Goal: Task Accomplishment & Management: Manage account settings

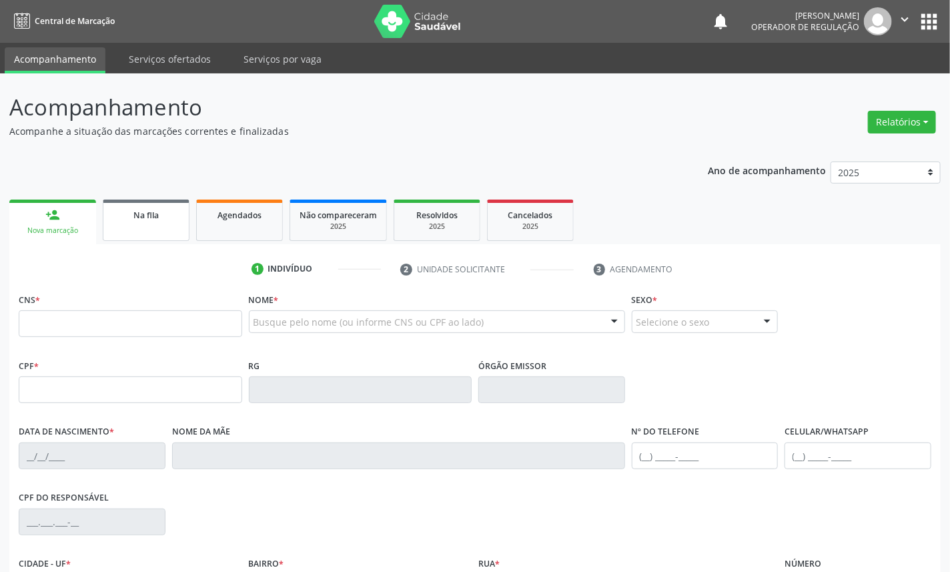
click at [149, 215] on span "Na fila" at bounding box center [145, 214] width 25 height 11
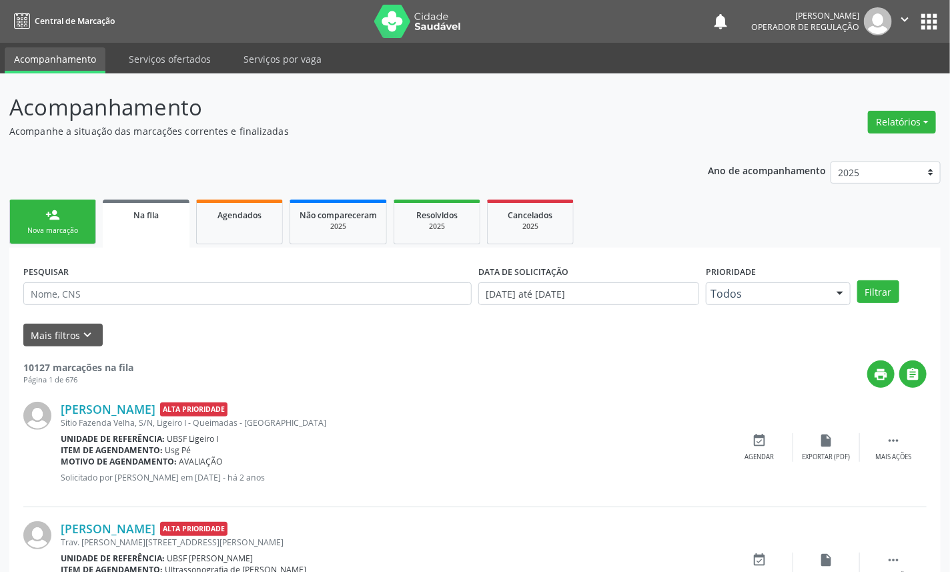
click at [155, 305] on div "PESQUISAR" at bounding box center [247, 287] width 455 height 52
click at [141, 294] on input "text" at bounding box center [247, 293] width 448 height 23
paste input "707 6032 0247 4193"
type input "707 6032 0247 4193"
click at [857, 280] on button "Filtrar" at bounding box center [878, 291] width 42 height 23
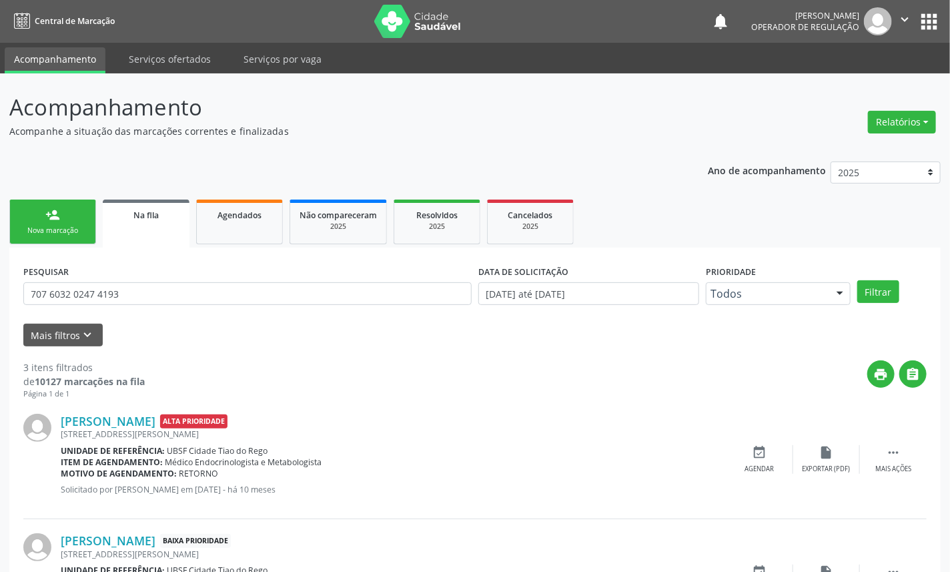
scroll to position [208, 0]
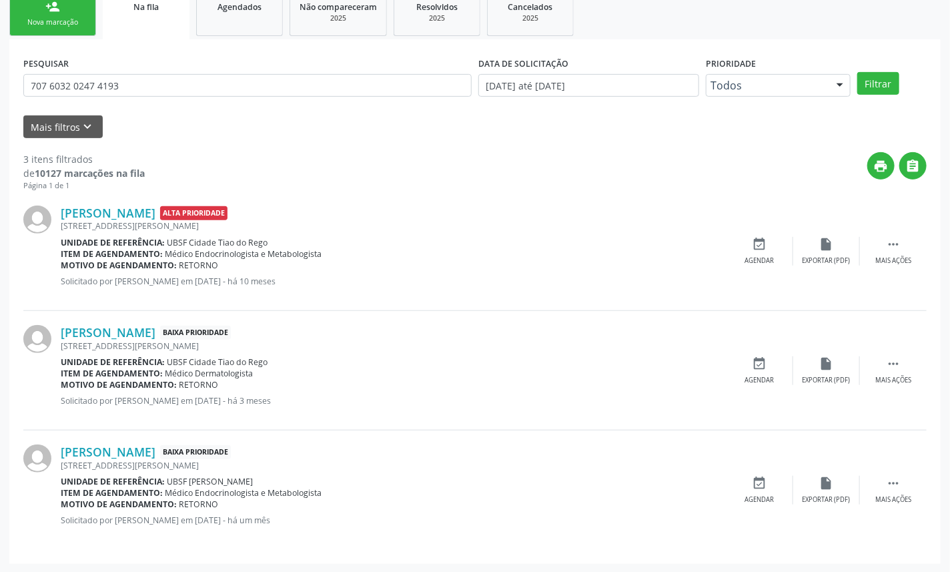
click at [64, 15] on link "person_add Nova marcação" at bounding box center [52, 13] width 87 height 45
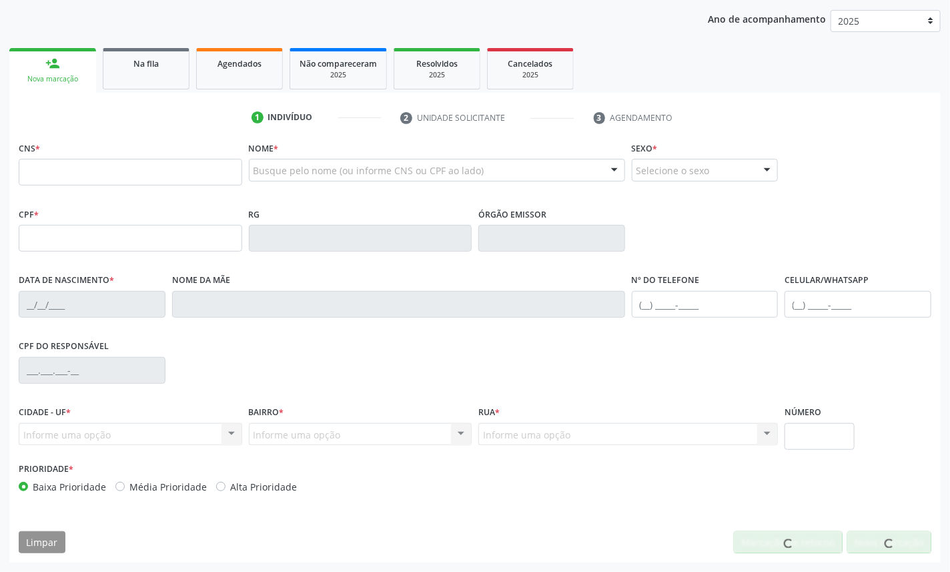
scroll to position [150, 0]
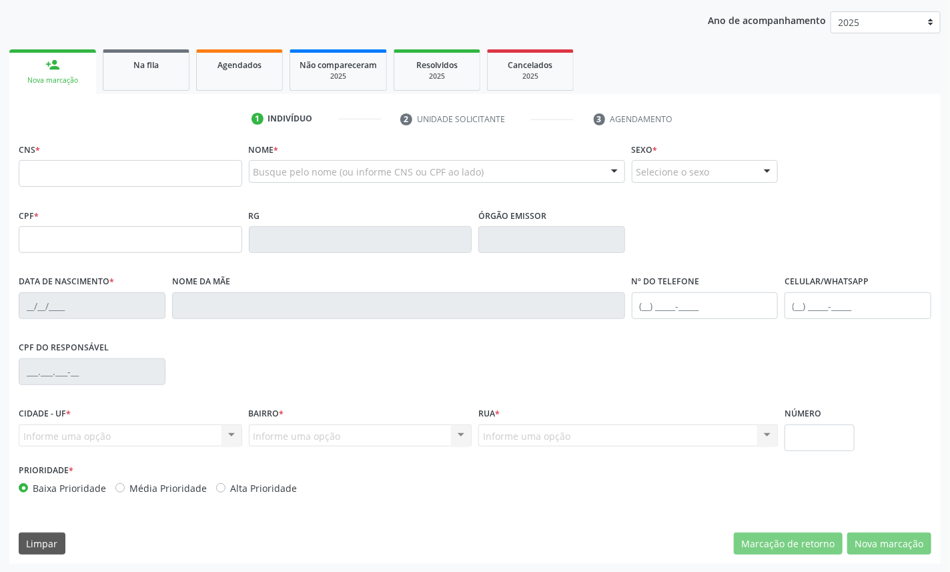
click at [89, 187] on fieldset "CNS *" at bounding box center [130, 167] width 223 height 57
click at [89, 176] on input "text" at bounding box center [130, 173] width 223 height 27
click at [138, 65] on span "Na fila" at bounding box center [145, 64] width 25 height 11
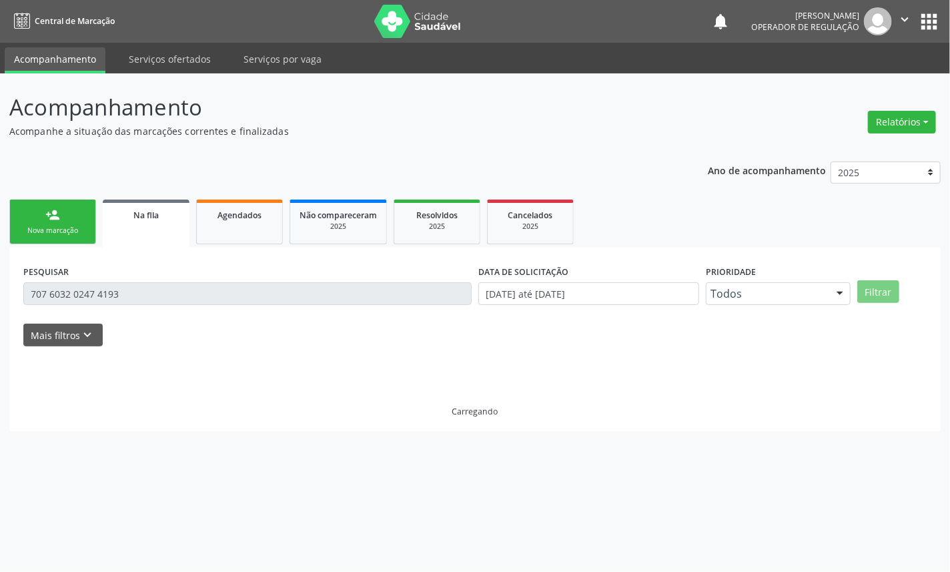
scroll to position [0, 0]
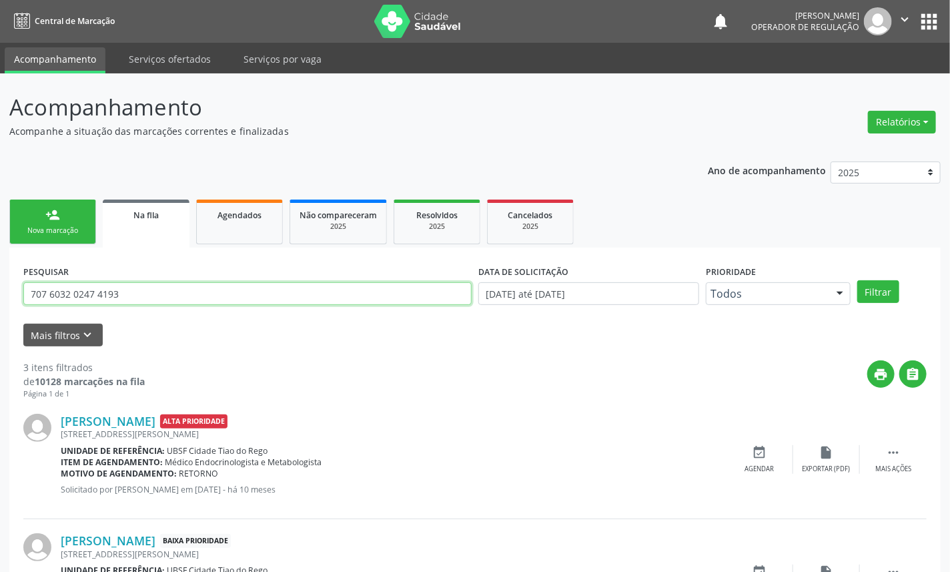
click at [90, 298] on input "707 6032 0247 4193" at bounding box center [247, 293] width 448 height 23
click at [87, 296] on input "707 6032 0247 4193" at bounding box center [247, 293] width 448 height 23
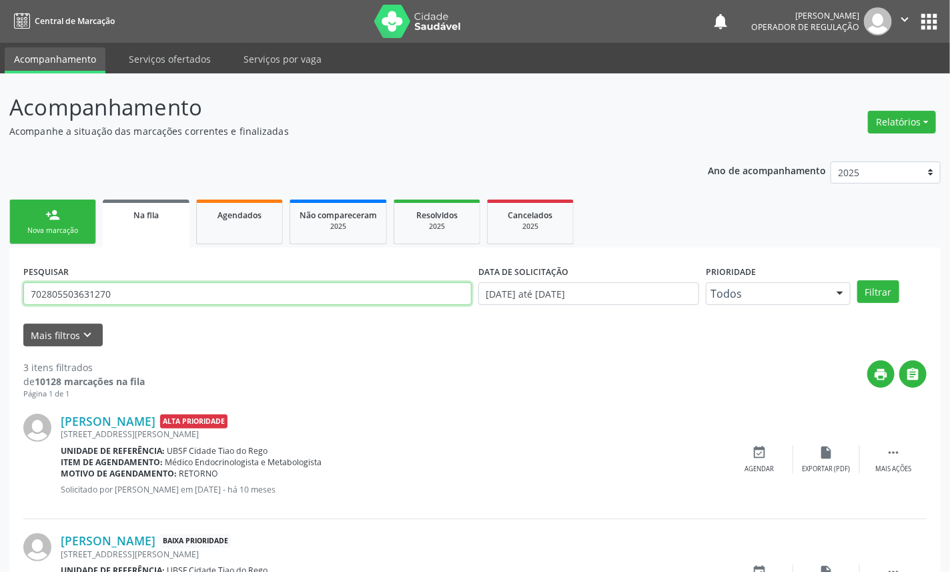
type input "702805503631270"
click at [857, 280] on button "Filtrar" at bounding box center [878, 291] width 42 height 23
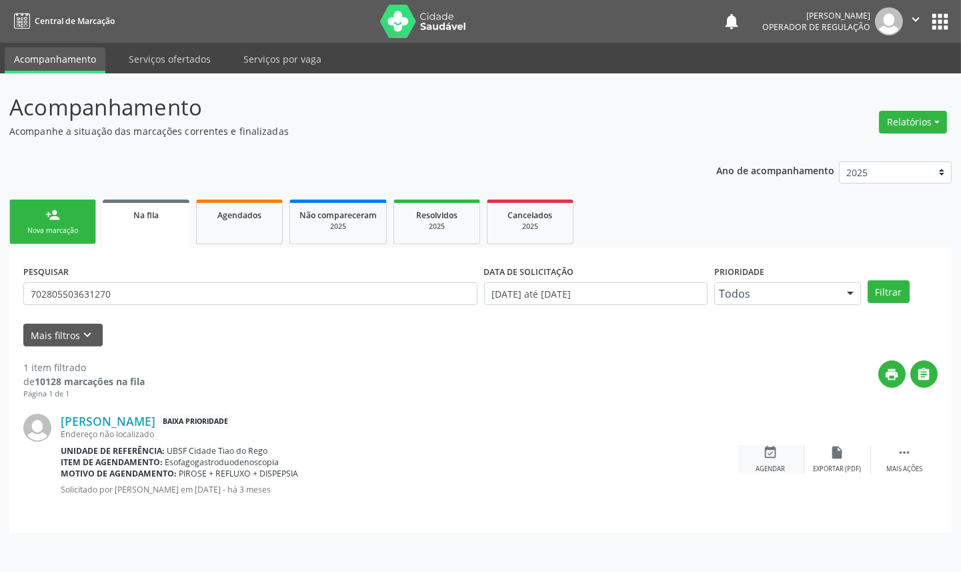
click at [782, 451] on div "event_available Agendar" at bounding box center [771, 459] width 67 height 29
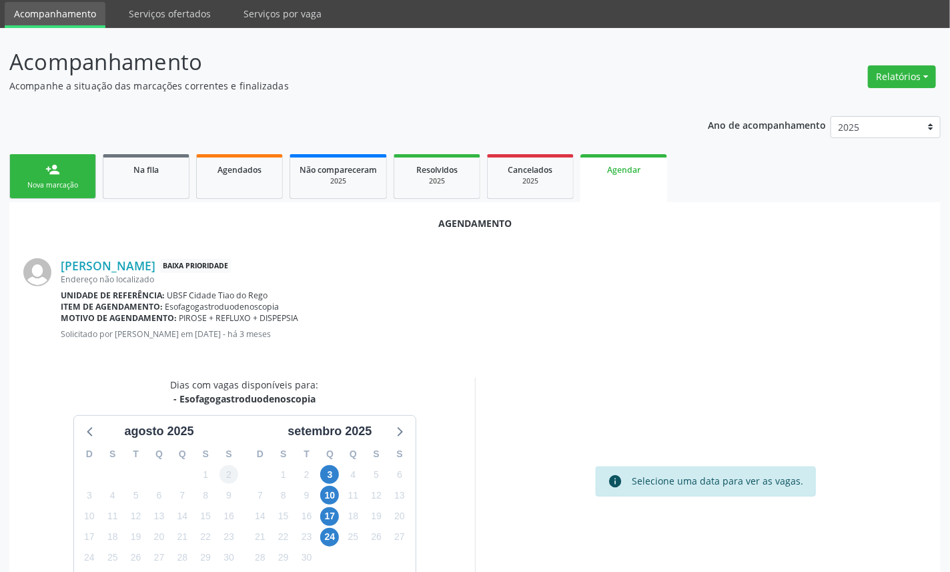
scroll to position [122, 0]
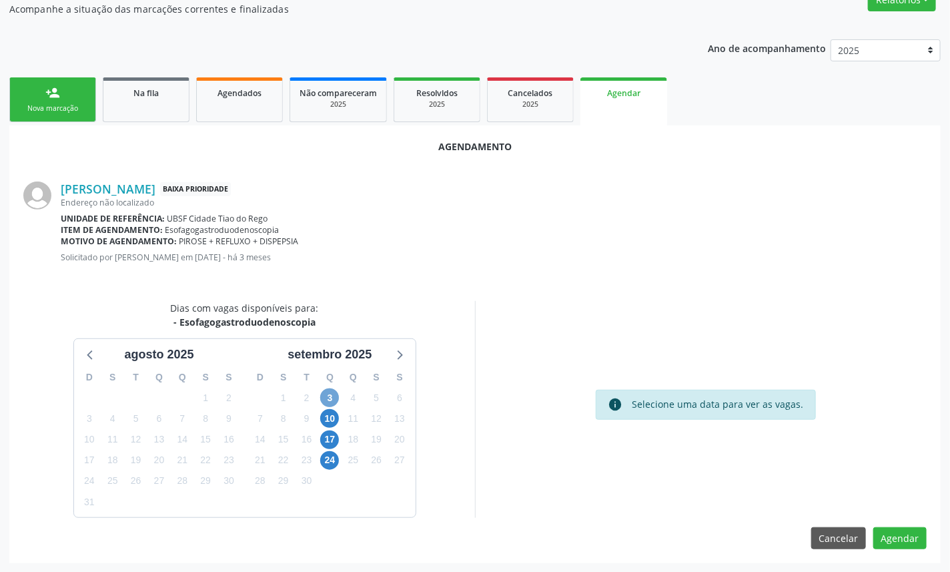
click at [329, 390] on span "3" at bounding box center [329, 397] width 19 height 19
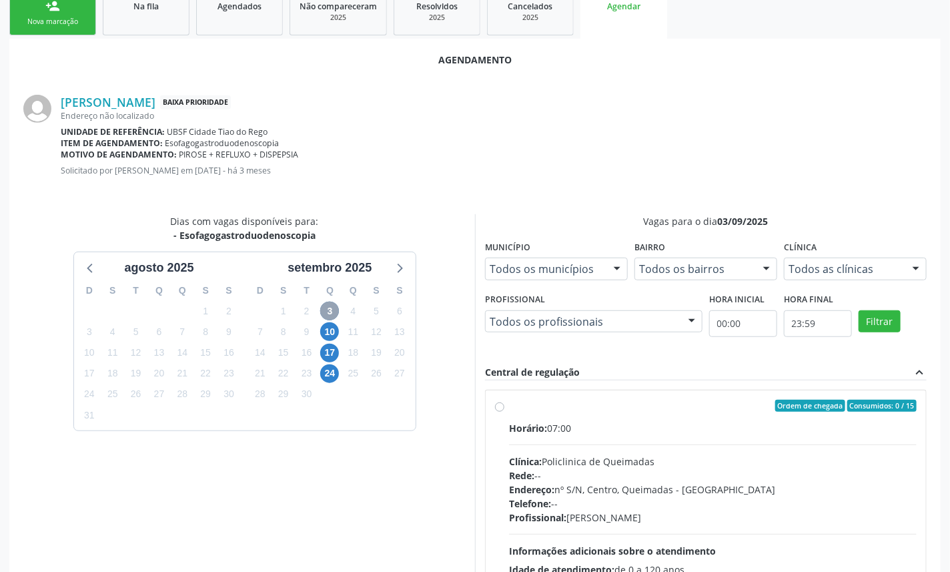
scroll to position [0, 0]
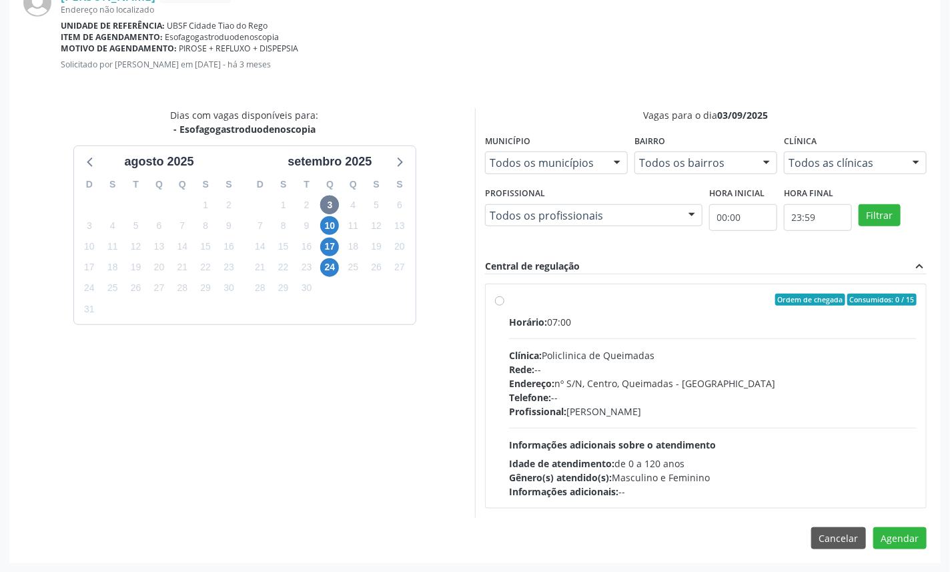
click at [702, 370] on div "Rede: --" at bounding box center [712, 369] width 407 height 14
click at [504, 305] on input "Ordem de chegada Consumidos: 0 / 15 Horário: 07:00 Clínica: Policlinica de Quei…" at bounding box center [499, 299] width 9 height 12
radio input "true"
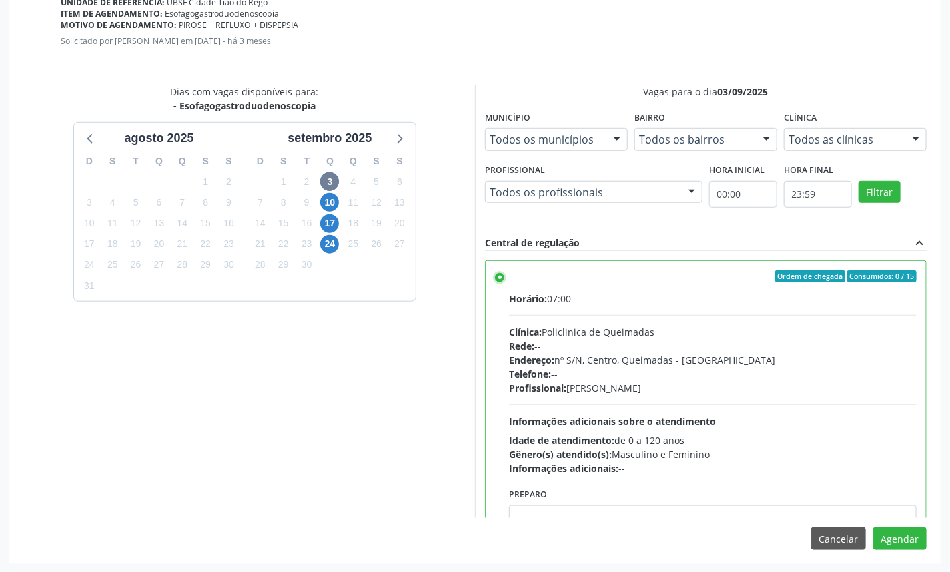
scroll to position [67, 0]
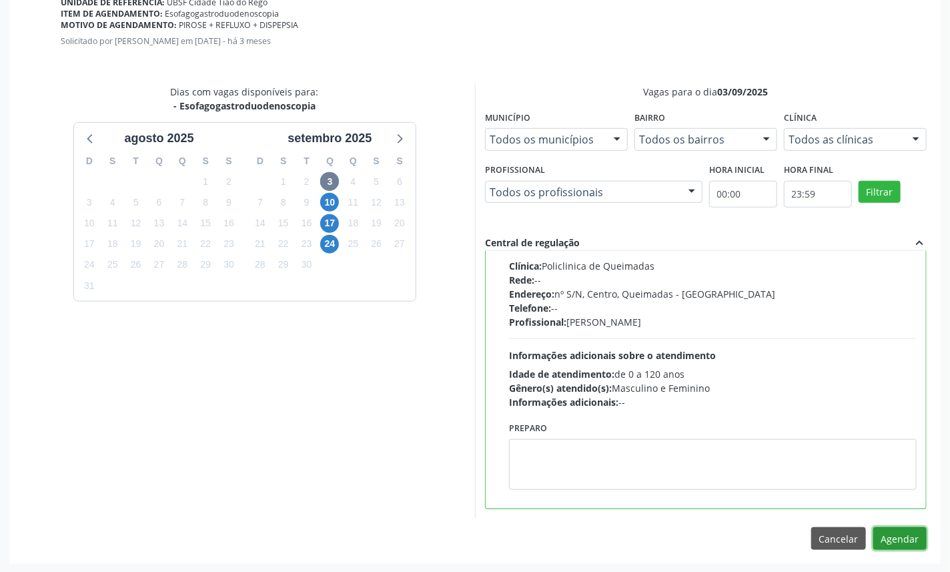
click at [898, 529] on button "Agendar" at bounding box center [899, 538] width 53 height 23
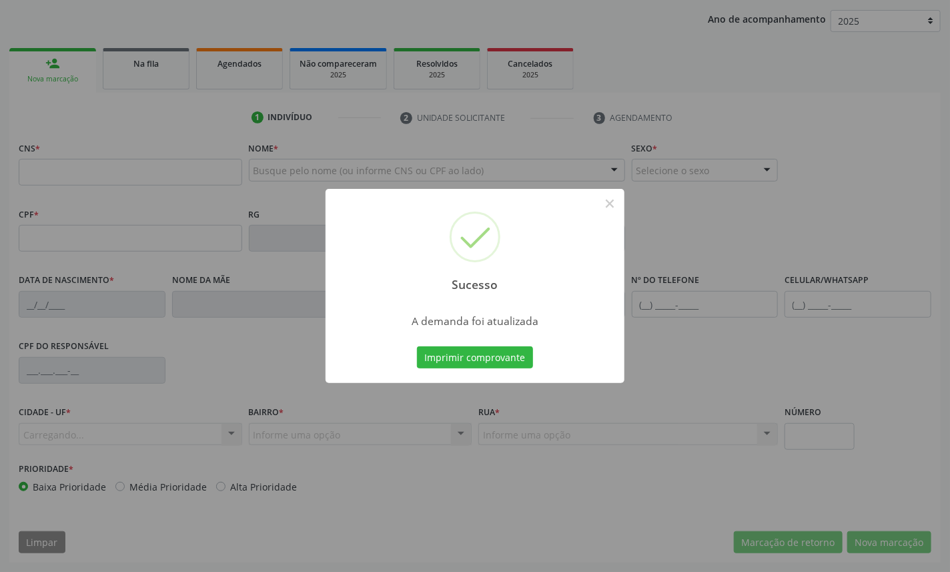
scroll to position [150, 0]
click at [417, 346] on button "Imprimir comprovante" at bounding box center [475, 357] width 116 height 23
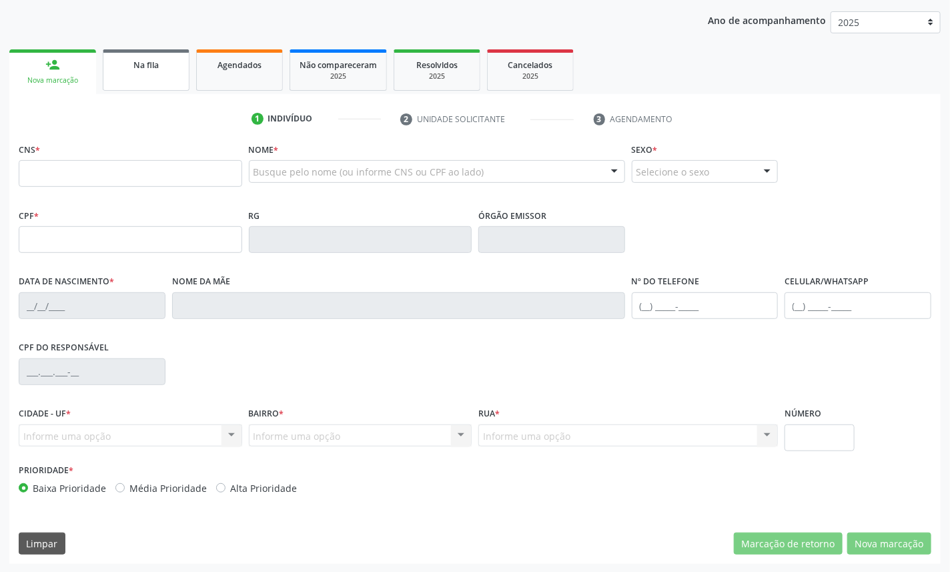
click at [142, 63] on span "Na fila" at bounding box center [145, 64] width 25 height 11
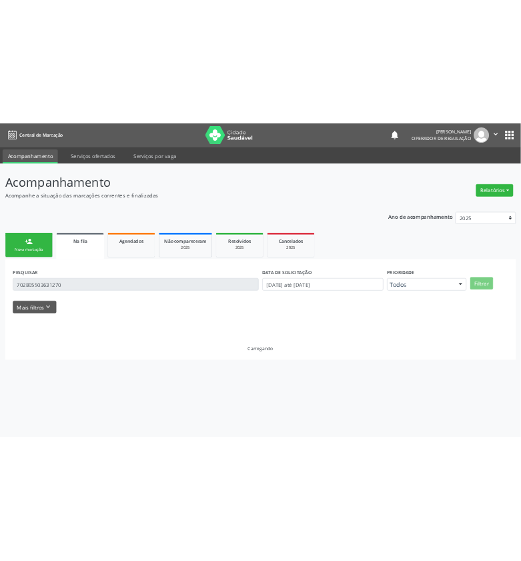
scroll to position [0, 0]
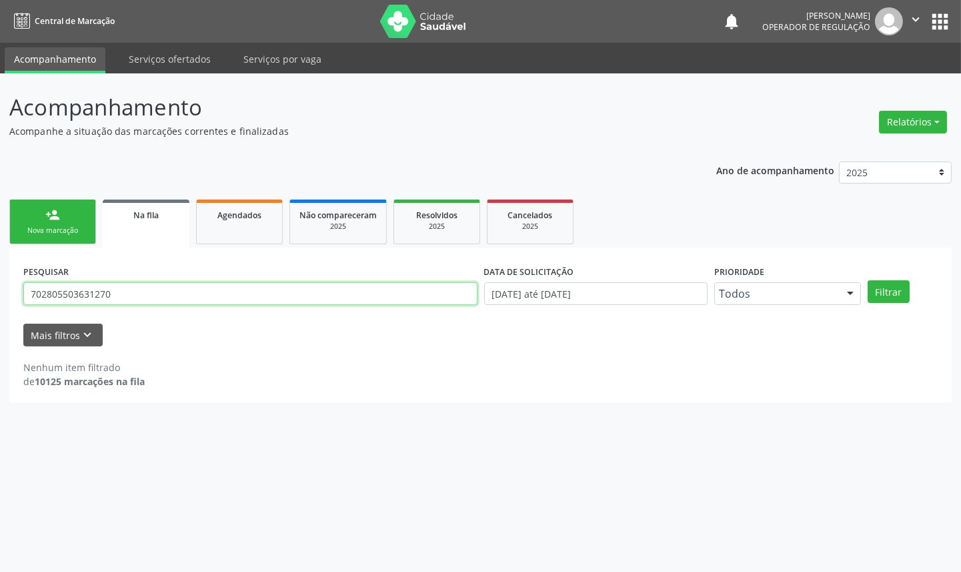
click at [64, 285] on input "702805503631270" at bounding box center [250, 293] width 454 height 23
type input "700803950642681"
click at [868, 280] on button "Filtrar" at bounding box center [889, 291] width 42 height 23
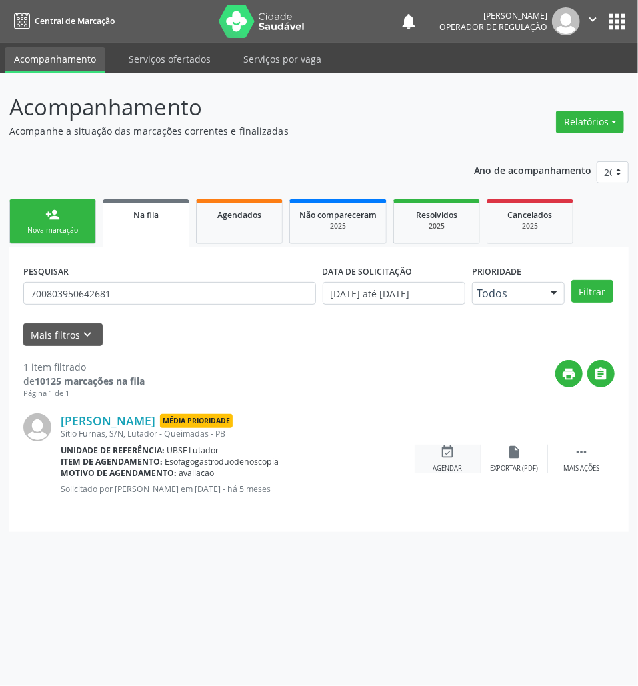
click at [445, 451] on icon "event_available" at bounding box center [448, 452] width 15 height 15
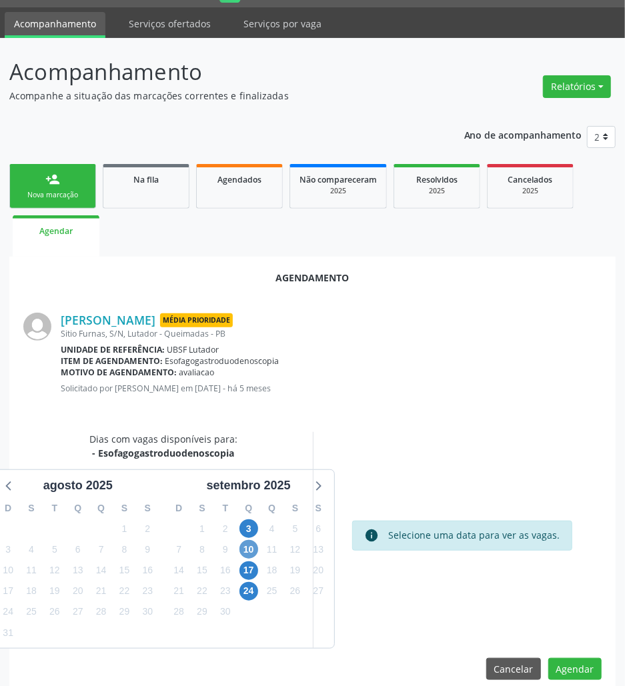
scroll to position [53, 0]
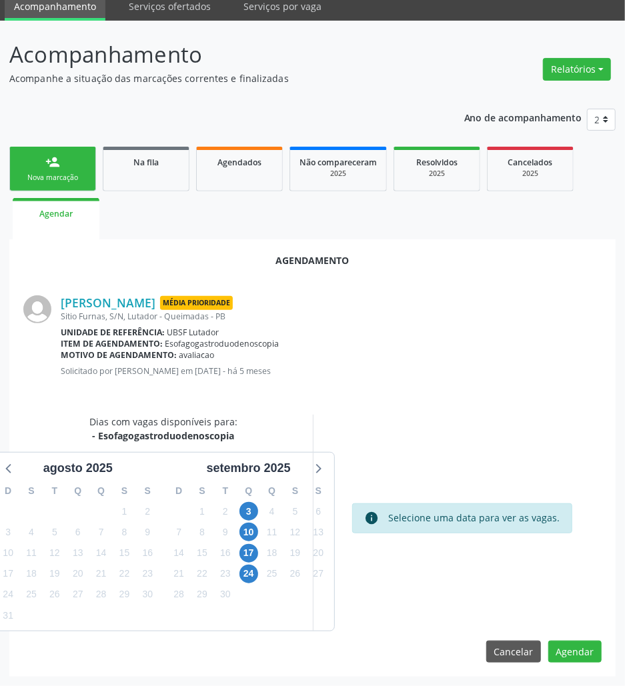
click at [247, 499] on div "Q" at bounding box center [248, 491] width 23 height 21
click at [248, 504] on span "3" at bounding box center [248, 511] width 19 height 19
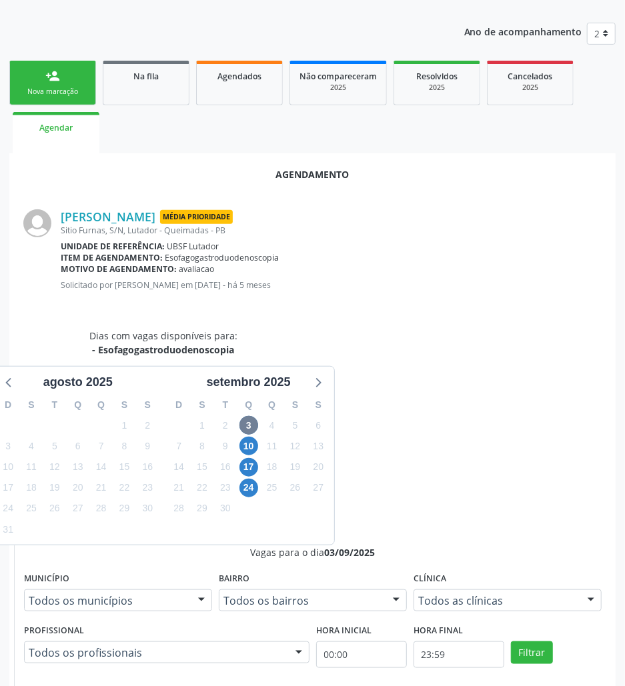
scroll to position [254, 0]
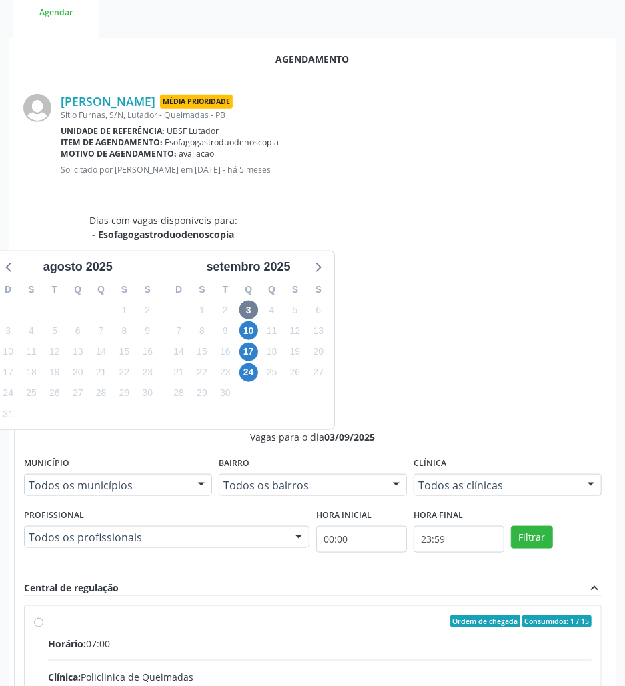
click at [43, 571] on input "Ordem de chegada Consumidos: 1 / 15 Horário: 07:00 Clínica: Policlinica de Quei…" at bounding box center [38, 622] width 9 height 12
radio input "true"
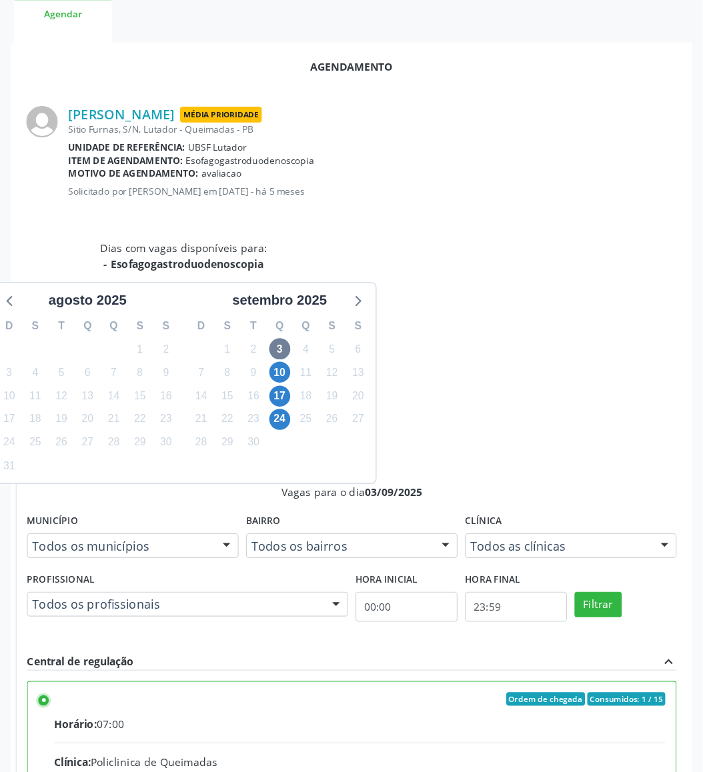
scroll to position [0, 0]
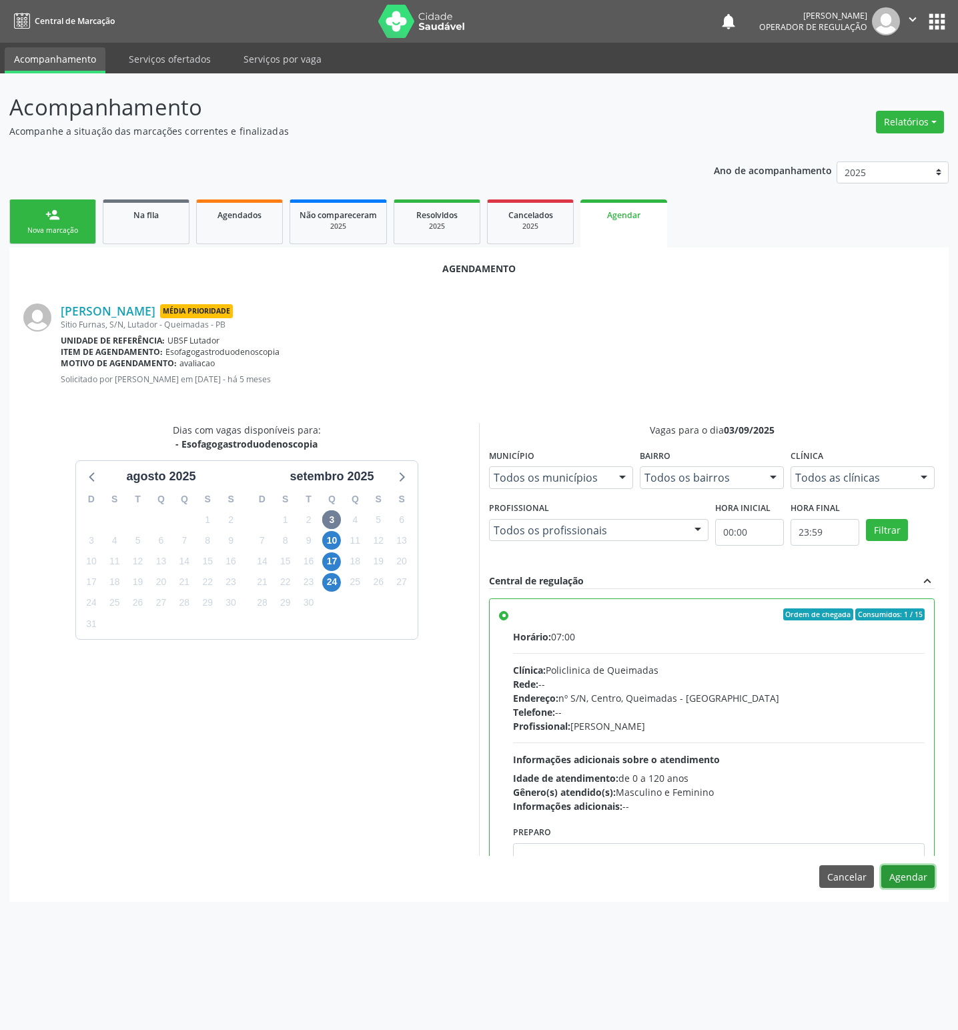
click at [912, 571] on button "Agendar" at bounding box center [907, 876] width 53 height 23
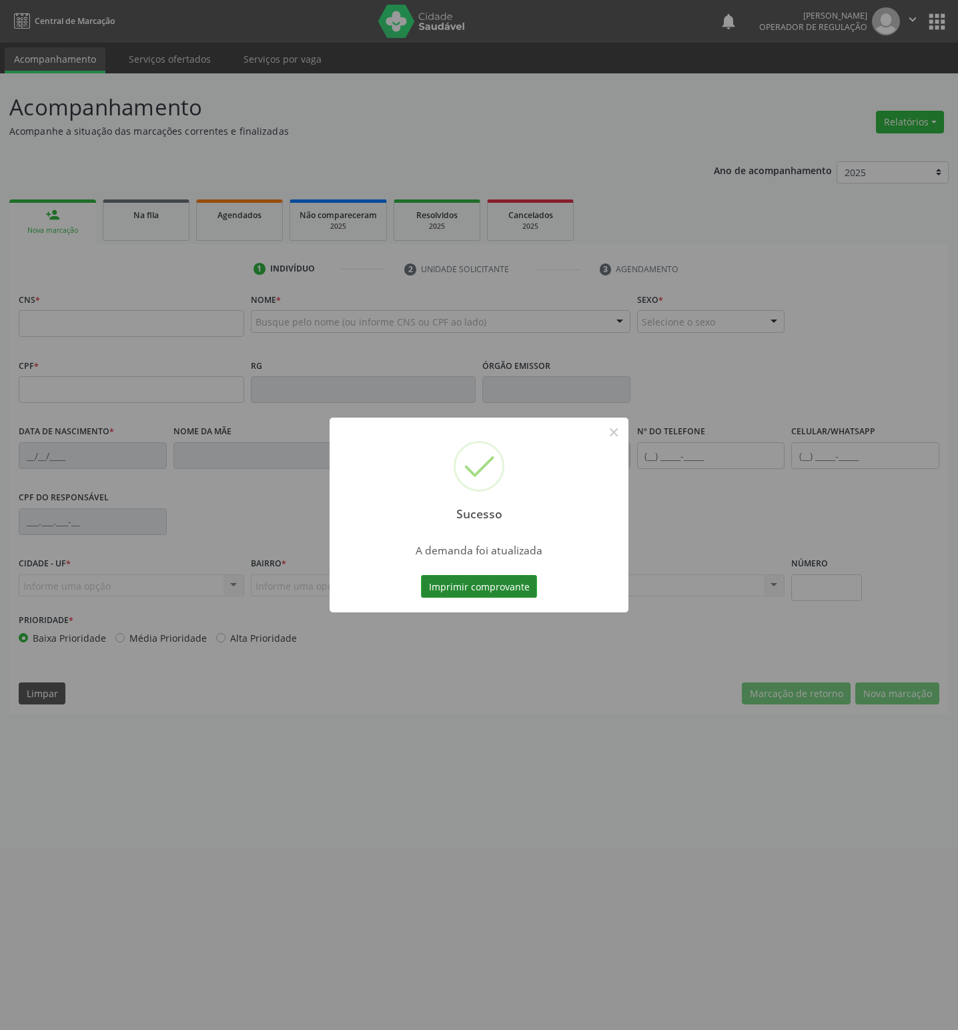
click at [463, 571] on button "Imprimir comprovante" at bounding box center [479, 586] width 116 height 23
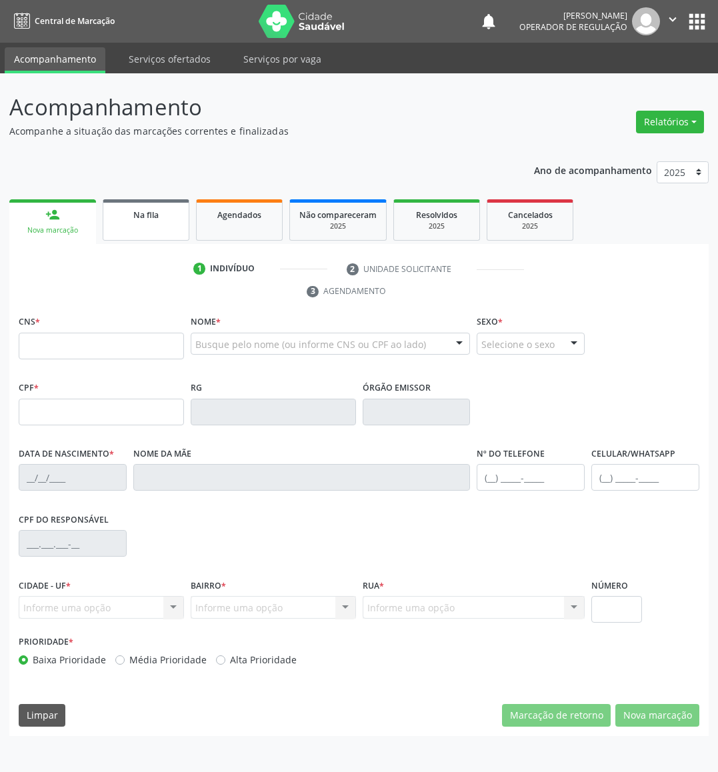
click at [140, 228] on link "Na fila" at bounding box center [146, 219] width 87 height 41
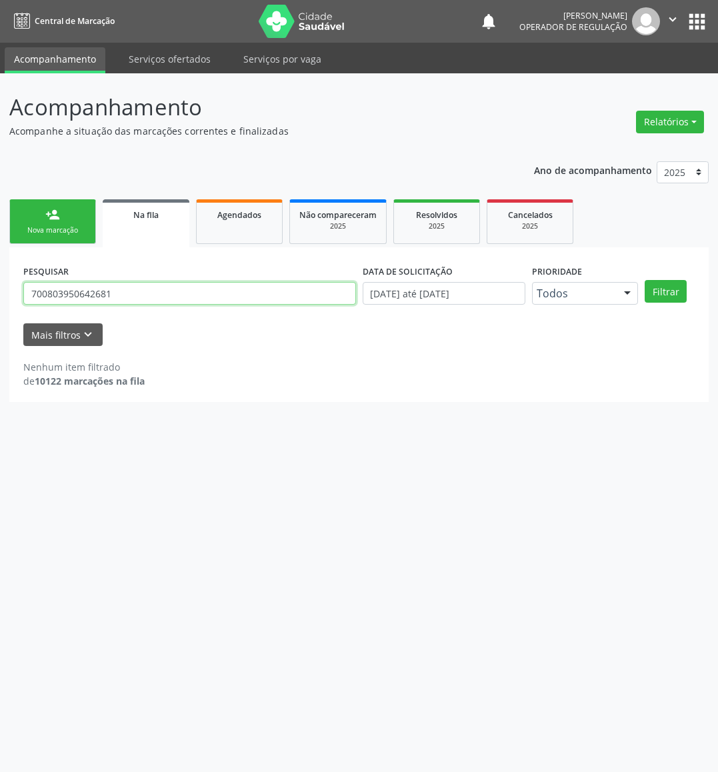
click at [263, 298] on input "700803950642681" at bounding box center [189, 293] width 333 height 23
type input "CACILDA"
click at [645, 280] on button "Filtrar" at bounding box center [666, 291] width 42 height 23
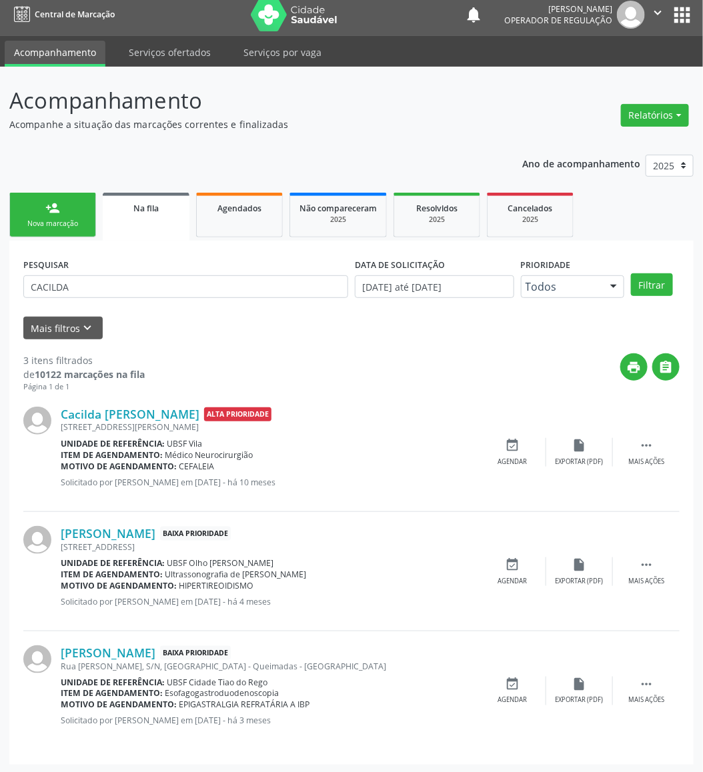
scroll to position [9, 0]
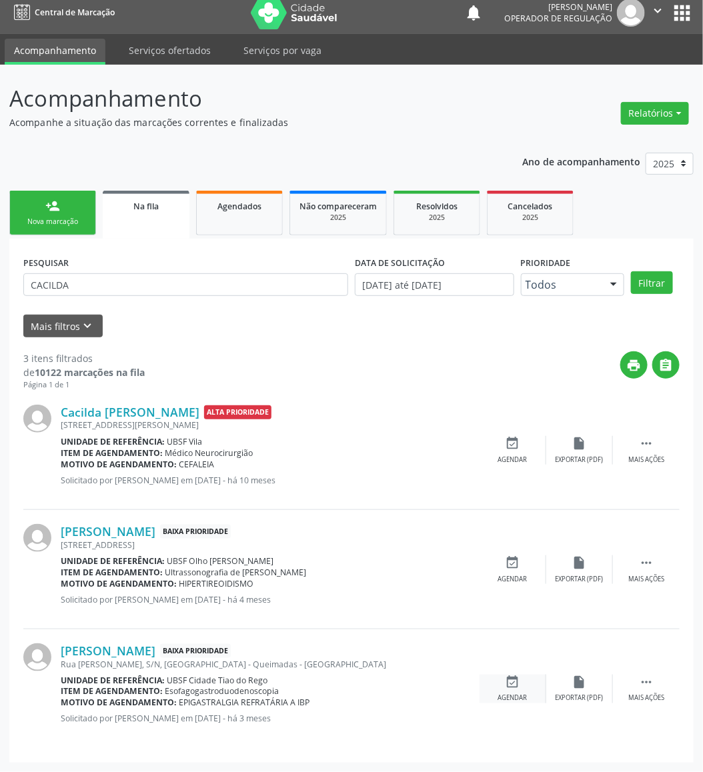
click at [519, 571] on icon "event_available" at bounding box center [513, 682] width 15 height 15
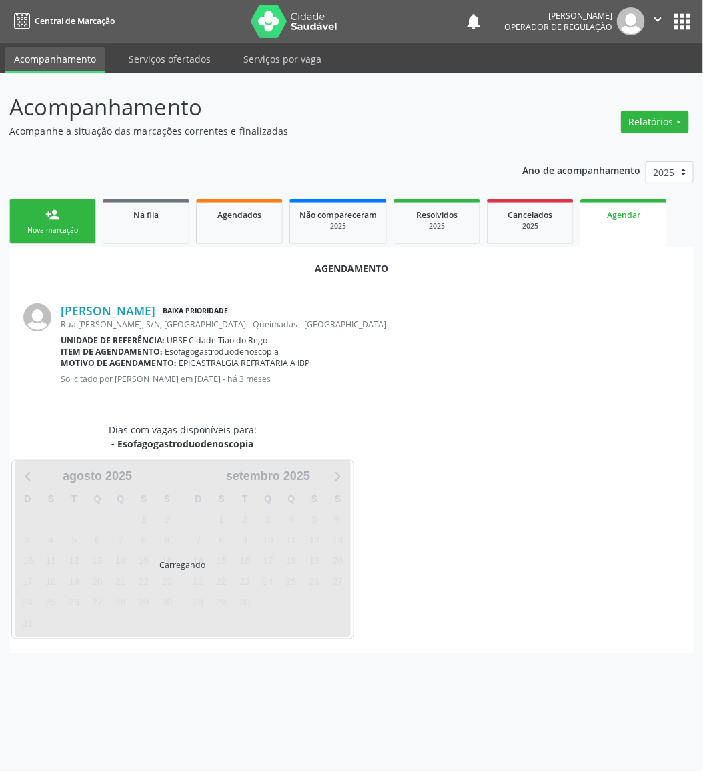
scroll to position [0, 0]
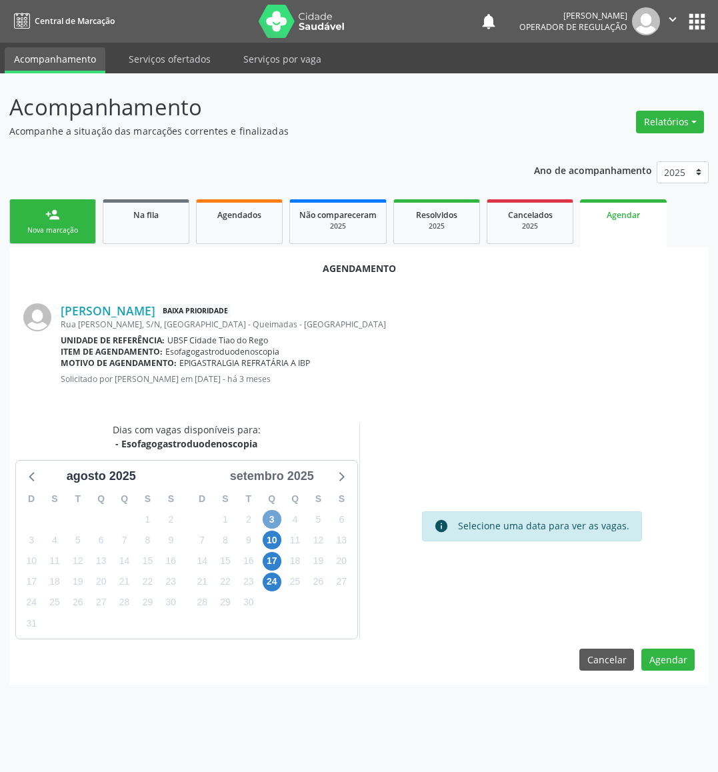
drag, startPoint x: 270, startPoint y: 513, endPoint x: 255, endPoint y: 481, distance: 35.5
click at [268, 501] on div "D S T Q Q S S 31 1 2 3 4 5 6 7 8 9 10 11 12 13 14 15 16 17 18 19 20 21 22 23 24…" at bounding box center [272, 561] width 171 height 153
click at [267, 510] on span "3" at bounding box center [272, 519] width 19 height 19
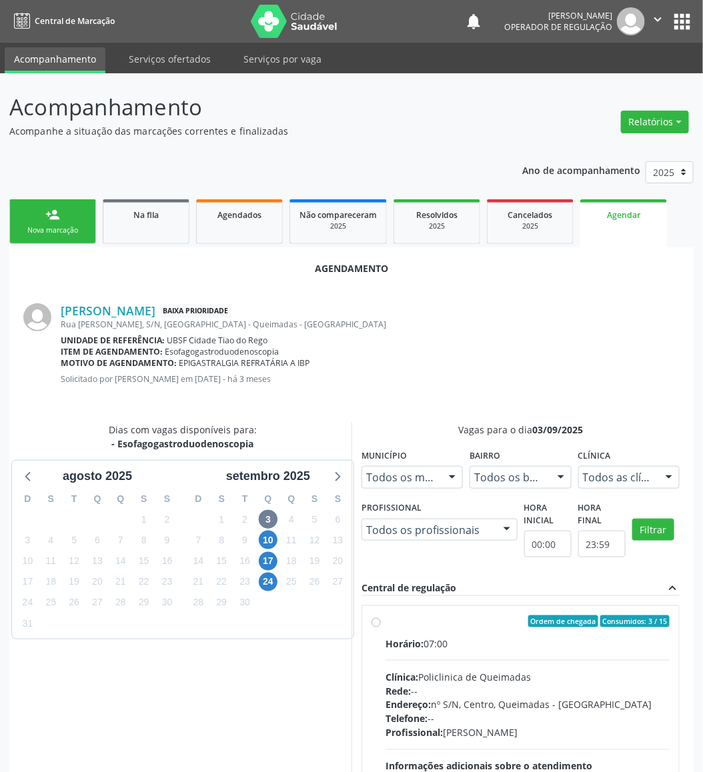
click at [655, 571] on div "Horário: 07:00 Clínica: Policlinica de Queimadas Rede: -- Endereço: nº S/N, Cen…" at bounding box center [527, 728] width 284 height 183
click at [381, 571] on input "Ordem de chegada Consumidos: 3 / 15 Horário: 07:00 Clínica: Policlinica de Quei…" at bounding box center [375, 622] width 9 height 12
radio input "true"
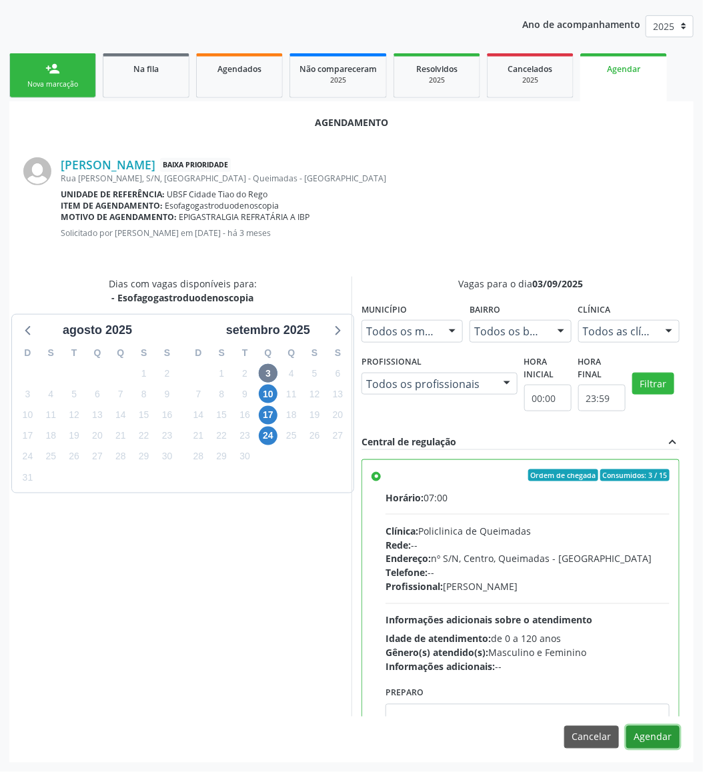
click at [649, 571] on button "Agendar" at bounding box center [652, 737] width 53 height 23
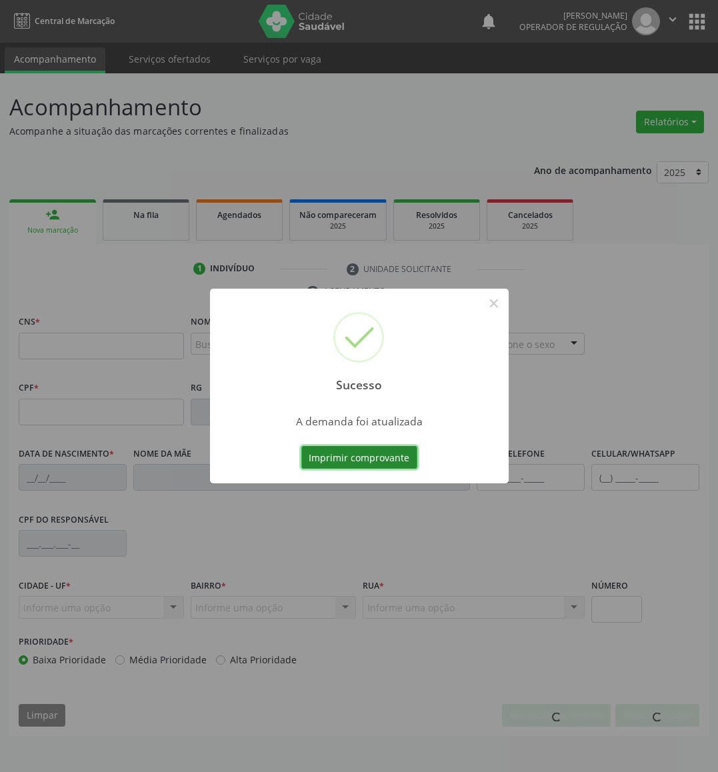
click at [355, 451] on button "Imprimir comprovante" at bounding box center [359, 457] width 116 height 23
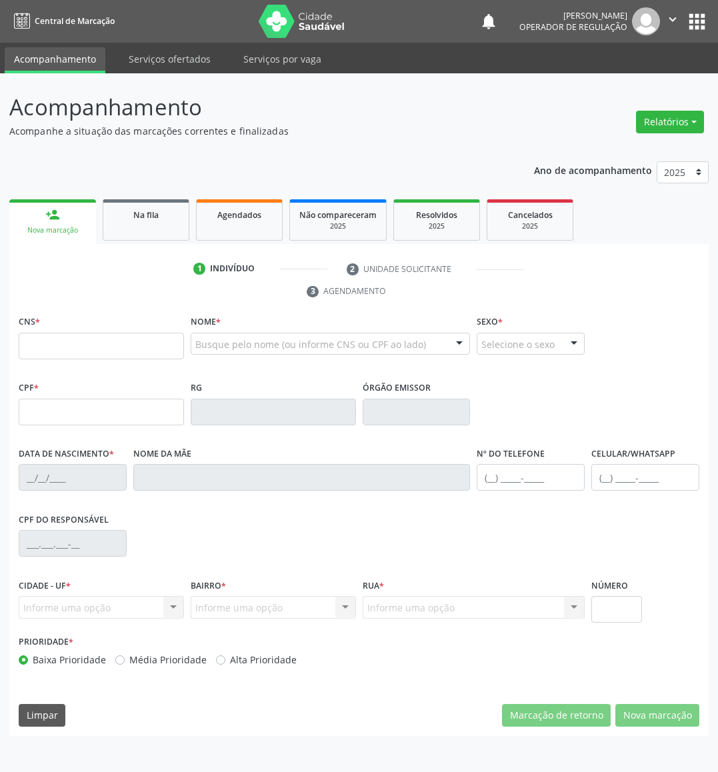
drag, startPoint x: 177, startPoint y: 218, endPoint x: 715, endPoint y: 224, distance: 538.2
click at [177, 218] on div "Na fila" at bounding box center [146, 214] width 67 height 14
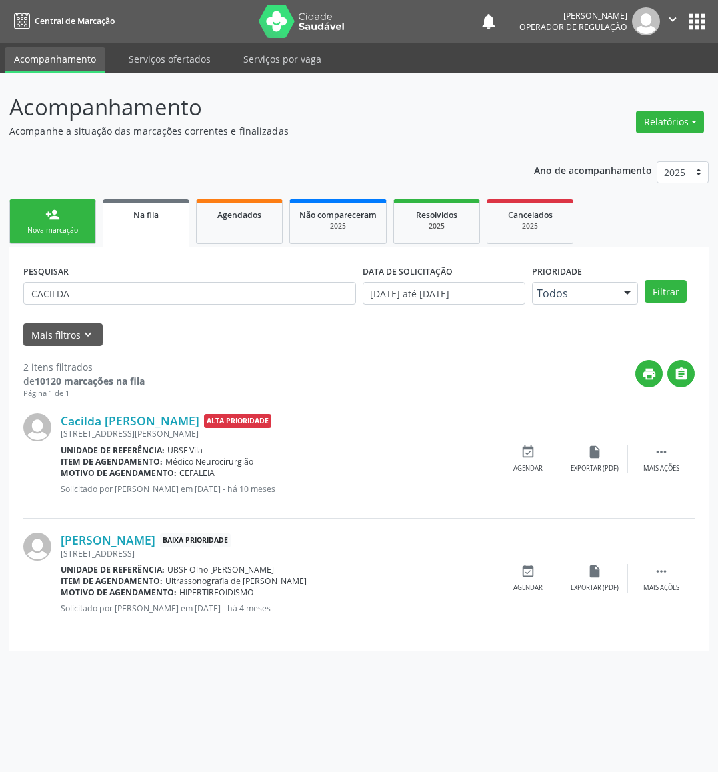
click at [120, 277] on div "PESQUISAR CACILDA" at bounding box center [189, 287] width 339 height 52
click at [130, 289] on input "CACILDA" at bounding box center [189, 293] width 333 height 23
click at [132, 288] on input "CACILDA" at bounding box center [189, 293] width 333 height 23
type input "708007367103520"
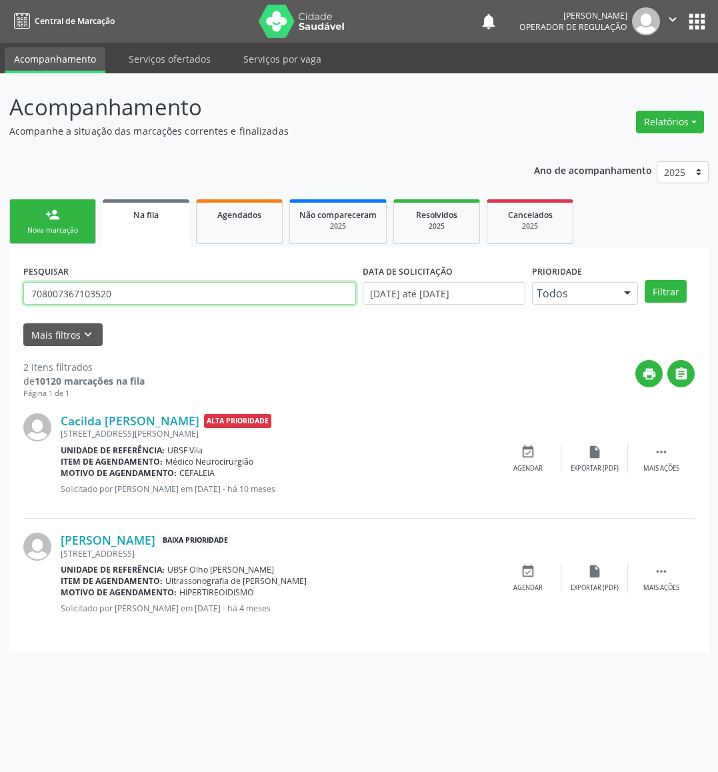
click at [645, 280] on button "Filtrar" at bounding box center [666, 291] width 42 height 23
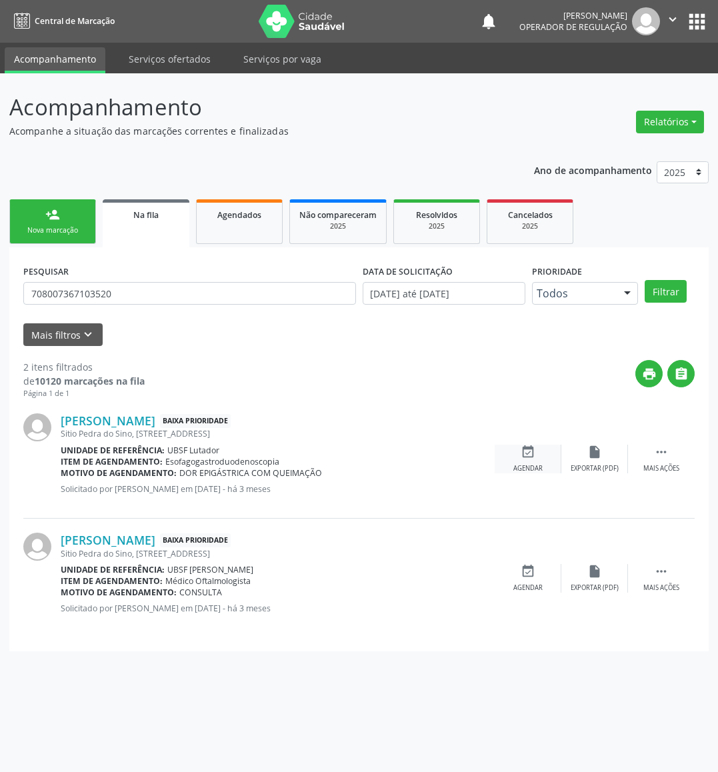
click at [531, 450] on icon "event_available" at bounding box center [528, 452] width 15 height 15
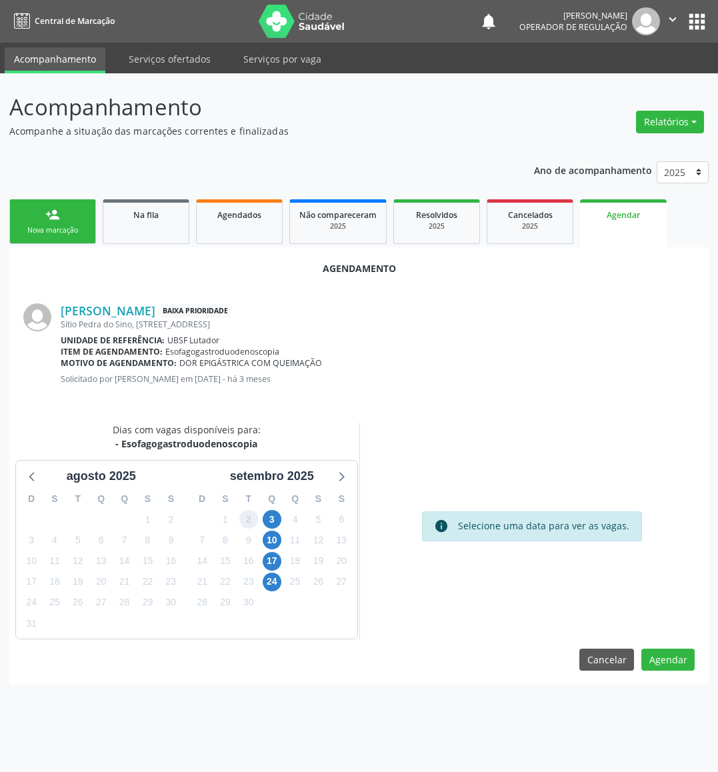
click at [249, 510] on span "2" at bounding box center [248, 519] width 19 height 19
click at [268, 516] on span "3" at bounding box center [272, 519] width 19 height 19
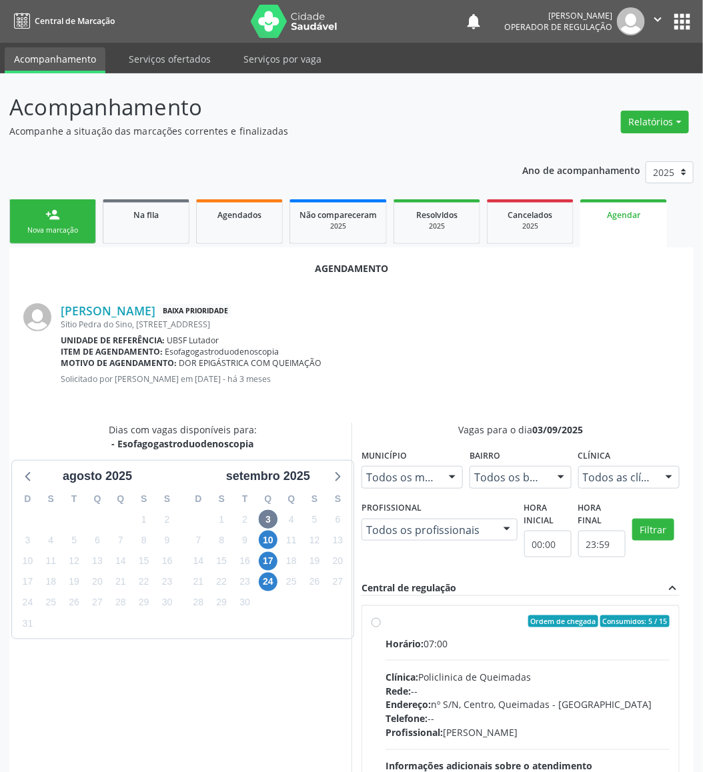
drag, startPoint x: 558, startPoint y: 632, endPoint x: 481, endPoint y: 613, distance: 79.7
click at [555, 571] on label "Ordem de chegada Consumidos: 5 / 15 Horário: 07:00 Clínica: Policlinica de Quei…" at bounding box center [527, 718] width 284 height 205
click at [381, 571] on input "Ordem de chegada Consumidos: 5 / 15 Horário: 07:00 Clínica: Policlinica de Quei…" at bounding box center [375, 622] width 9 height 12
radio input "true"
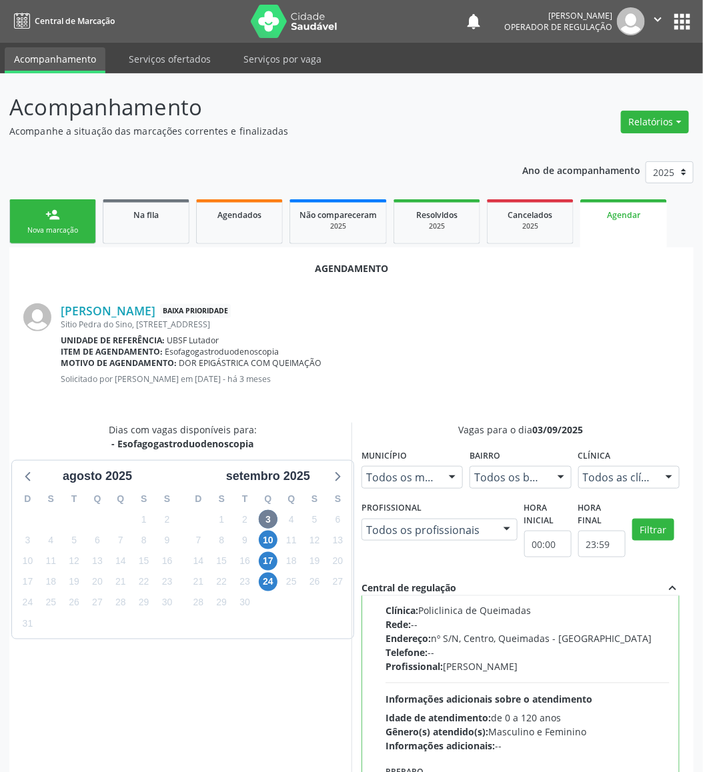
scroll to position [146, 0]
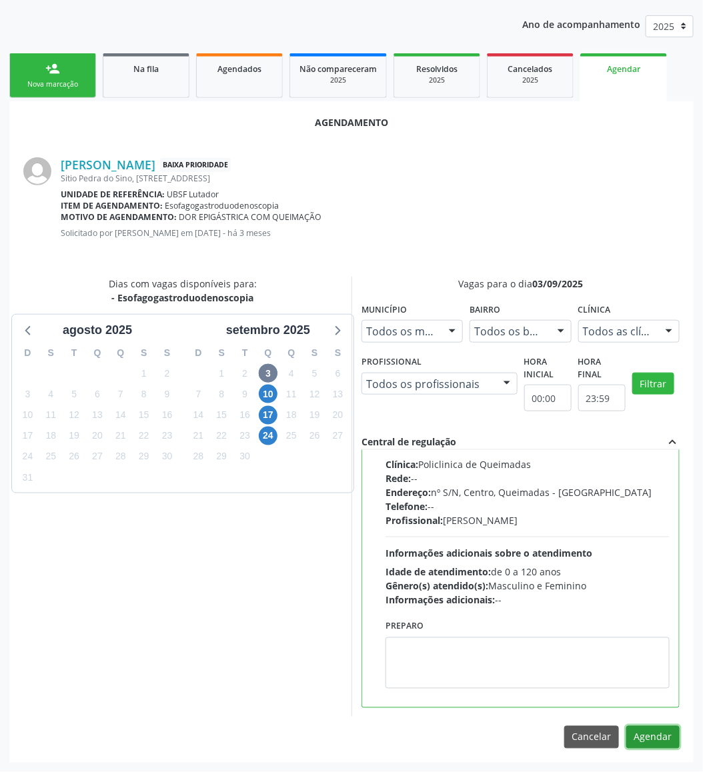
click at [656, 571] on button "Agendar" at bounding box center [652, 737] width 53 height 23
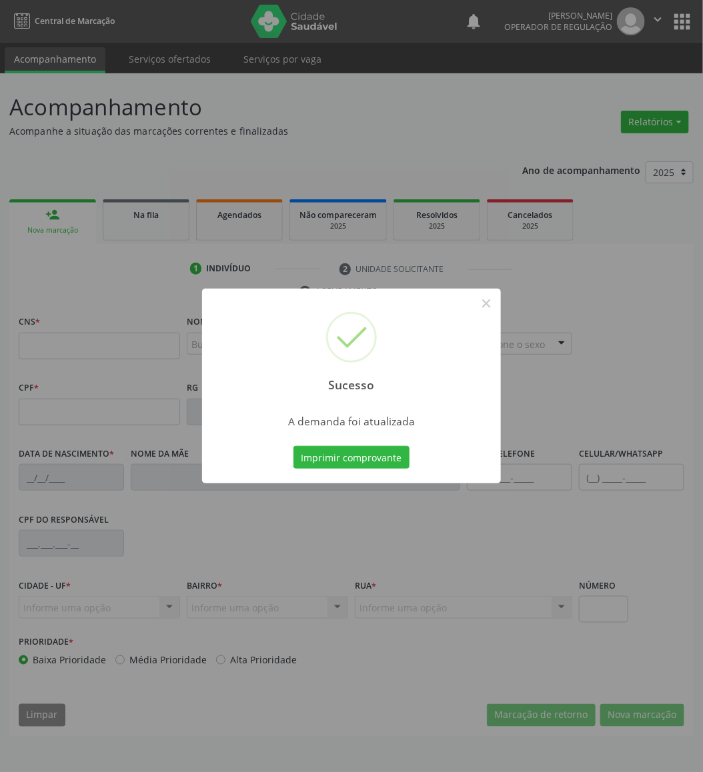
scroll to position [0, 0]
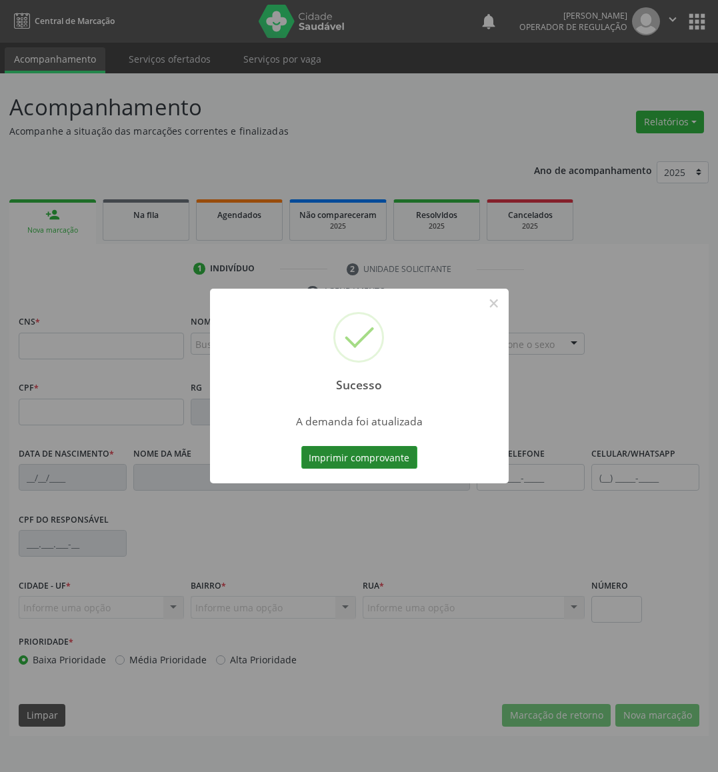
click at [378, 446] on button "Imprimir comprovante" at bounding box center [359, 457] width 116 height 23
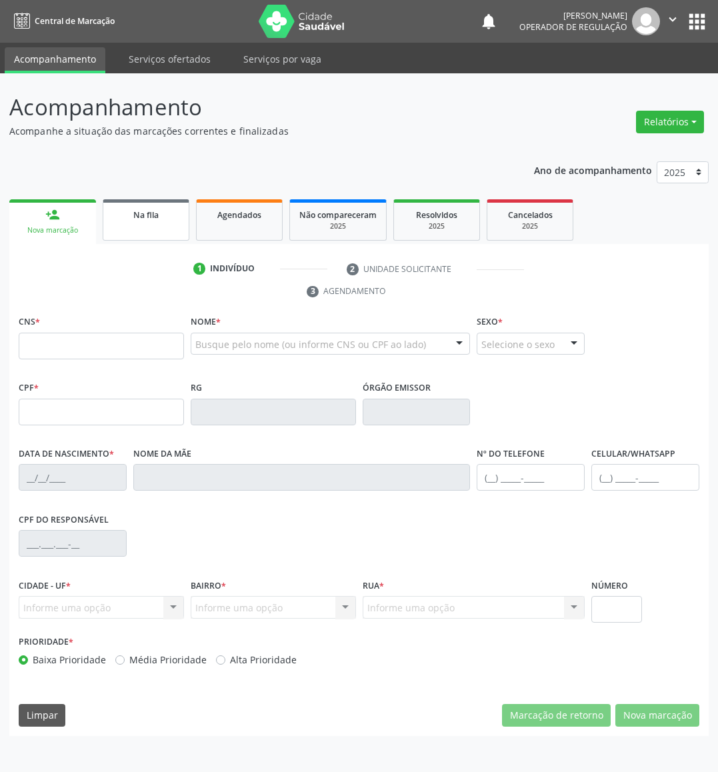
click at [140, 209] on span "Na fila" at bounding box center [145, 214] width 25 height 11
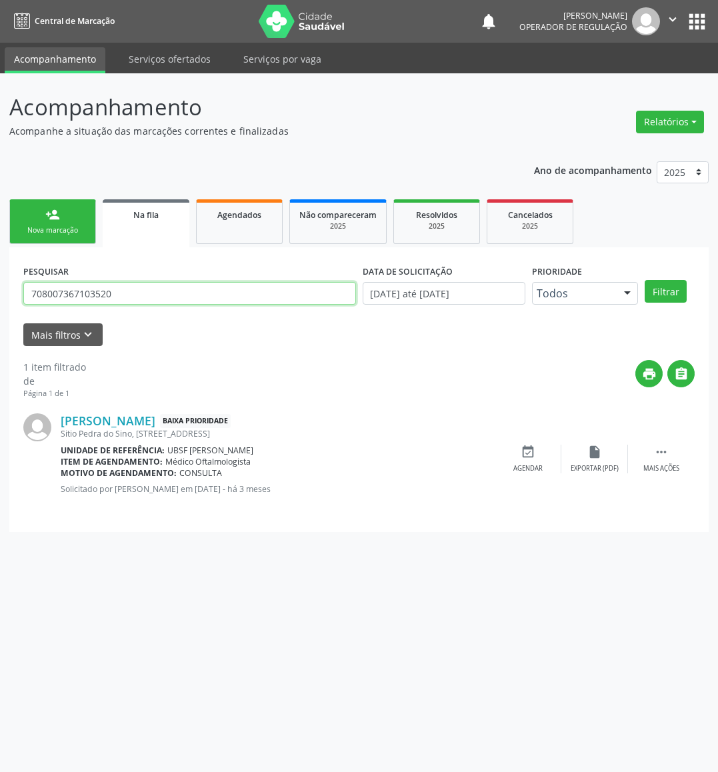
click at [137, 291] on input "708007367103520" at bounding box center [189, 293] width 333 height 23
type input "SUELIO RODRIGUES"
click at [645, 280] on button "Filtrar" at bounding box center [666, 291] width 42 height 23
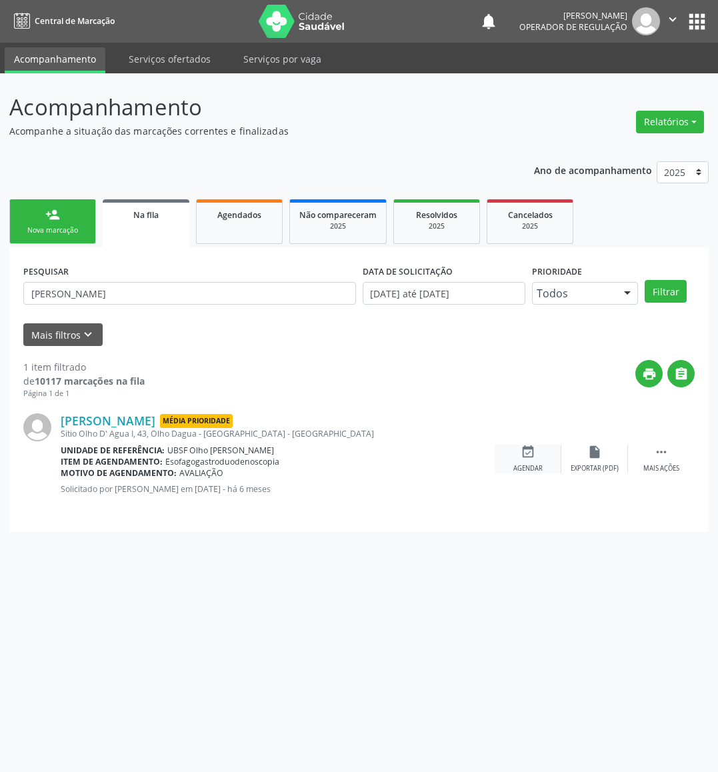
click at [531, 464] on div "Agendar" at bounding box center [528, 468] width 29 height 9
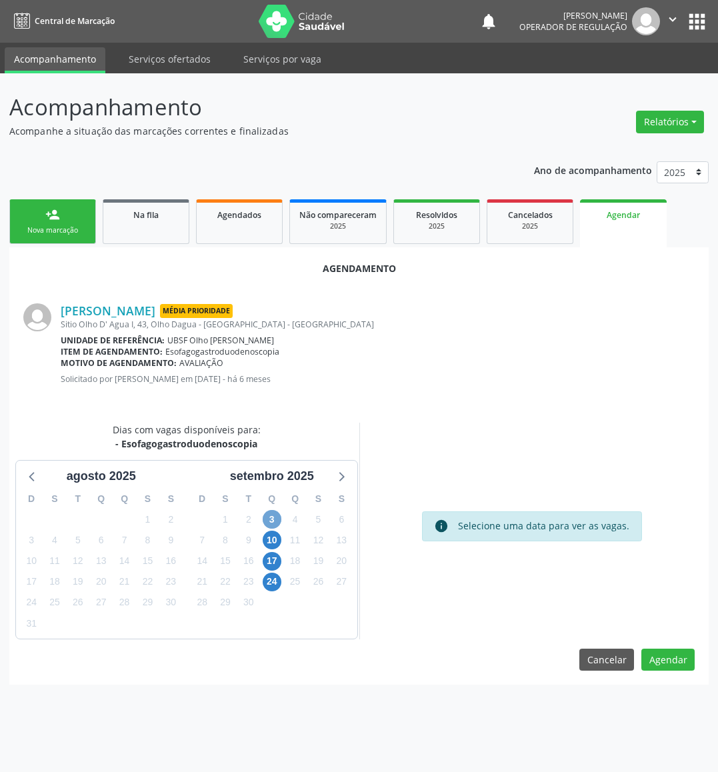
click at [279, 515] on span "3" at bounding box center [272, 519] width 19 height 19
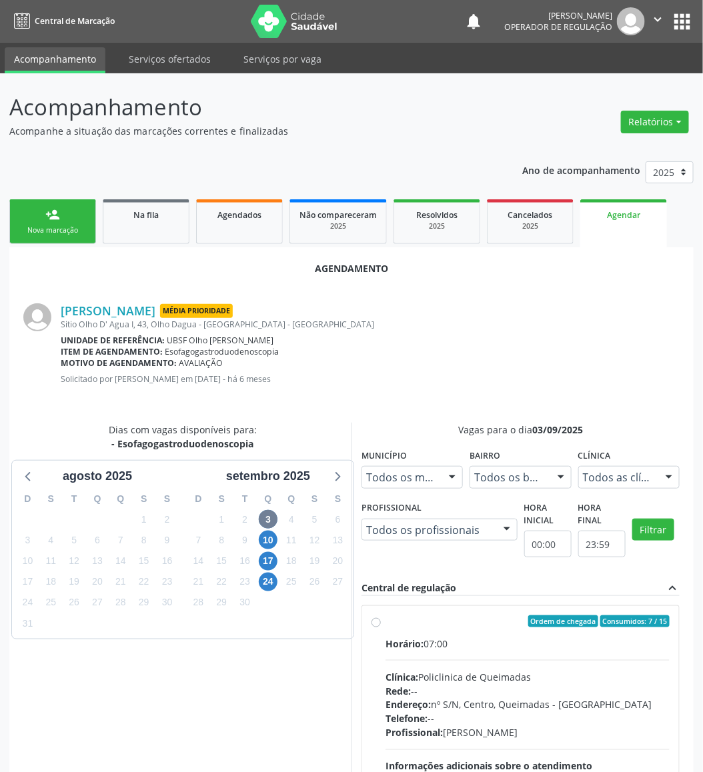
click at [528, 571] on div "Horário: 07:00" at bounding box center [527, 644] width 284 height 14
click at [381, 571] on input "Ordem de chegada Consumidos: 7 / 15 Horário: 07:00 Clínica: Policlinica de Quei…" at bounding box center [375, 622] width 9 height 12
radio input "true"
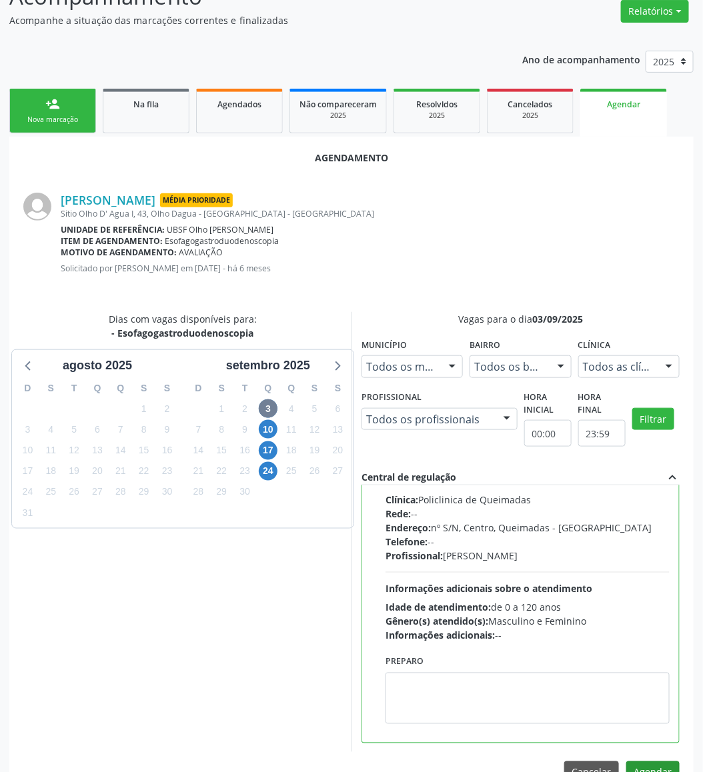
scroll to position [146, 0]
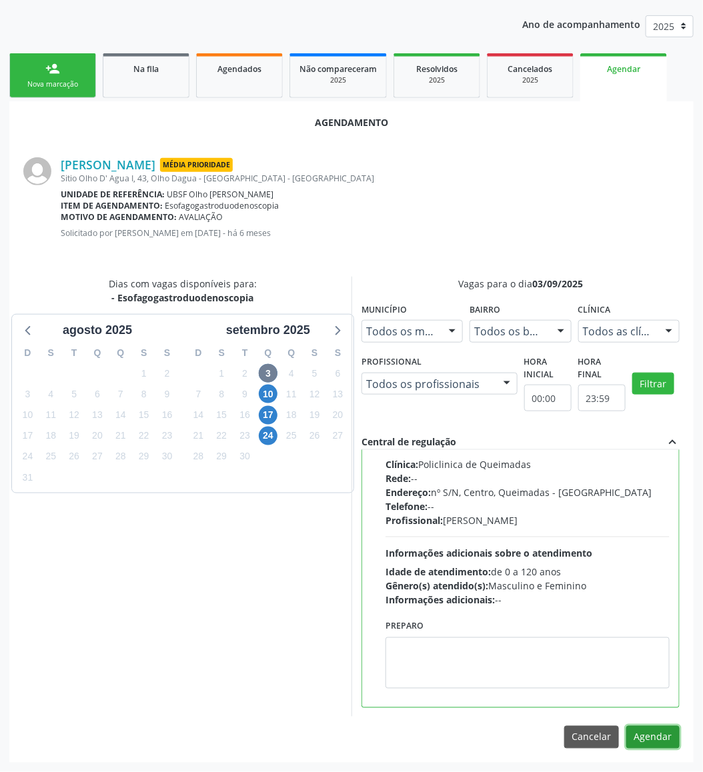
click at [662, 571] on button "Agendar" at bounding box center [652, 737] width 53 height 23
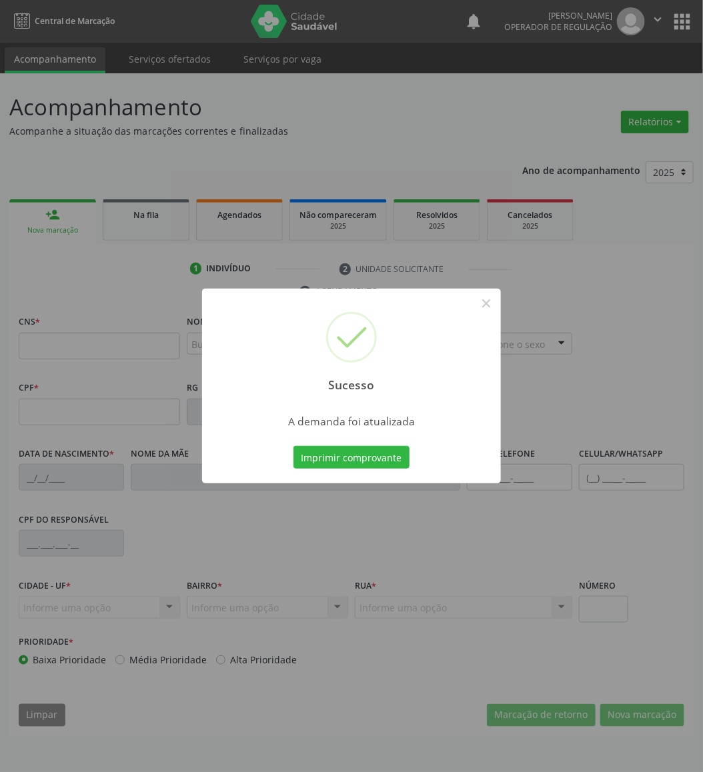
scroll to position [0, 0]
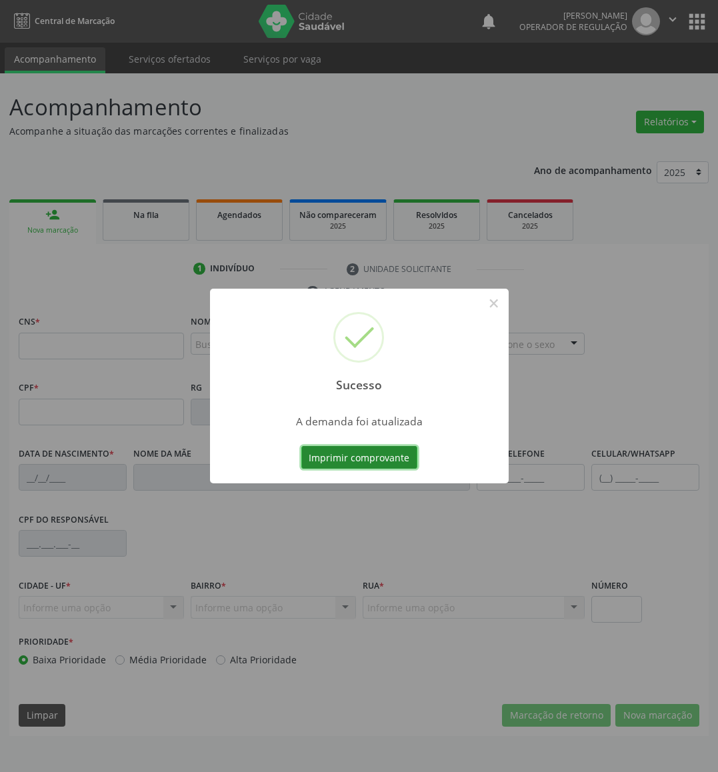
click at [394, 458] on button "Imprimir comprovante" at bounding box center [359, 457] width 116 height 23
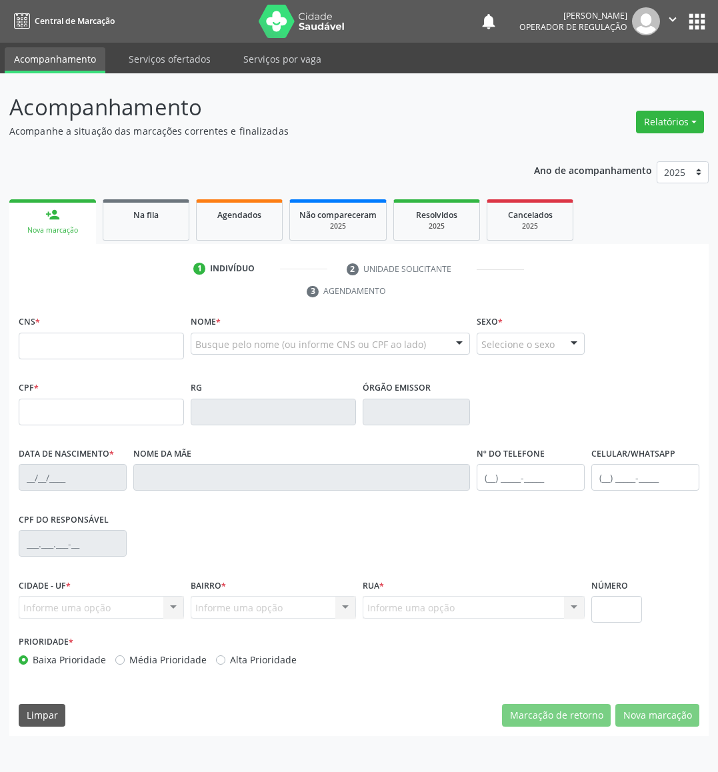
click at [173, 189] on div "Ano de acompanhamento 2025 2024 2023 2022 2021 person_add Nova marcação Na fila…" at bounding box center [359, 444] width 700 height 584
click at [168, 220] on div "Na fila" at bounding box center [146, 214] width 67 height 14
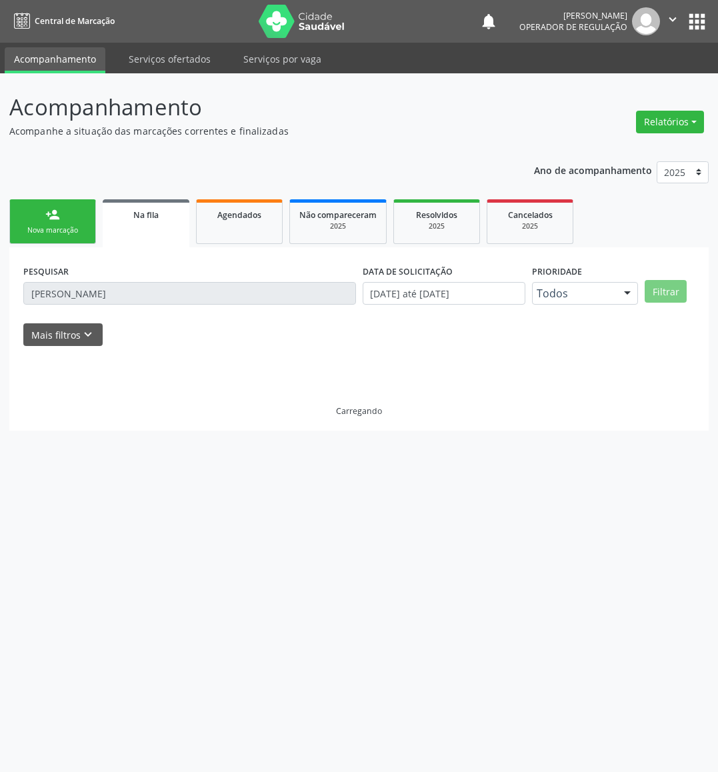
click at [168, 304] on div "PESQUISAR SUELIO RODRIGUES" at bounding box center [189, 287] width 339 height 52
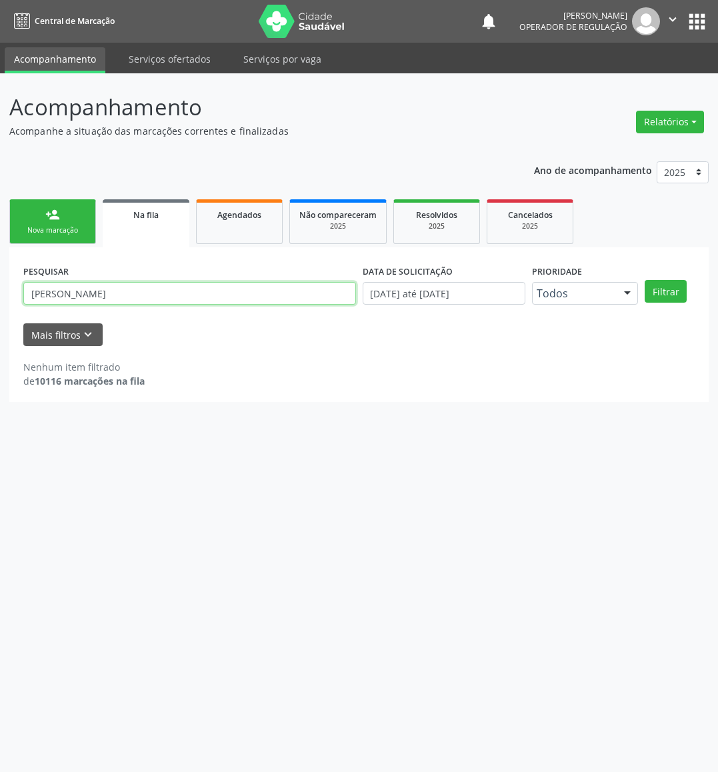
click at [137, 282] on input "SUELIO RODRIGUES" at bounding box center [189, 293] width 333 height 23
type input "708906709147713"
click at [645, 280] on button "Filtrar" at bounding box center [666, 291] width 42 height 23
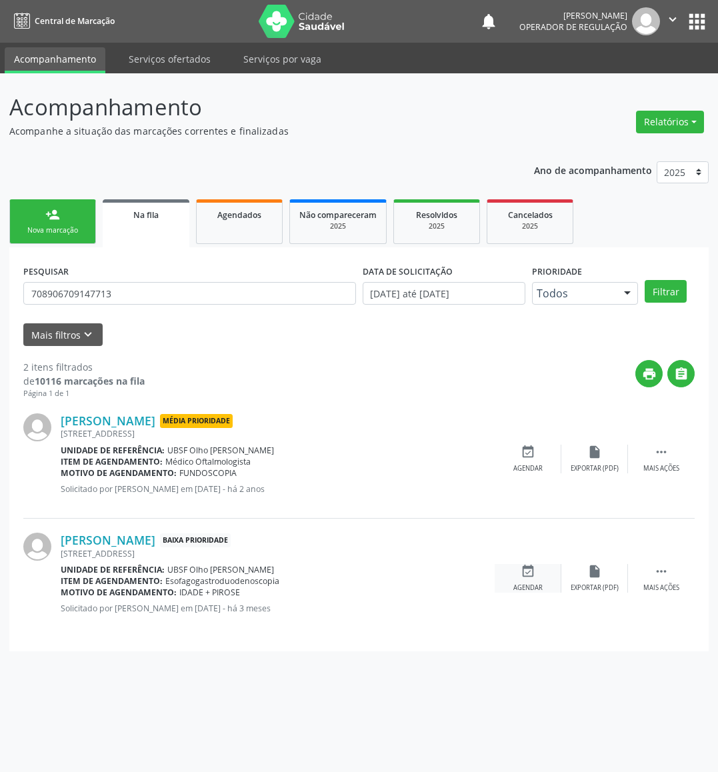
click at [539, 571] on div "event_available Agendar" at bounding box center [528, 578] width 67 height 29
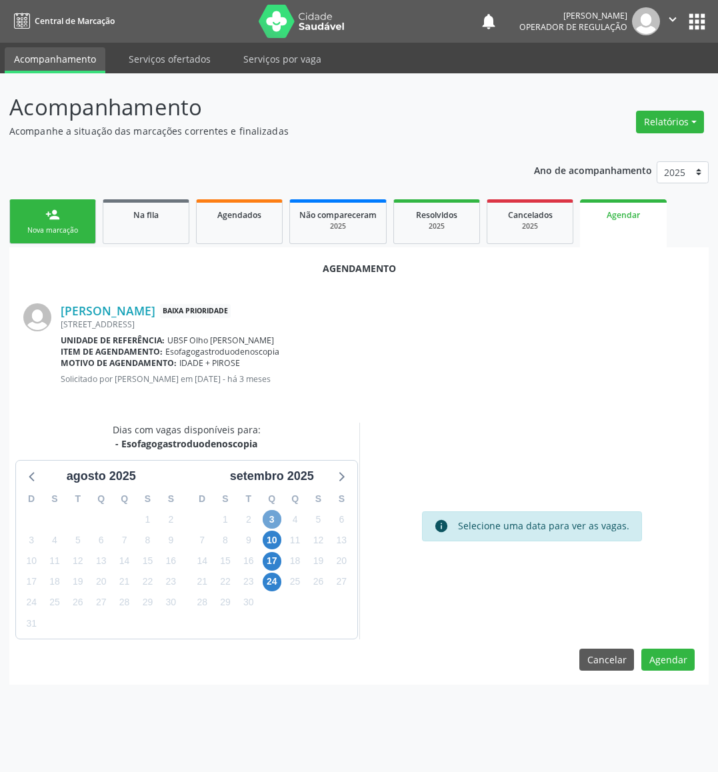
drag, startPoint x: 271, startPoint y: 513, endPoint x: 261, endPoint y: 501, distance: 15.6
click at [269, 512] on span "3" at bounding box center [272, 519] width 19 height 19
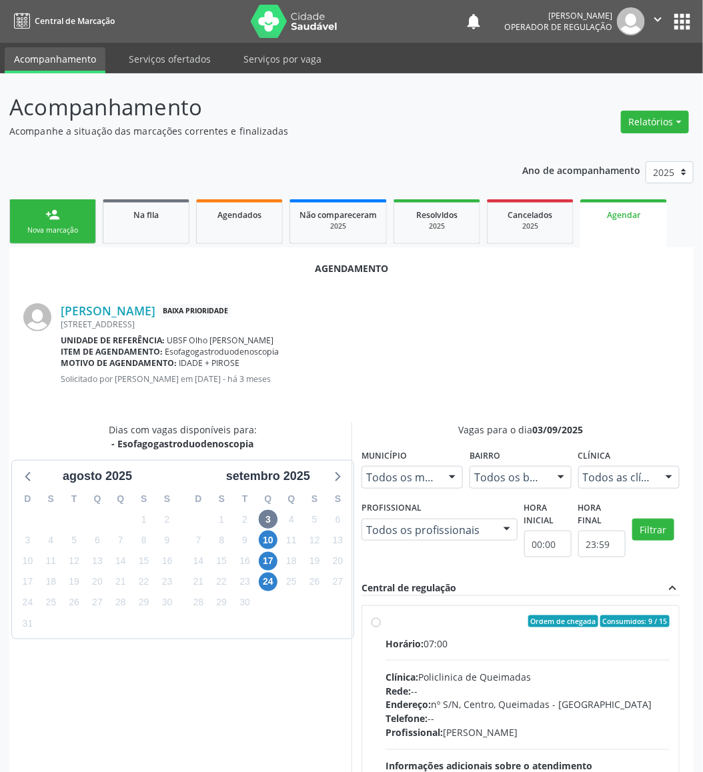
click at [503, 571] on div "Ordem de chegada Consumidos: 9 / 15" at bounding box center [527, 622] width 284 height 12
click at [381, 571] on input "Ordem de chegada Consumidos: 9 / 15 Horário: 07:00 Clínica: Policlinica de Quei…" at bounding box center [375, 622] width 9 height 12
radio input "true"
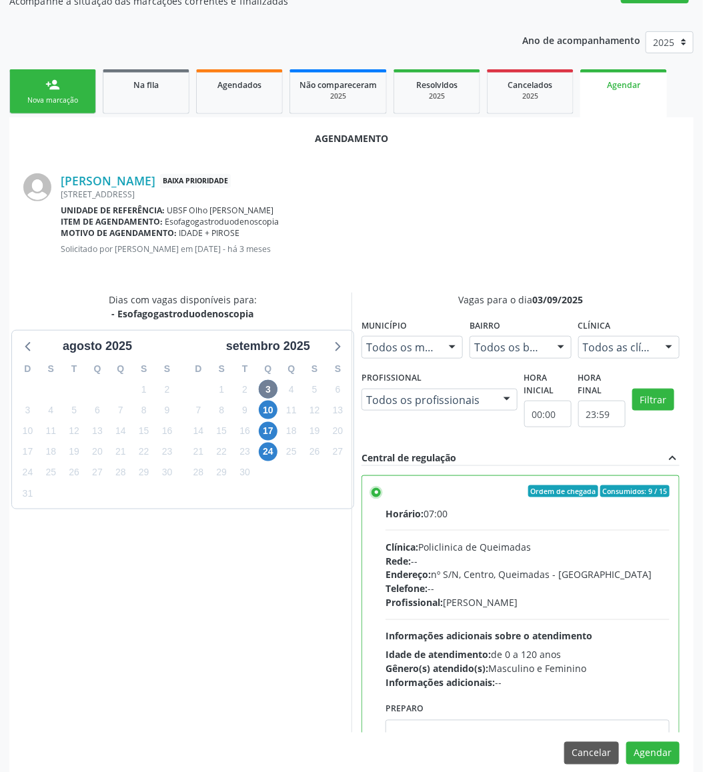
scroll to position [146, 0]
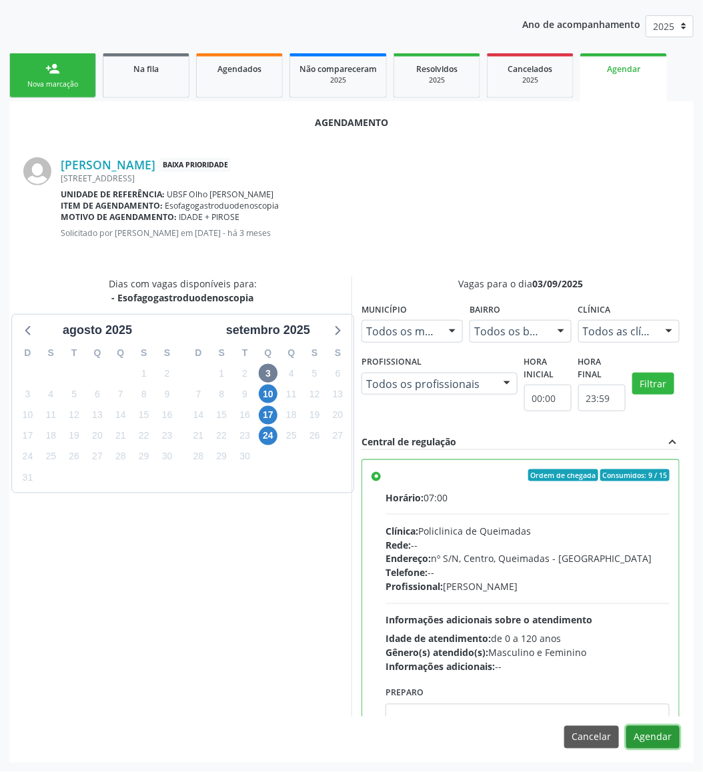
click at [666, 571] on button "Agendar" at bounding box center [652, 737] width 53 height 23
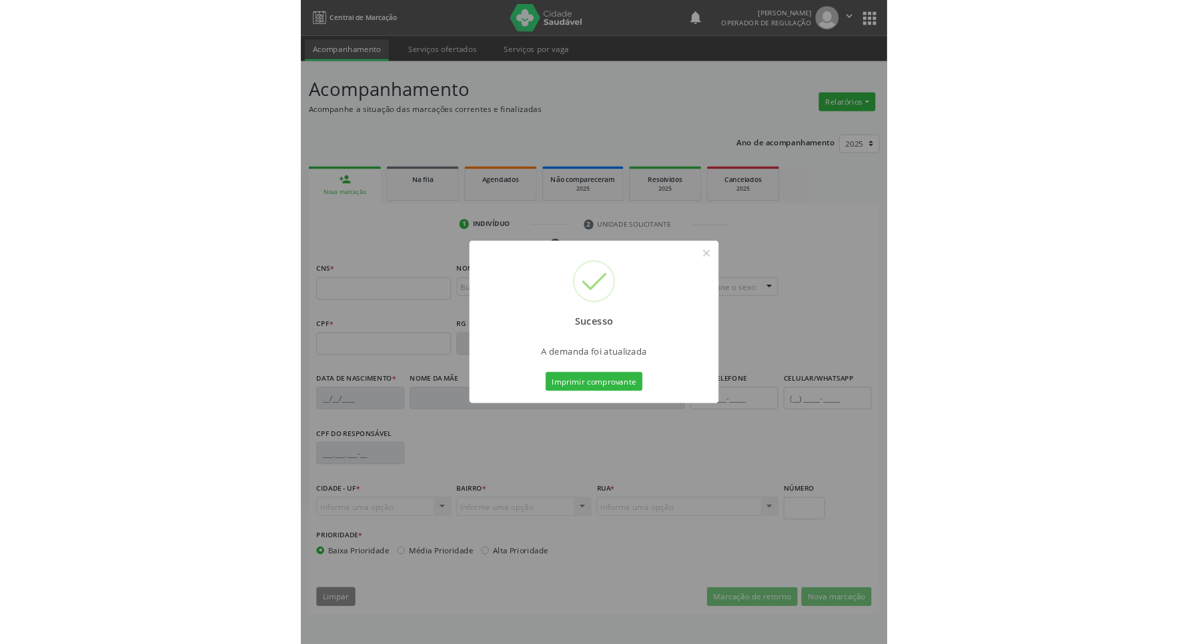
scroll to position [0, 0]
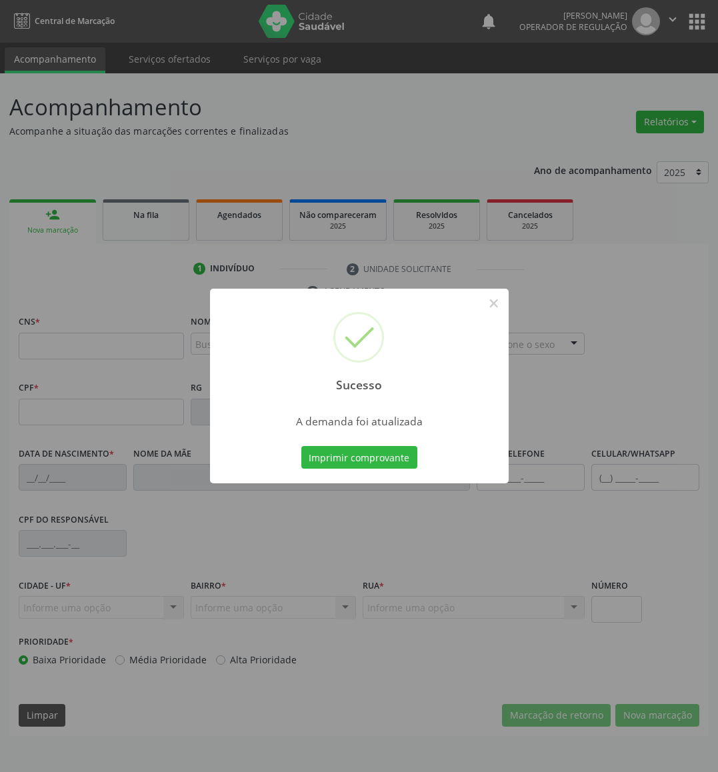
click at [301, 446] on button "Imprimir comprovante" at bounding box center [359, 457] width 116 height 23
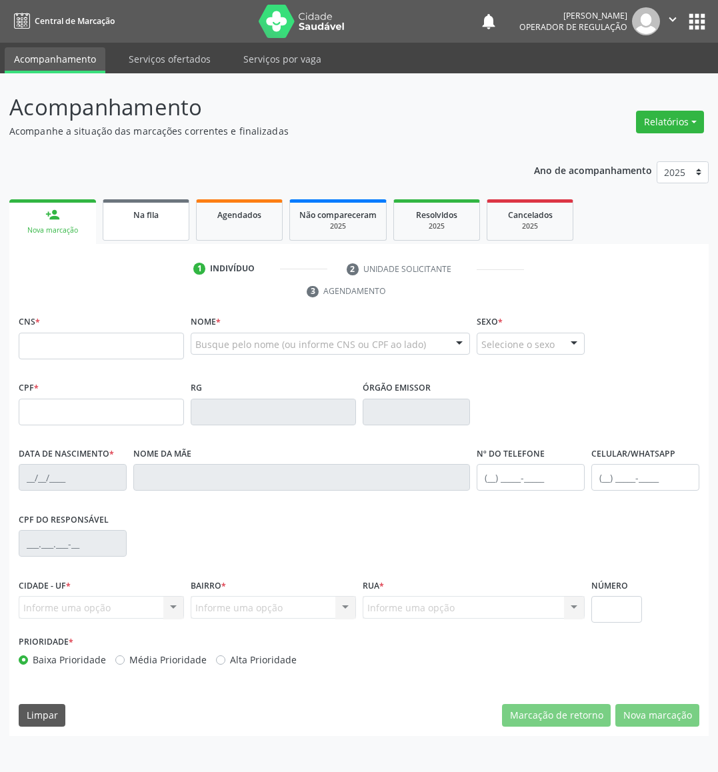
click at [135, 236] on link "Na fila" at bounding box center [146, 219] width 87 height 41
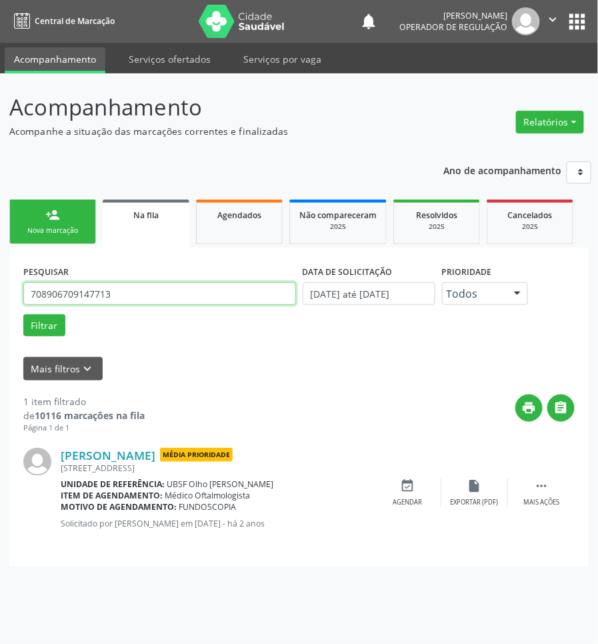
click at [89, 299] on input "708906709147713" at bounding box center [159, 293] width 273 height 23
type input "70920211785035"
click at [23, 314] on button "Filtrar" at bounding box center [44, 325] width 42 height 23
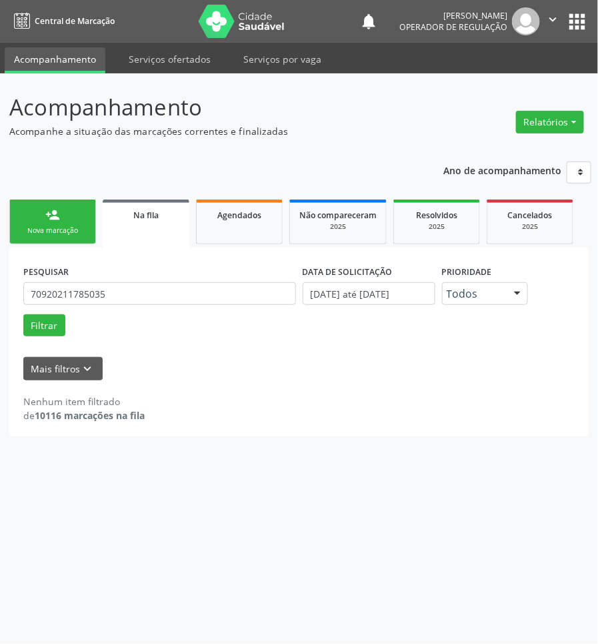
click at [108, 310] on div "PESQUISAR 70920211785035" at bounding box center [159, 287] width 279 height 52
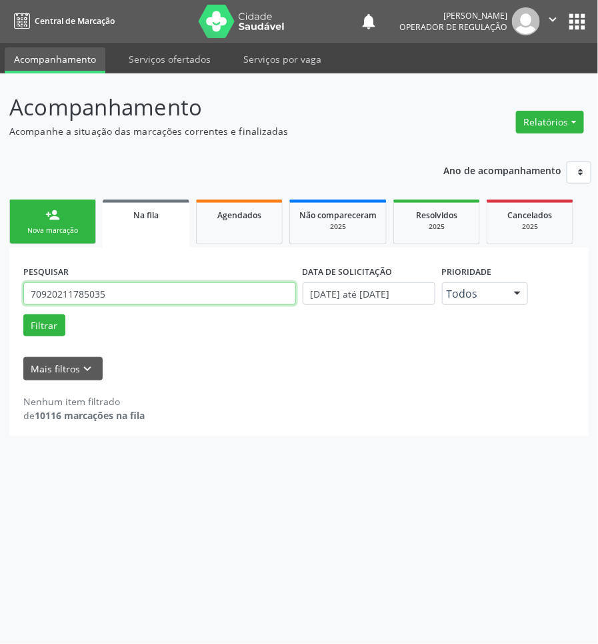
click at [112, 300] on input "70920211785035" at bounding box center [159, 293] width 273 height 23
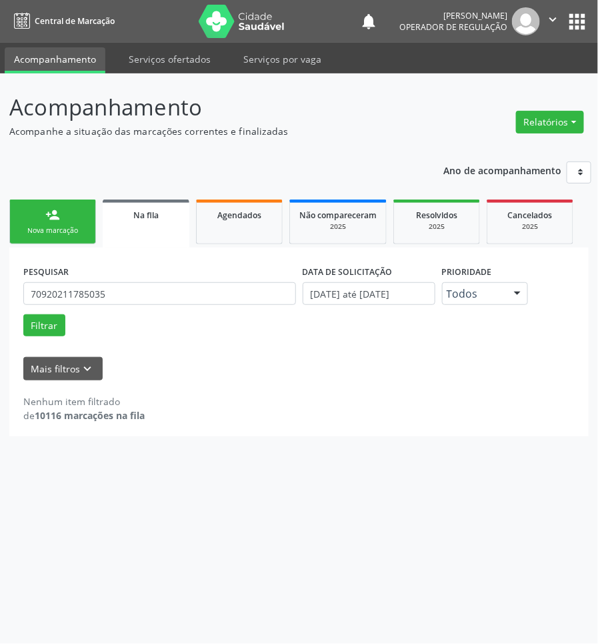
click at [47, 228] on div "Nova marcação" at bounding box center [52, 230] width 67 height 10
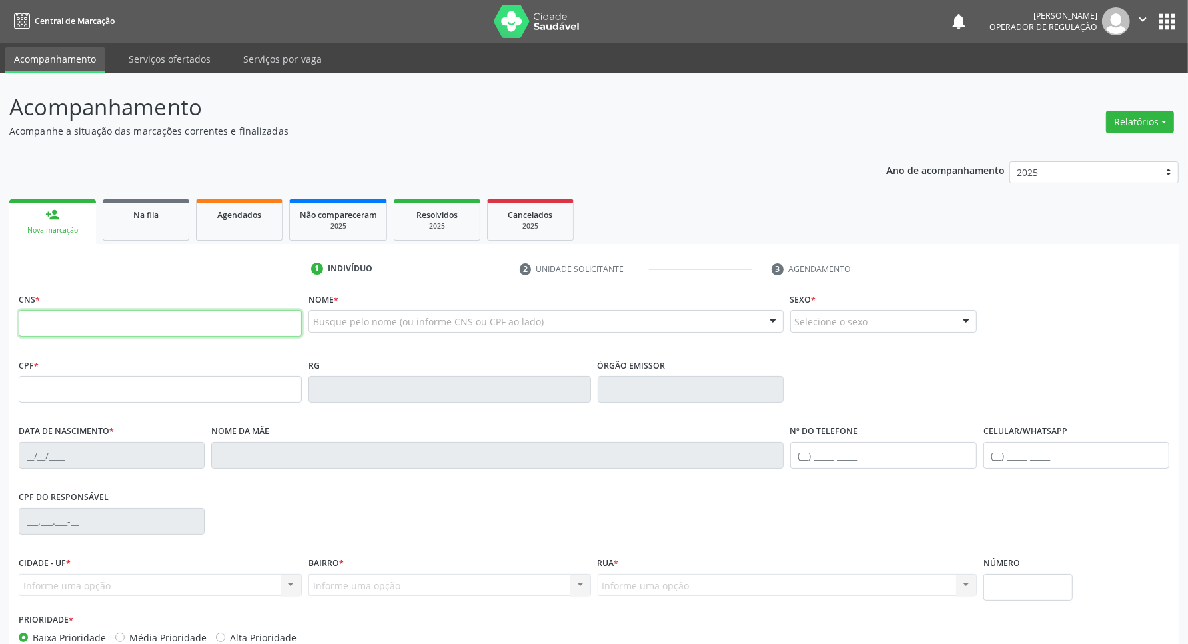
click at [53, 321] on input "text" at bounding box center [160, 323] width 283 height 27
paste input "709 2021 1785 035"
click at [55, 319] on input "709 2021 1785 035" at bounding box center [160, 323] width 283 height 27
type input "709 2072 1178 5035"
type input "077.000.714-70"
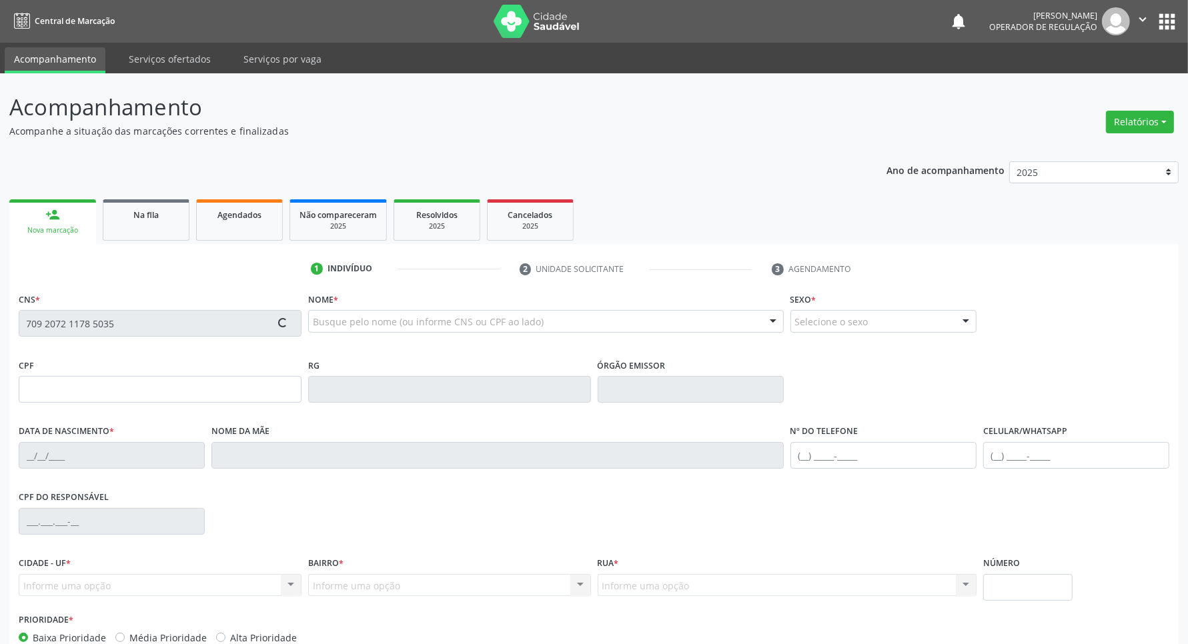
type input "30/12/1985"
type input "Maria Barbosa da Silva"
type input "(83) 99126-7585"
type input "111.867.324-74"
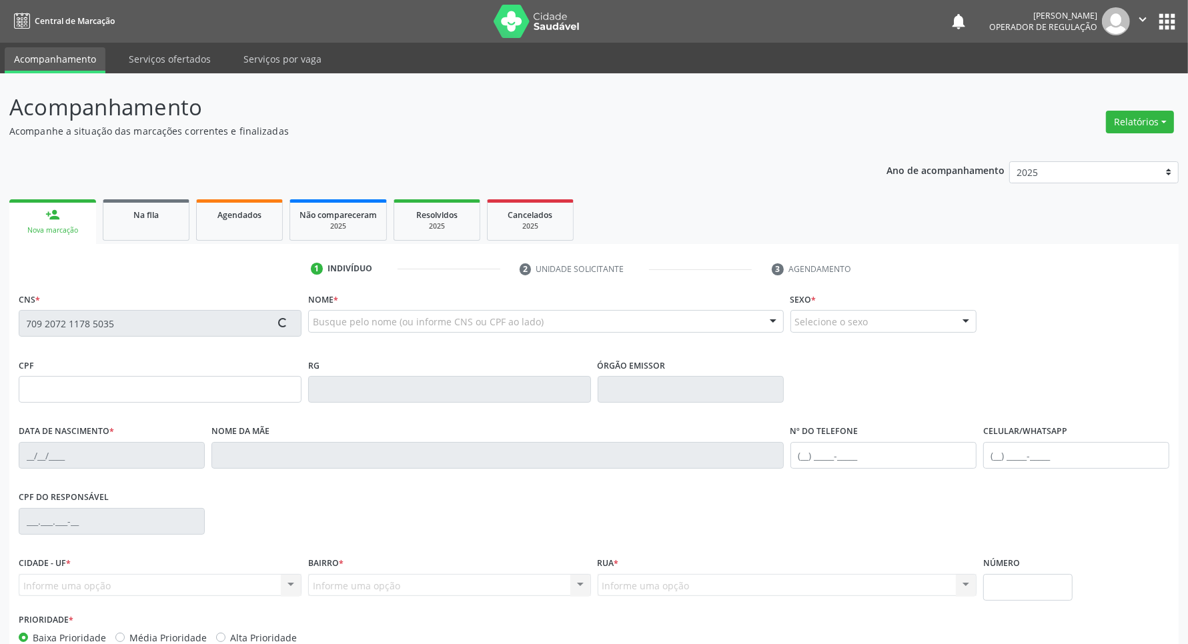
type input "156"
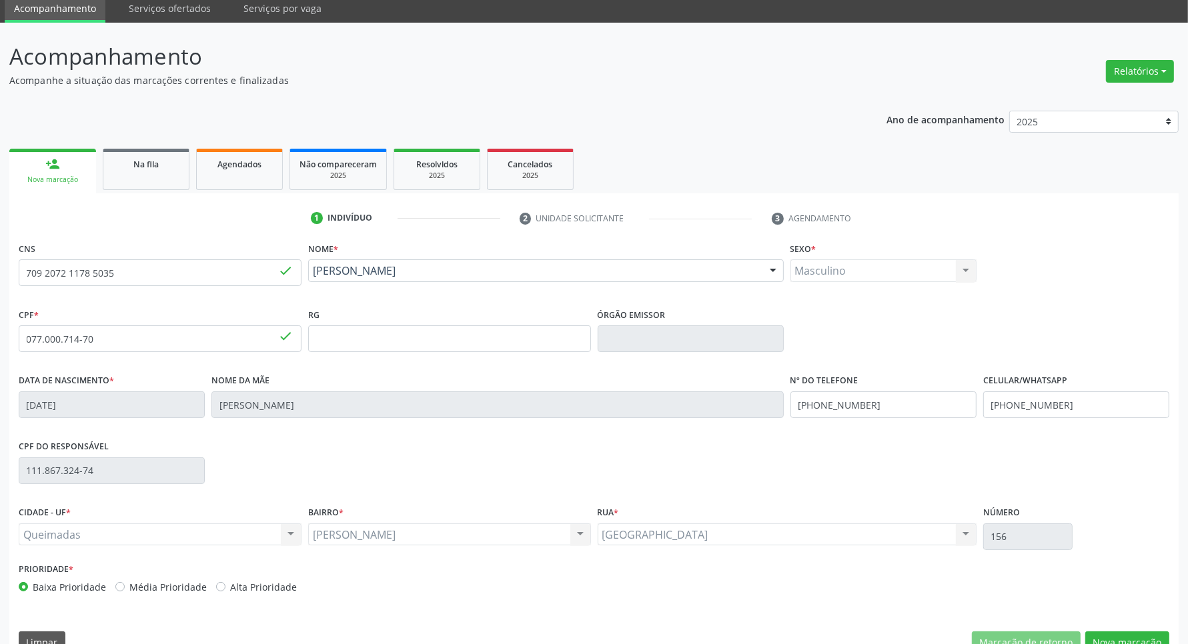
scroll to position [79, 0]
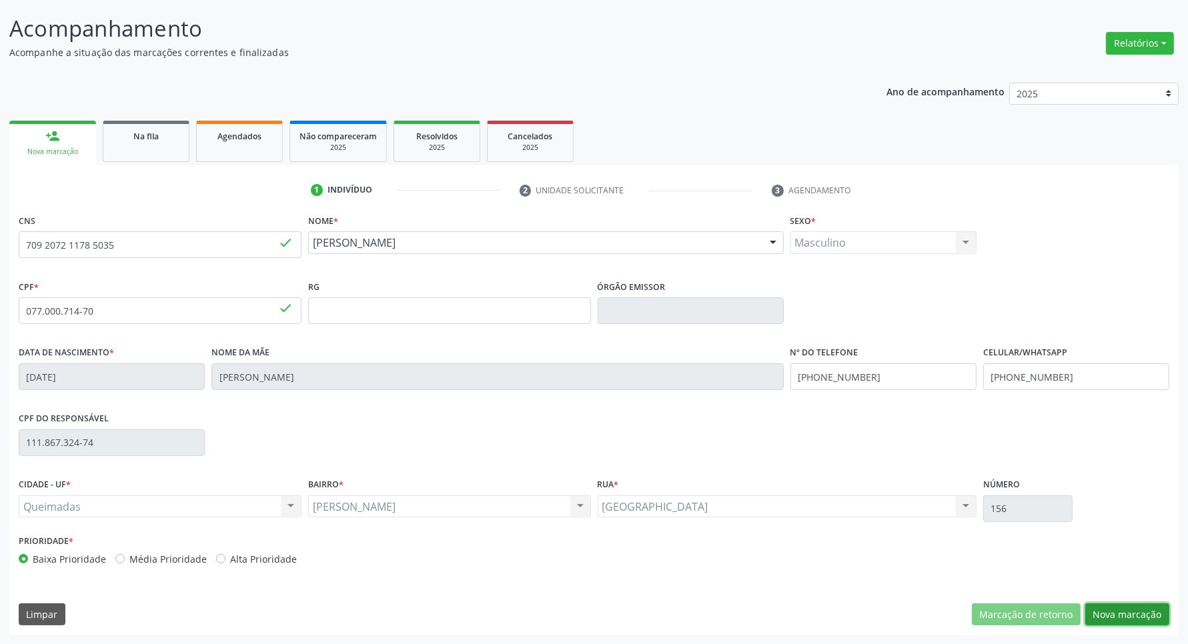
click at [949, 571] on button "Nova marcação" at bounding box center [1127, 615] width 84 height 23
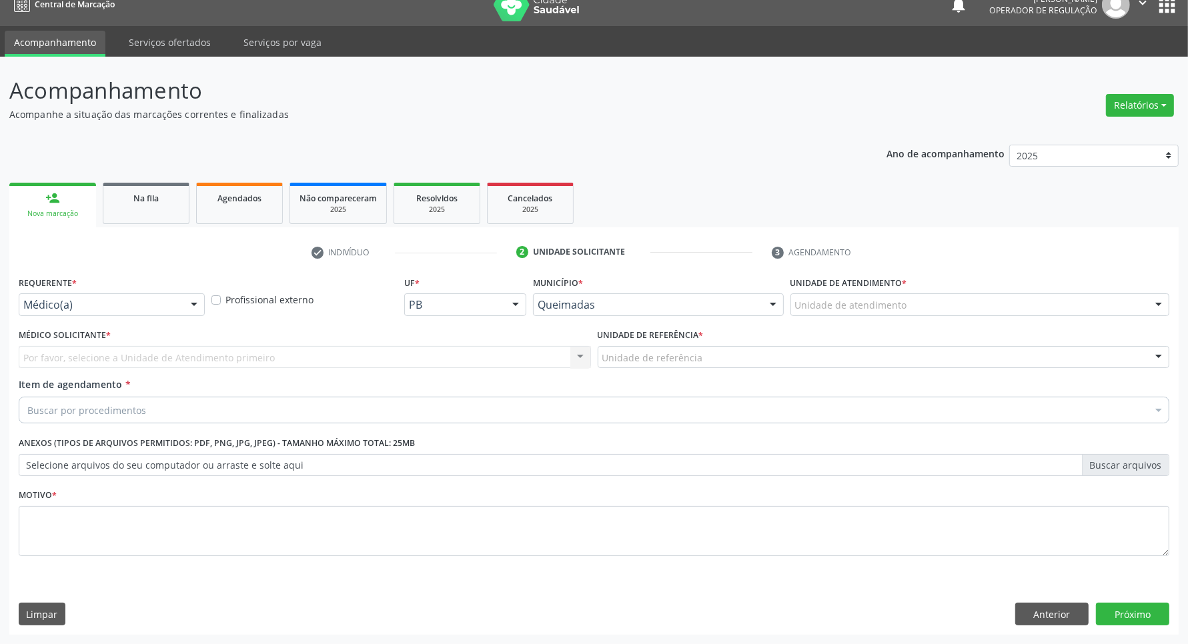
scroll to position [17, 0]
drag, startPoint x: 35, startPoint y: 294, endPoint x: 37, endPoint y: 309, distance: 14.7
click at [37, 295] on div "Médico(a)" at bounding box center [112, 304] width 186 height 23
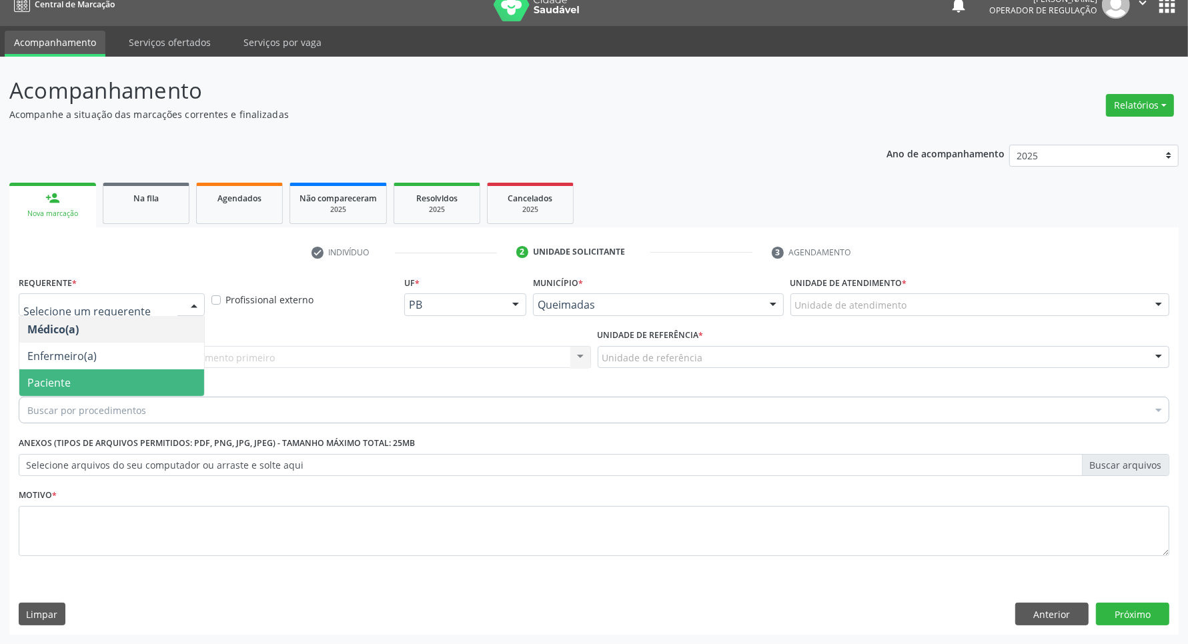
drag, startPoint x: 60, startPoint y: 385, endPoint x: 99, endPoint y: 364, distance: 44.2
click at [61, 385] on span "Paciente" at bounding box center [48, 382] width 43 height 15
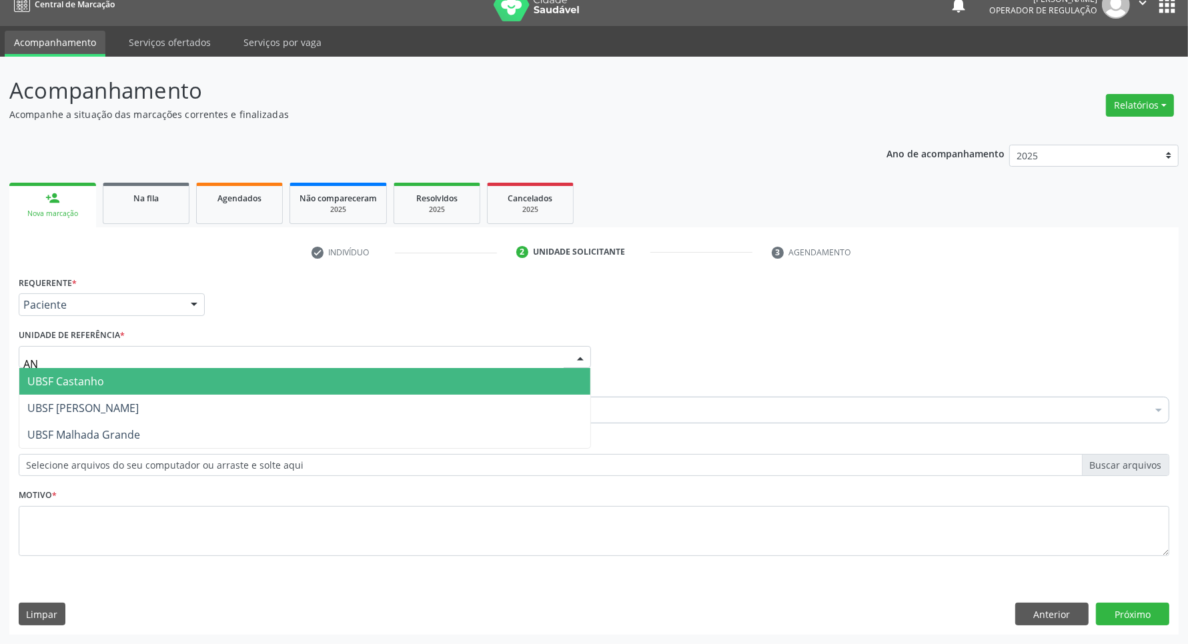
type input "ANI"
click at [104, 387] on span "UBSF [PERSON_NAME]" at bounding box center [82, 381] width 111 height 15
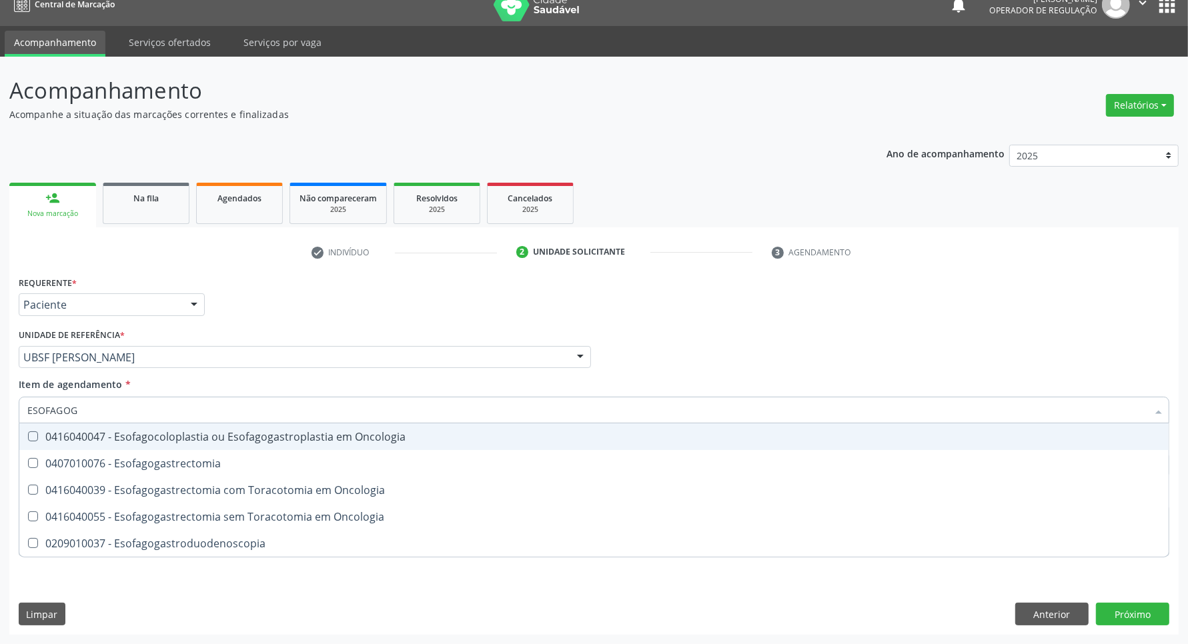
type input "ESOFAGOGA"
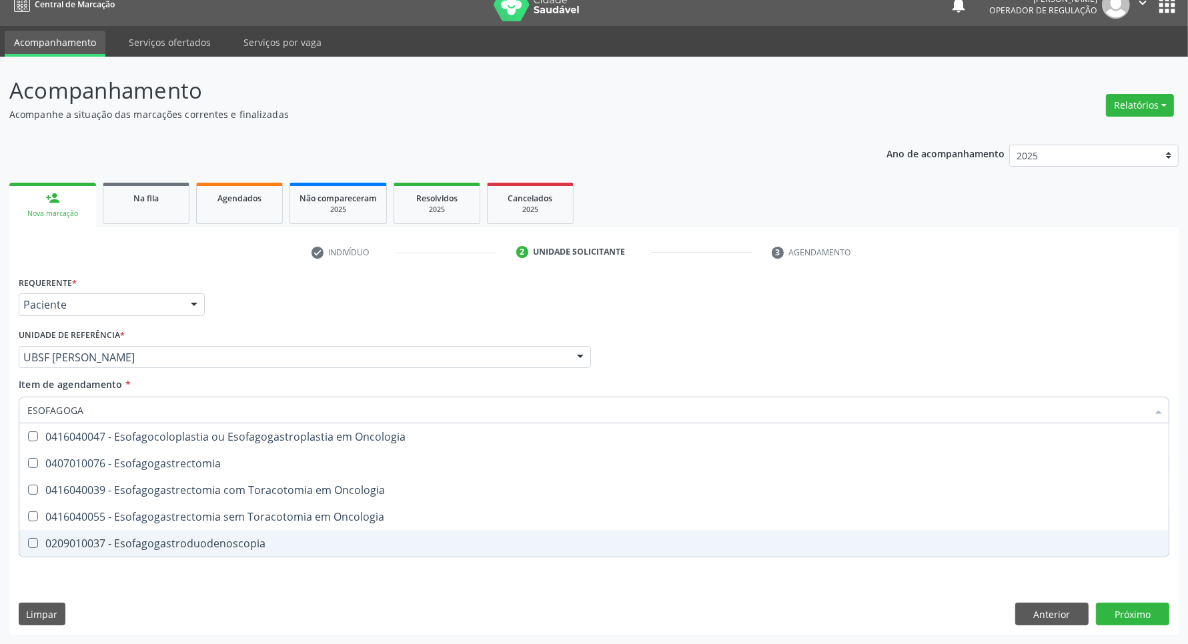
click at [185, 549] on div "0209010037 - Esofagogastroduodenoscopia" at bounding box center [593, 543] width 1133 height 11
checkbox Esofagogastroduodenoscopia "true"
click at [189, 571] on div "Requerente * Paciente Médico(a) Enfermeiro(a) Paciente Nenhum resultado encontr…" at bounding box center [593, 454] width 1169 height 362
checkbox Esofagogastrectomia "true"
checkbox Esofagogastroduodenoscopia "false"
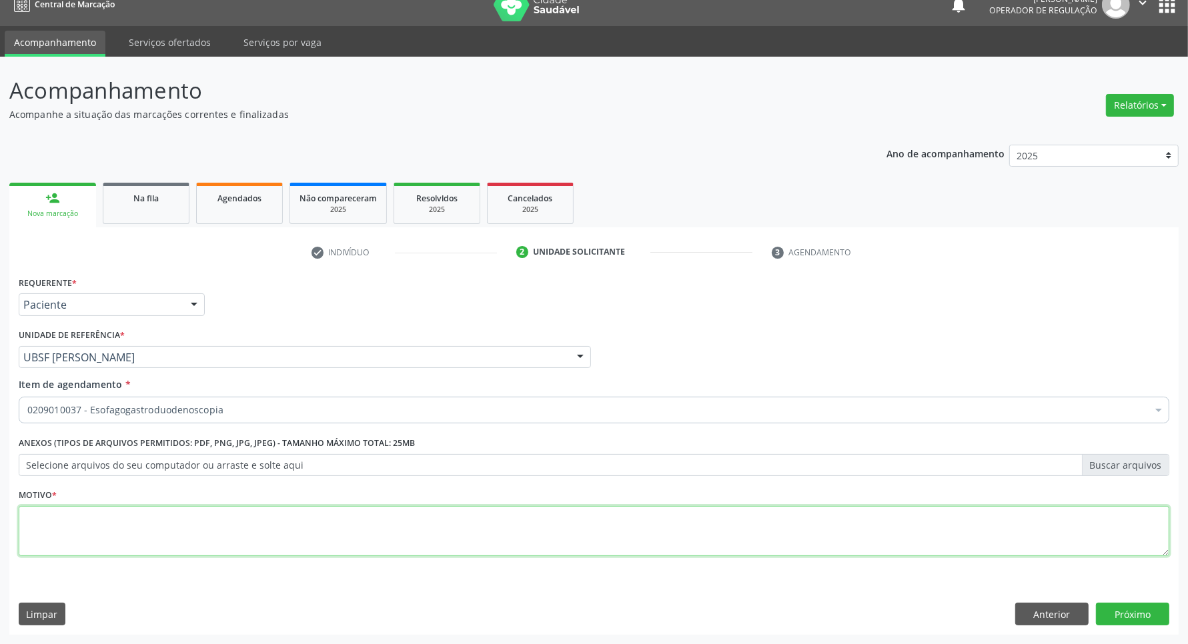
click at [151, 510] on textarea at bounding box center [594, 531] width 1150 height 51
type textarea "H. PYLORI"
click button "Próximo" at bounding box center [1132, 614] width 73 height 23
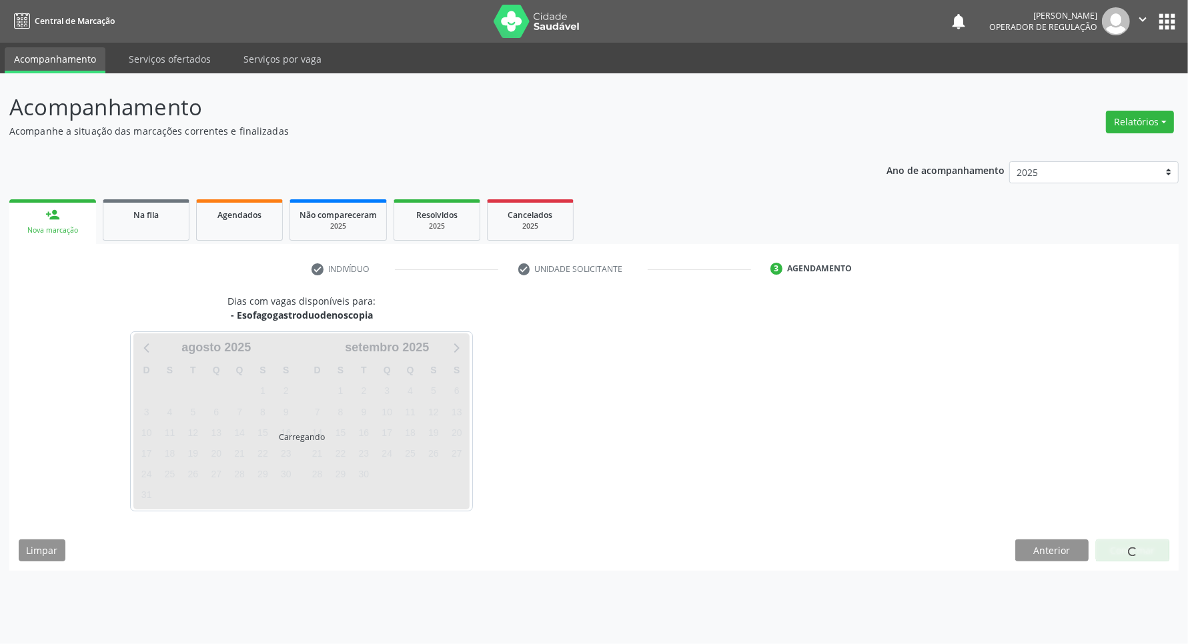
scroll to position [0, 0]
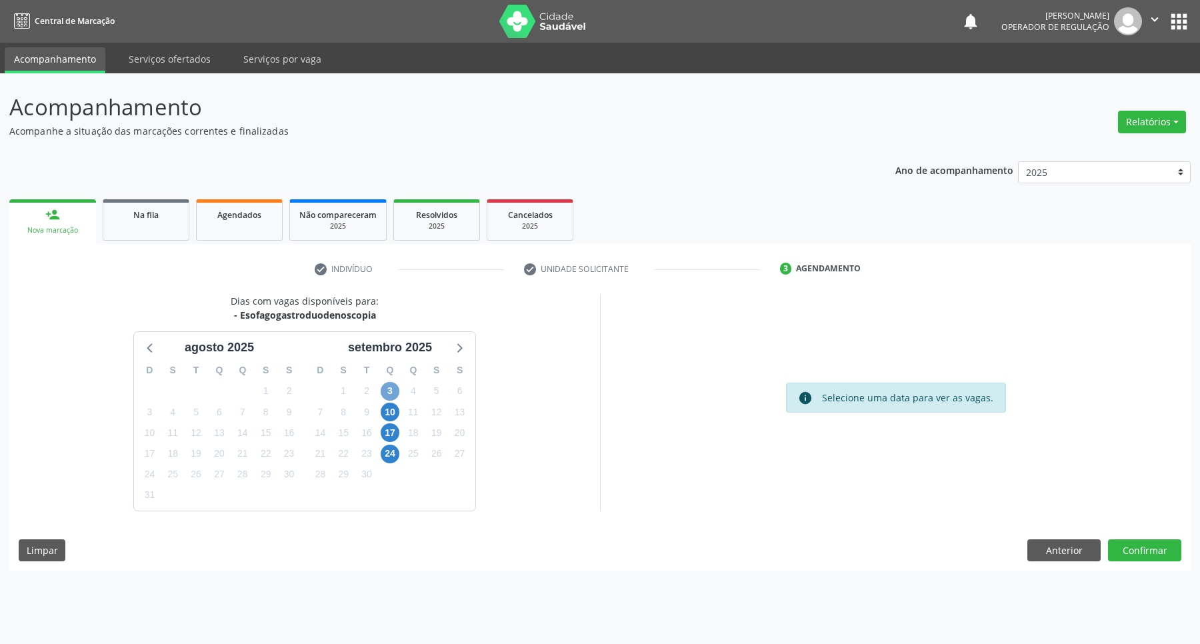
click at [391, 388] on span "3" at bounding box center [390, 391] width 19 height 19
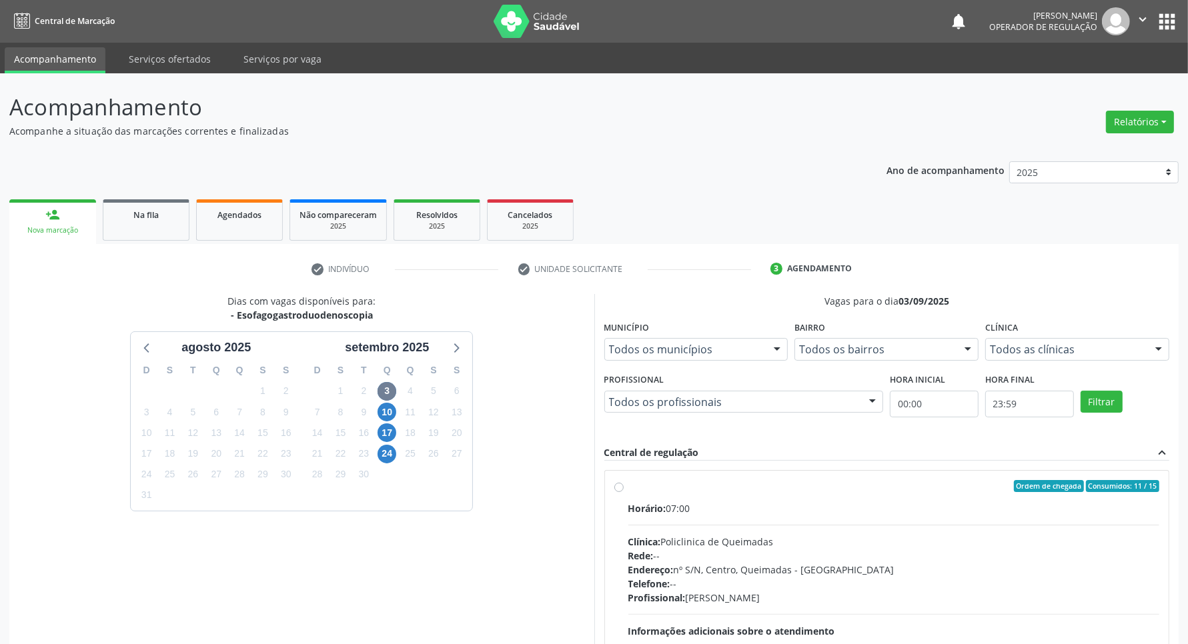
drag, startPoint x: 765, startPoint y: 507, endPoint x: 699, endPoint y: 497, distance: 66.7
click at [764, 507] on div "Horário: 07:00" at bounding box center [894, 509] width 532 height 14
click at [624, 492] on input "Ordem de chegada Consumidos: 11 / 15 Horário: 07:00 Clínica: Policlinica de Que…" at bounding box center [618, 486] width 9 height 12
radio input "true"
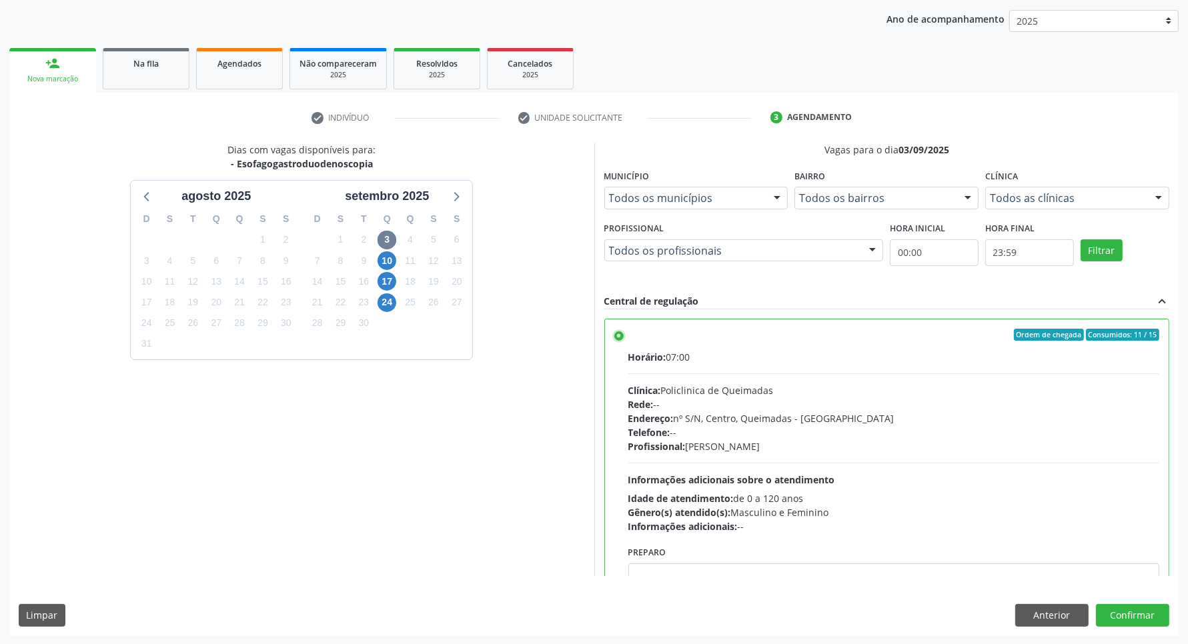
scroll to position [152, 0]
click at [949, 571] on button "Confirmar" at bounding box center [1132, 615] width 73 height 23
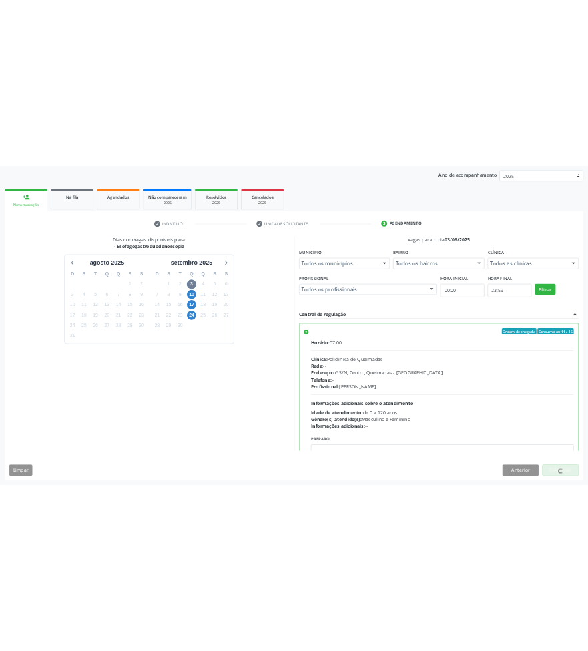
scroll to position [0, 0]
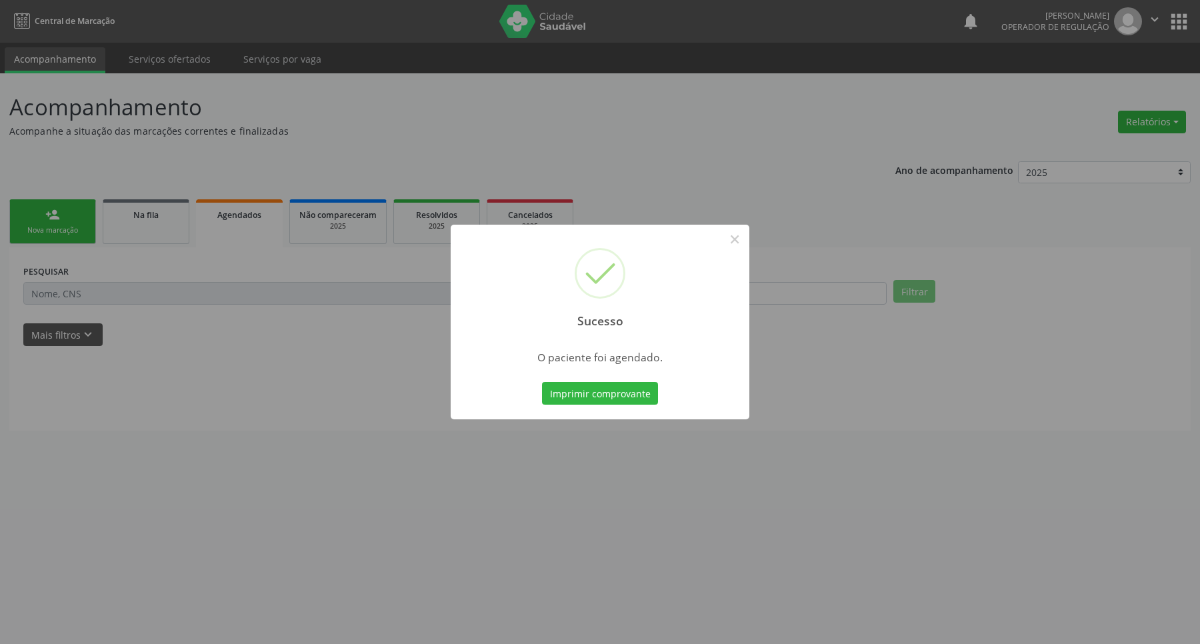
click at [542, 382] on button "Imprimir comprovante" at bounding box center [600, 393] width 116 height 23
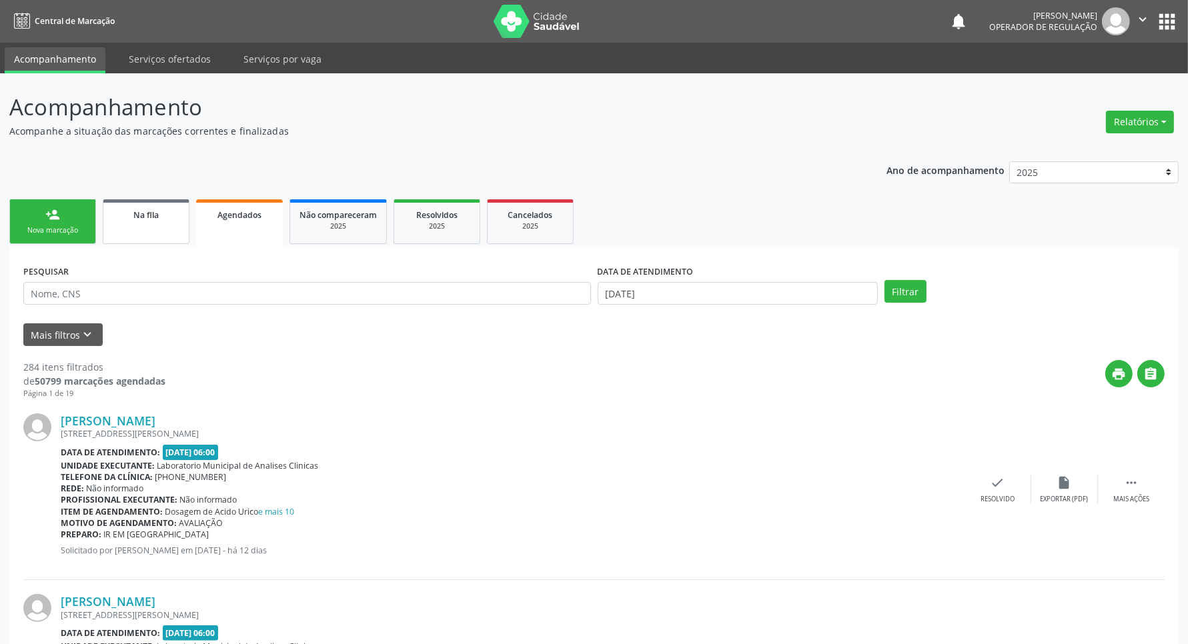
click at [55, 234] on div "Nova marcação" at bounding box center [52, 230] width 67 height 10
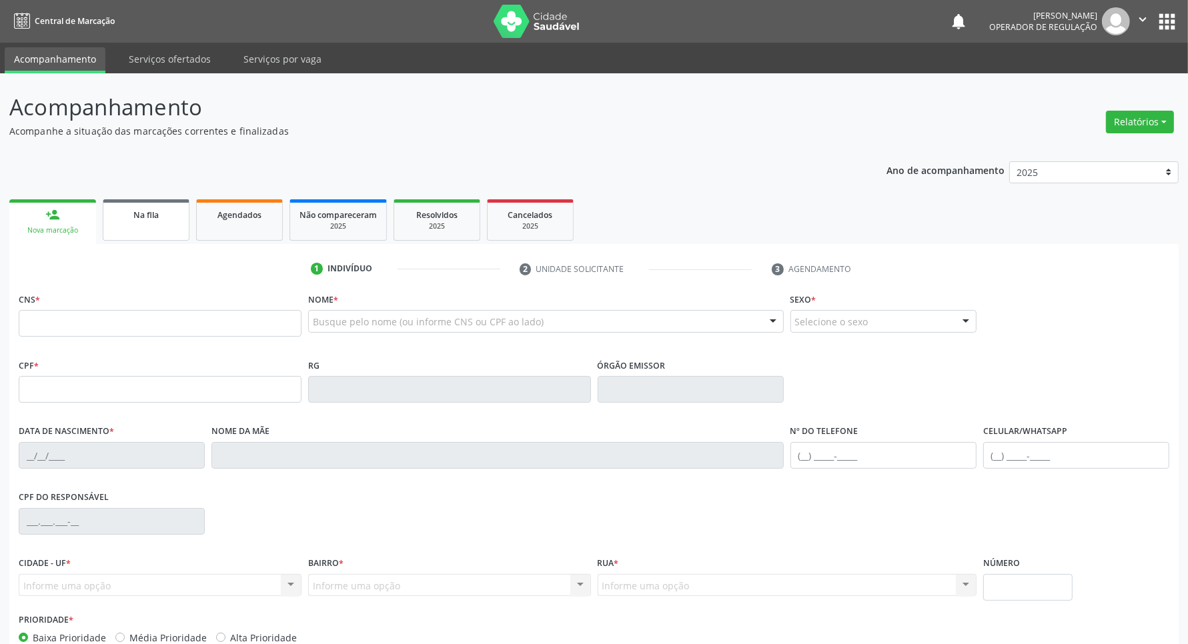
click at [61, 300] on div "CNS *" at bounding box center [160, 312] width 283 height 47
click at [134, 231] on link "Na fila" at bounding box center [146, 219] width 87 height 41
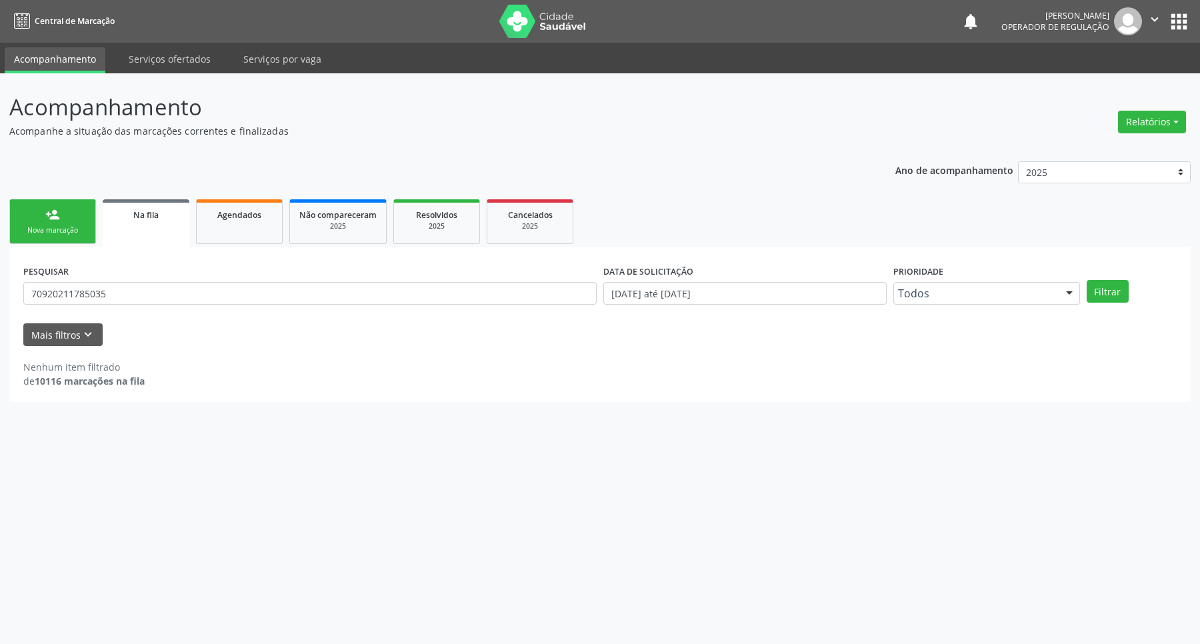
drag, startPoint x: 91, startPoint y: 317, endPoint x: 94, endPoint y: 297, distance: 20.3
click at [91, 315] on form "PESQUISAR 70920211785035 DATA DE SOLICITAÇÃO 01/01/2021 até 27/08/2025 Priorida…" at bounding box center [600, 303] width 1154 height 85
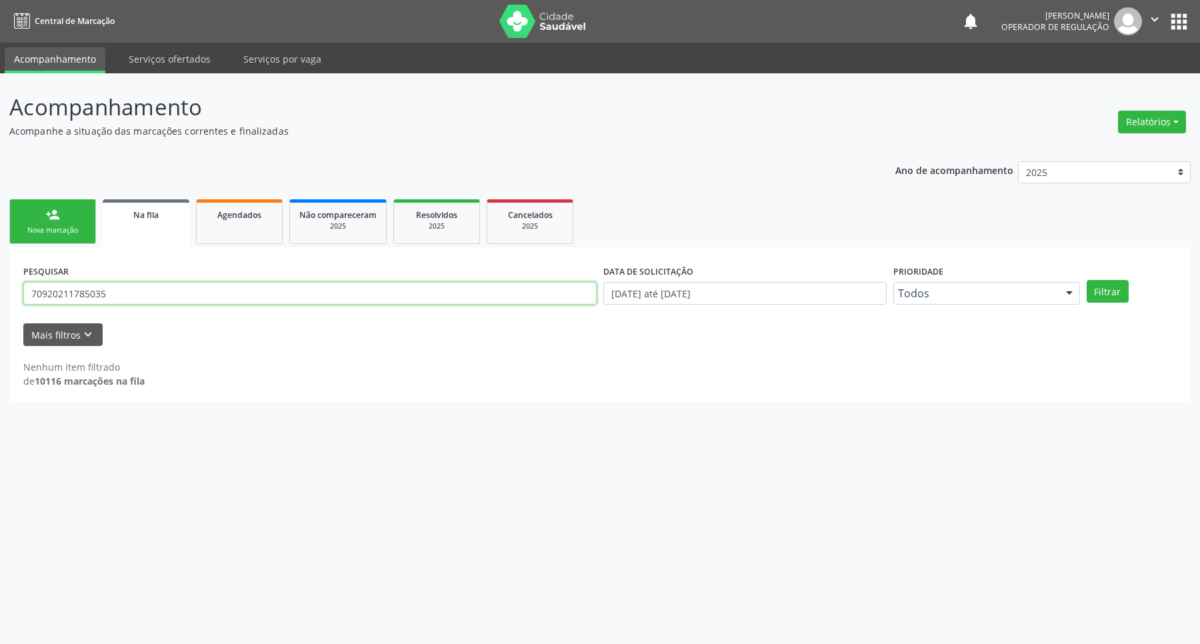
click at [94, 294] on input "70920211785035" at bounding box center [310, 293] width 574 height 23
type input "702401535804421"
click at [949, 280] on button "Filtrar" at bounding box center [1108, 291] width 42 height 23
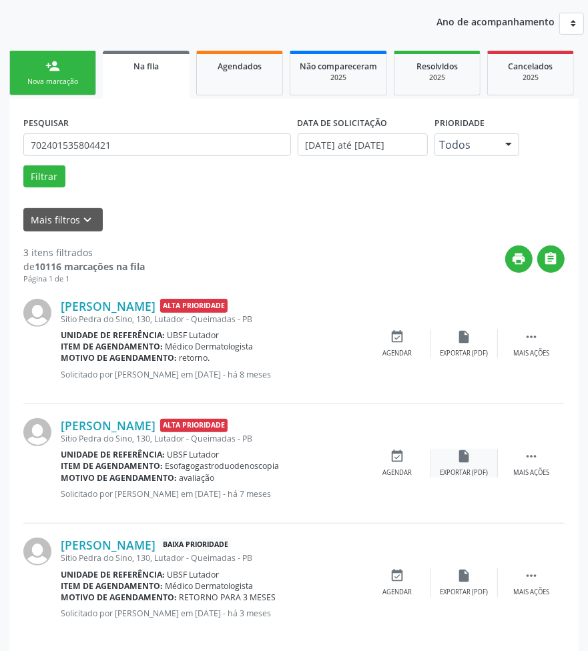
scroll to position [164, 0]
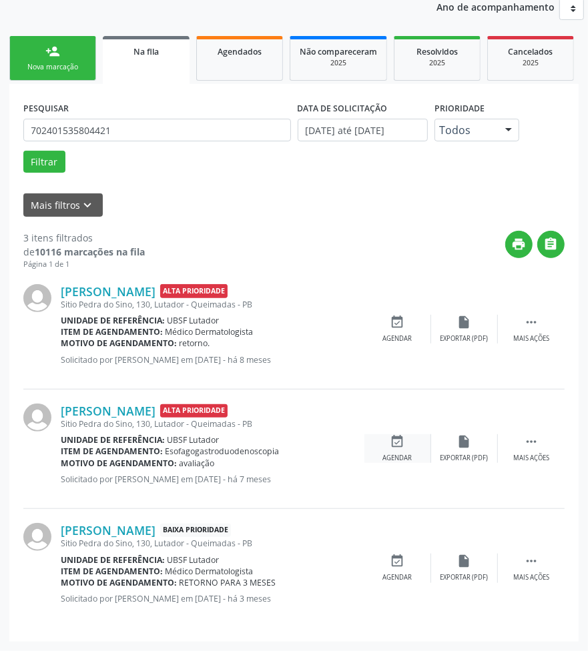
click at [417, 449] on div "event_available Agendar" at bounding box center [397, 448] width 67 height 29
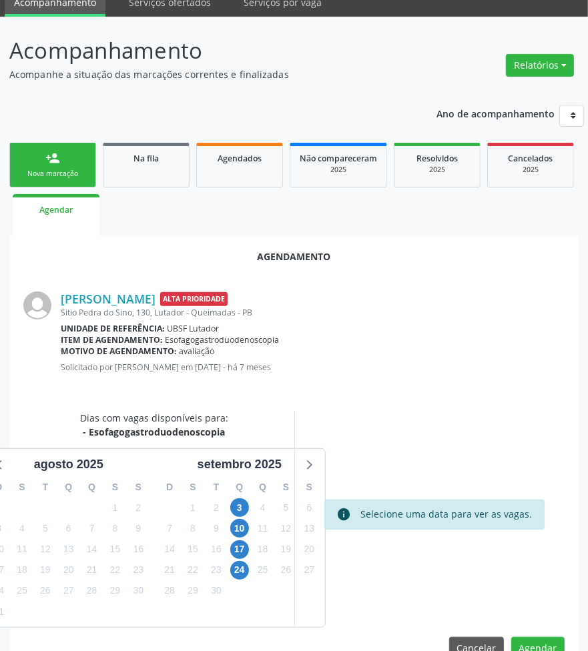
scroll to position [88, 0]
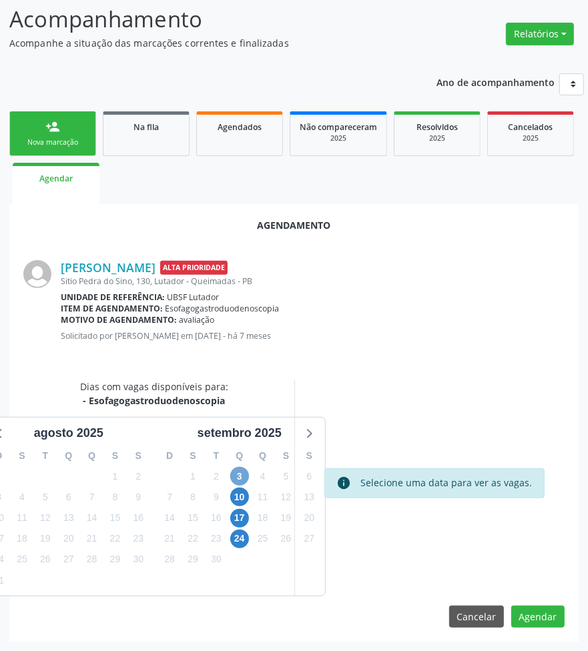
click at [232, 478] on span "3" at bounding box center [239, 476] width 19 height 19
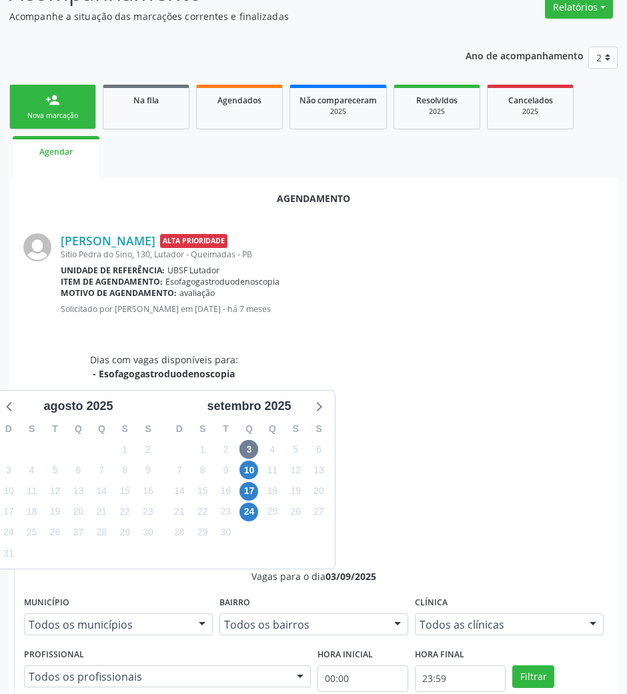
scroll to position [246, 0]
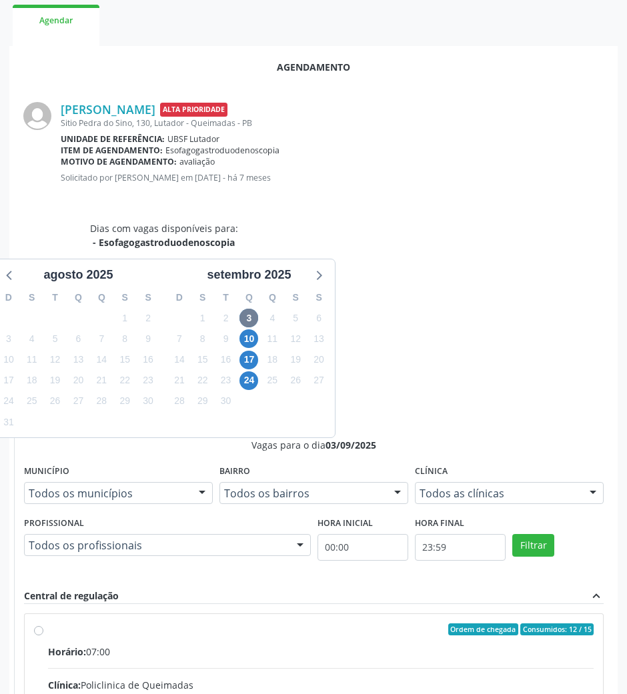
click at [380, 571] on div "Rede: --" at bounding box center [321, 699] width 546 height 14
click at [43, 571] on input "Ordem de chegada Consumidos: 12 / 15 Horário: 07:00 Clínica: Policlinica de Que…" at bounding box center [38, 630] width 9 height 12
radio input "true"
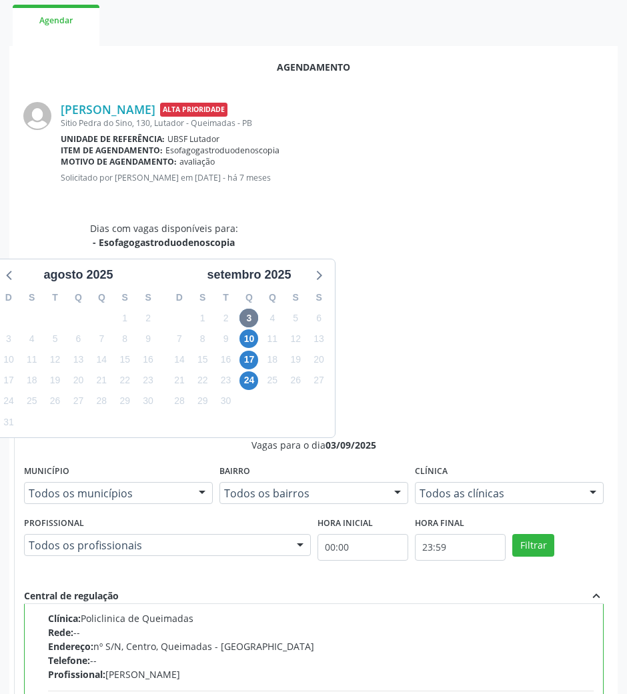
drag, startPoint x: 578, startPoint y: 687, endPoint x: 571, endPoint y: 659, distance: 28.8
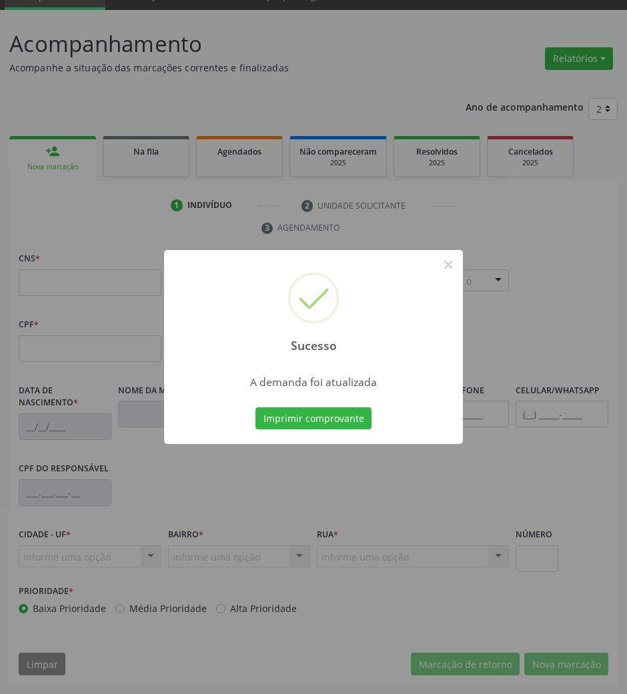
scroll to position [64, 0]
click at [280, 417] on button "Imprimir comprovante" at bounding box center [313, 418] width 116 height 23
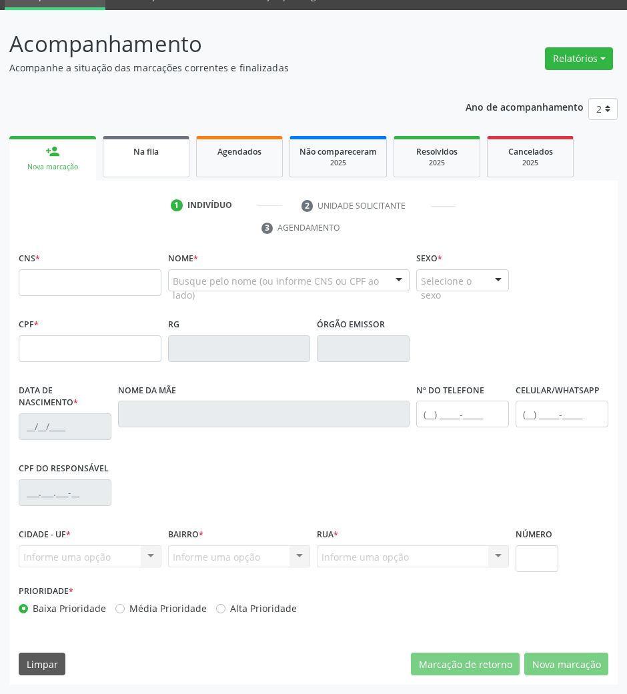
click at [121, 164] on link "Na fila" at bounding box center [146, 156] width 87 height 41
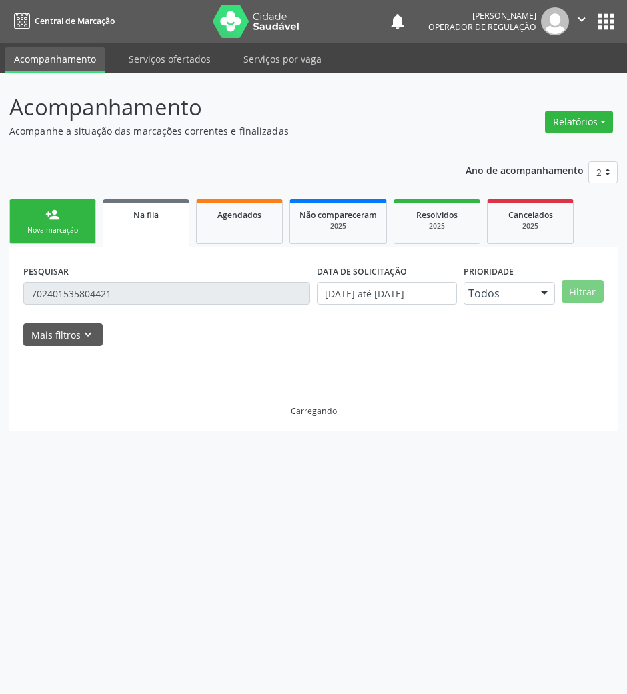
scroll to position [0, 0]
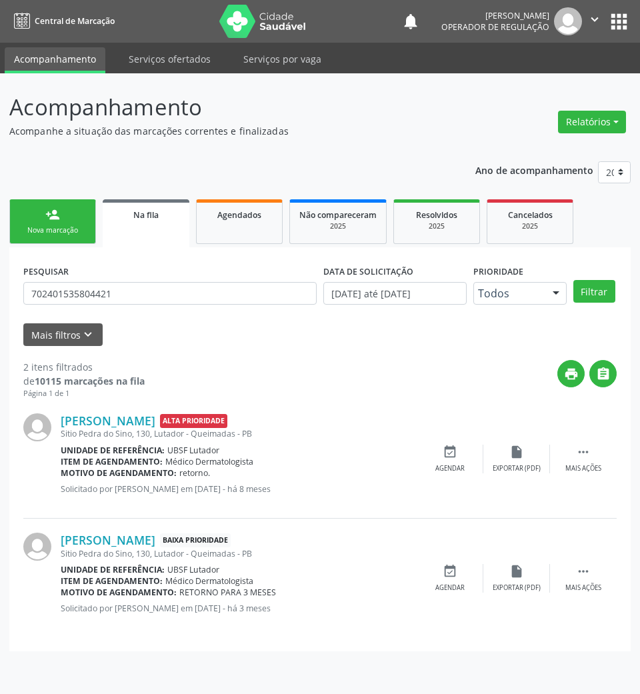
drag, startPoint x: 163, startPoint y: 267, endPoint x: 118, endPoint y: 309, distance: 62.3
click at [157, 268] on div "PESQUISAR 702401535804421" at bounding box center [170, 287] width 300 height 52
click at [116, 311] on div "PESQUISAR 702401535804421" at bounding box center [170, 287] width 300 height 52
click at [111, 297] on input "702401535804421" at bounding box center [169, 293] width 293 height 23
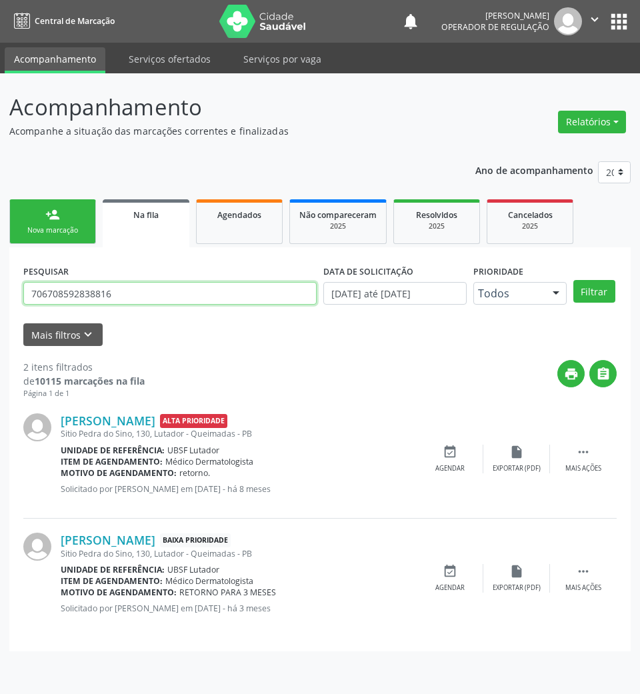
type input "706708592838816"
click at [574, 280] on button "Filtrar" at bounding box center [595, 291] width 42 height 23
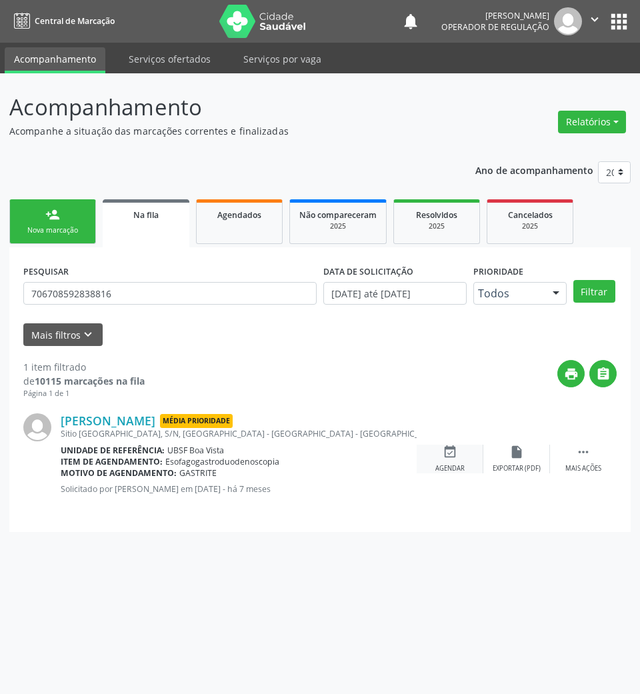
click at [455, 453] on icon "event_available" at bounding box center [450, 452] width 15 height 15
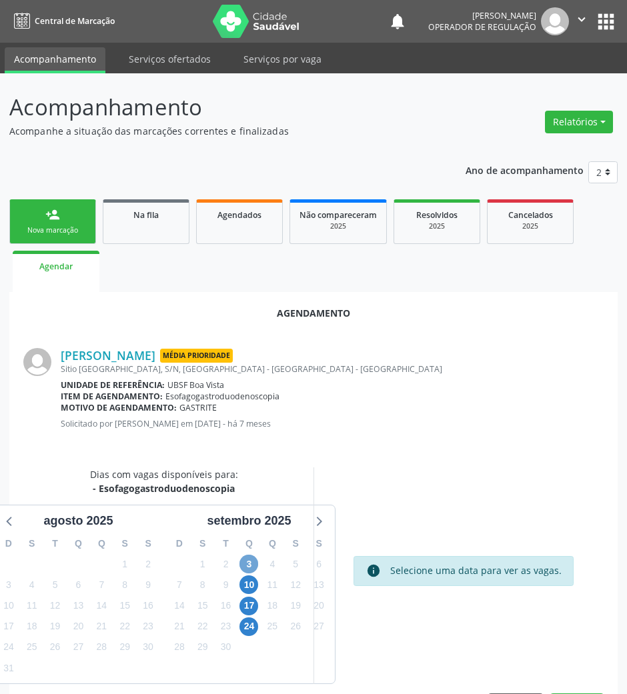
click at [251, 560] on span "3" at bounding box center [248, 564] width 19 height 19
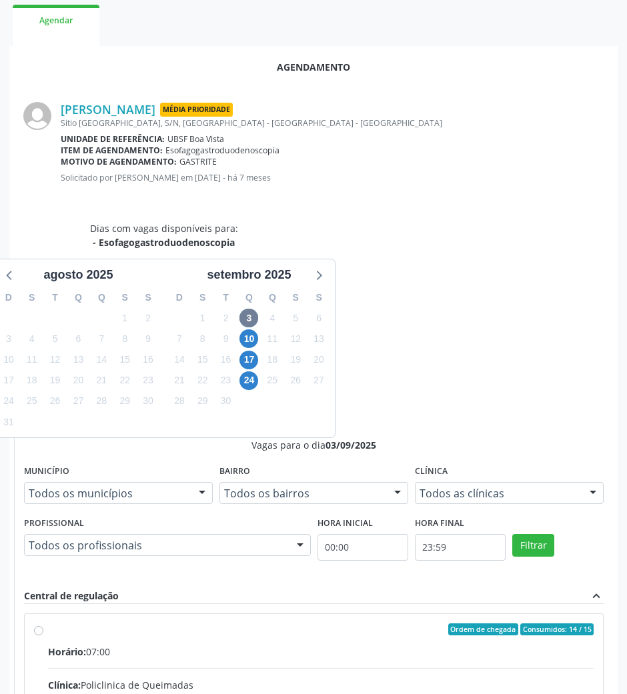
drag, startPoint x: 417, startPoint y: 512, endPoint x: 212, endPoint y: 510, distance: 205.4
click at [43, 571] on input "Ordem de chegada Consumidos: 14 / 15 Horário: 07:00 Clínica: Policlinica de Que…" at bounding box center [38, 630] width 9 height 12
radio input "true"
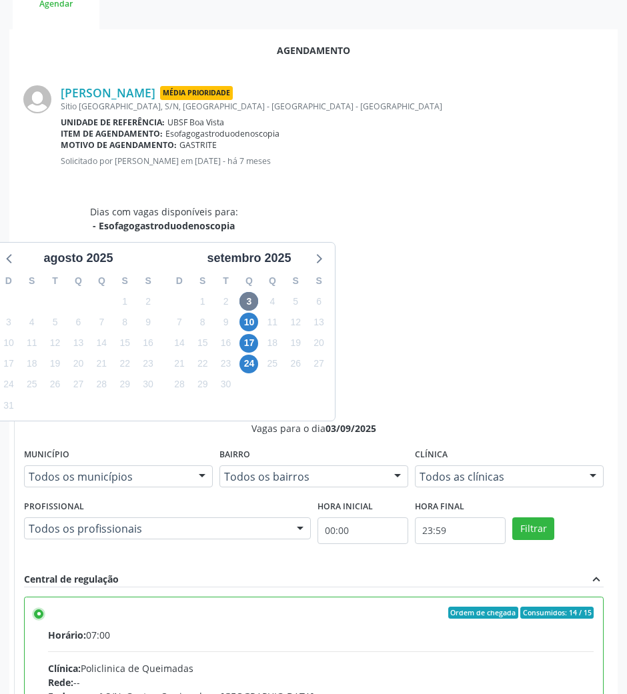
scroll to position [268, 0]
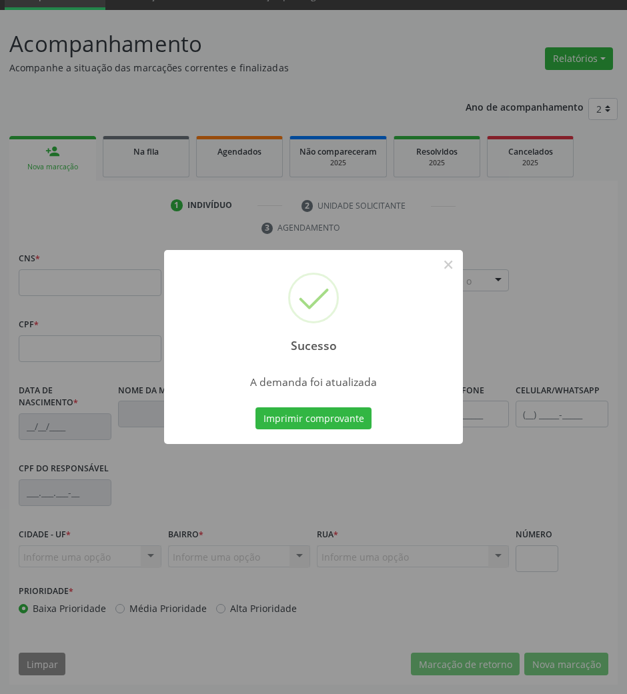
scroll to position [64, 0]
click at [331, 421] on button "Imprimir comprovante" at bounding box center [313, 418] width 116 height 23
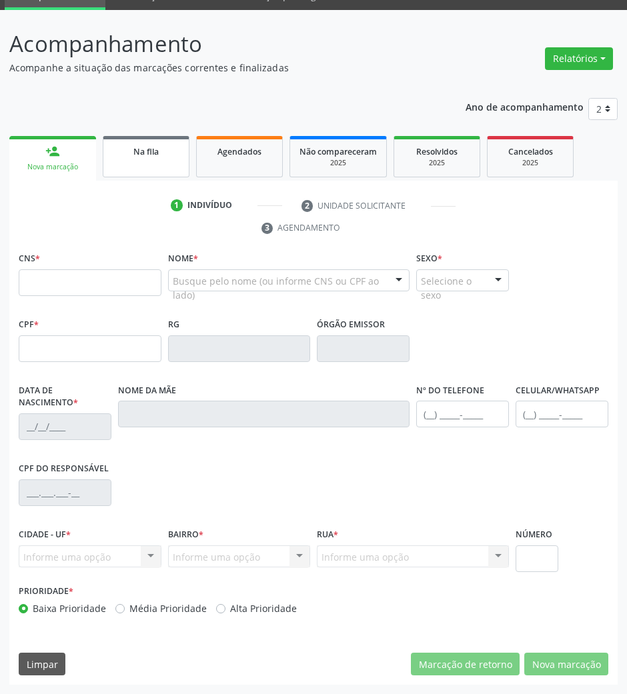
click at [158, 163] on link "Na fila" at bounding box center [146, 156] width 87 height 41
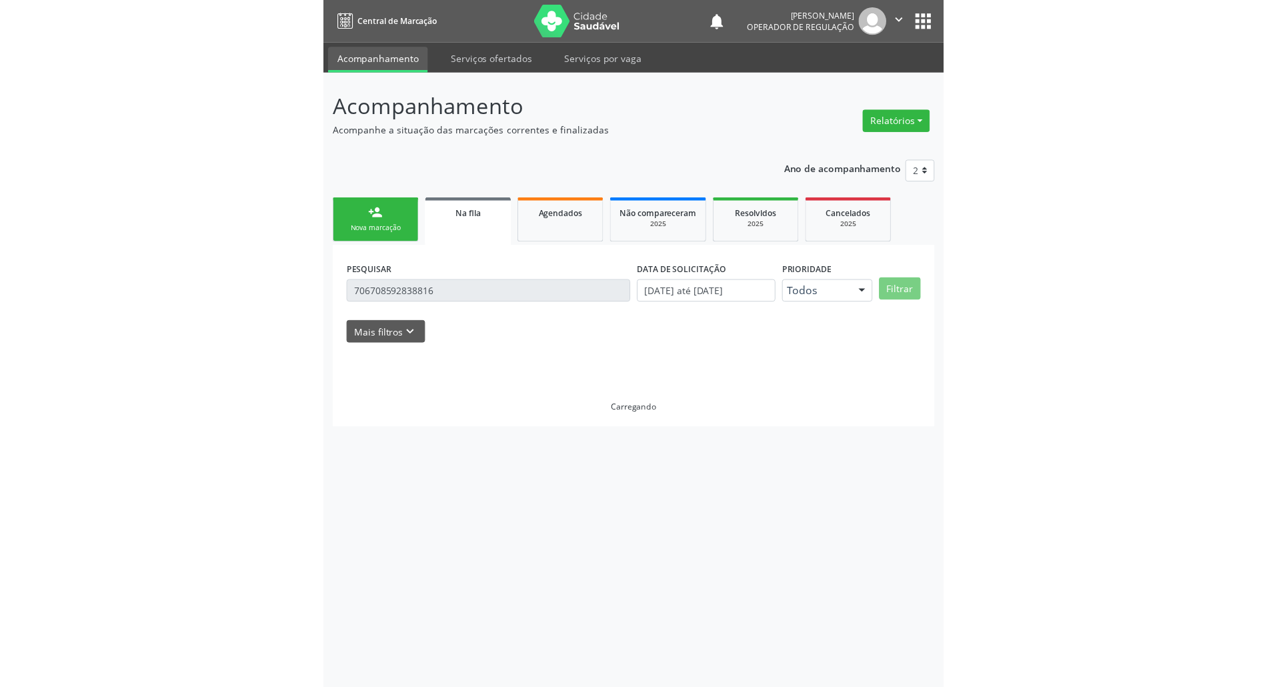
scroll to position [0, 0]
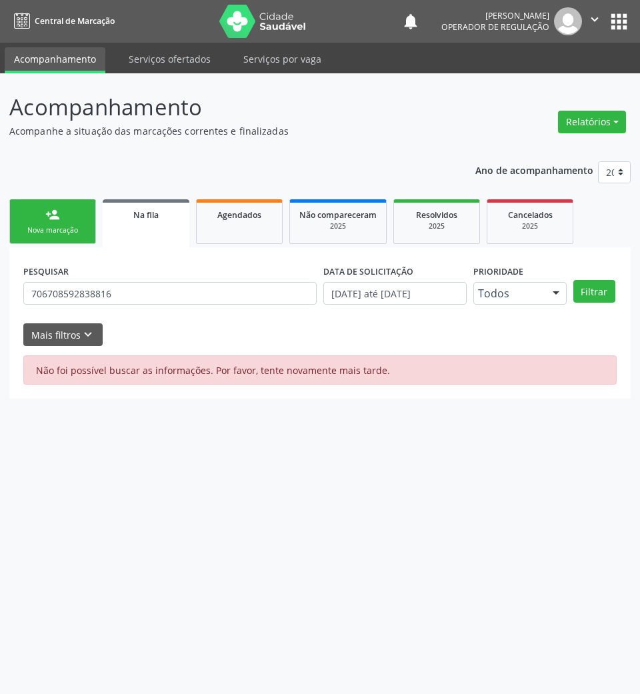
click at [29, 231] on div "Nova marcação" at bounding box center [52, 230] width 67 height 10
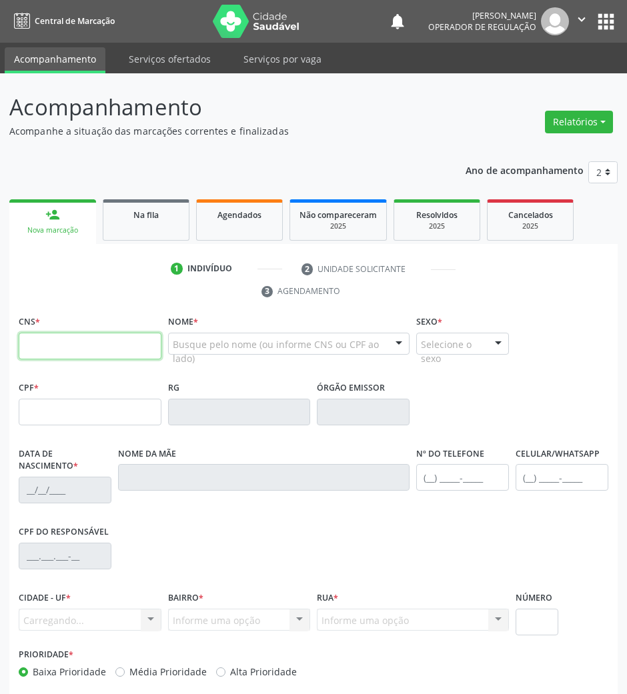
click at [69, 353] on input "text" at bounding box center [90, 346] width 143 height 27
type input "704"
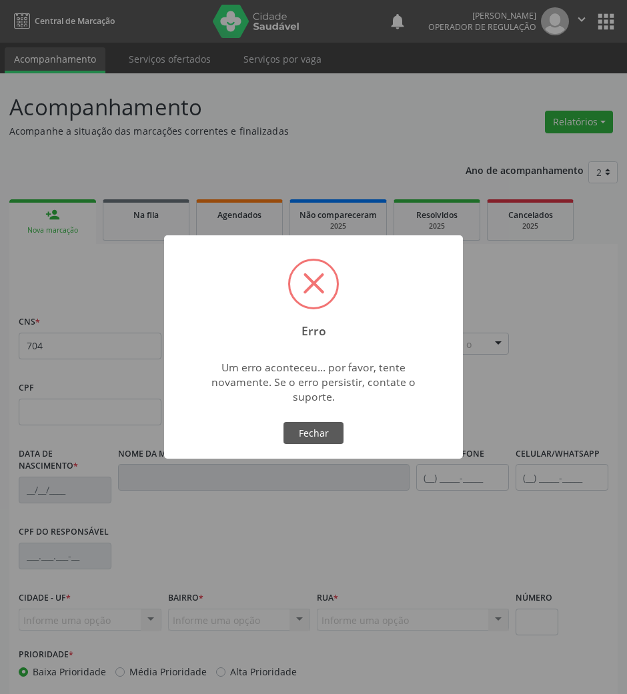
click at [283, 422] on button "Fechar" at bounding box center [313, 433] width 60 height 23
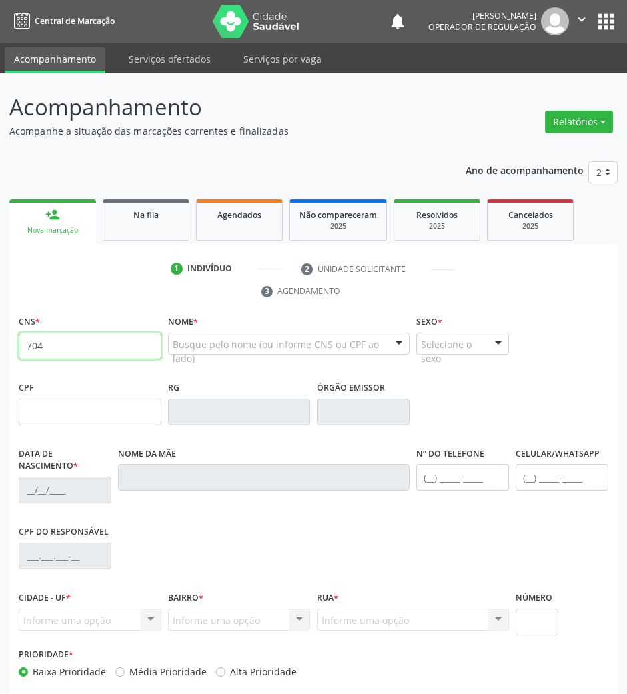
click at [110, 343] on input "704" at bounding box center [90, 346] width 143 height 27
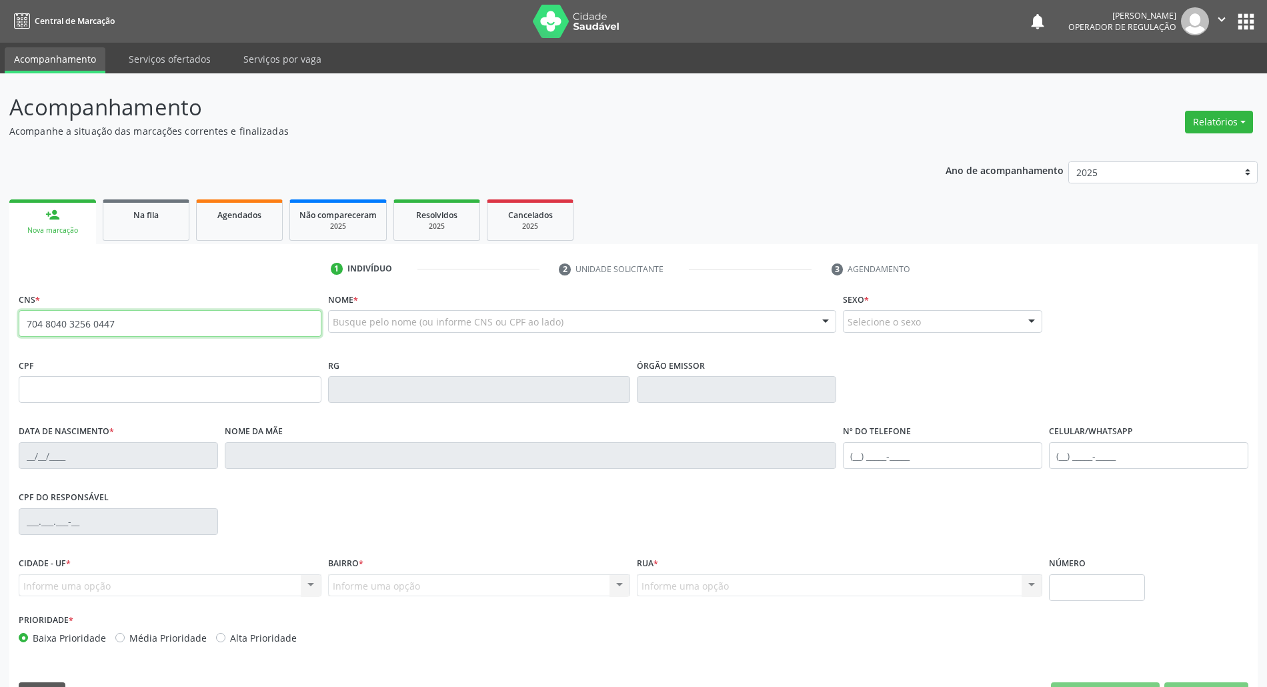
type input "704 8040 3256 0447"
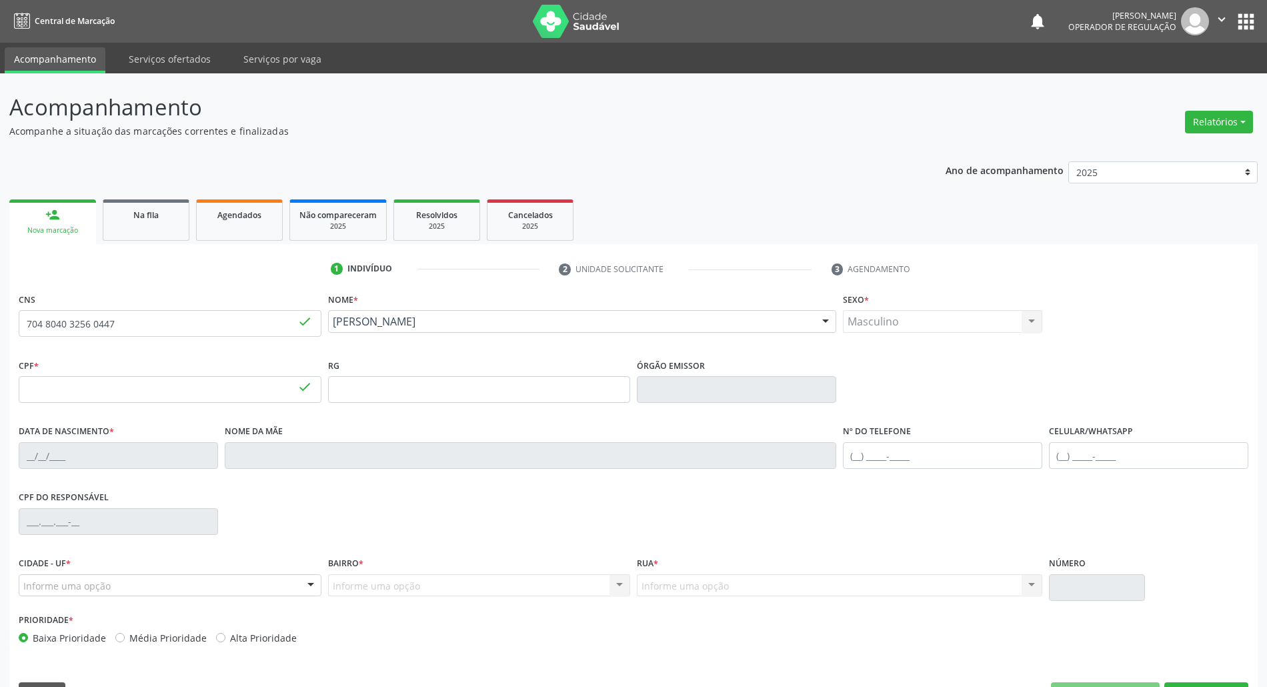
type input "425.252.417-20"
type input "30/05/1947"
type input "Domecilia Elvira da Conceição"
type input "(83) 99325-2280"
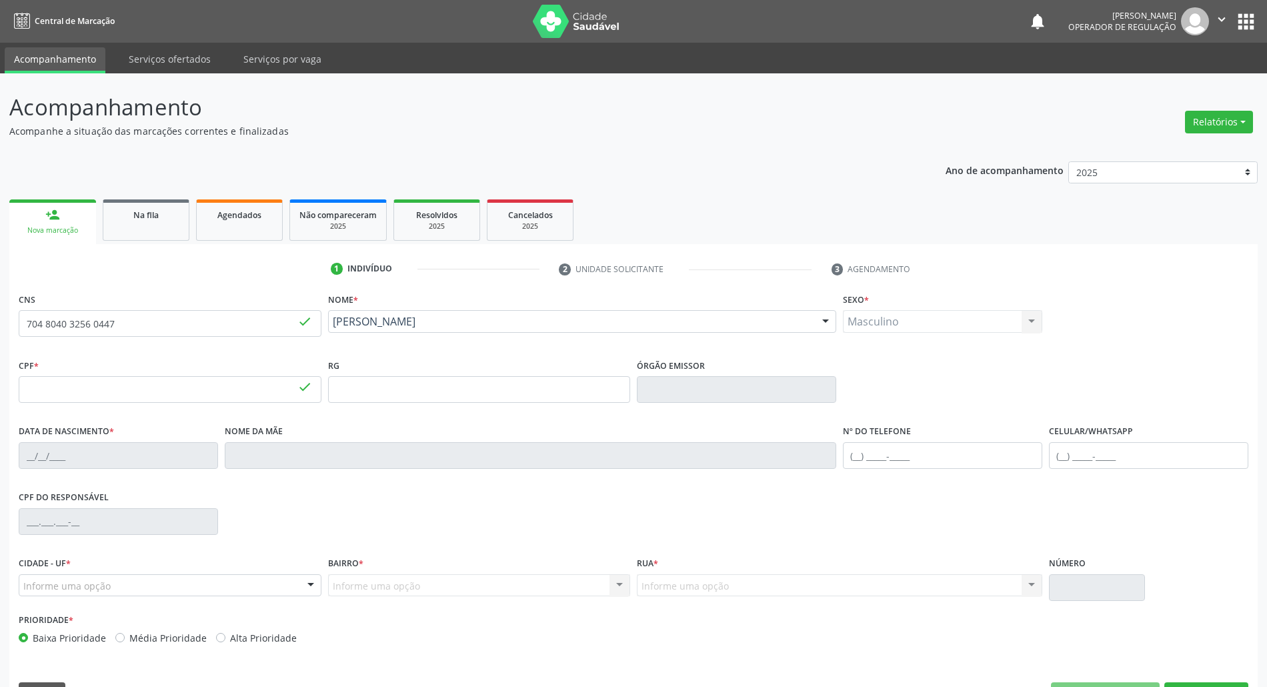
type input "981.938.054-53"
type input "1363"
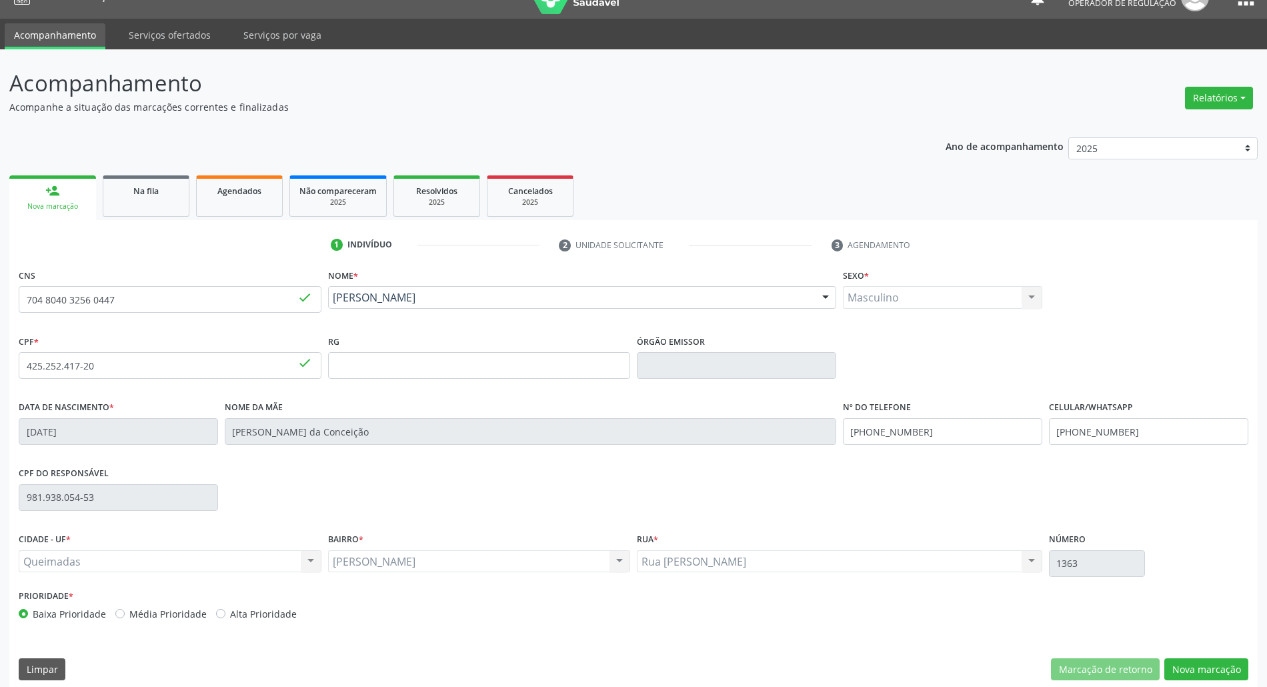
scroll to position [36, 0]
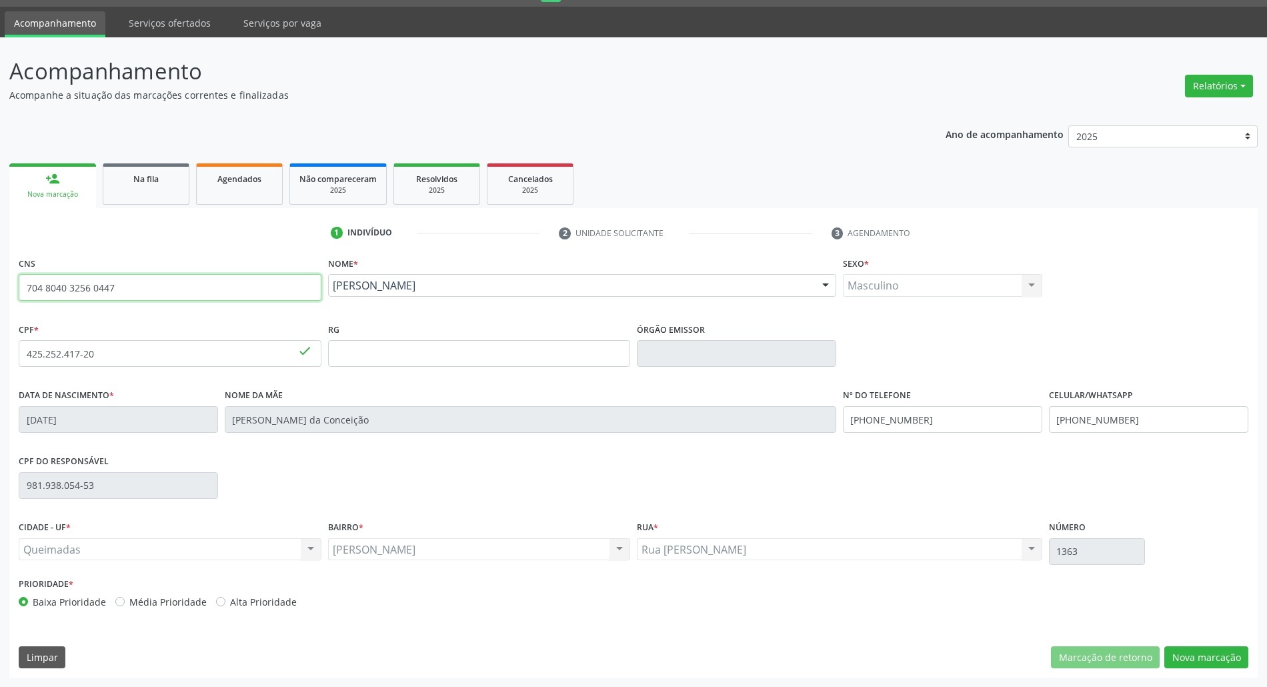
click at [111, 299] on input "704 8040 3256 0447" at bounding box center [170, 287] width 303 height 27
click at [112, 299] on input "704 8040 3256 0447" at bounding box center [170, 287] width 303 height 27
click at [135, 209] on div "1 Indivíduo 2 Unidade solicitante 3 Agendamento CNS 704 8040 3256 0447 done Nom…" at bounding box center [633, 442] width 1248 height 469
click at [135, 198] on link "Na fila" at bounding box center [146, 183] width 87 height 41
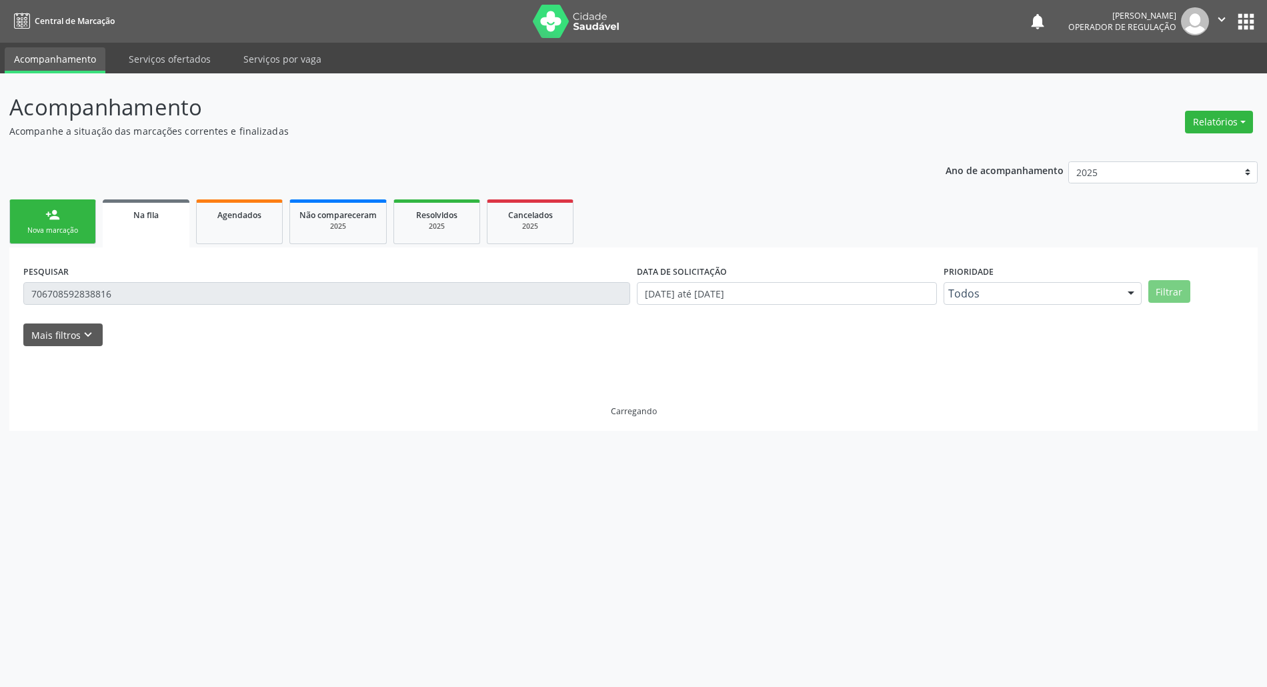
scroll to position [0, 0]
click at [209, 289] on input "706708592838816" at bounding box center [330, 293] width 614 height 23
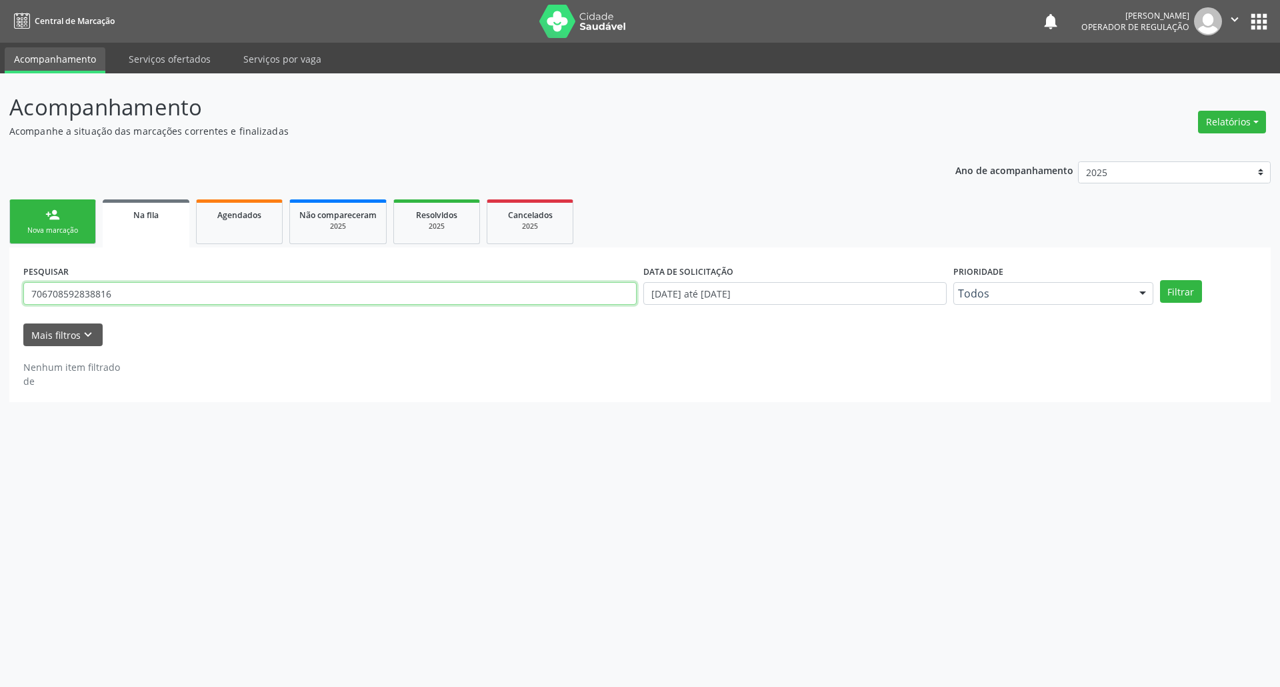
click at [209, 289] on input "706708592838816" at bounding box center [330, 293] width 614 height 23
paste input "4 8040 3256 0447"
type input "704 8040 3256 0447"
click at [949, 280] on button "Filtrar" at bounding box center [1181, 291] width 42 height 23
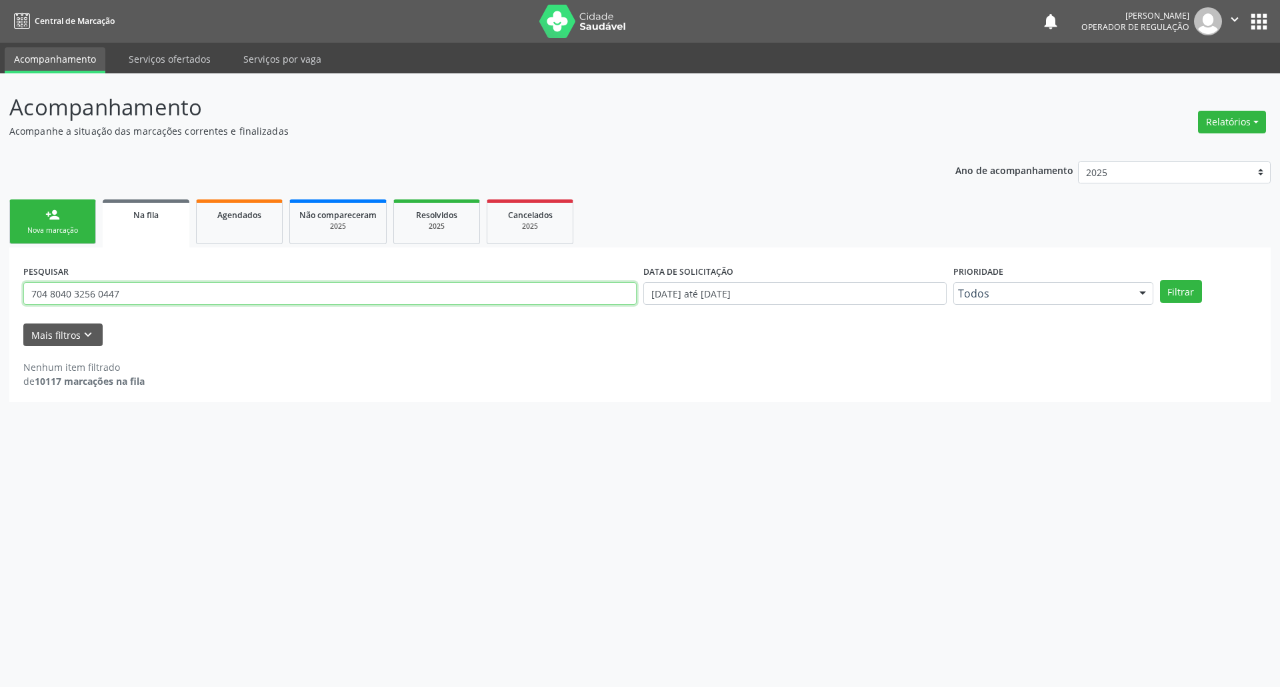
click at [207, 289] on input "704 8040 3256 0447" at bounding box center [330, 293] width 614 height 23
click at [949, 280] on button "Filtrar" at bounding box center [1181, 291] width 42 height 23
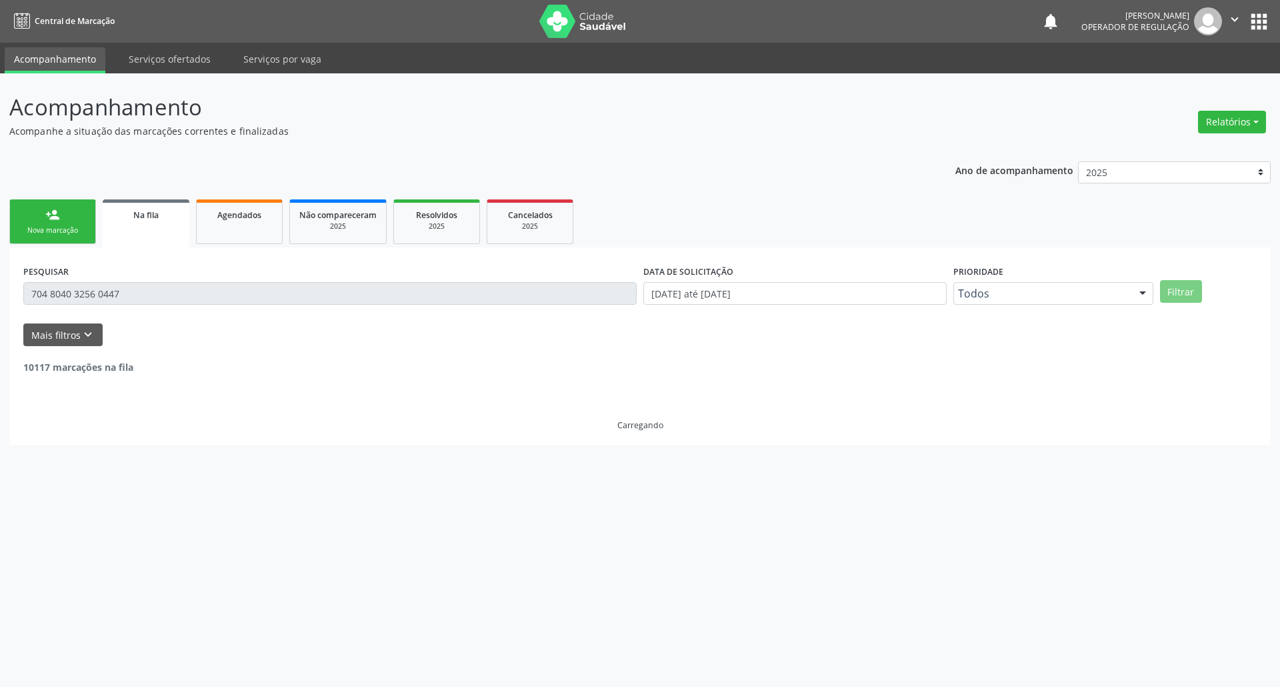
click at [91, 241] on link "person_add Nova marcação" at bounding box center [52, 221] width 87 height 45
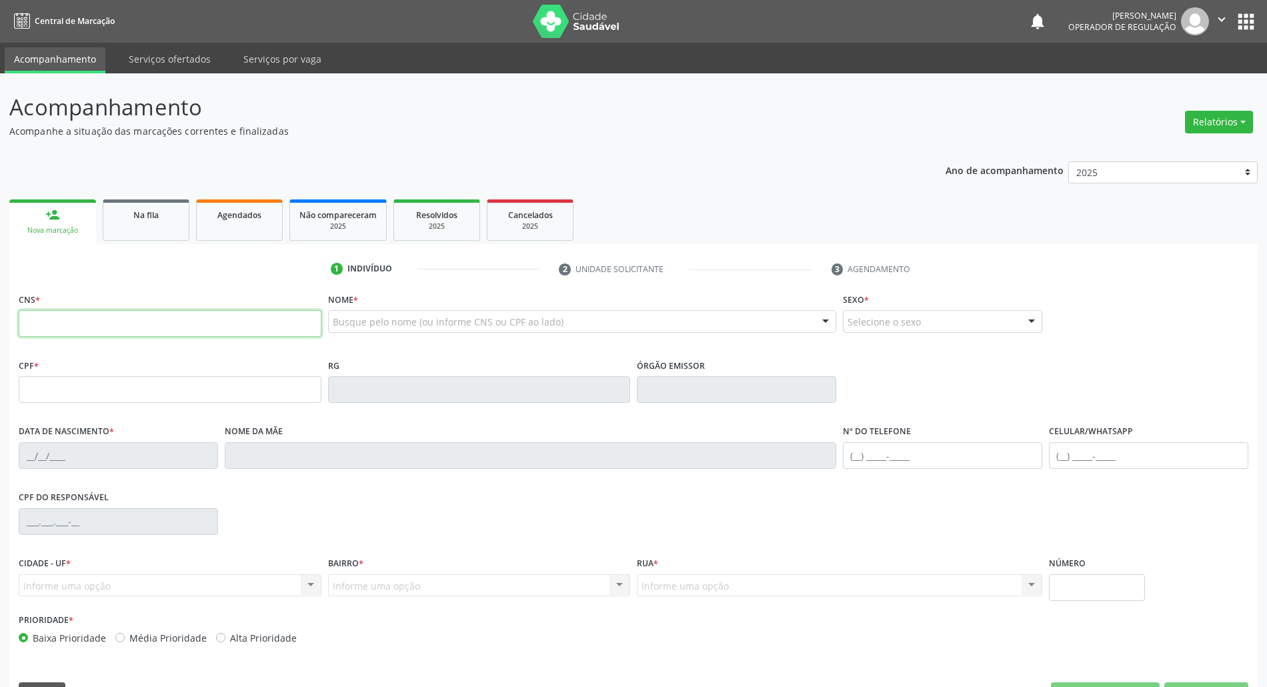
click at [96, 334] on input "text" at bounding box center [170, 323] width 303 height 27
paste input "704 8040 3256 0447"
type input "704 8040 3256 0447"
type input "425.252.417-20"
type input "30/05/1947"
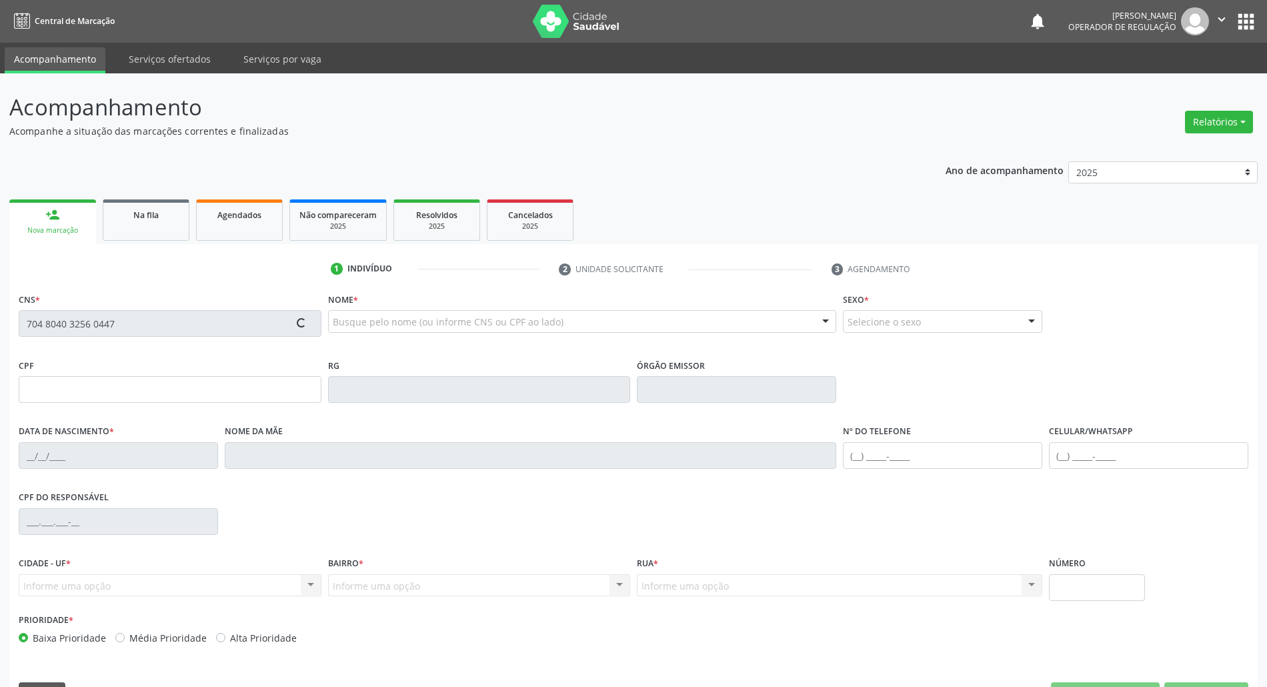
type input "Domecilia Elvira da Conceição"
type input "(83) 99325-2280"
type input "981.938.054-53"
type input "1363"
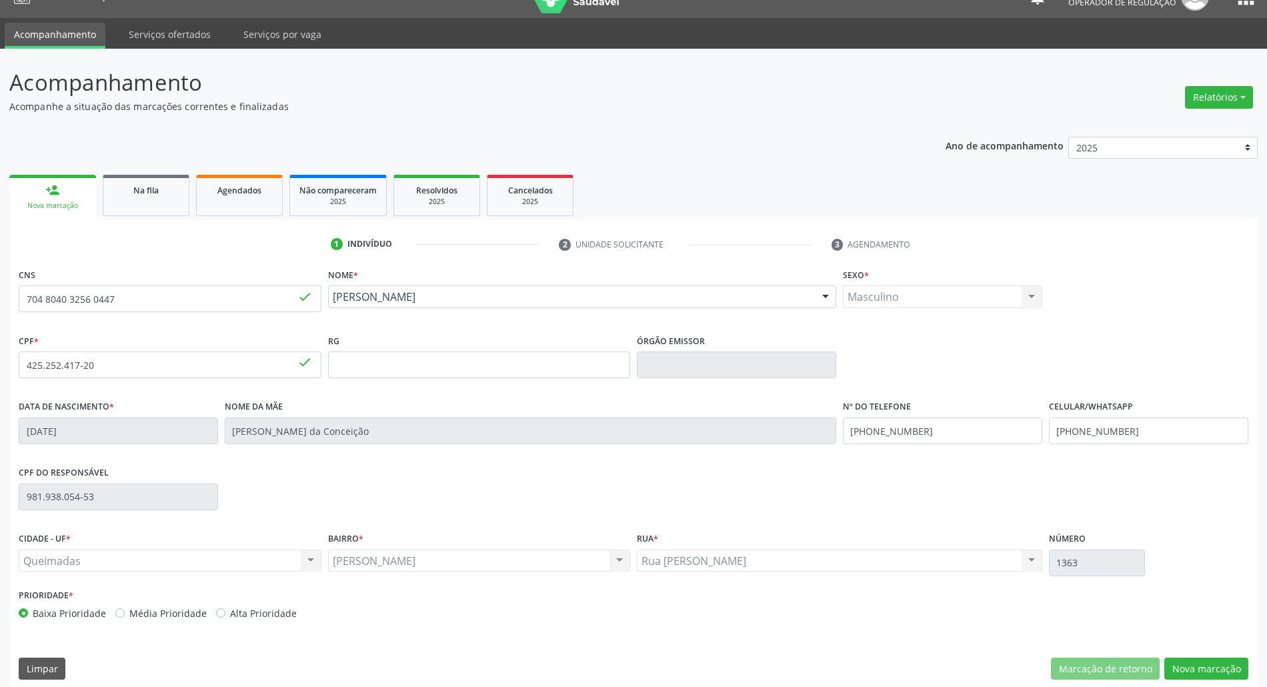
scroll to position [36, 0]
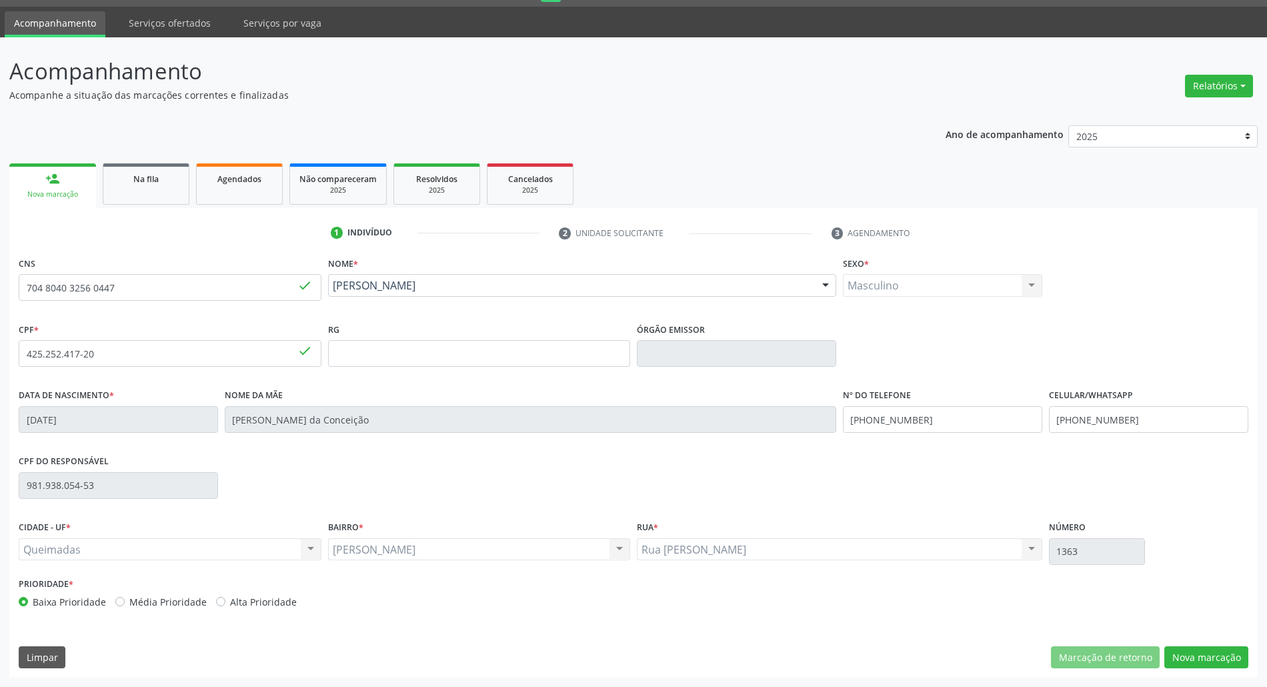
click at [949, 571] on div "CNS 704 8040 3256 0447 done Nome * Osvaldo Batista da Silva Osvaldo Batista da …" at bounding box center [633, 465] width 1248 height 424
click at [949, 571] on button "Nova marcação" at bounding box center [1206, 657] width 84 height 23
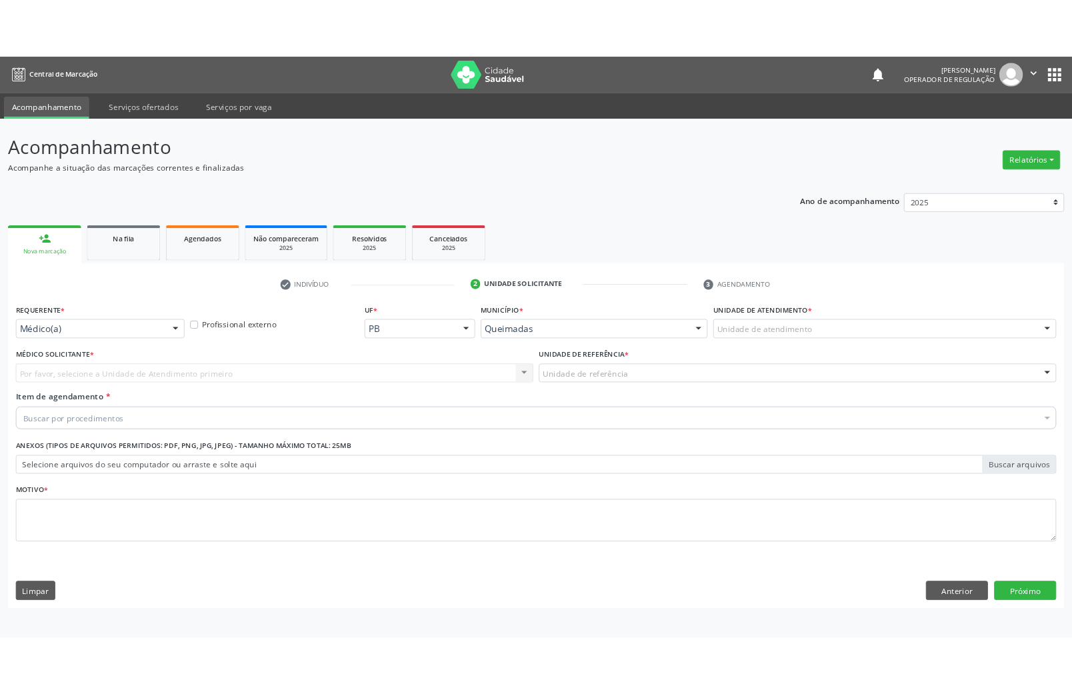
scroll to position [0, 0]
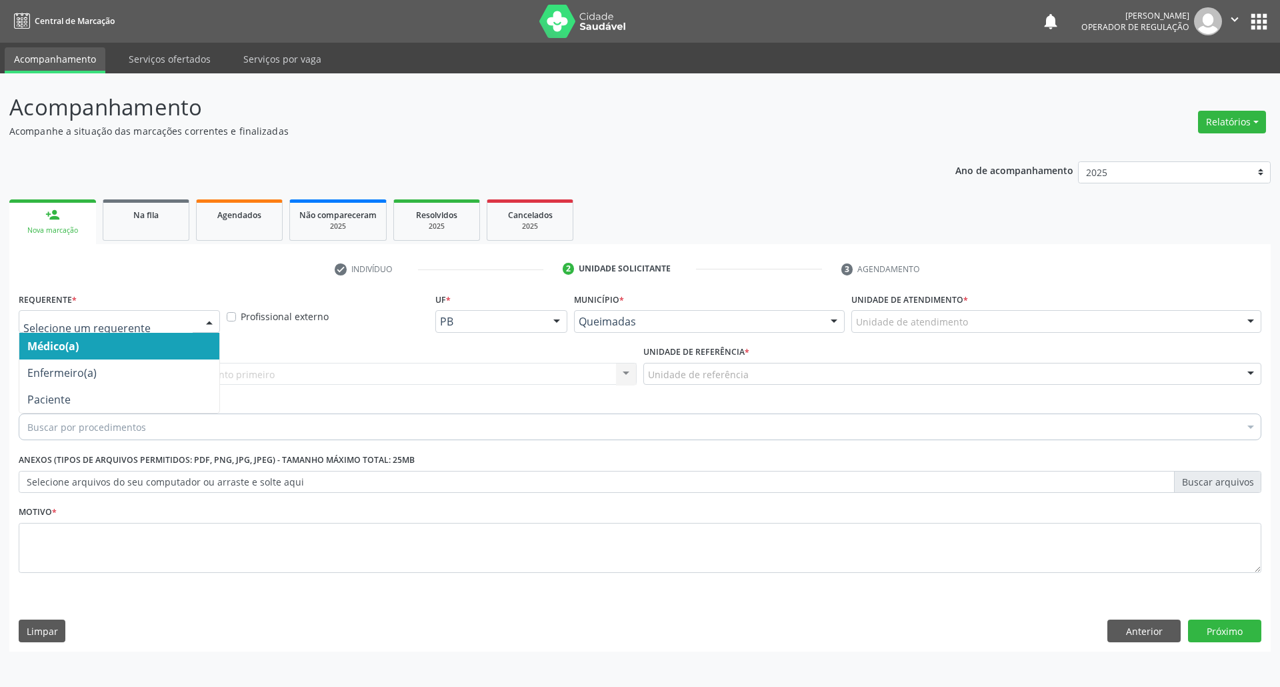
click at [209, 321] on div at bounding box center [209, 322] width 20 height 23
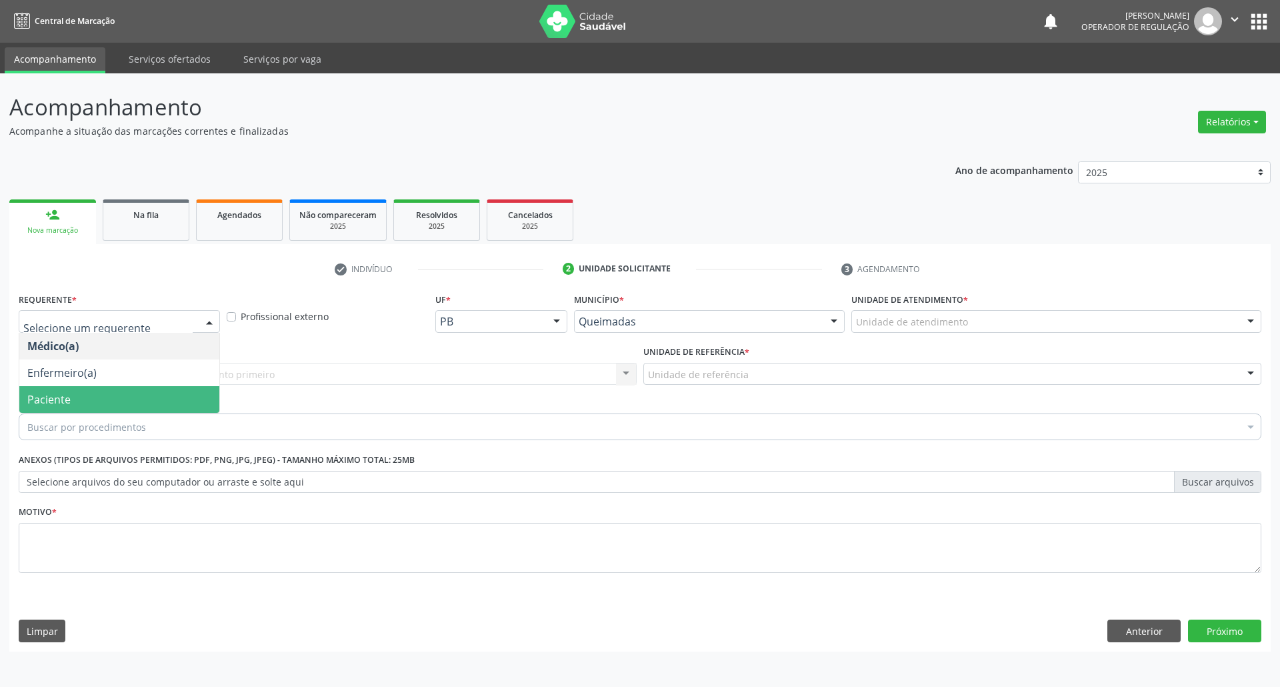
click at [161, 387] on span "Paciente" at bounding box center [119, 399] width 200 height 27
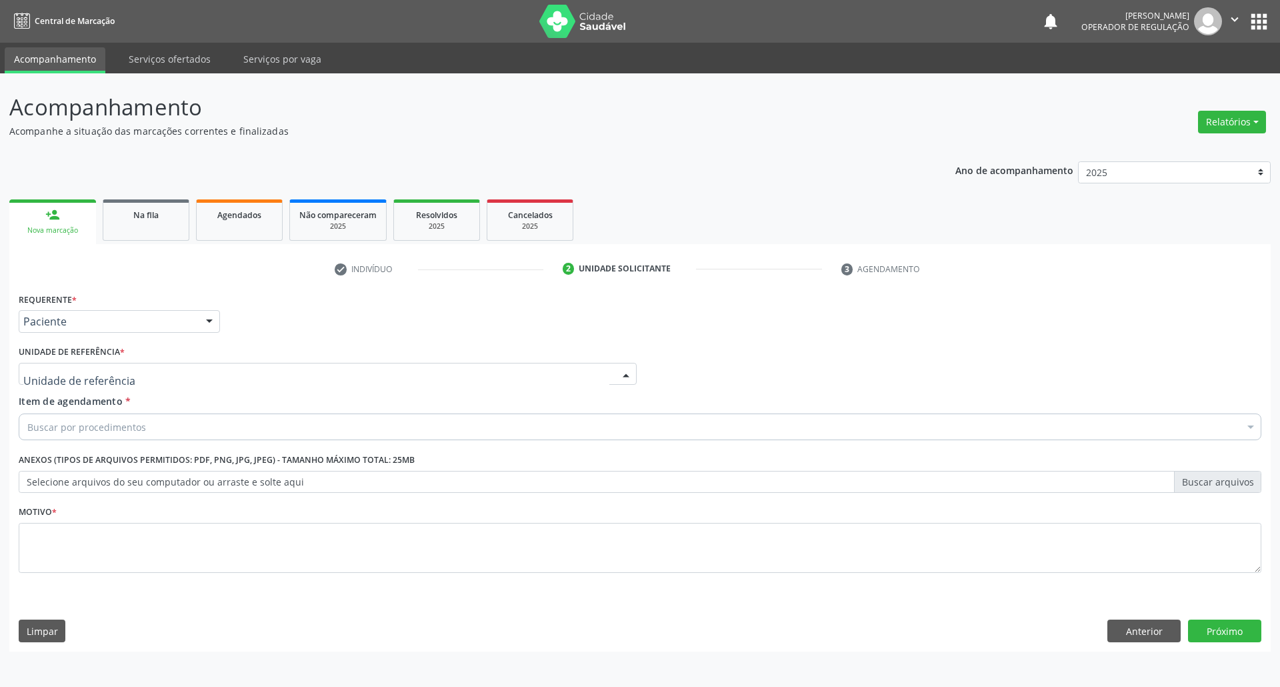
click at [181, 377] on div at bounding box center [328, 374] width 618 height 23
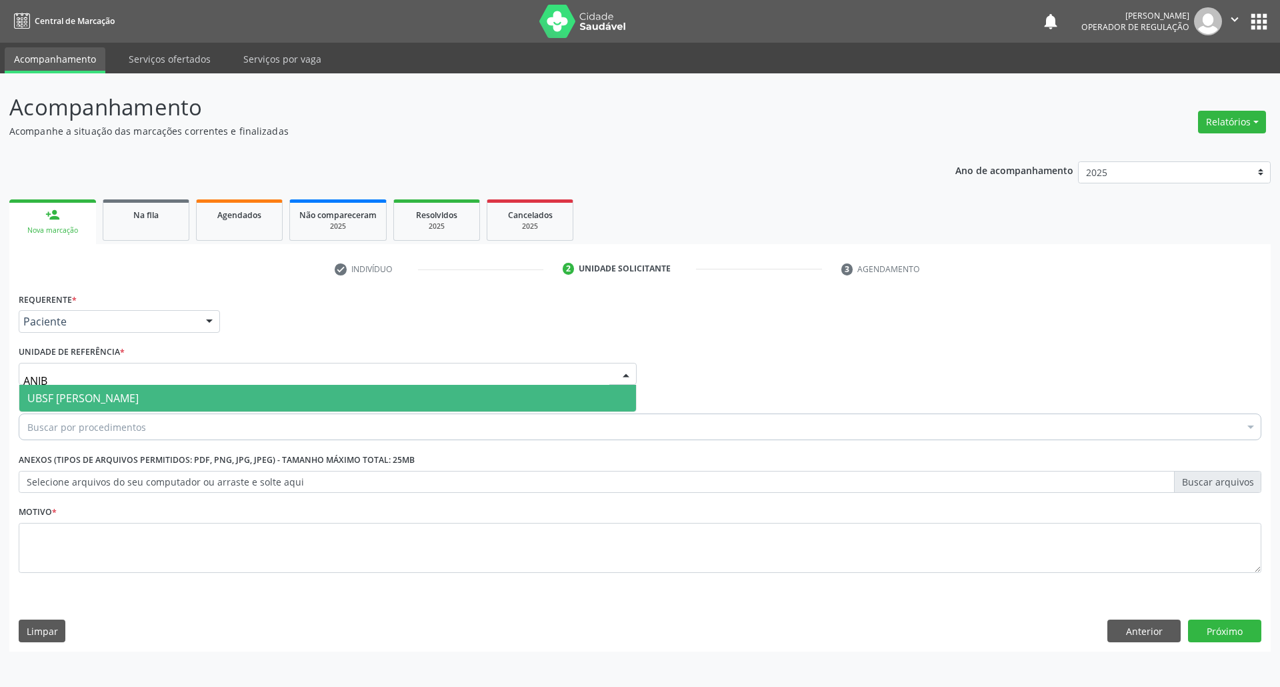
type input "ANIBA"
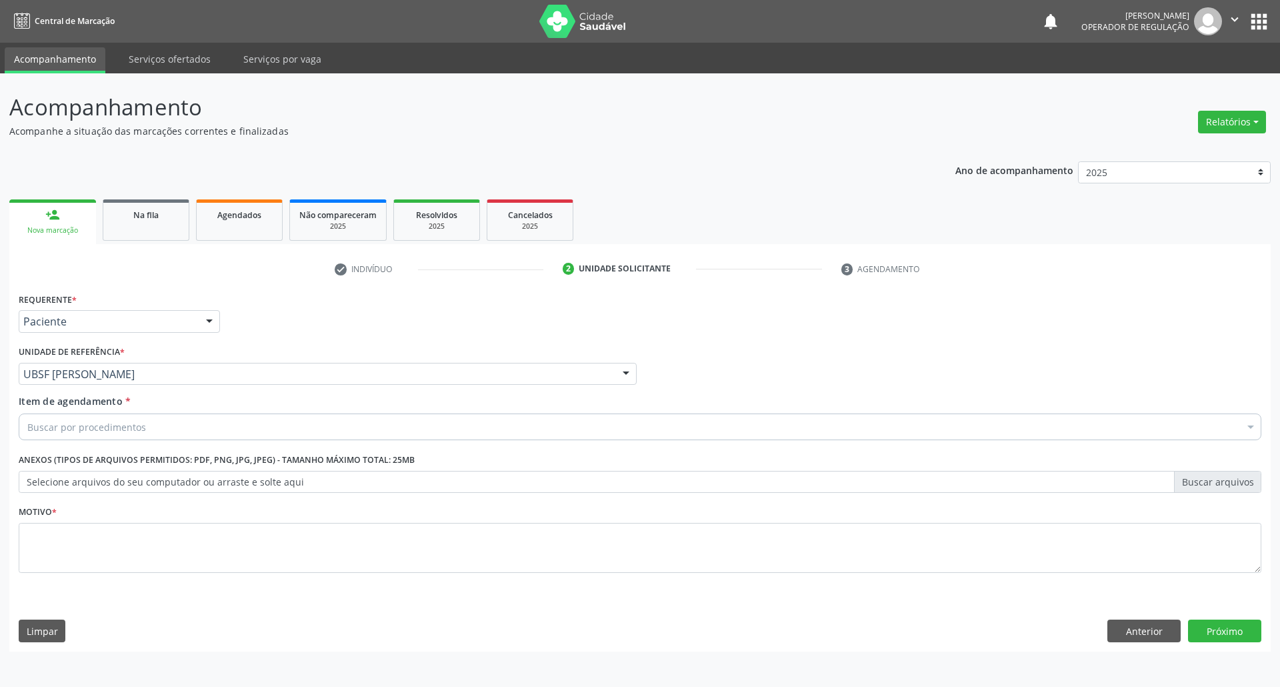
click at [163, 437] on div "Buscar por procedimentos" at bounding box center [640, 426] width 1243 height 27
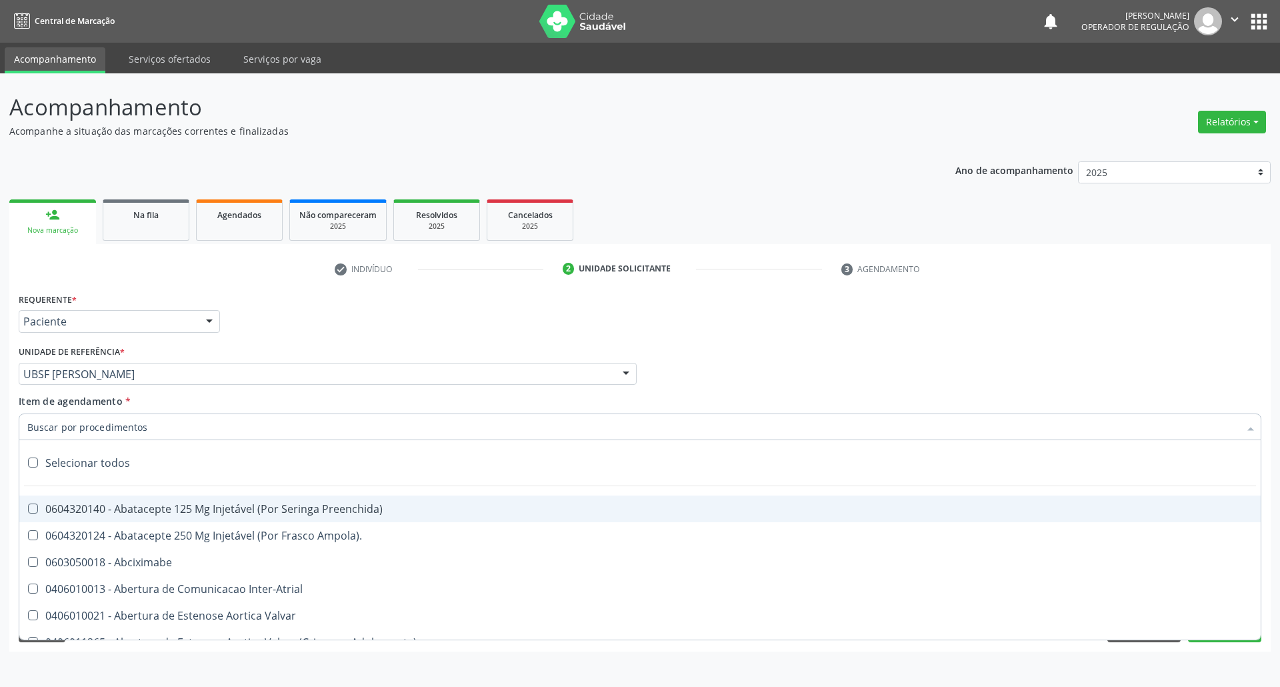
paste input "704 8040 3256 0447"
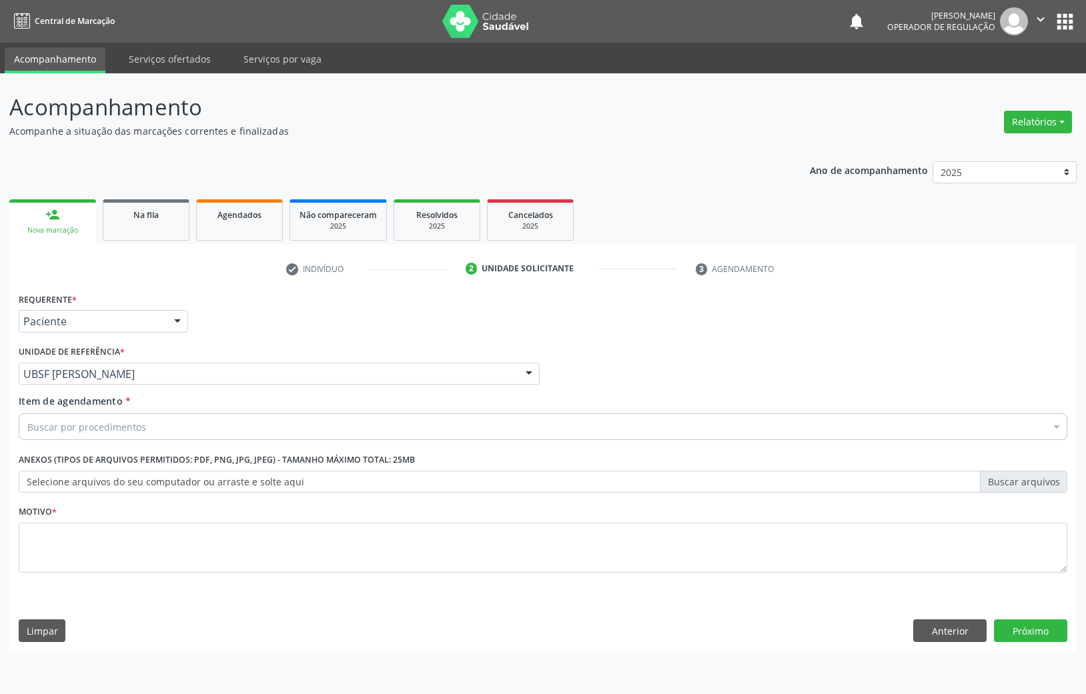
click at [268, 428] on div "Buscar por procedimentos" at bounding box center [543, 426] width 1048 height 27
paste input "OFTALMOLOGISTA"
type input "OFTALMOLOGISTA"
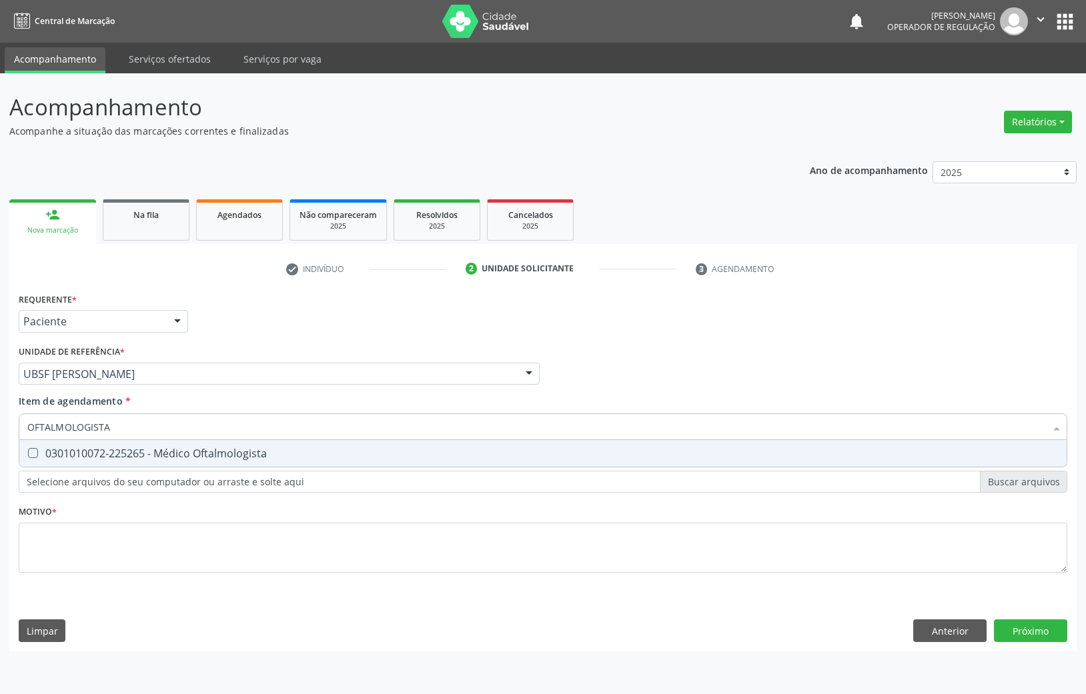
drag, startPoint x: 179, startPoint y: 451, endPoint x: 167, endPoint y: 472, distance: 23.9
click at [177, 451] on div "0301010072-225265 - Médico Oftalmologista" at bounding box center [542, 453] width 1031 height 11
checkbox Oftalmologista "true"
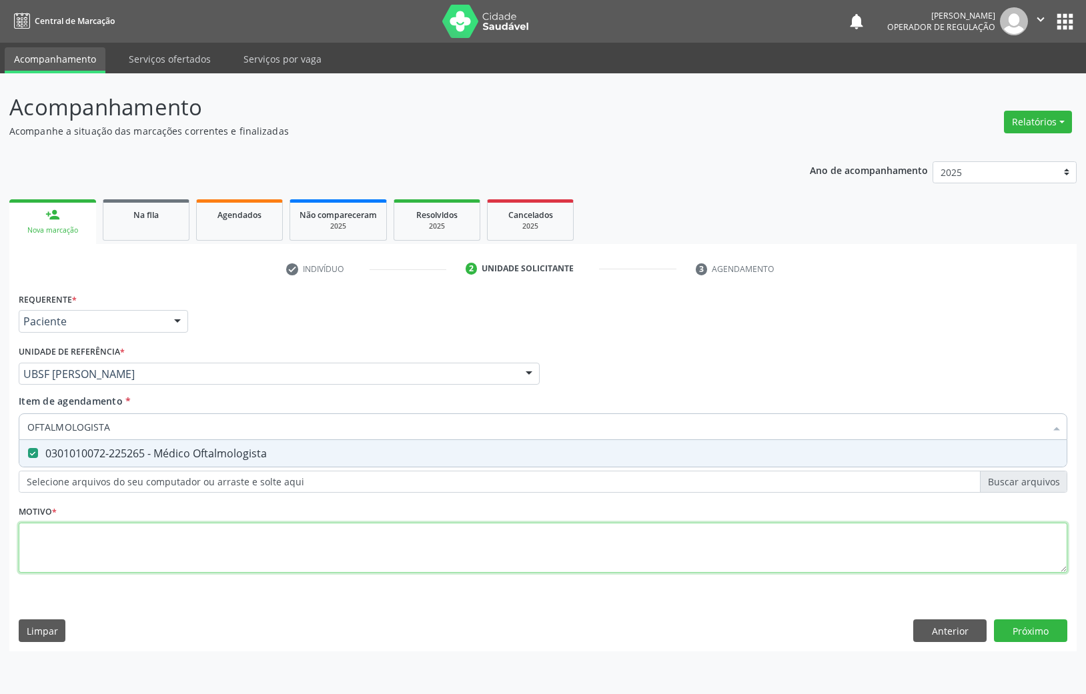
click at [140, 548] on div "Requerente * Paciente Médico(a) Enfermeiro(a) Paciente Nenhum resultado encontr…" at bounding box center [543, 440] width 1048 height 302
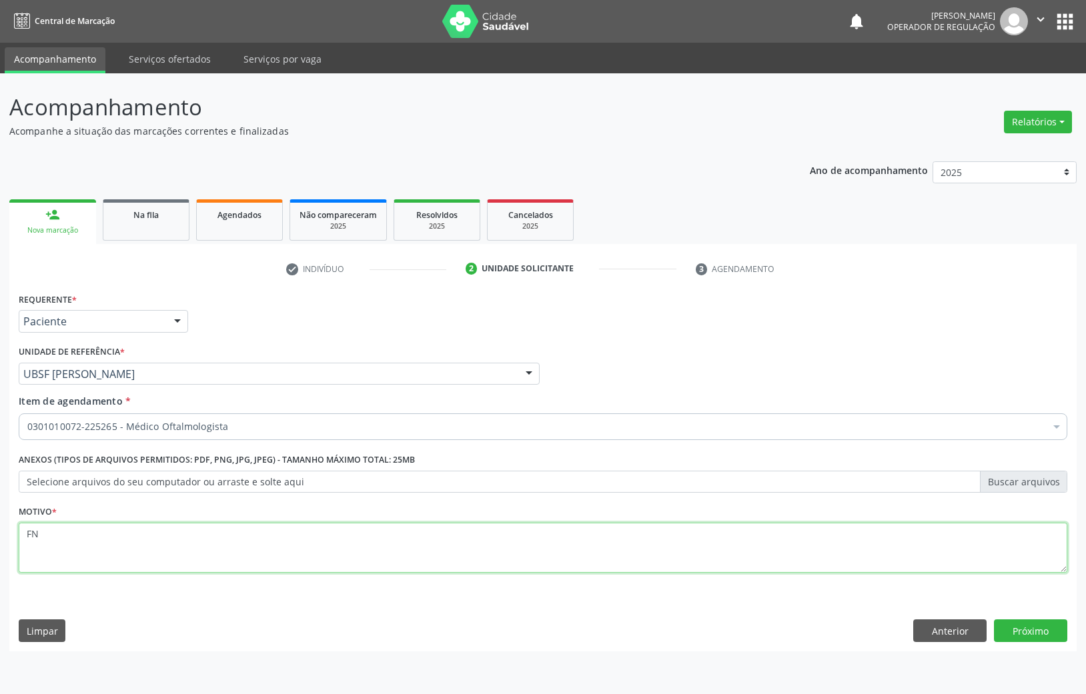
type textarea "F"
type textarea "FUNDOSCOPIA"
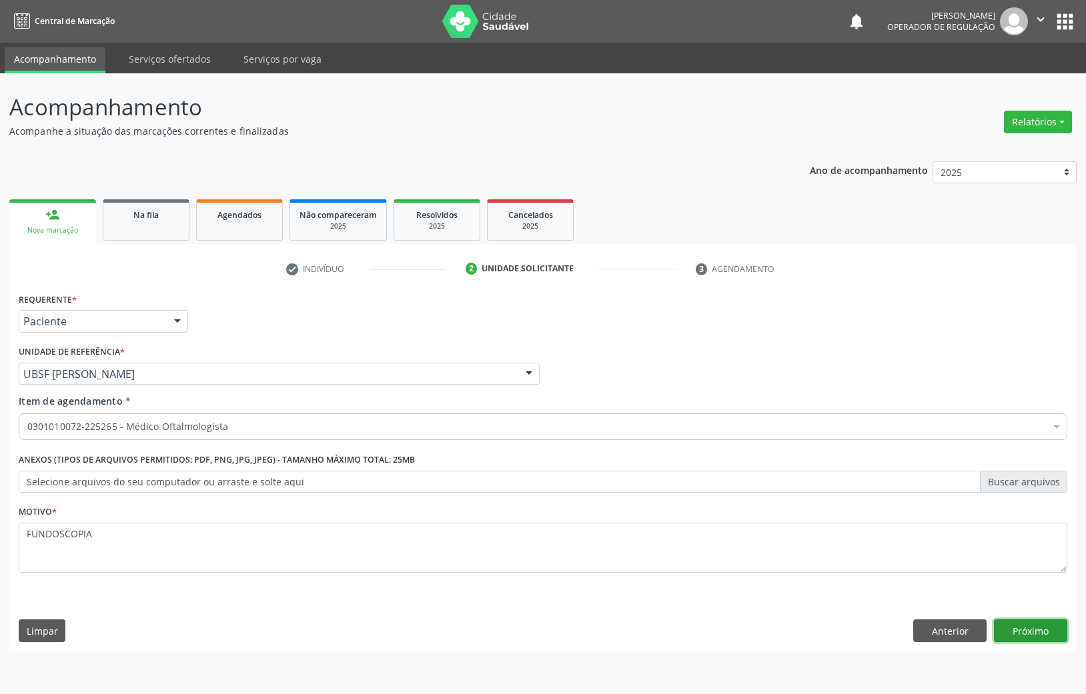
click button "Próximo" at bounding box center [1030, 631] width 73 height 23
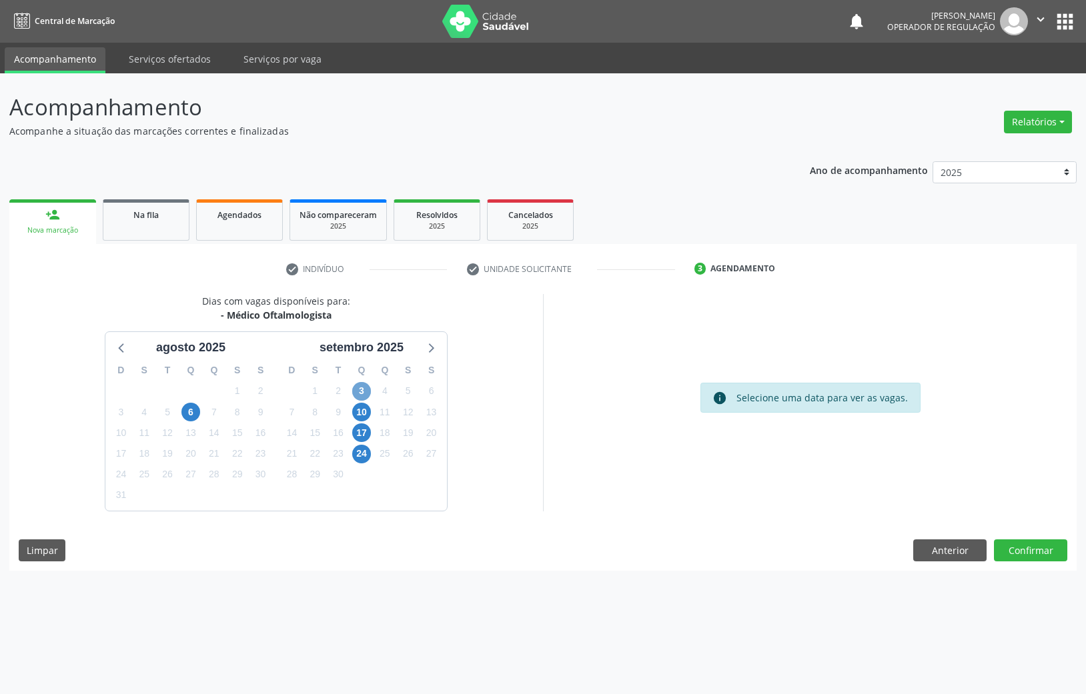
click at [364, 385] on span "3" at bounding box center [361, 391] width 19 height 19
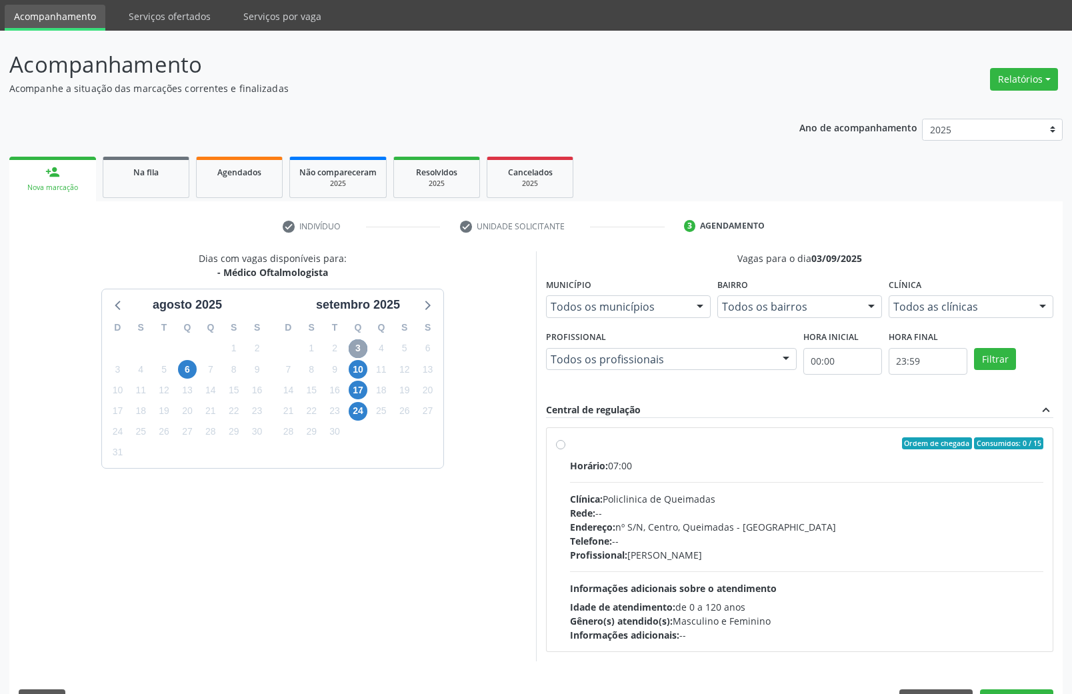
scroll to position [81, 0]
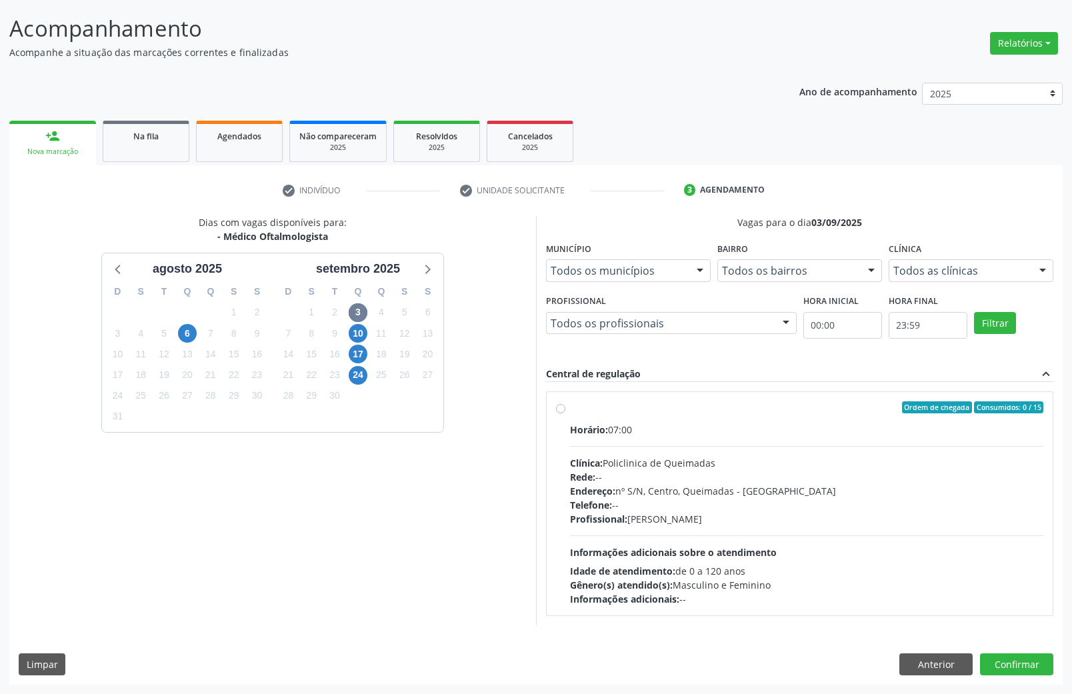
click at [710, 495] on div "Endereço: nº S/N, Centro, Queimadas - PB" at bounding box center [806, 491] width 473 height 14
click at [566, 413] on input "Ordem de chegada Consumidos: 0 / 15 Horário: 07:00 Clínica: Policlinica de Quei…" at bounding box center [560, 407] width 9 height 12
radio input "true"
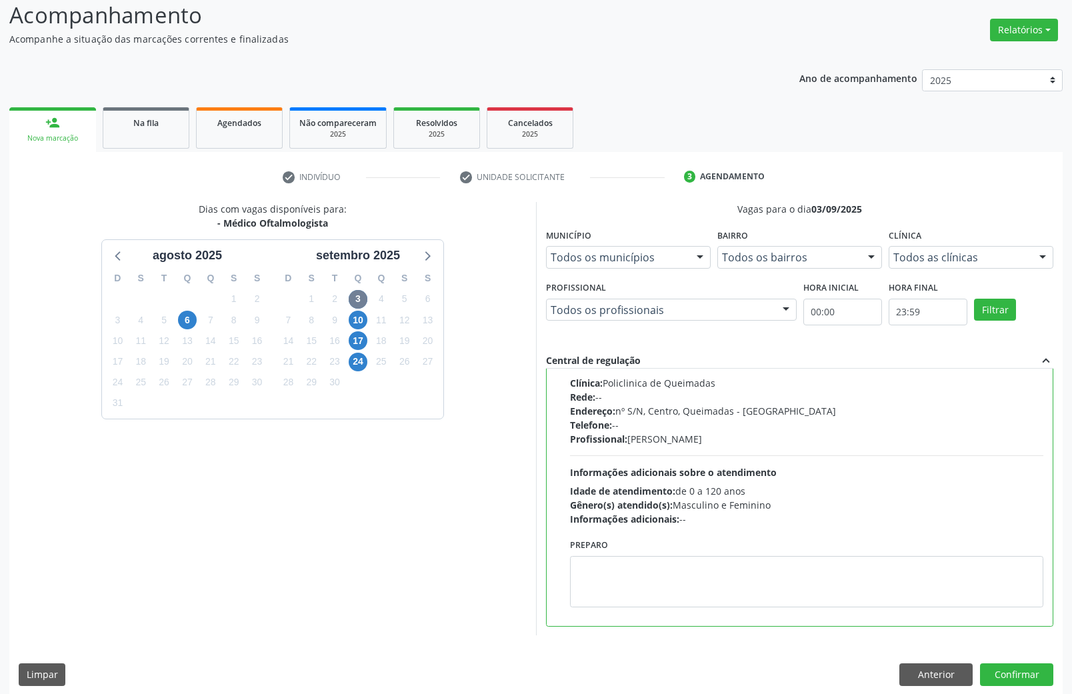
scroll to position [103, 0]
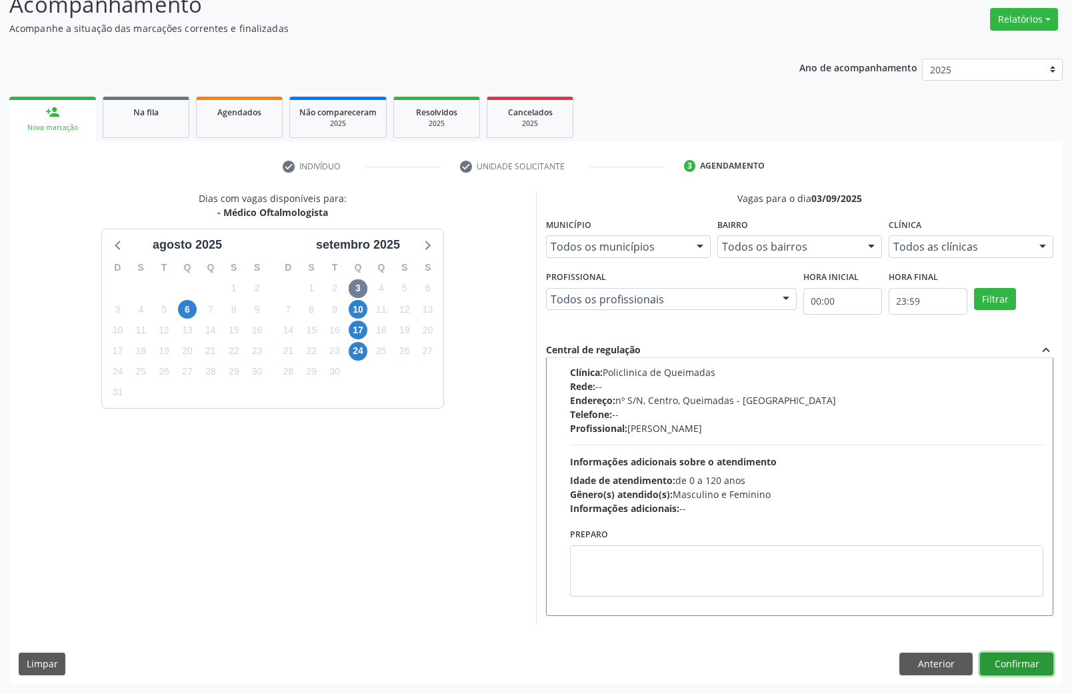
click at [949, 571] on button "Confirmar" at bounding box center [1016, 664] width 73 height 23
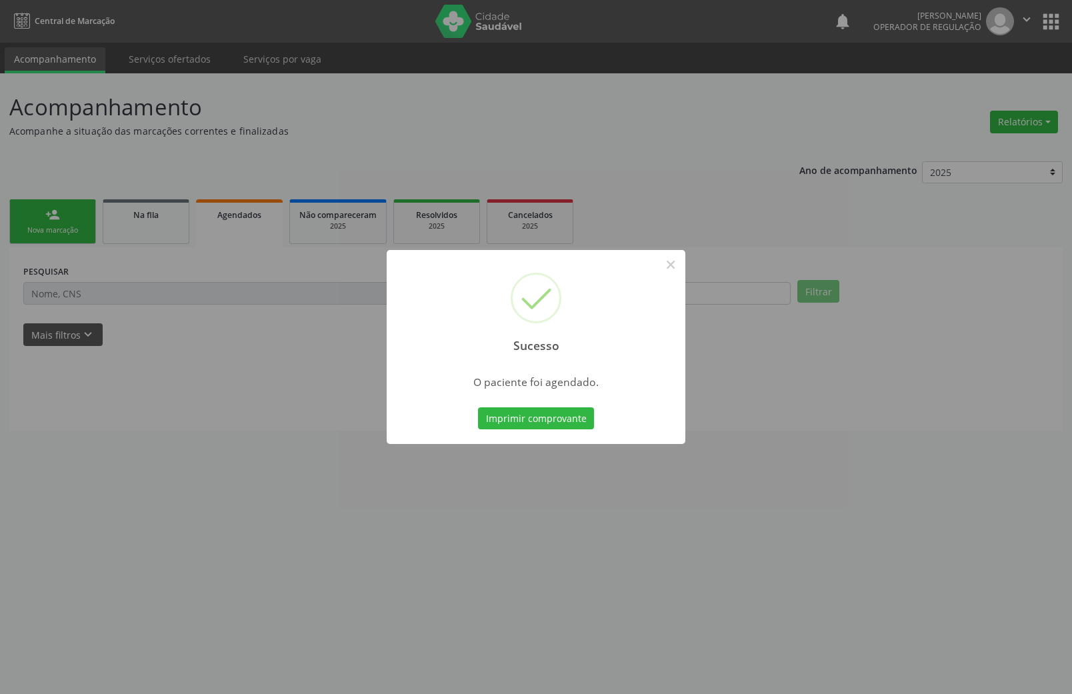
scroll to position [0, 0]
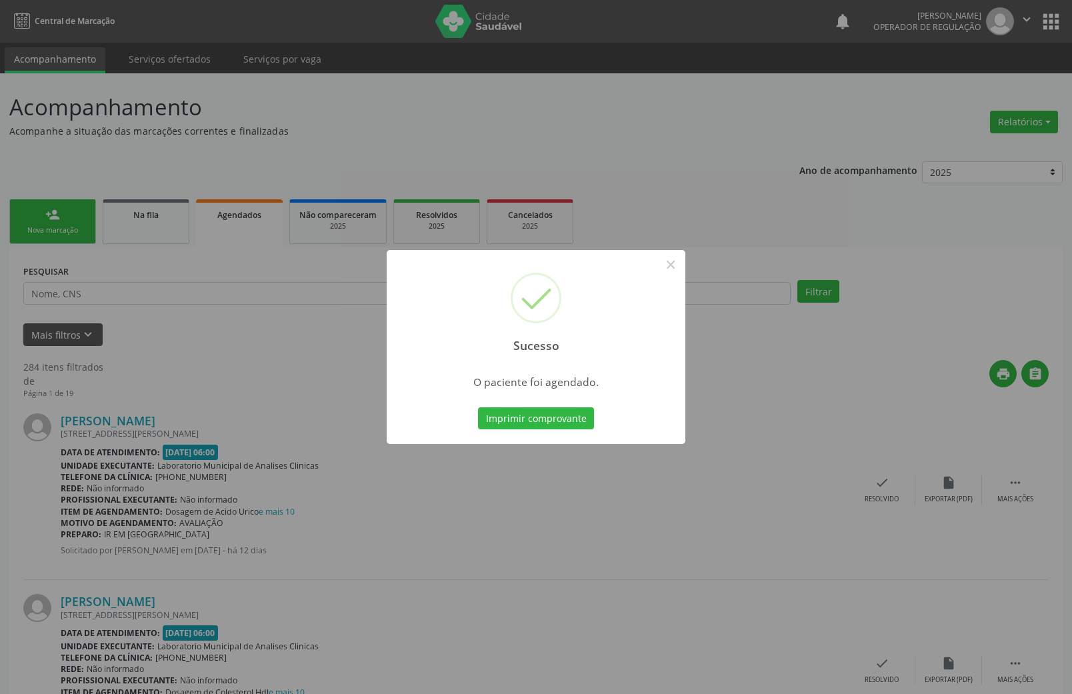
click at [478, 407] on button "Imprimir comprovante" at bounding box center [536, 418] width 116 height 23
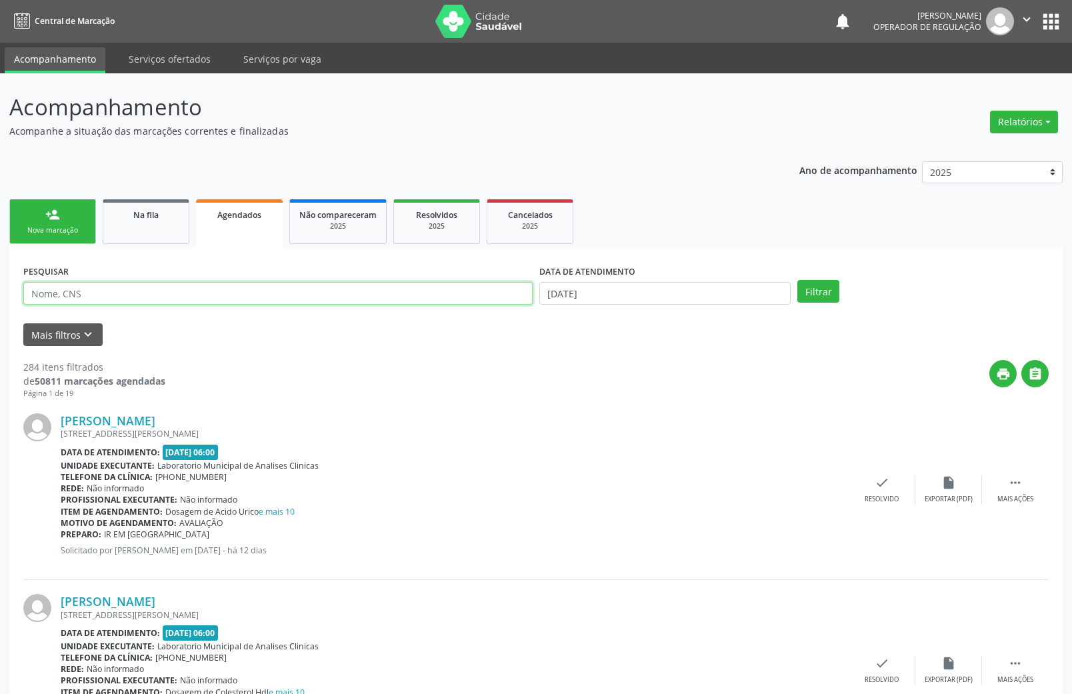
click at [108, 302] on input "text" at bounding box center [278, 293] width 510 height 23
type input "DENISE FERNANDES"
click at [798, 280] on button "Filtrar" at bounding box center [819, 291] width 42 height 23
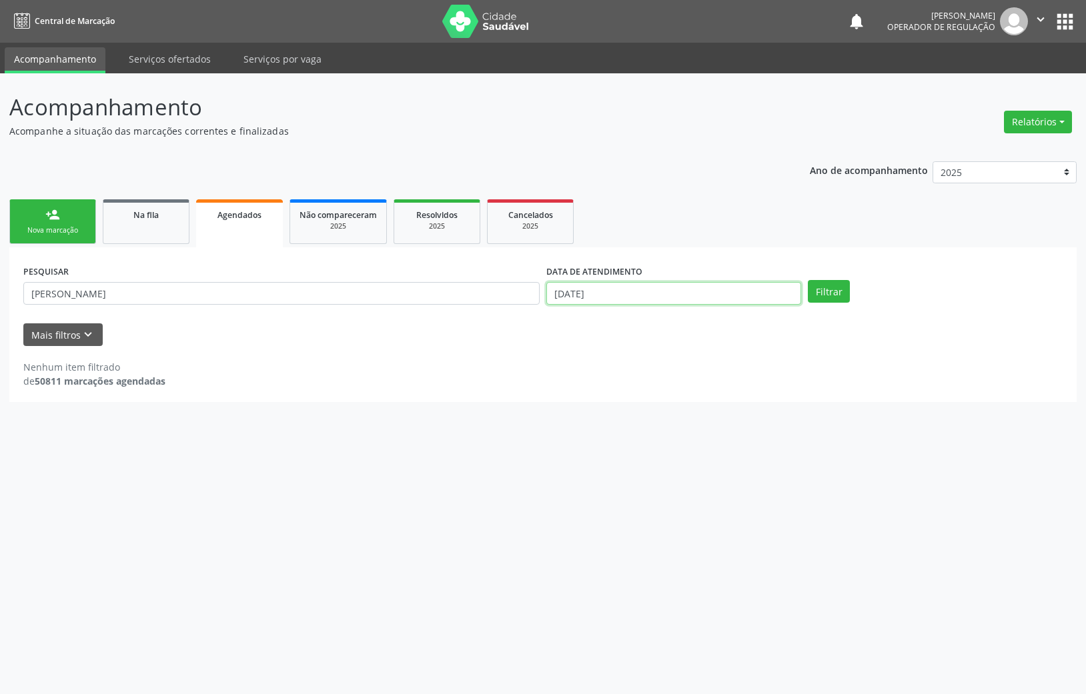
click at [654, 296] on input "27/08/2025" at bounding box center [673, 293] width 255 height 23
drag, startPoint x: 650, startPoint y: 481, endPoint x: 646, endPoint y: 465, distance: 16.5
click at [650, 479] on div "27 28 29 30 31 1 2 3 4 5 6 7 8 9 10 11 12 13 14 15 16 17 18 19 20 21 22 23 24 2…" at bounding box center [642, 427] width 205 height 160
click at [644, 463] on span "27" at bounding box center [642, 468] width 26 height 26
type input "27/08/2025"
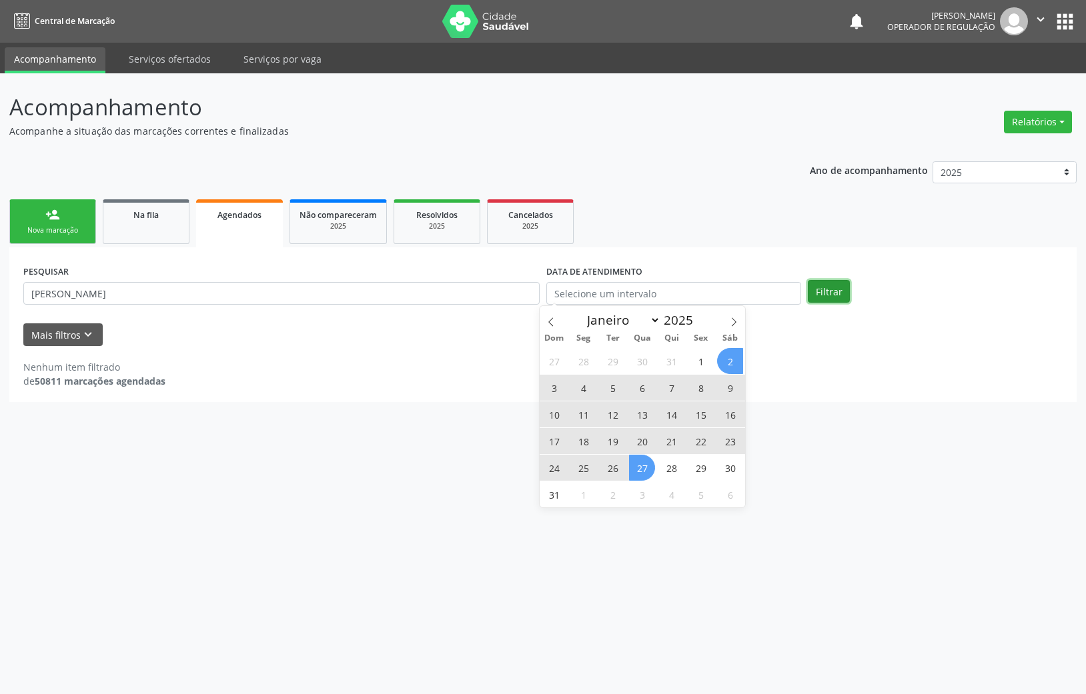
click at [838, 299] on button "Filtrar" at bounding box center [829, 291] width 42 height 23
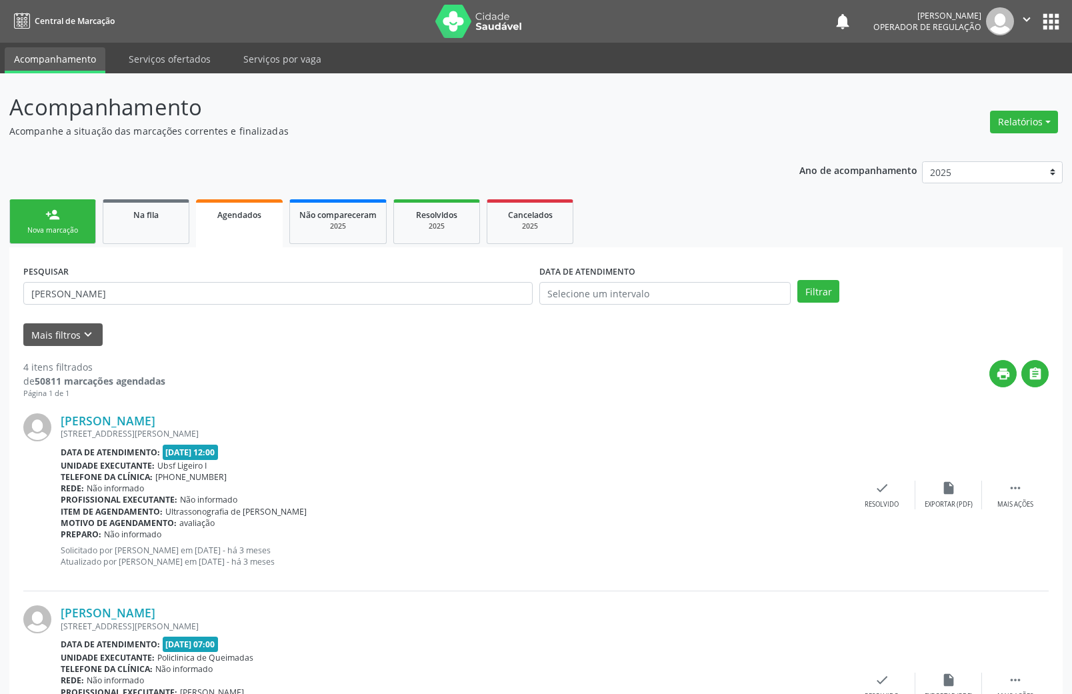
click at [86, 223] on link "person_add Nova marcação" at bounding box center [52, 221] width 87 height 45
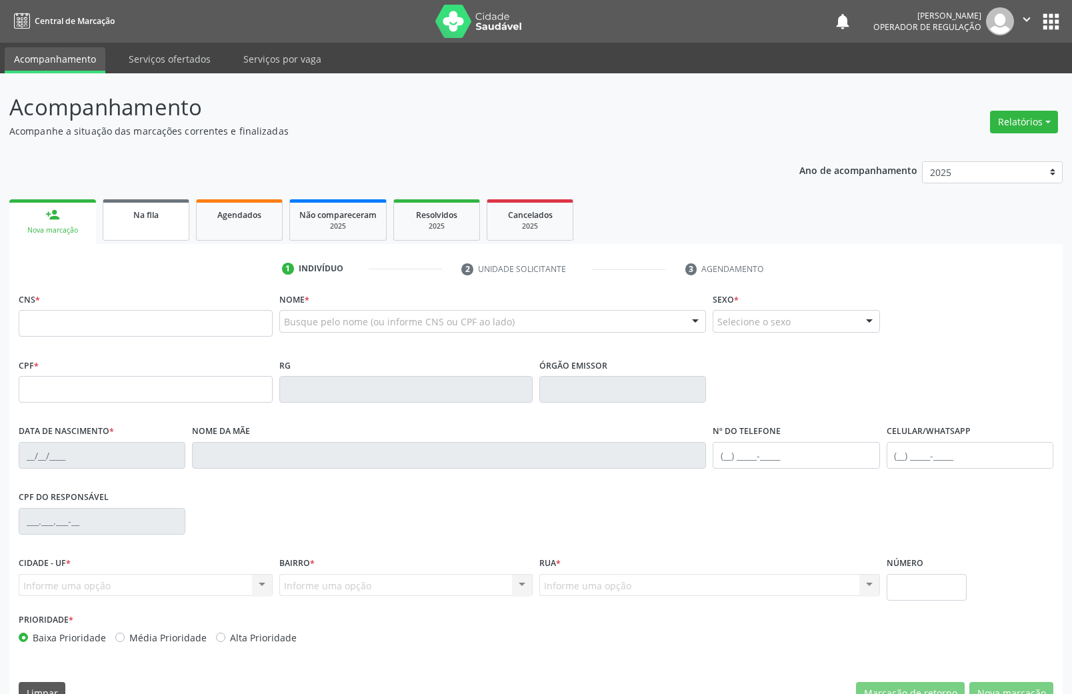
click at [129, 199] on link "Na fila" at bounding box center [146, 219] width 87 height 41
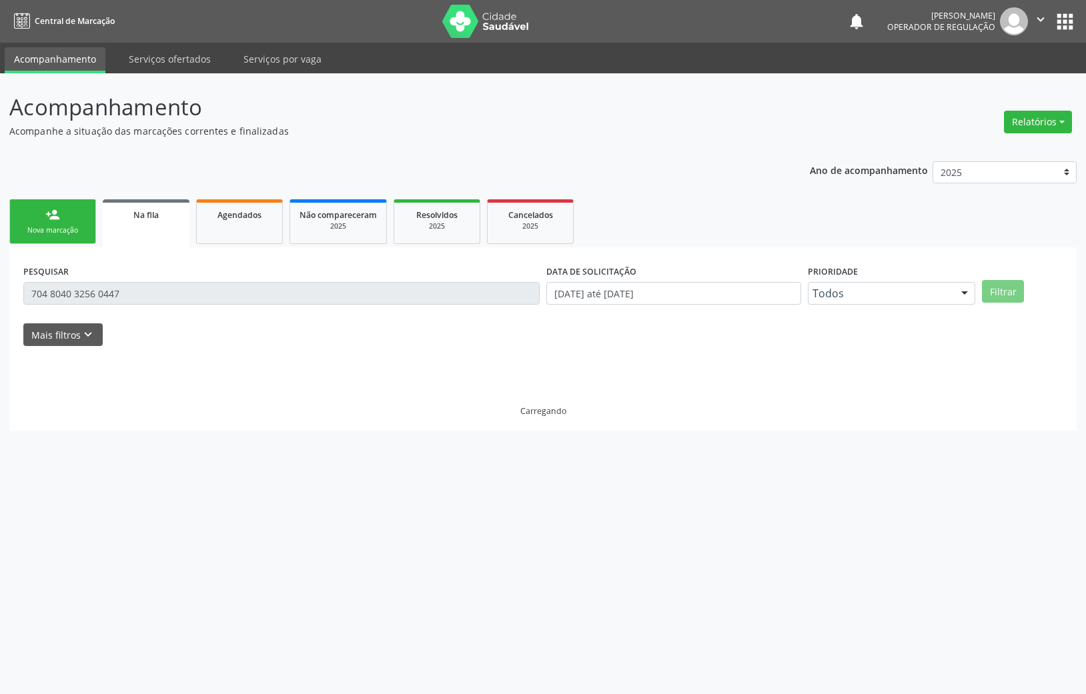
click at [125, 313] on div "PESQUISAR 704 8040 3256 0447" at bounding box center [281, 287] width 523 height 52
click at [57, 212] on div "person_add" at bounding box center [52, 214] width 15 height 15
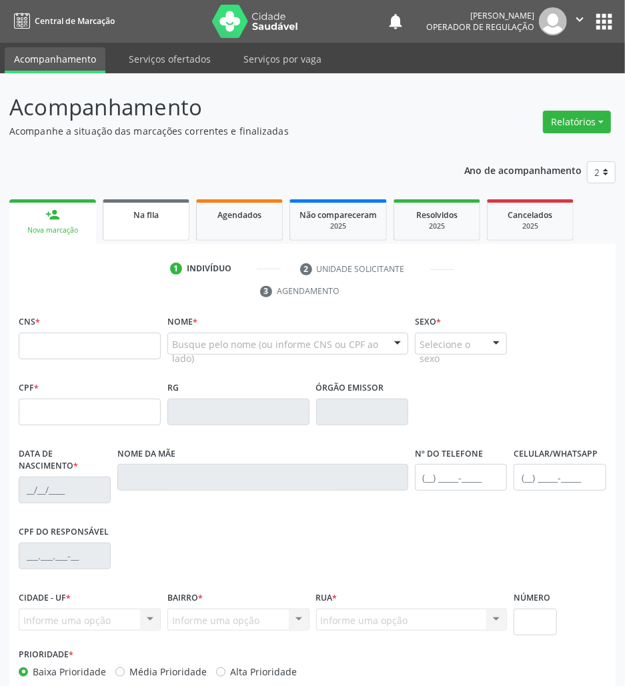
click at [179, 225] on link "Na fila" at bounding box center [146, 219] width 87 height 41
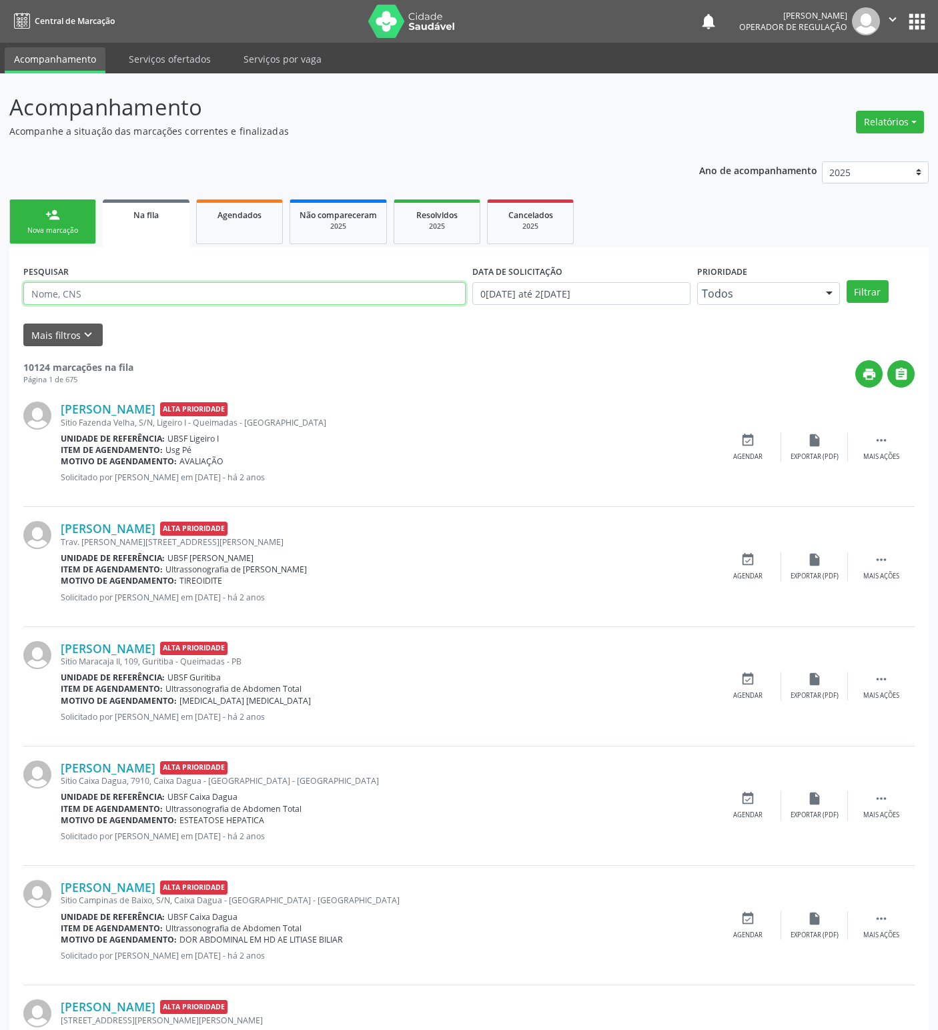
click at [87, 293] on input "text" at bounding box center [244, 293] width 442 height 23
click at [137, 291] on input "text" at bounding box center [244, 293] width 442 height 23
type input "708002339214823"
click at [624, 280] on button "Filtrar" at bounding box center [867, 291] width 42 height 23
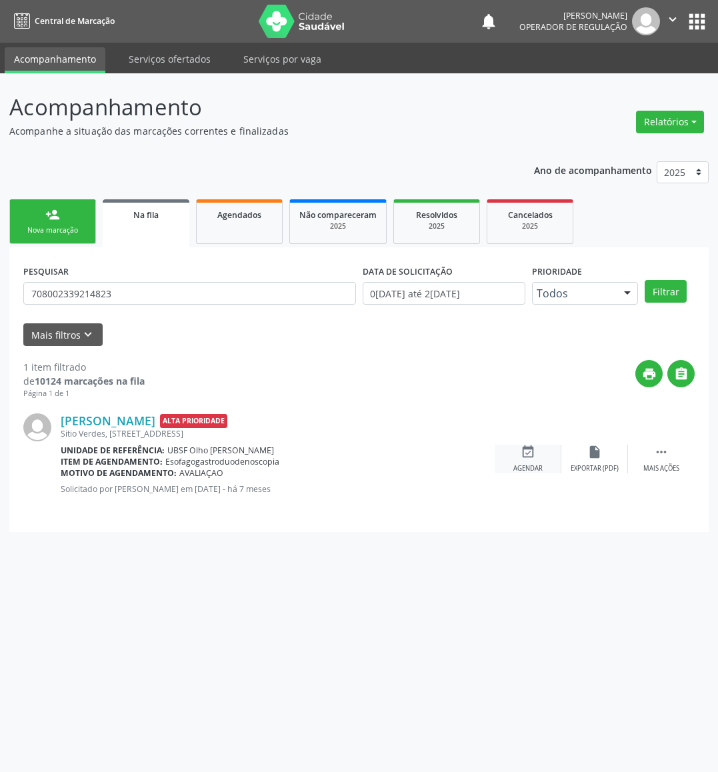
click at [516, 446] on div "event_available Agendar" at bounding box center [528, 459] width 67 height 29
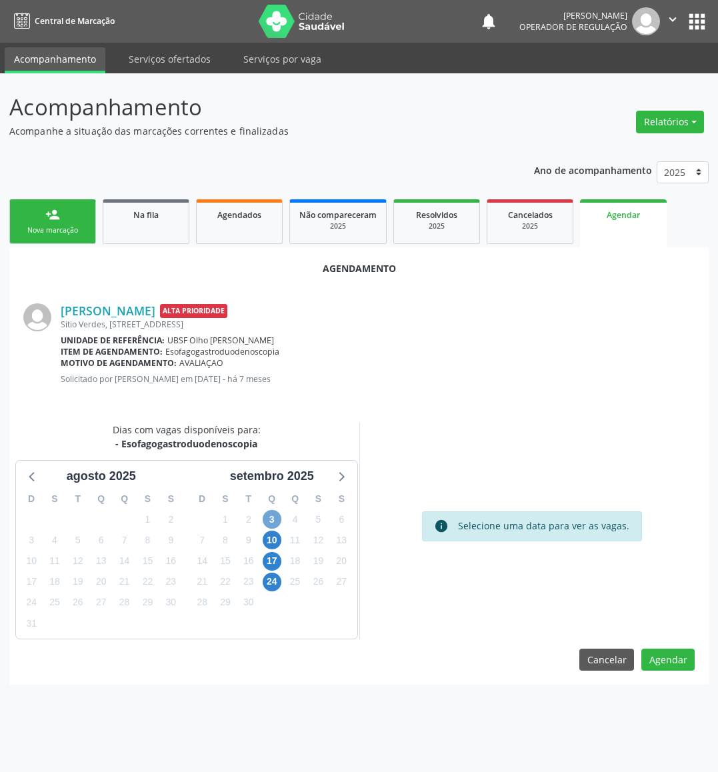
click at [277, 515] on span "3" at bounding box center [272, 519] width 19 height 19
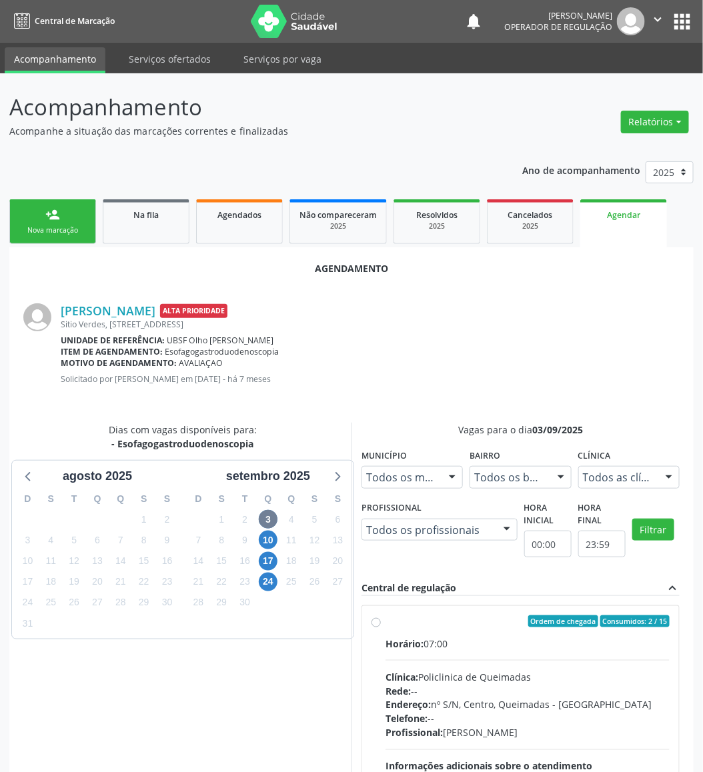
click at [456, 652] on div "Horário: 07:00 Clínica: Policlinica de Queimadas Rede: -- Endereço: nº S/N, Cen…" at bounding box center [527, 728] width 284 height 183
click at [381, 628] on input "Ordem de chegada Consumidos: 2 / 15 Horário: 07:00 Clínica: Policlinica de Quei…" at bounding box center [375, 622] width 9 height 12
radio input "true"
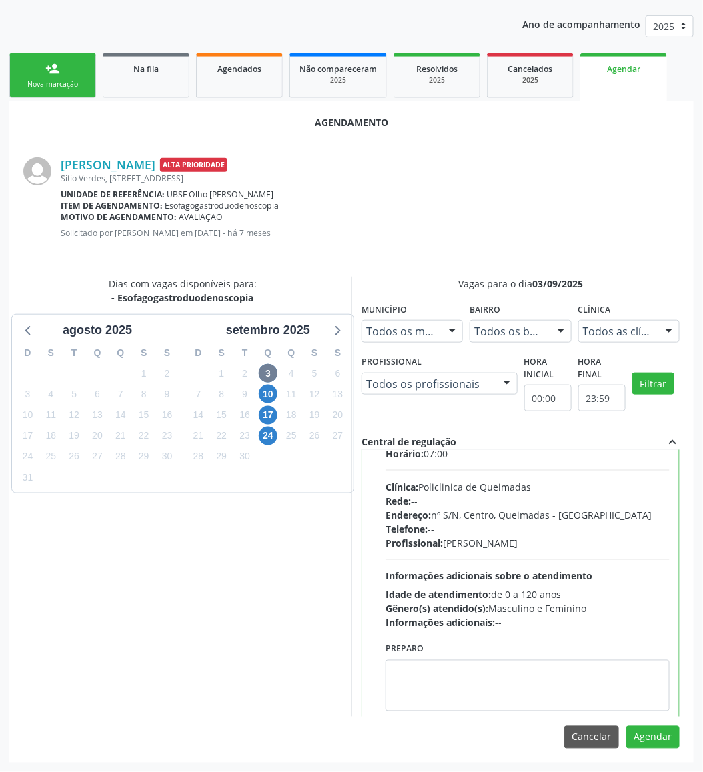
scroll to position [68, 0]
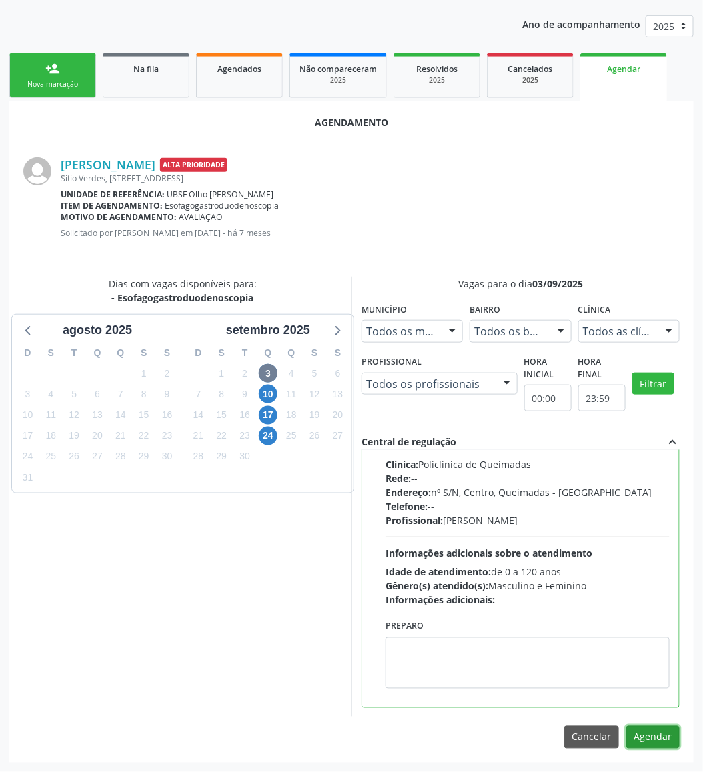
click at [624, 686] on button "Agendar" at bounding box center [652, 737] width 53 height 23
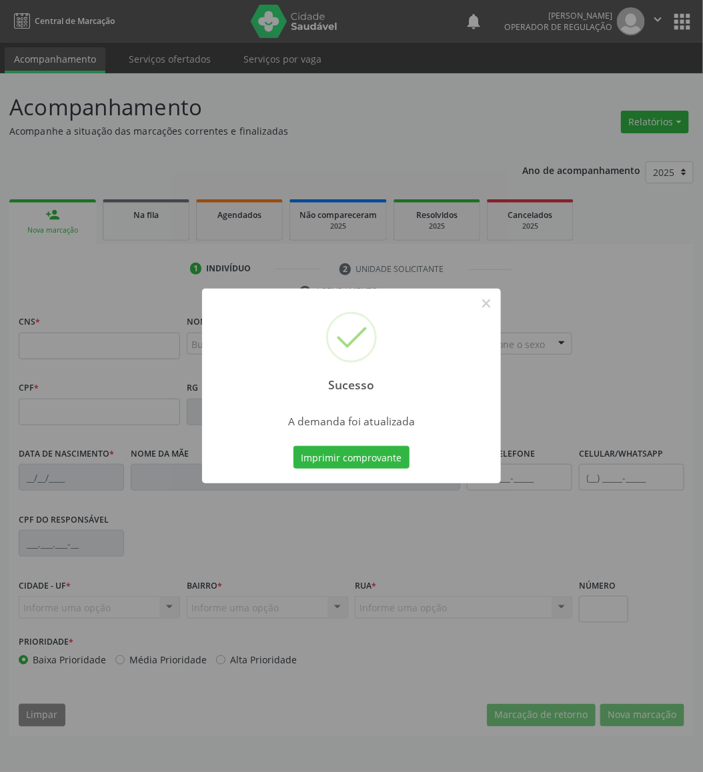
scroll to position [0, 0]
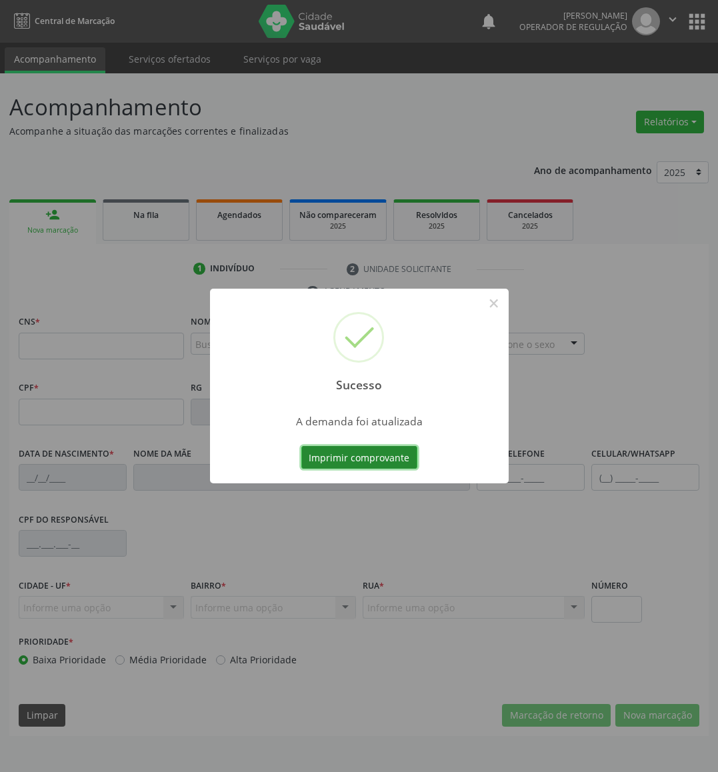
click at [361, 446] on button "Imprimir comprovante" at bounding box center [359, 457] width 116 height 23
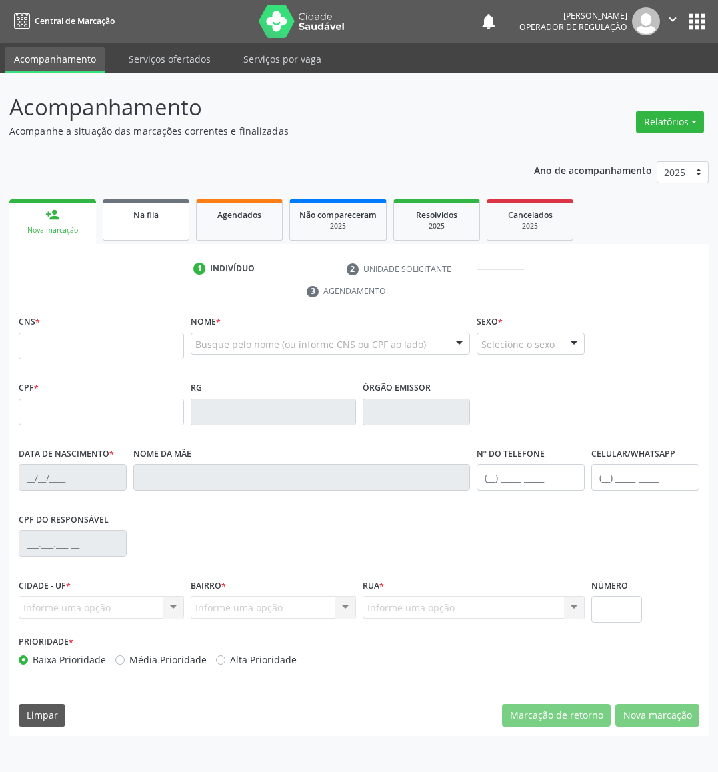
click at [162, 211] on div "Na fila" at bounding box center [146, 214] width 67 height 14
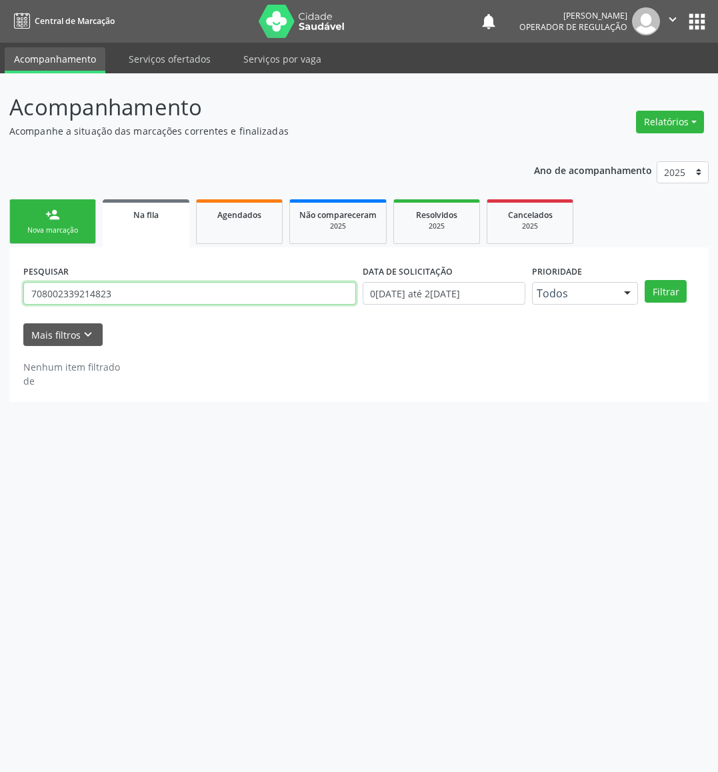
click at [80, 292] on input "708002339214823" at bounding box center [189, 293] width 333 height 23
click at [99, 284] on input "708002339214823" at bounding box center [189, 293] width 333 height 23
type input "ROSA CLEIDE"
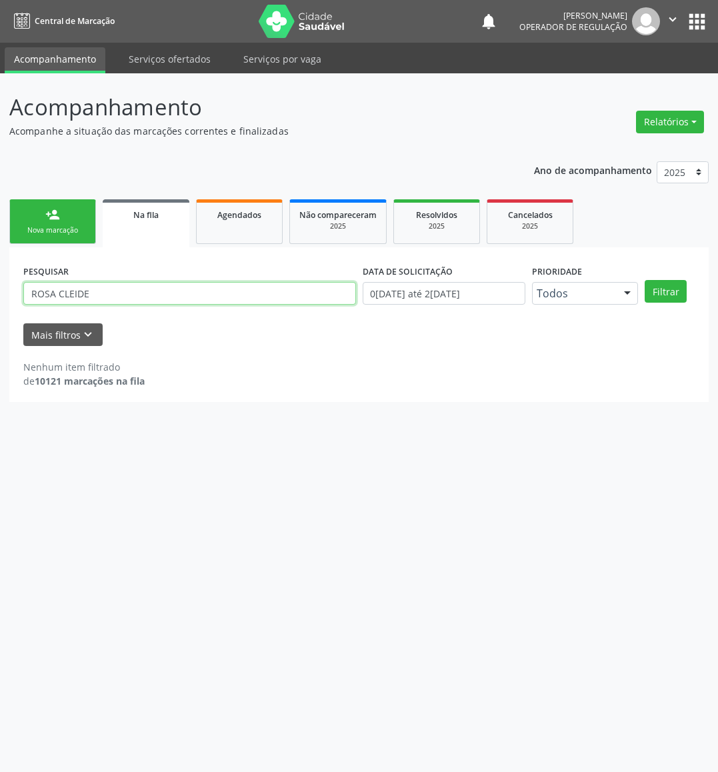
click at [624, 280] on button "Filtrar" at bounding box center [666, 291] width 42 height 23
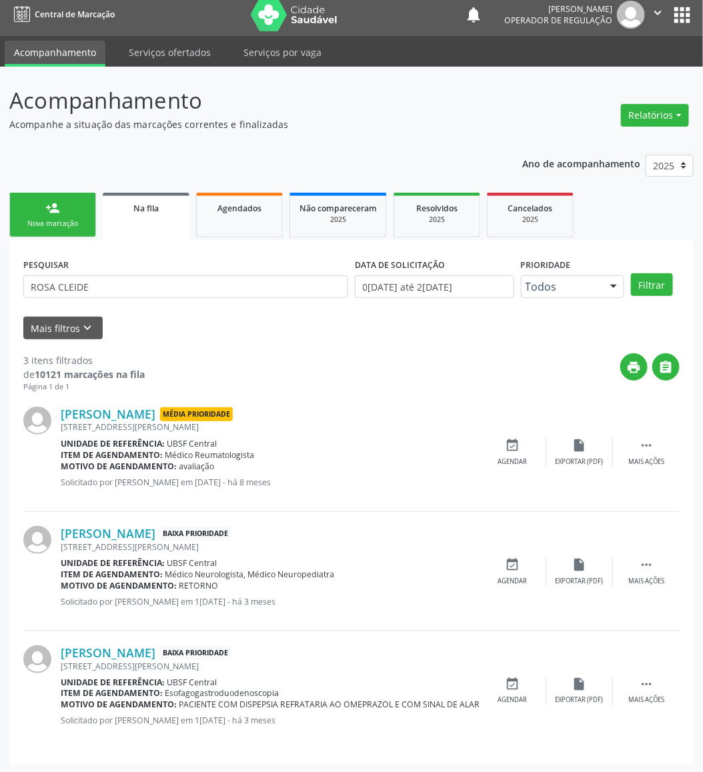
scroll to position [9, 0]
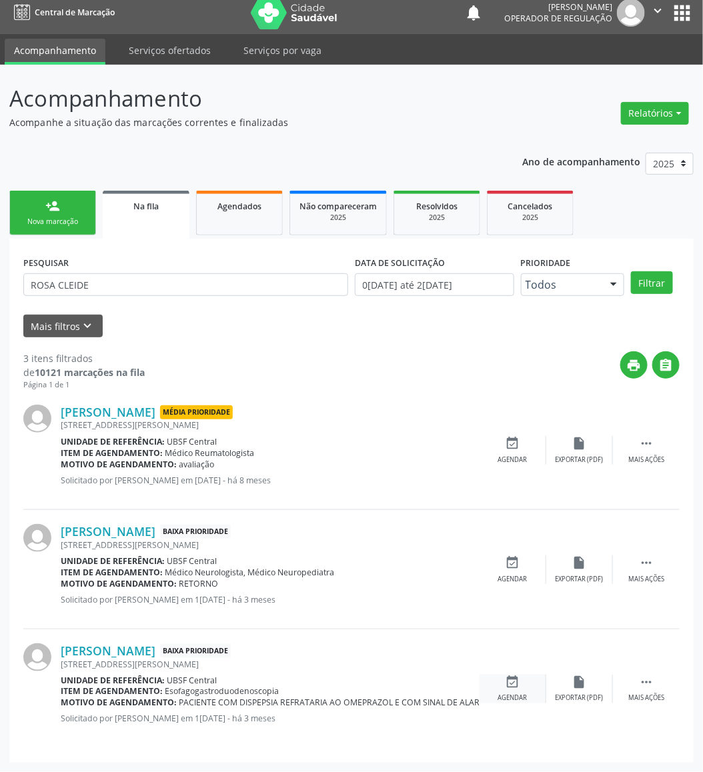
click at [519, 682] on icon "event_available" at bounding box center [513, 682] width 15 height 15
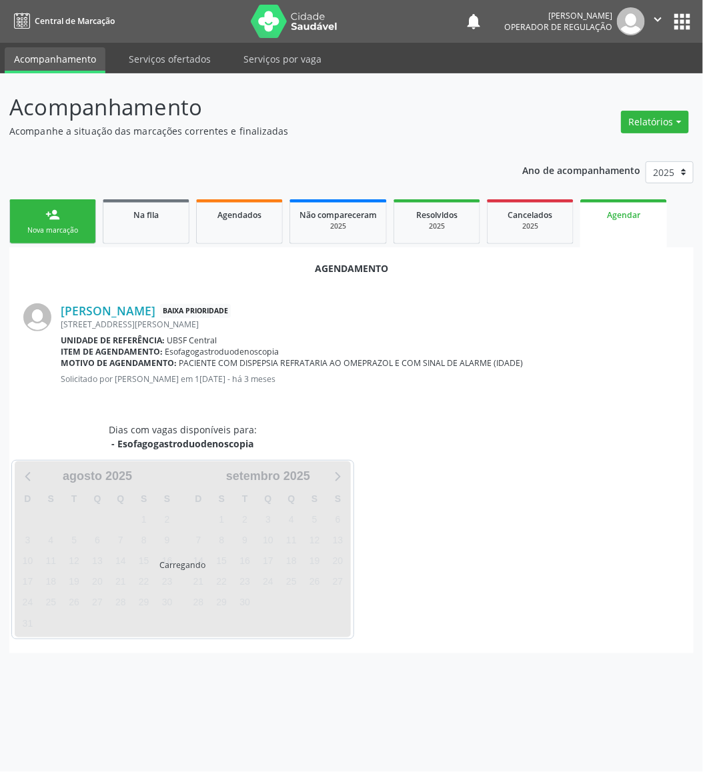
scroll to position [0, 0]
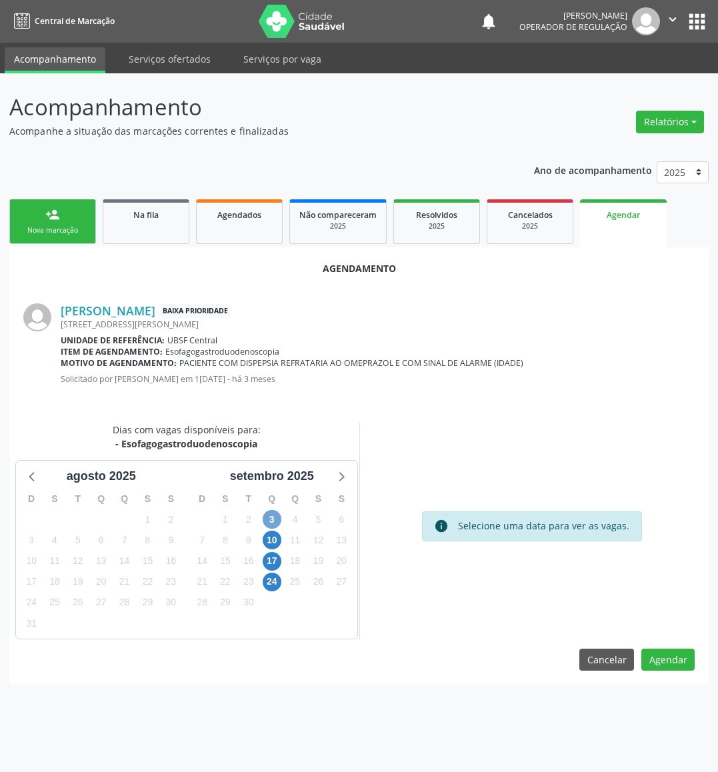
click at [268, 520] on span "3" at bounding box center [272, 519] width 19 height 19
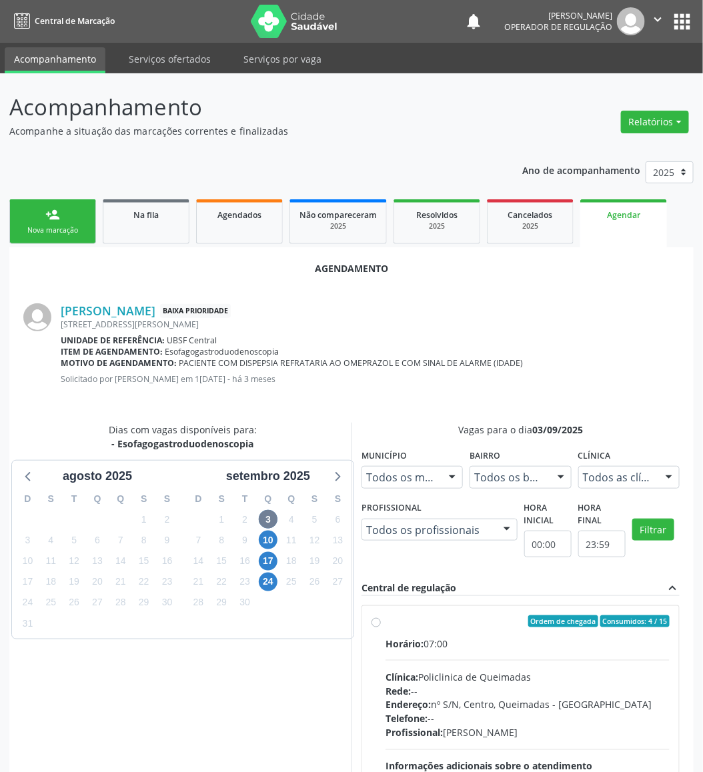
click at [464, 649] on div "Horário: 07:00" at bounding box center [527, 644] width 284 height 14
click at [381, 628] on input "Ordem de chegada Consumidos: 4 / 15 Horário: 07:00 Clínica: Policlinica de Quei…" at bounding box center [375, 622] width 9 height 12
radio input "true"
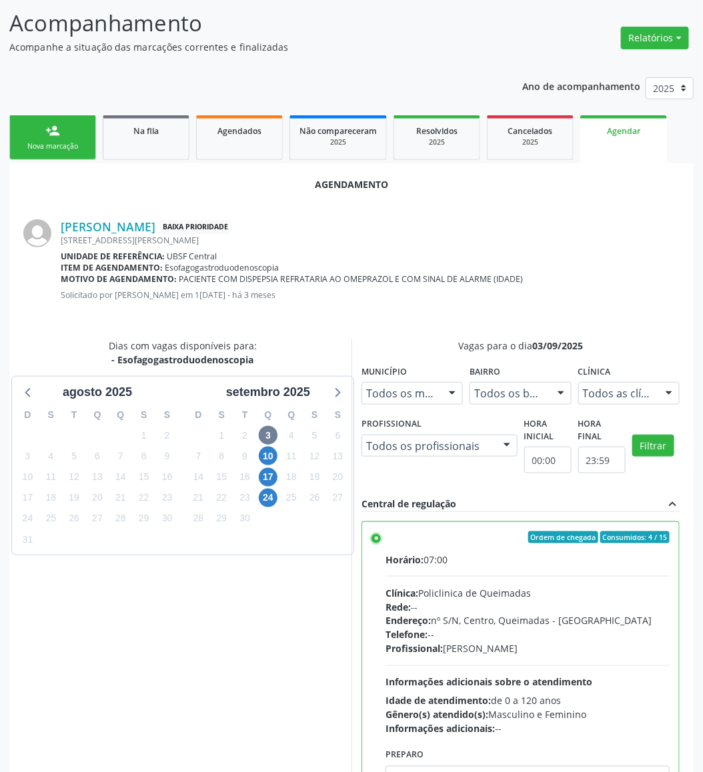
scroll to position [146, 0]
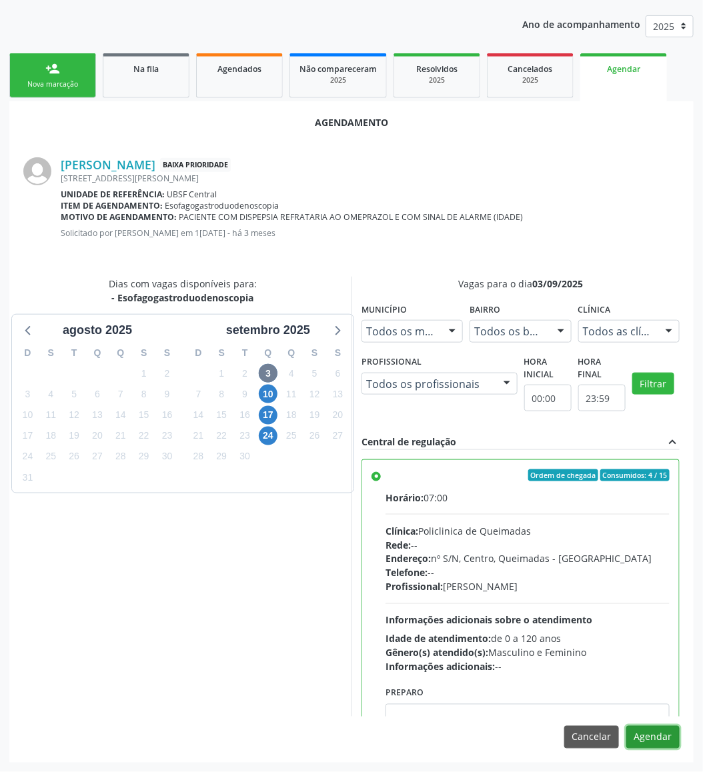
click at [624, 686] on button "Agendar" at bounding box center [652, 737] width 53 height 23
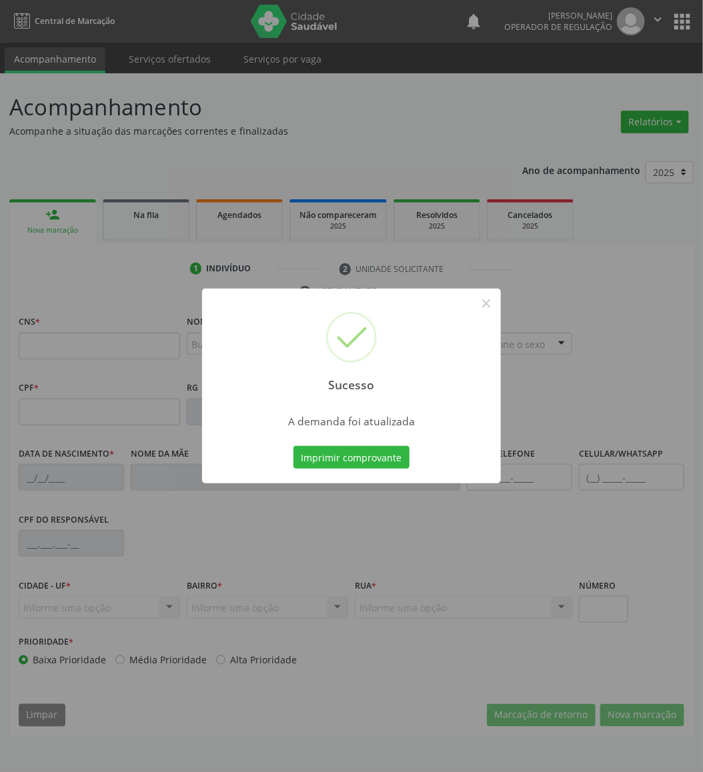
scroll to position [0, 0]
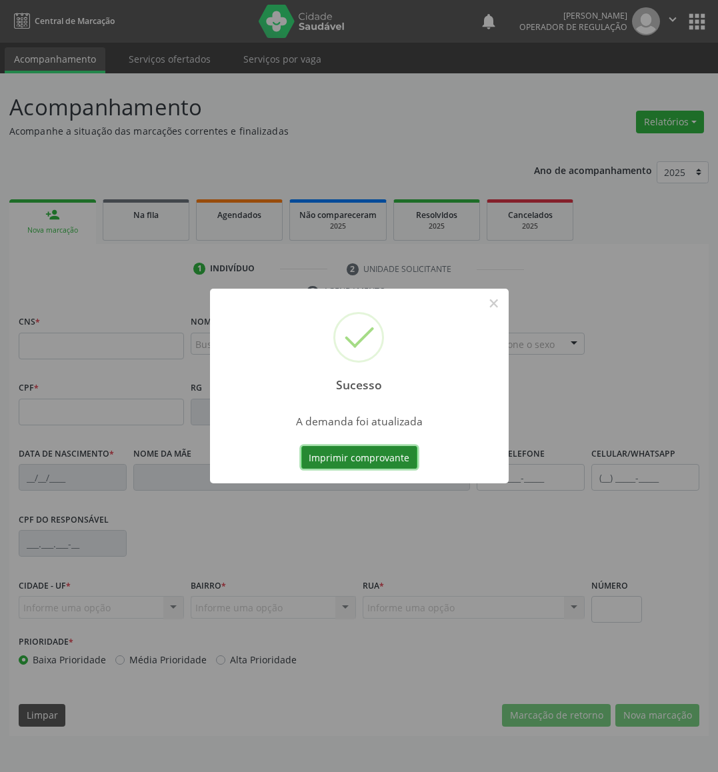
click at [366, 461] on button "Imprimir comprovante" at bounding box center [359, 457] width 116 height 23
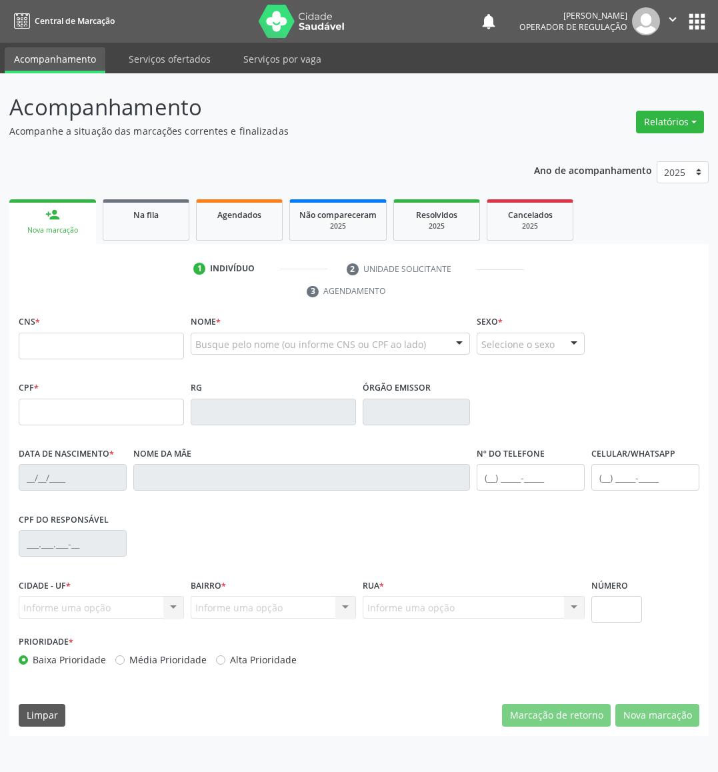
drag, startPoint x: 124, startPoint y: 198, endPoint x: 68, endPoint y: 178, distance: 59.5
click at [125, 199] on link "Na fila" at bounding box center [146, 219] width 87 height 41
click at [115, 211] on div "Na fila" at bounding box center [146, 214] width 67 height 14
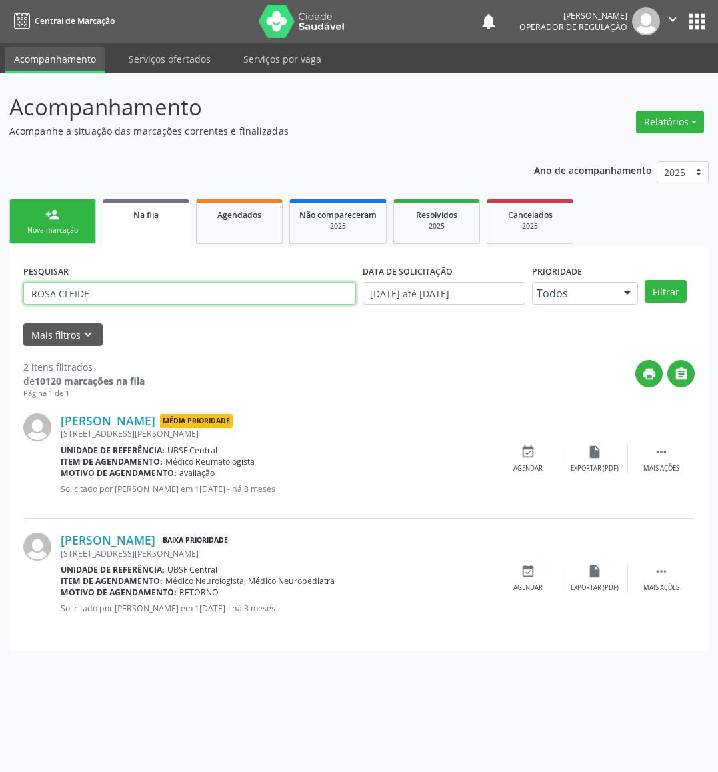
click at [72, 290] on input "ROSA CLEIDE" at bounding box center [189, 293] width 333 height 23
type input "704208227350289"
click at [624, 280] on button "Filtrar" at bounding box center [666, 291] width 42 height 23
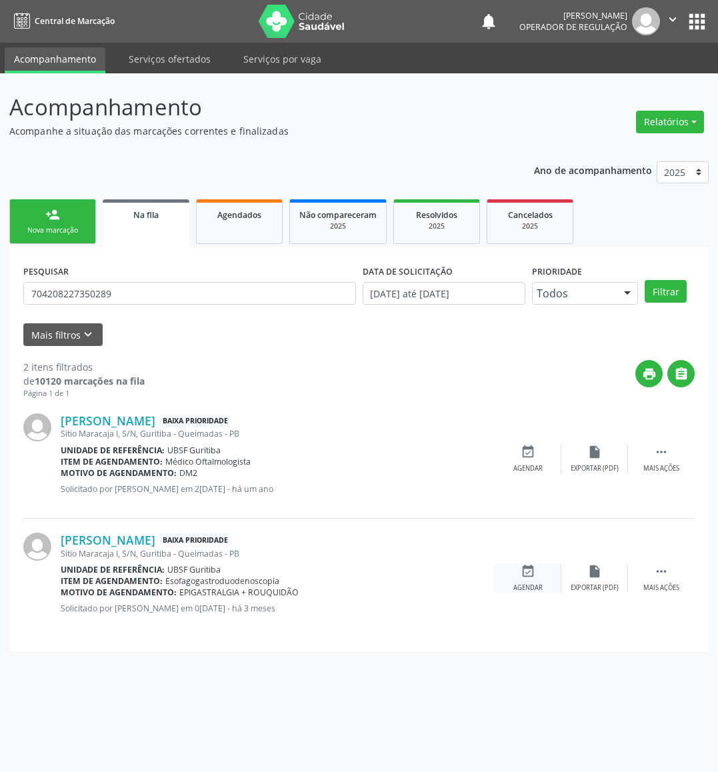
click at [533, 581] on div "event_available Agendar" at bounding box center [528, 578] width 67 height 29
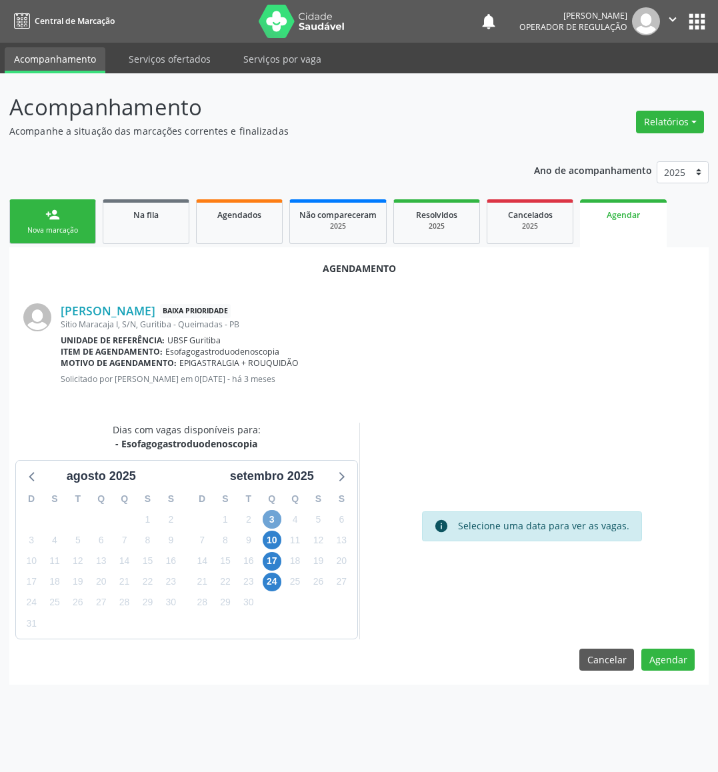
click at [274, 518] on span "3" at bounding box center [272, 519] width 19 height 19
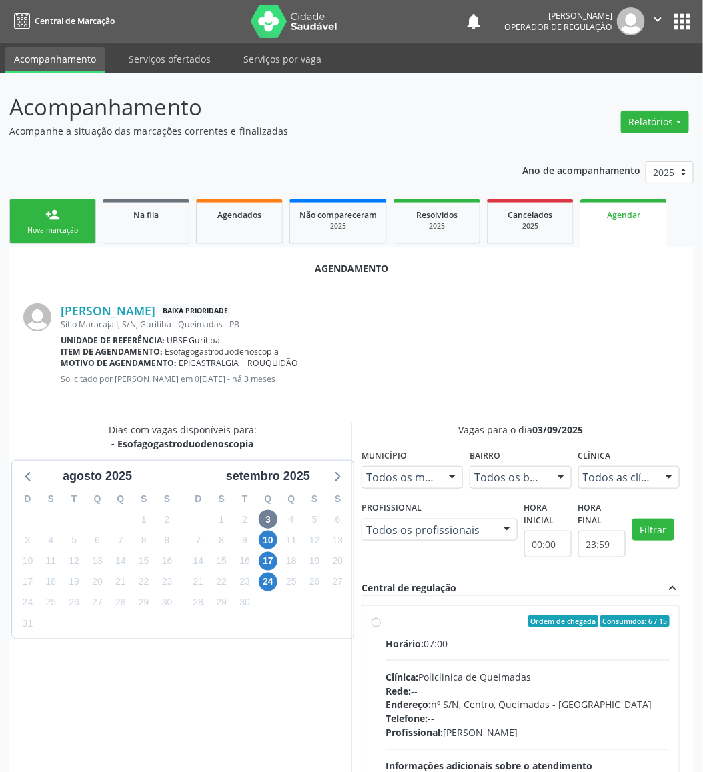
click at [433, 640] on div "Horário: 07:00" at bounding box center [527, 644] width 284 height 14
click at [381, 628] on input "Ordem de chegada Consumidos: 6 / 15 Horário: 07:00 Clínica: Policlinica de Quei…" at bounding box center [375, 622] width 9 height 12
radio input "true"
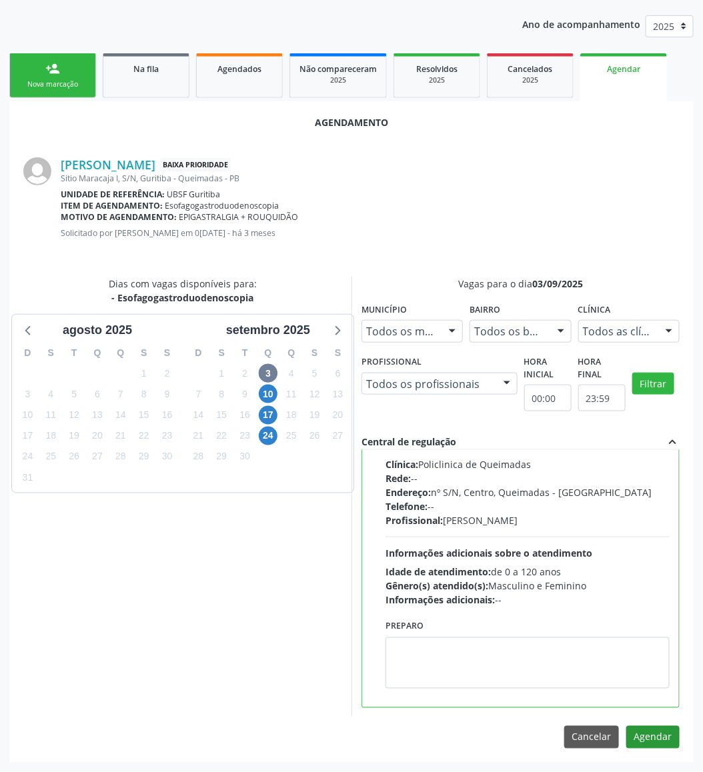
scroll to position [68, 0]
click at [624, 686] on button "Agendar" at bounding box center [652, 737] width 53 height 23
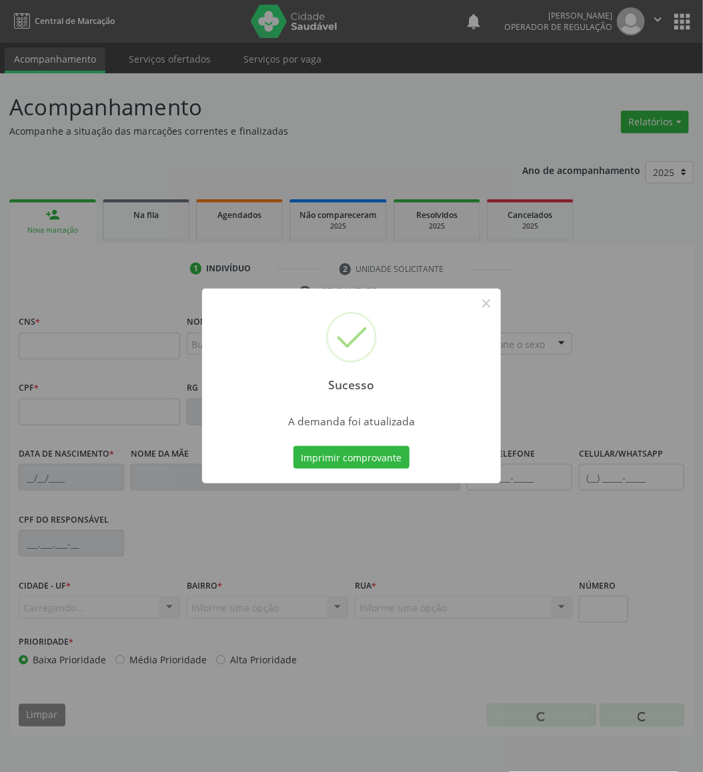
scroll to position [0, 0]
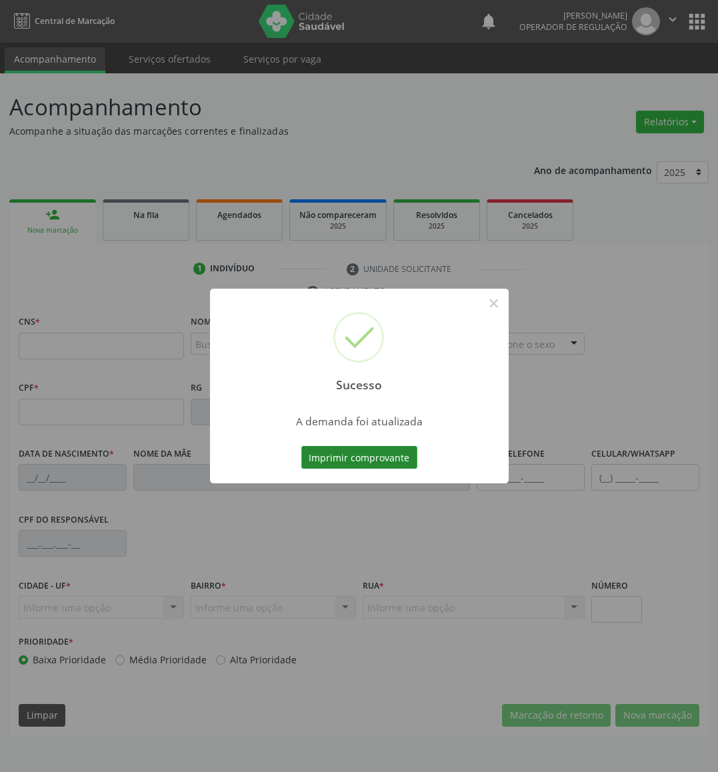
click at [348, 454] on button "Imprimir comprovante" at bounding box center [359, 457] width 116 height 23
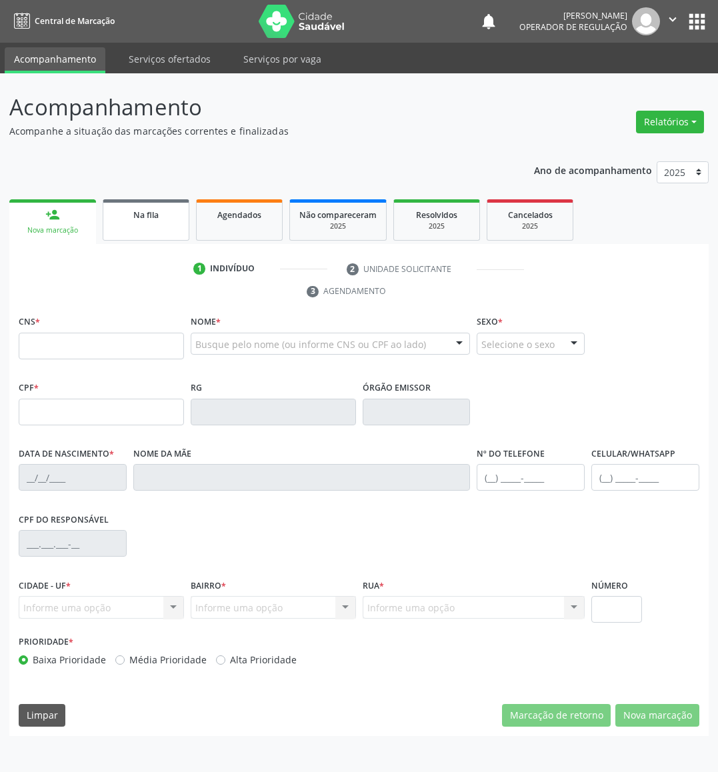
click at [122, 208] on div "Na fila" at bounding box center [146, 214] width 67 height 14
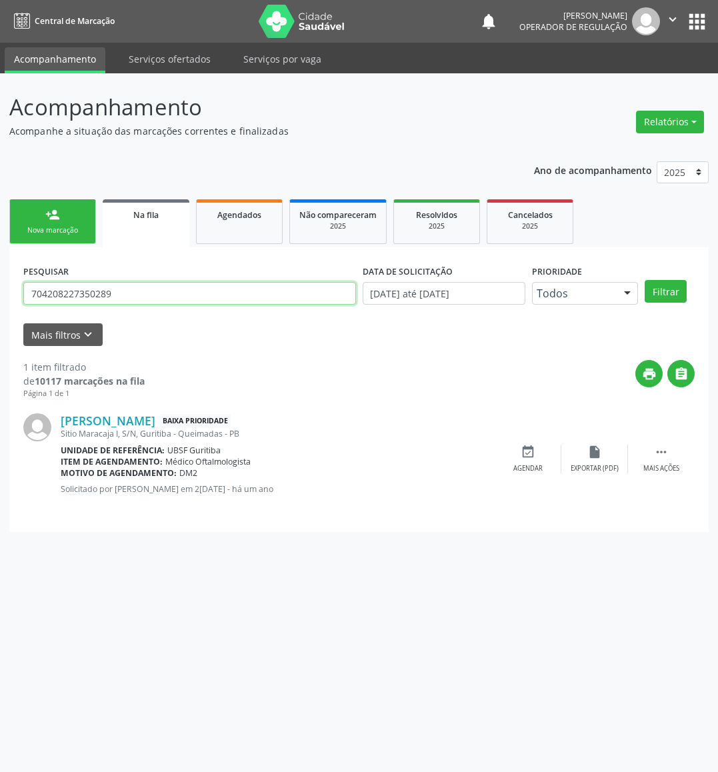
click at [105, 300] on input "704208227350289" at bounding box center [189, 293] width 333 height 23
type input "MARINEIDE DE TORRES"
click at [624, 280] on button "Filtrar" at bounding box center [666, 291] width 42 height 23
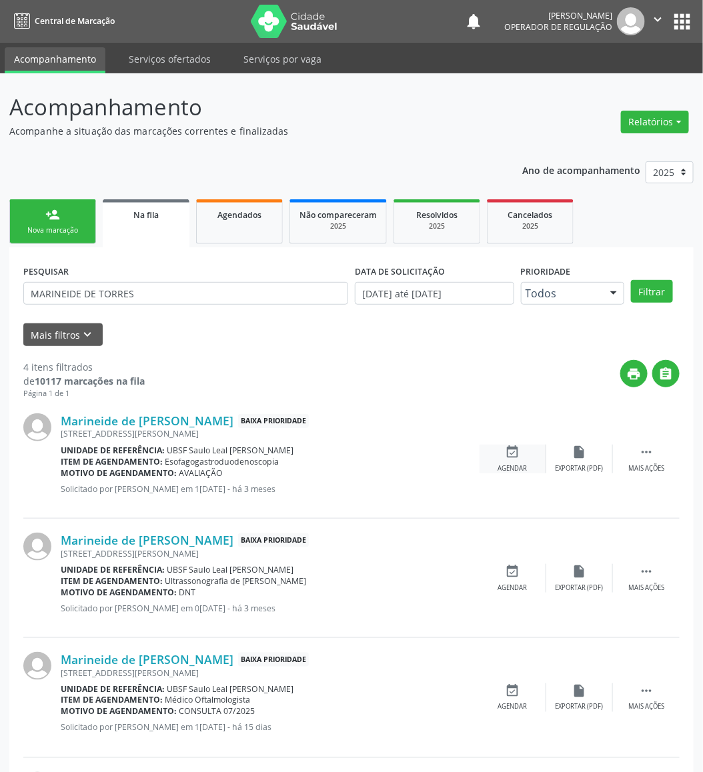
click at [522, 456] on div "event_available Agendar" at bounding box center [512, 459] width 67 height 29
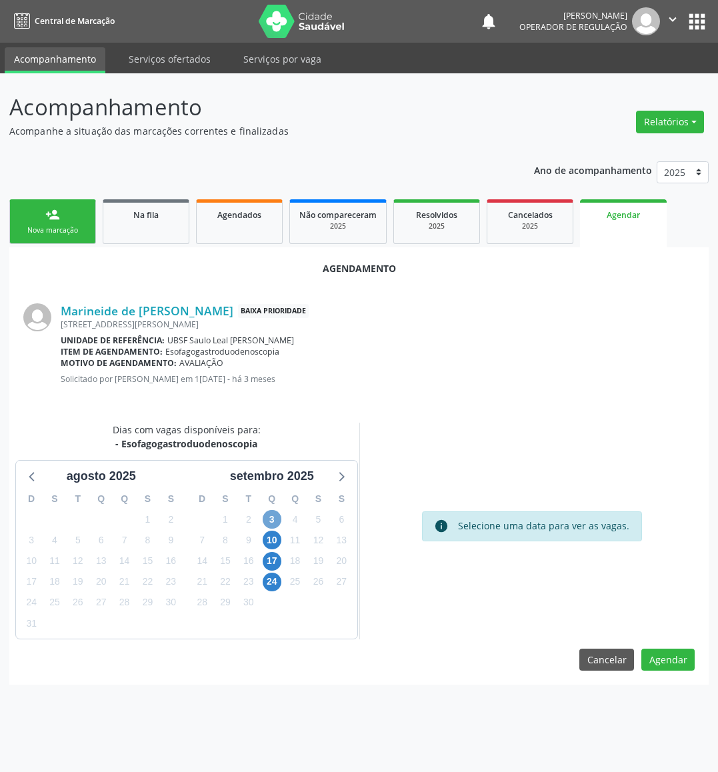
click at [270, 524] on span "3" at bounding box center [272, 519] width 19 height 19
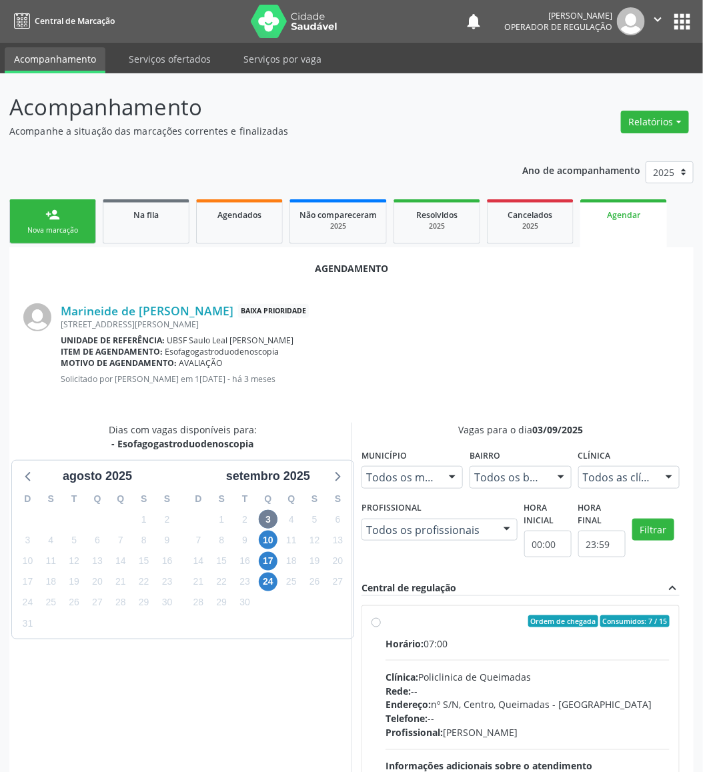
click at [382, 632] on div "Ordem de chegada Consumidos: 7 / 15 Horário: 07:00 Clínica: Policlinica de Quei…" at bounding box center [520, 718] width 298 height 205
radio input "true"
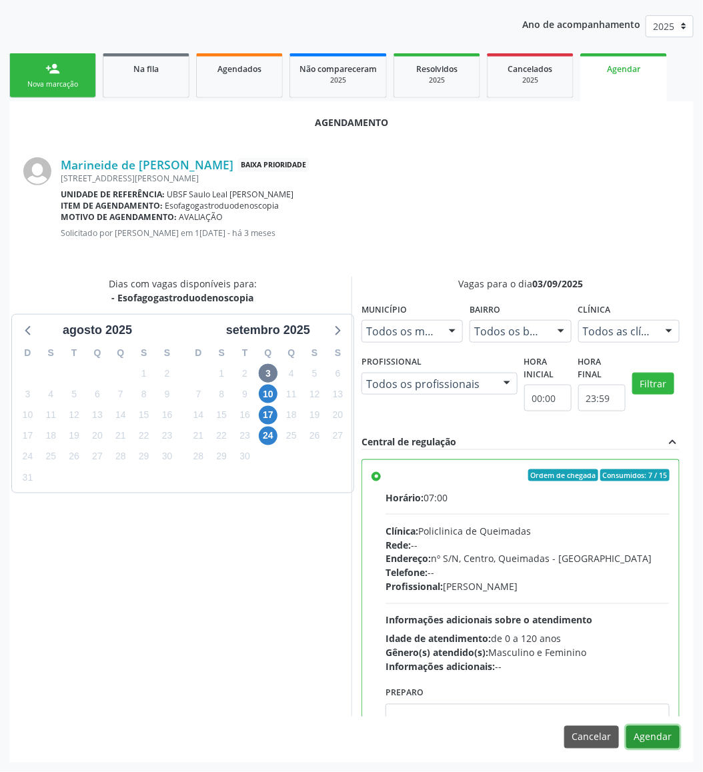
click at [624, 686] on button "Agendar" at bounding box center [652, 737] width 53 height 23
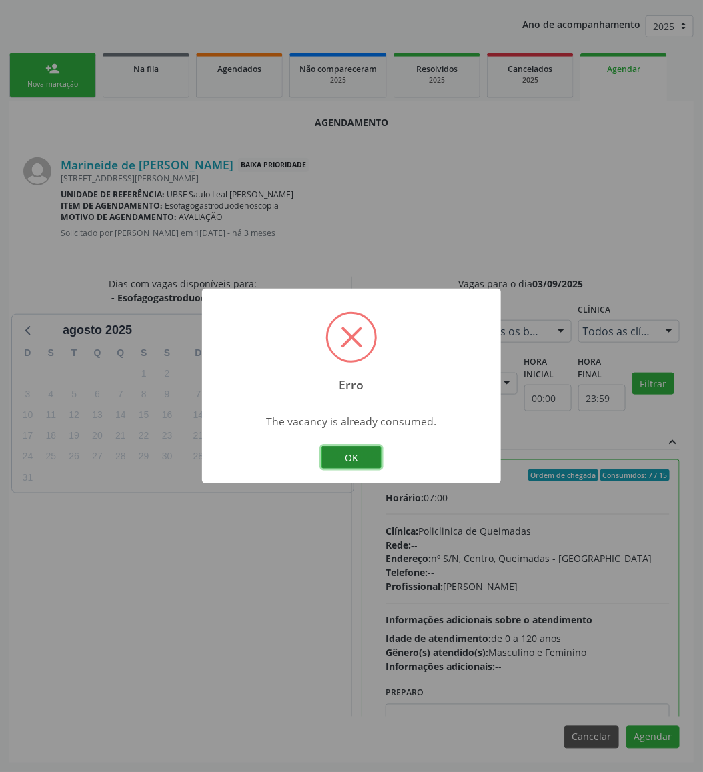
click at [342, 452] on button "OK" at bounding box center [351, 457] width 60 height 23
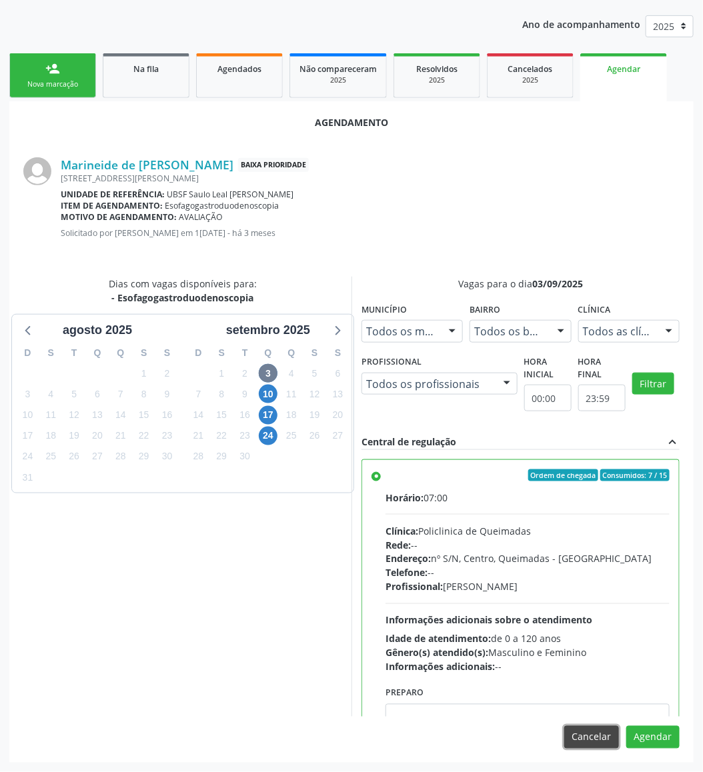
click at [569, 686] on button "Cancelar" at bounding box center [591, 737] width 55 height 23
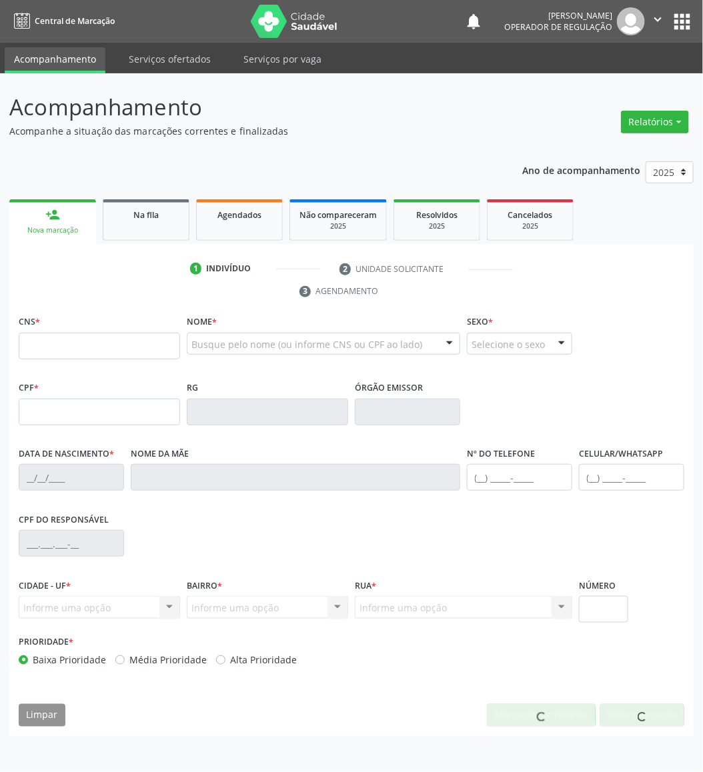
click at [599, 686] on div "Acompanhamento Acompanhe a situação das marcações correntes e finalizadas Relat…" at bounding box center [351, 422] width 703 height 699
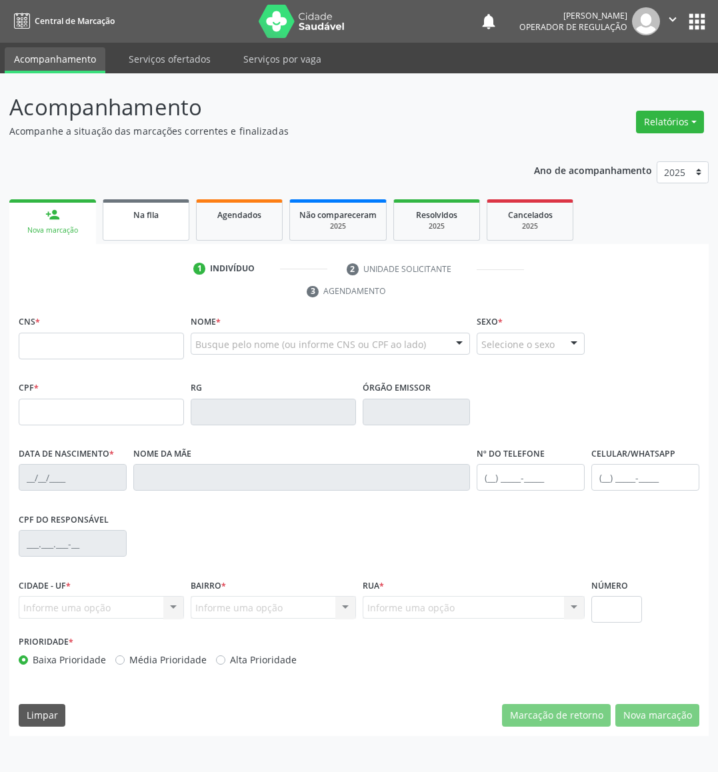
click at [163, 224] on link "Na fila" at bounding box center [146, 219] width 87 height 41
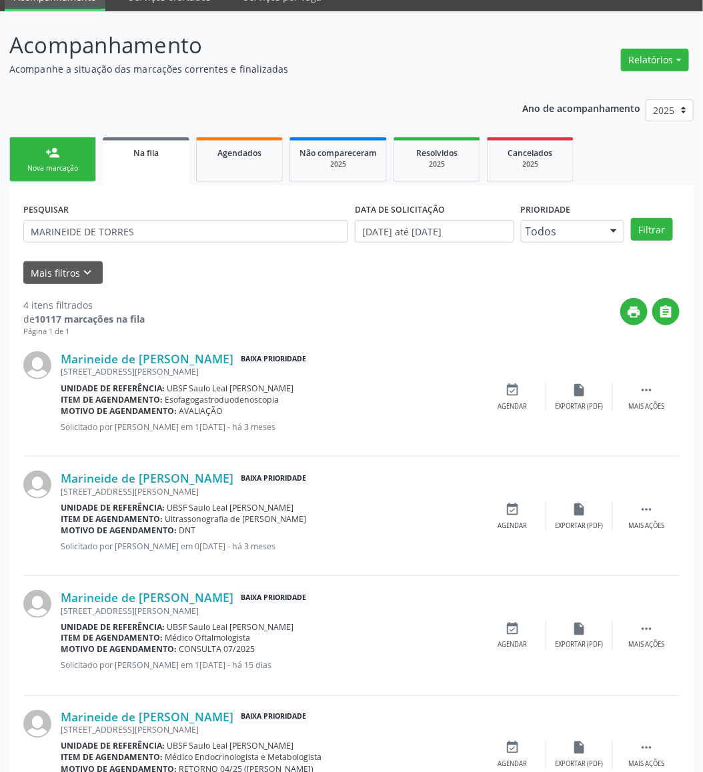
scroll to position [129, 0]
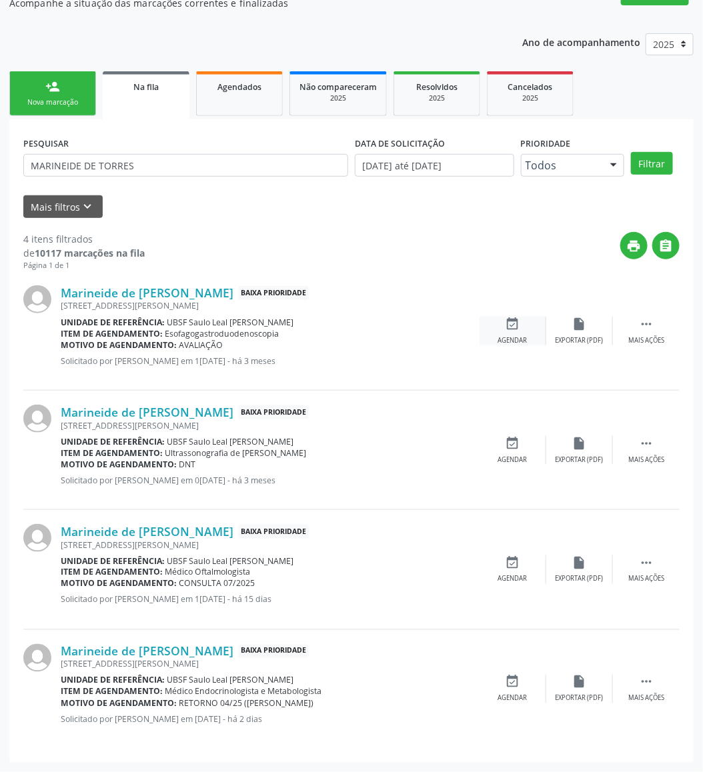
click at [520, 321] on div "event_available Agendar" at bounding box center [512, 331] width 67 height 29
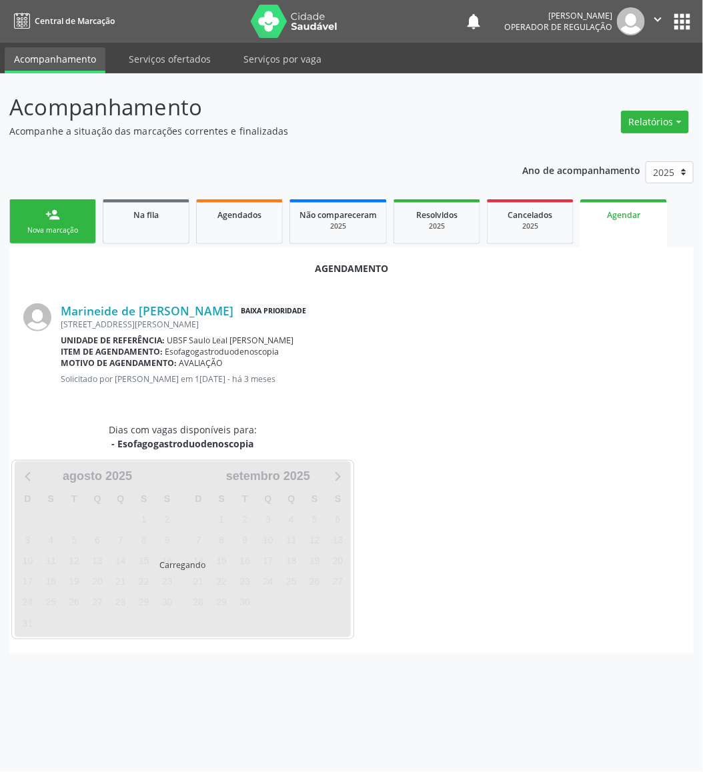
scroll to position [0, 0]
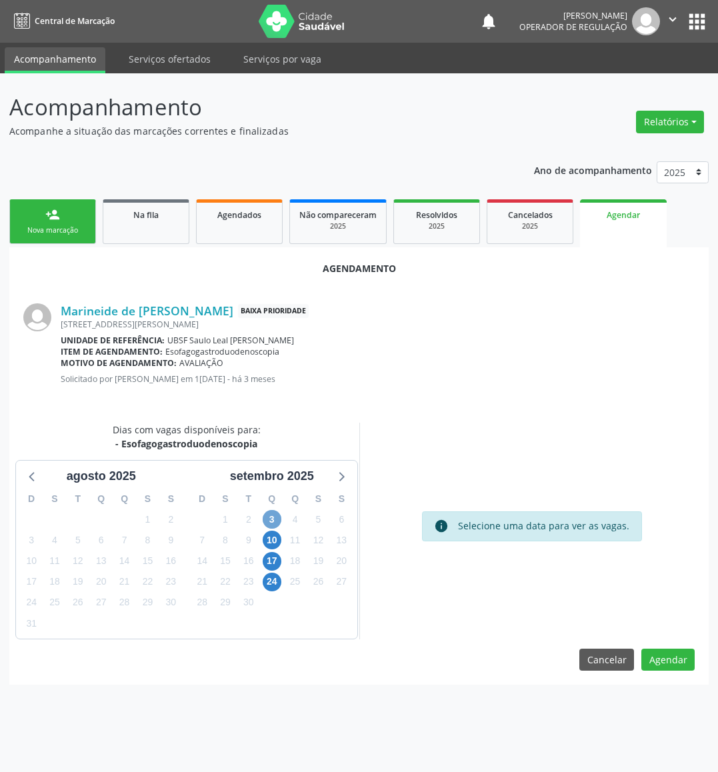
click at [271, 519] on span "3" at bounding box center [272, 519] width 19 height 19
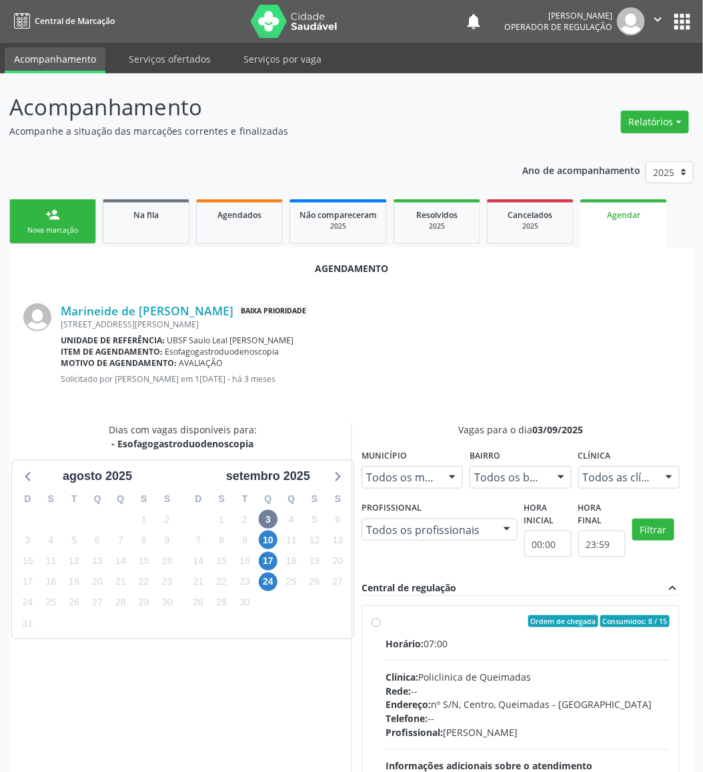
drag, startPoint x: 496, startPoint y: 643, endPoint x: 475, endPoint y: 641, distance: 21.4
click at [495, 643] on div "Horário: 07:00" at bounding box center [527, 644] width 284 height 14
click at [381, 628] on input "Ordem de chegada Consumidos: 8 / 15 Horário: 07:00 Clínica: Policlinica de Quei…" at bounding box center [375, 622] width 9 height 12
radio input "true"
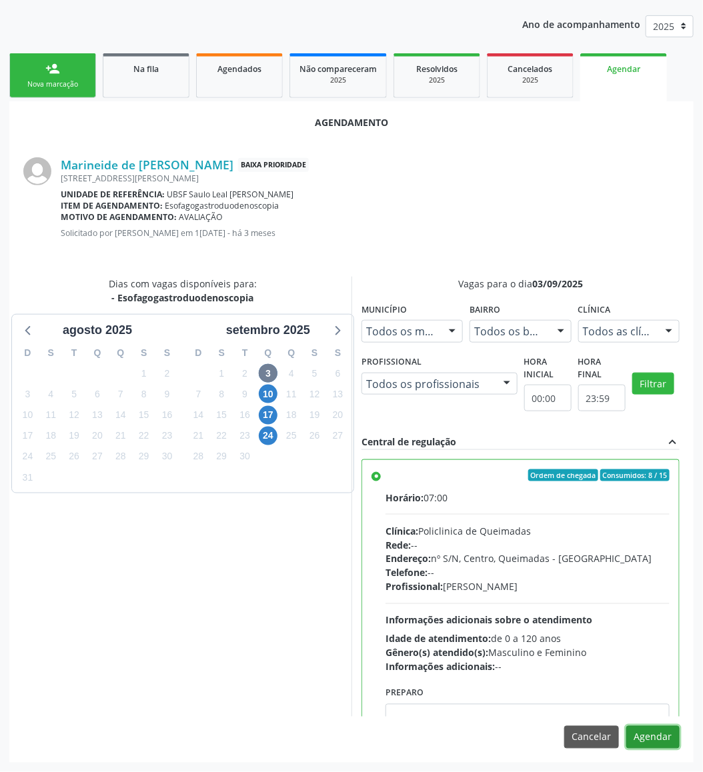
click at [624, 686] on button "Agendar" at bounding box center [652, 737] width 53 height 23
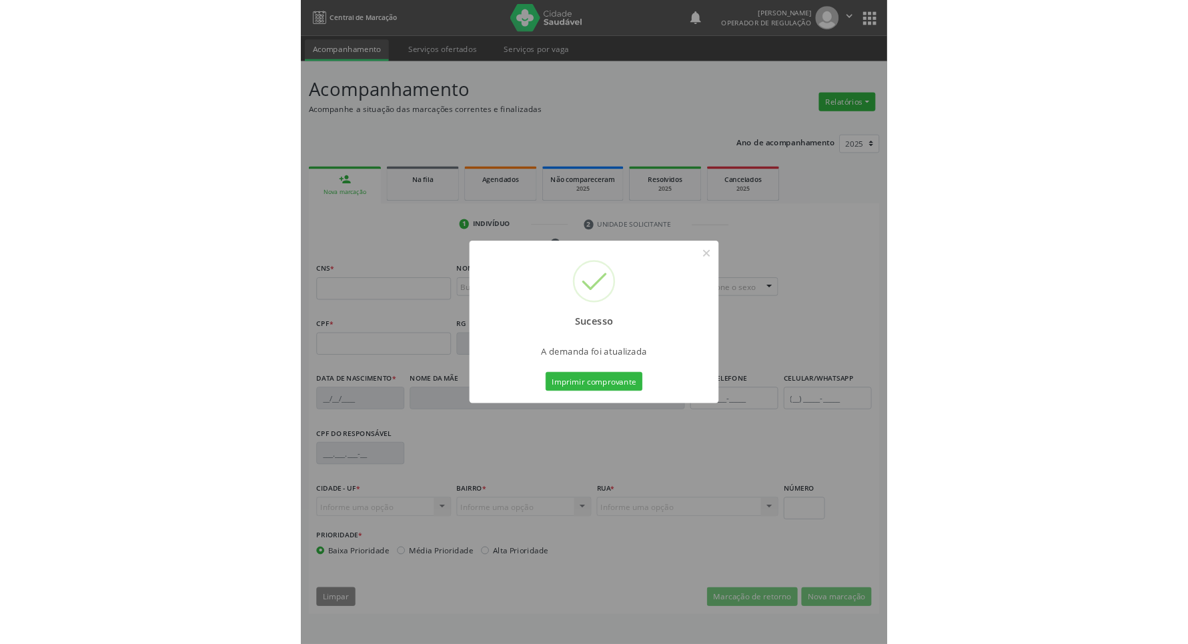
scroll to position [0, 0]
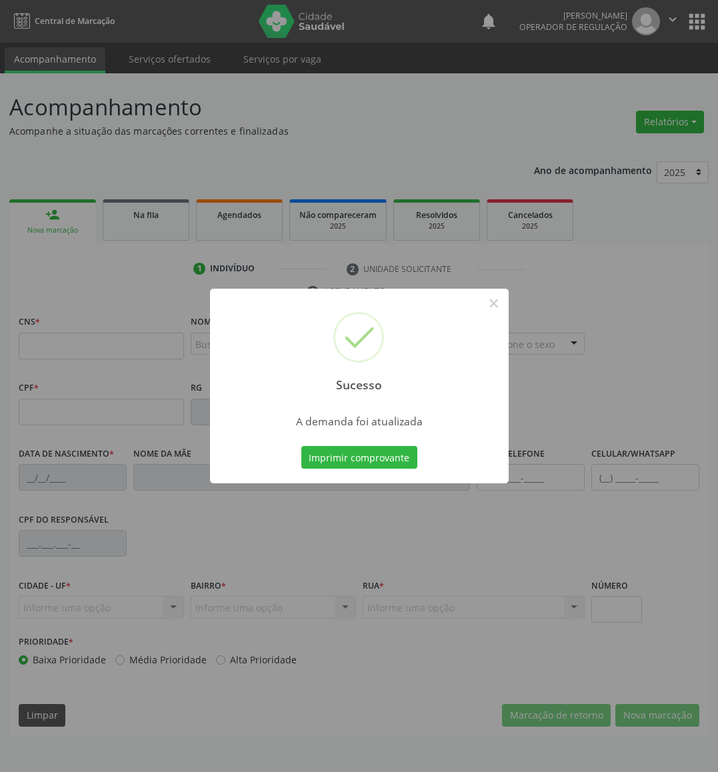
click at [301, 446] on button "Imprimir comprovante" at bounding box center [359, 457] width 116 height 23
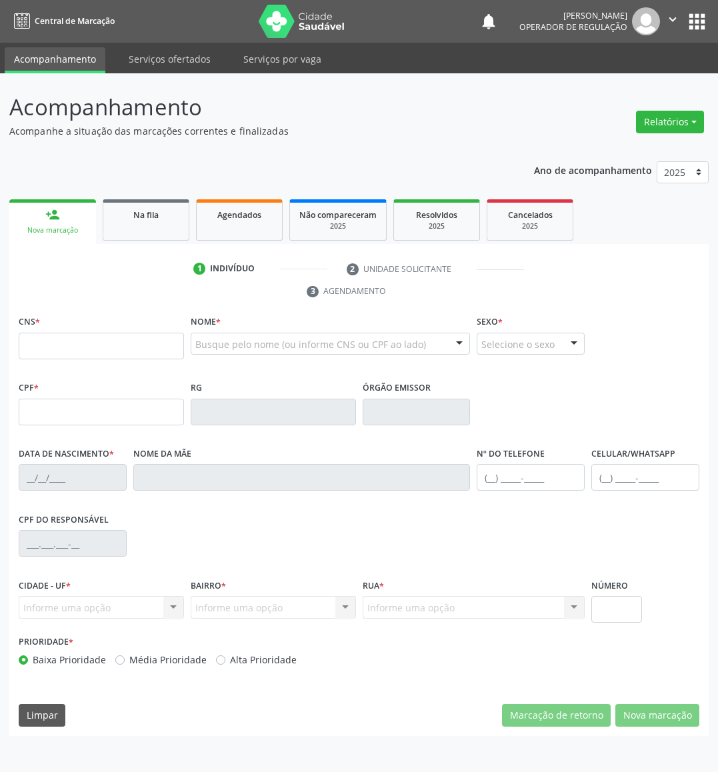
drag, startPoint x: 154, startPoint y: 186, endPoint x: 151, endPoint y: 210, distance: 24.2
click at [154, 189] on div "Ano de acompanhamento 2025 2024 2023 2022 2021 person_add Nova marcação Na fila…" at bounding box center [359, 444] width 700 height 584
click at [151, 211] on span "Na fila" at bounding box center [145, 214] width 25 height 11
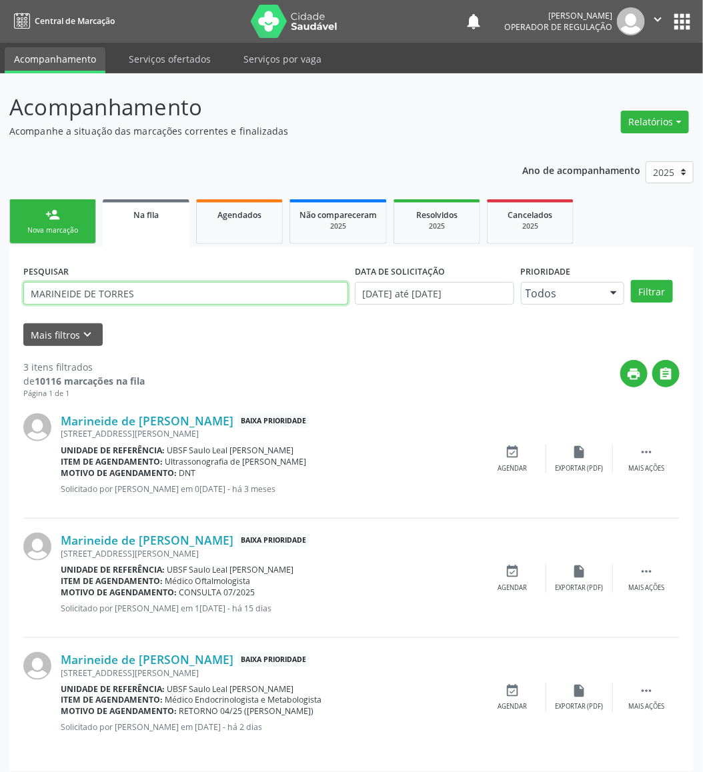
click at [144, 298] on input "MARINEIDE DE TORRES" at bounding box center [185, 293] width 325 height 23
type input "706201555699164"
click at [624, 280] on button "Filtrar" at bounding box center [652, 291] width 42 height 23
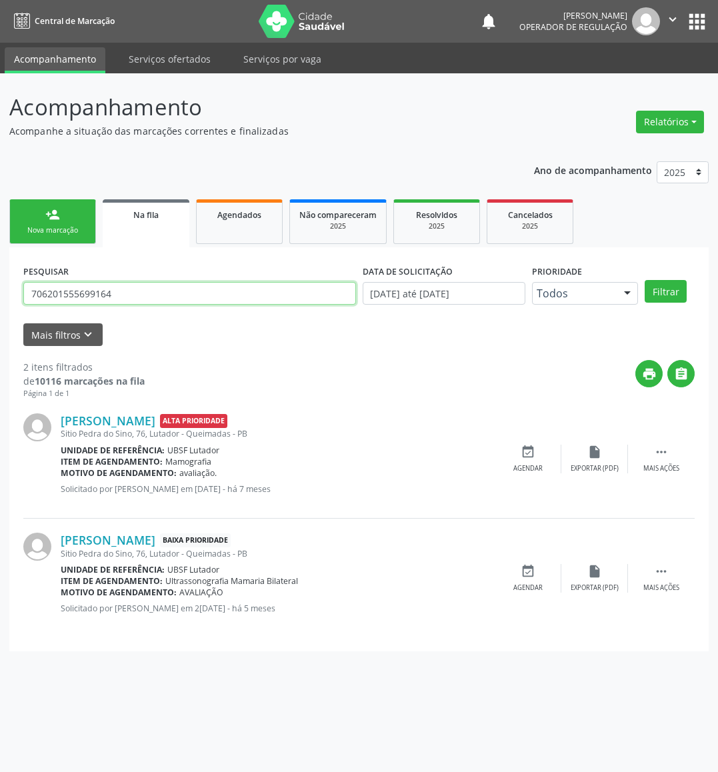
click at [144, 283] on input "706201555699164" at bounding box center [189, 293] width 333 height 23
click at [56, 220] on div "person_add" at bounding box center [52, 214] width 15 height 15
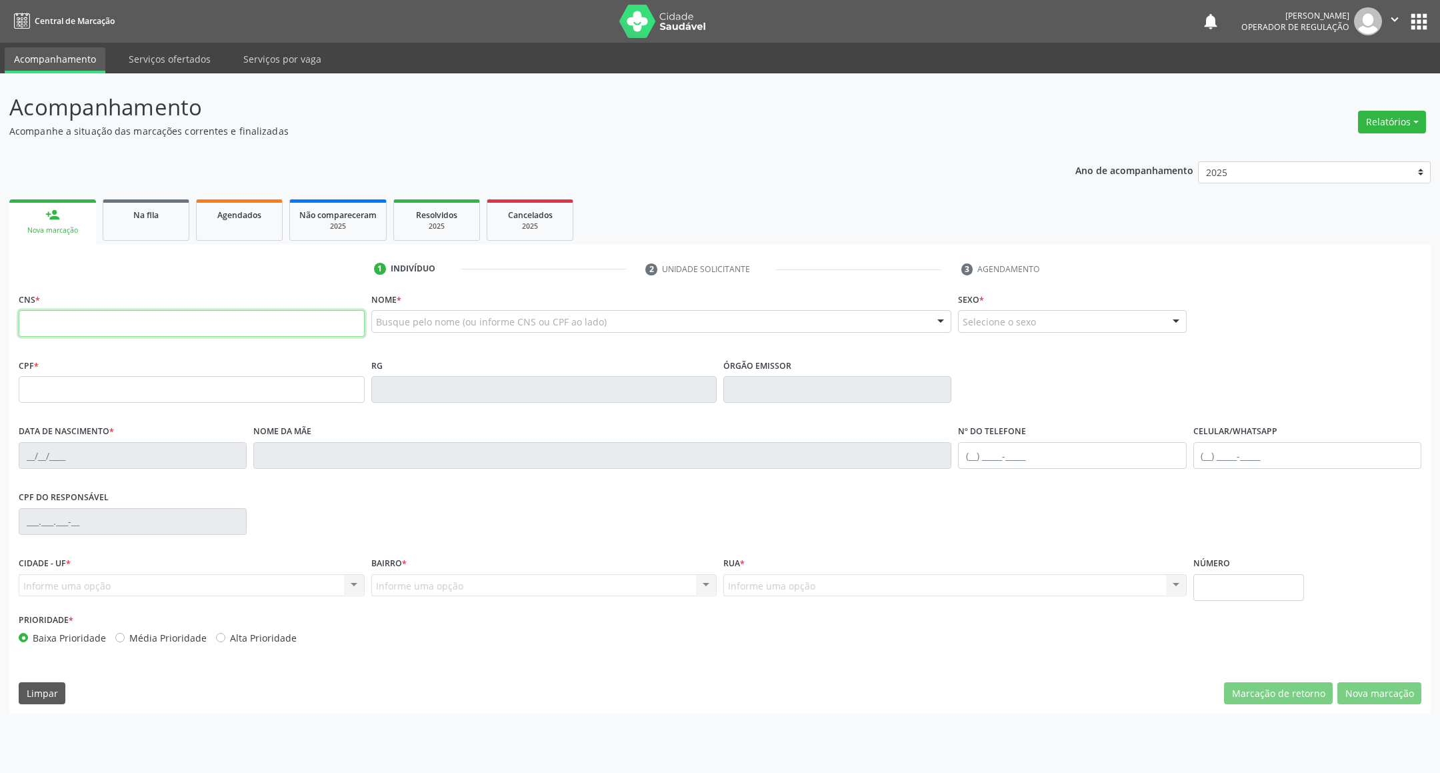
click at [222, 328] on input "text" at bounding box center [192, 323] width 346 height 27
paste input "706 2015 5569 9164"
type input "706 2015 5569 9164"
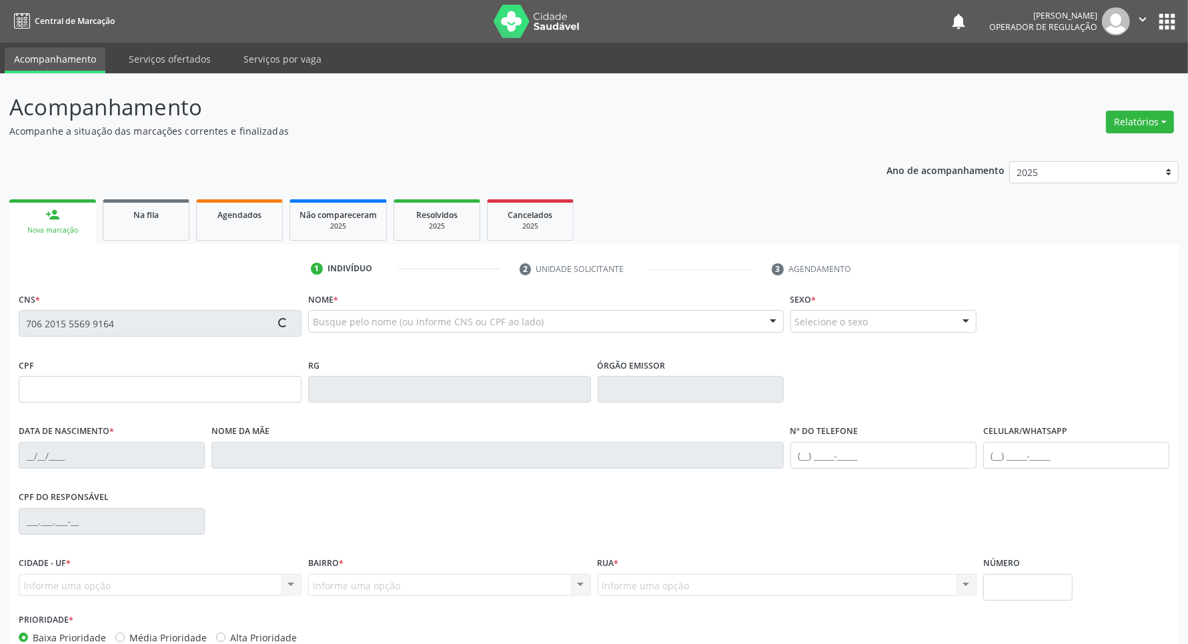
type input "979.823.934-20"
type input "16/05/1971"
type input "Maria Salete da Silva"
type input "(83) 99128-4374"
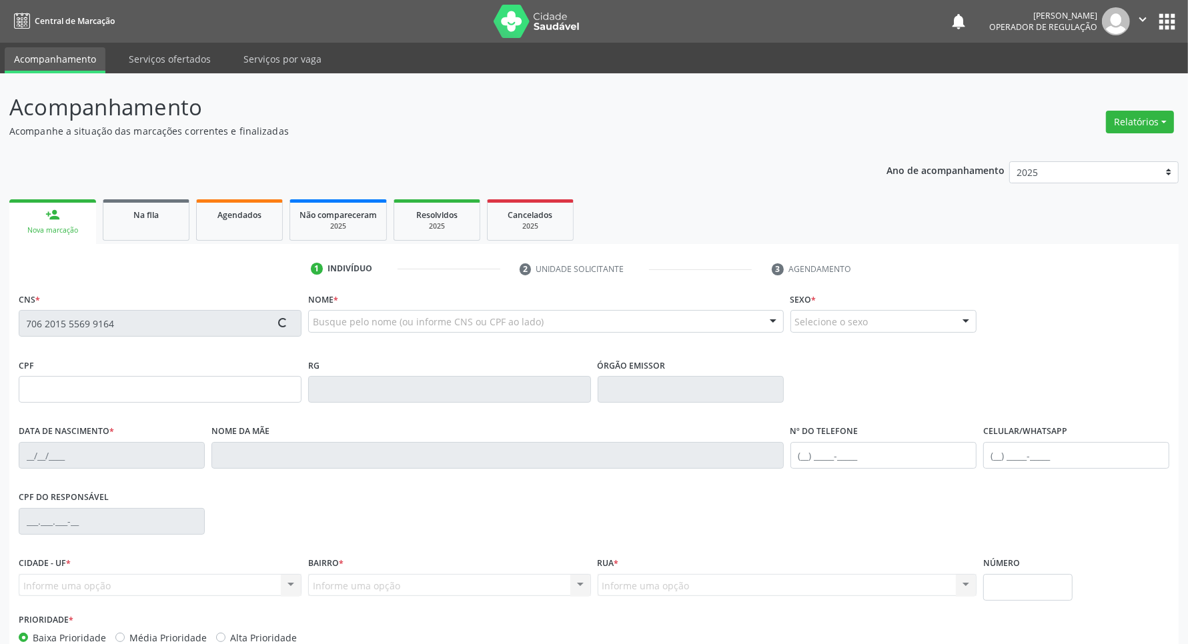
type input "76"
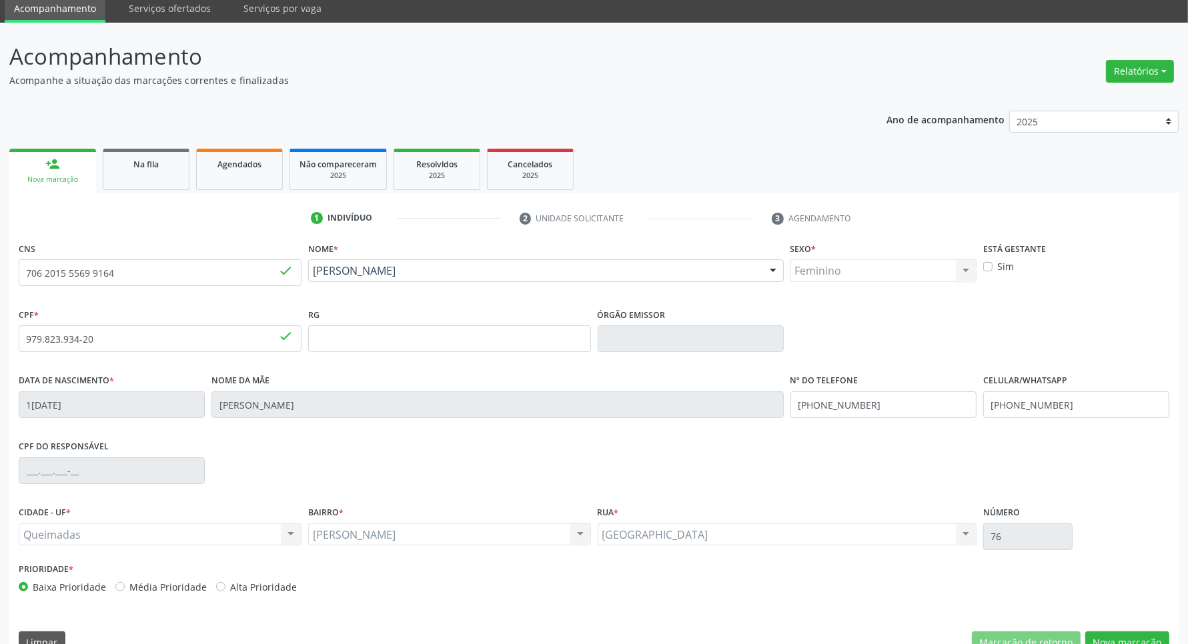
scroll to position [79, 0]
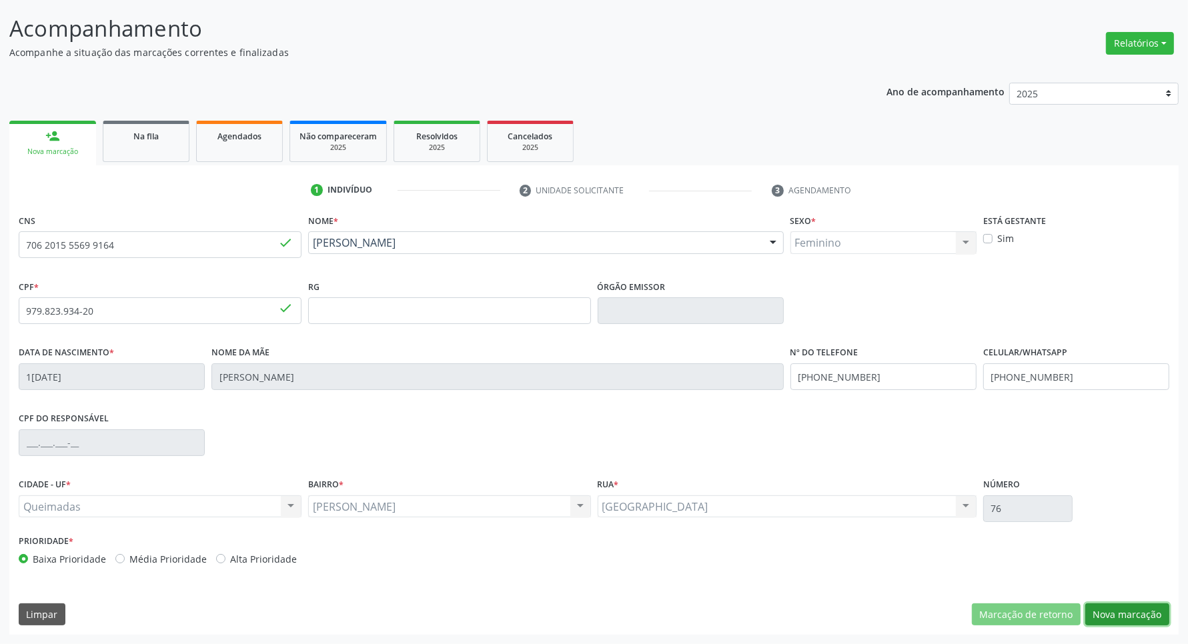
click at [624, 618] on button "Nova marcação" at bounding box center [1127, 615] width 84 height 23
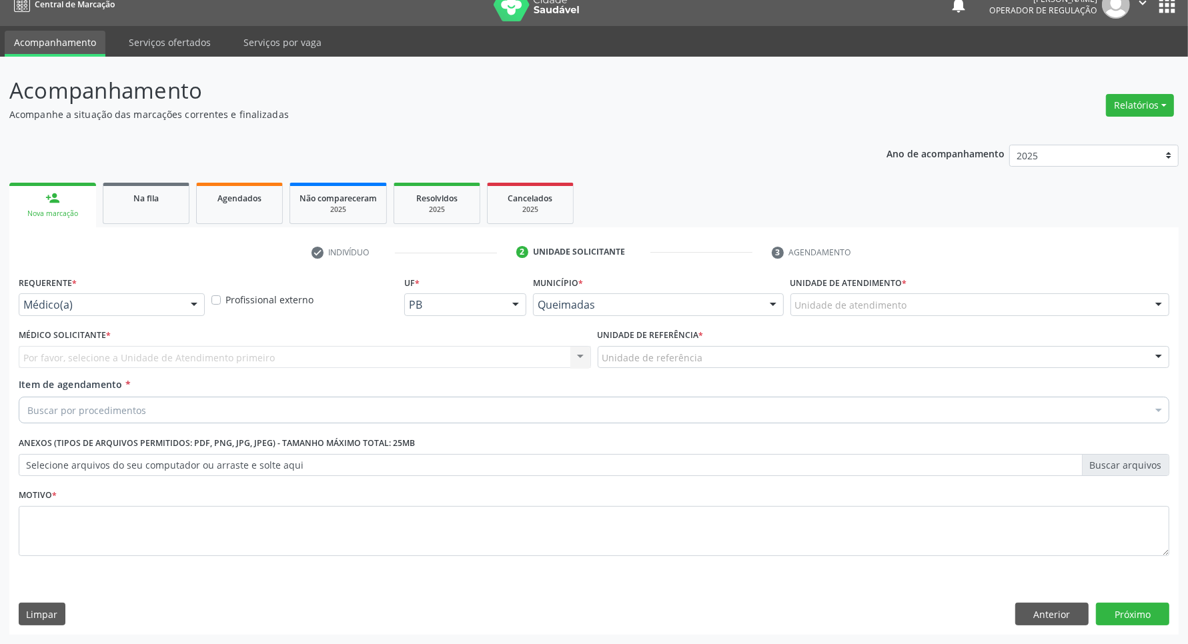
scroll to position [17, 0]
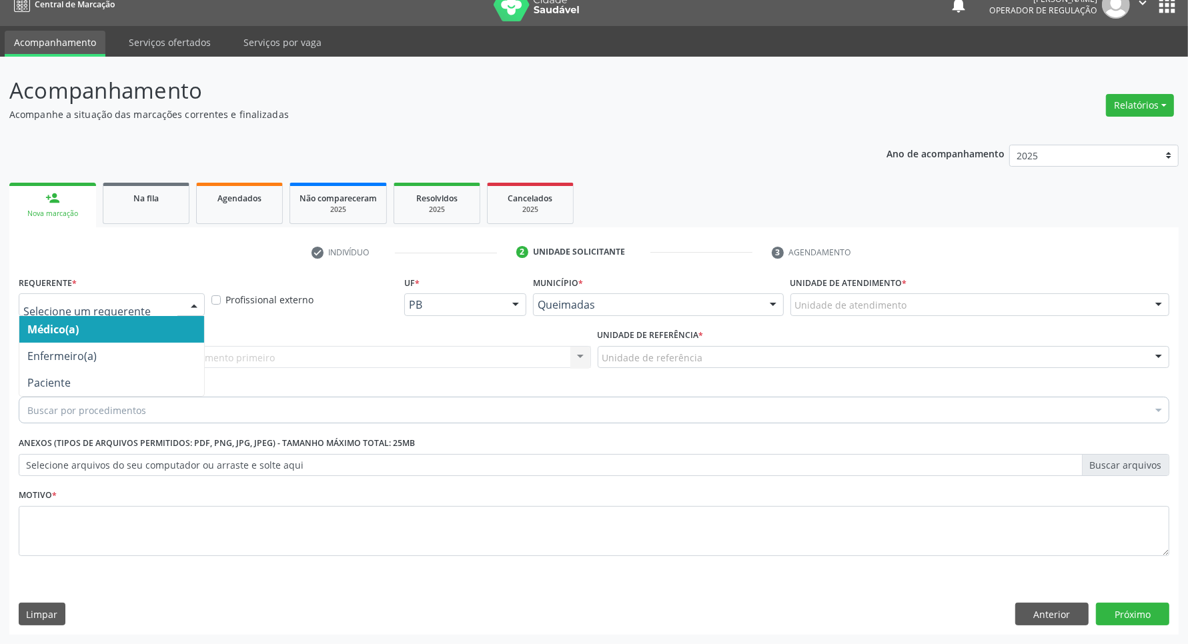
drag, startPoint x: 147, startPoint y: 304, endPoint x: 117, endPoint y: 357, distance: 60.6
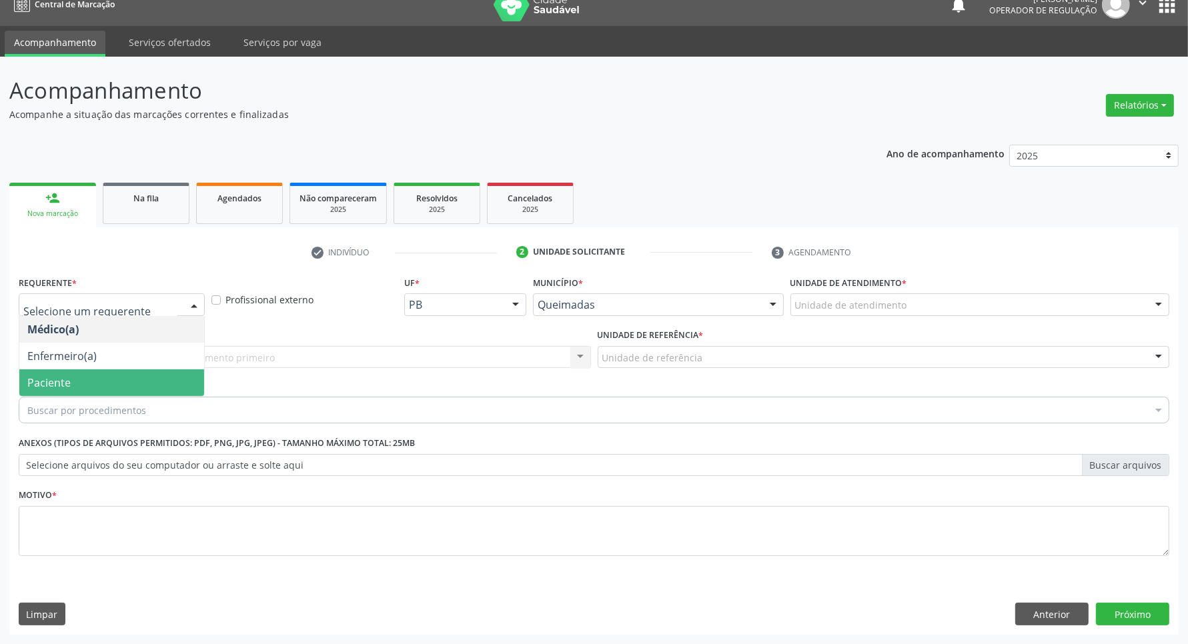
click at [105, 372] on span "Paciente" at bounding box center [111, 382] width 185 height 27
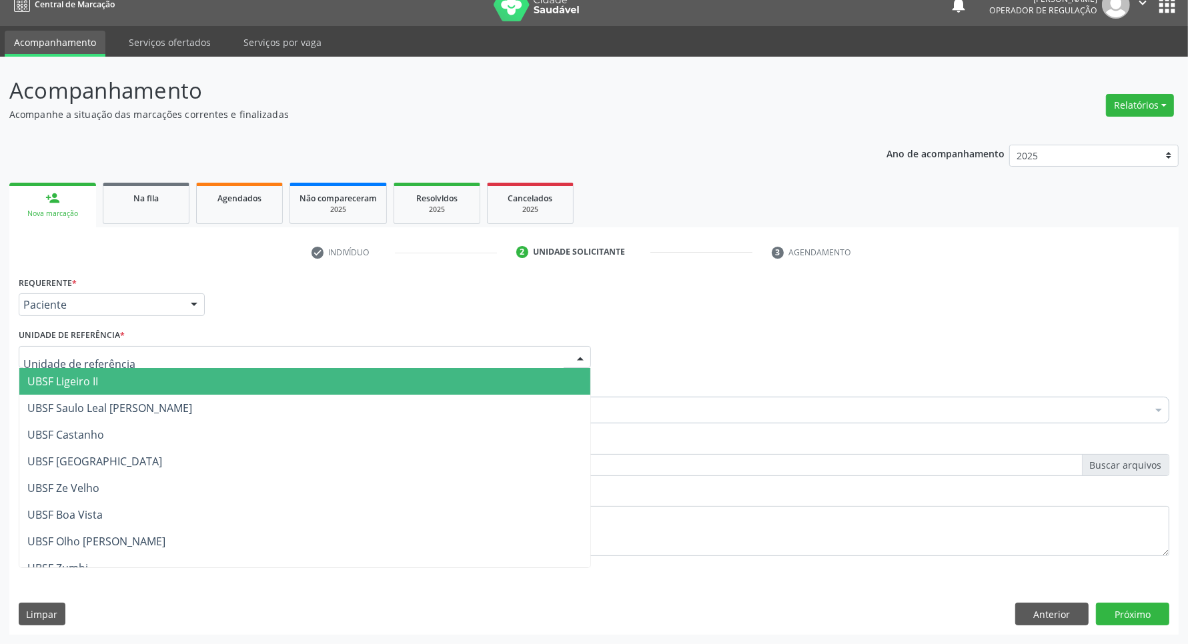
click at [135, 361] on div at bounding box center [305, 357] width 572 height 23
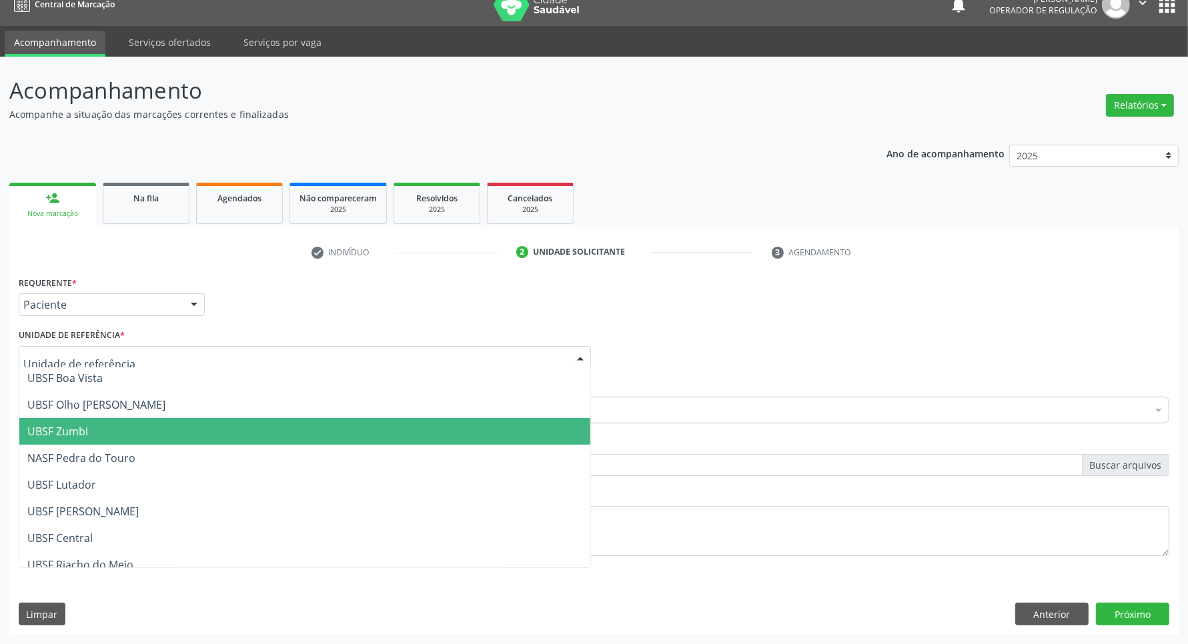
scroll to position [167, 0]
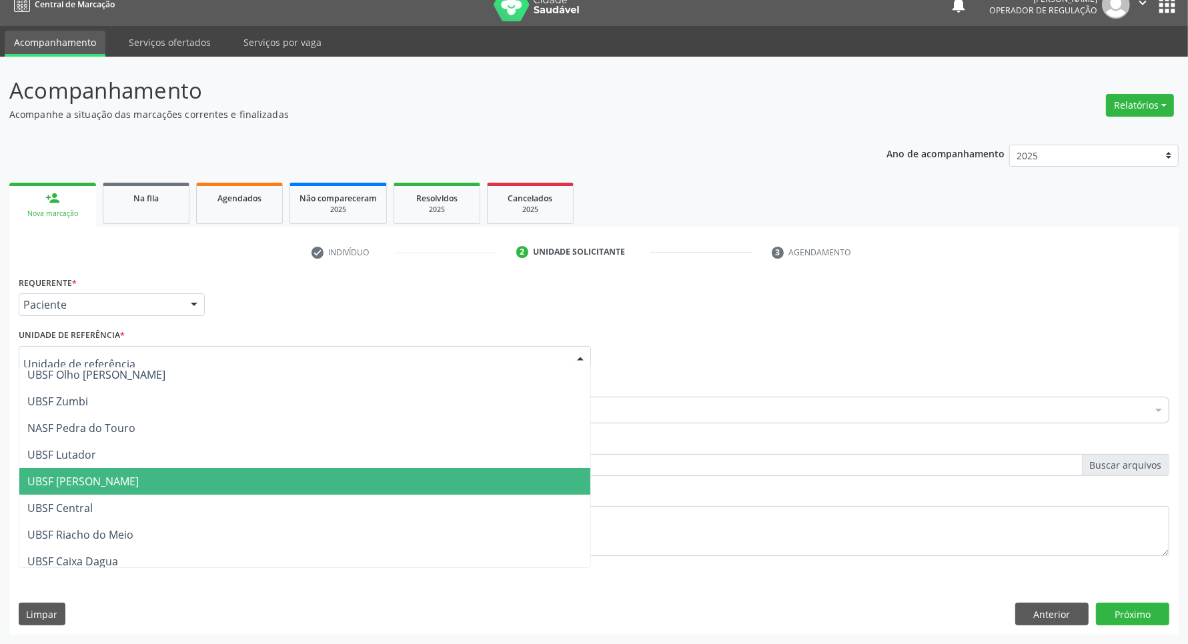
click at [131, 470] on span "UBSF [PERSON_NAME]" at bounding box center [304, 481] width 571 height 27
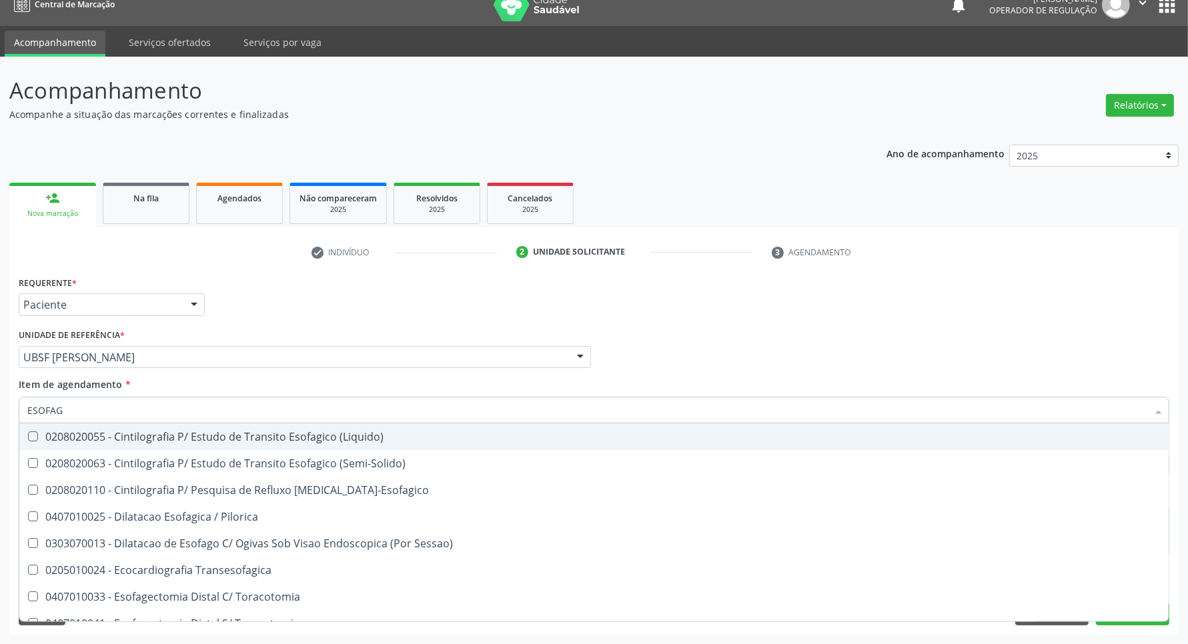
type input "ESOFAGO"
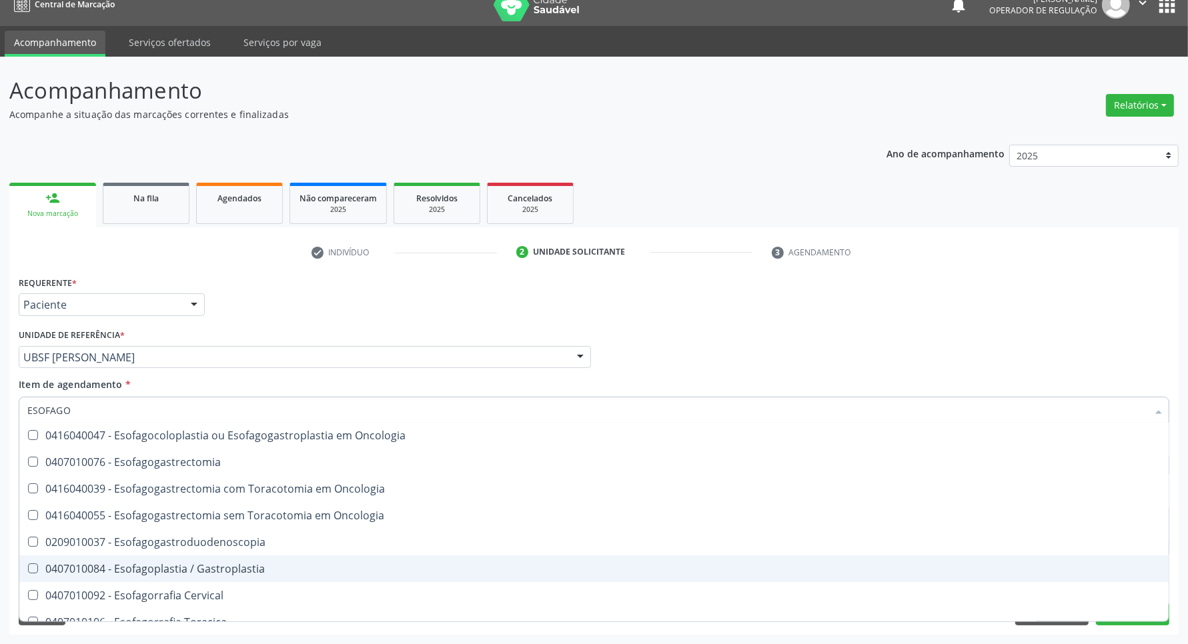
scroll to position [83, 0]
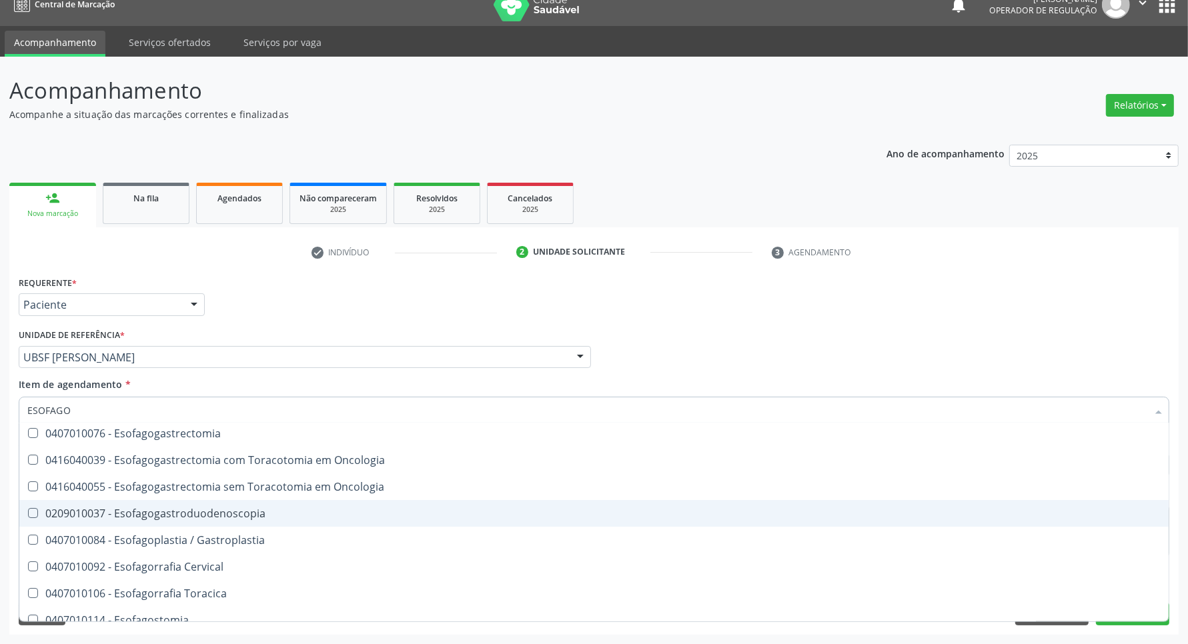
click at [282, 514] on div "0209010037 - Esofagogastroduodenoscopia" at bounding box center [593, 513] width 1133 height 11
checkbox Esofagogastroduodenoscopia "true"
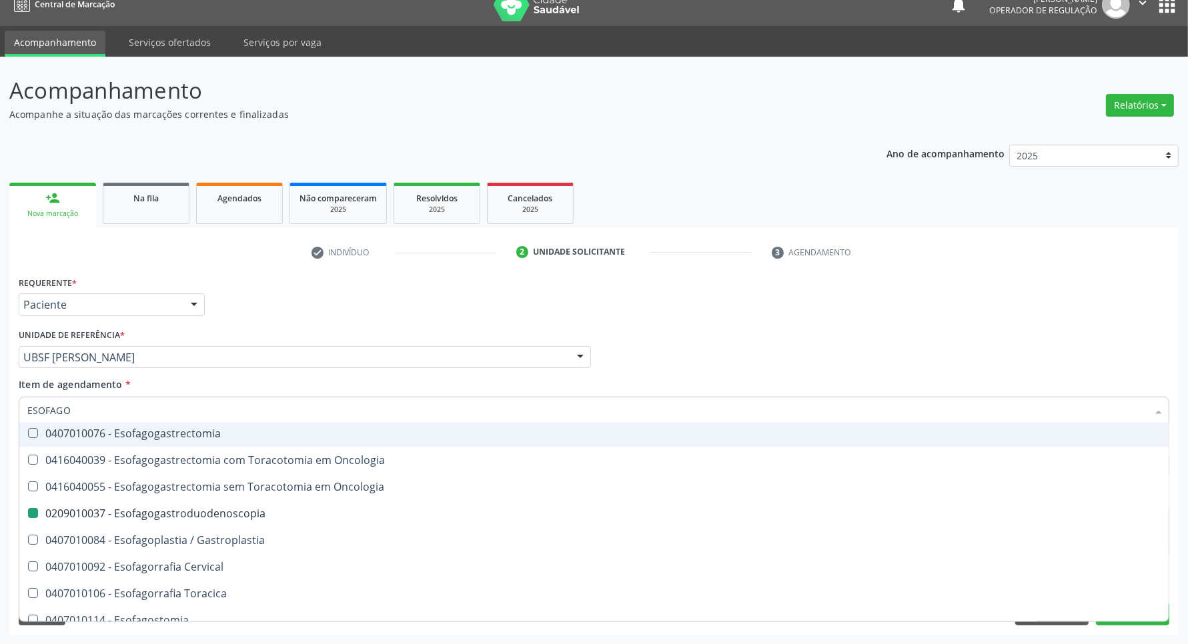
click at [468, 335] on div "Unidade de referência * UBSF Anibal Teixeira UBSF Ligeiro II UBSF Saulo Leal Er…" at bounding box center [305, 346] width 572 height 43
checkbox Esofago-Colonplastia "true"
checkbox Esofagogastroduodenoscopia "false"
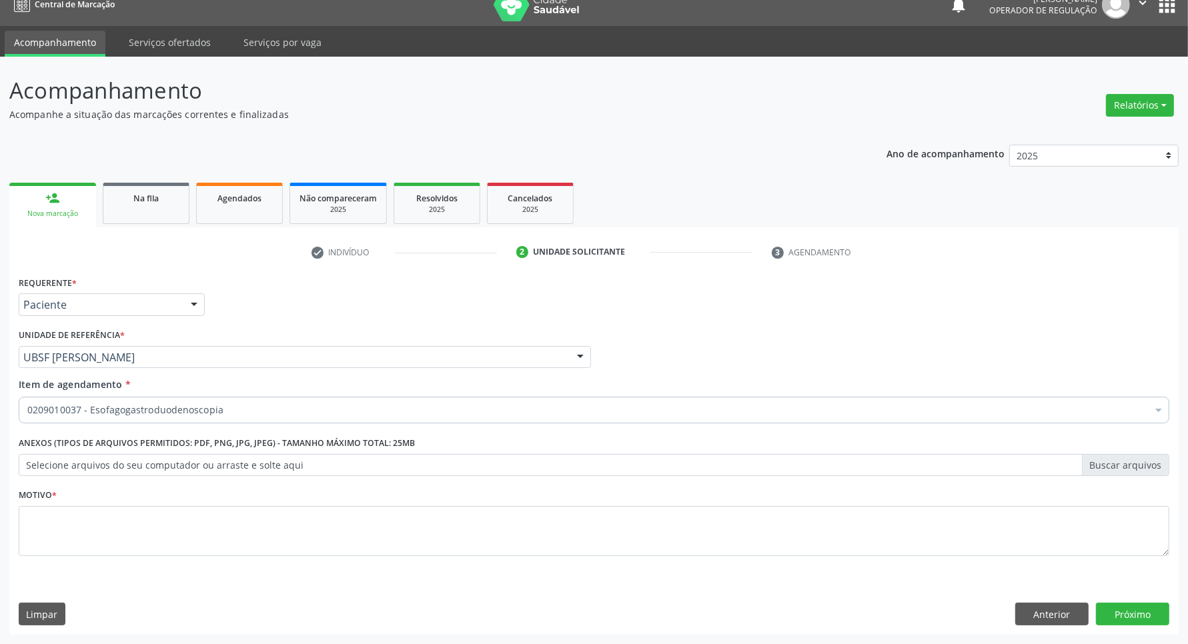
scroll to position [0, 0]
click at [277, 517] on textarea at bounding box center [594, 531] width 1150 height 51
type textarea "AVALIAÇÃO"
click button "Próximo" at bounding box center [1132, 614] width 73 height 23
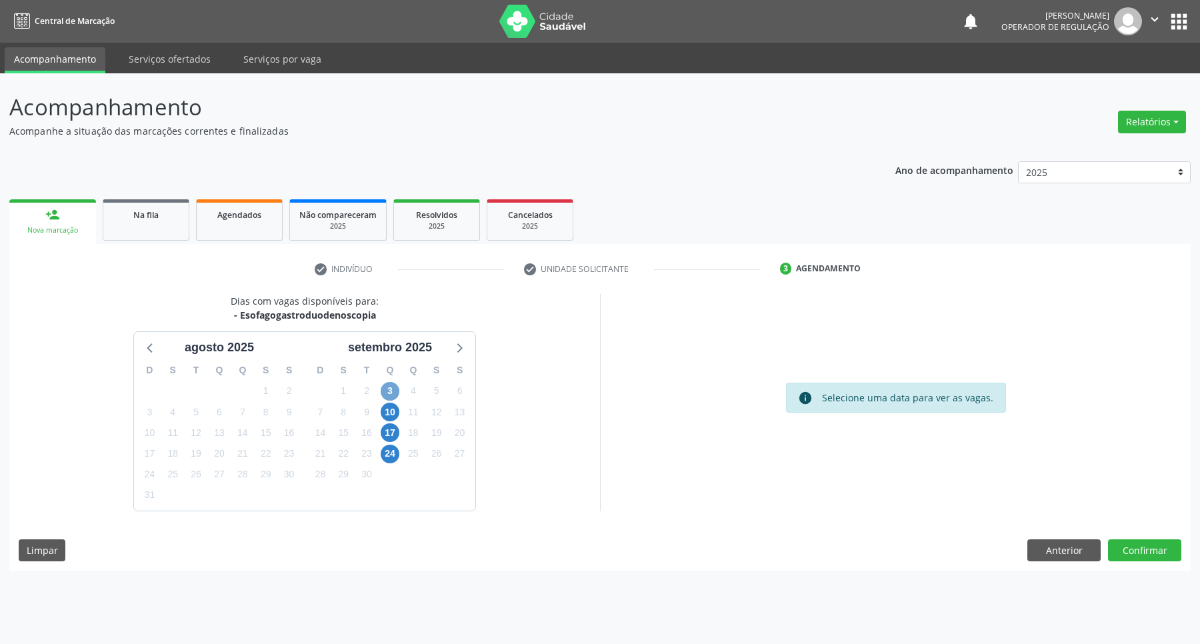
click at [392, 390] on span "3" at bounding box center [390, 391] width 19 height 19
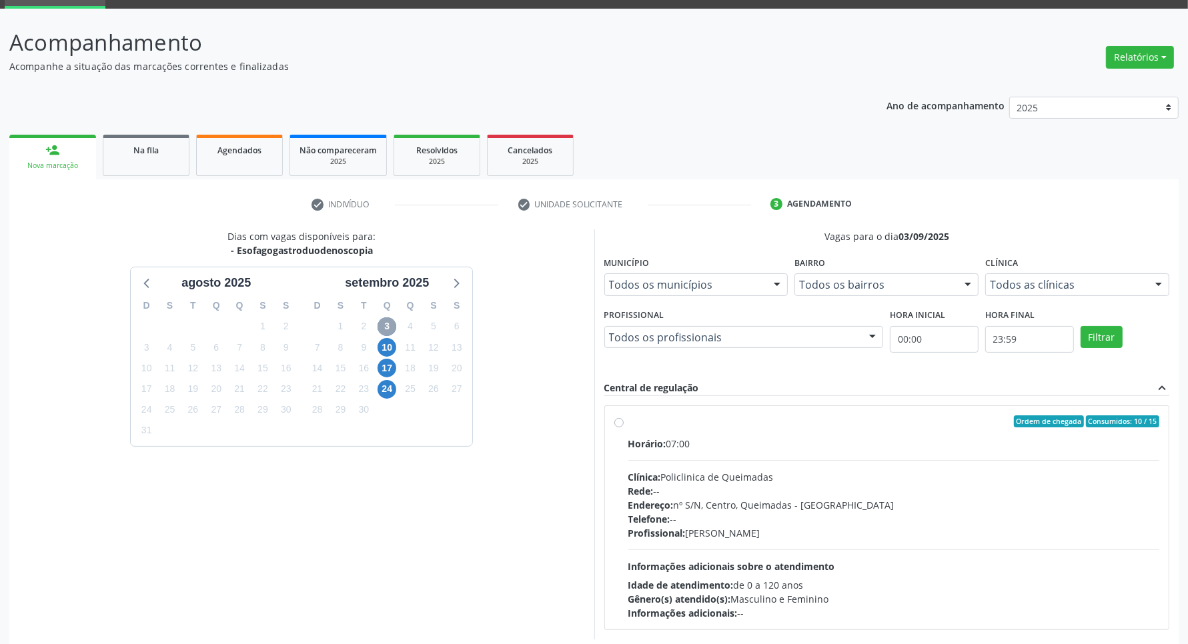
scroll to position [129, 0]
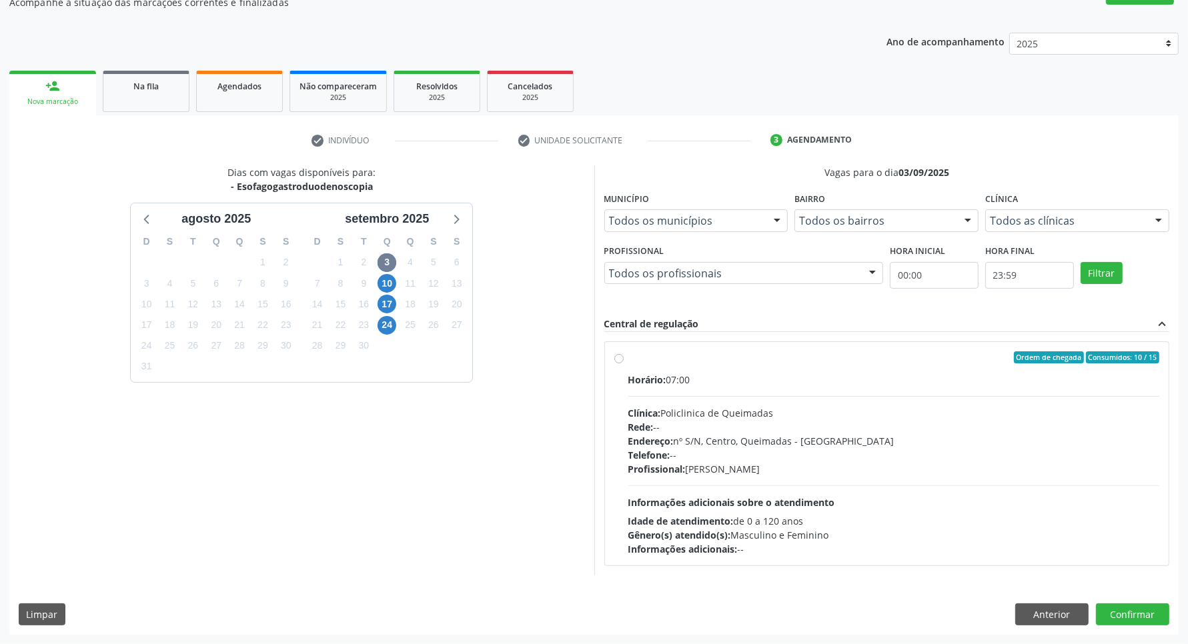
click at [624, 485] on div "Horário: 07:00 Clínica: Policlinica de Queimadas Rede: -- Endereço: nº S/N, Cen…" at bounding box center [894, 464] width 532 height 183
click at [624, 363] on input "Ordem de chegada Consumidos: 10 / 15 Horário: 07:00 Clínica: Policlinica de Que…" at bounding box center [618, 357] width 9 height 12
radio input "true"
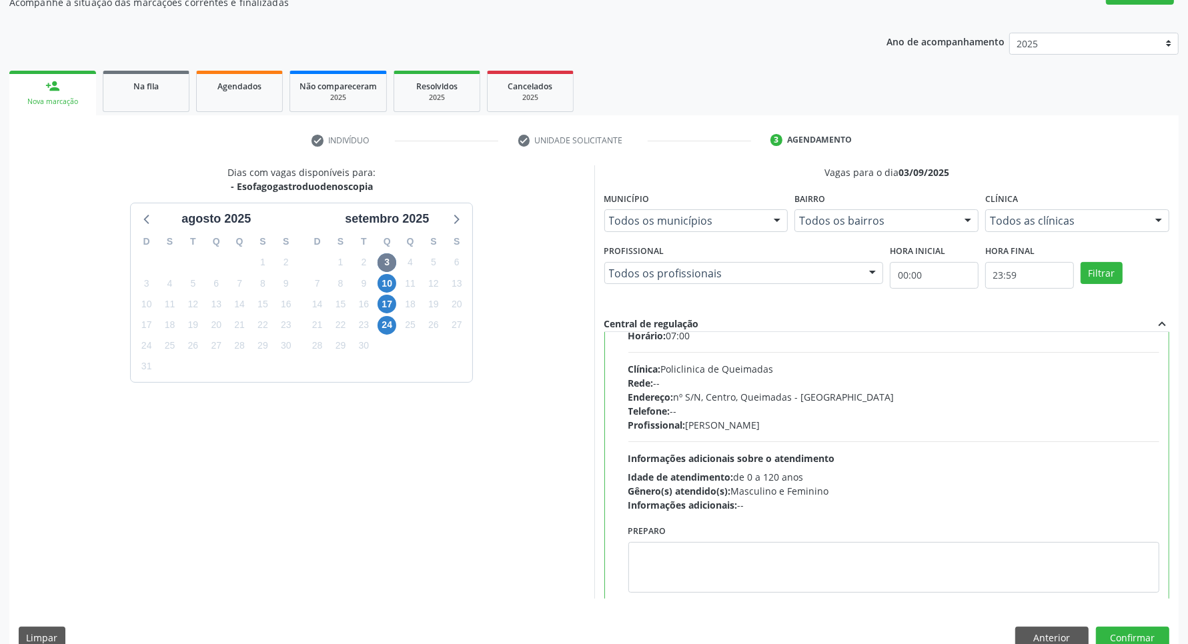
scroll to position [67, 0]
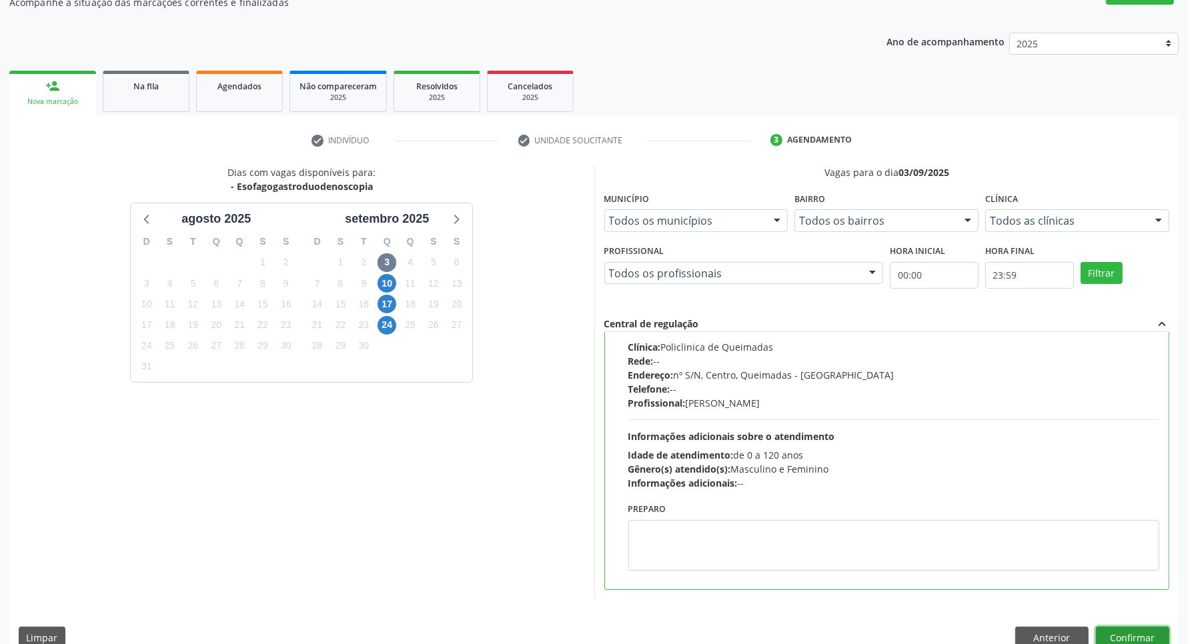
click at [624, 638] on button "Confirmar" at bounding box center [1132, 638] width 73 height 23
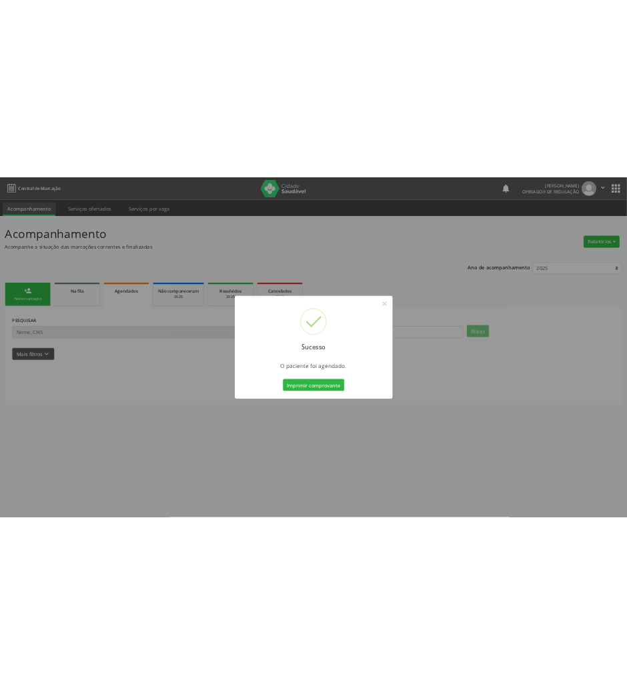
scroll to position [0, 0]
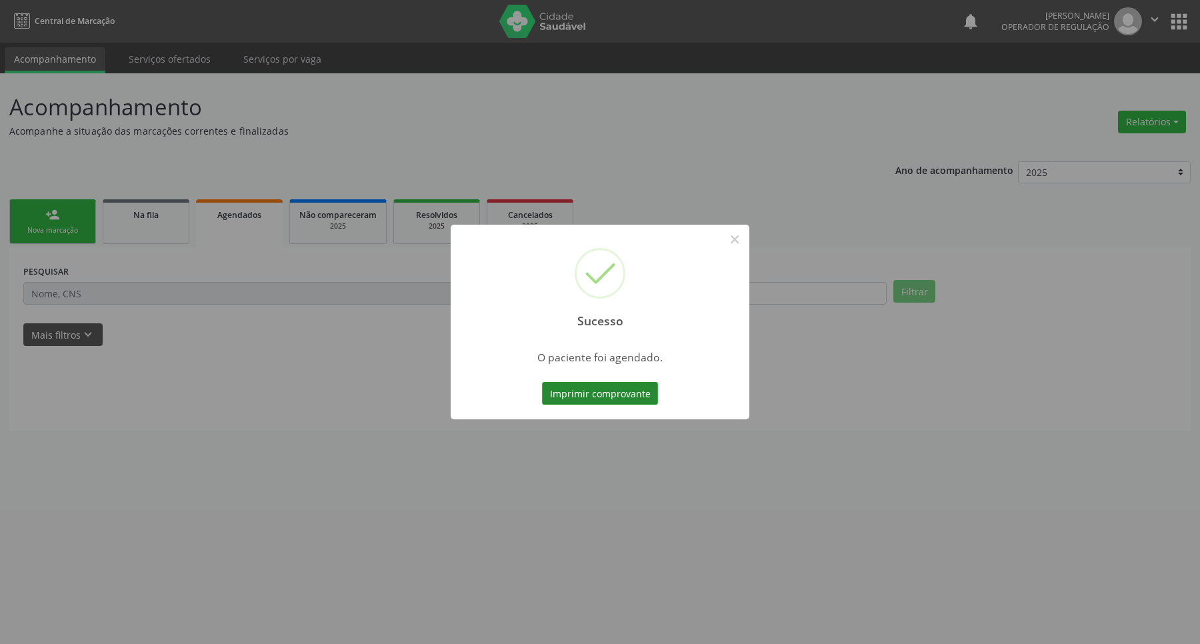
click at [600, 397] on button "Imprimir comprovante" at bounding box center [600, 393] width 116 height 23
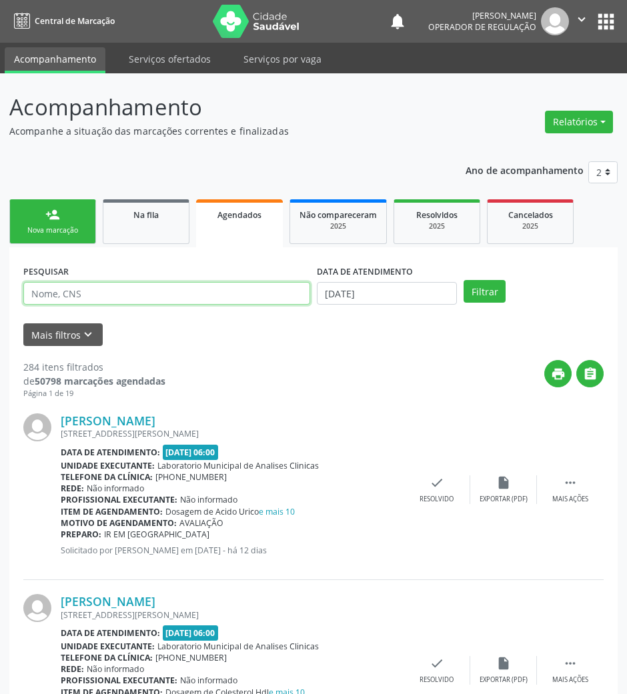
click at [93, 296] on input "text" at bounding box center [166, 293] width 287 height 23
click at [89, 293] on input "text" at bounding box center [166, 293] width 287 height 23
click at [107, 291] on input "text" at bounding box center [166, 293] width 287 height 23
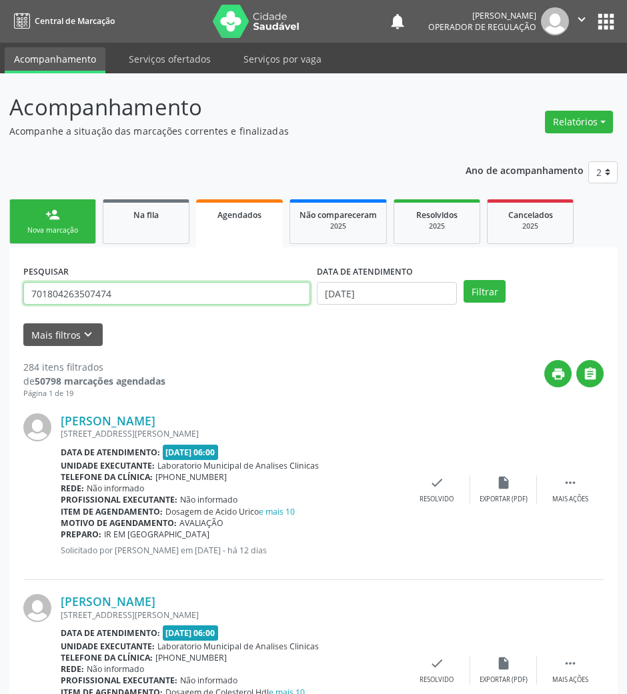
type input "701804263507474"
click at [463, 280] on button "Filtrar" at bounding box center [484, 291] width 42 height 23
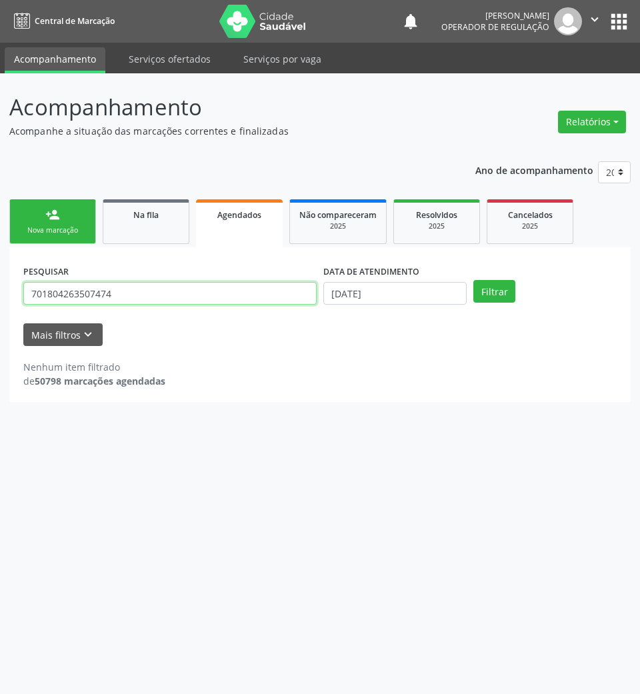
click at [135, 300] on input "701804263507474" at bounding box center [169, 293] width 293 height 23
click at [89, 236] on link "person_add Nova marcação" at bounding box center [52, 221] width 87 height 45
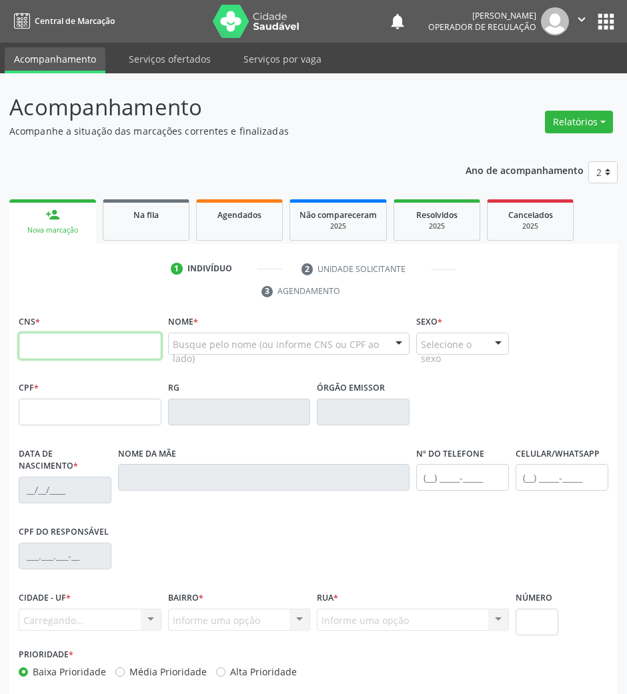
click at [78, 348] on input "text" at bounding box center [90, 346] width 143 height 27
paste input "701 8042 6350 7474"
type input "701 8042 6350 7474"
type input "071.047.164-59"
type input "23/05/1988"
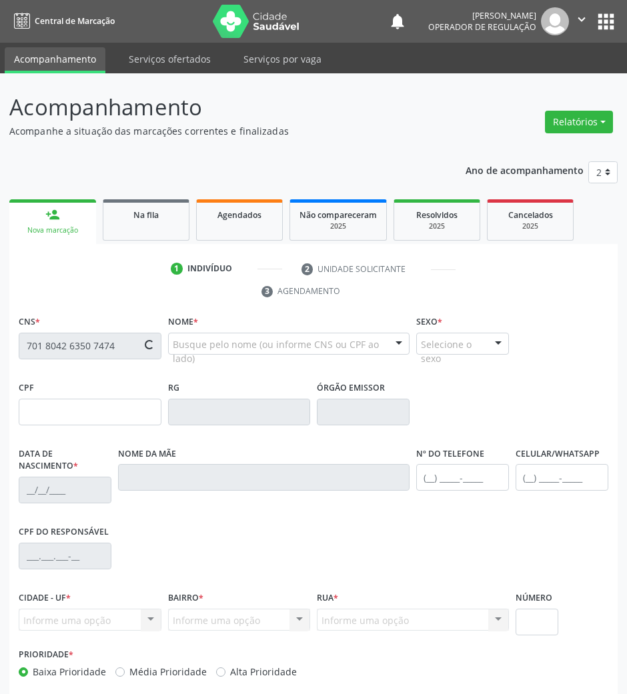
type input "Eunice dos Santos Silva"
type input "(83) 99345-6291"
type input "94"
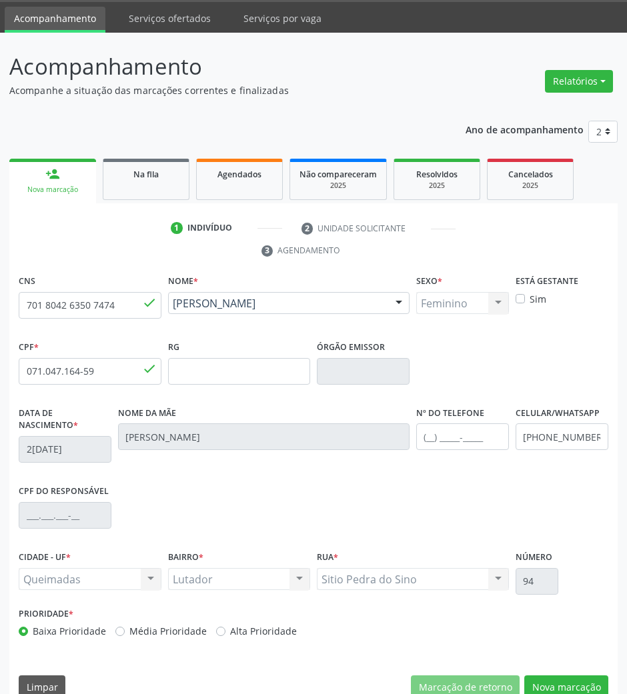
scroll to position [64, 0]
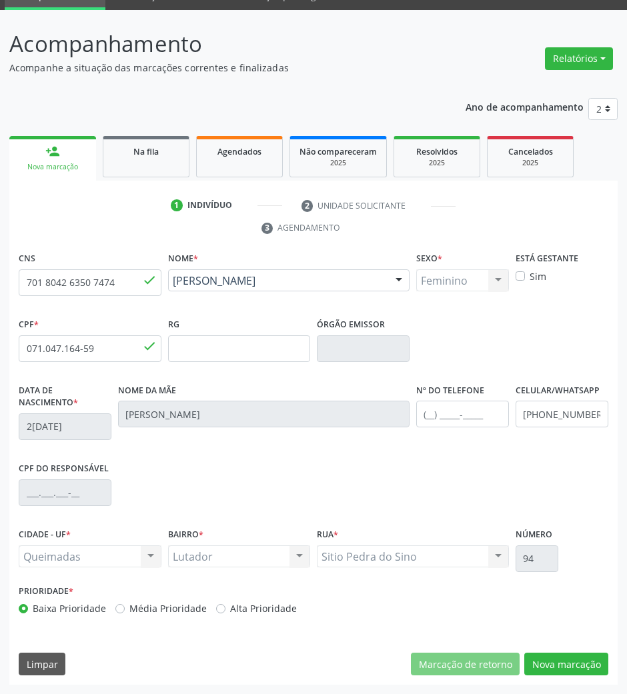
click at [235, 609] on label "Alta Prioridade" at bounding box center [263, 609] width 67 height 14
click at [225, 609] on input "Alta Prioridade" at bounding box center [220, 608] width 9 height 12
radio input "true"
click at [548, 655] on button "Nova marcação" at bounding box center [566, 664] width 84 height 23
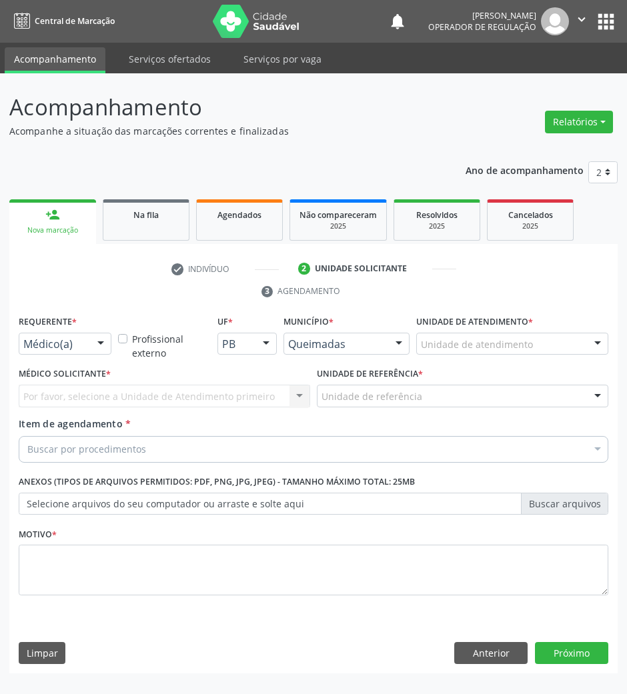
scroll to position [0, 0]
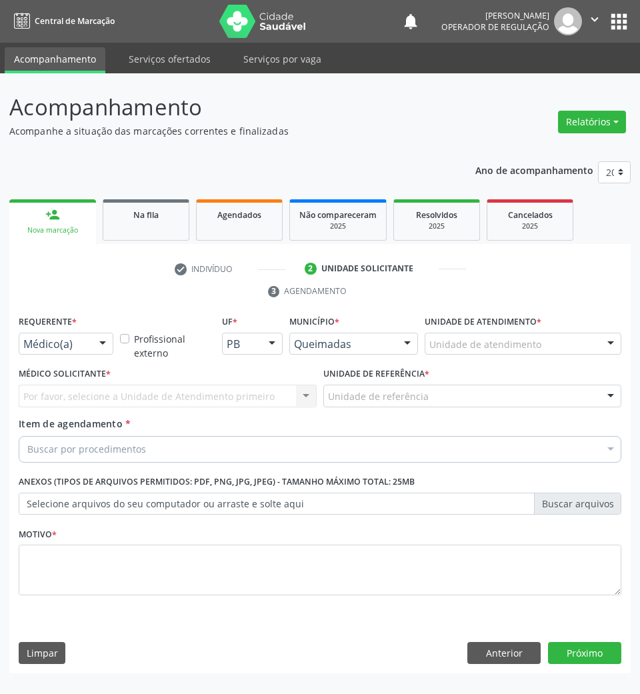
drag, startPoint x: 96, startPoint y: 353, endPoint x: 84, endPoint y: 380, distance: 29.3
click at [96, 355] on div "Médico(a) Médico(a) Enfermeiro(a) Paciente Nenhum resultado encontrado para: " …" at bounding box center [66, 344] width 95 height 23
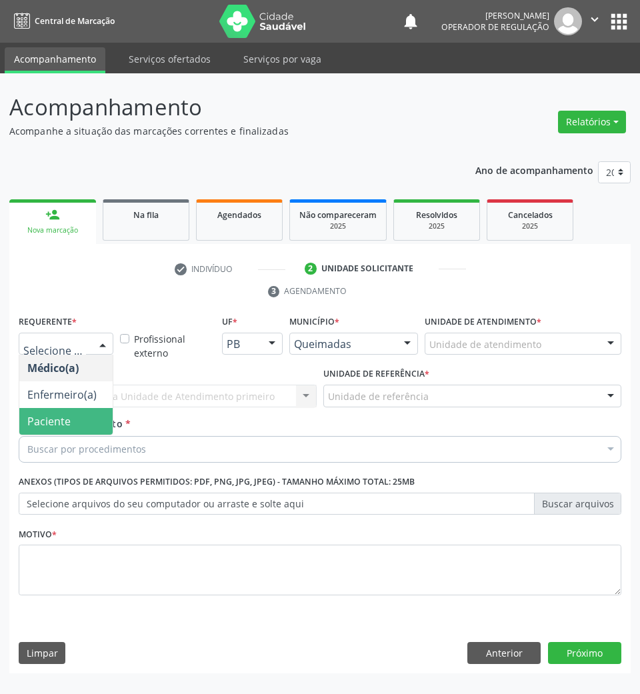
click at [83, 409] on span "Paciente" at bounding box center [65, 421] width 93 height 27
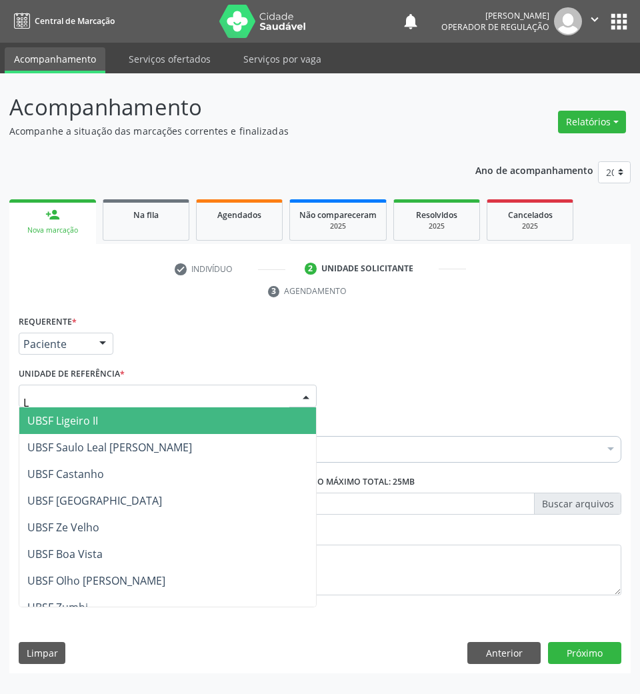
type input "LU"
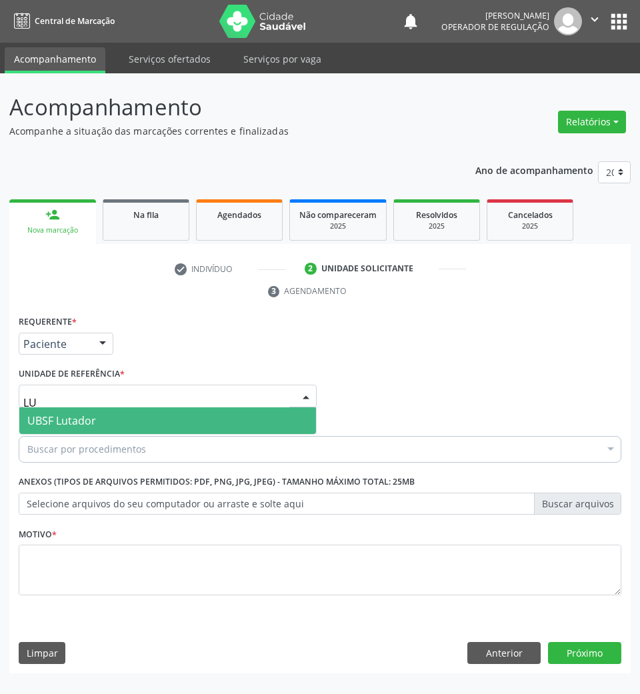
click at [105, 425] on span "UBSF Lutador" at bounding box center [167, 420] width 297 height 27
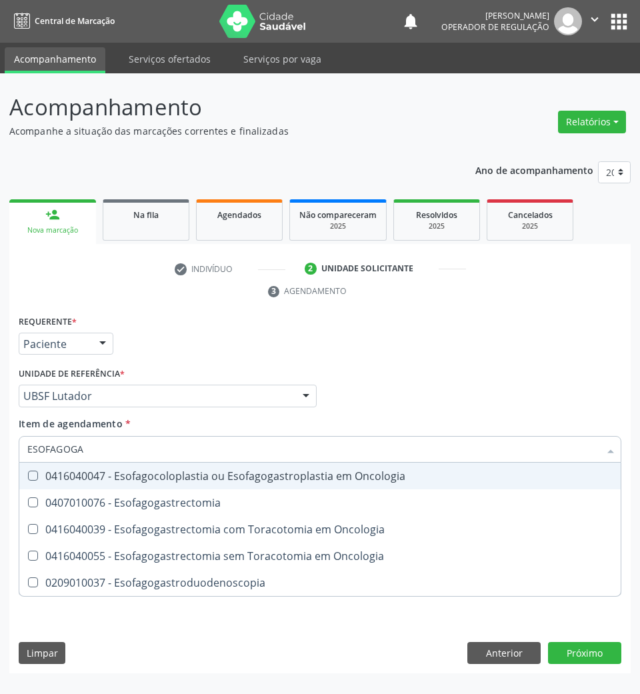
type input "ESOFAGOGAS"
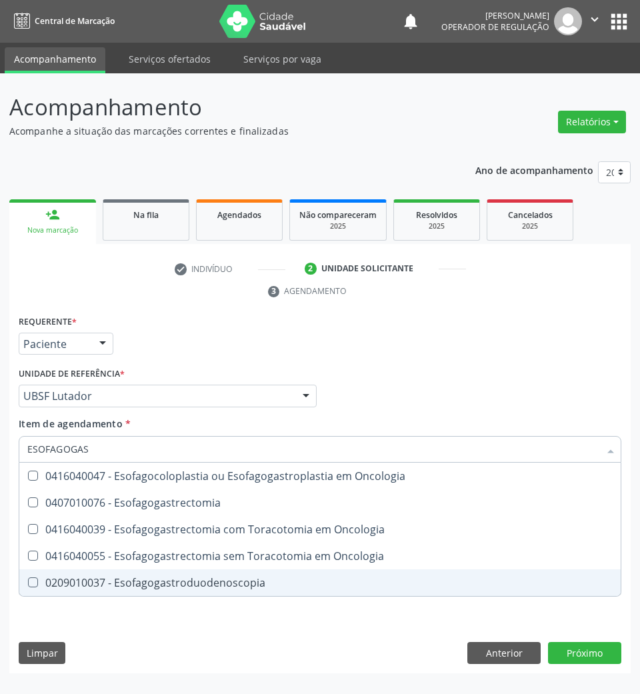
click at [144, 588] on div "0209010037 - Esofagogastroduodenoscopia" at bounding box center [320, 583] width 586 height 11
checkbox Esofagogastroduodenoscopia "true"
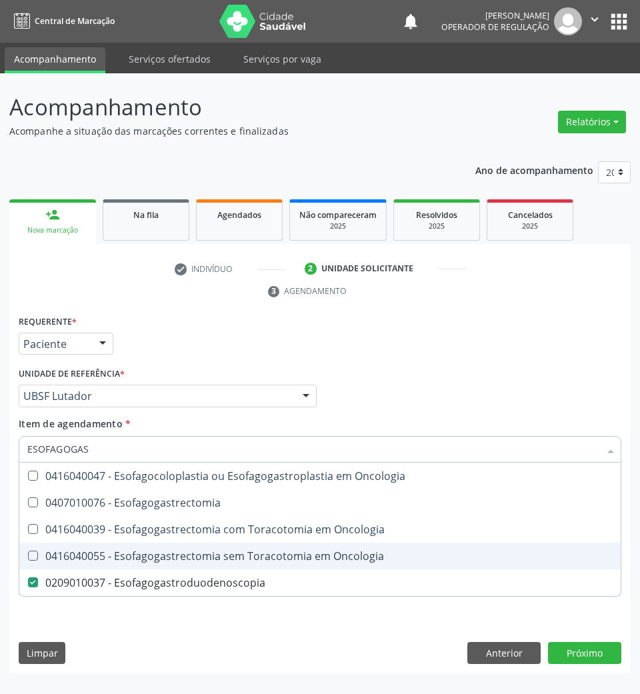
click at [137, 628] on div "Requerente * Paciente Médico(a) Enfermeiro(a) Paciente Nenhum resultado encontr…" at bounding box center [320, 493] width 622 height 362
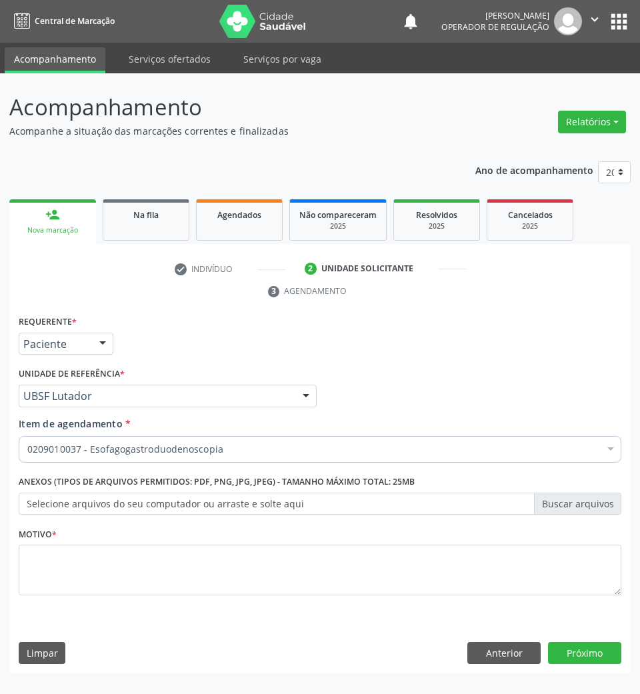
checkbox Esofagogastroduodenoscopia "true"
checkbox Ampola\)\ "false"
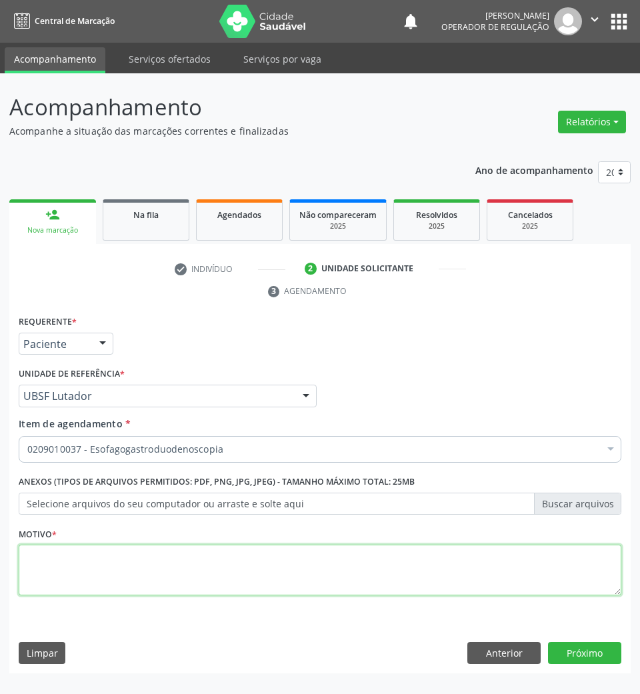
click at [108, 558] on textarea at bounding box center [320, 570] width 603 height 51
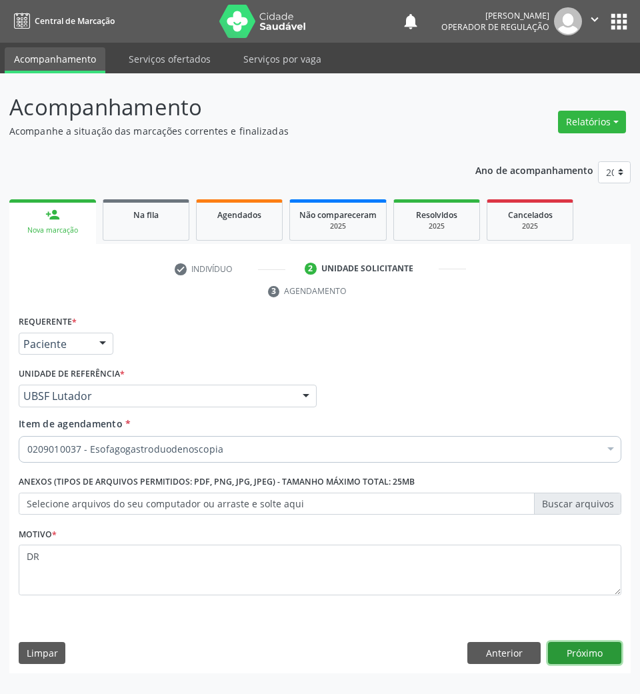
click at [596, 652] on button "Próximo" at bounding box center [584, 653] width 73 height 23
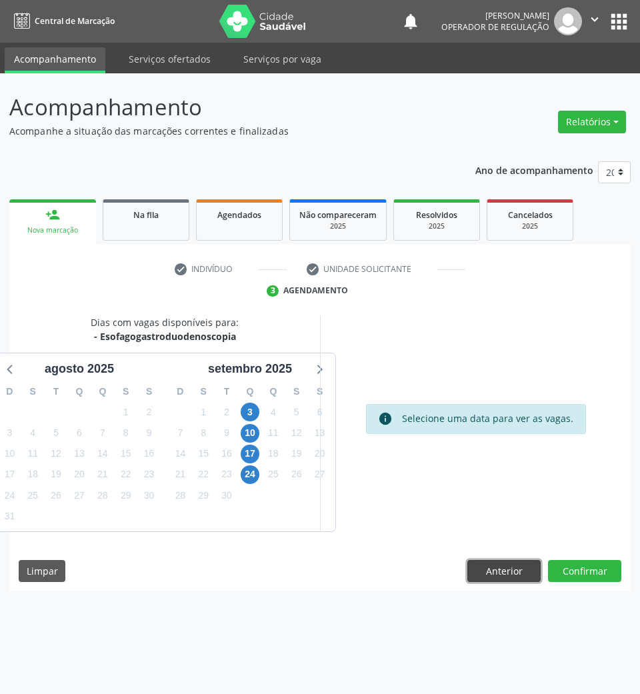
click at [483, 567] on button "Anterior" at bounding box center [503, 571] width 73 height 23
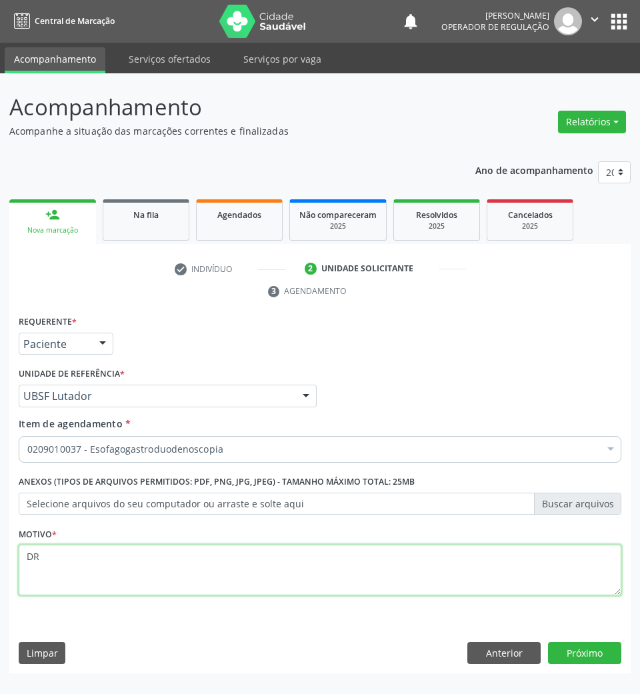
click at [29, 560] on textarea "DR" at bounding box center [320, 570] width 603 height 51
click at [35, 560] on textarea "DR" at bounding box center [320, 570] width 603 height 51
type textarea "DOR"
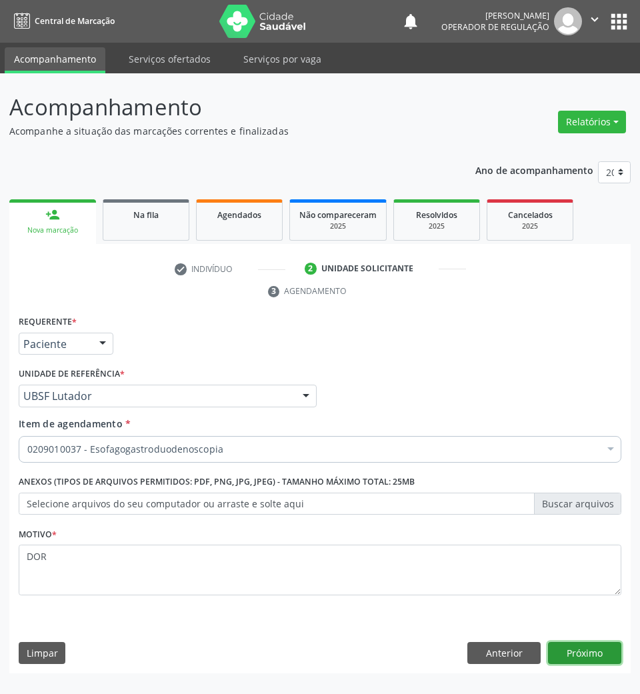
drag, startPoint x: 592, startPoint y: 659, endPoint x: 585, endPoint y: 646, distance: 15.2
click at [591, 657] on button "Próximo" at bounding box center [584, 653] width 73 height 23
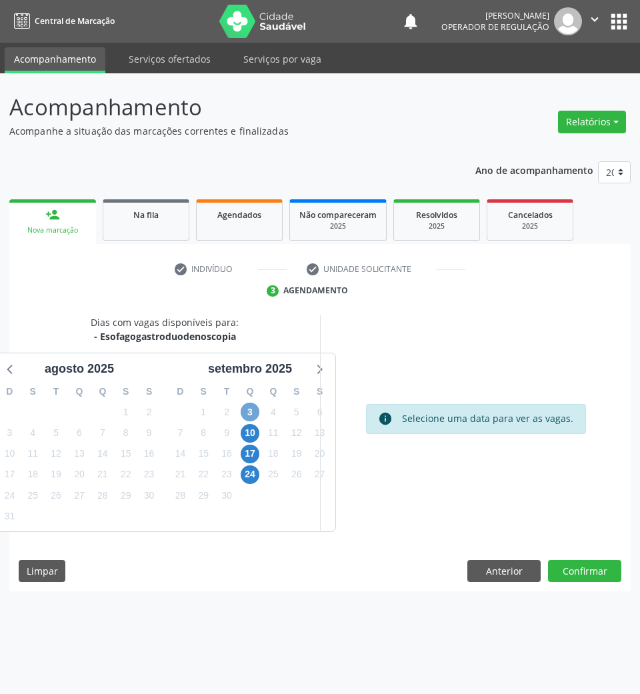
drag, startPoint x: 253, startPoint y: 405, endPoint x: 28, endPoint y: 361, distance: 229.7
click at [252, 405] on span "3" at bounding box center [250, 412] width 19 height 19
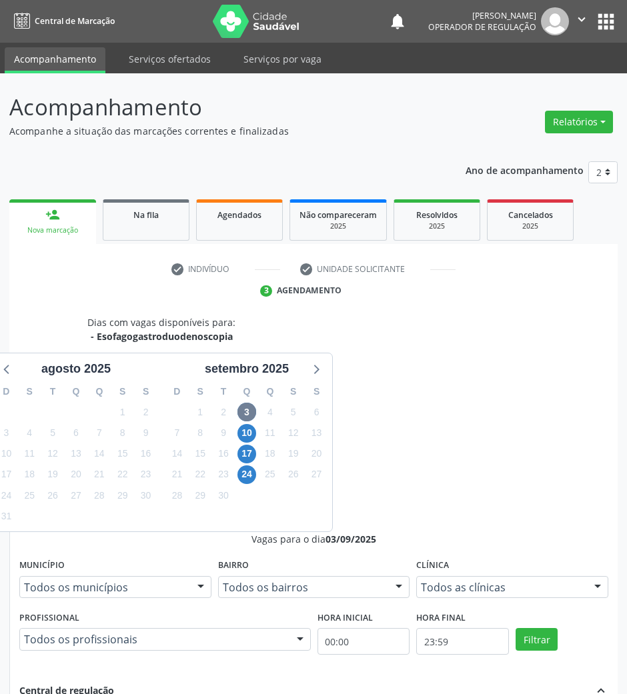
radio input "true"
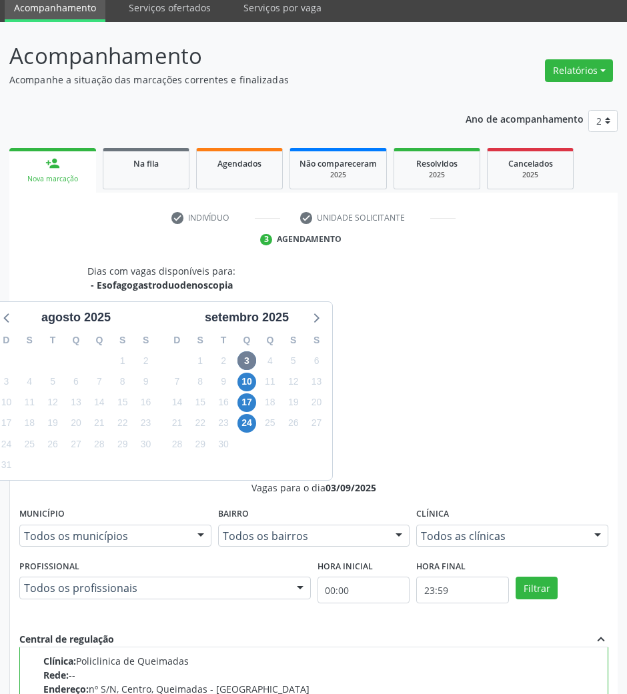
scroll to position [131, 0]
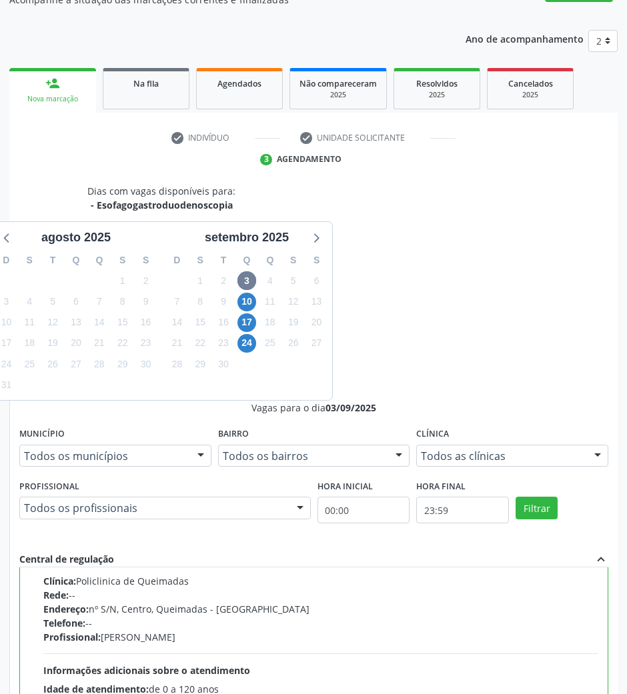
drag, startPoint x: 556, startPoint y: 657, endPoint x: 524, endPoint y: 619, distance: 50.1
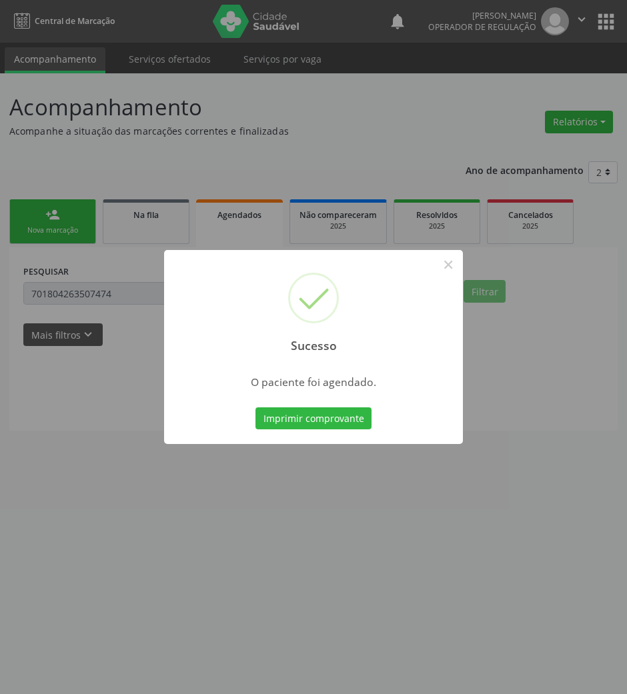
scroll to position [0, 0]
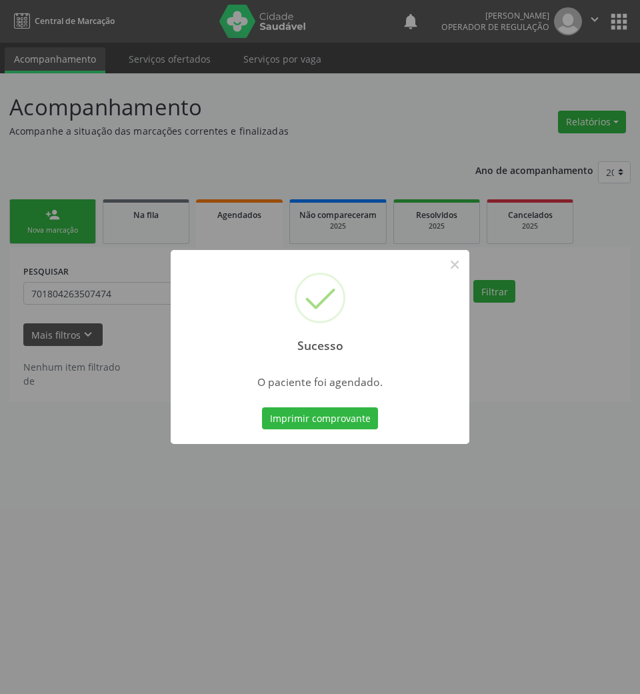
click at [262, 407] on button "Imprimir comprovante" at bounding box center [320, 418] width 116 height 23
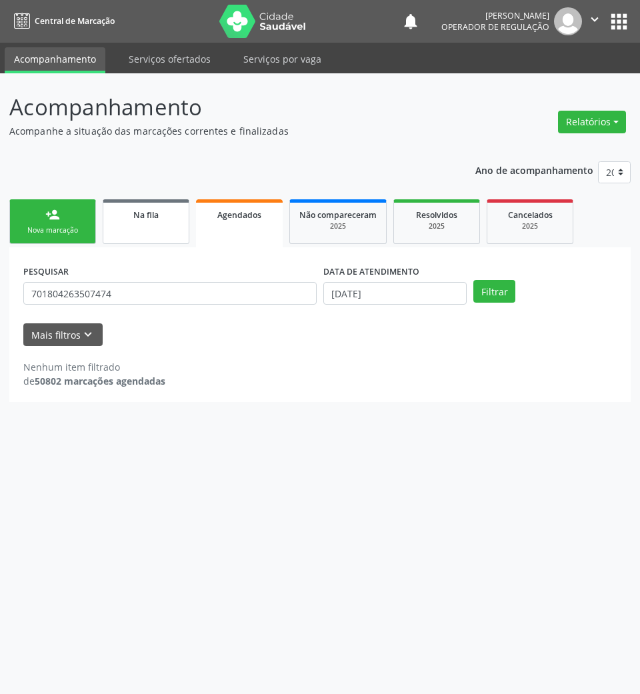
click at [129, 227] on link "Na fila" at bounding box center [146, 221] width 87 height 45
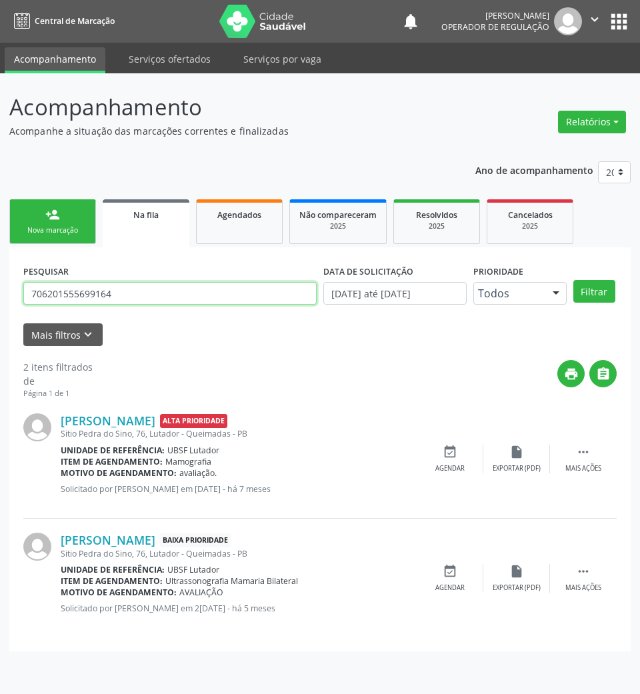
click at [60, 303] on input "706201555699164" at bounding box center [169, 293] width 293 height 23
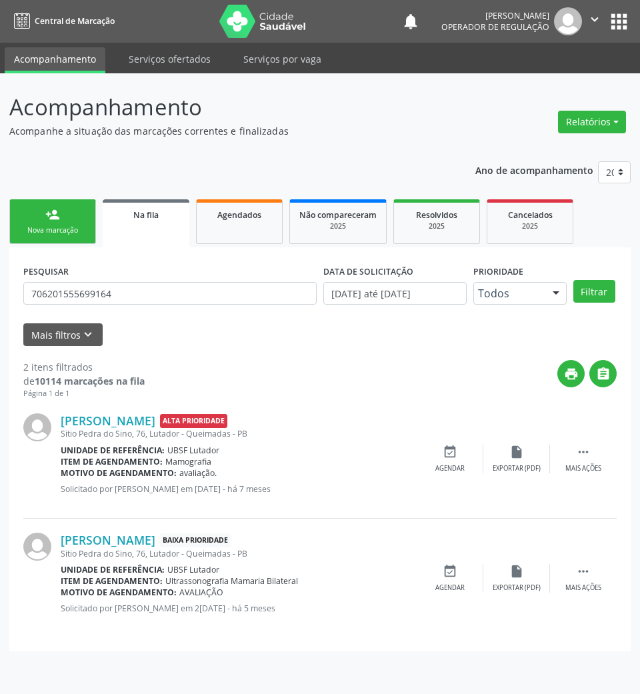
click at [172, 339] on div "Mais filtros keyboard_arrow_down" at bounding box center [320, 334] width 600 height 23
click at [151, 293] on input "706201555699164" at bounding box center [169, 293] width 293 height 23
click at [69, 240] on link "person_add Nova marcação" at bounding box center [52, 221] width 87 height 45
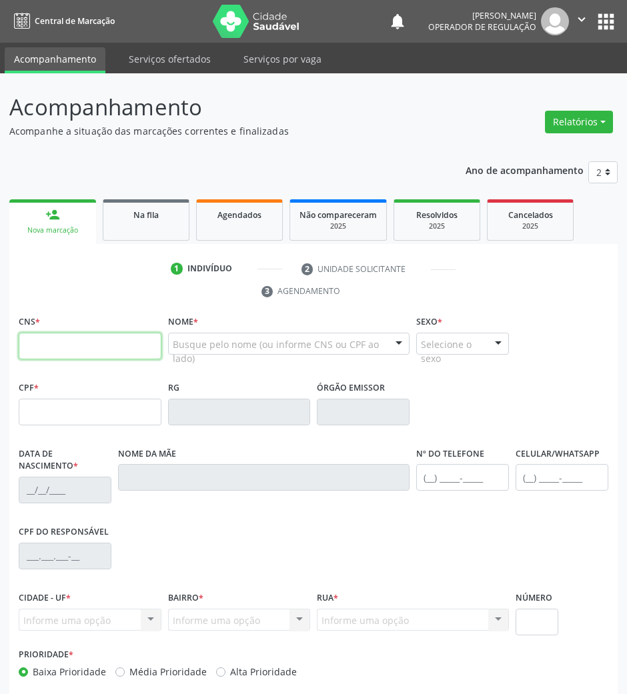
click at [93, 344] on input "text" at bounding box center [90, 346] width 143 height 27
paste input "706 2015 5569 9164"
type input "706 2015 5569 9164"
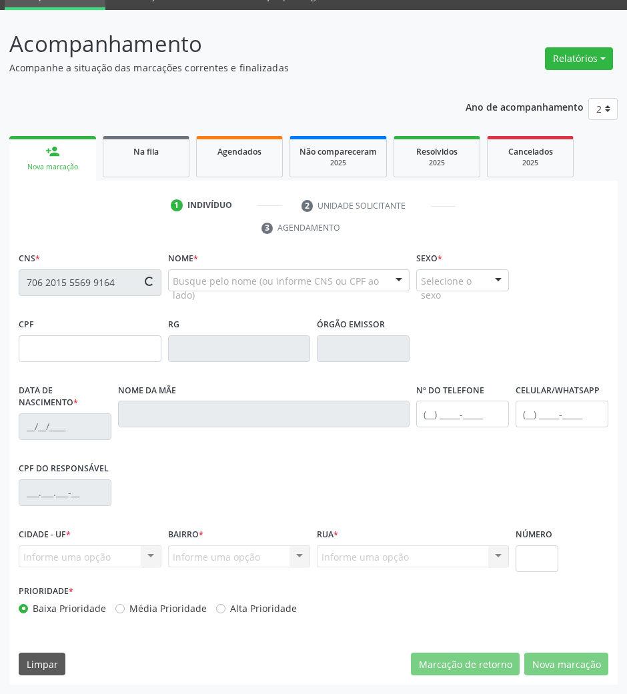
type input "979.823.934-20"
type input "16/05/1971"
type input "Maria Salete da Silva"
type input "(83) 99128-4374"
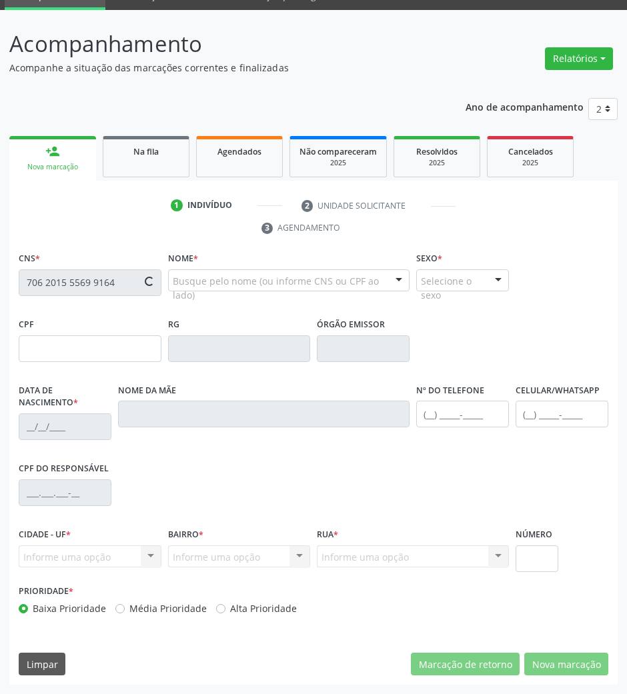
type input "76"
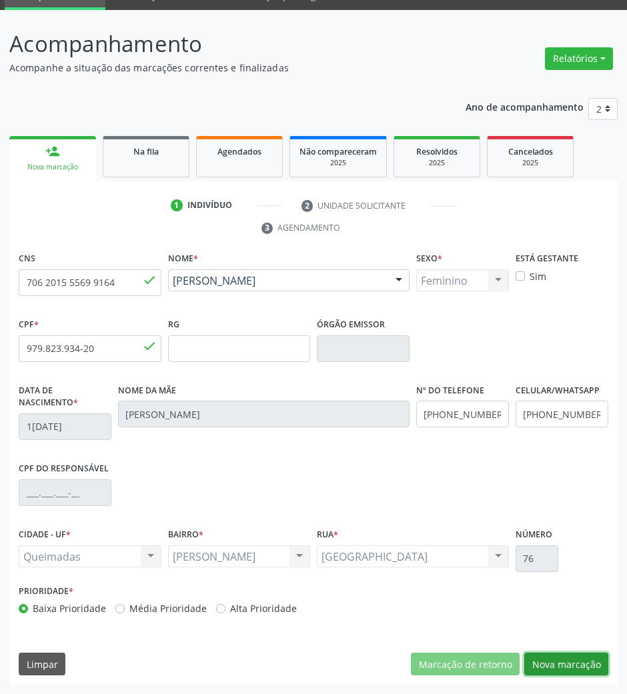
click at [558, 667] on button "Nova marcação" at bounding box center [566, 664] width 84 height 23
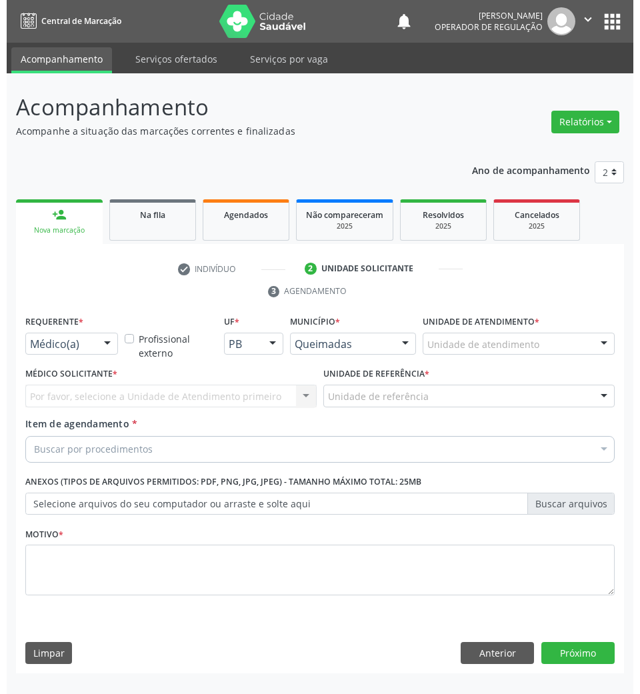
scroll to position [0, 0]
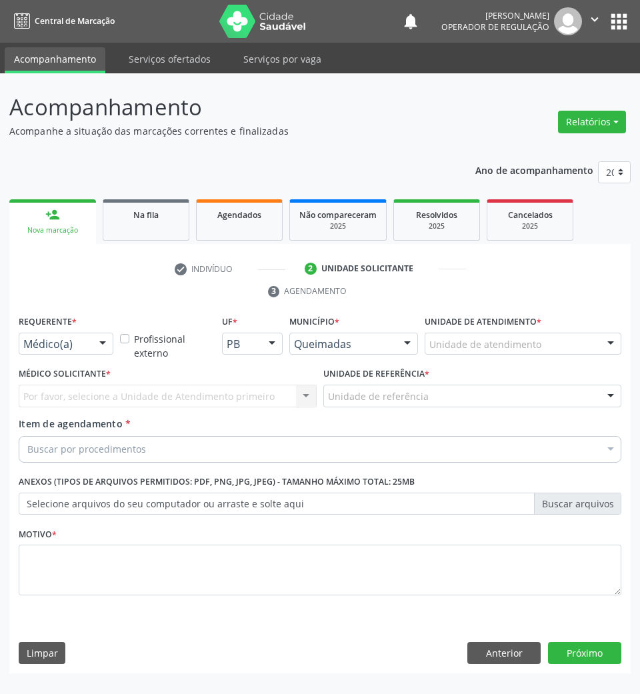
click at [247, 449] on div "Buscar por procedimentos" at bounding box center [320, 449] width 603 height 27
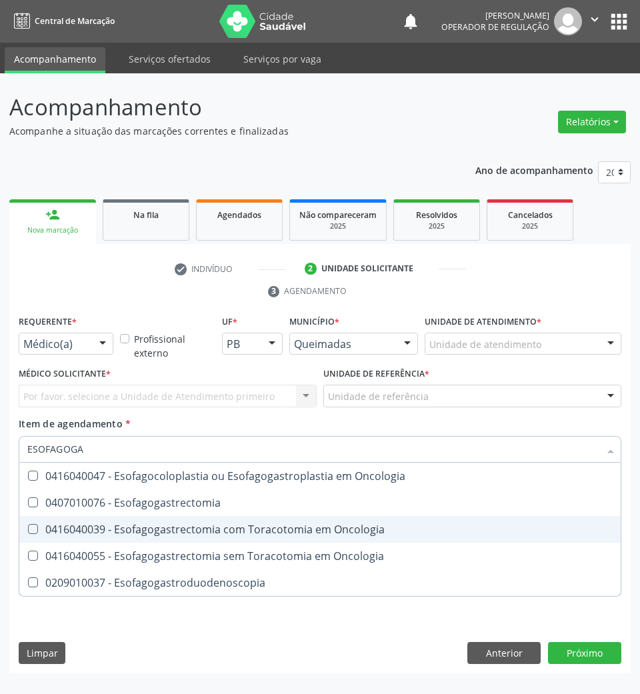
type input "ESOFAGOGAS"
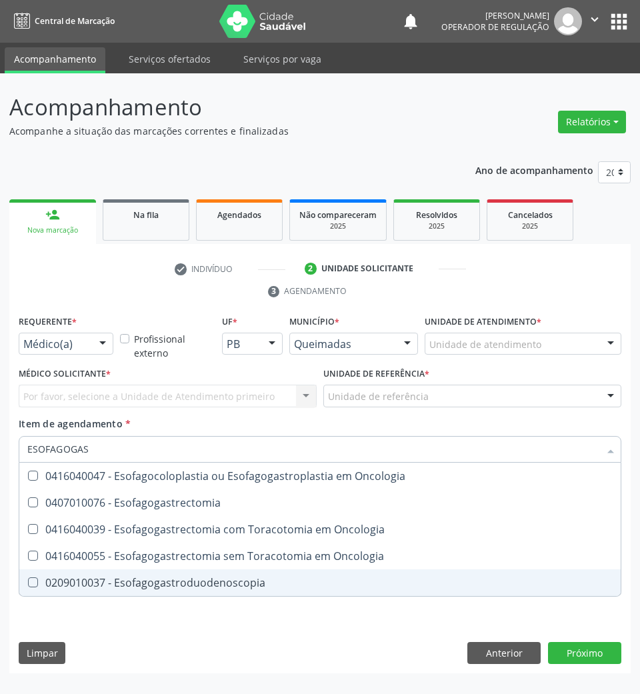
click at [232, 570] on span "0209010037 - Esofagogastroduodenoscopia" at bounding box center [320, 583] width 602 height 27
checkbox Esofagogastroduodenoscopia "true"
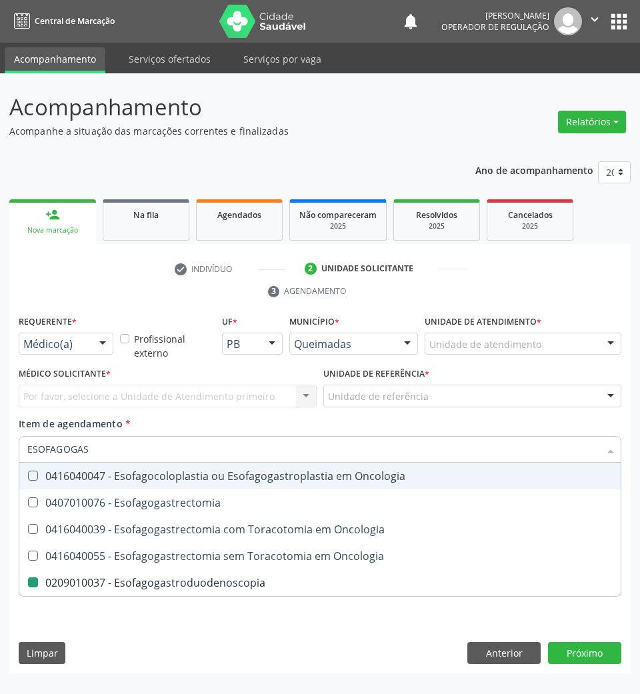
click at [225, 395] on div "Por favor, selecione a Unidade de Atendimento primeiro Nenhum resultado encontr…" at bounding box center [168, 396] width 298 height 23
checkbox Esofagogastrectomia "true"
checkbox Esofagogastroduodenoscopia "false"
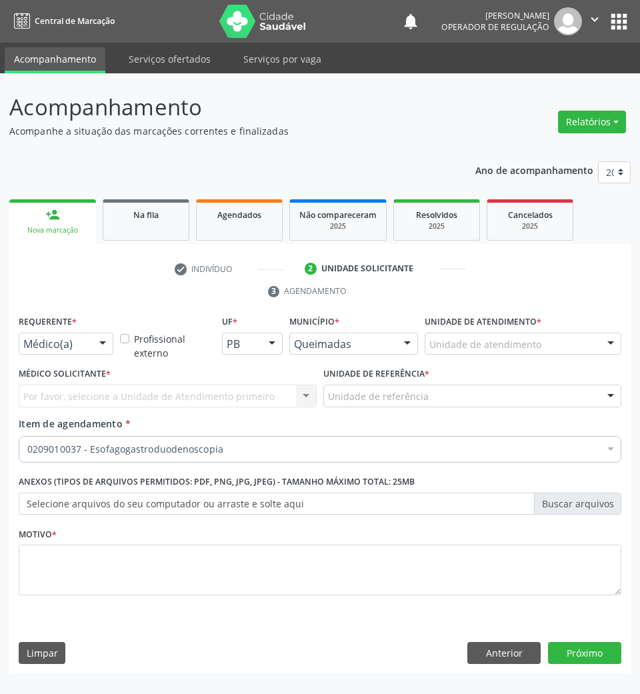
click at [102, 345] on div at bounding box center [103, 344] width 20 height 23
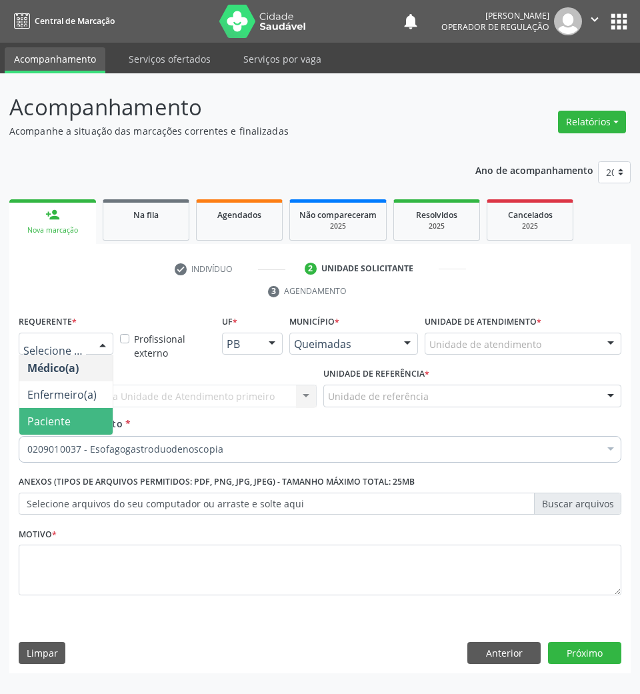
click at [86, 416] on span "Paciente" at bounding box center [65, 421] width 93 height 27
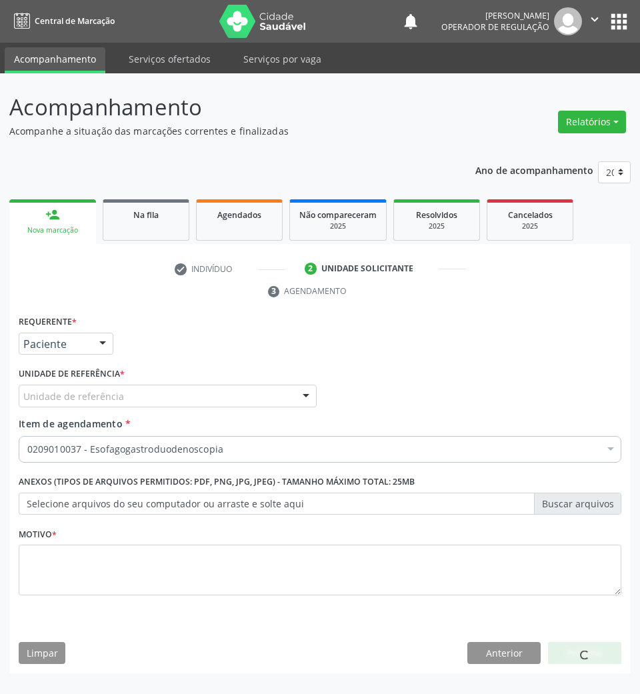
click at [132, 390] on div "Unidade de referência" at bounding box center [168, 396] width 298 height 23
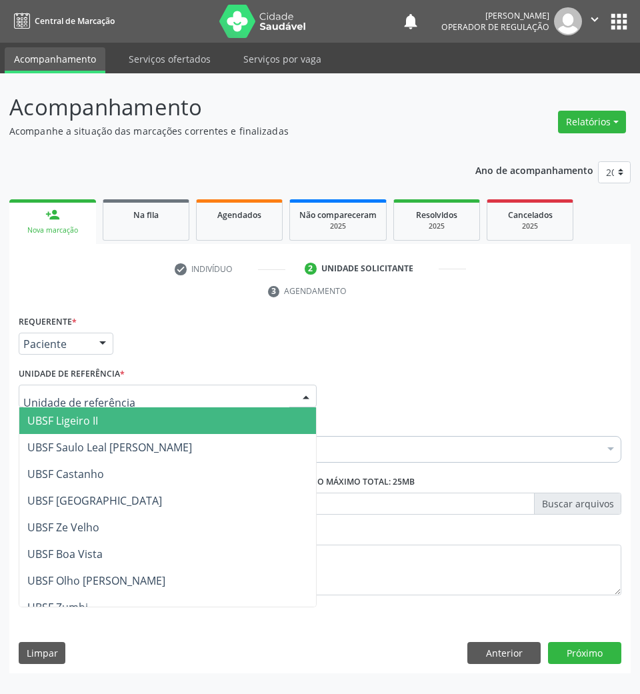
click at [128, 416] on span "UBSF Ligeiro II" at bounding box center [167, 420] width 297 height 27
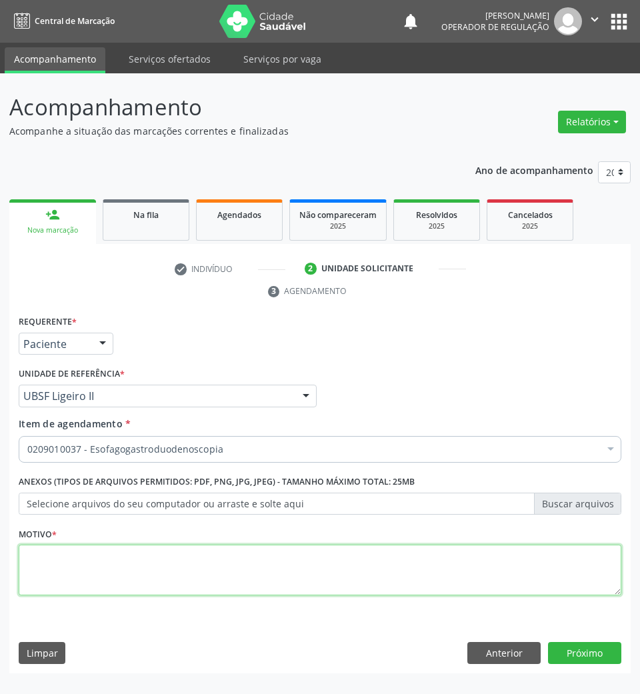
click at [286, 550] on textarea at bounding box center [320, 570] width 603 height 51
type textarea "AA"
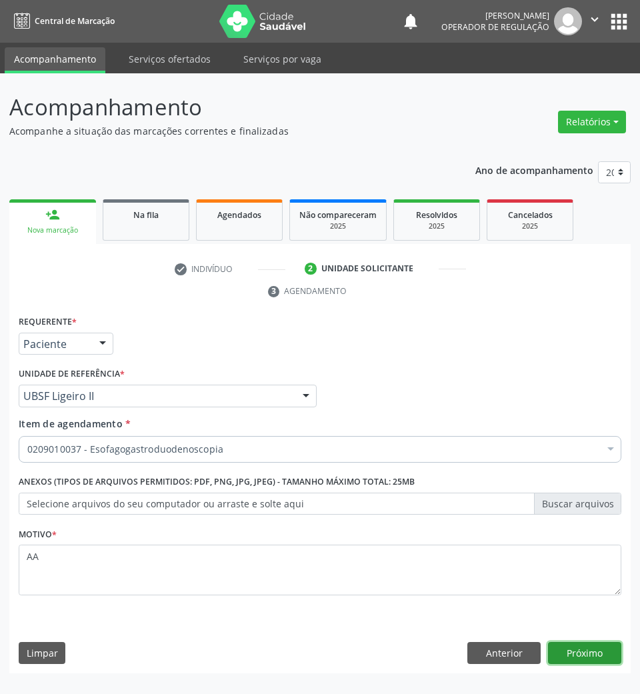
click at [603, 660] on button "Próximo" at bounding box center [584, 653] width 73 height 23
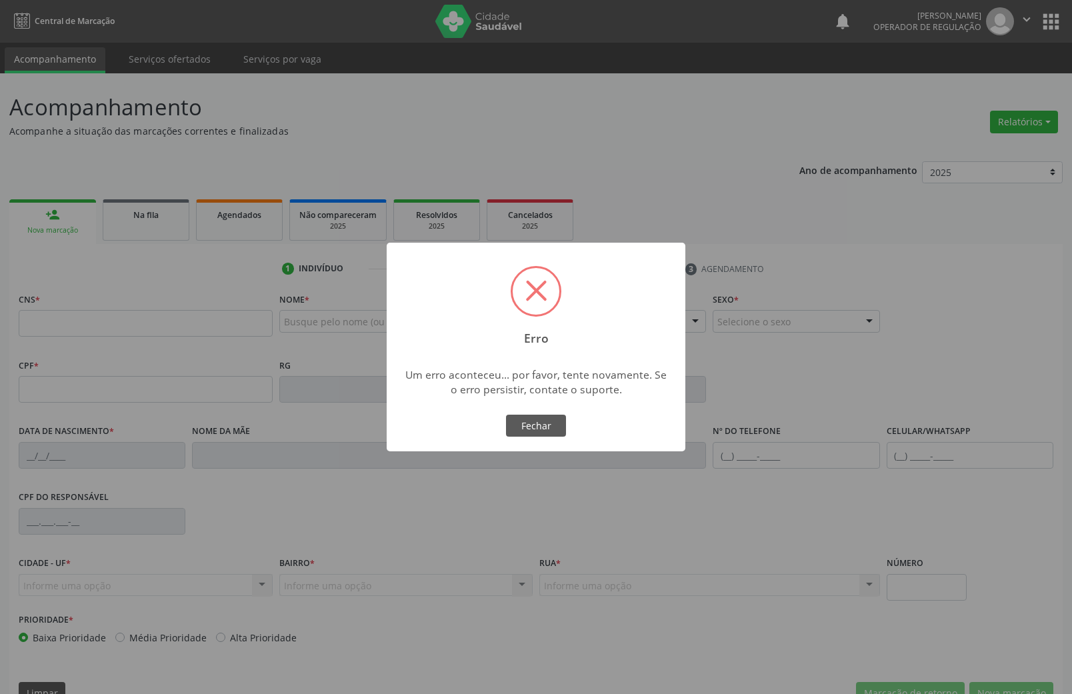
drag, startPoint x: 522, startPoint y: 432, endPoint x: 505, endPoint y: 417, distance: 22.2
click at [518, 431] on button "Fechar" at bounding box center [536, 426] width 60 height 23
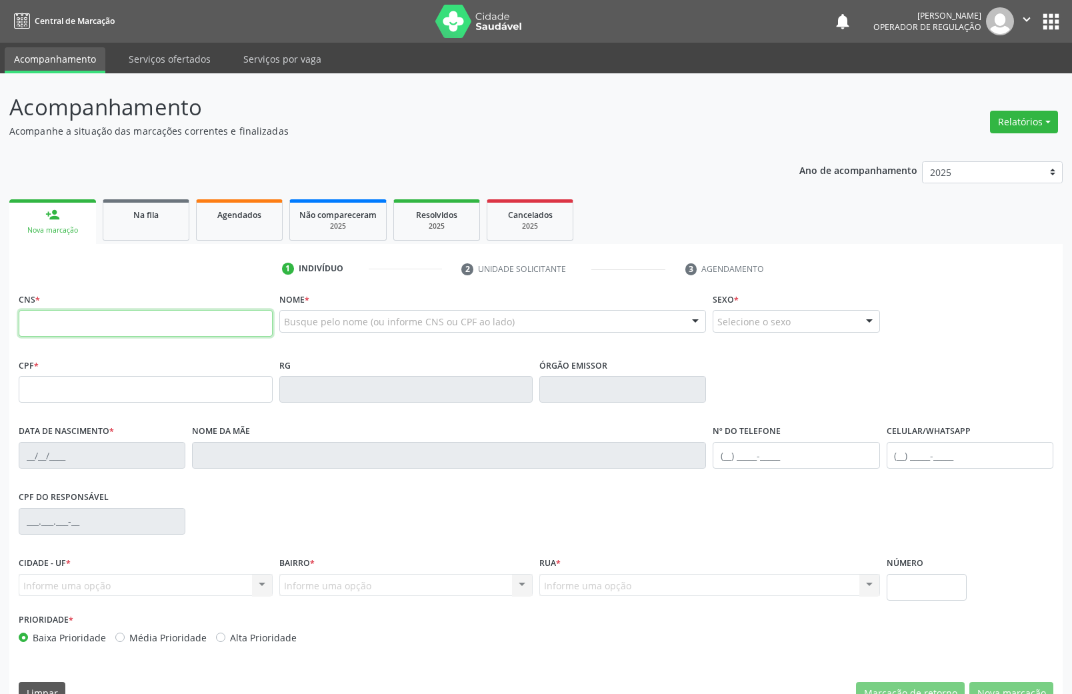
click at [132, 313] on input "text" at bounding box center [146, 323] width 254 height 27
click at [164, 200] on link "Na fila" at bounding box center [146, 219] width 87 height 41
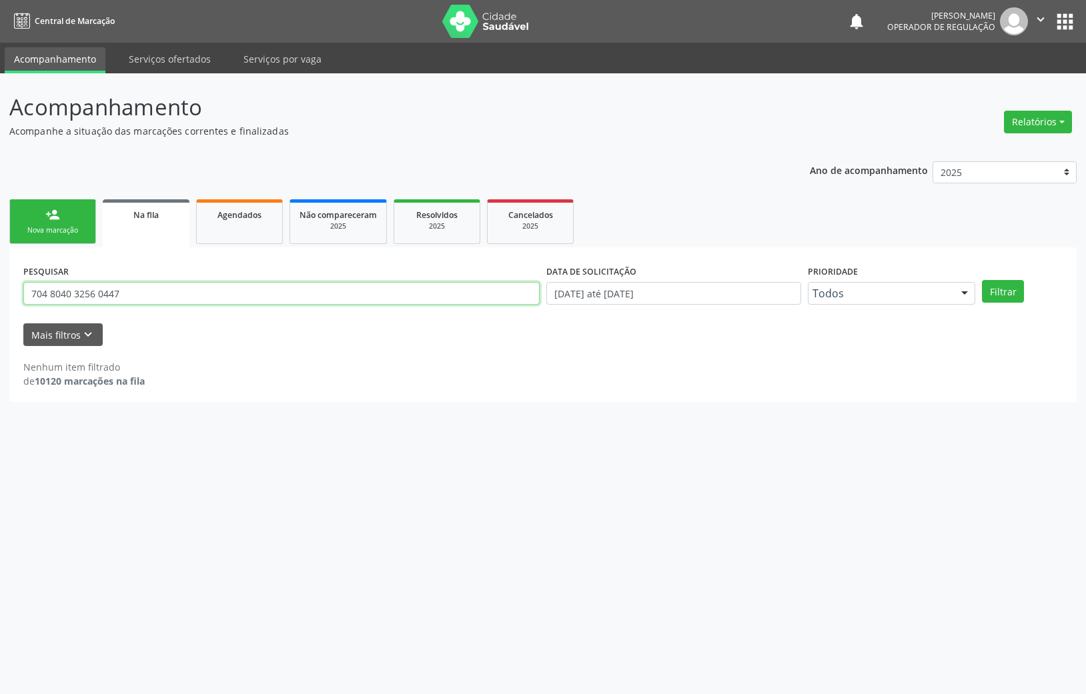
click at [53, 286] on input "704 8040 3256 0447" at bounding box center [281, 293] width 516 height 23
click at [54, 286] on input "704 8040 3256 0447" at bounding box center [281, 293] width 516 height 23
type input "706002841844548"
click at [982, 280] on button "Filtrar" at bounding box center [1003, 291] width 42 height 23
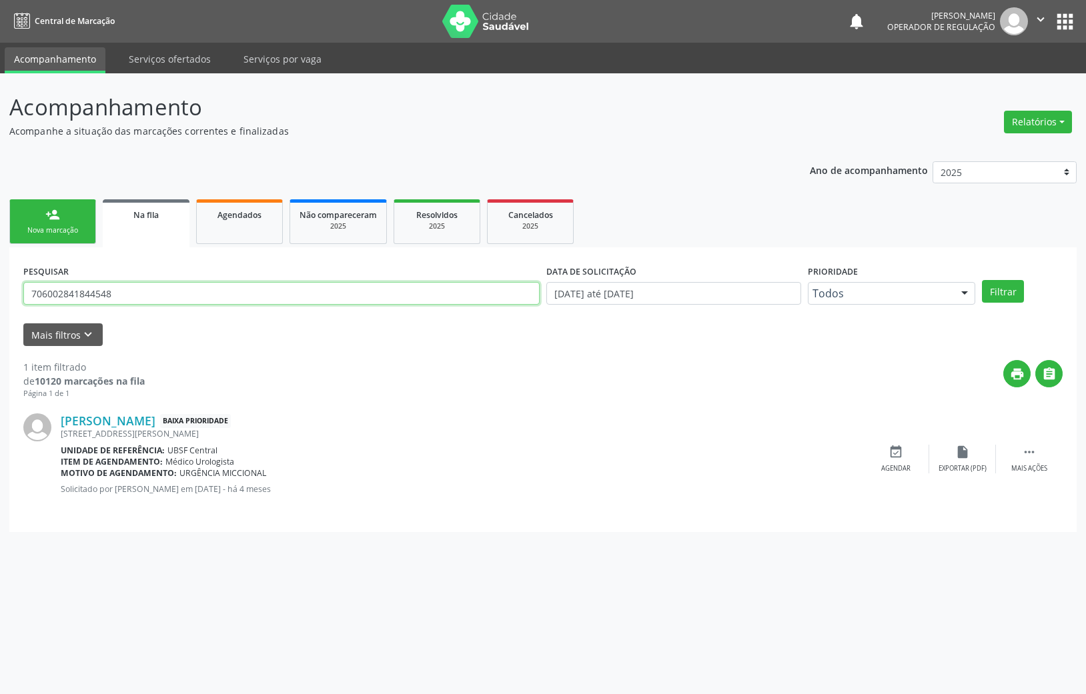
click at [127, 301] on input "706002841844548" at bounding box center [281, 293] width 516 height 23
drag, startPoint x: 127, startPoint y: 301, endPoint x: 118, endPoint y: 297, distance: 9.8
click at [125, 301] on input "706002841844548" at bounding box center [281, 293] width 516 height 23
click at [73, 224] on link "person_add Nova marcação" at bounding box center [52, 221] width 87 height 45
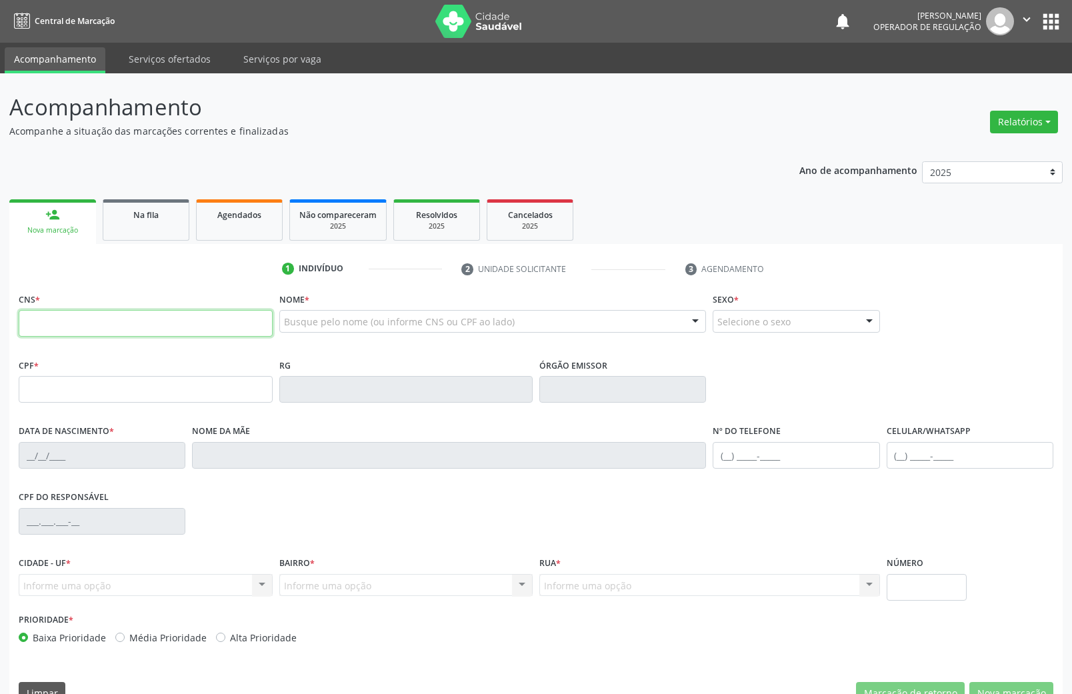
click at [145, 329] on input "text" at bounding box center [146, 323] width 254 height 27
paste input "706 0028 4184 4548"
type input "706 0028 4184 4548"
type input "107.047.404-51"
type input "13/02/2001"
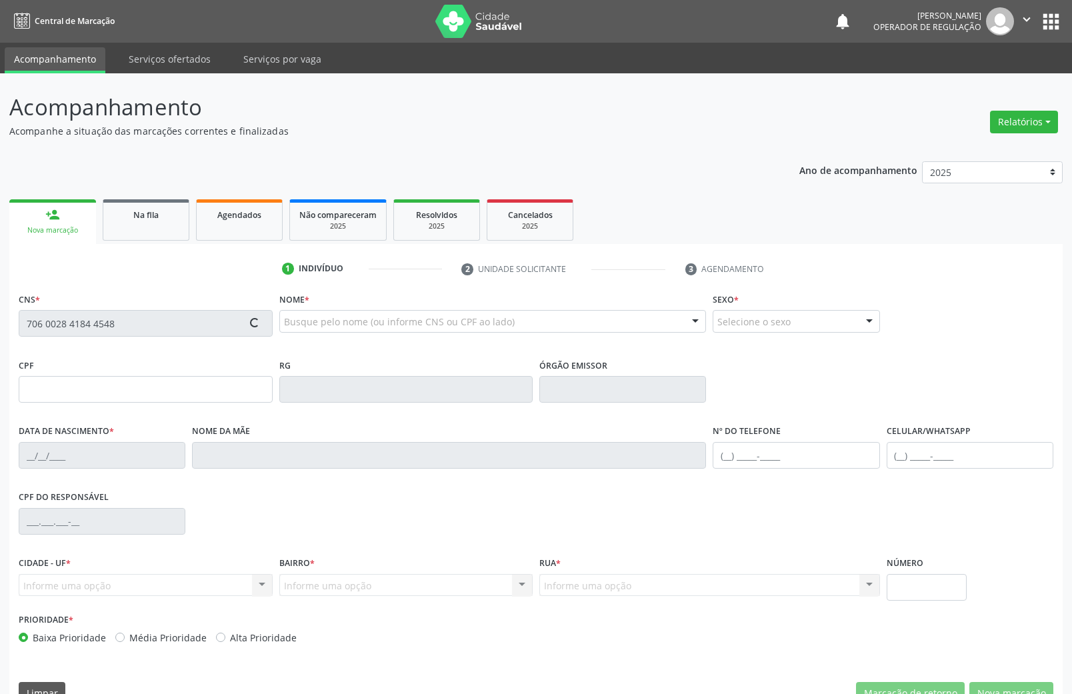
type input "Mali Bastos de Souza Cardoso"
type input "(83) 99405-6090"
type input "023.997.144-23"
type input "35"
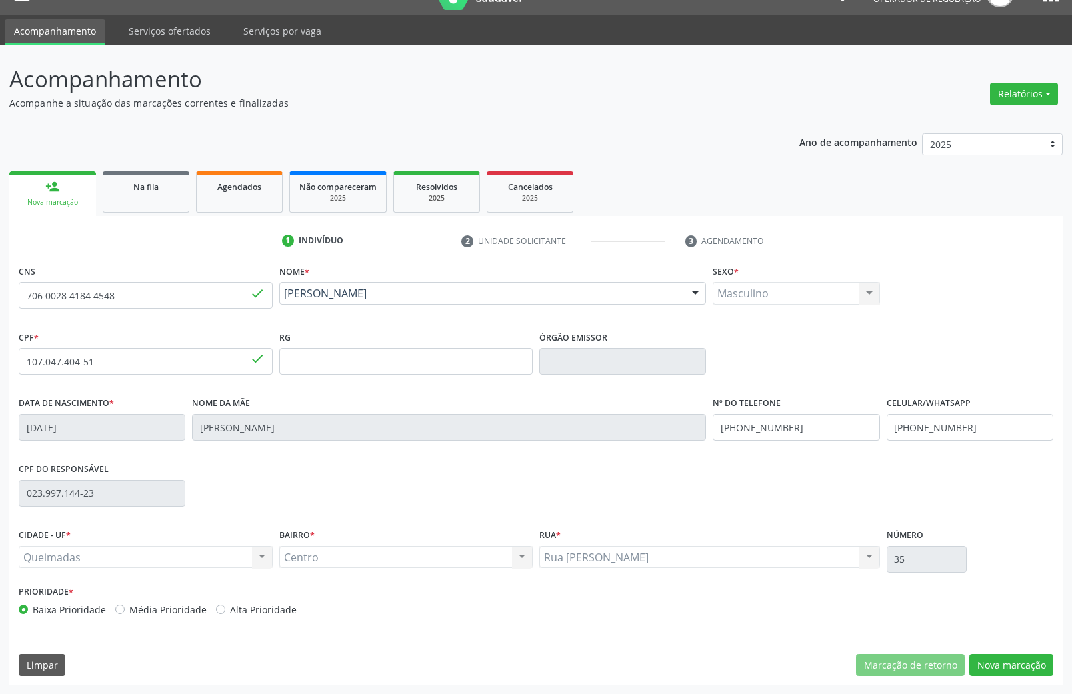
scroll to position [29, 0]
click at [1041, 664] on button "Nova marcação" at bounding box center [1012, 665] width 84 height 23
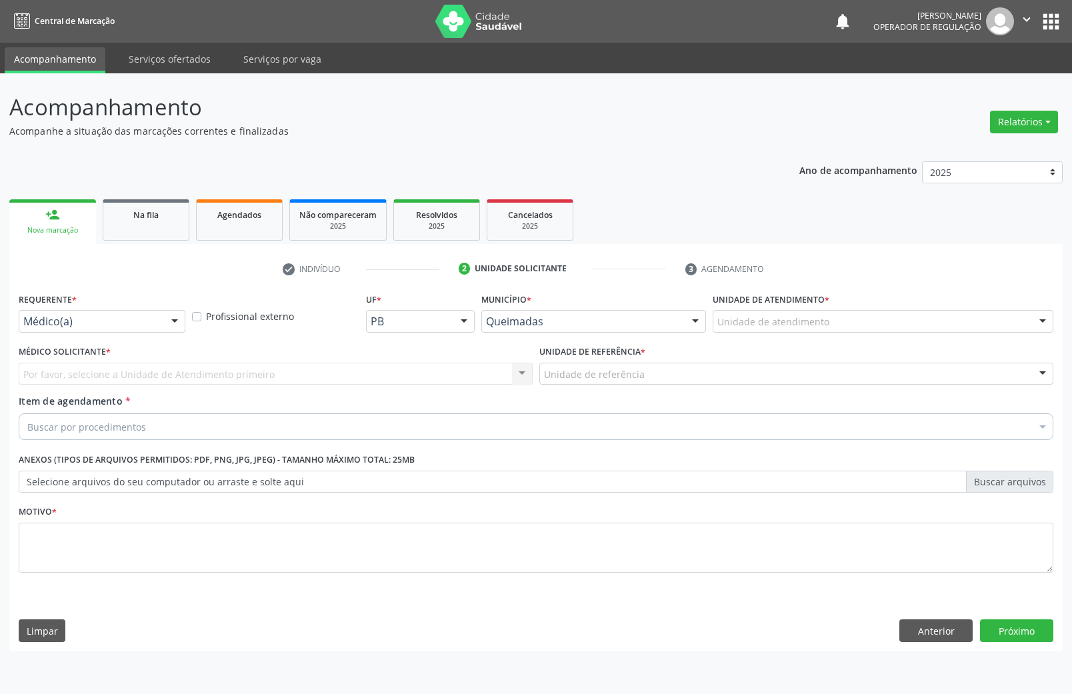
scroll to position [0, 0]
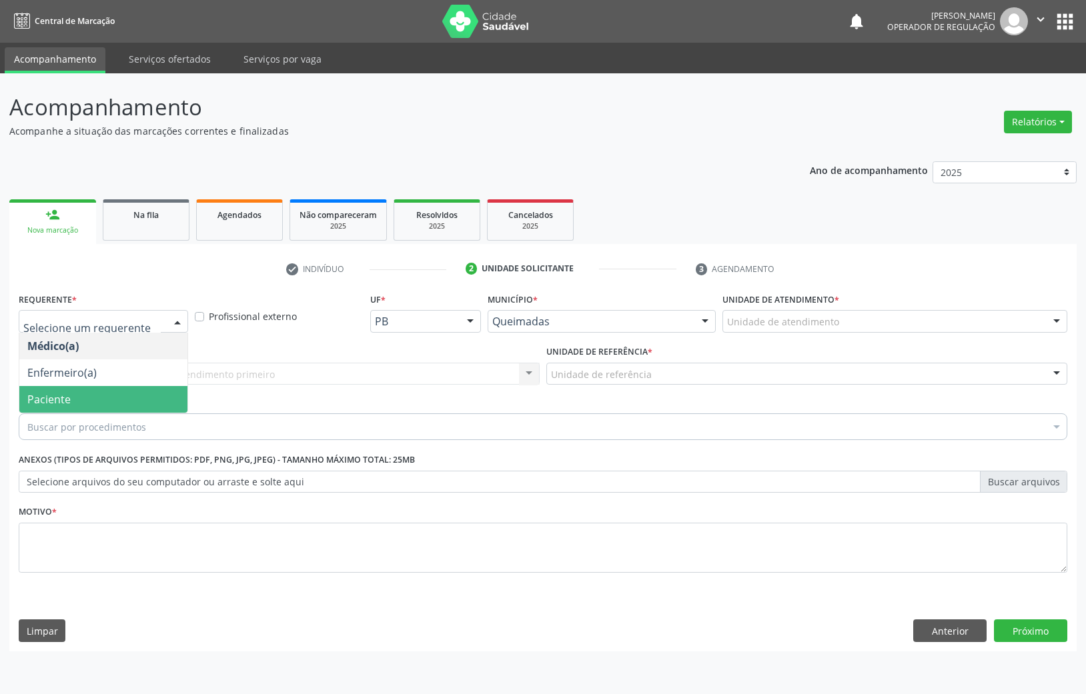
click at [69, 406] on span "Paciente" at bounding box center [48, 399] width 43 height 15
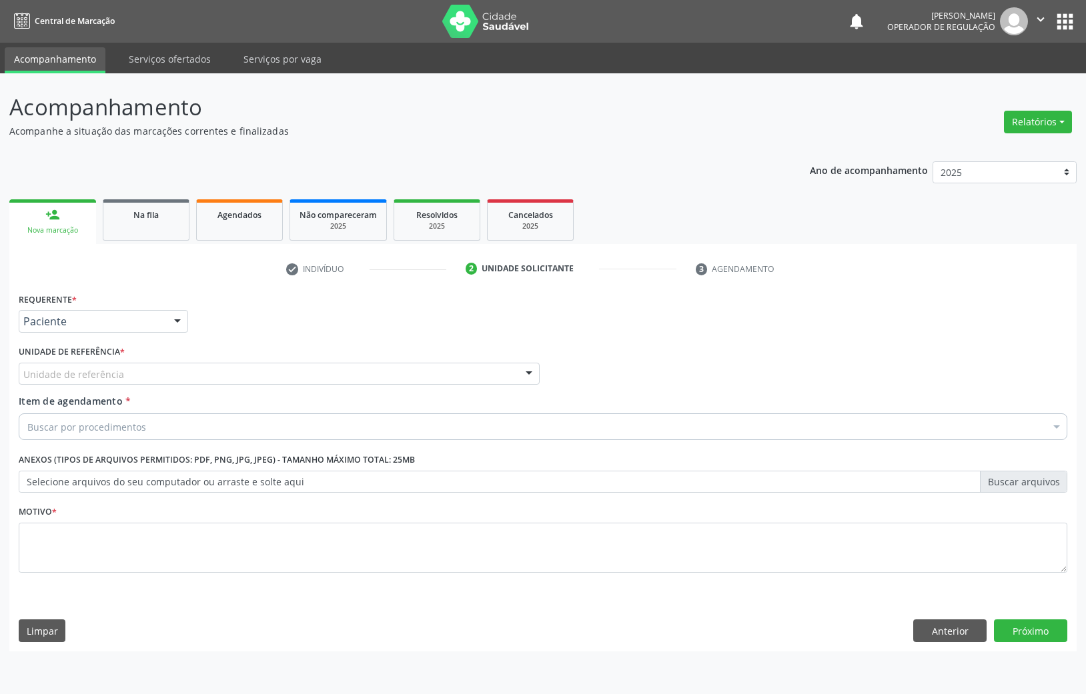
click at [107, 365] on div "Unidade de referência" at bounding box center [279, 374] width 521 height 23
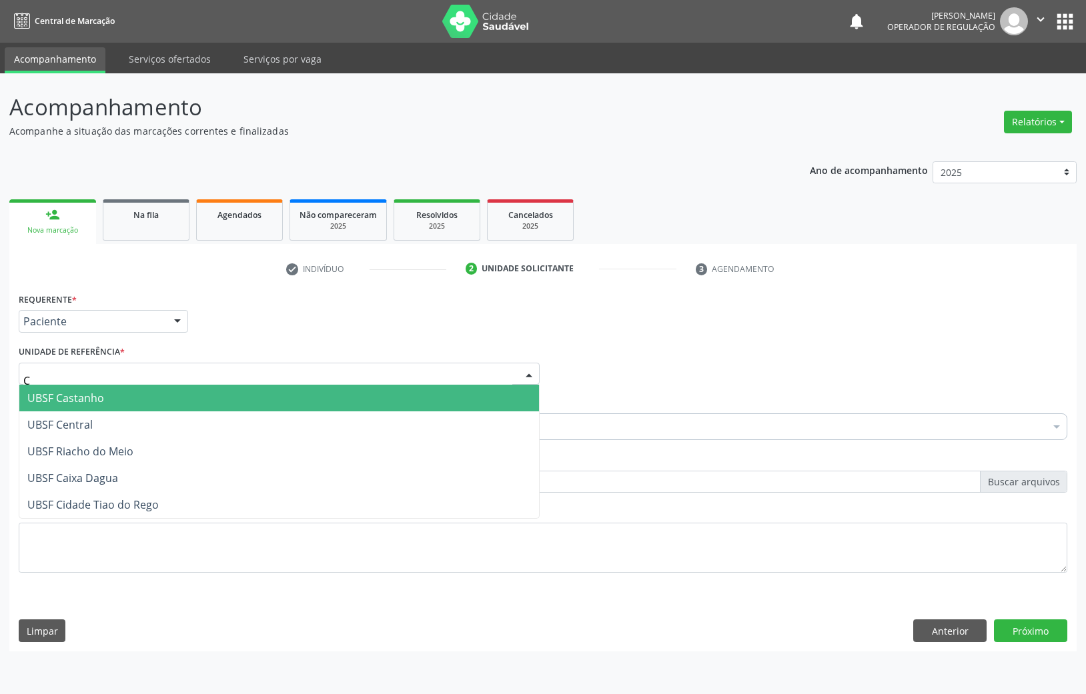
type input "CE"
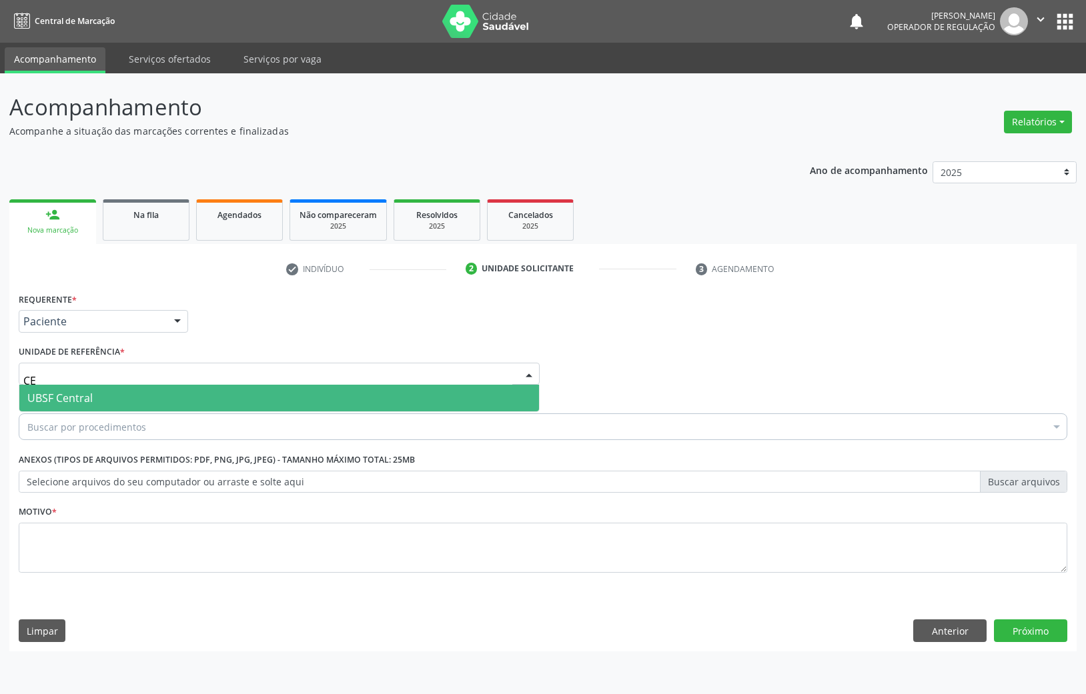
click at [107, 391] on span "UBSF Central" at bounding box center [279, 398] width 520 height 27
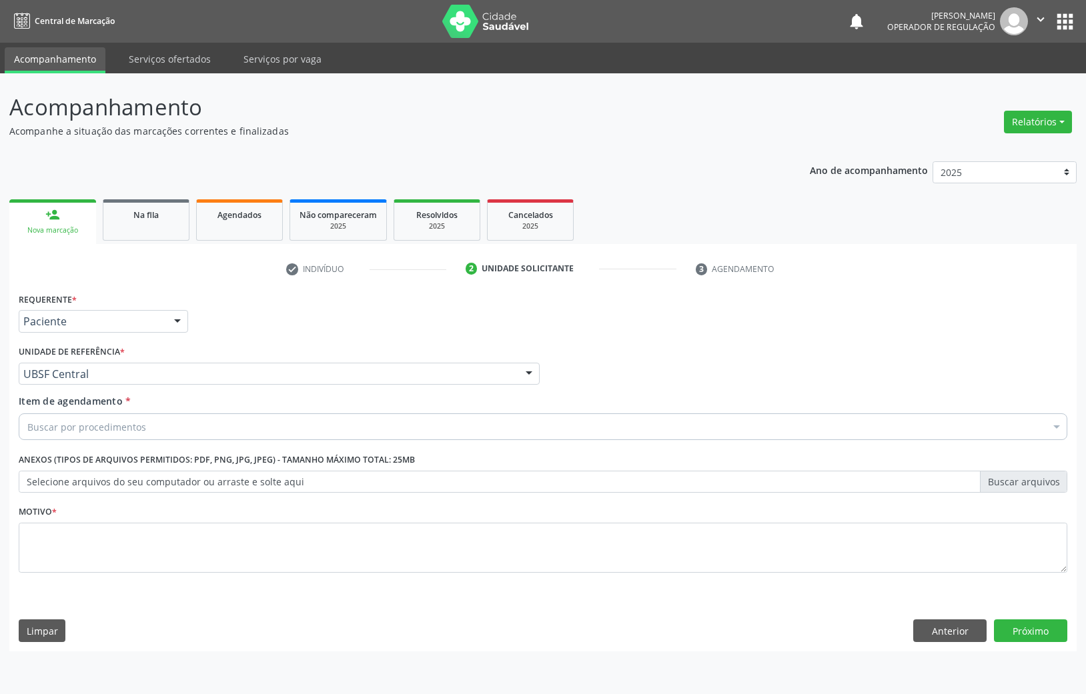
click at [232, 409] on div "Item de agendamento * Buscar por procedimentos Selecionar todos 0604320140 - Ab…" at bounding box center [543, 415] width 1048 height 42
click at [230, 433] on div "Buscar por procedimentos" at bounding box center [543, 426] width 1048 height 27
paste input "OFTALMOLOGISTA"
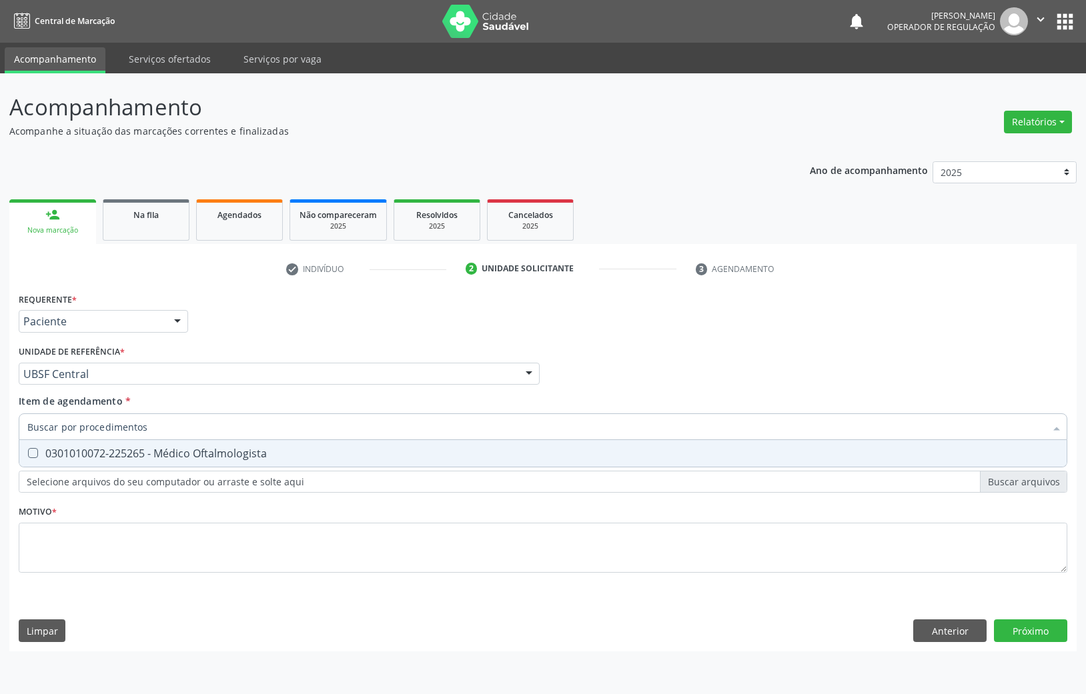
type input "OFTALMOLOGISTA"
click at [185, 454] on div "0301010072-225265 - Médico Oftalmologista" at bounding box center [542, 453] width 1031 height 11
checkbox Oftalmologista "true"
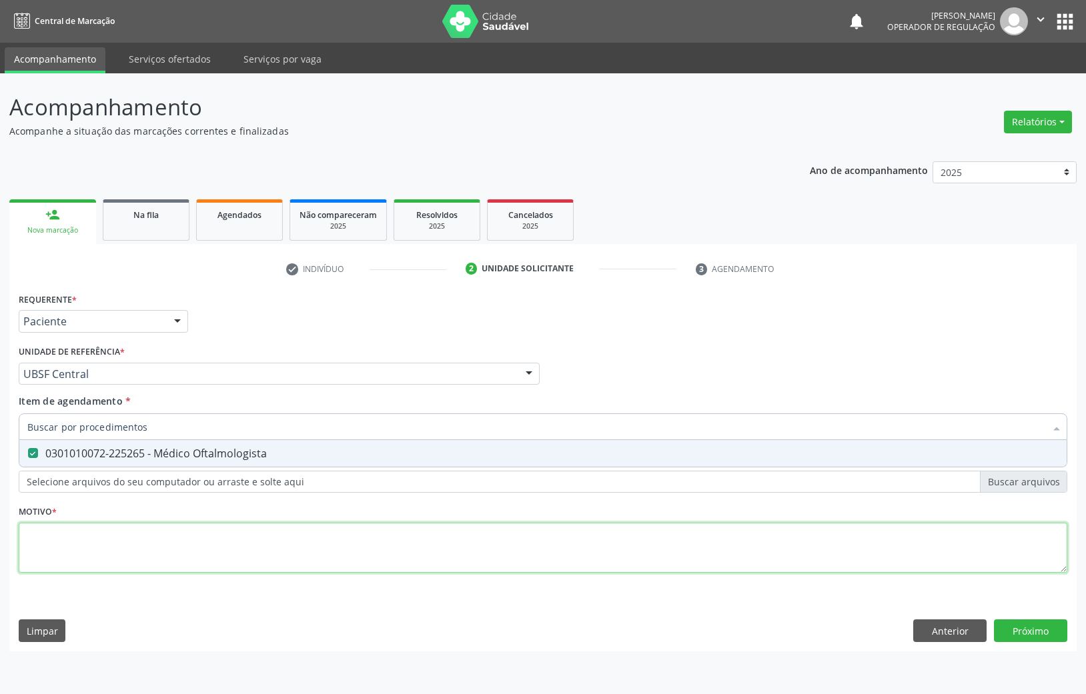
click at [137, 558] on div "Requerente * Paciente Médico(a) Enfermeiro(a) Paciente Nenhum resultado encontr…" at bounding box center [543, 440] width 1048 height 302
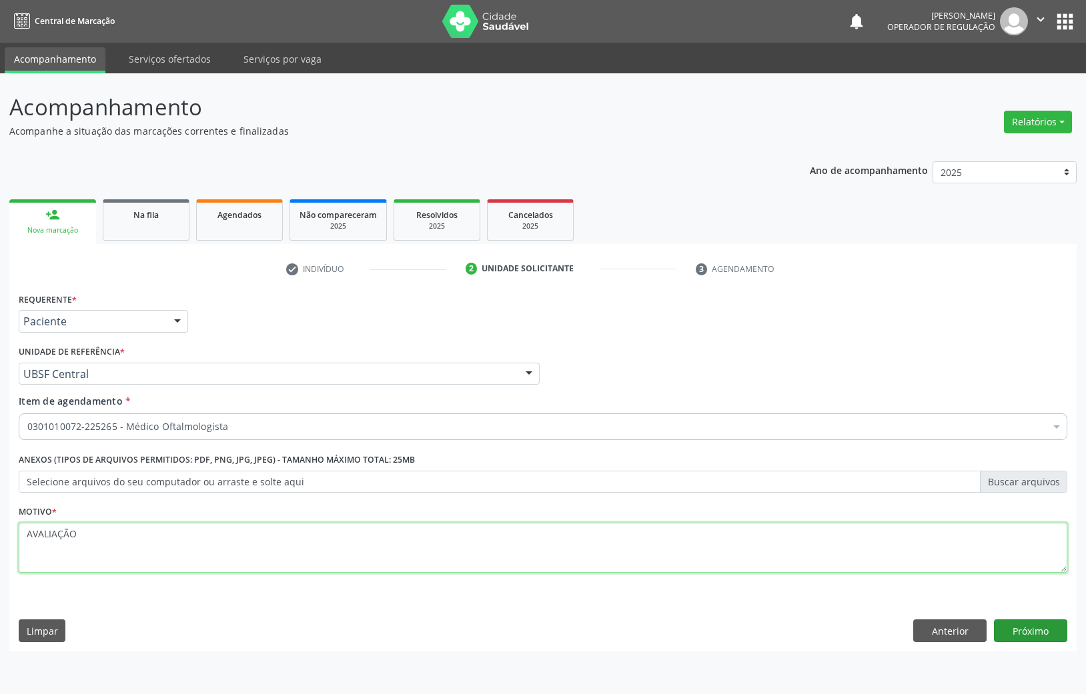
type textarea "AVALIAÇÃO"
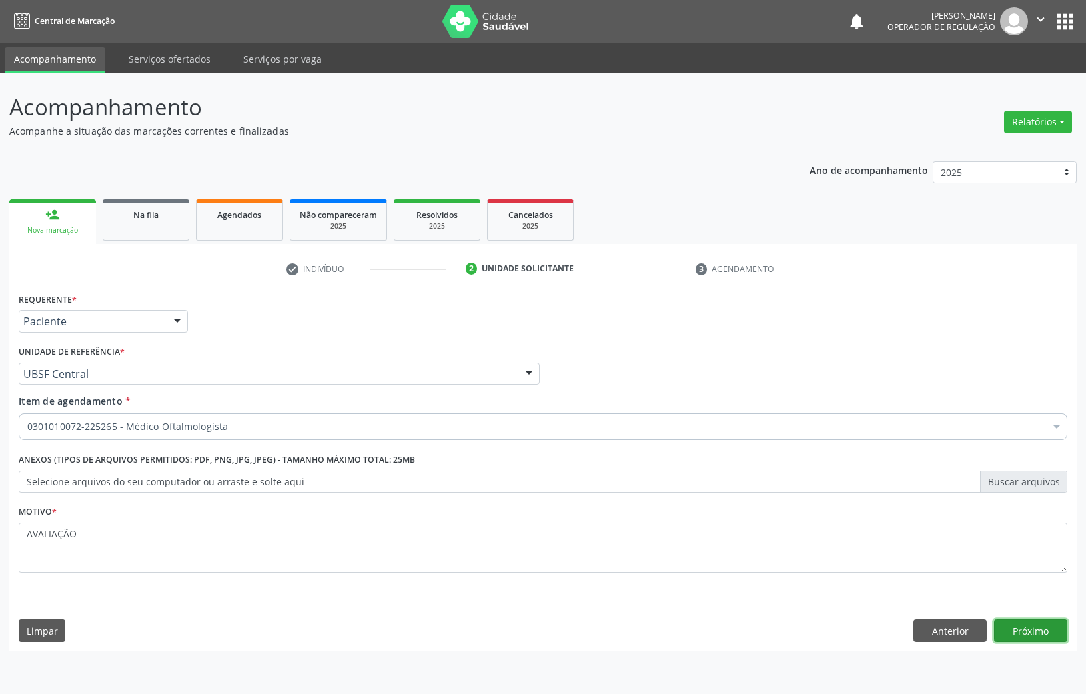
click at [1023, 625] on button "Próximo" at bounding box center [1030, 631] width 73 height 23
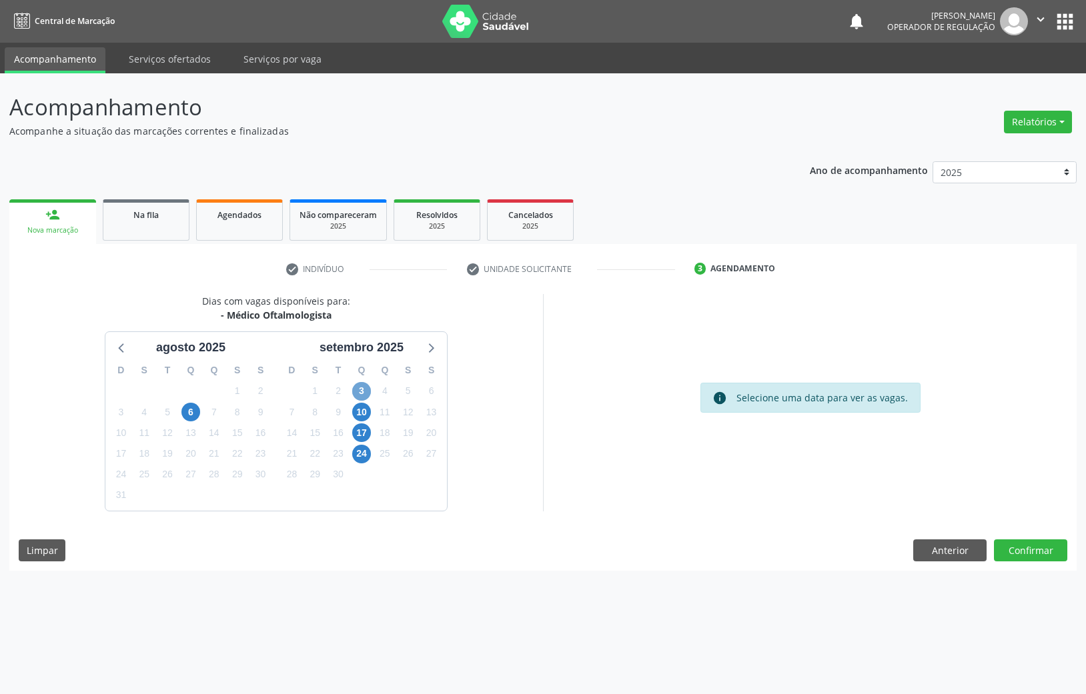
click at [363, 393] on span "3" at bounding box center [361, 391] width 19 height 19
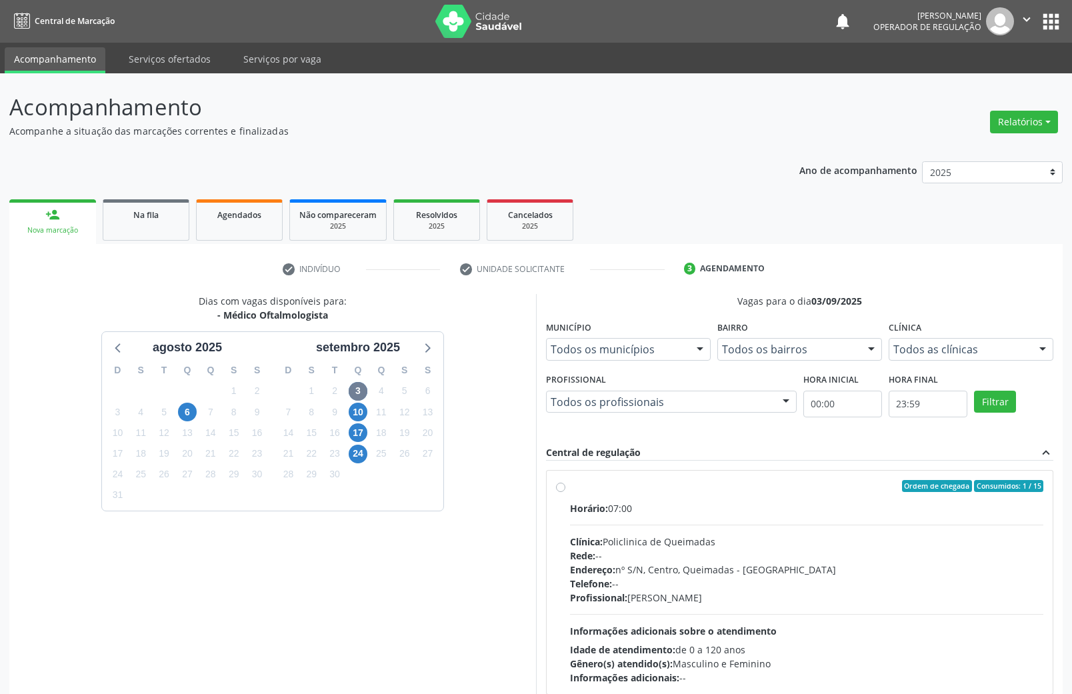
click at [802, 583] on div "Telefone: --" at bounding box center [806, 584] width 473 height 14
click at [566, 492] on input "Ordem de chegada Consumidos: 1 / 15 Horário: 07:00 Clínica: Policlinica de Quei…" at bounding box center [560, 486] width 9 height 12
radio input "true"
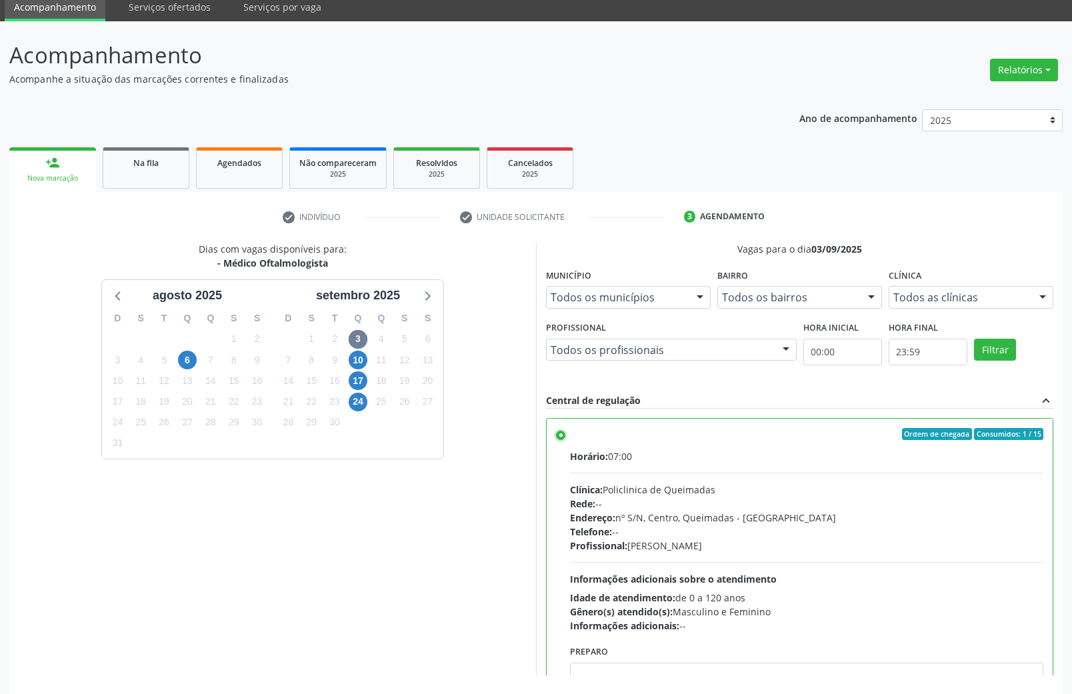
scroll to position [103, 0]
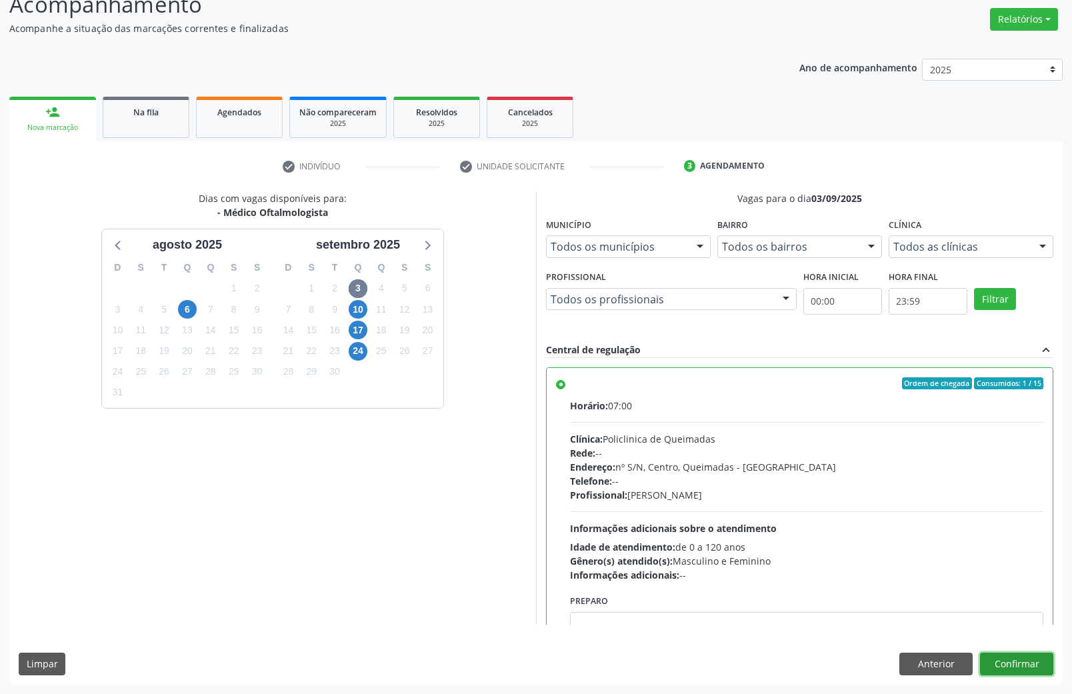
click at [1016, 655] on button "Confirmar" at bounding box center [1016, 664] width 73 height 23
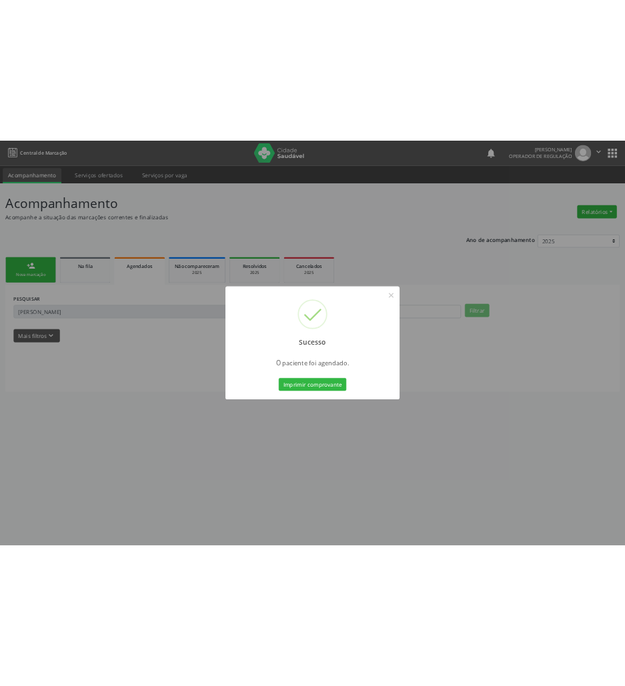
scroll to position [0, 0]
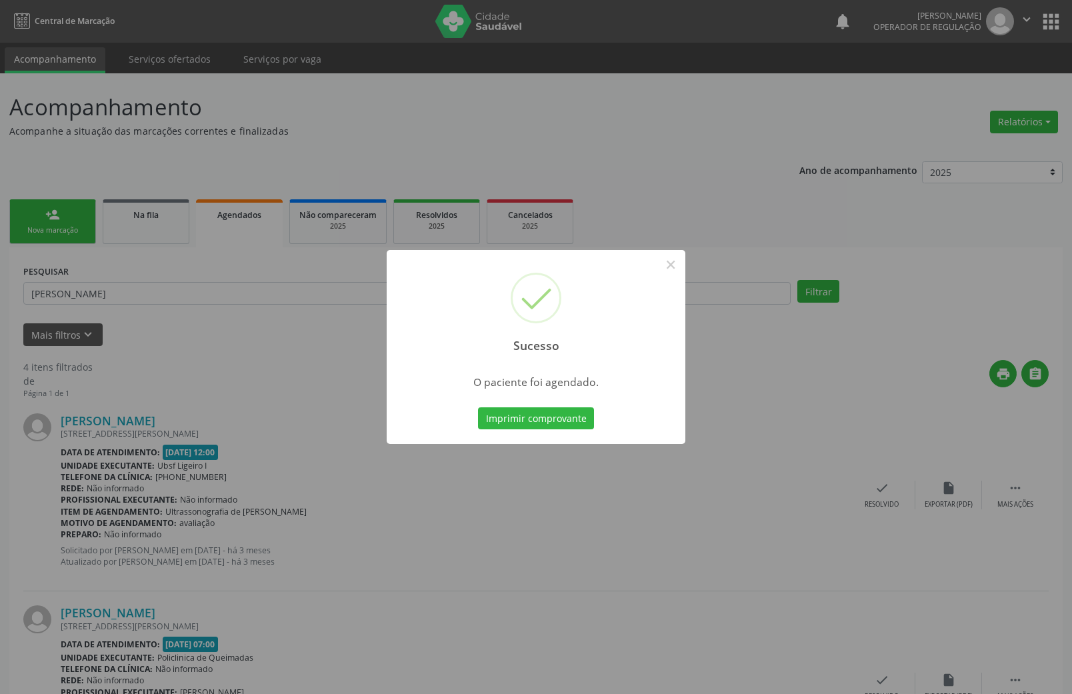
click at [478, 407] on button "Imprimir comprovante" at bounding box center [536, 418] width 116 height 23
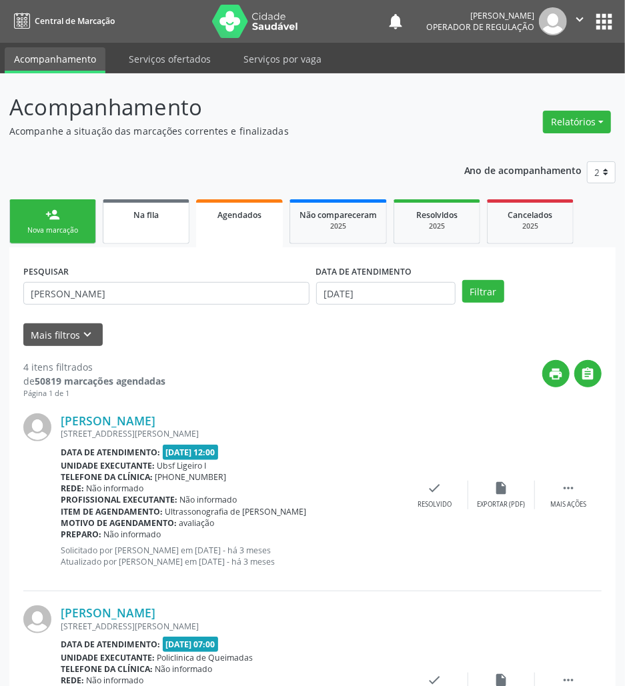
click at [136, 219] on div "Na fila" at bounding box center [146, 214] width 67 height 14
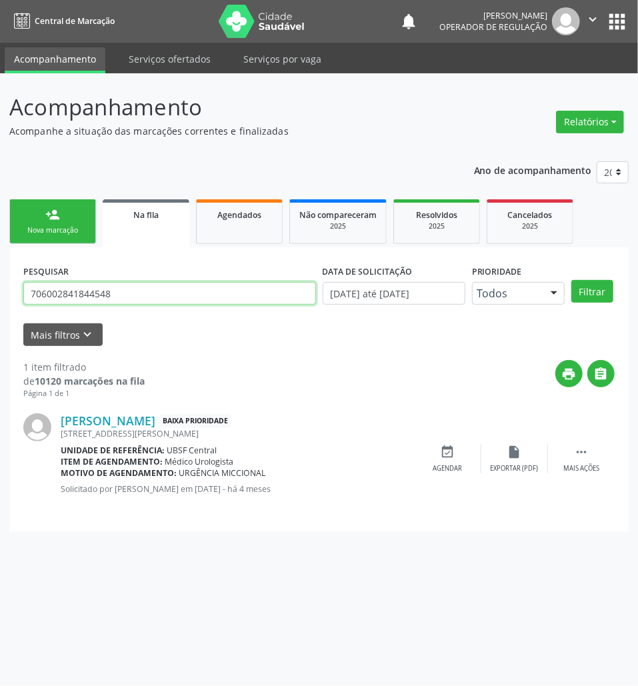
click at [197, 299] on input "706002841844548" at bounding box center [169, 293] width 293 height 23
type input "706204004098469"
click at [572, 280] on button "Filtrar" at bounding box center [593, 291] width 42 height 23
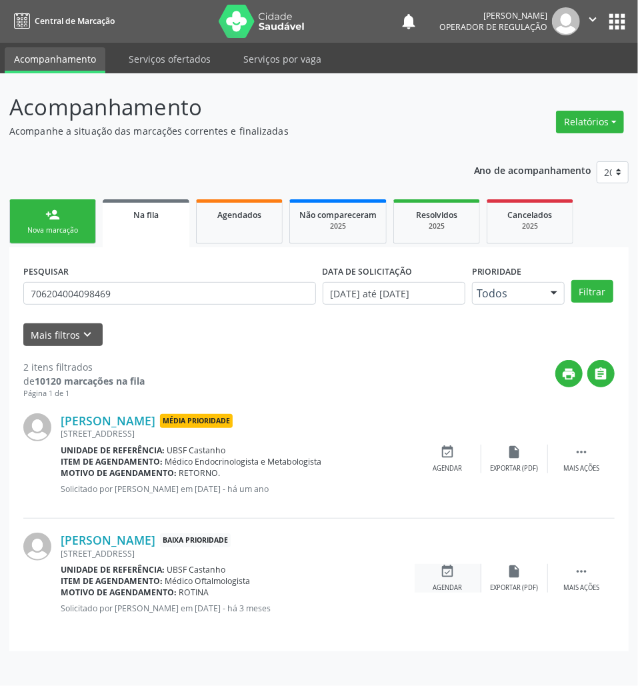
click at [454, 584] on div "Agendar" at bounding box center [447, 588] width 29 height 9
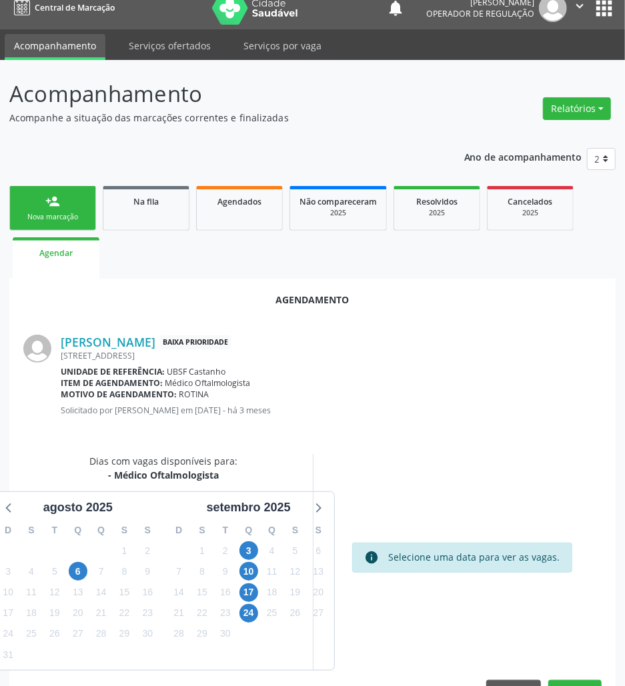
scroll to position [53, 0]
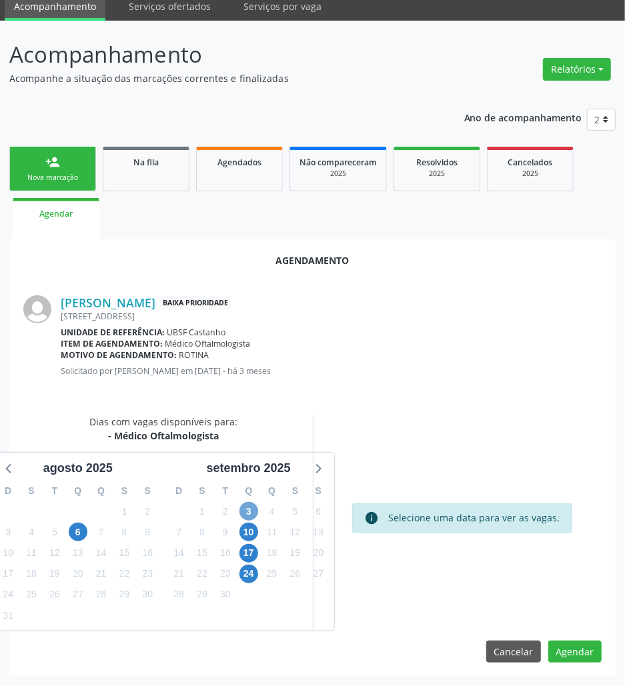
click at [251, 510] on span "3" at bounding box center [248, 511] width 19 height 19
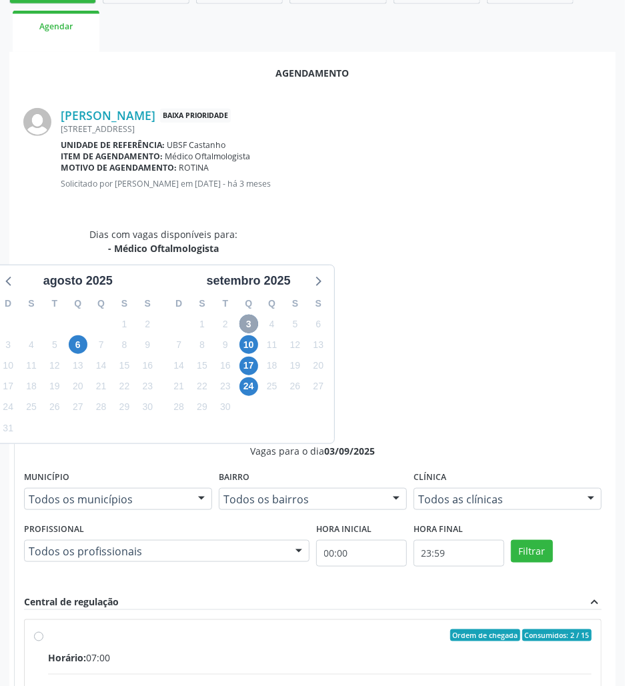
scroll to position [254, 0]
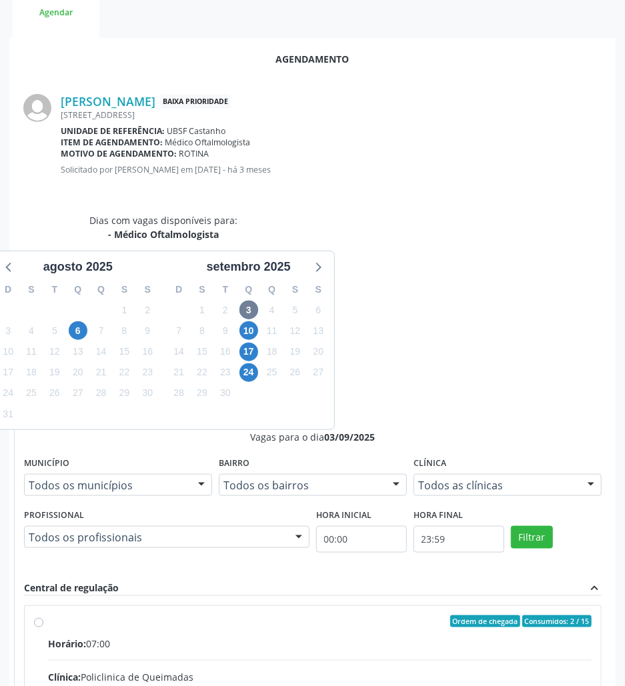
click at [43, 616] on input "Ordem de chegada Consumidos: 2 / 15 Horário: 07:00 Clínica: Policlinica de Quei…" at bounding box center [38, 622] width 9 height 12
radio input "true"
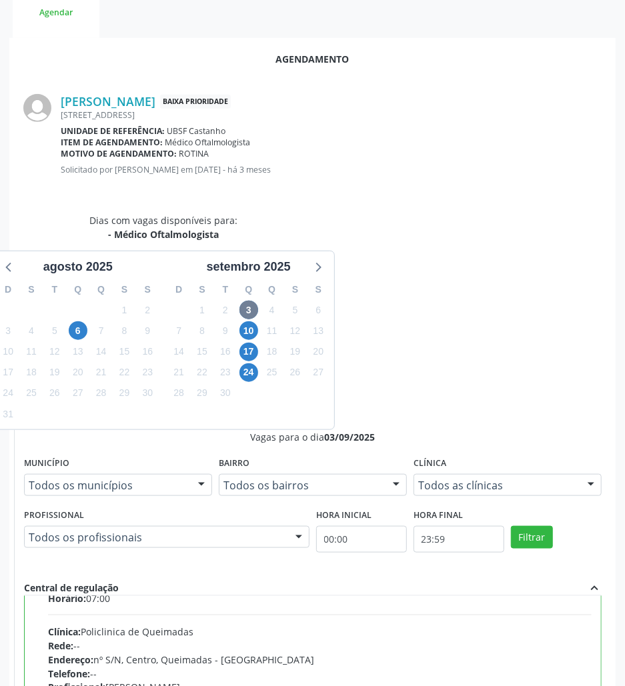
scroll to position [67, 0]
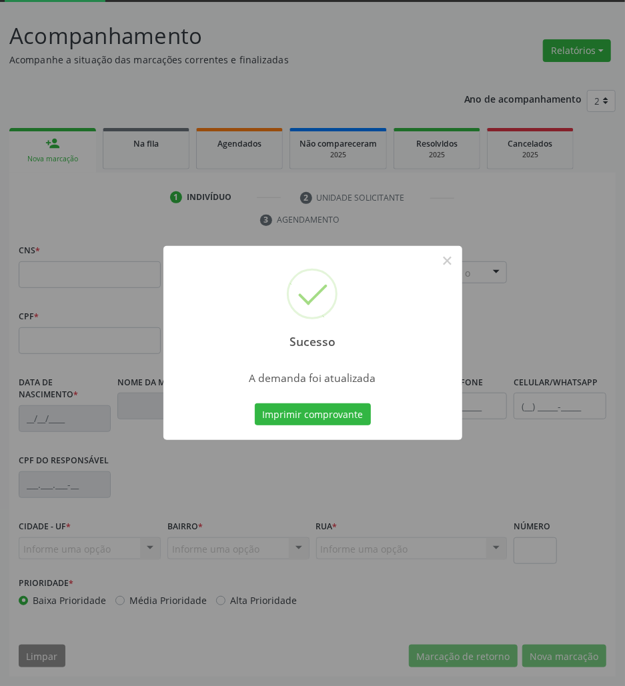
scroll to position [72, 0]
click at [325, 419] on button "Imprimir comprovante" at bounding box center [313, 414] width 116 height 23
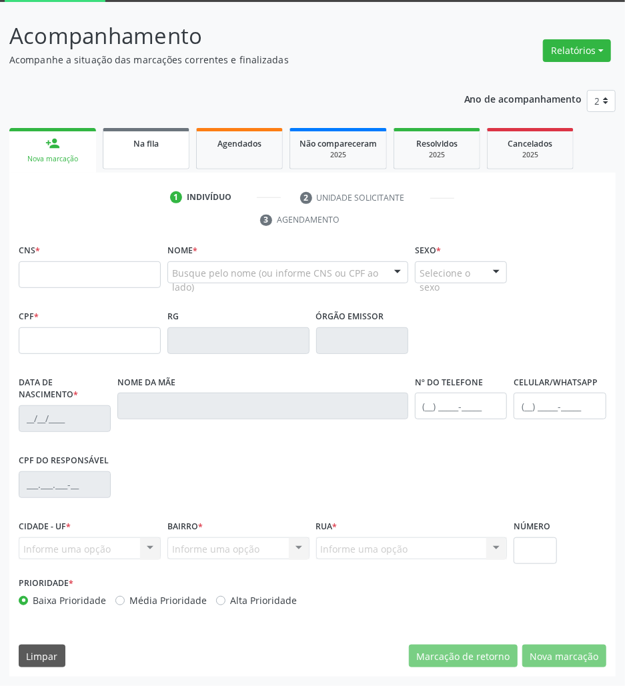
click at [127, 142] on div "Na fila" at bounding box center [146, 143] width 67 height 14
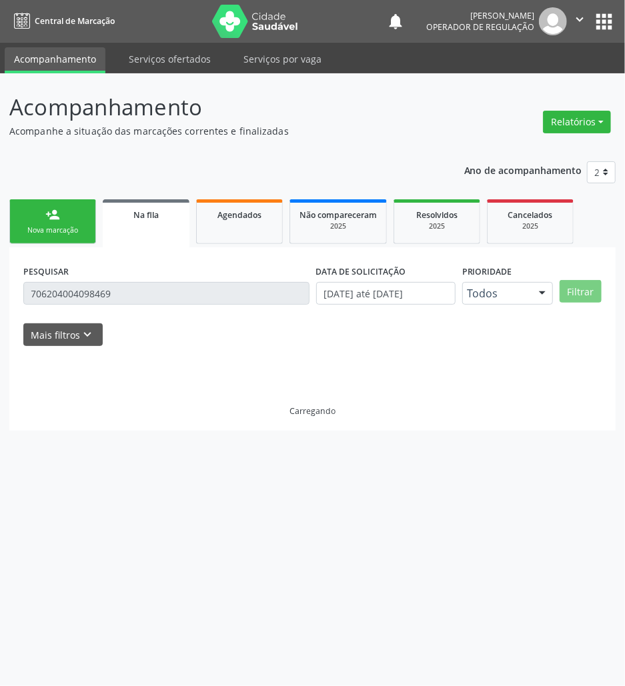
scroll to position [0, 0]
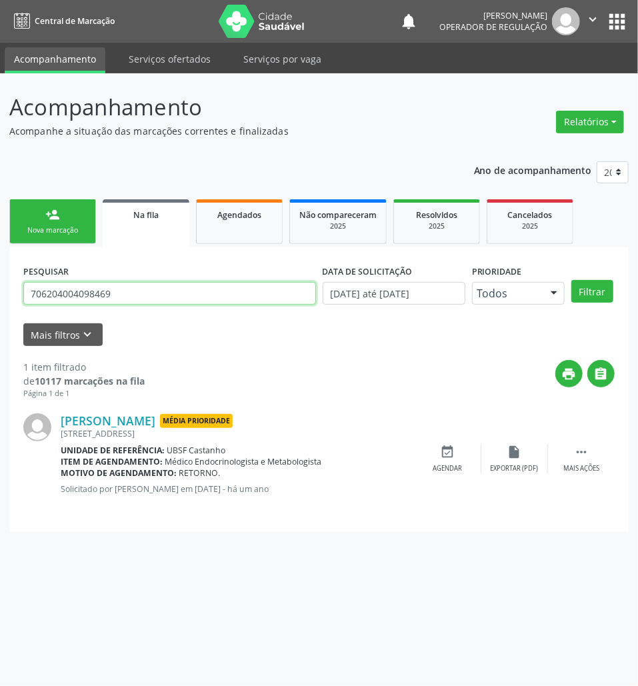
click at [164, 292] on input "706204004098469" at bounding box center [169, 293] width 293 height 23
click at [164, 291] on input "706204004098469" at bounding box center [169, 293] width 293 height 23
type input "SANDRINEIDE"
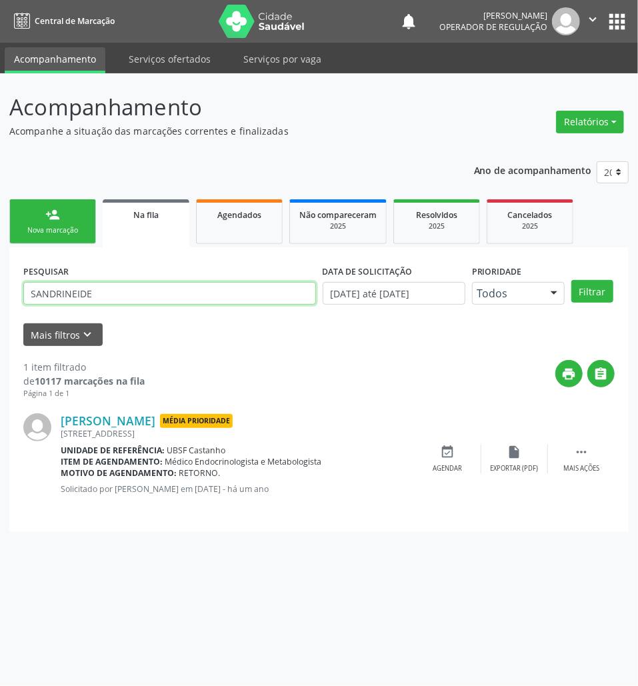
click at [572, 280] on button "Filtrar" at bounding box center [593, 291] width 42 height 23
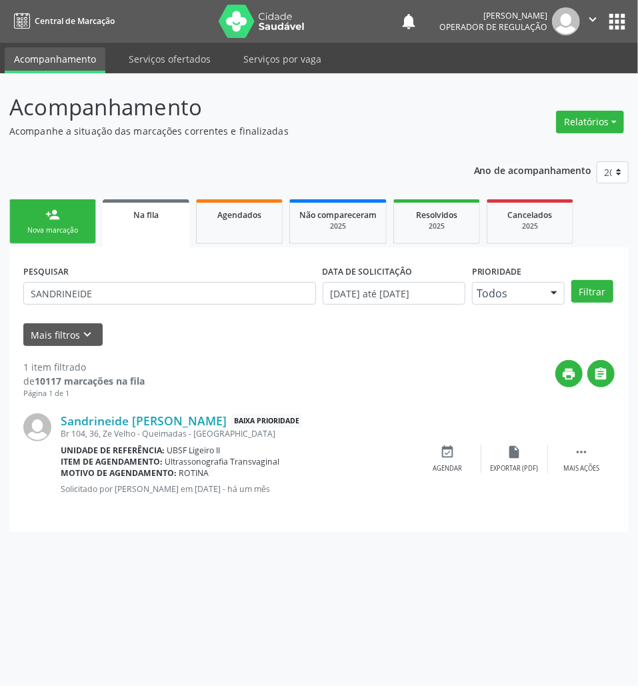
drag, startPoint x: 59, startPoint y: 417, endPoint x: 239, endPoint y: 419, distance: 180.1
click at [239, 419] on div "Sandrineide Bezerra dos Santos Baixa Prioridade Br 104, 36, Ze Velho - Queimada…" at bounding box center [319, 458] width 592 height 119
copy div "Sandrineide Bezerra dos Santos"
click at [70, 229] on div "Nova marcação" at bounding box center [52, 230] width 67 height 10
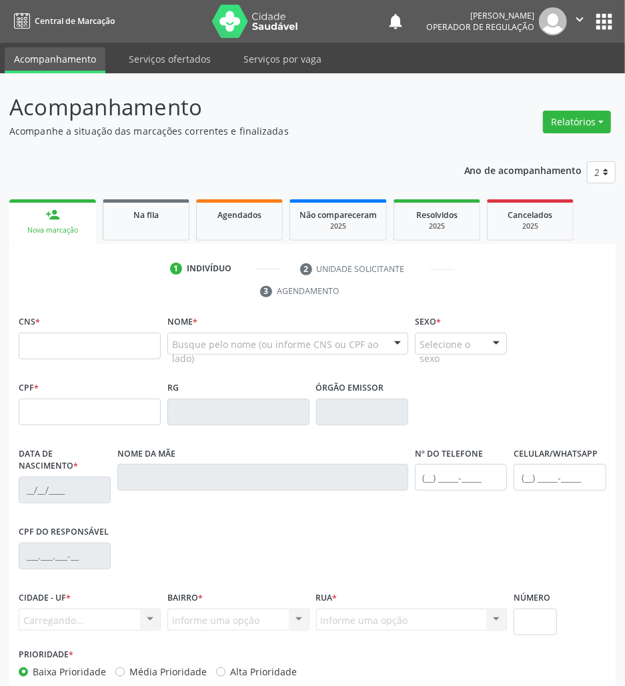
click at [164, 350] on div "Nome * Busque pelo nome (ou informe CNS ou CPF ao lado) Nenhum resultado encont…" at bounding box center [287, 345] width 247 height 66
paste input "Sandrineide Bezerra dos Santos"
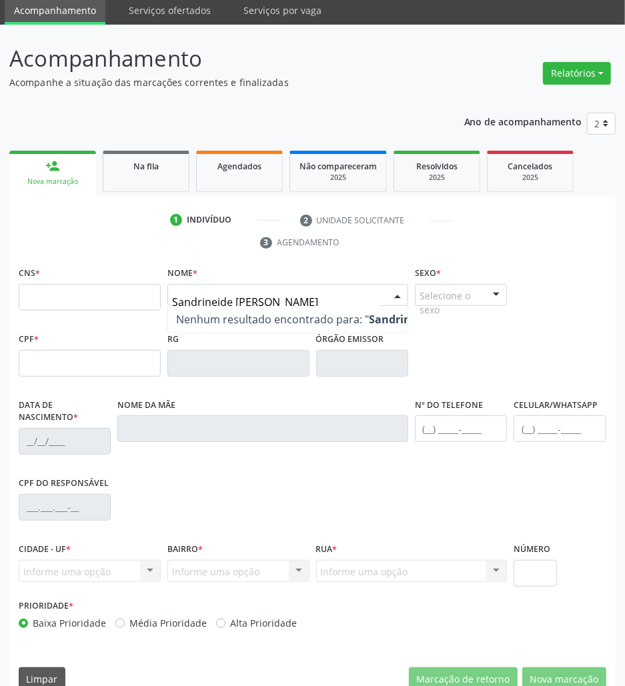
scroll to position [72, 0]
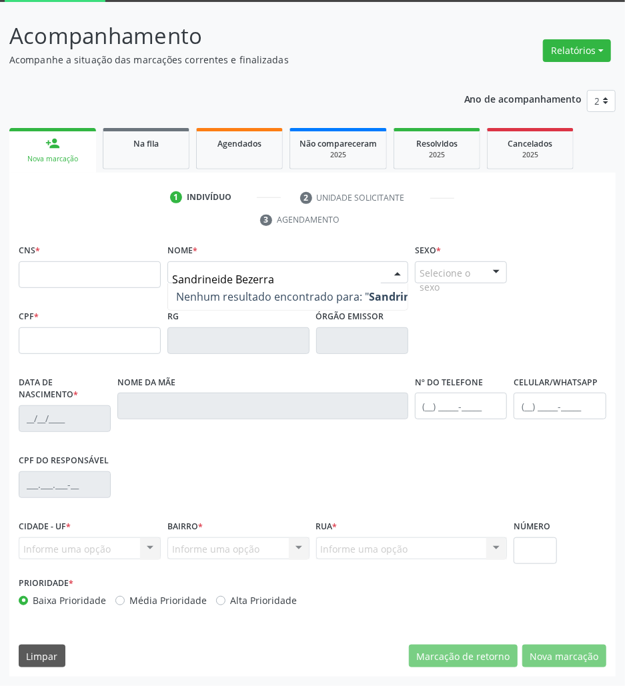
type input "Sandrineide Bezerra"
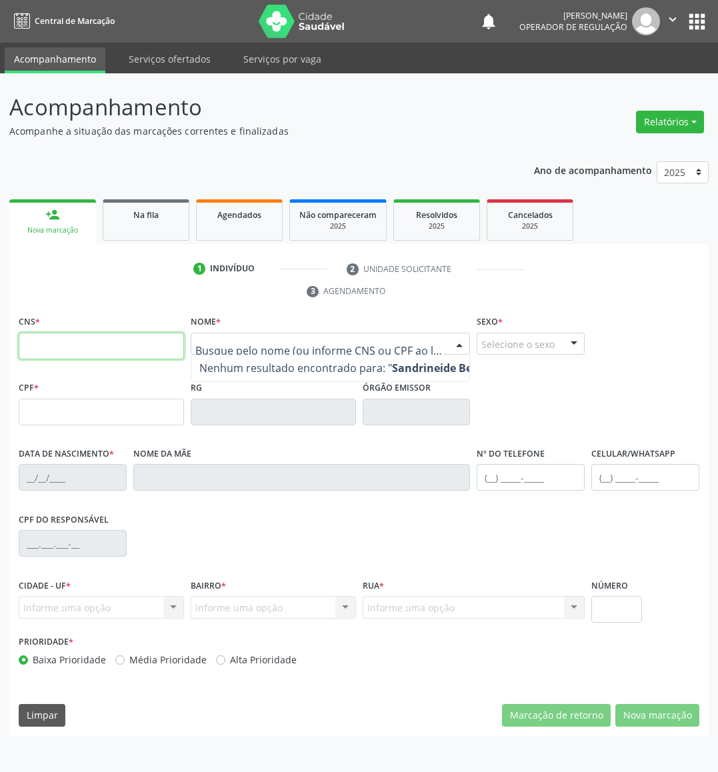
click at [117, 346] on input "text" at bounding box center [101, 346] width 165 height 27
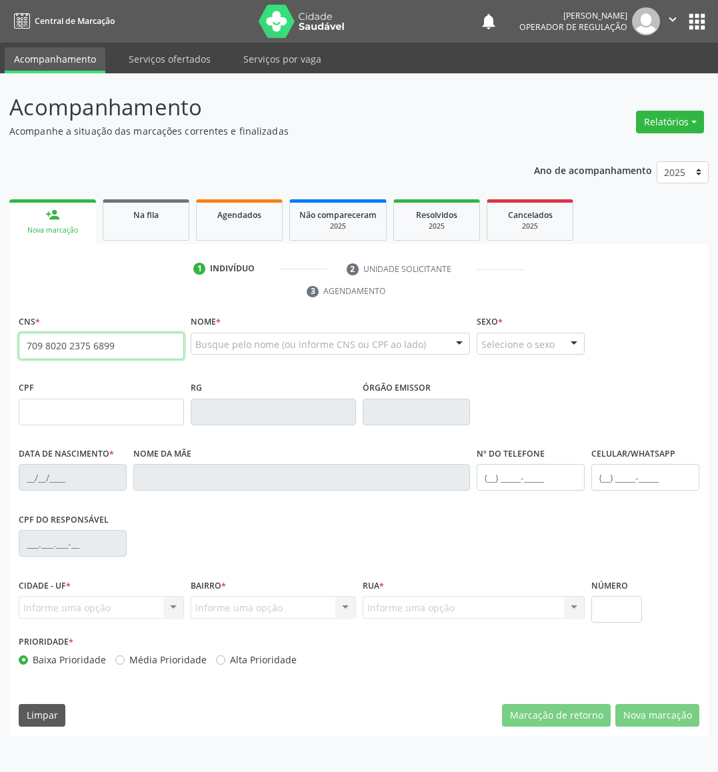
type input "709 8020 2375 6899"
type input "061.769.344-78"
type input "15/08/1986"
type input "Maria Jose Bezerra dos Santos"
type input "(83) 99376-6124"
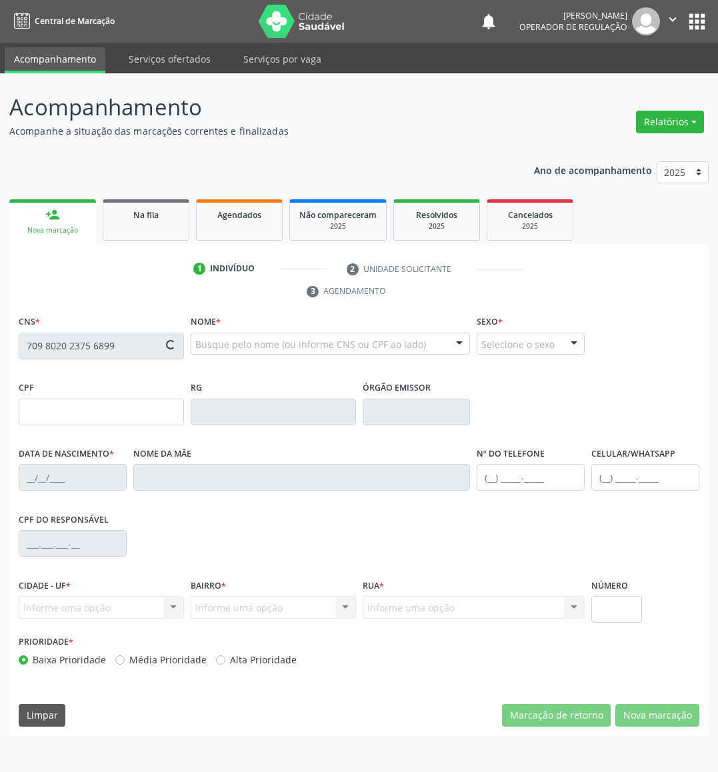
type input "(83) 99376-6124"
type input "36"
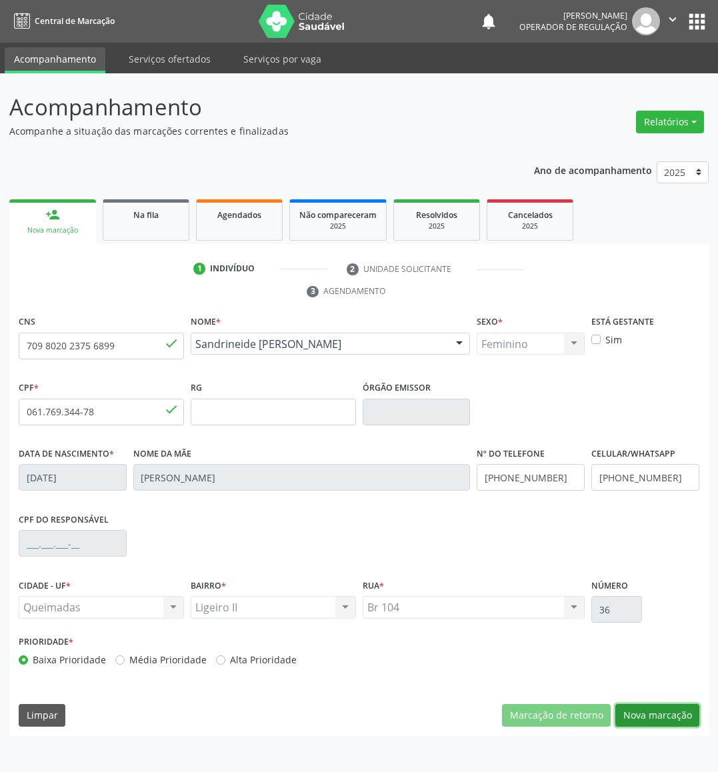
click at [639, 694] on button "Nova marcação" at bounding box center [658, 715] width 84 height 23
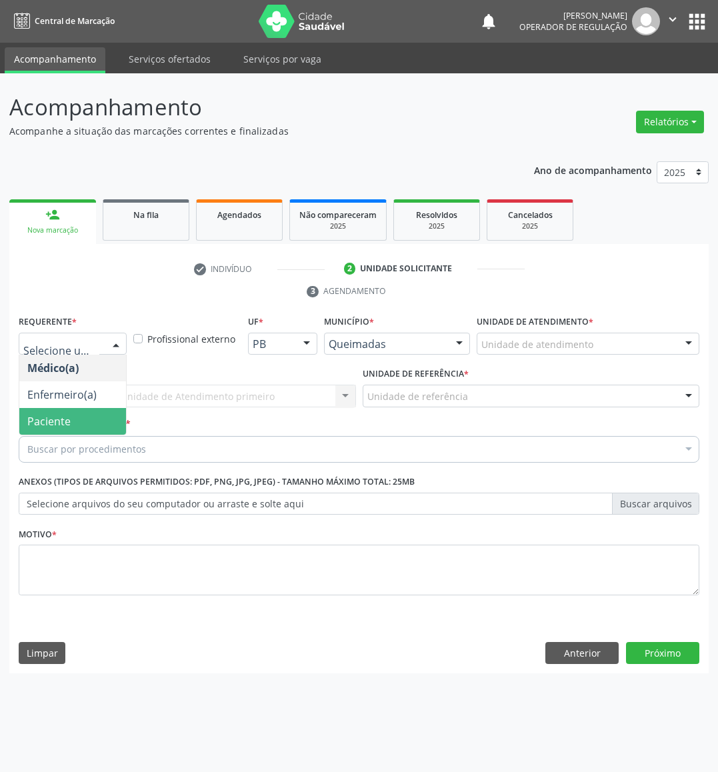
click at [88, 428] on span "Paciente" at bounding box center [72, 421] width 107 height 27
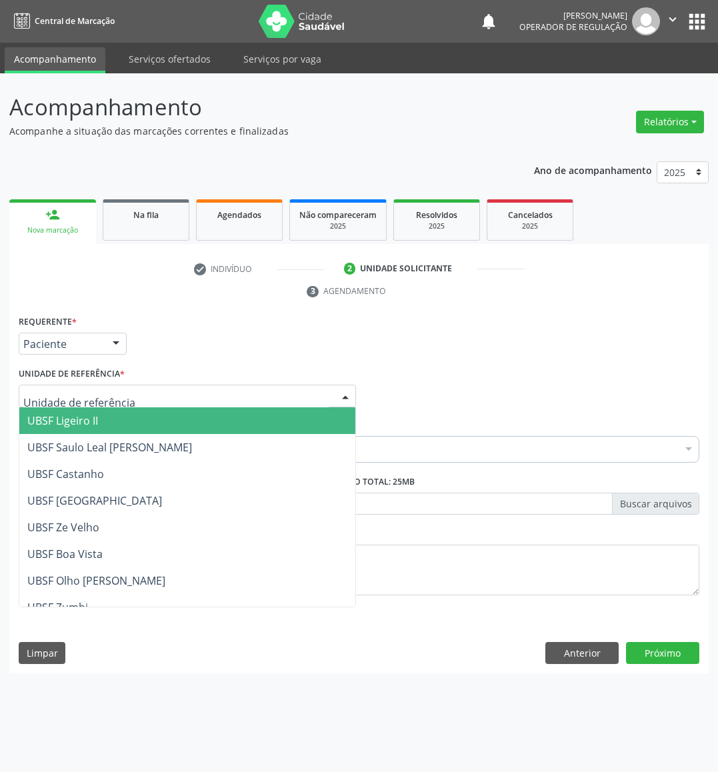
click at [137, 398] on div at bounding box center [187, 396] width 337 height 23
click at [137, 418] on span "UBSF Ligeiro II" at bounding box center [187, 420] width 336 height 27
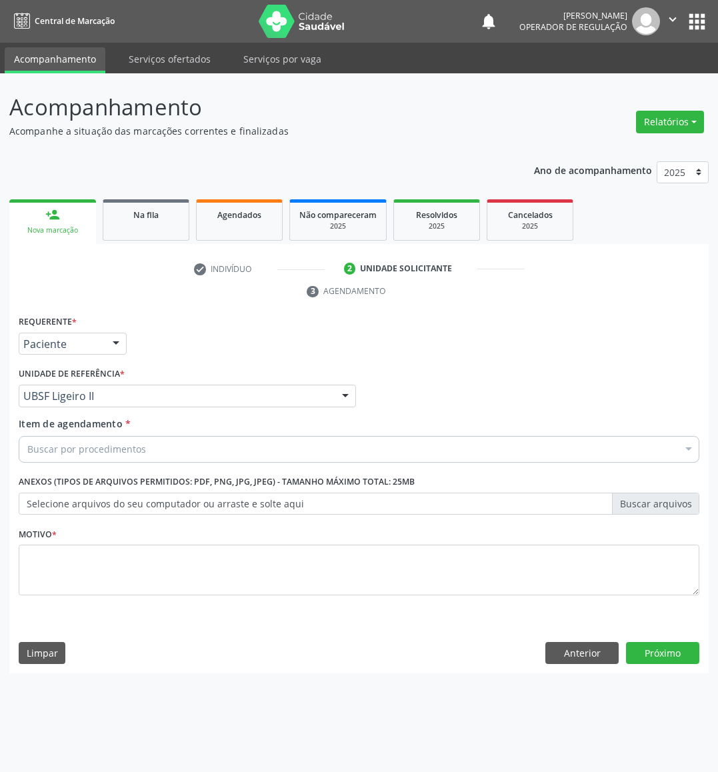
click at [272, 456] on div "Buscar por procedimentos" at bounding box center [359, 449] width 681 height 27
click at [350, 450] on div "Buscar por procedimentos" at bounding box center [359, 449] width 681 height 27
paste input "OFTALMOLOGISTA"
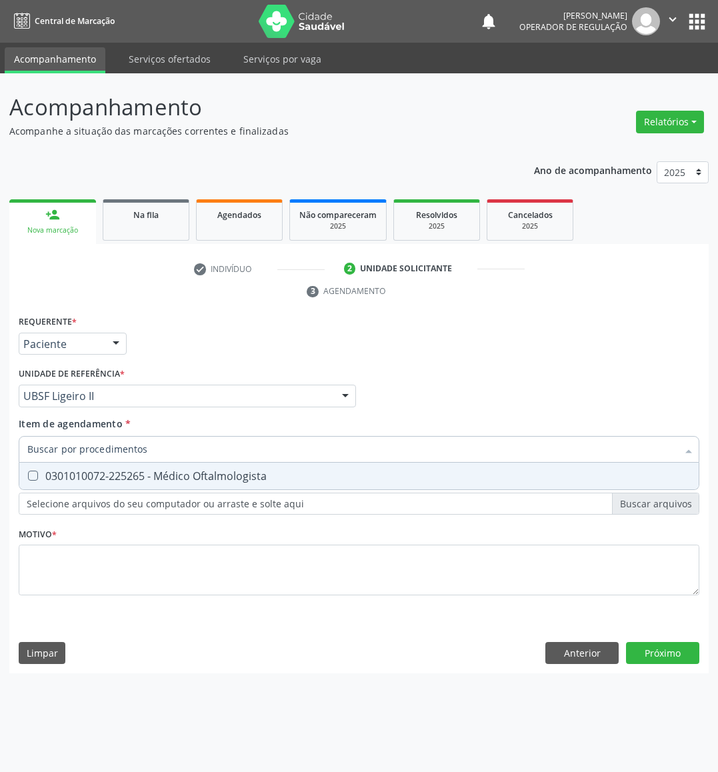
type input "OFTALMOLOGISTA"
click at [305, 471] on span "0301010072-225265 - Médico Oftalmologista" at bounding box center [359, 476] width 680 height 27
checkbox Oftalmologista "true"
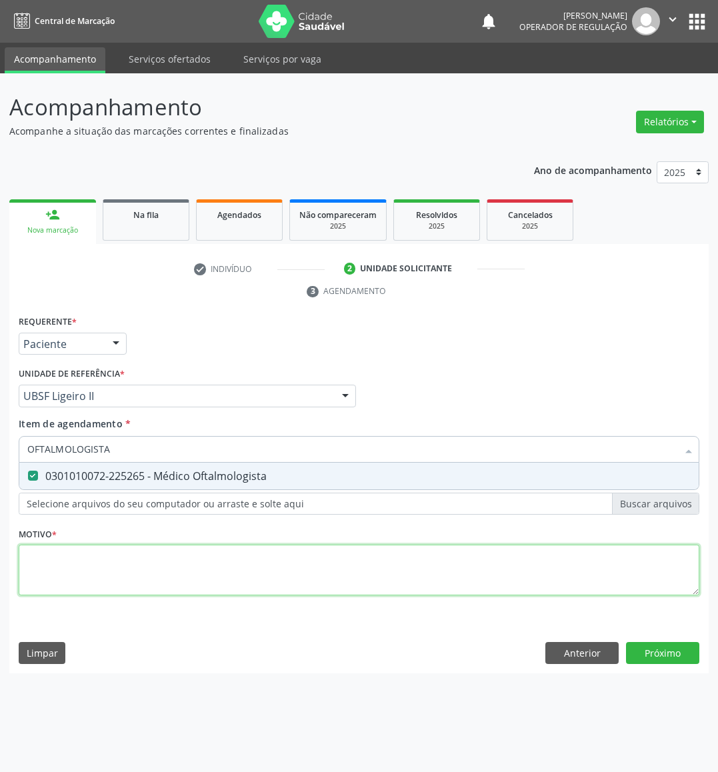
click at [447, 564] on div "Requerente * Paciente Médico(a) Enfermeiro(a) Paciente Nenhum resultado encontr…" at bounding box center [359, 463] width 681 height 302
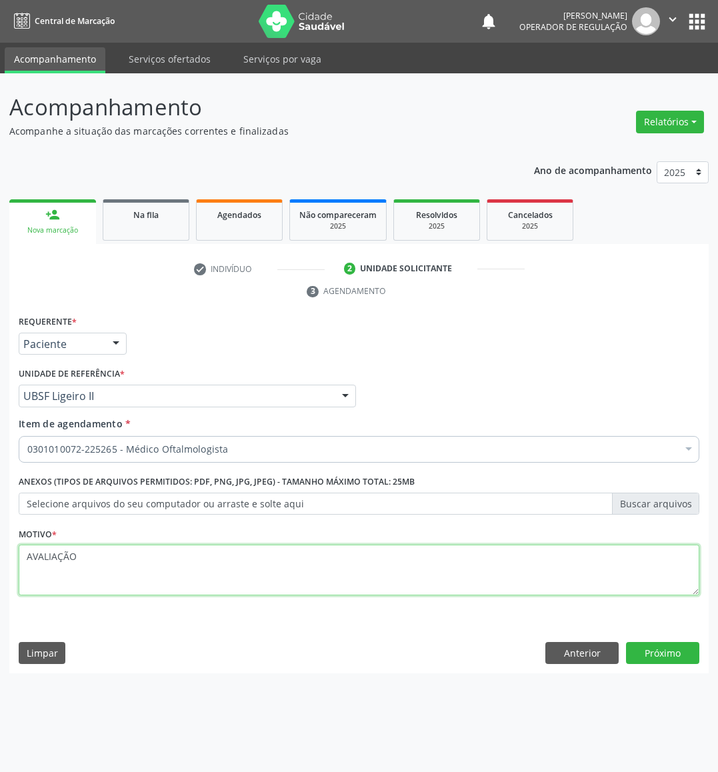
type textarea "AVALIAÇÃO"
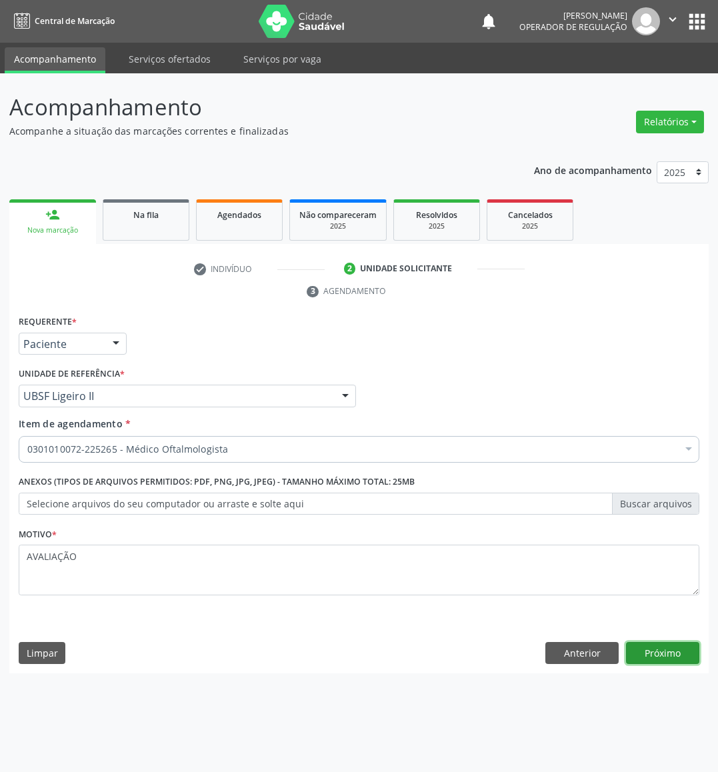
click button "Próximo" at bounding box center [662, 653] width 73 height 23
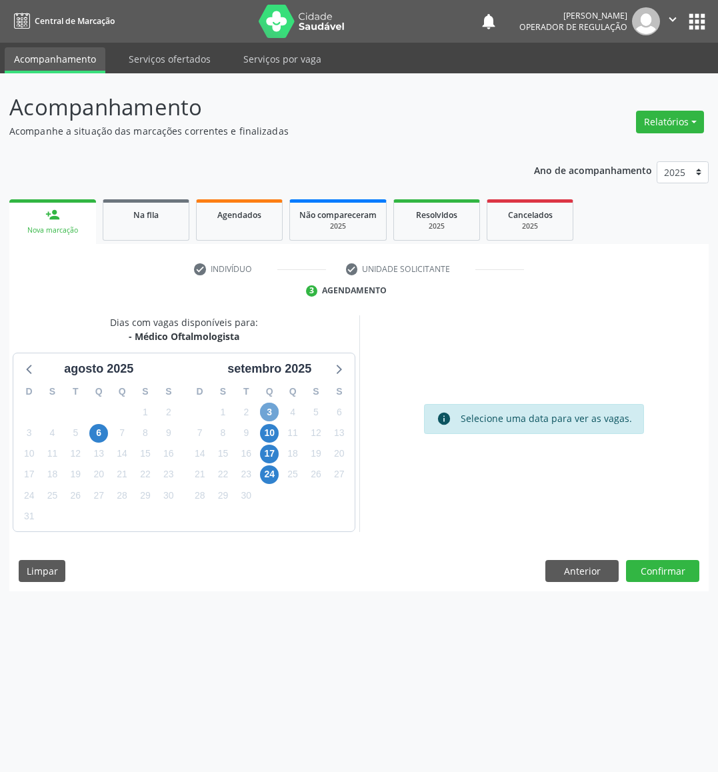
drag, startPoint x: 266, startPoint y: 405, endPoint x: 249, endPoint y: 394, distance: 20.4
click at [264, 403] on div "3" at bounding box center [269, 412] width 19 height 21
click at [677, 575] on button "Confirmar" at bounding box center [662, 571] width 73 height 23
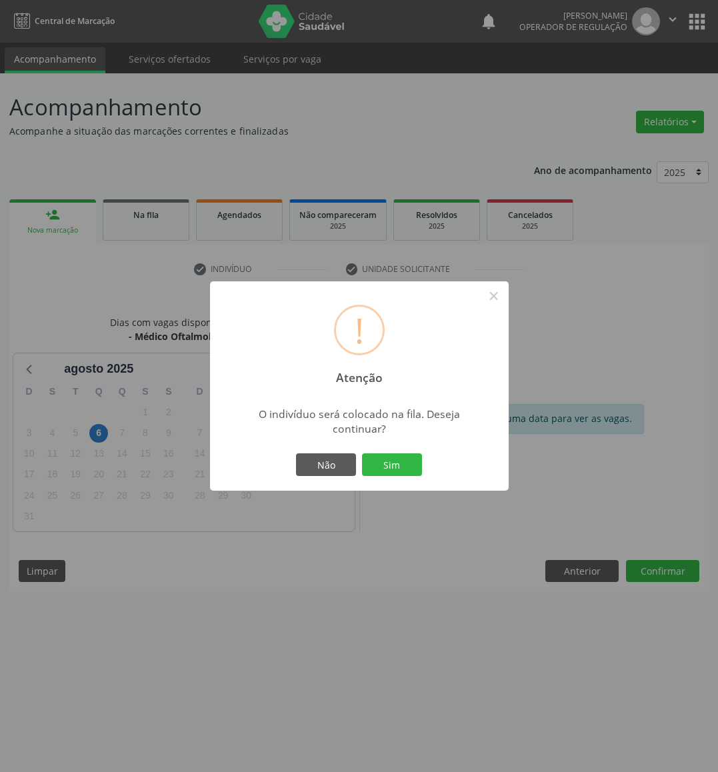
click at [362, 453] on button "Sim" at bounding box center [392, 464] width 60 height 23
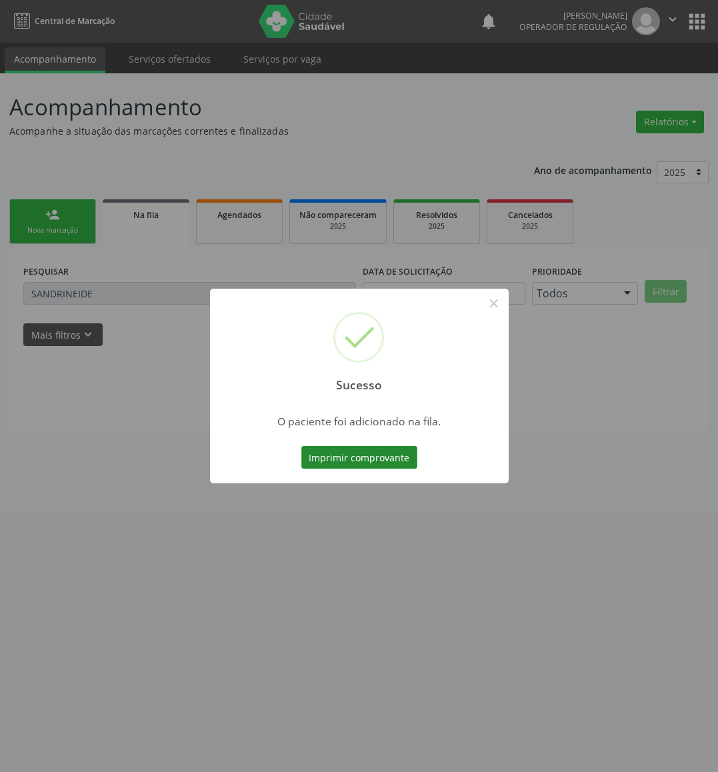
click at [383, 456] on button "Imprimir comprovante" at bounding box center [359, 457] width 116 height 23
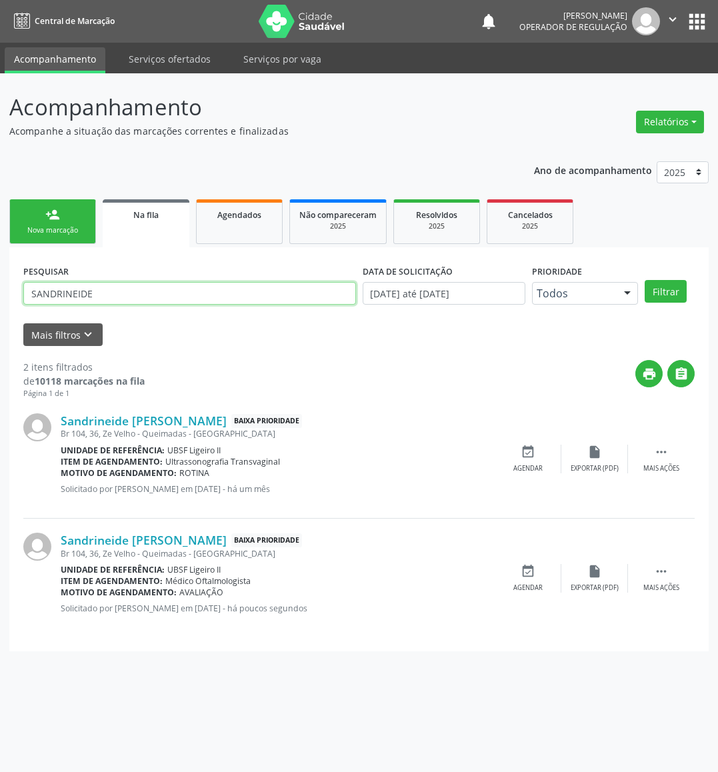
click at [153, 293] on input "SANDRINEIDE" at bounding box center [189, 293] width 333 height 23
click at [537, 574] on div "event_available Agendar" at bounding box center [528, 578] width 67 height 29
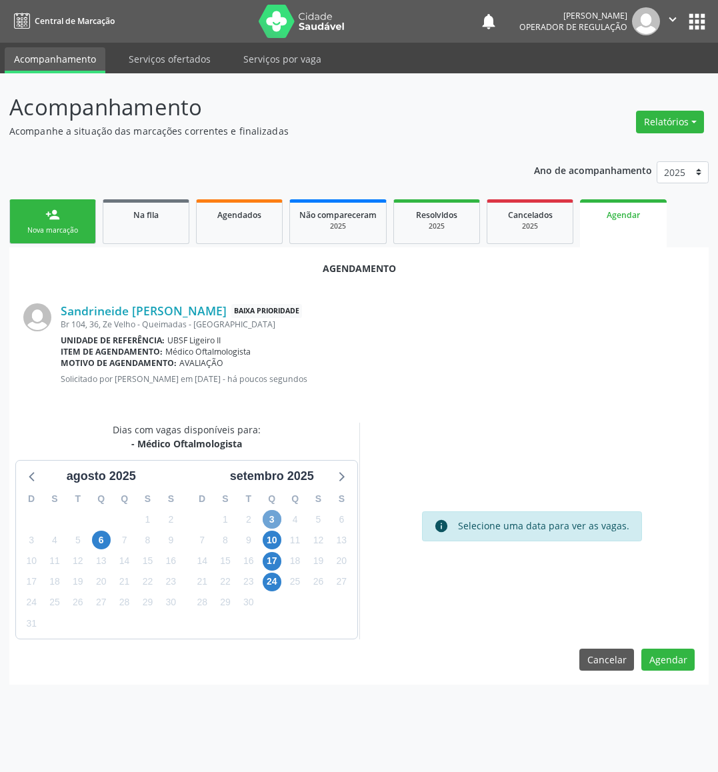
click at [277, 515] on span "3" at bounding box center [272, 519] width 19 height 19
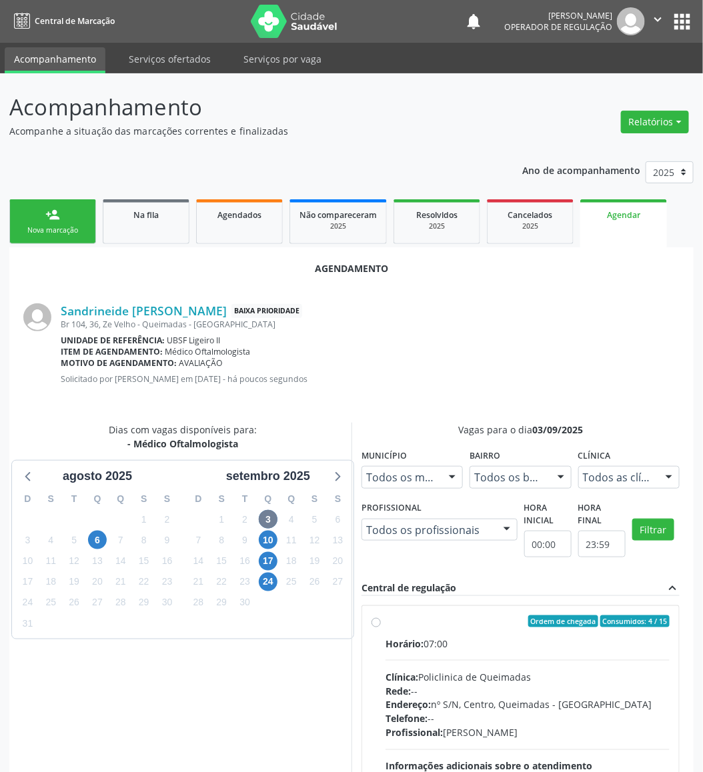
drag, startPoint x: 552, startPoint y: 633, endPoint x: 428, endPoint y: 561, distance: 143.4
click at [550, 632] on label "Ordem de chegada Consumidos: 4 / 15 Horário: 07:00 Clínica: Policlinica de Quei…" at bounding box center [527, 718] width 284 height 205
click at [381, 628] on input "Ordem de chegada Consumidos: 4 / 15 Horário: 07:00 Clínica: Policlinica de Quei…" at bounding box center [375, 622] width 9 height 12
radio input "true"
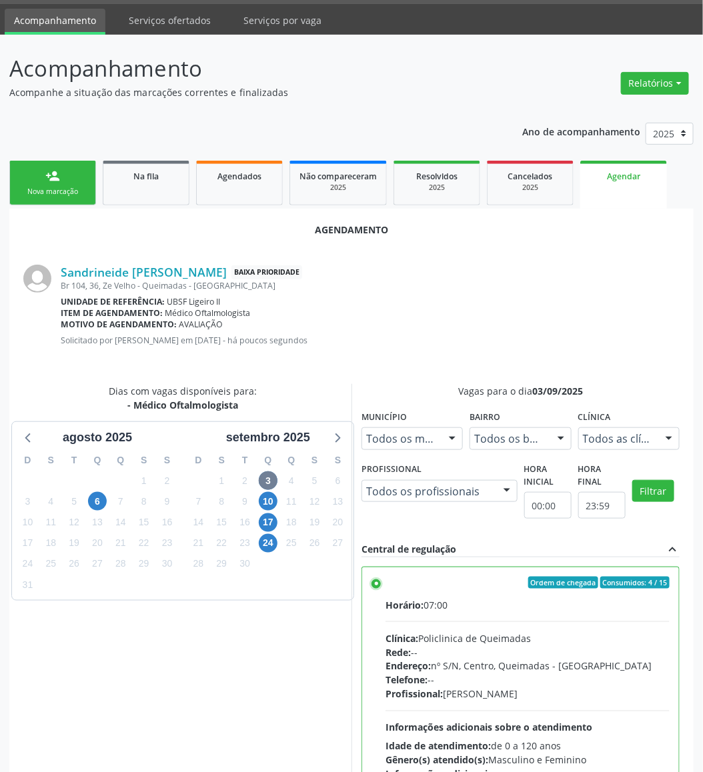
scroll to position [146, 0]
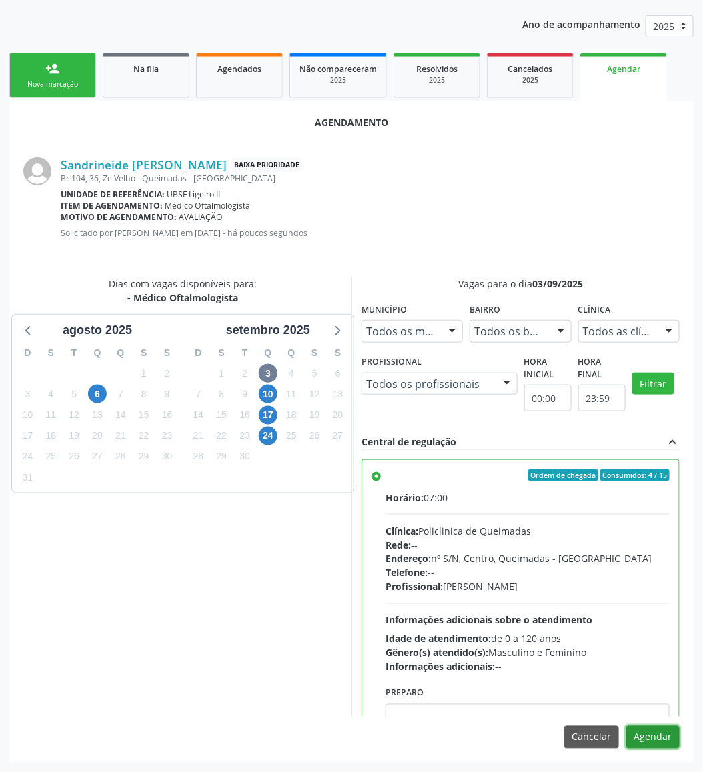
click at [660, 694] on button "Agendar" at bounding box center [652, 737] width 53 height 23
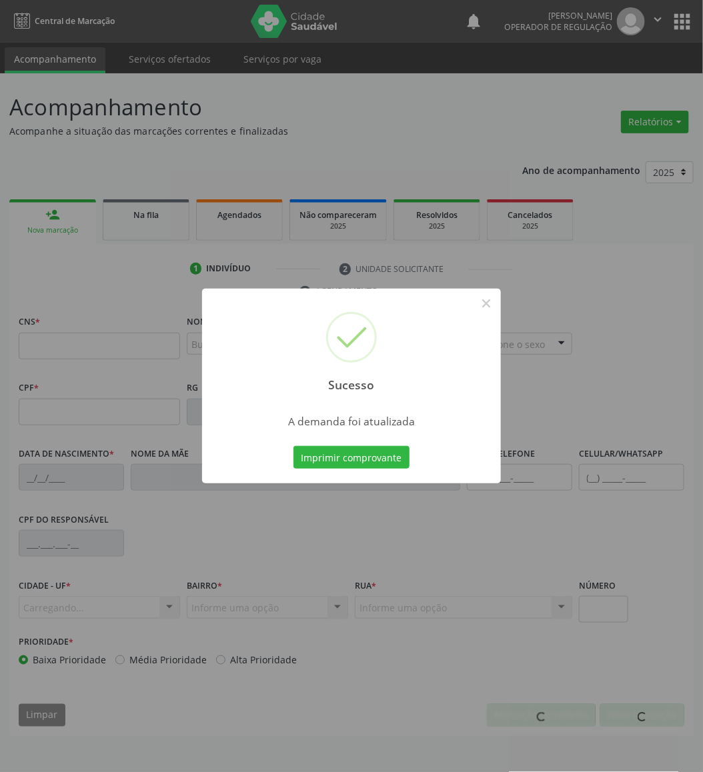
scroll to position [0, 0]
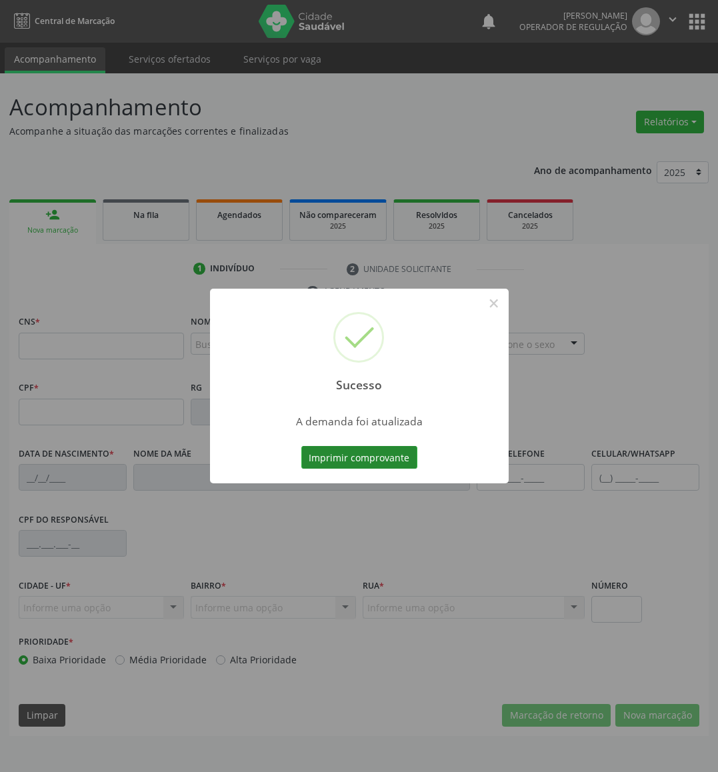
click at [383, 446] on button "Imprimir comprovante" at bounding box center [359, 457] width 116 height 23
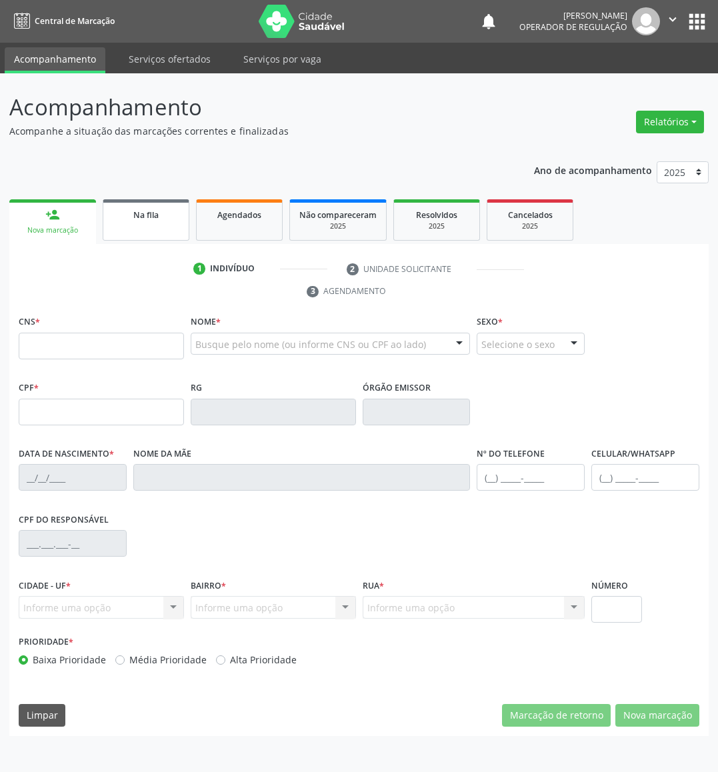
click at [137, 202] on link "Na fila" at bounding box center [146, 219] width 87 height 41
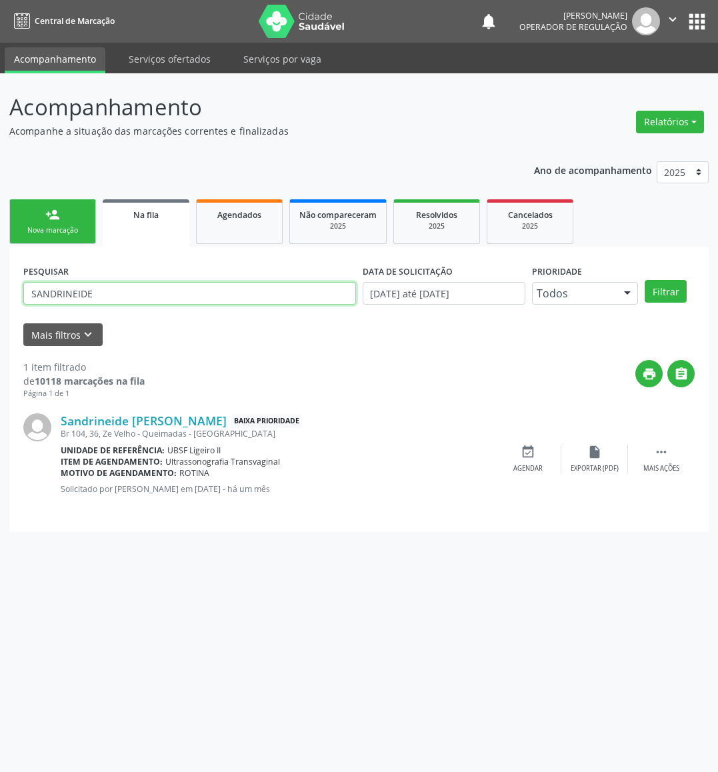
click at [108, 284] on input "SANDRINEIDE" at bounding box center [189, 293] width 333 height 23
type input "703207631389990"
click at [645, 280] on button "Filtrar" at bounding box center [666, 291] width 42 height 23
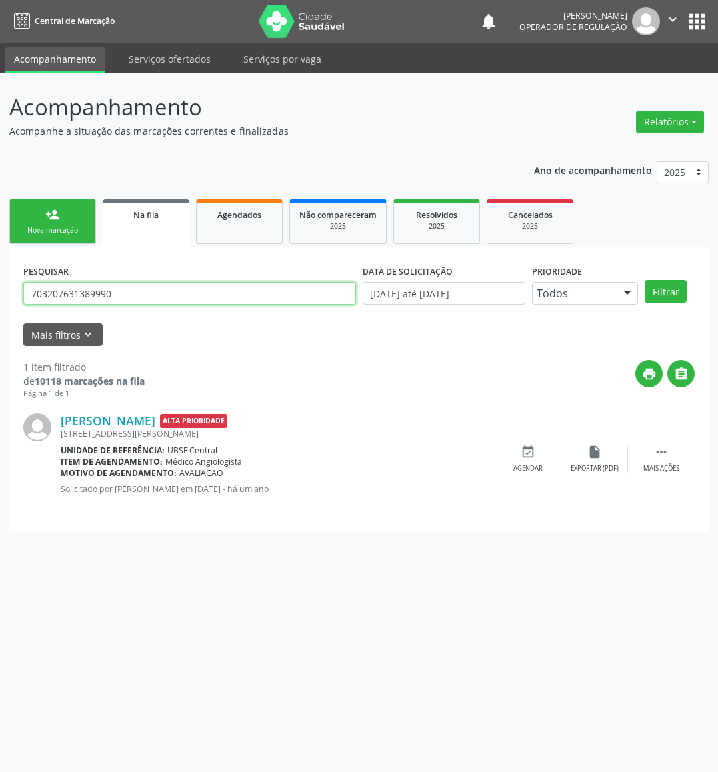
click at [98, 283] on input "703207631389990" at bounding box center [189, 293] width 333 height 23
click at [77, 225] on div "Nova marcação" at bounding box center [52, 230] width 67 height 10
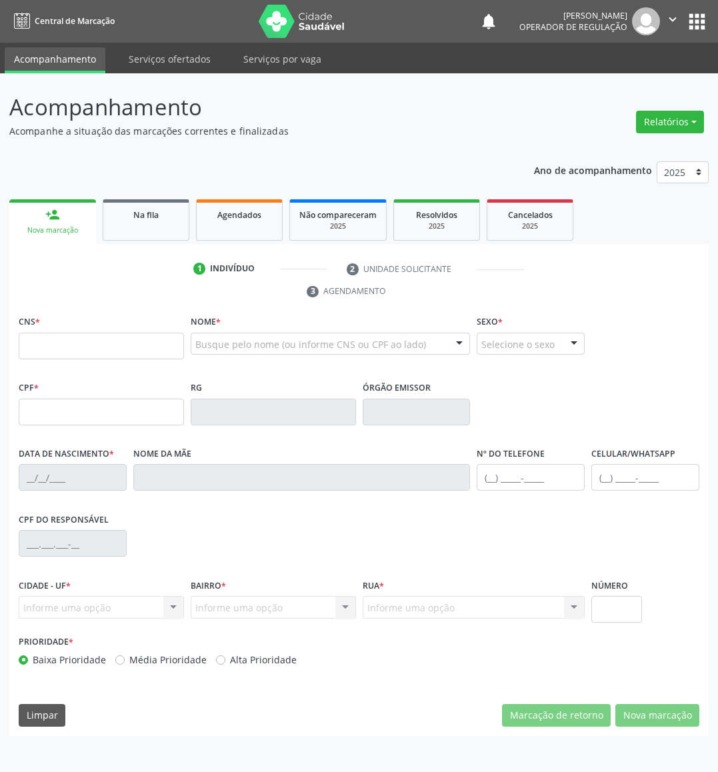
click at [152, 329] on div "CNS *" at bounding box center [101, 335] width 165 height 47
click at [156, 338] on input "text" at bounding box center [101, 346] width 165 height 27
paste input "703 2076 3138 9990"
type input "703 2076 3138 9990"
type input "424.538.524-34"
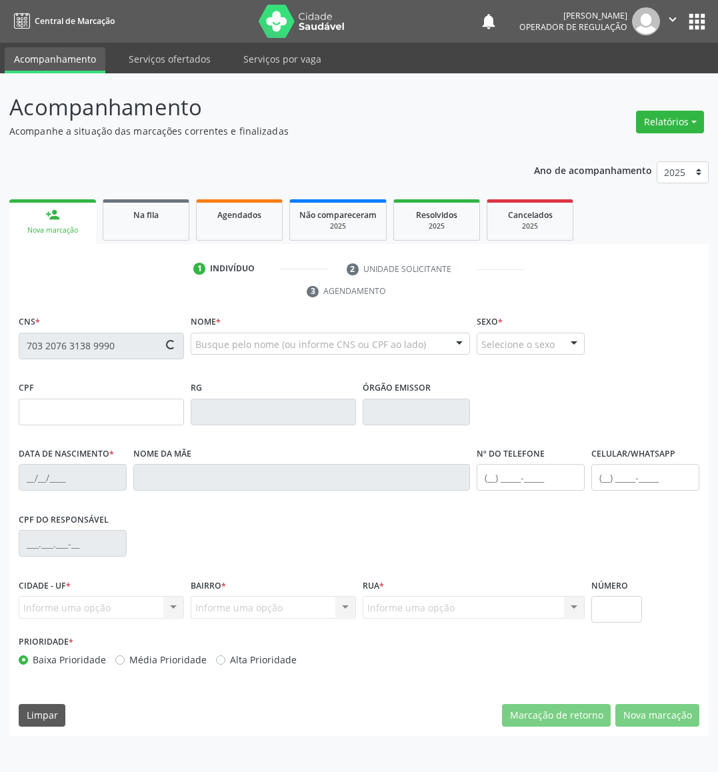
type input "21/06/1965"
type input "Maria Velez da Nóbrega"
type input "(83) 99153-0960"
type input "101"
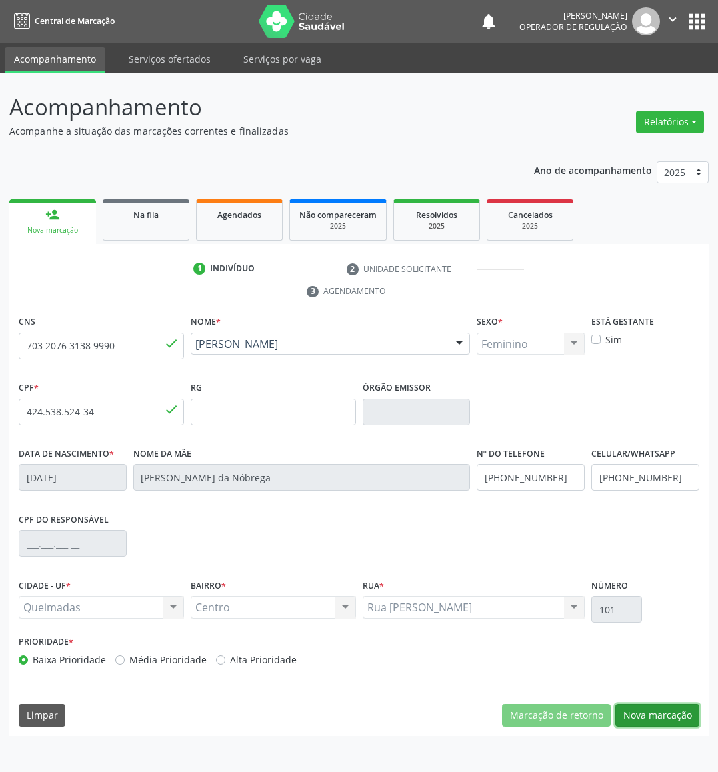
click at [663, 694] on button "Nova marcação" at bounding box center [658, 715] width 84 height 23
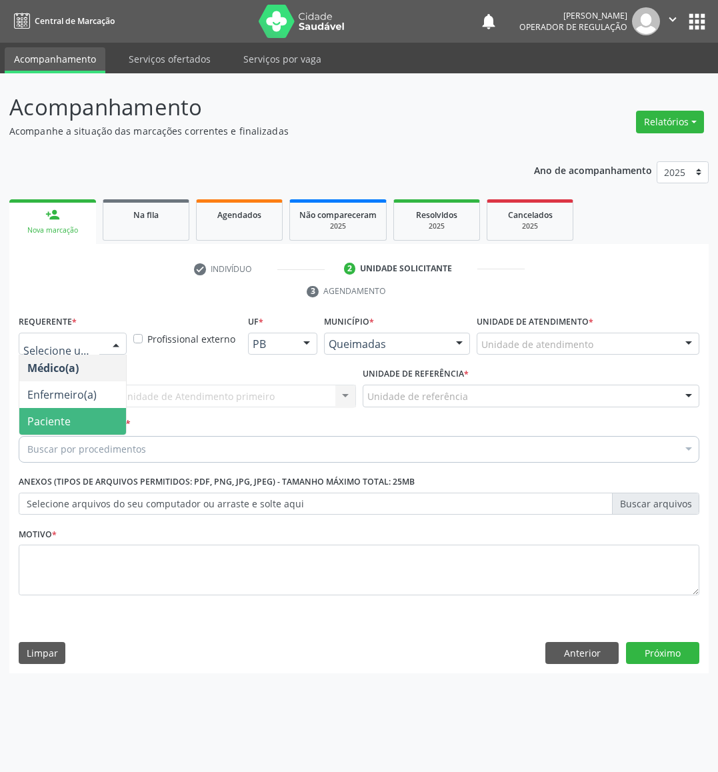
drag, startPoint x: 51, startPoint y: 426, endPoint x: 55, endPoint y: 412, distance: 14.6
click at [50, 426] on span "Paciente" at bounding box center [48, 421] width 43 height 15
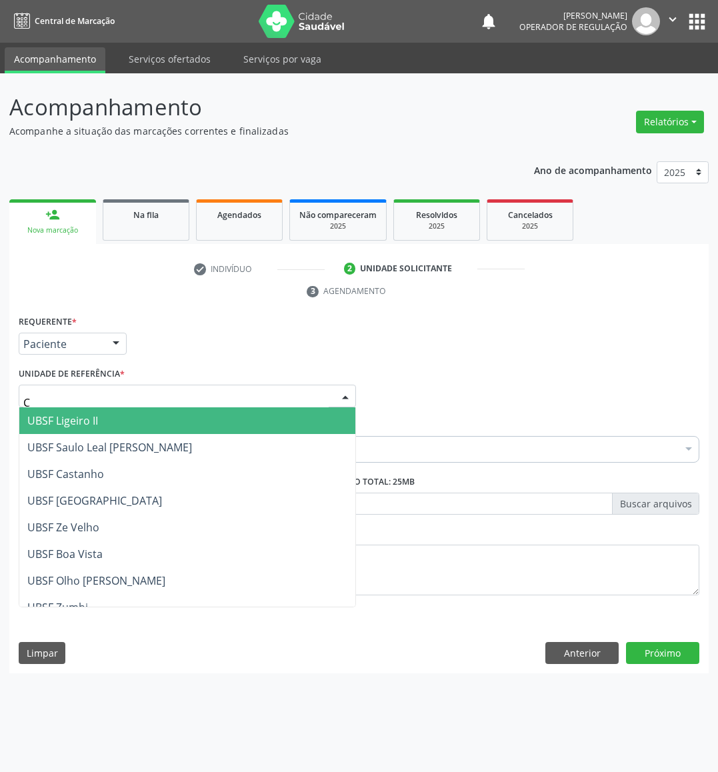
click at [92, 385] on div "C" at bounding box center [187, 396] width 337 height 23
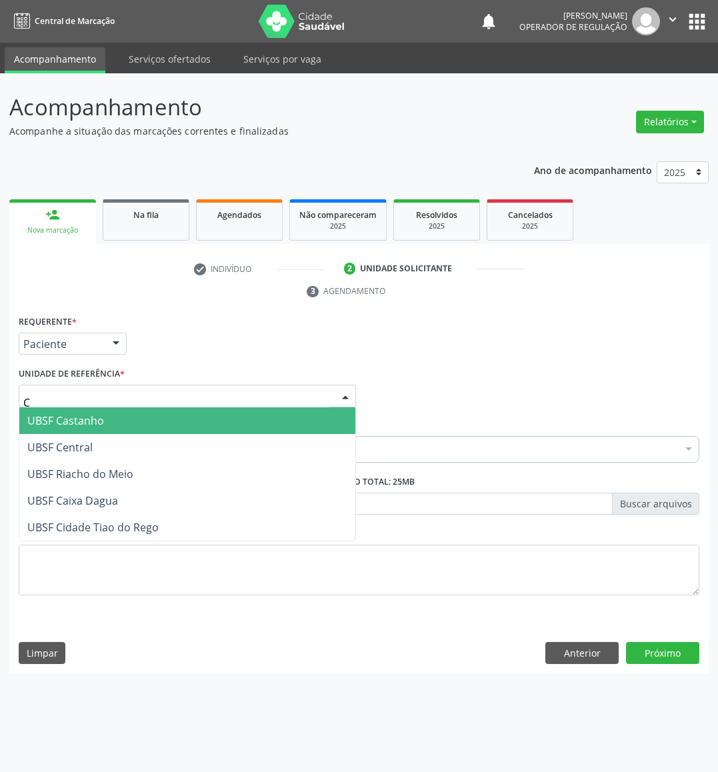
type input "CE"
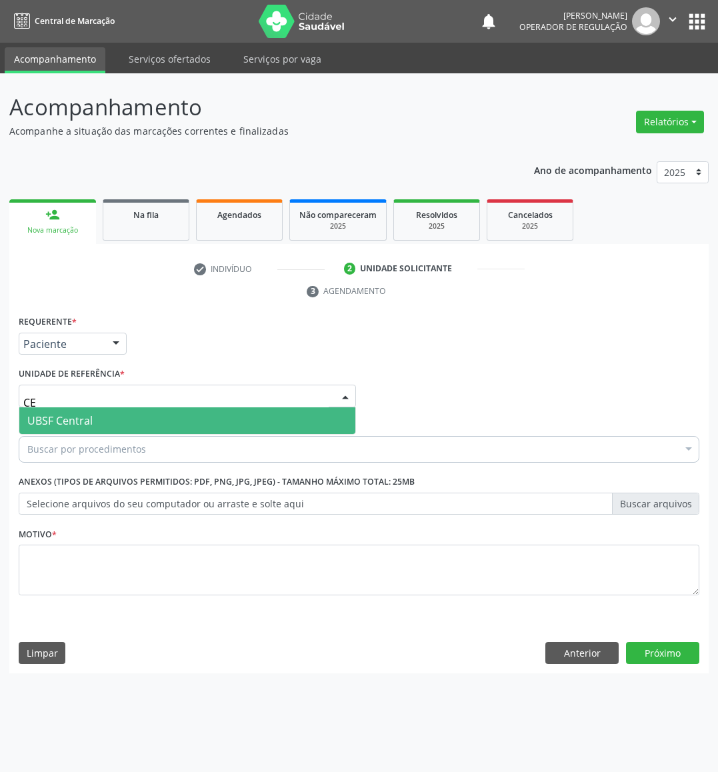
click at [97, 412] on span "UBSF Central" at bounding box center [187, 420] width 336 height 27
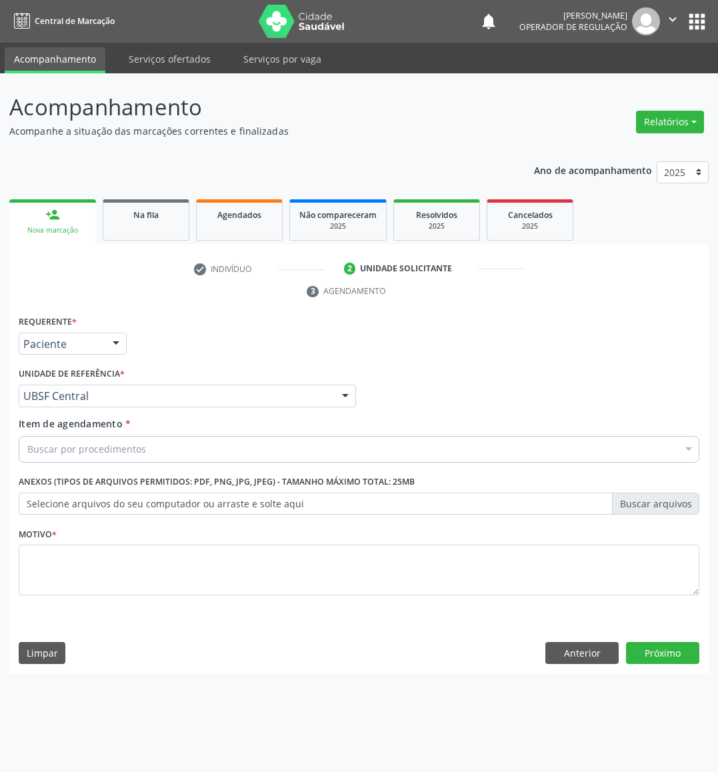
click at [149, 442] on div "Buscar por procedimentos" at bounding box center [359, 449] width 681 height 27
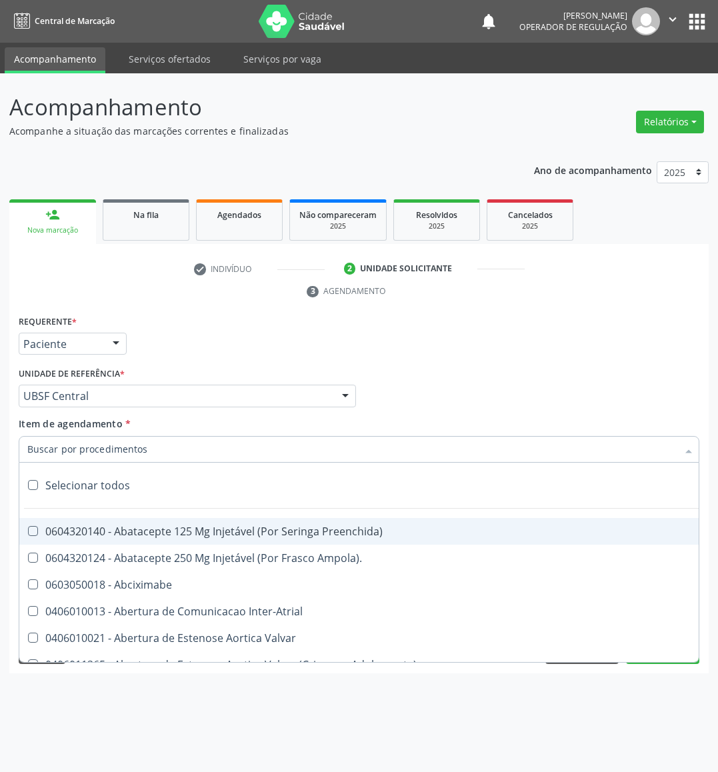
paste input "OFTALMOLOGISTA"
type input "OFTALMOLOGISTA"
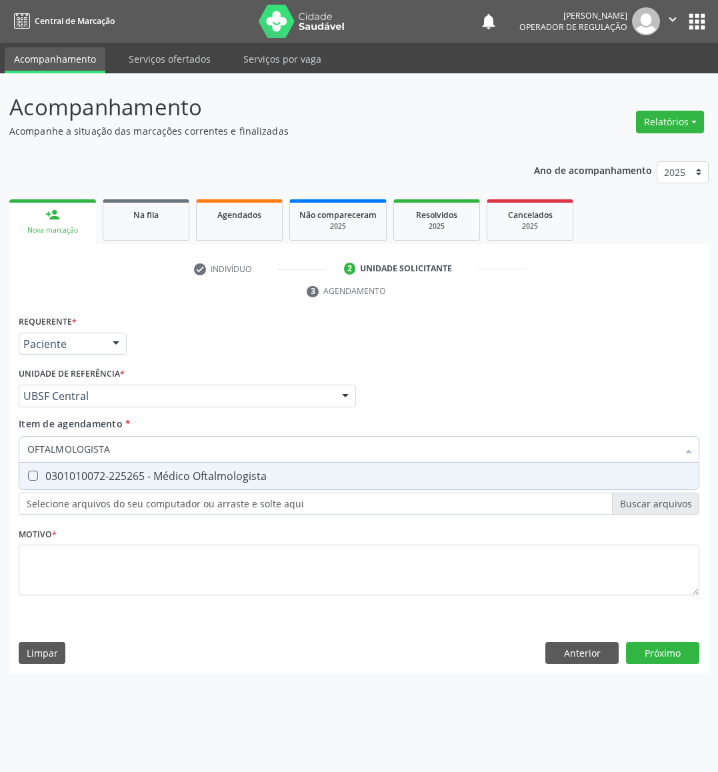
click at [165, 477] on div "0301010072-225265 - Médico Oftalmologista" at bounding box center [359, 476] width 664 height 11
checkbox Oftalmologista "true"
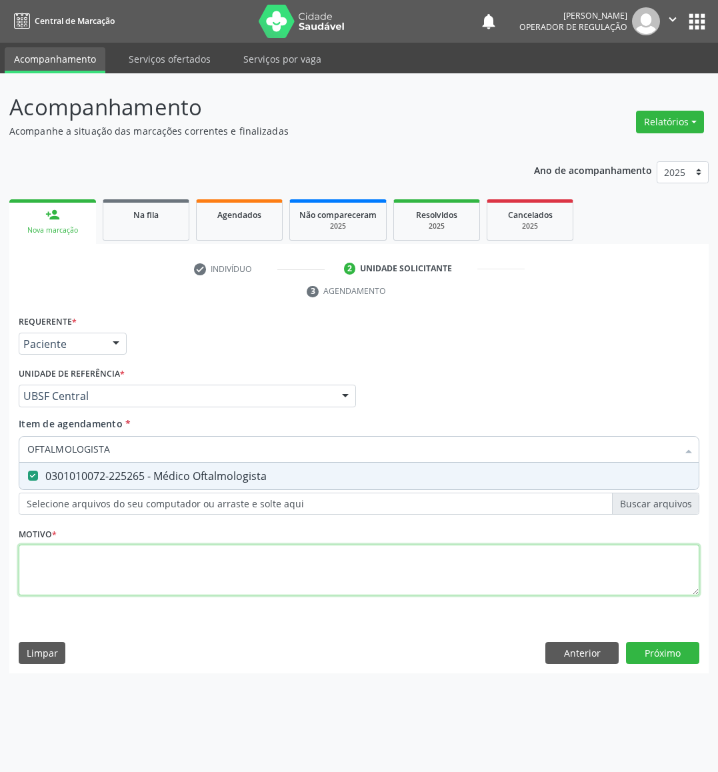
click at [149, 580] on div "Requerente * Paciente Médico(a) Enfermeiro(a) Paciente Nenhum resultado encontr…" at bounding box center [359, 463] width 681 height 302
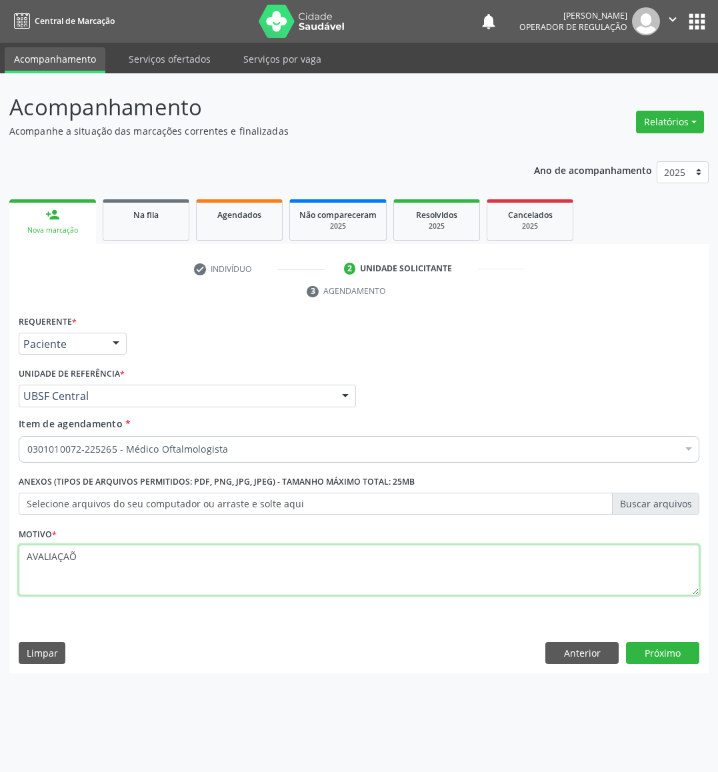
type textarea "AVALIAÇAÕ"
click at [147, 585] on textarea "AVALIAÇAÕ" at bounding box center [359, 570] width 681 height 51
type textarea "AVALIAÇÃO"
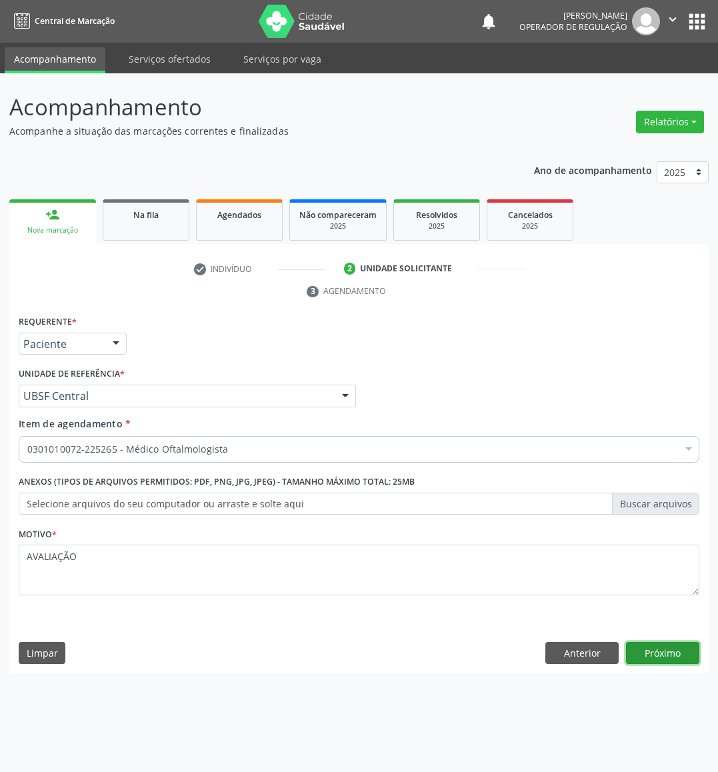
click button "Próximo" at bounding box center [662, 653] width 73 height 23
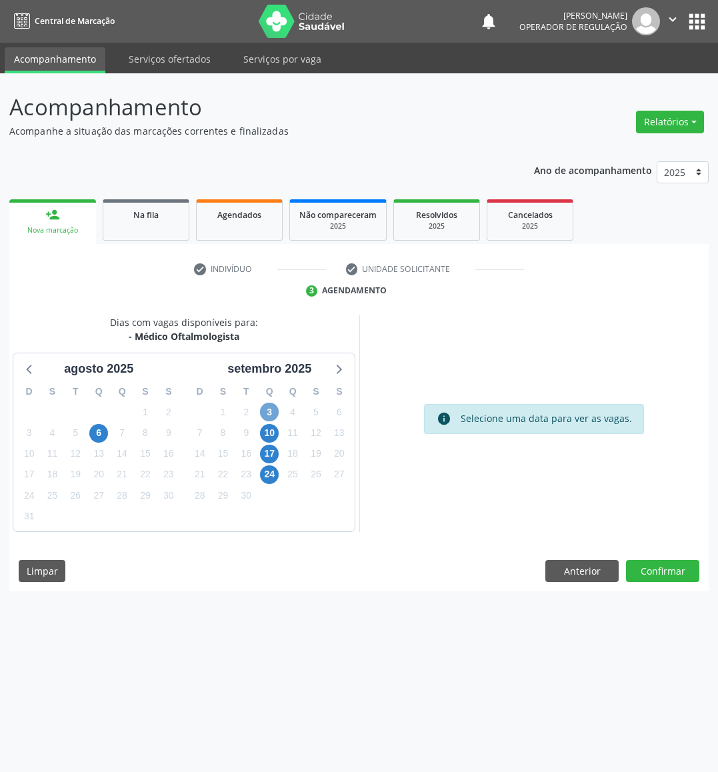
click at [270, 415] on span "3" at bounding box center [269, 412] width 19 height 19
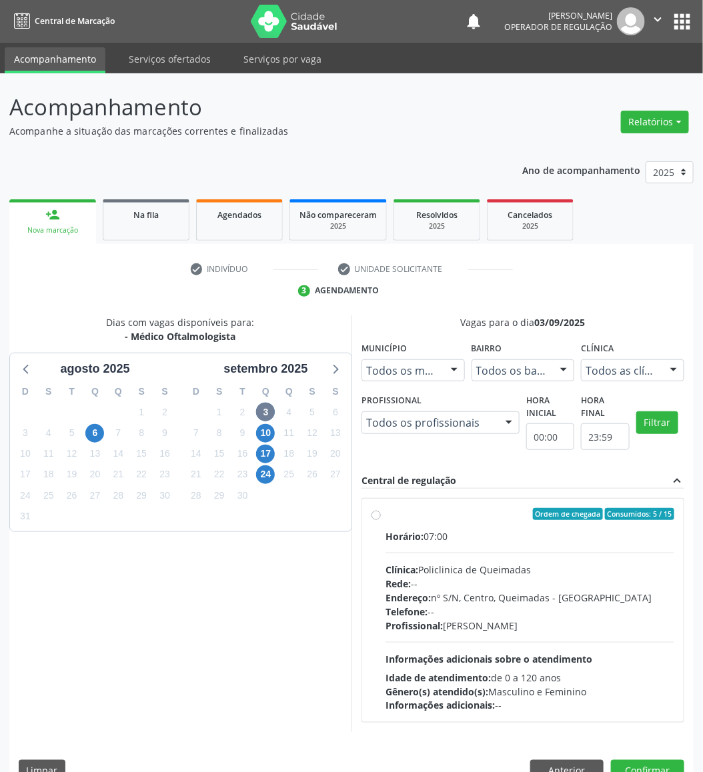
click at [415, 507] on div "Ordem de chegada Consumidos: 5 / 15 Horário: 07:00 Clínica: Policlinica de Quei…" at bounding box center [522, 610] width 321 height 223
radio input "true"
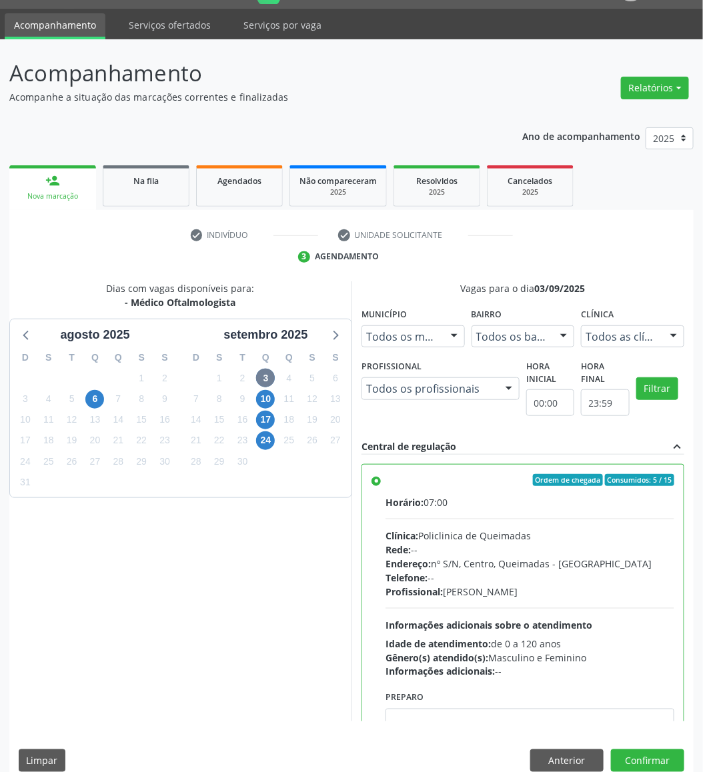
scroll to position [53, 0]
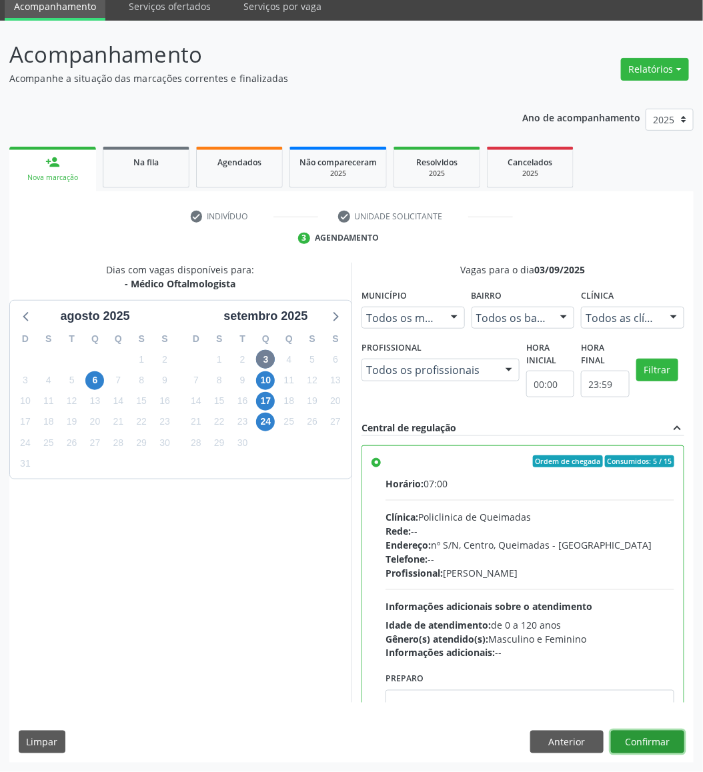
click at [663, 694] on button "Confirmar" at bounding box center [647, 742] width 73 height 23
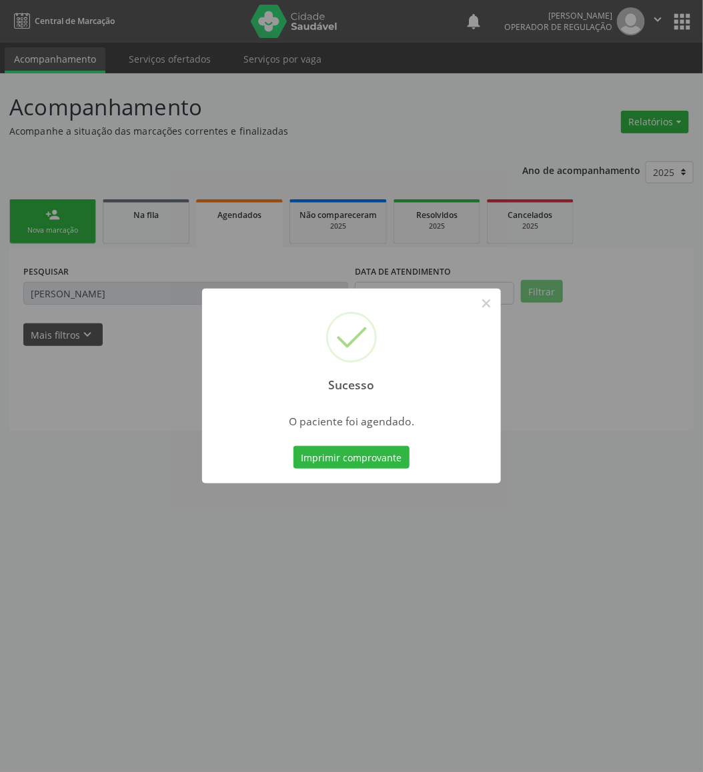
scroll to position [0, 0]
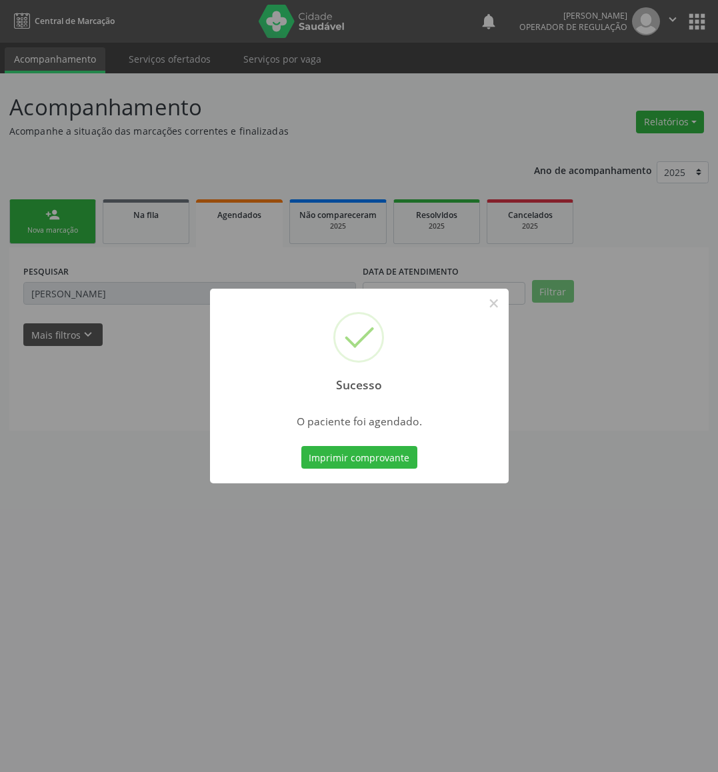
click at [301, 446] on button "Imprimir comprovante" at bounding box center [359, 457] width 116 height 23
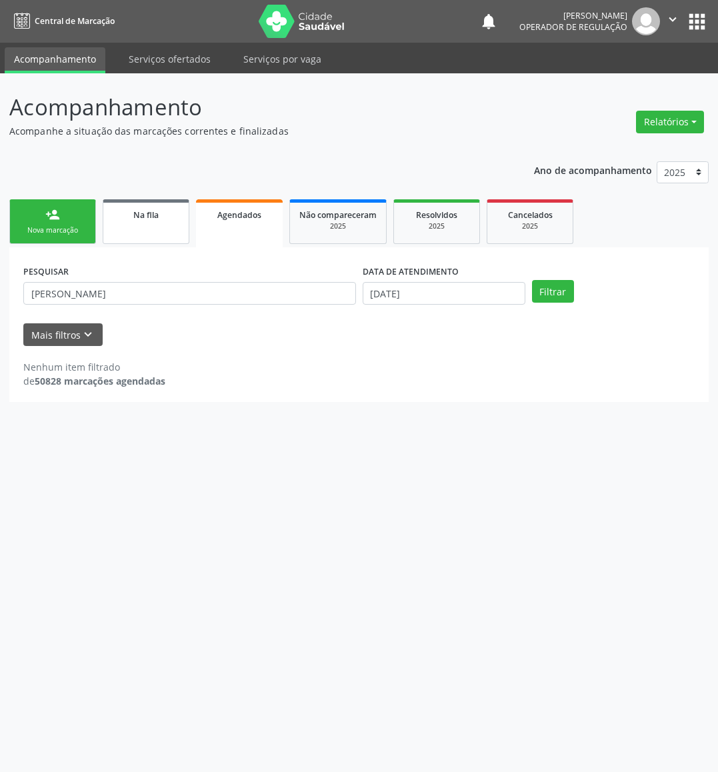
click at [139, 213] on span "Na fila" at bounding box center [145, 214] width 25 height 11
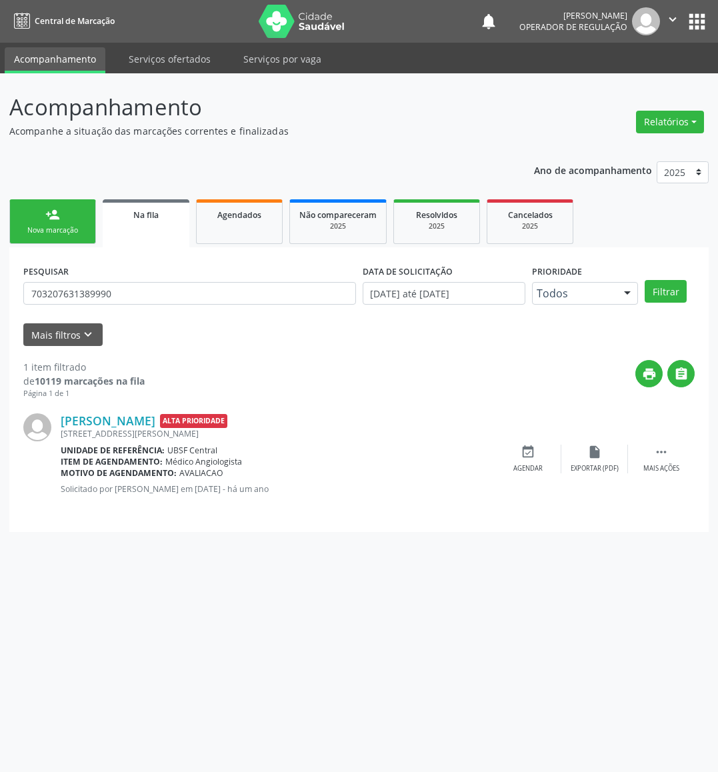
click at [32, 222] on link "person_add Nova marcação" at bounding box center [52, 221] width 87 height 45
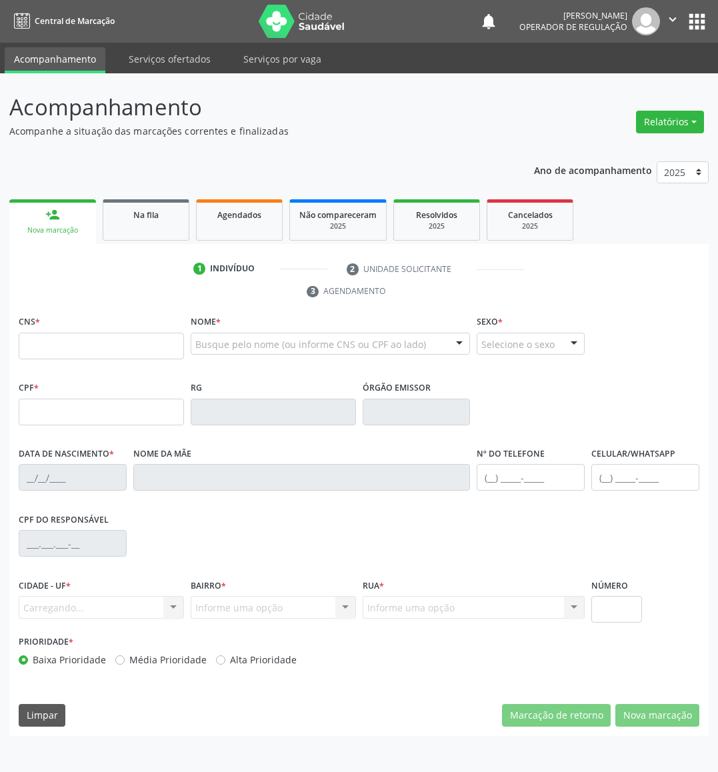
click at [398, 352] on div "Busque pelo nome (ou informe CNS ou CPF ao lado)" at bounding box center [331, 344] width 280 height 23
click at [265, 335] on div at bounding box center [331, 344] width 280 height 23
type input "IAGO LUCAS"
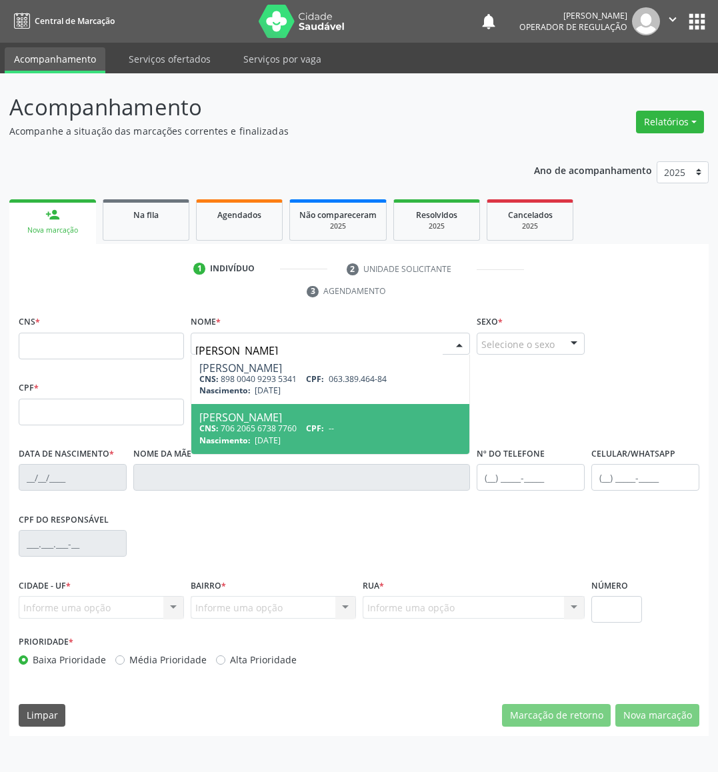
click at [356, 421] on div "Iago Lucas Ferreira Cardoso" at bounding box center [330, 417] width 263 height 11
type input "706 2065 6738 7760"
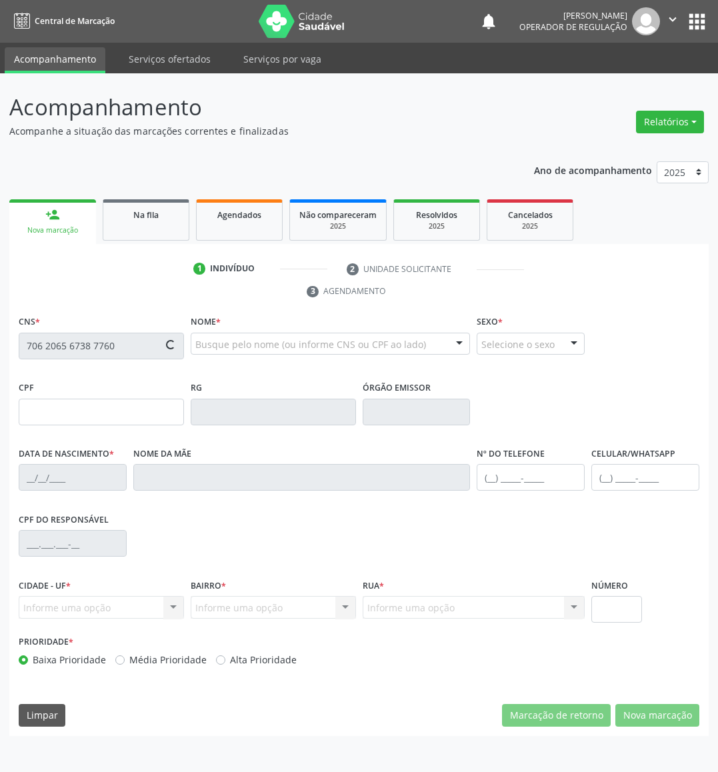
type input "16/05/2013"
type input "Raquel da Silva Ferreira"
type input "(83) 99189-1237"
type input "063.389.464-84"
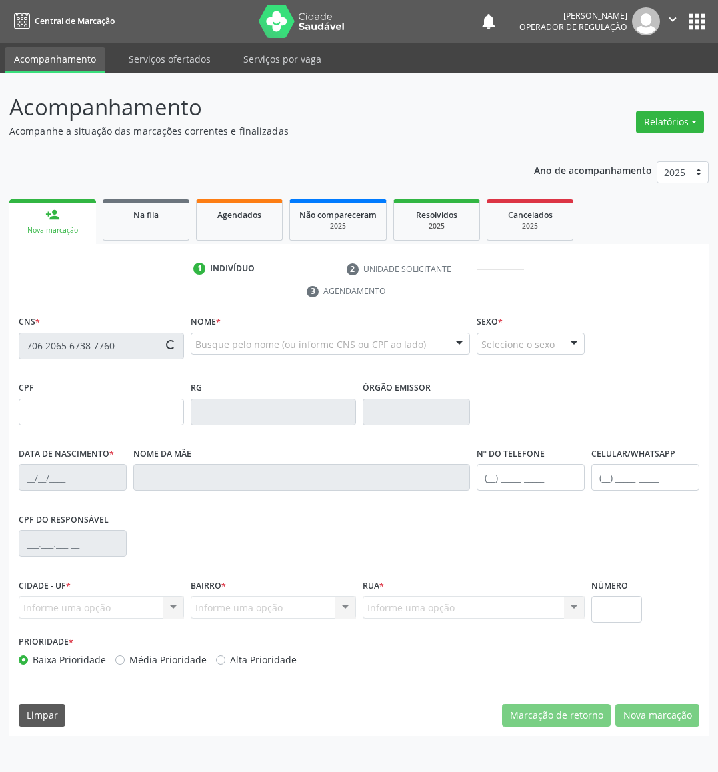
type input "3"
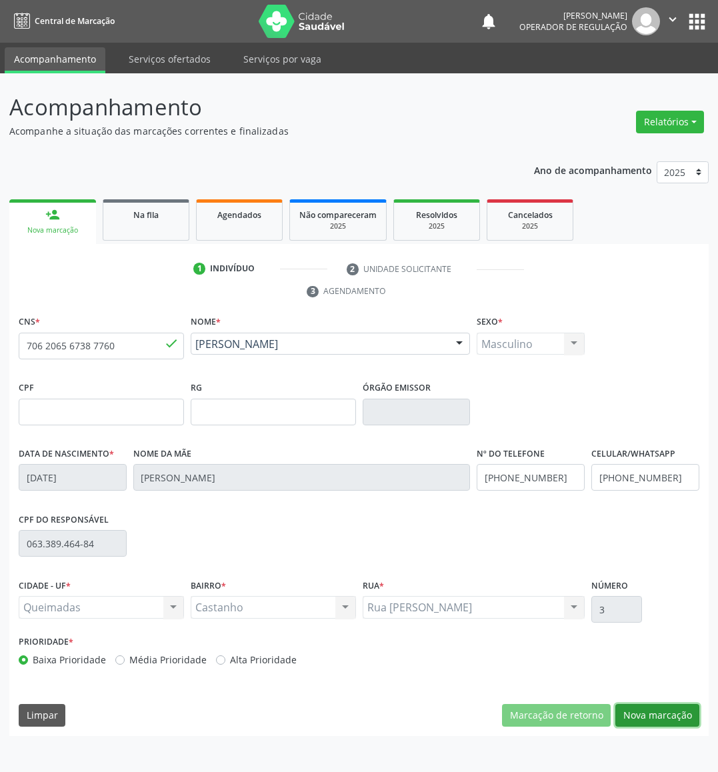
click at [669, 694] on button "Nova marcação" at bounding box center [658, 715] width 84 height 23
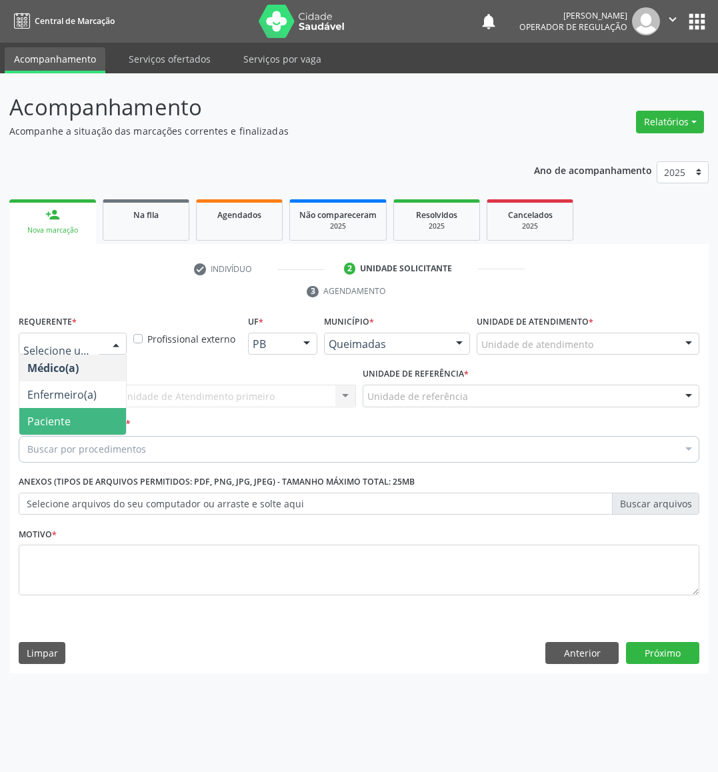
click at [88, 423] on span "Paciente" at bounding box center [72, 421] width 107 height 27
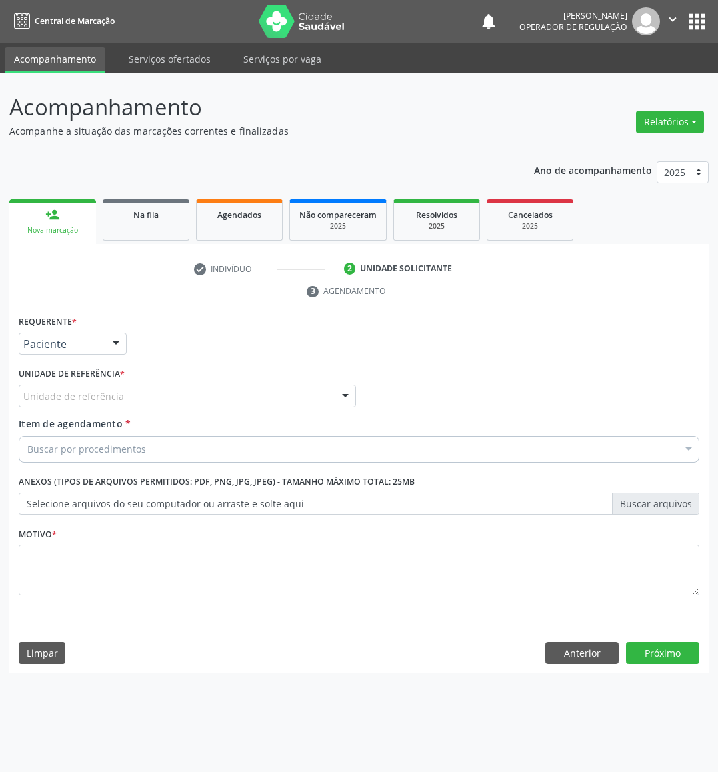
click at [161, 392] on div "Unidade de referência" at bounding box center [187, 396] width 337 height 23
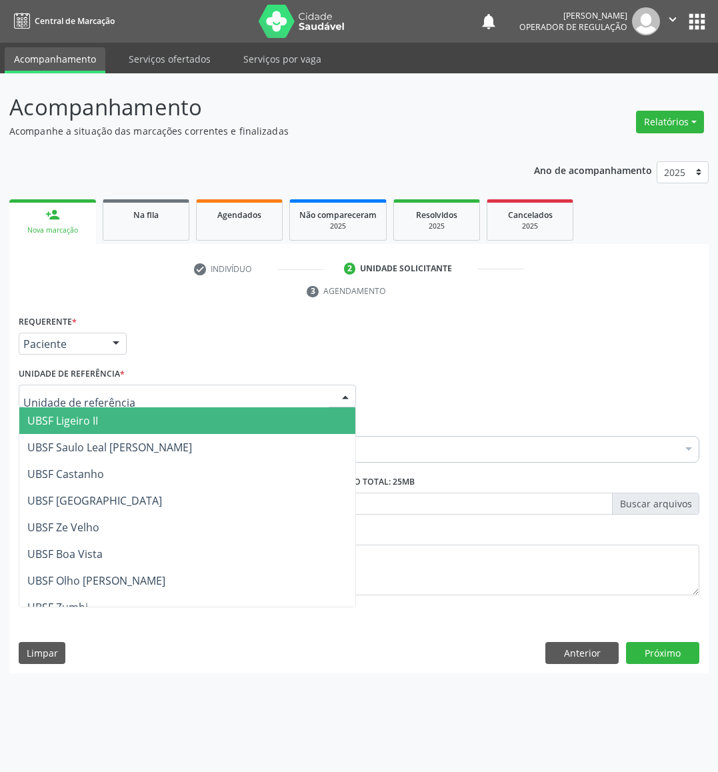
type input "X"
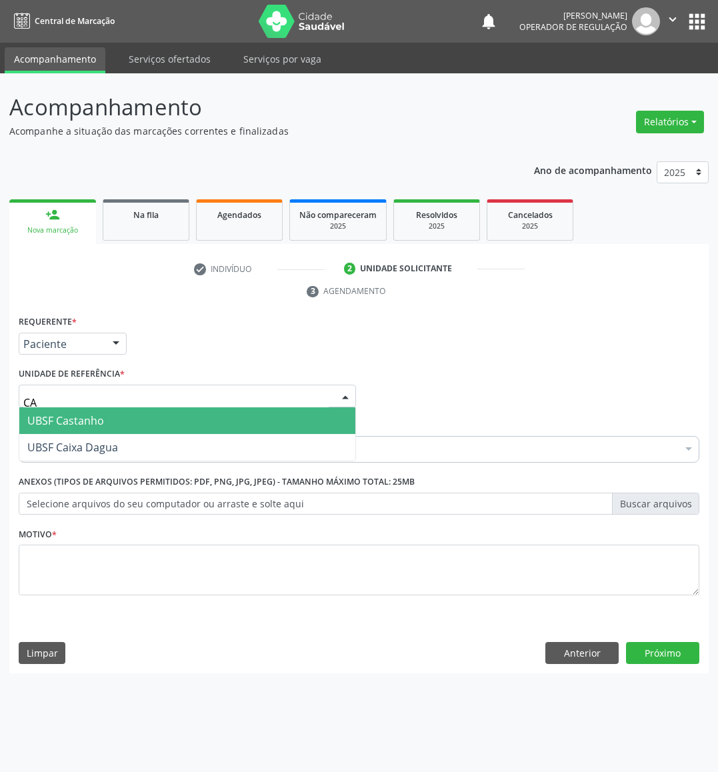
type input "CAS"
click at [175, 419] on span "UBSF Castanho" at bounding box center [187, 420] width 336 height 27
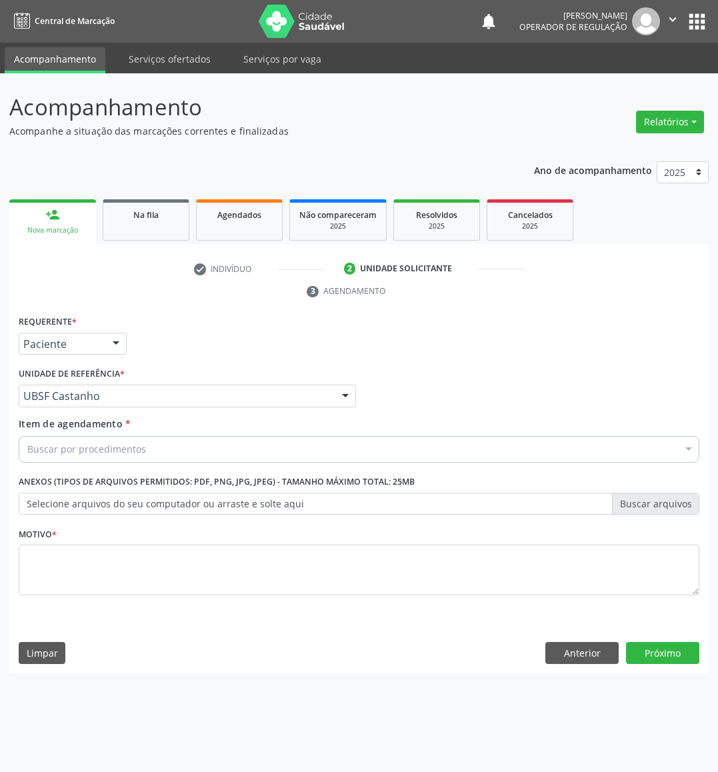
click at [163, 450] on div "Buscar por procedimentos" at bounding box center [359, 449] width 681 height 27
paste input "OFTALMOLOGISTA"
type input "OFTALMOLOGISTA"
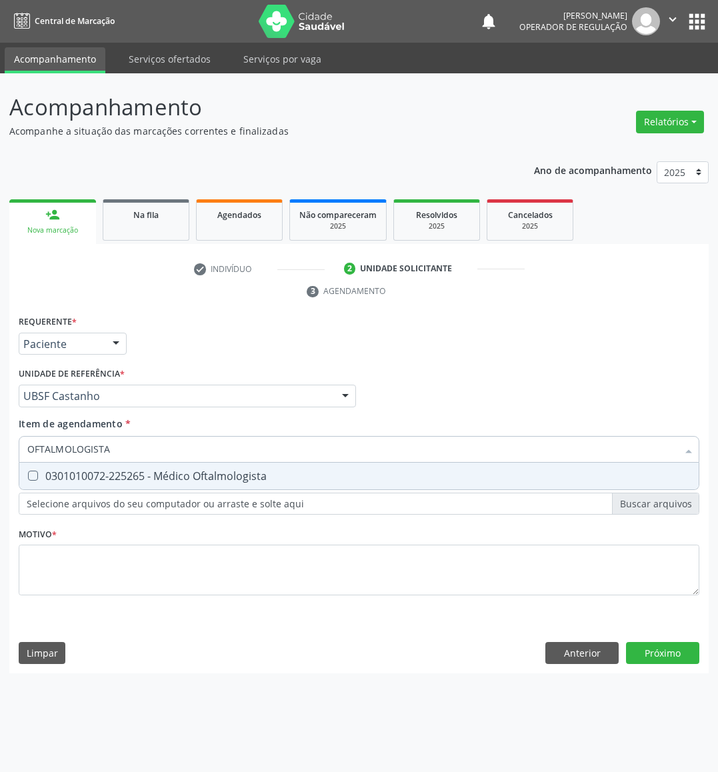
click at [197, 474] on div "0301010072-225265 - Médico Oftalmologista" at bounding box center [359, 476] width 664 height 11
checkbox Oftalmologista "true"
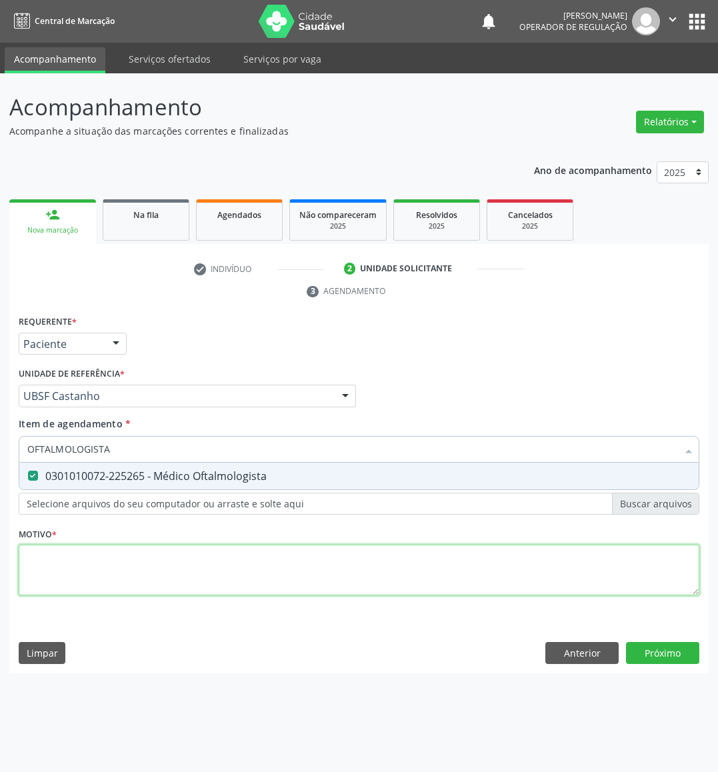
click at [174, 590] on div "Requerente * Paciente Médico(a) Enfermeiro(a) Paciente Nenhum resultado encontr…" at bounding box center [359, 463] width 681 height 302
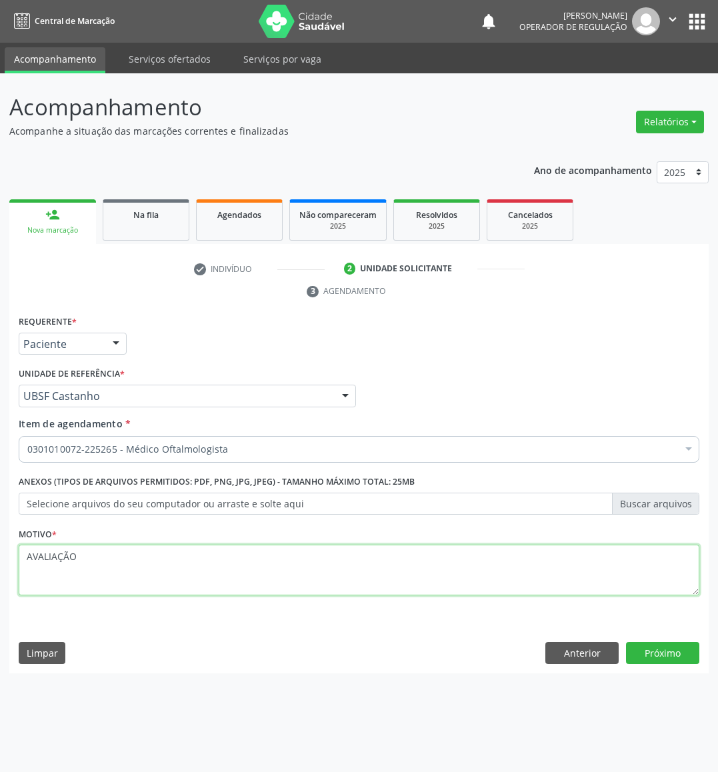
type textarea "AVALIAÇÃO"
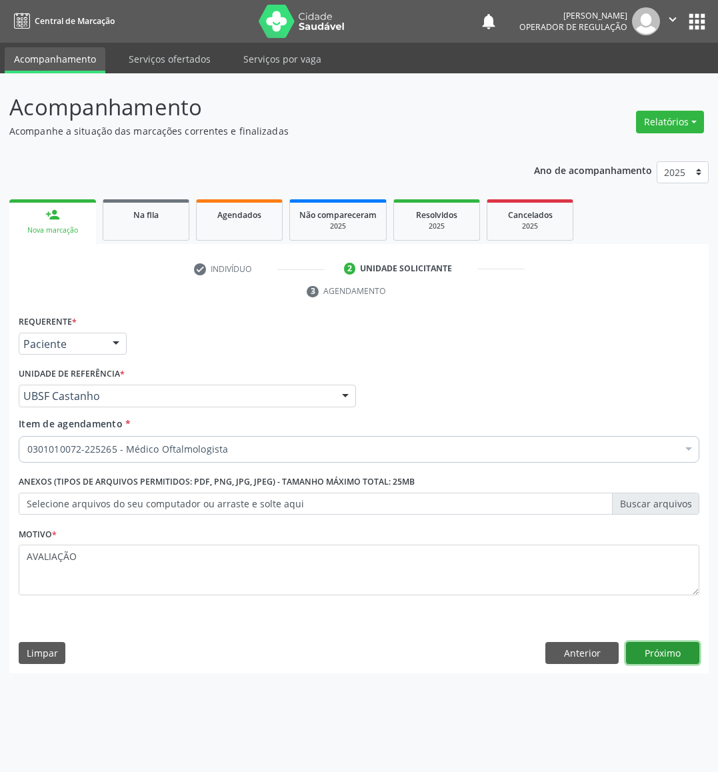
click button "Próximo" at bounding box center [662, 653] width 73 height 23
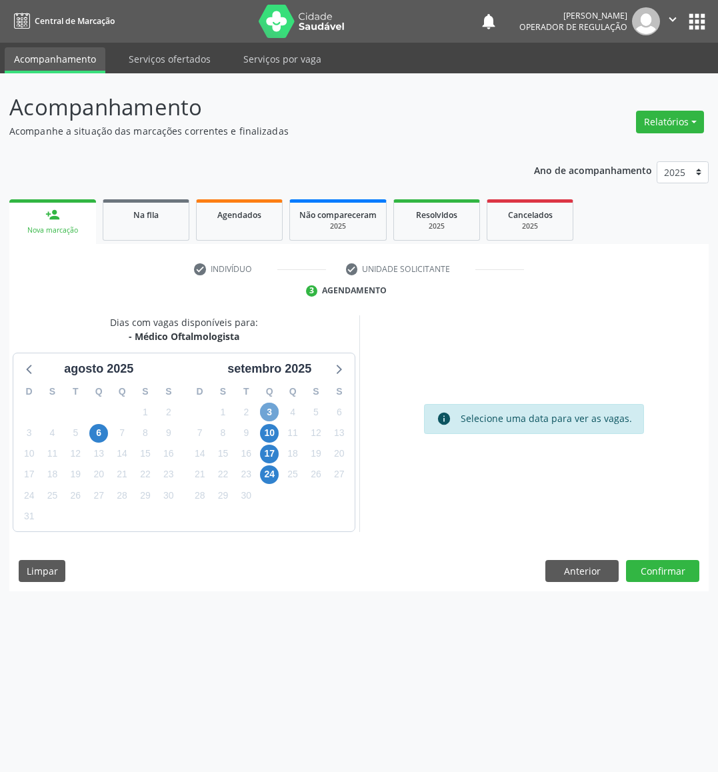
click at [277, 413] on span "3" at bounding box center [269, 412] width 19 height 19
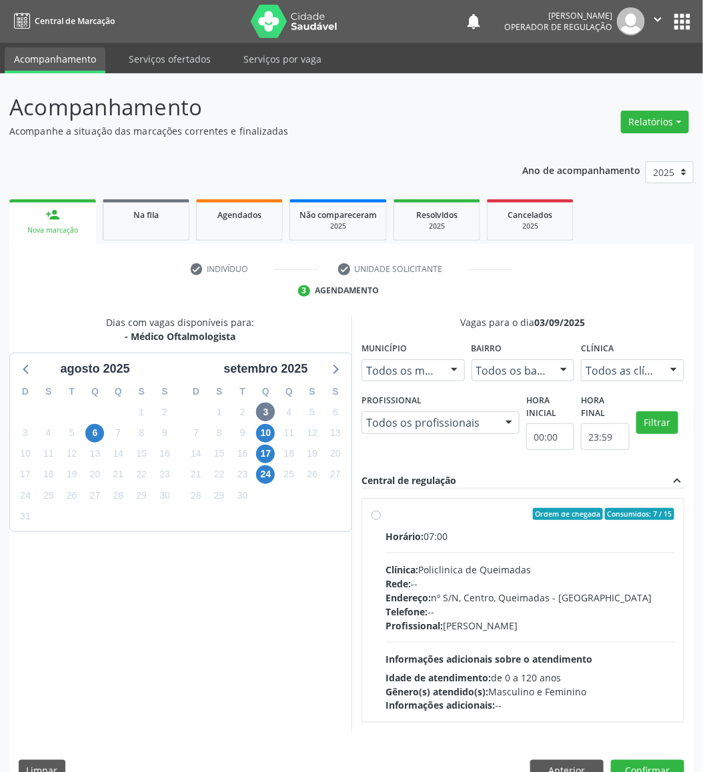
click at [584, 549] on div "Horário: 07:00 Clínica: Policlinica de Queimadas Rede: -- Endereço: nº S/N, Cen…" at bounding box center [529, 621] width 289 height 183
click at [381, 520] on input "Ordem de chegada Consumidos: 7 / 15 Horário: 07:00 Clínica: Policlinica de Quei…" at bounding box center [375, 514] width 9 height 12
radio input "true"
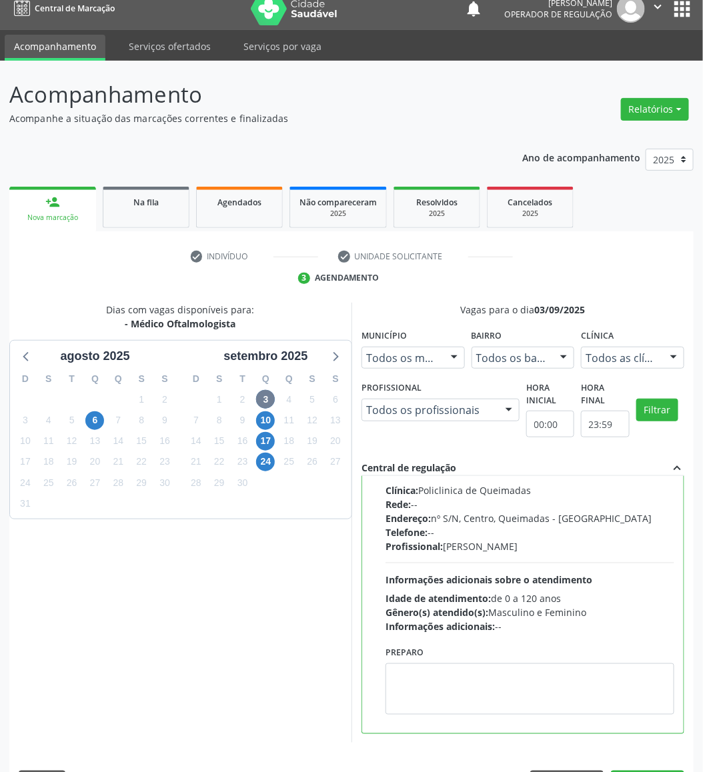
scroll to position [53, 0]
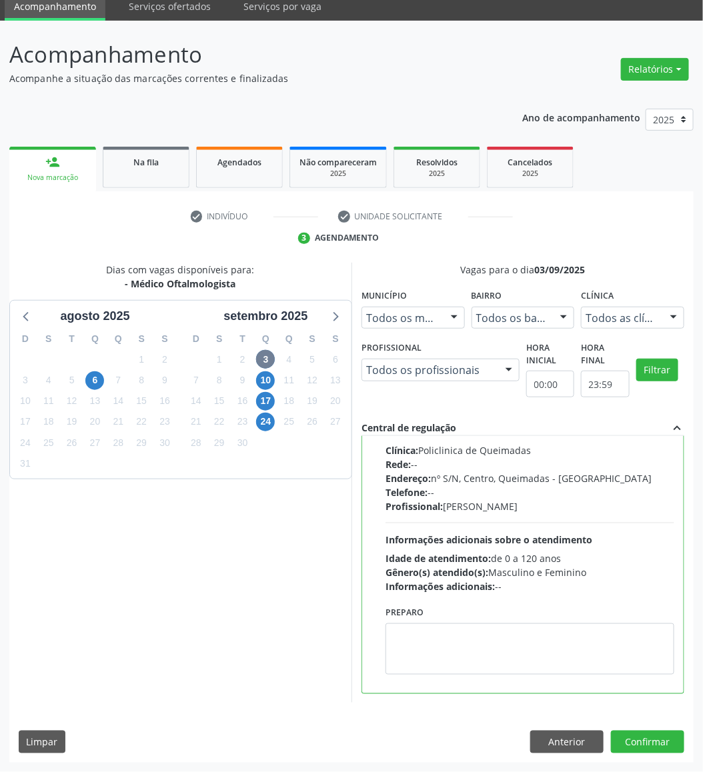
drag, startPoint x: 686, startPoint y: 735, endPoint x: 677, endPoint y: 733, distance: 9.5
click at [685, 694] on div "Dias com vagas disponíveis para: - Médico Oftalmologista agosto 2025 D S T Q Q …" at bounding box center [351, 513] width 684 height 500
click at [674, 694] on button "Confirmar" at bounding box center [647, 742] width 73 height 23
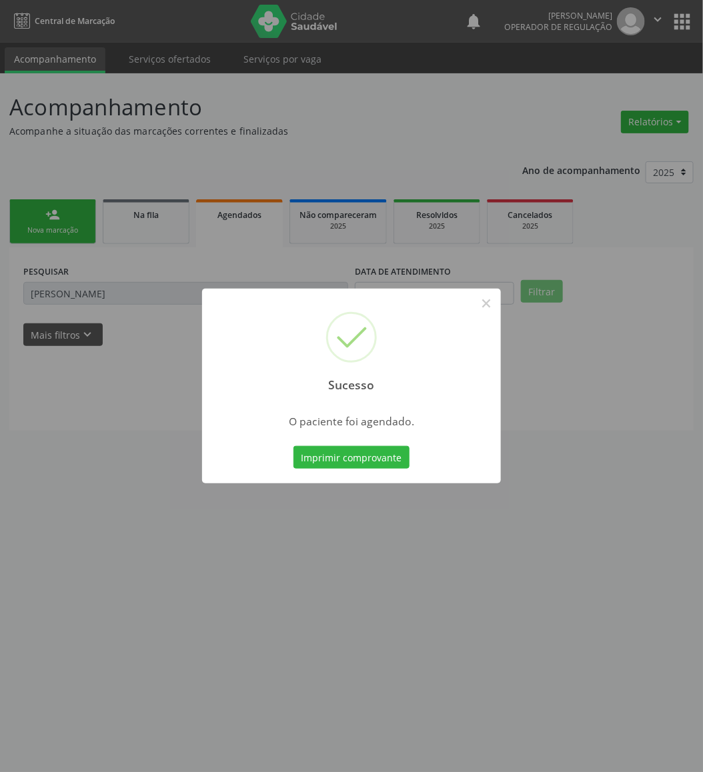
scroll to position [0, 0]
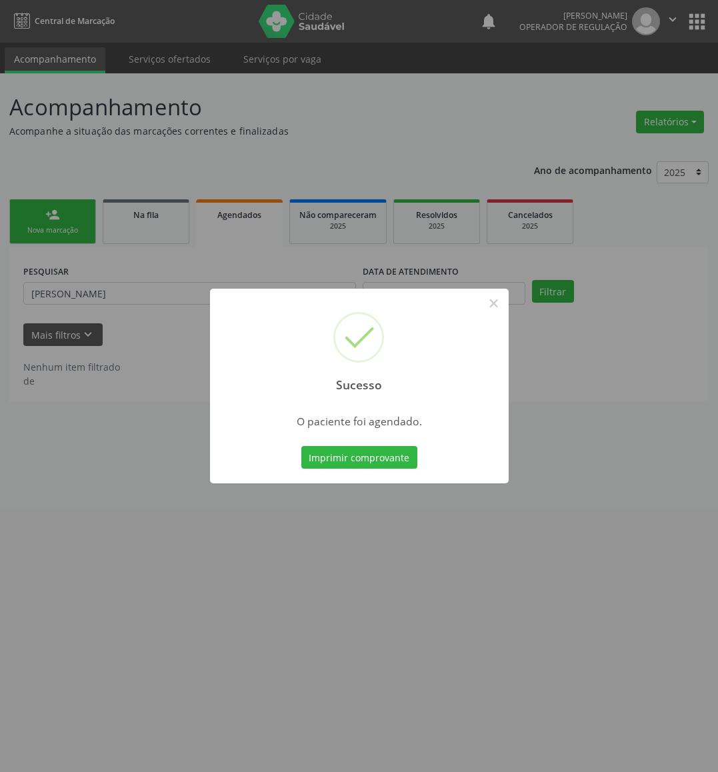
click at [301, 446] on button "Imprimir comprovante" at bounding box center [359, 457] width 116 height 23
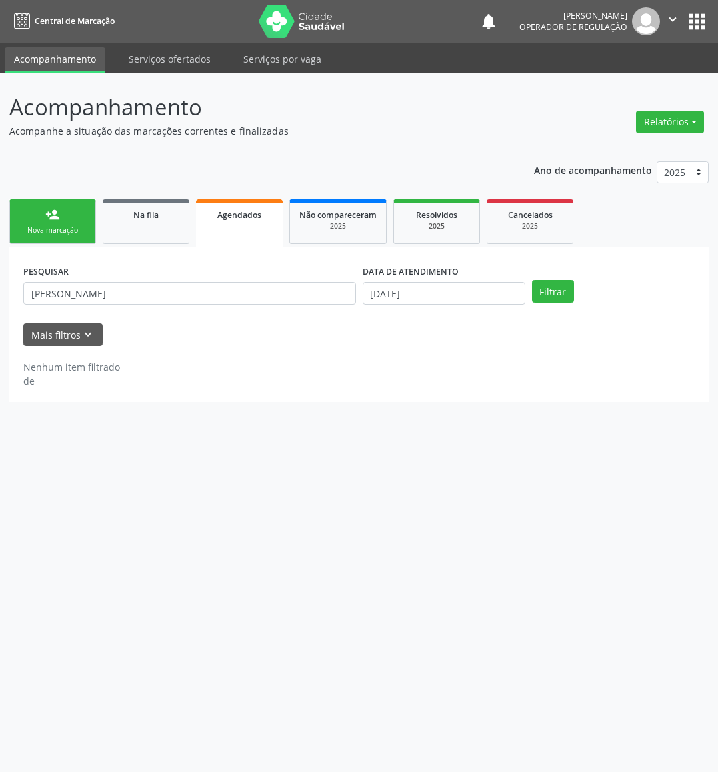
click at [25, 221] on link "person_add Nova marcação" at bounding box center [52, 221] width 87 height 45
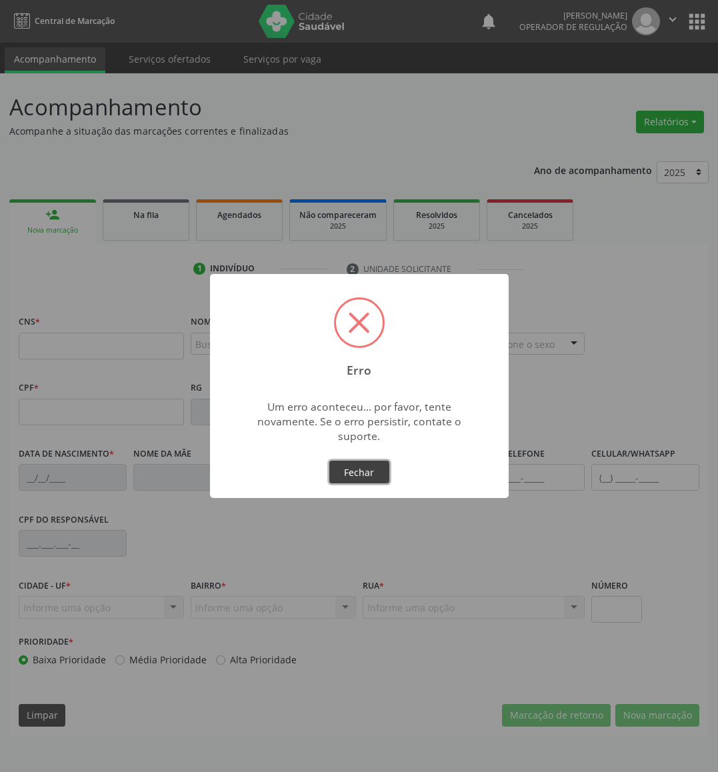
click at [366, 465] on button "Fechar" at bounding box center [359, 472] width 60 height 23
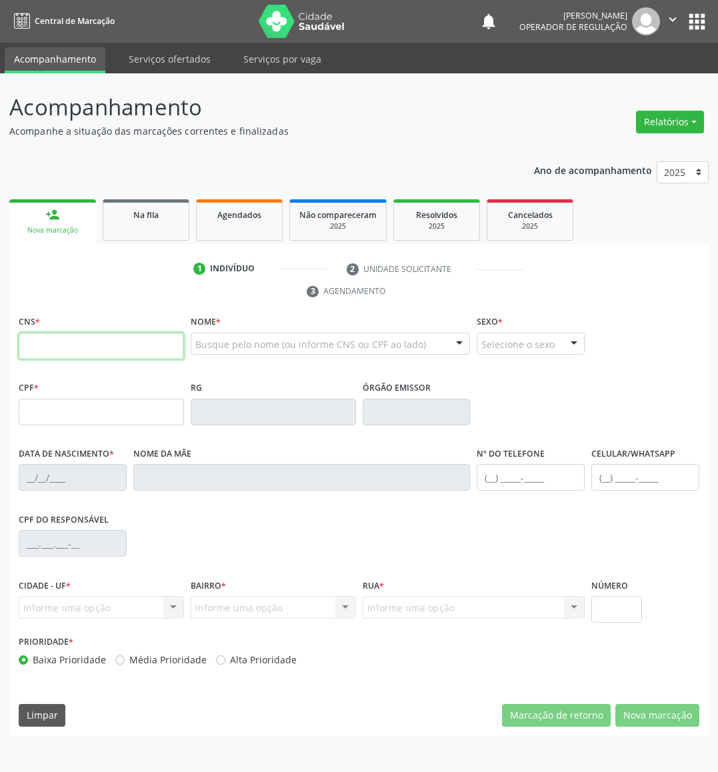
click at [126, 343] on input "text" at bounding box center [101, 346] width 165 height 27
click at [126, 235] on link "Na fila" at bounding box center [146, 219] width 87 height 41
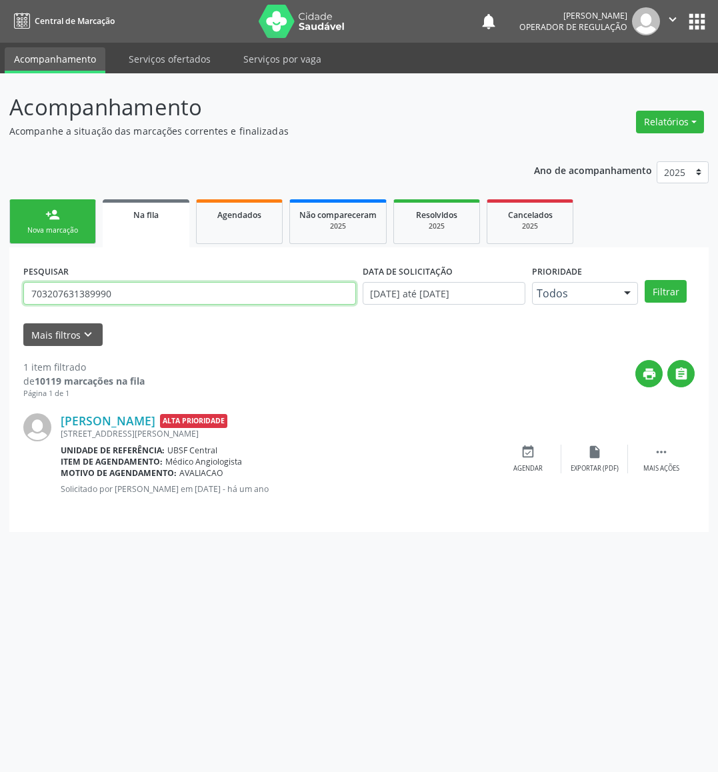
click at [182, 302] on input "703207631389990" at bounding box center [189, 293] width 333 height 23
type input "700502570574252"
click at [645, 280] on button "Filtrar" at bounding box center [666, 291] width 42 height 23
click at [126, 288] on input "700502570574252" at bounding box center [189, 293] width 333 height 23
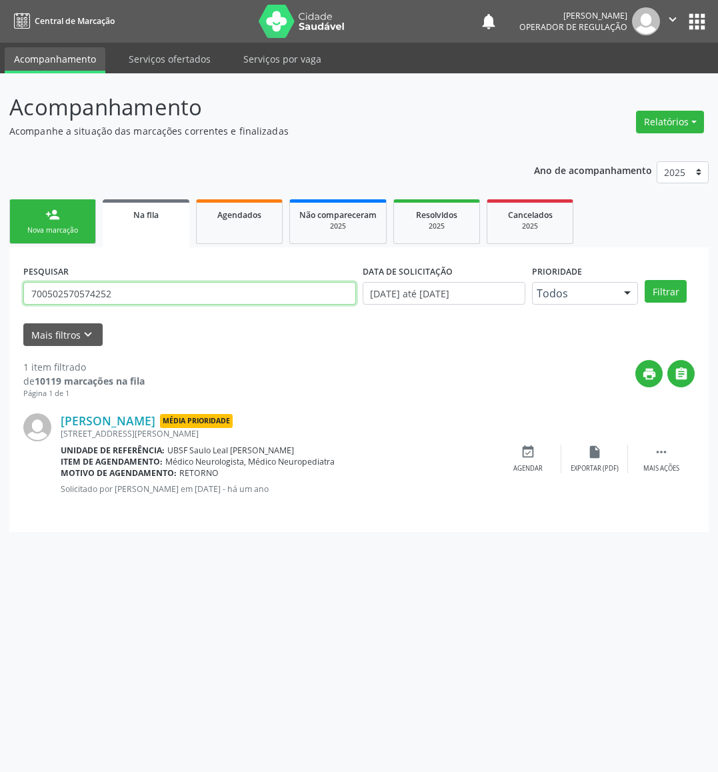
click at [126, 288] on input "700502570574252" at bounding box center [189, 293] width 333 height 23
click at [81, 212] on link "person_add Nova marcação" at bounding box center [52, 221] width 87 height 45
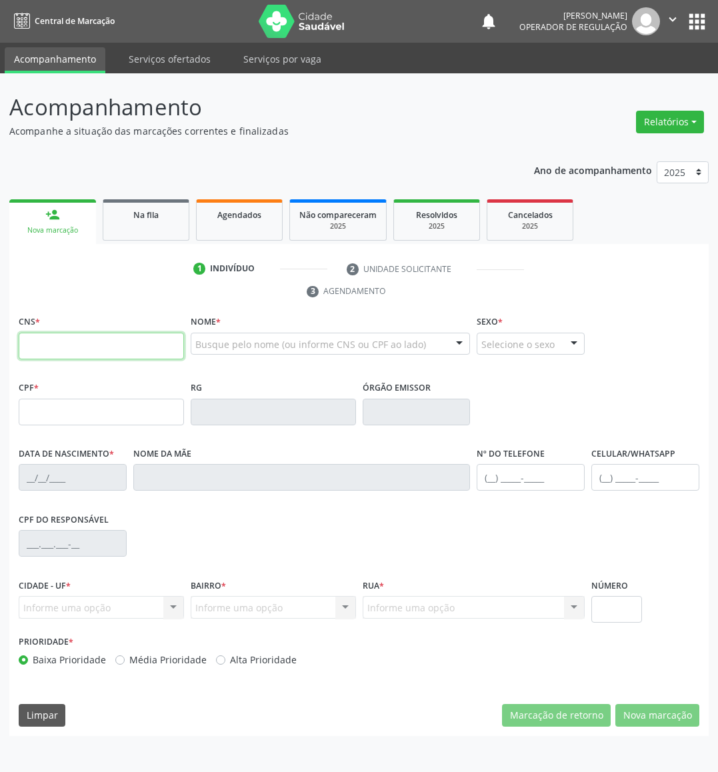
click at [120, 338] on input "text" at bounding box center [101, 346] width 165 height 27
paste input "700 5025 7057 4252"
type input "700 5025 7057 4252"
type input "151.063.874-18"
type input "21/10/2003"
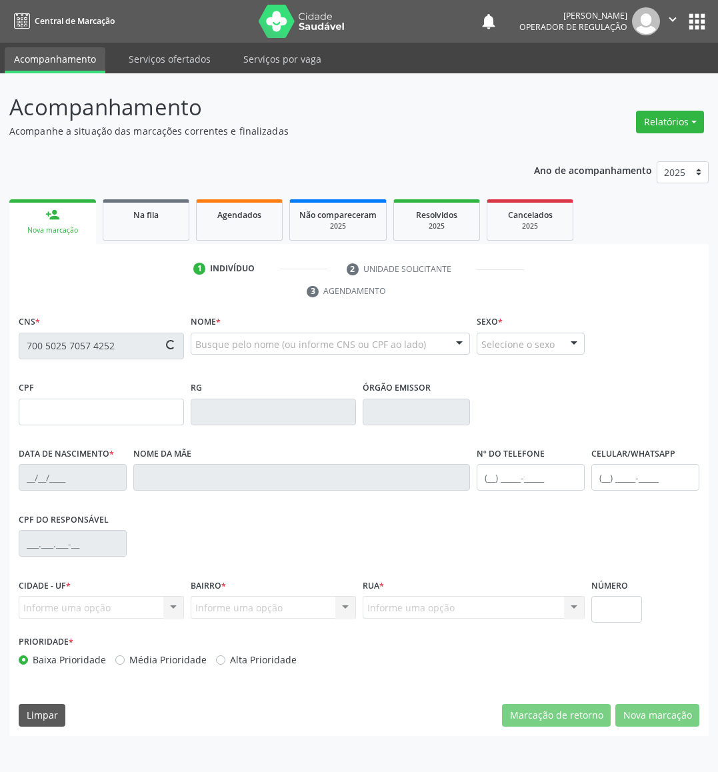
type input "Josefa de Macedo Ferreira"
type input "(83) 99360-8170"
type input "033.119.824-01"
type input "81"
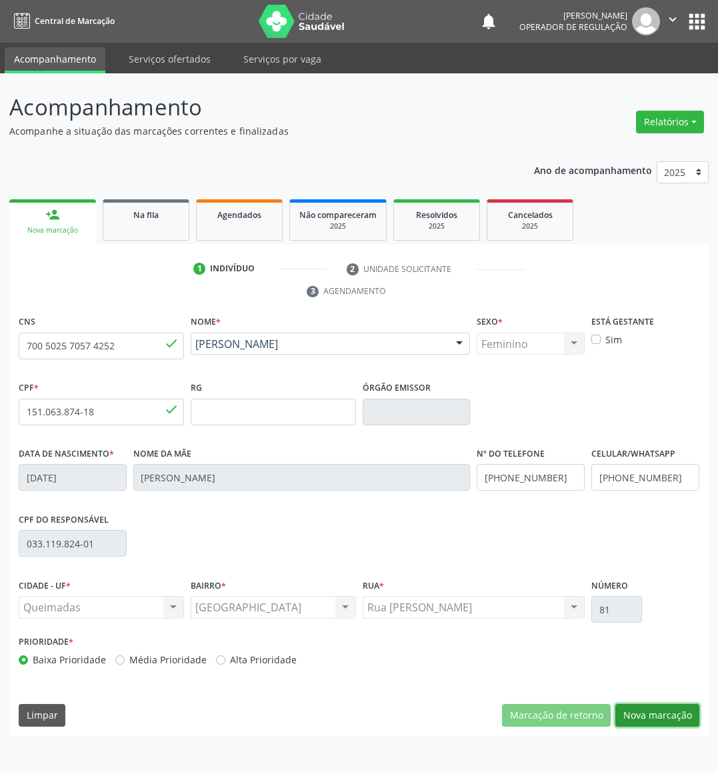
click at [665, 694] on button "Nova marcação" at bounding box center [658, 715] width 84 height 23
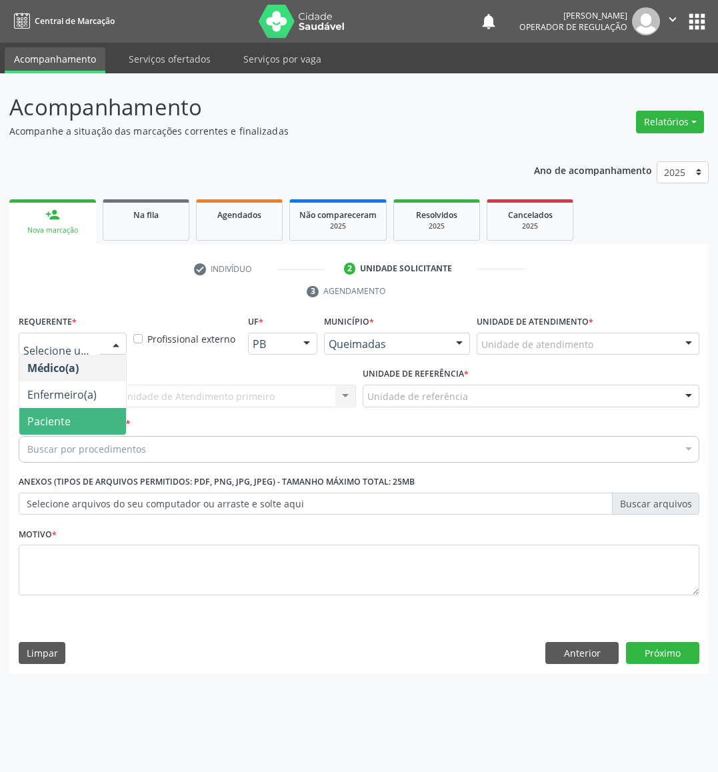
click at [73, 421] on span "Paciente" at bounding box center [72, 421] width 107 height 27
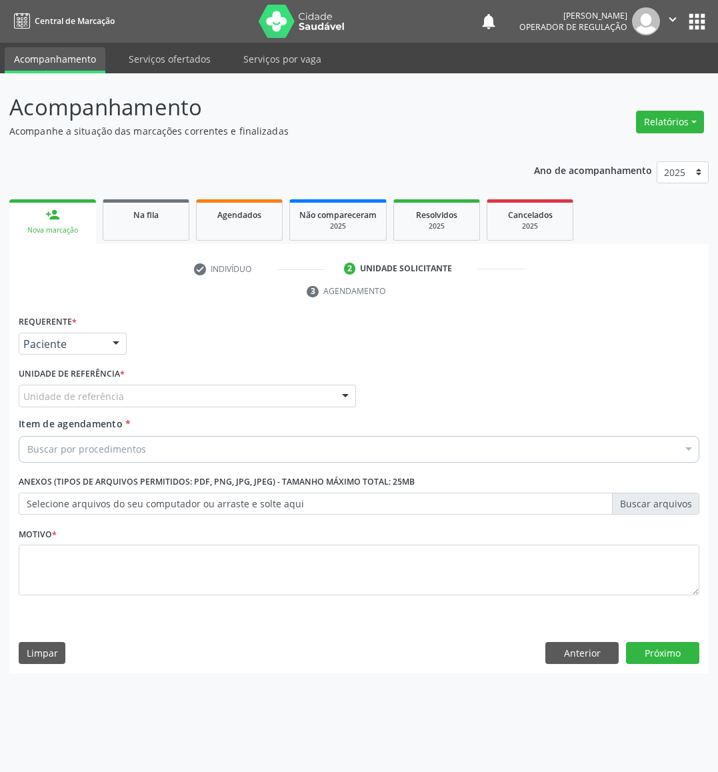
click at [164, 391] on div "Unidade de referência" at bounding box center [187, 396] width 337 height 23
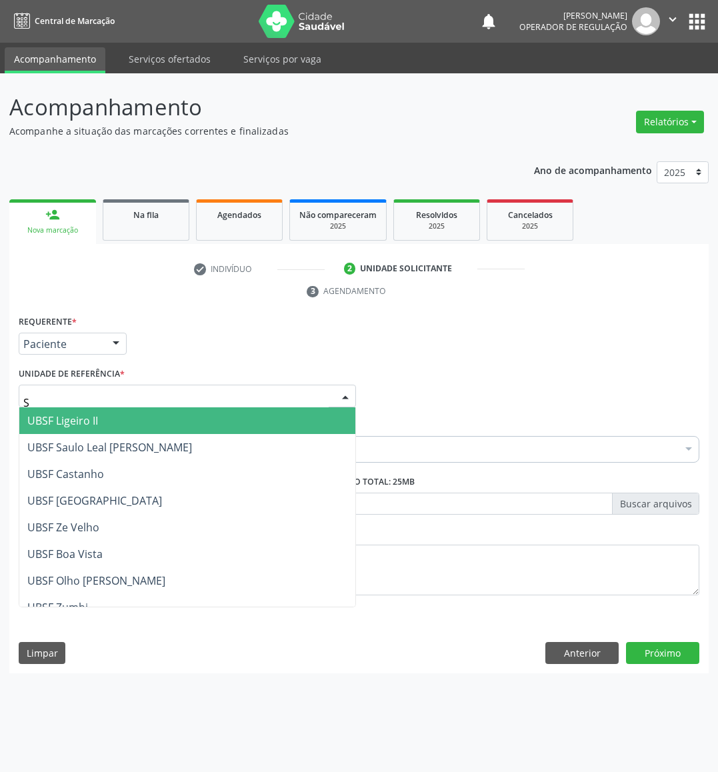
type input "SA"
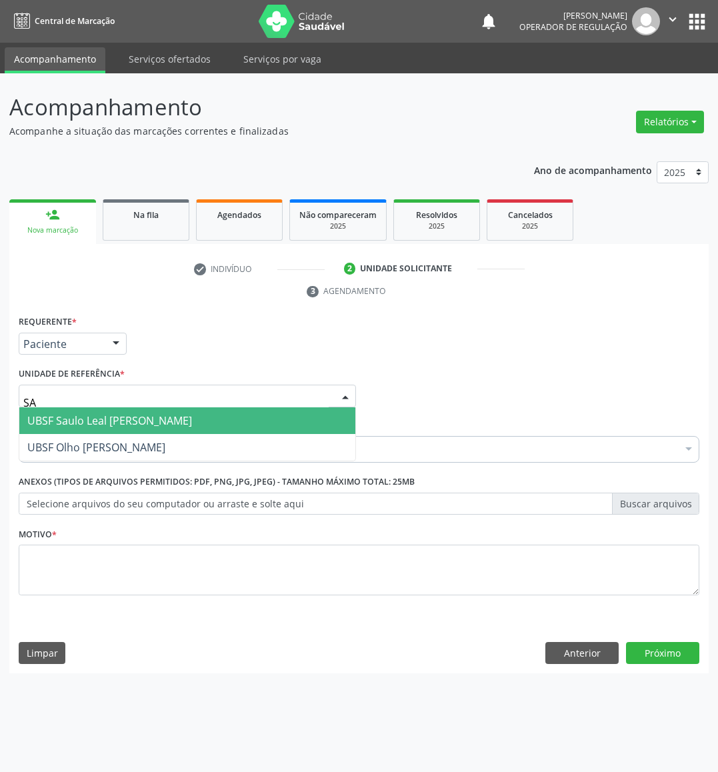
click at [146, 417] on span "UBSF Saulo Leal [PERSON_NAME]" at bounding box center [109, 420] width 165 height 15
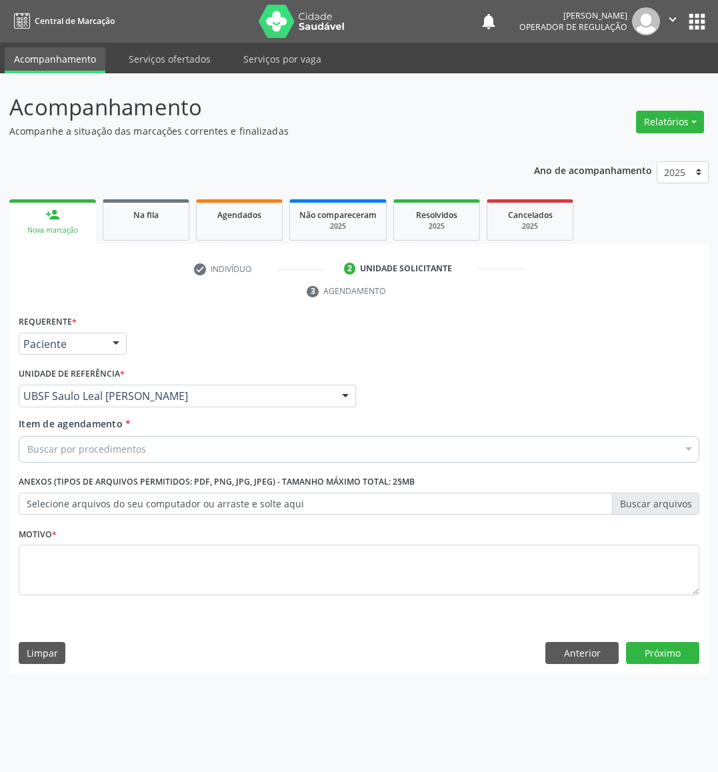
click at [150, 441] on div "Buscar por procedimentos" at bounding box center [359, 449] width 681 height 27
click at [286, 455] on div "Buscar por procedimentos" at bounding box center [359, 449] width 681 height 27
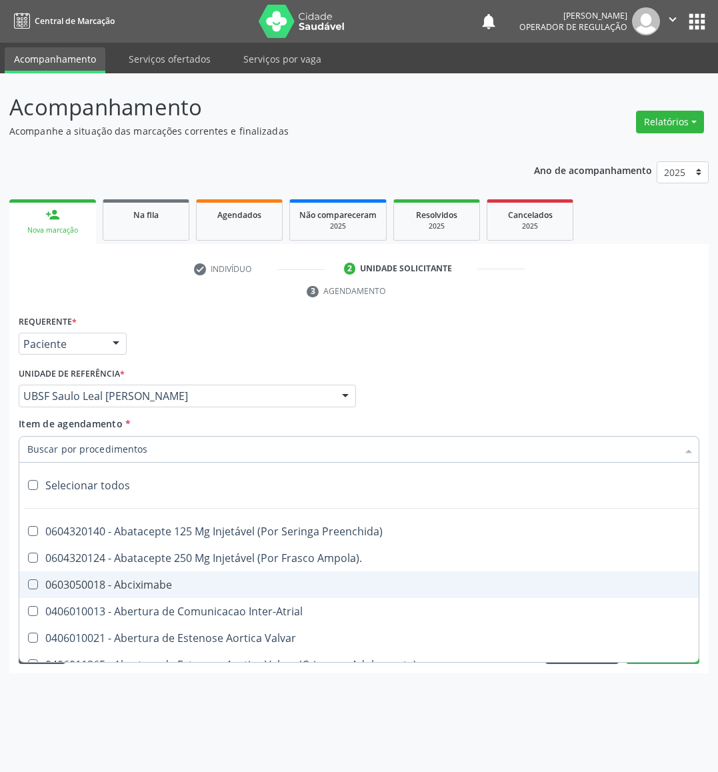
paste input "OFTALMOLOGISTA"
type input "OFTALMOLOGISTA"
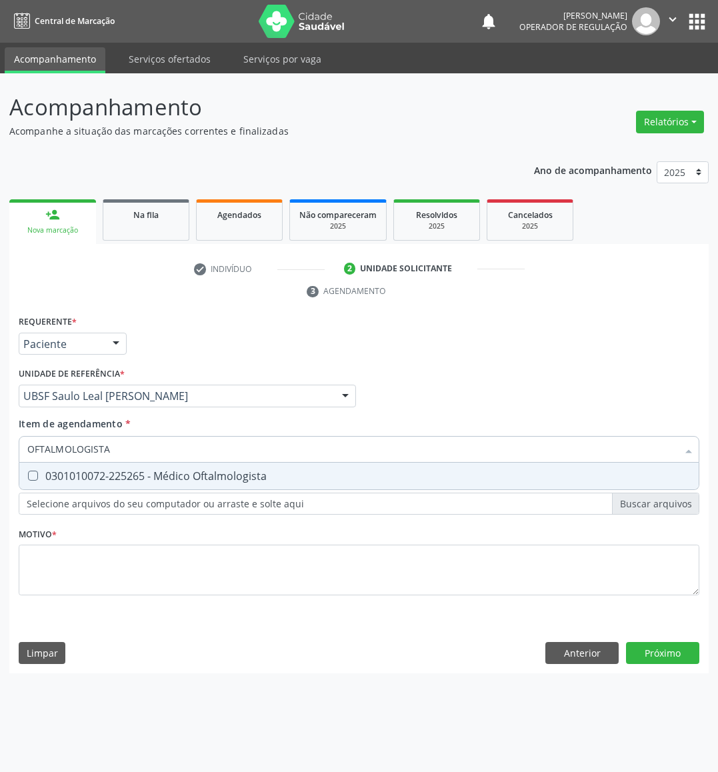
click at [272, 477] on div "0301010072-225265 - Médico Oftalmologista" at bounding box center [359, 476] width 664 height 11
checkbox Oftalmologista "true"
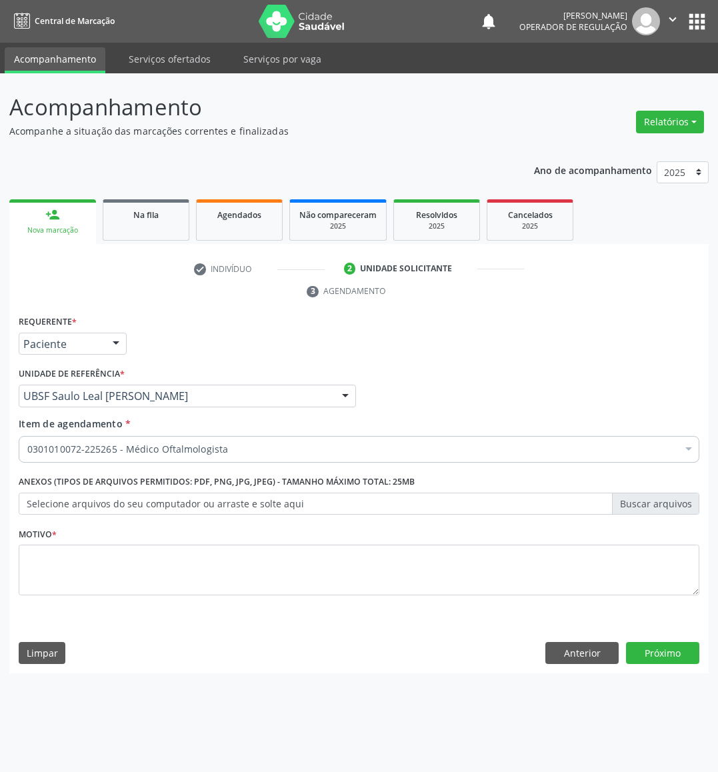
click at [443, 601] on fieldset "Motivo *" at bounding box center [359, 564] width 681 height 80
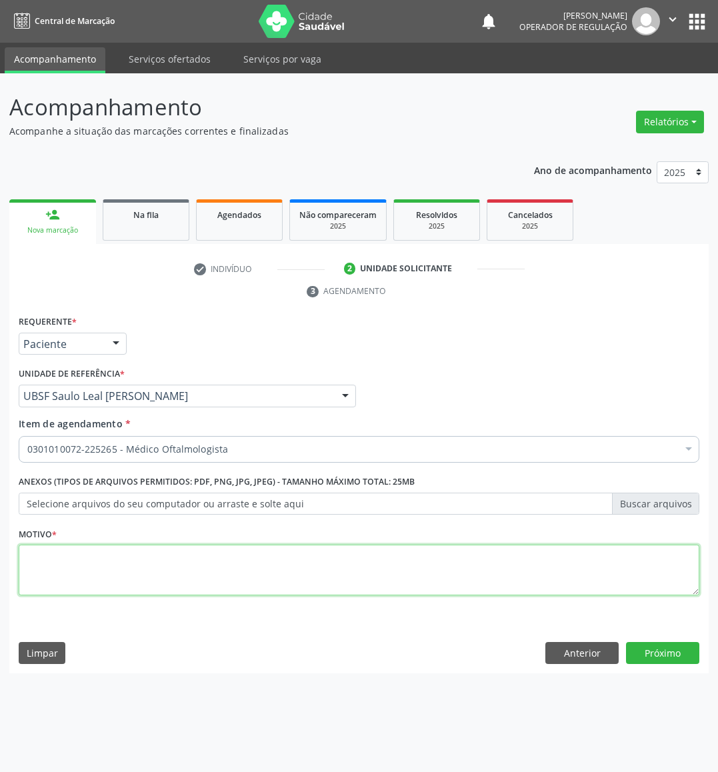
click at [417, 572] on textarea at bounding box center [359, 570] width 681 height 51
type textarea "AVALIAÇ"
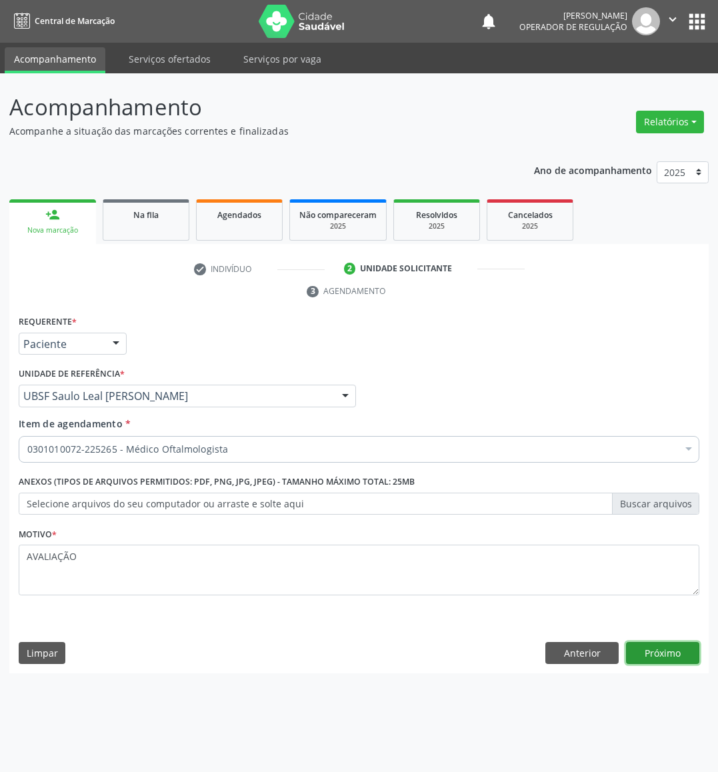
click button "Próximo" at bounding box center [662, 653] width 73 height 23
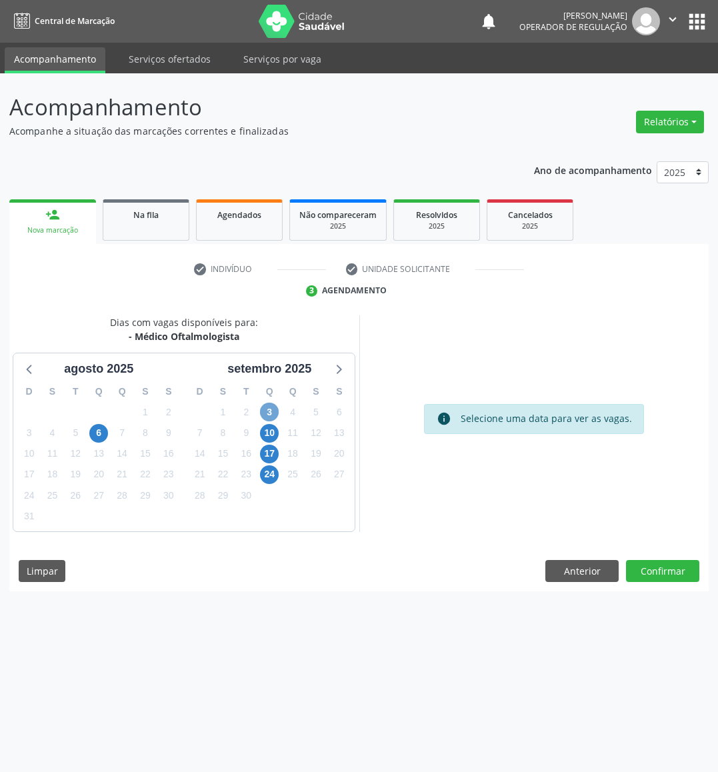
click at [270, 414] on span "3" at bounding box center [269, 412] width 19 height 19
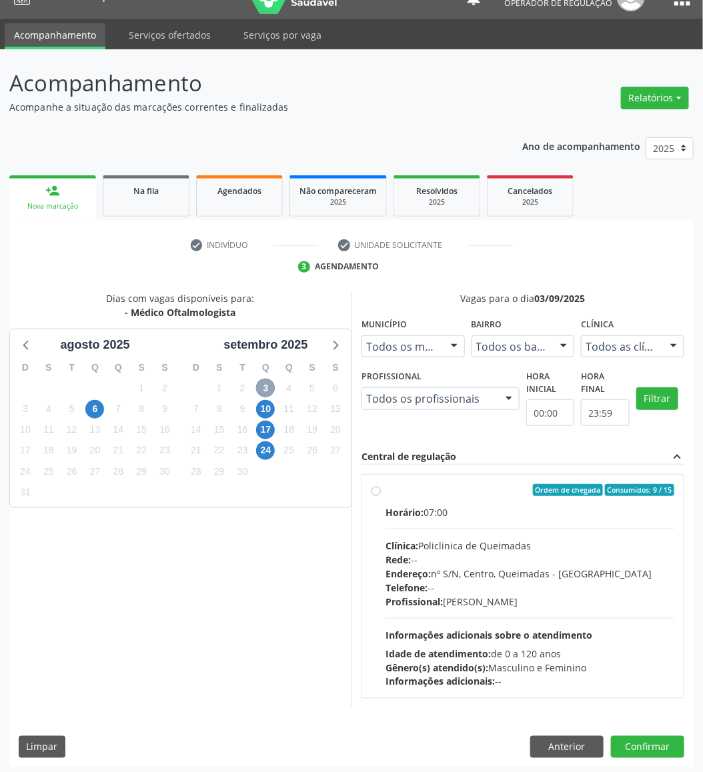
scroll to position [31, 0]
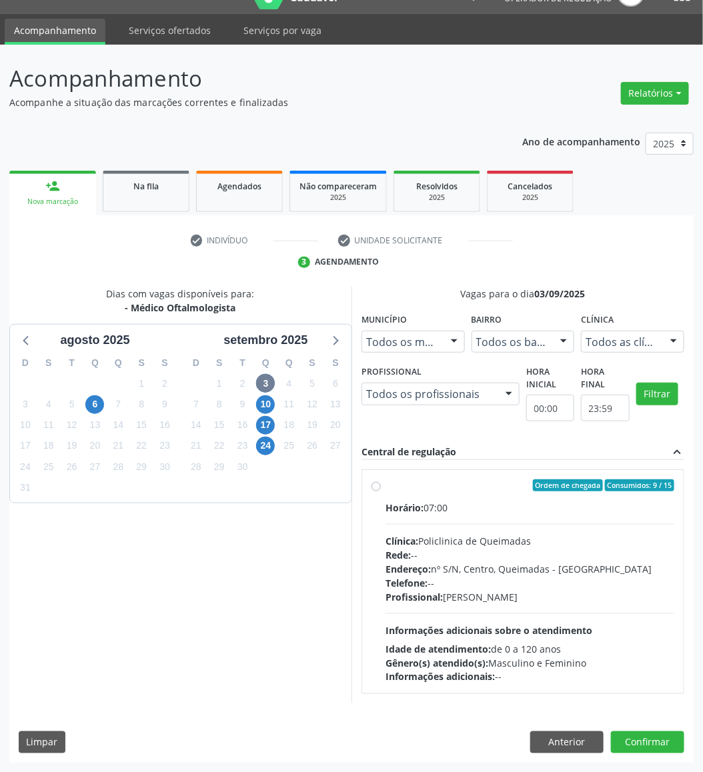
click at [392, 553] on span "Rede:" at bounding box center [397, 555] width 25 height 13
click at [381, 491] on input "Ordem de chegada Consumidos: 9 / 15 Horário: 07:00 Clínica: Policlinica de Quei…" at bounding box center [375, 485] width 9 height 12
radio input "true"
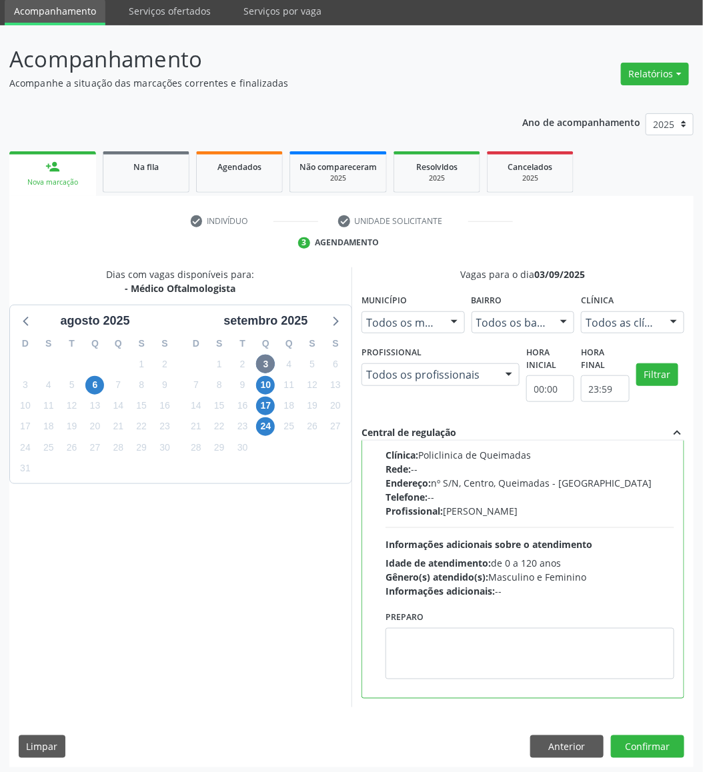
scroll to position [53, 0]
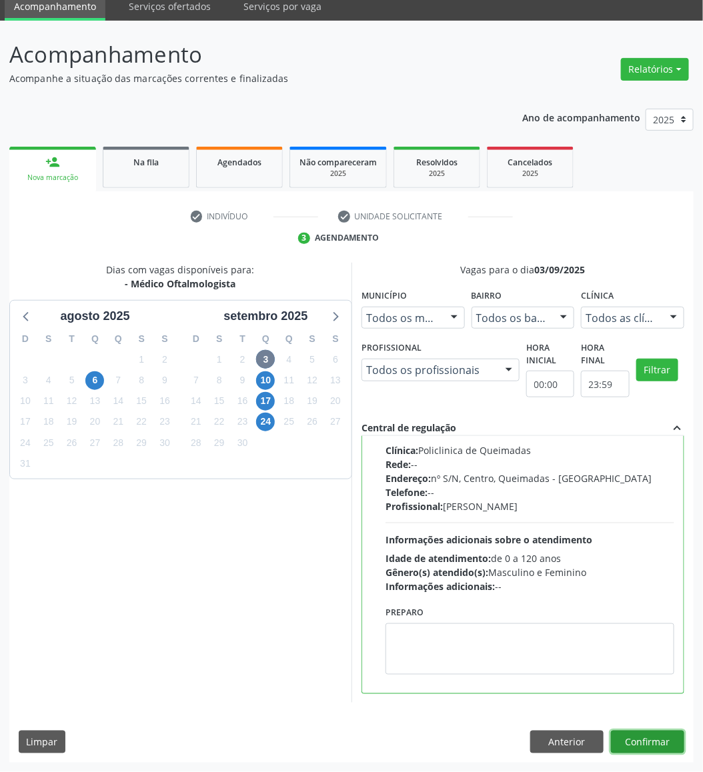
click at [663, 694] on button "Confirmar" at bounding box center [647, 742] width 73 height 23
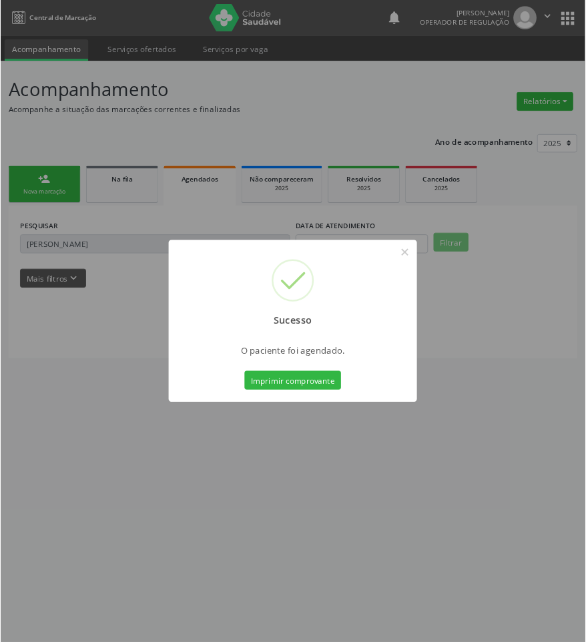
scroll to position [0, 0]
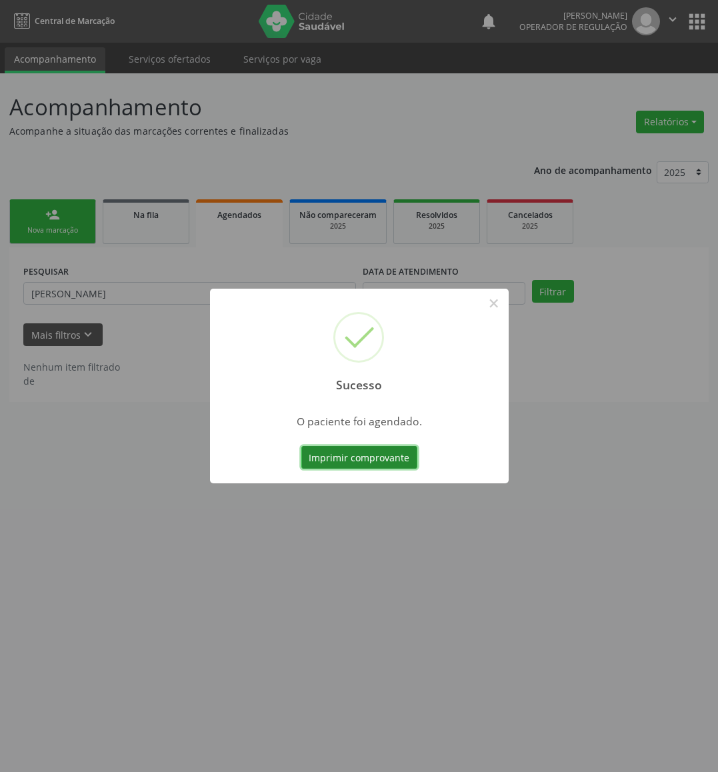
click at [374, 463] on button "Imprimir comprovante" at bounding box center [359, 457] width 116 height 23
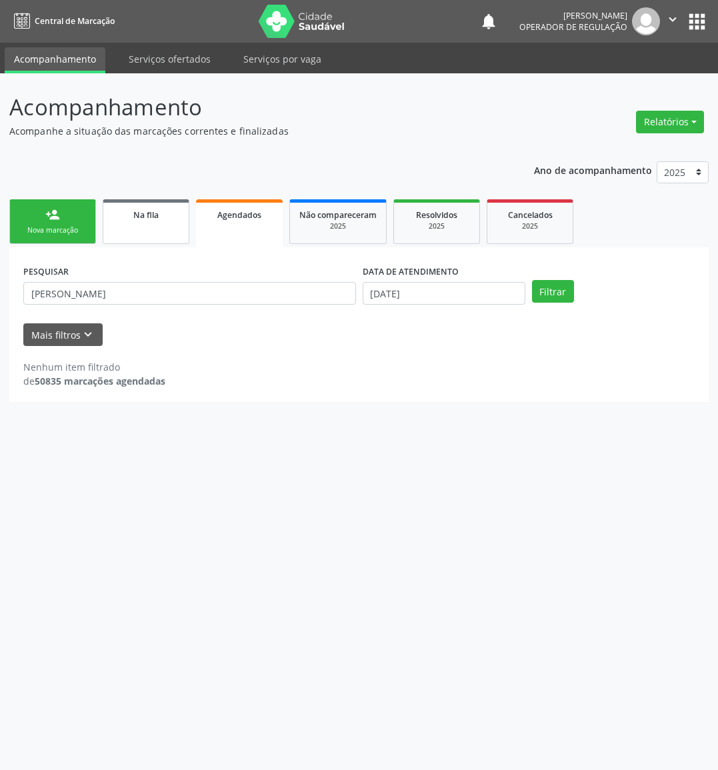
click at [134, 218] on span "Na fila" at bounding box center [145, 214] width 25 height 11
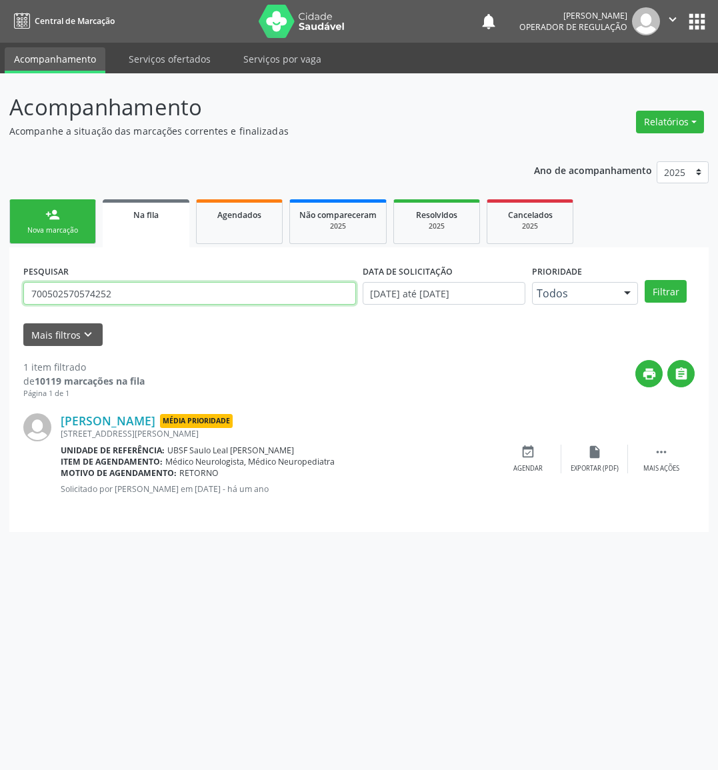
click at [179, 290] on input "700502570574252" at bounding box center [189, 293] width 333 height 23
click at [645, 280] on button "Filtrar" at bounding box center [666, 291] width 42 height 23
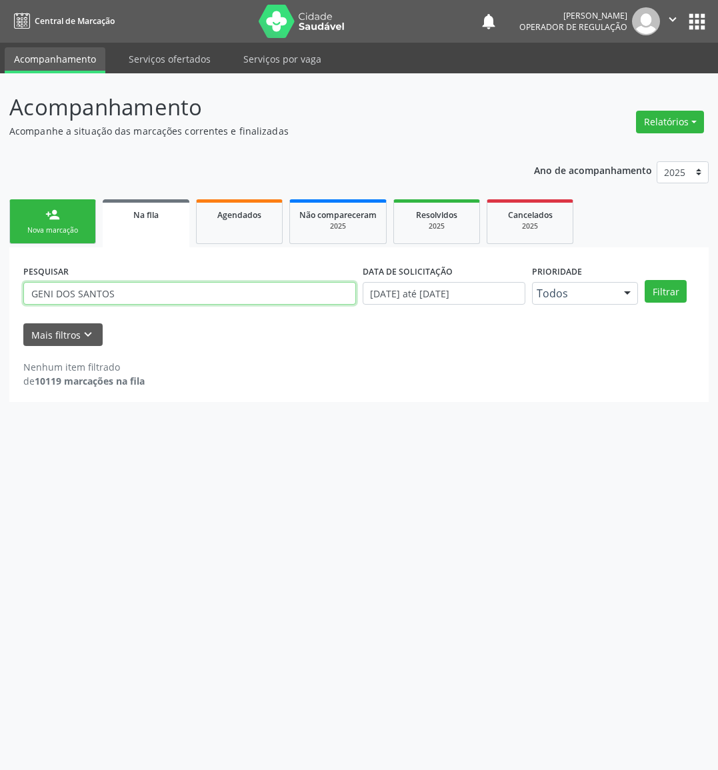
click at [132, 289] on input "GENI DOS SANTOS" at bounding box center [189, 293] width 333 height 23
type input "706307757593671"
click at [645, 280] on button "Filtrar" at bounding box center [666, 291] width 42 height 23
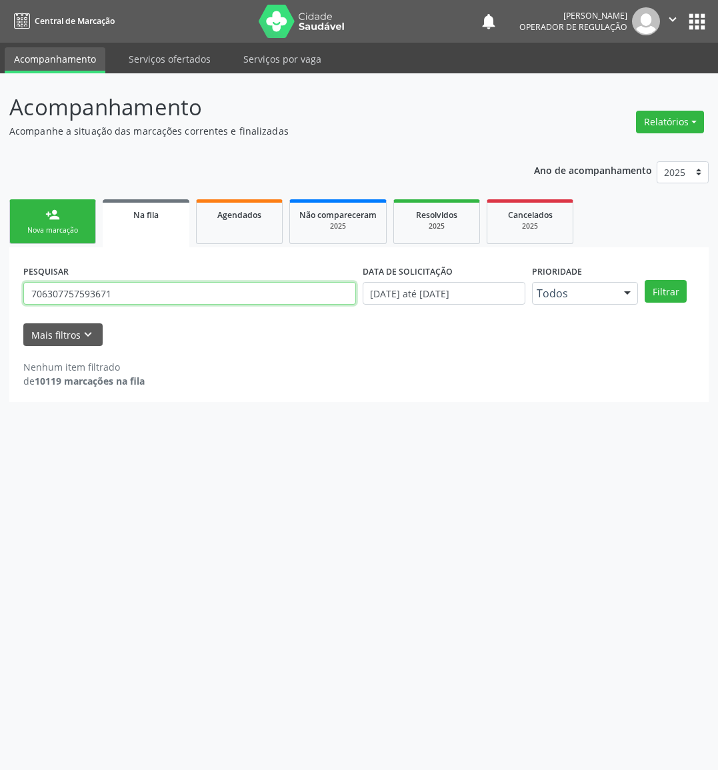
click at [121, 291] on input "706307757593671" at bounding box center [189, 293] width 333 height 23
click at [645, 280] on button "Filtrar" at bounding box center [666, 291] width 42 height 23
click at [120, 291] on input "706307757593671" at bounding box center [189, 293] width 333 height 23
click at [27, 213] on link "person_add Nova marcação" at bounding box center [52, 221] width 87 height 45
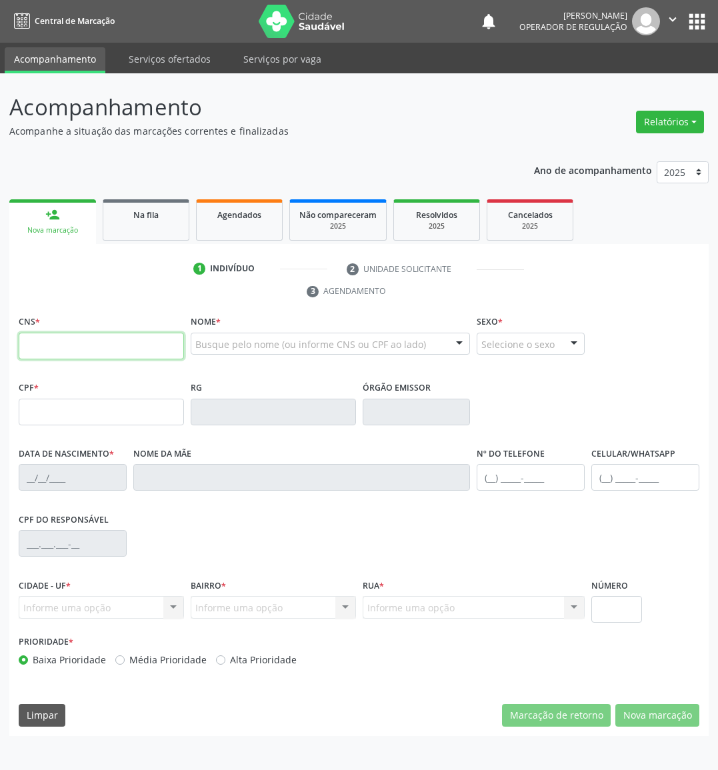
click at [119, 359] on input "text" at bounding box center [101, 346] width 165 height 27
click at [119, 357] on input "text" at bounding box center [101, 346] width 165 height 27
paste input "706 3077 5759 3671"
type input "706 3077 5759 3671"
type input "036.543.514-76"
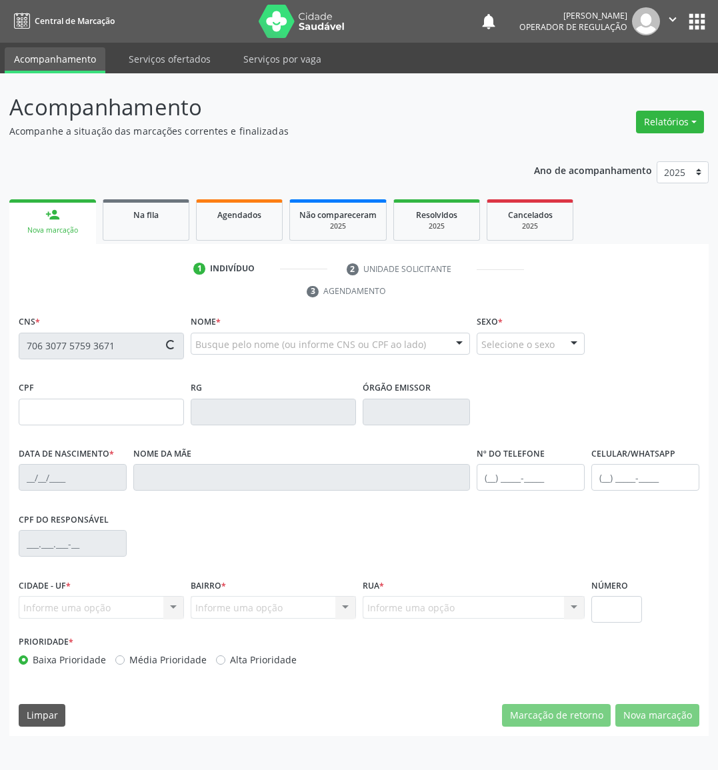
type input "10/08/1973"
type input "Maria Amelia de Araujo"
type input "(83) 99181-5579"
type input "87"
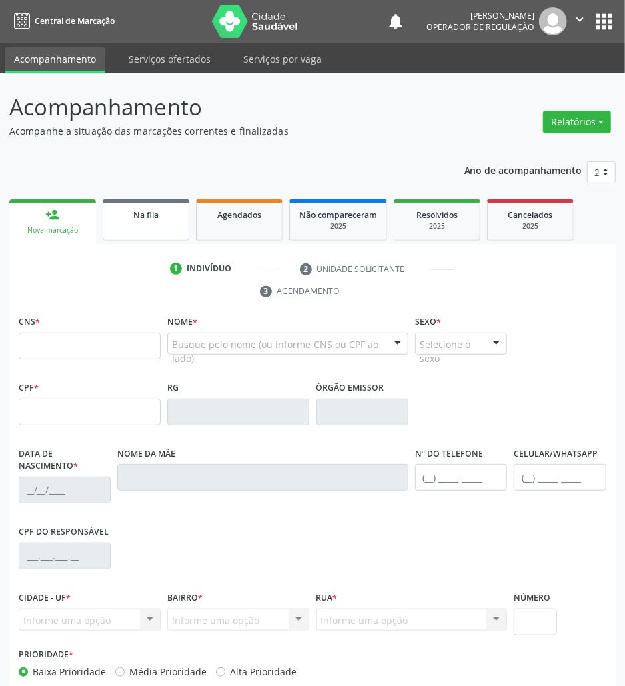
click at [142, 212] on span "Na fila" at bounding box center [145, 214] width 25 height 11
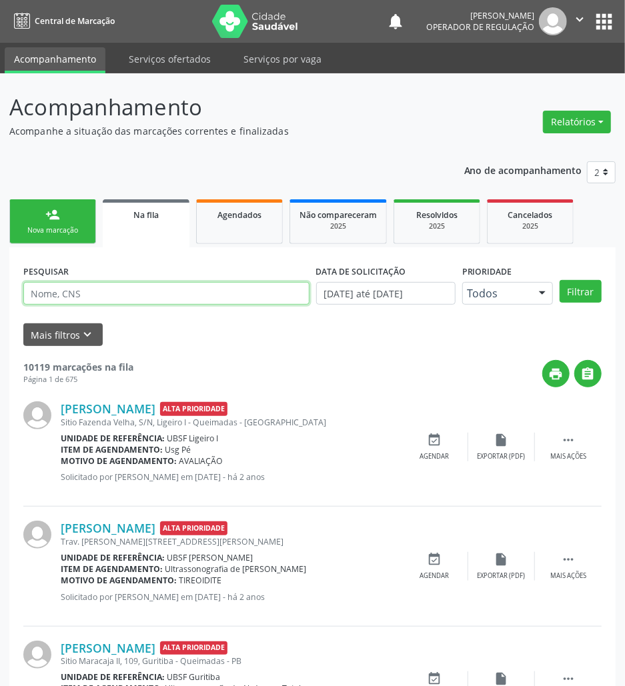
click at [100, 285] on input "text" at bounding box center [166, 293] width 286 height 23
click at [117, 283] on input "text" at bounding box center [166, 293] width 286 height 23
type input "704008845688760"
click at [560, 280] on button "Filtrar" at bounding box center [581, 291] width 42 height 23
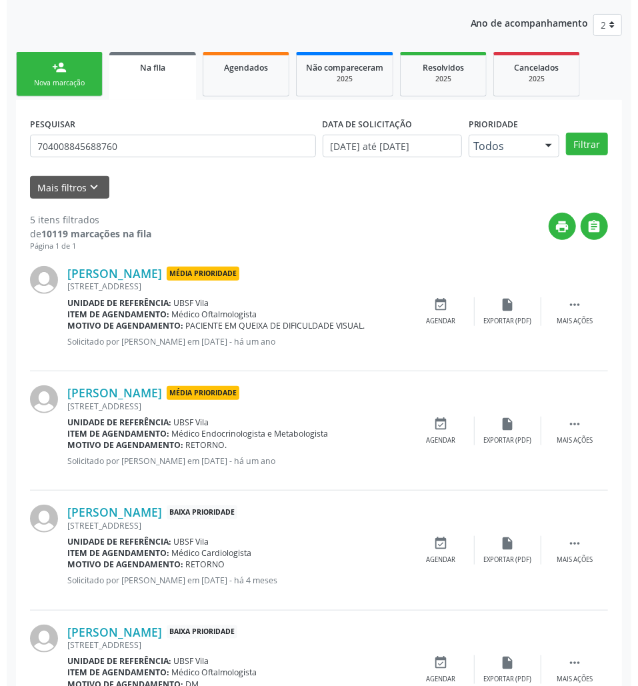
scroll to position [334, 0]
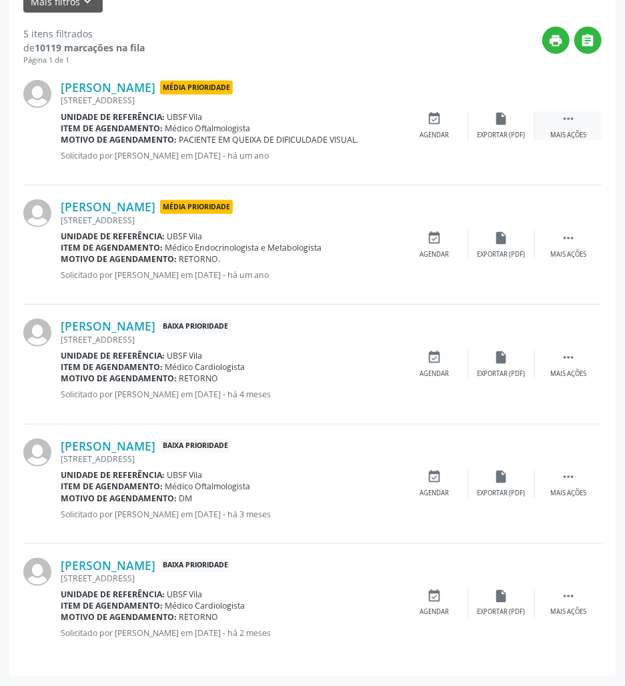
click at [551, 131] on div "Mais ações" at bounding box center [568, 135] width 36 height 9
click at [423, 115] on div "cancel Cancelar" at bounding box center [434, 125] width 67 height 29
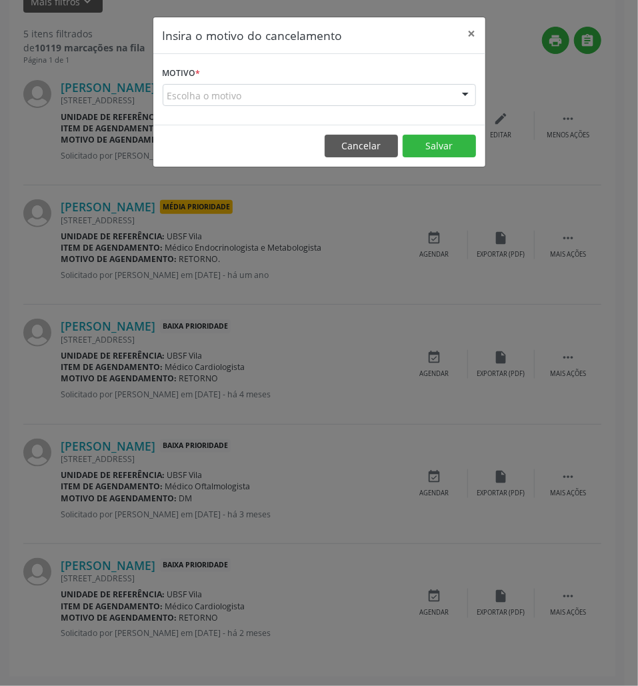
click at [400, 87] on div "Escolha o motivo" at bounding box center [319, 95] width 313 height 23
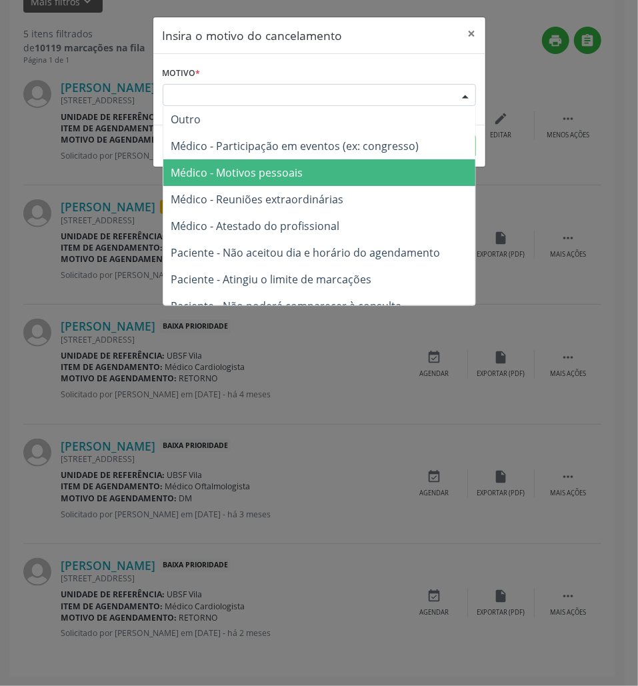
click at [363, 168] on span "Médico - Motivos pessoais" at bounding box center [319, 172] width 312 height 27
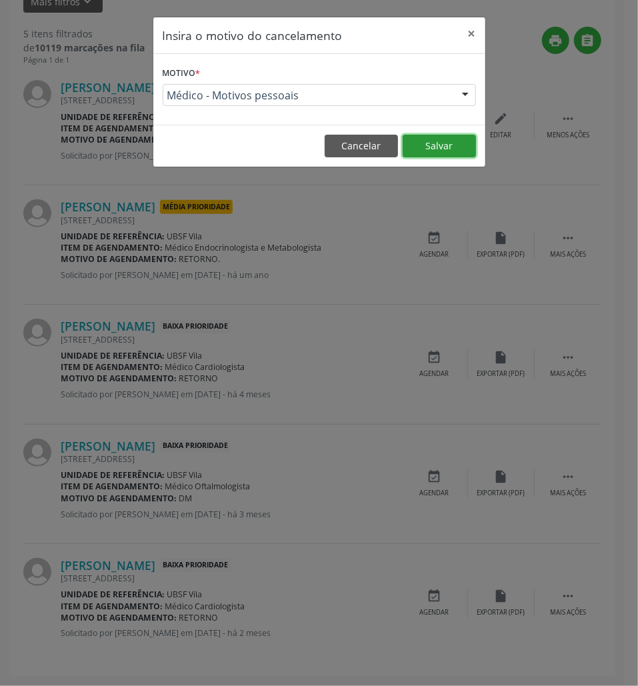
click at [459, 151] on button "Salvar" at bounding box center [439, 146] width 73 height 23
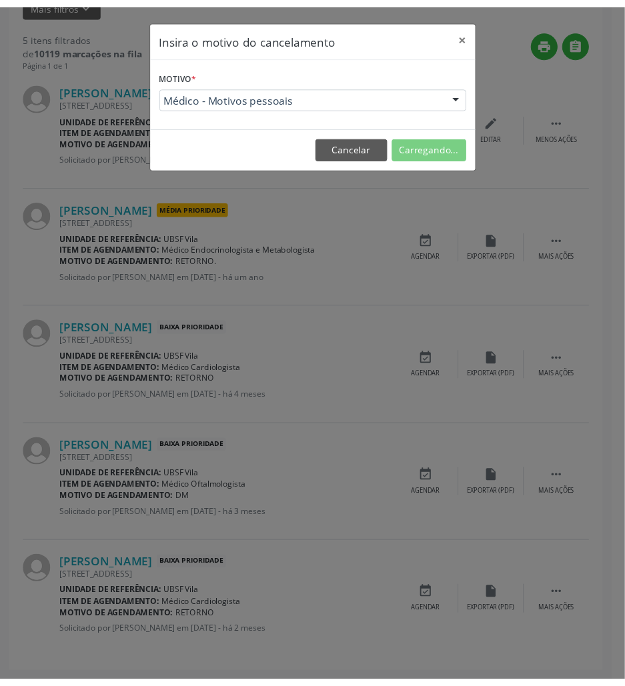
scroll to position [0, 0]
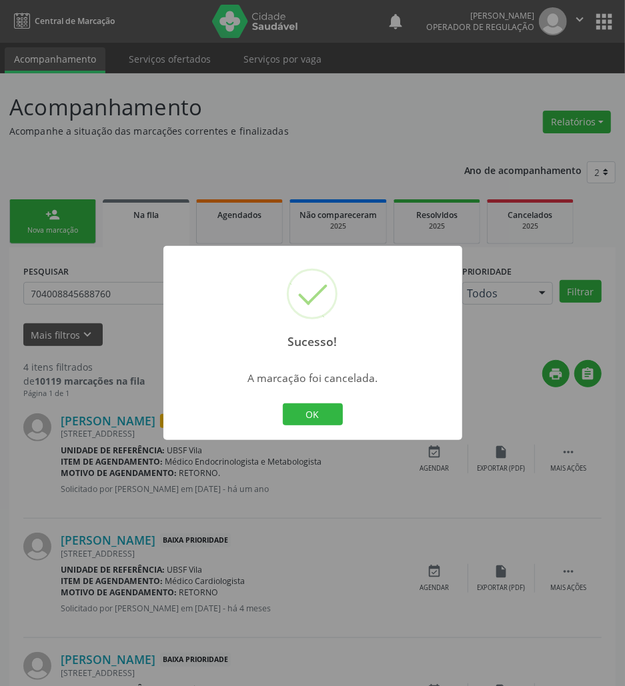
drag, startPoint x: 355, startPoint y: 395, endPoint x: 319, endPoint y: 425, distance: 47.4
click at [345, 401] on div "Sucesso! × A marcação foi cancelada. OK Cancel" at bounding box center [312, 343] width 299 height 195
click at [313, 412] on button "OK" at bounding box center [313, 414] width 60 height 23
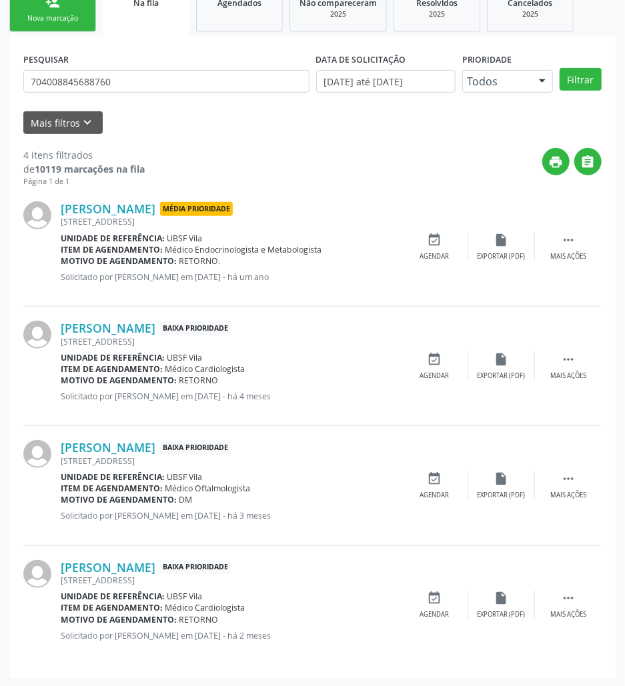
scroll to position [214, 0]
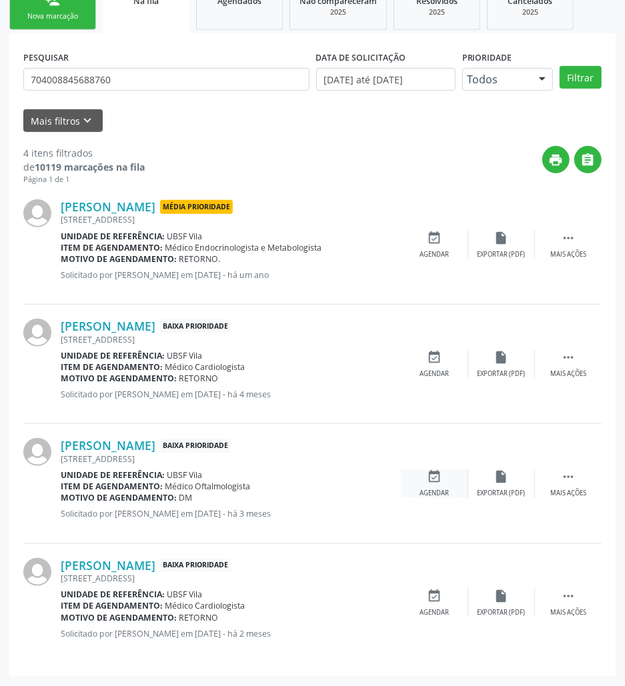
click at [446, 483] on div "event_available Agendar" at bounding box center [434, 483] width 67 height 29
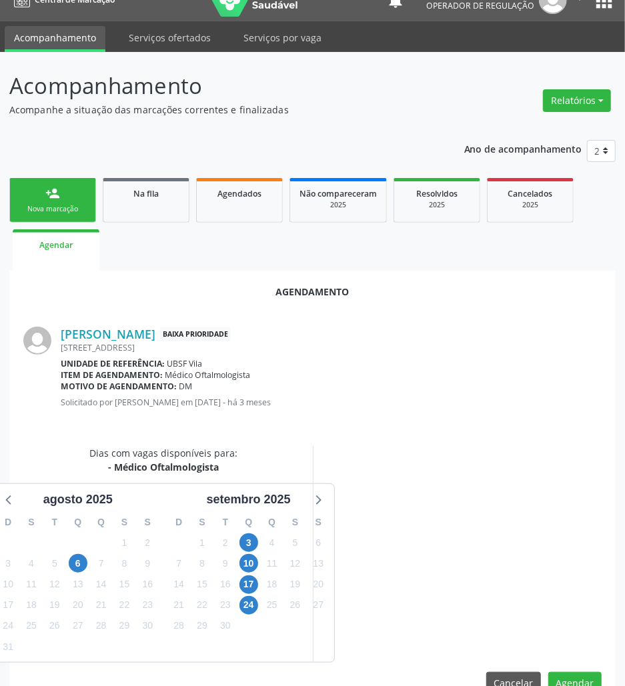
scroll to position [53, 0]
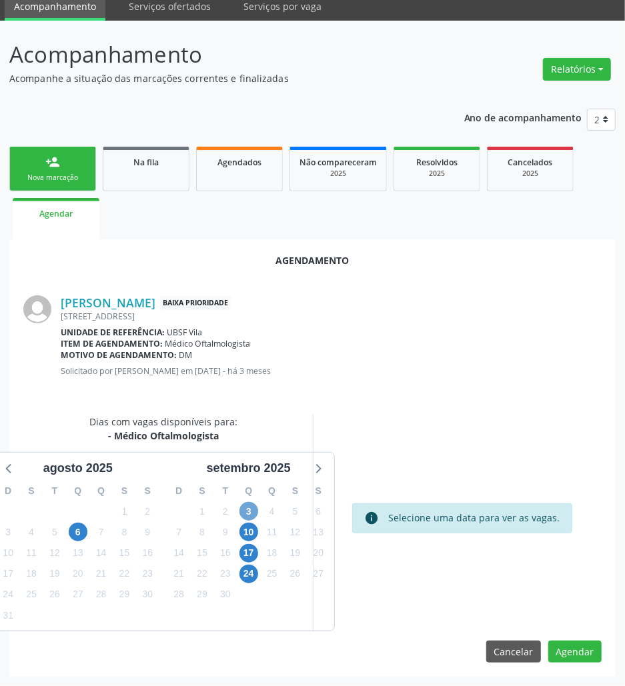
click at [245, 513] on span "3" at bounding box center [248, 511] width 19 height 19
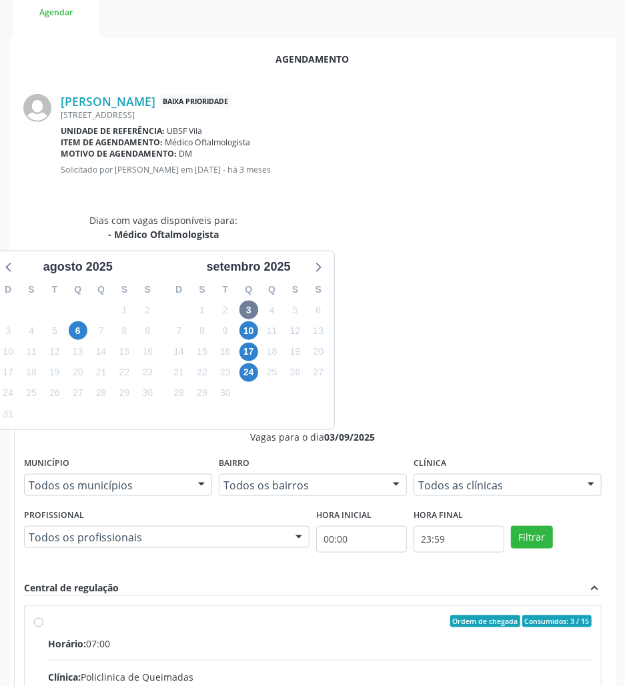
click at [43, 616] on input "Ordem de chegada Consumidos: 3 / 15 Horário: 07:00 Clínica: Policlinica de Quei…" at bounding box center [38, 622] width 9 height 12
radio input "true"
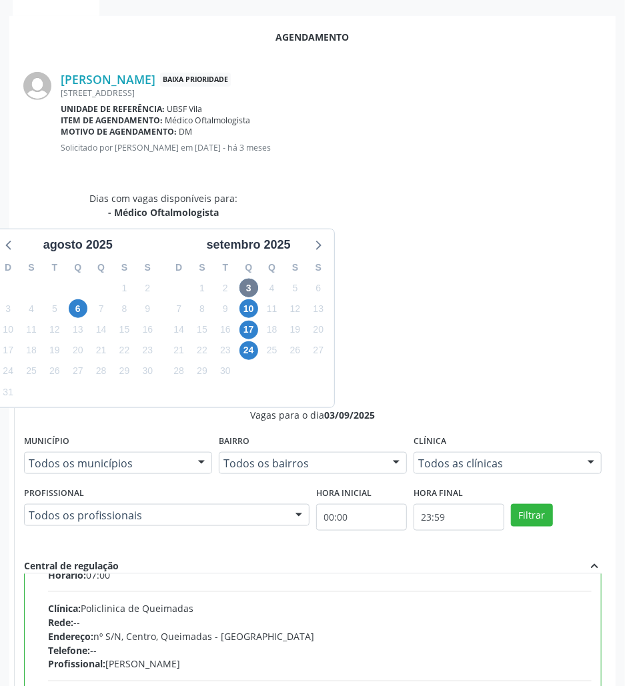
scroll to position [67, 0]
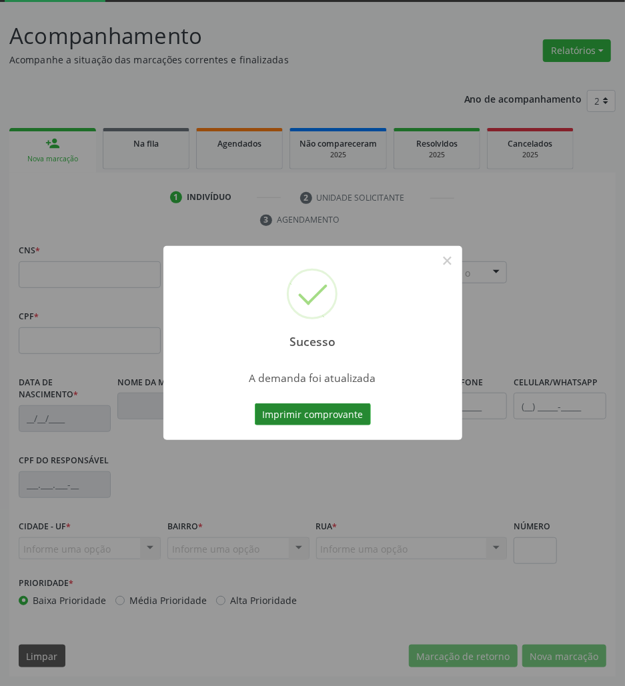
click at [328, 414] on button "Imprimir comprovante" at bounding box center [313, 414] width 116 height 23
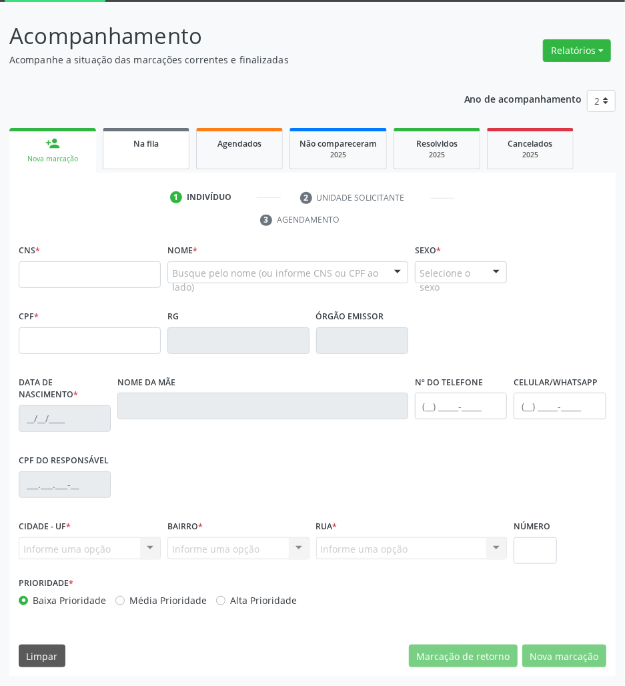
click at [144, 155] on link "Na fila" at bounding box center [146, 148] width 87 height 41
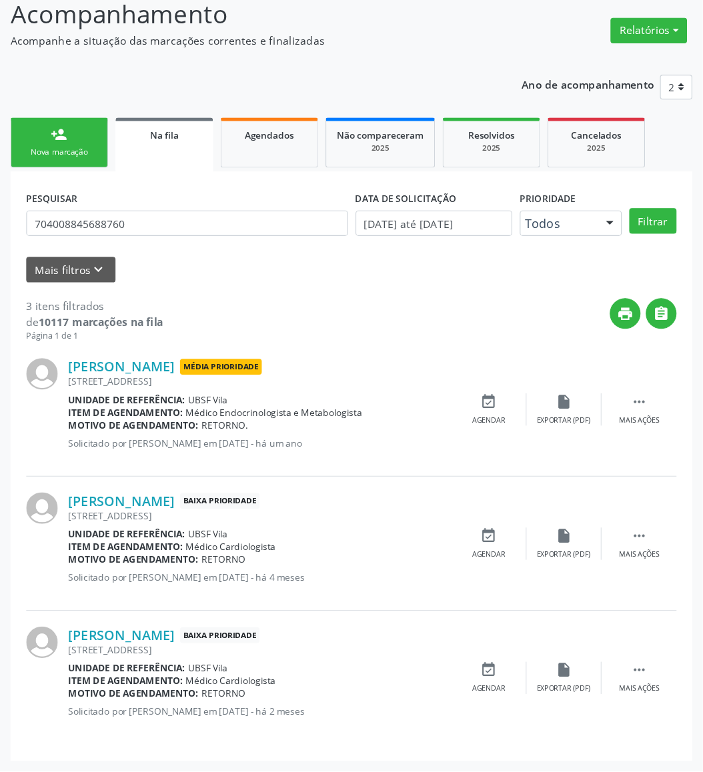
scroll to position [9, 0]
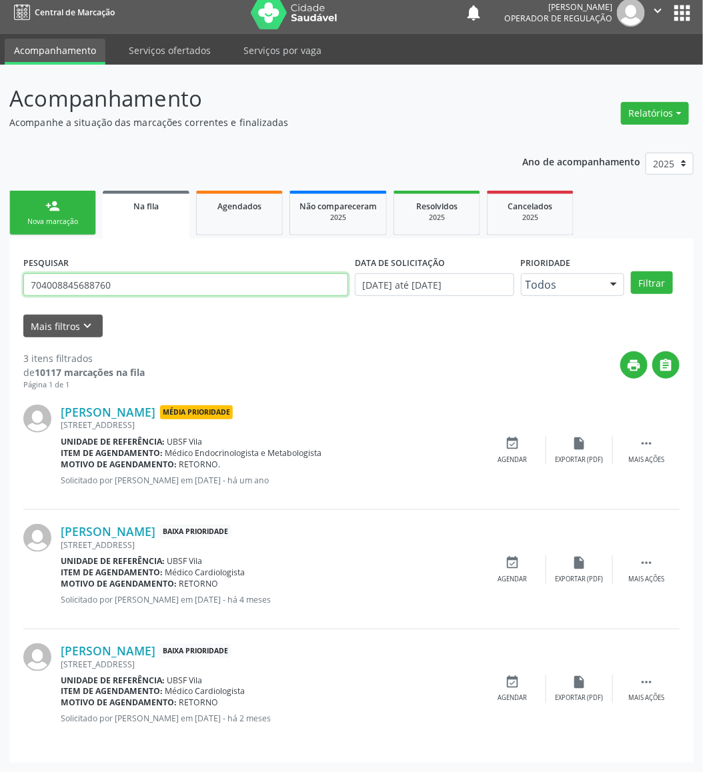
click at [183, 285] on input "704008845688760" at bounding box center [185, 284] width 325 height 23
type input "700509590068359"
click at [631, 271] on button "Filtrar" at bounding box center [652, 282] width 42 height 23
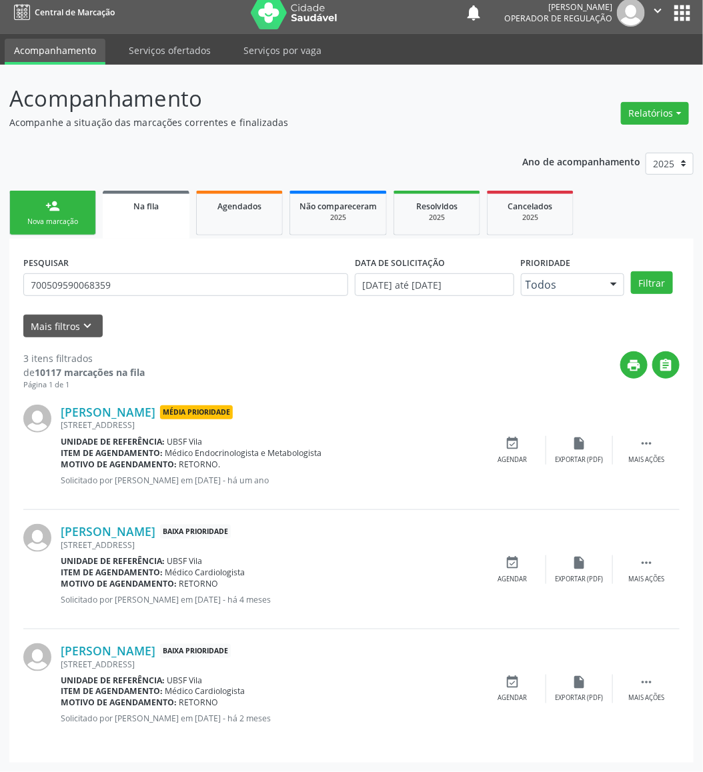
scroll to position [0, 0]
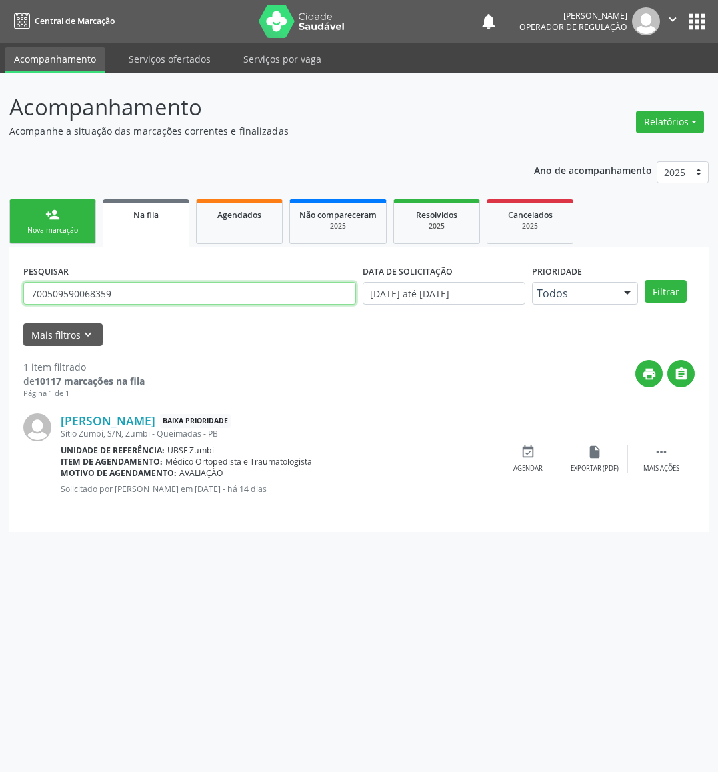
click at [176, 290] on input "700509590068359" at bounding box center [189, 293] width 333 height 23
click at [93, 220] on link "person_add Nova marcação" at bounding box center [52, 221] width 87 height 45
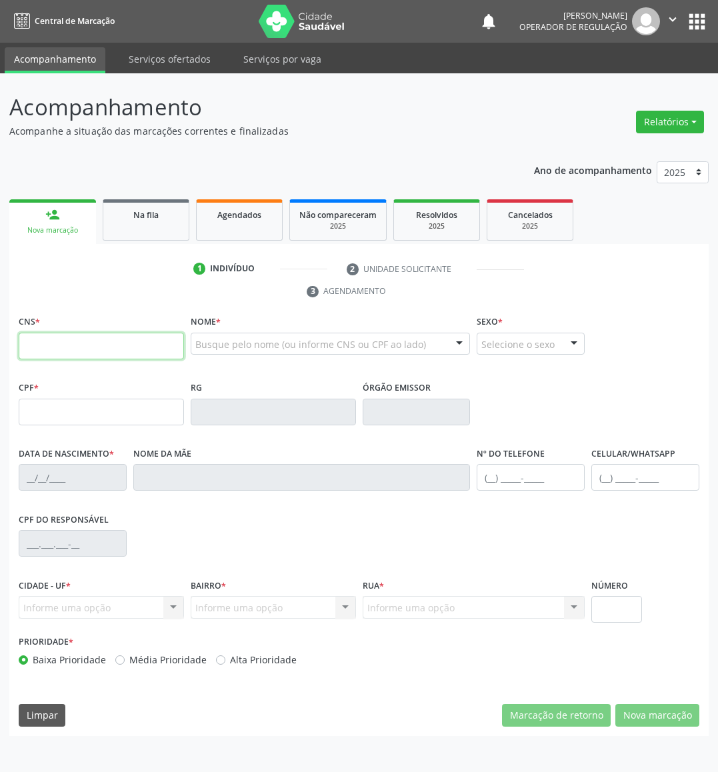
click at [66, 344] on input "text" at bounding box center [101, 346] width 165 height 27
paste input "700 5095 9006 8359"
type input "700 5095 9006 8359"
type input "893.246.684-04"
type input "[DATE]"
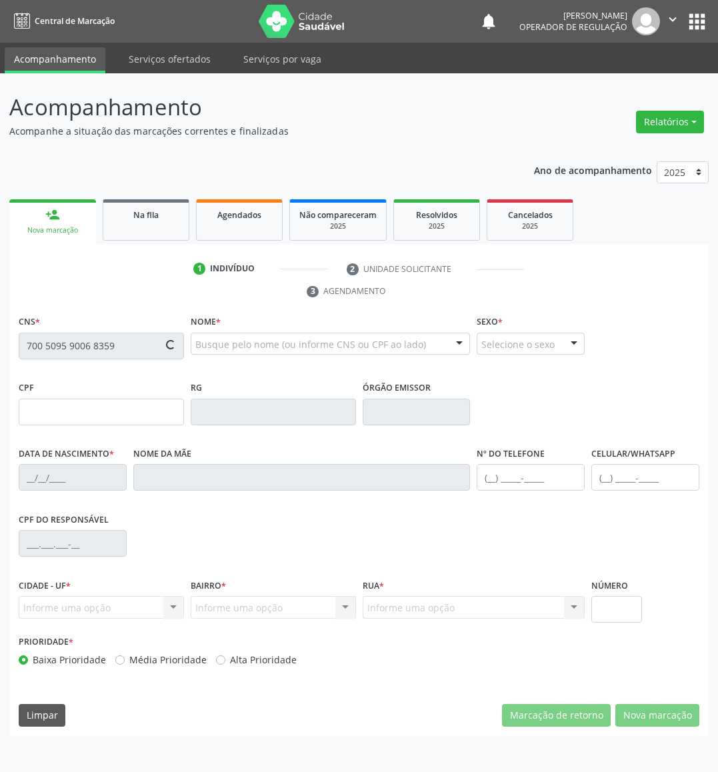
type input "[PERSON_NAME]"
type input "[PHONE_NUMBER]"
type input "S/N"
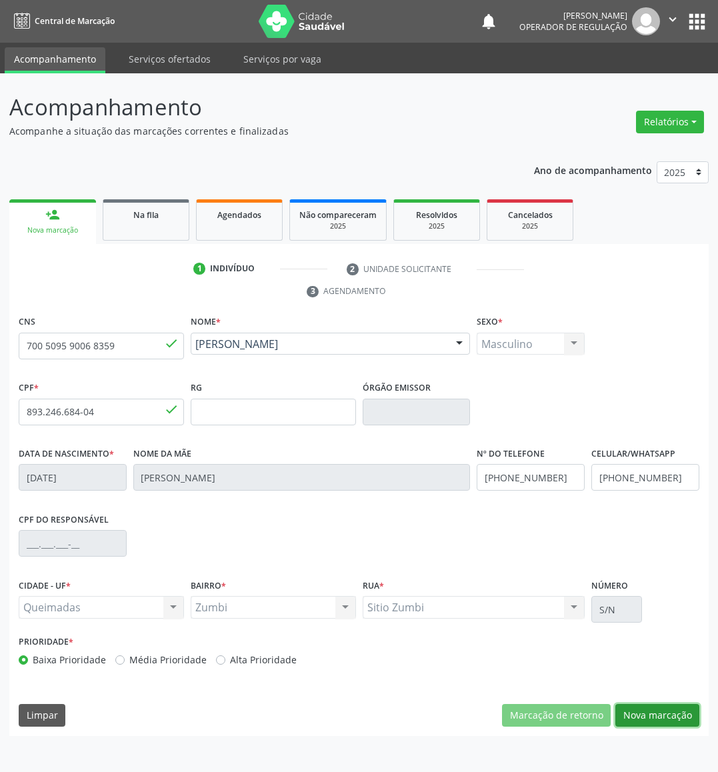
click at [638, 686] on button "Nova marcação" at bounding box center [658, 715] width 84 height 23
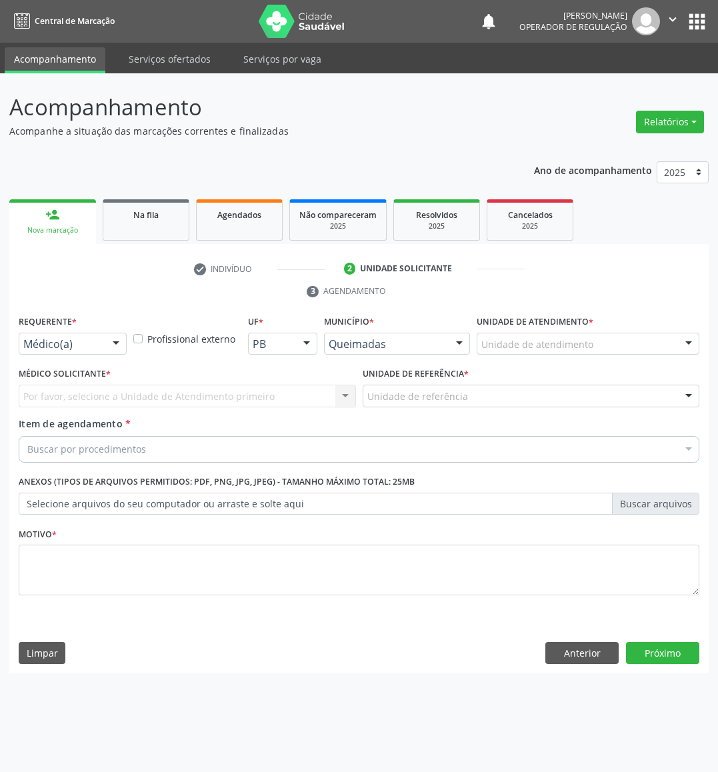
drag, startPoint x: 114, startPoint y: 338, endPoint x: 100, endPoint y: 400, distance: 63.6
click at [113, 339] on div at bounding box center [116, 344] width 20 height 23
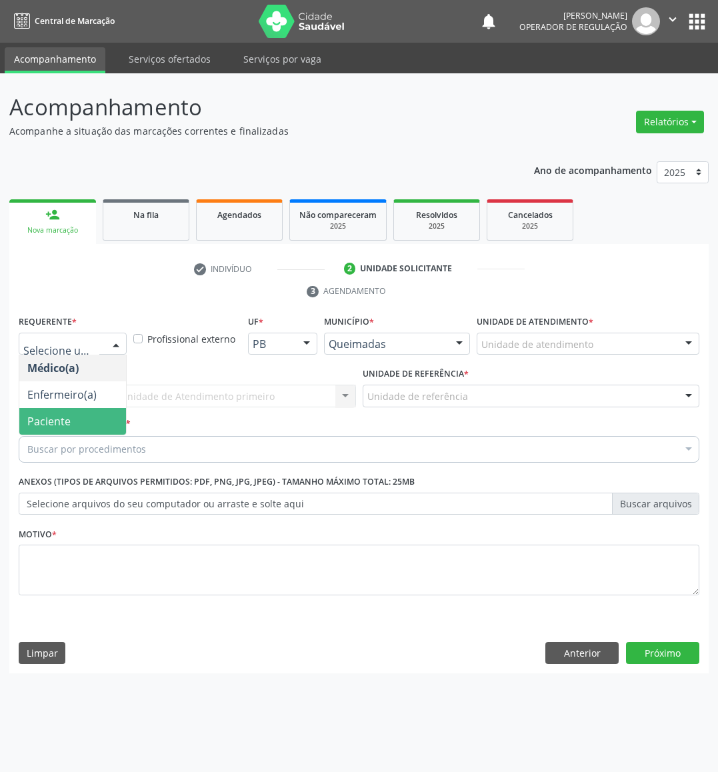
click at [93, 418] on span "Paciente" at bounding box center [72, 421] width 107 height 27
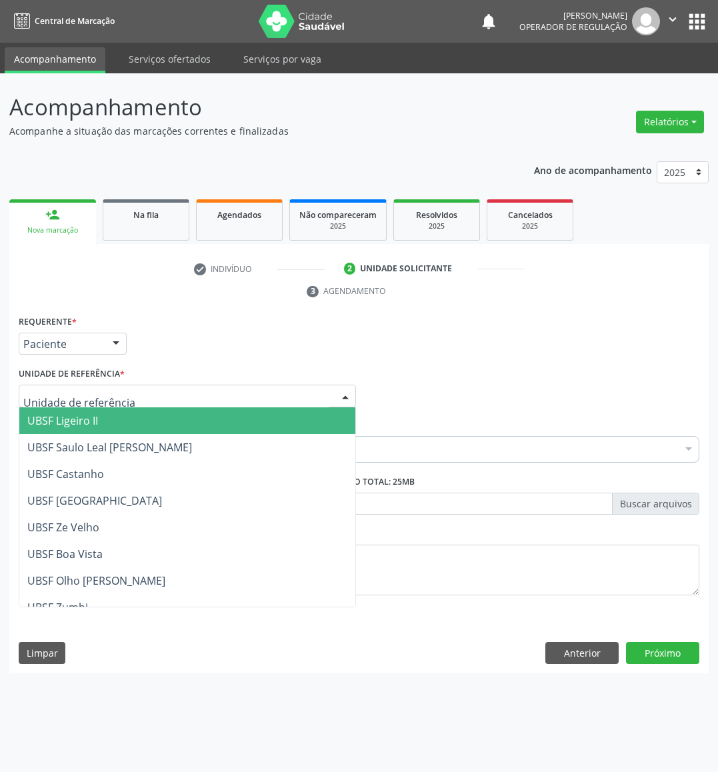
click at [124, 394] on div at bounding box center [187, 396] width 337 height 23
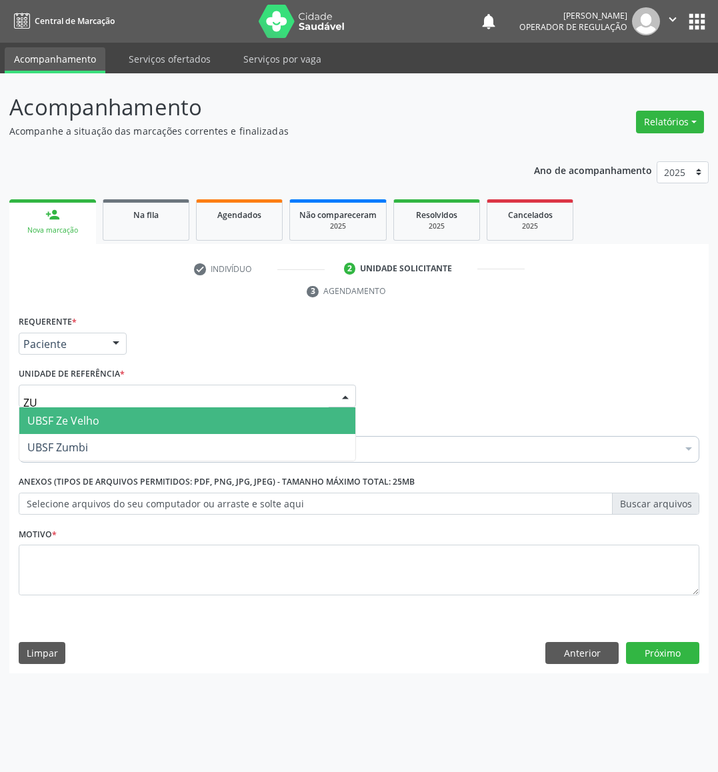
type input "ZUM"
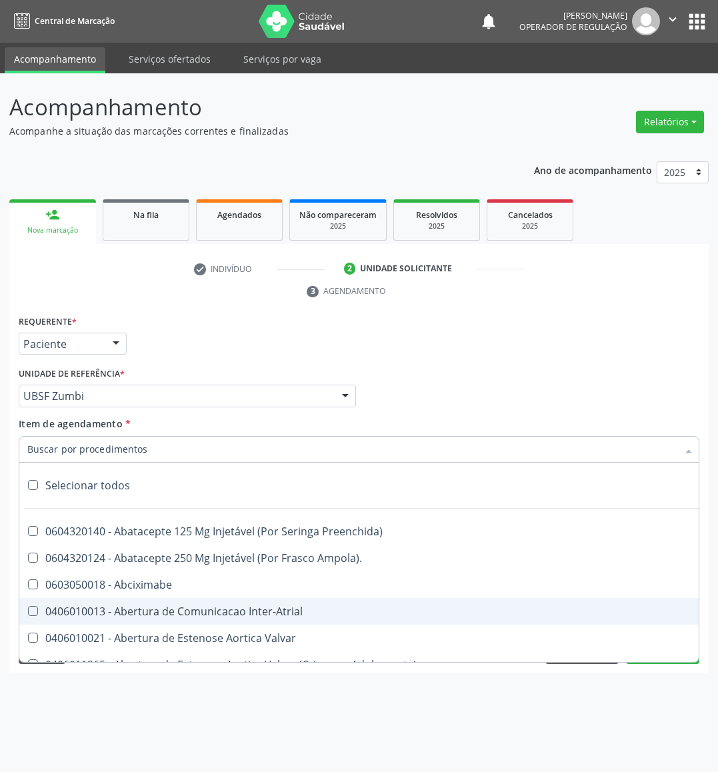
paste input "OFTALMOLOGISTA"
type input "OFTALMOLOGISTA"
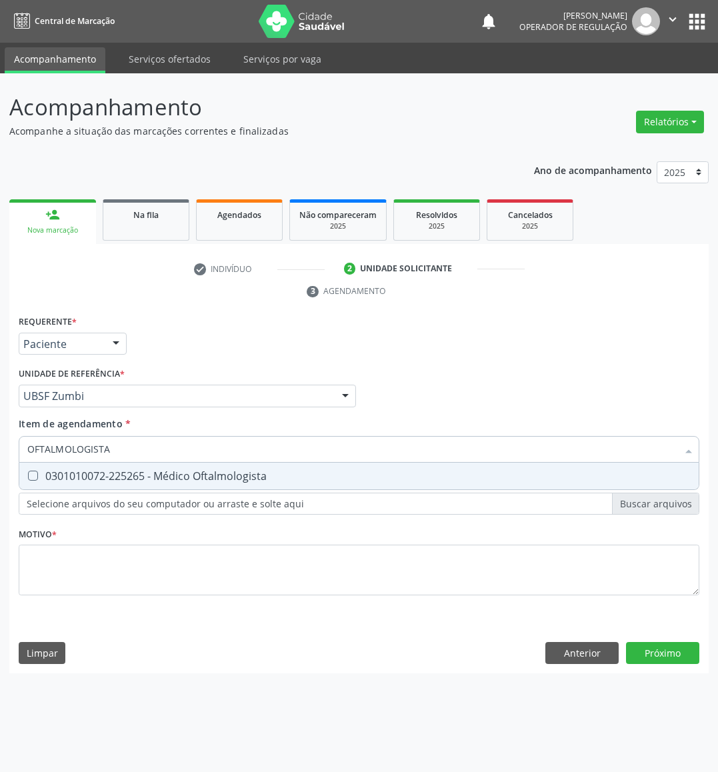
click at [140, 478] on div "0301010072-225265 - Médico Oftalmologista" at bounding box center [359, 476] width 664 height 11
checkbox Oftalmologista "true"
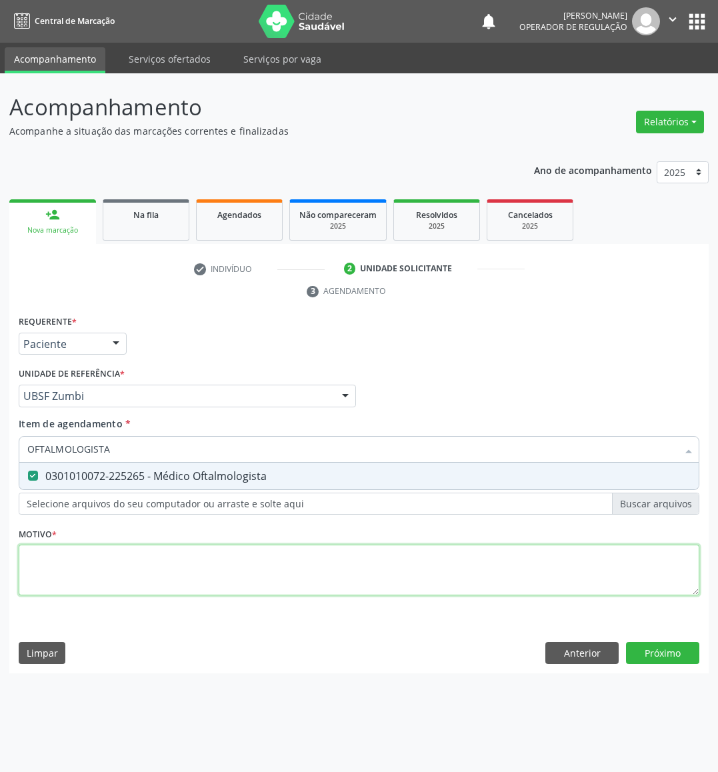
click at [111, 593] on div "Requerente * Paciente Médico(a) Enfermeiro(a) Paciente Nenhum resultado encontr…" at bounding box center [359, 463] width 681 height 302
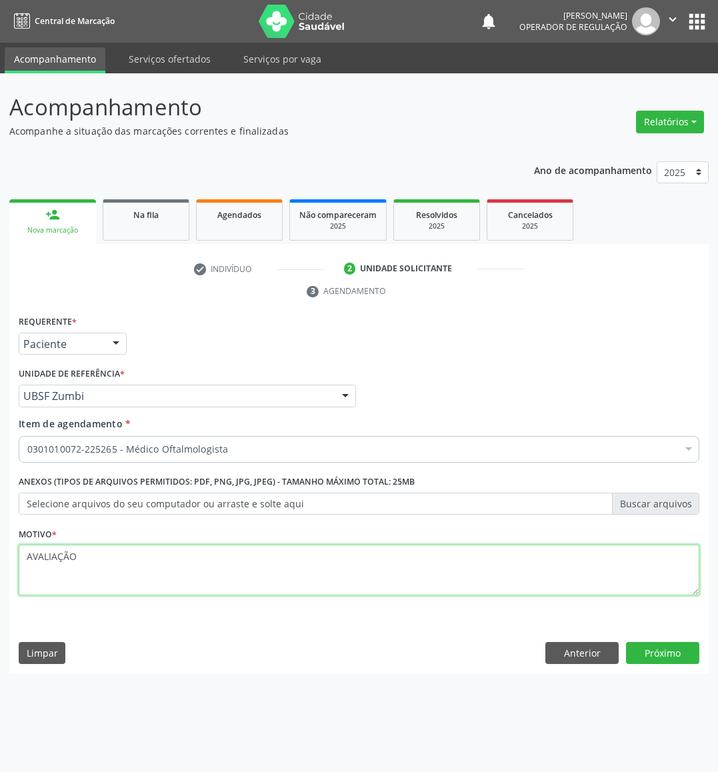
type textarea "AVALIAÇÃO"
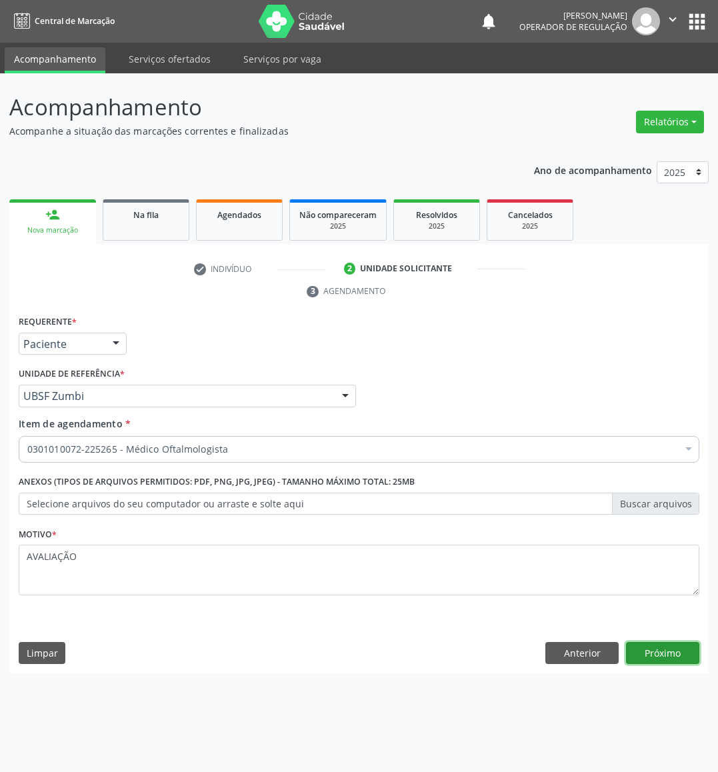
click at [638, 647] on button "Próximo" at bounding box center [662, 653] width 73 height 23
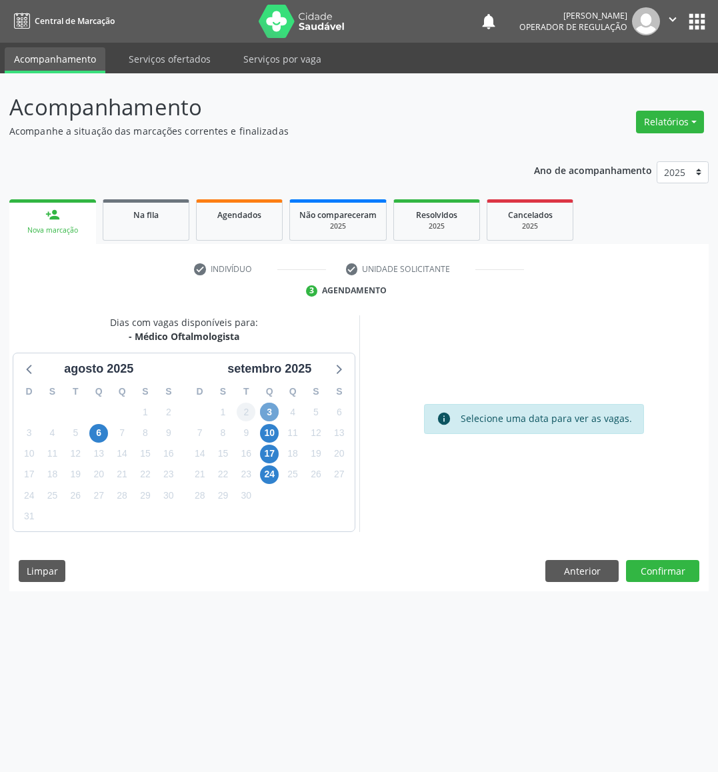
drag, startPoint x: 264, startPoint y: 416, endPoint x: 247, endPoint y: 410, distance: 18.3
click at [265, 416] on span "3" at bounding box center [269, 412] width 19 height 19
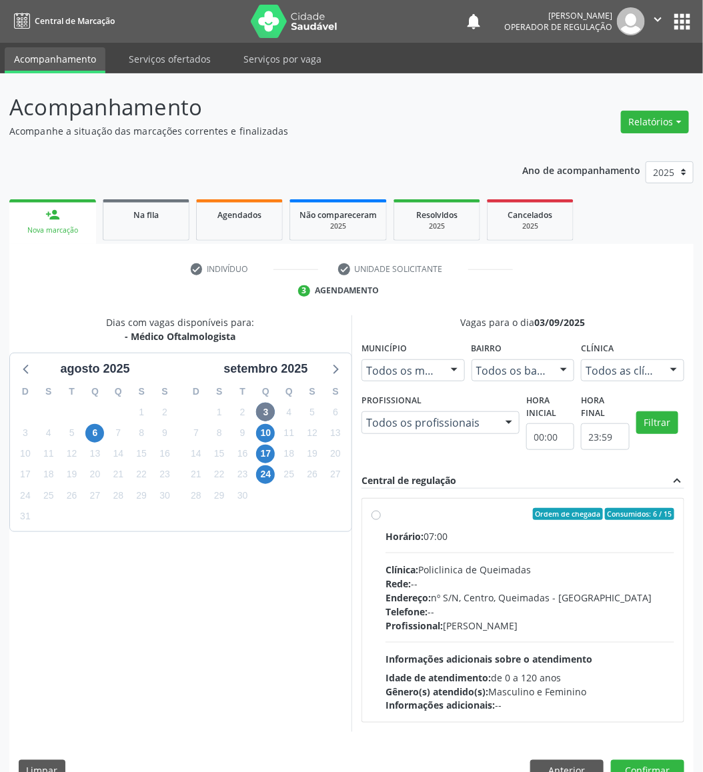
click at [584, 530] on div "Horário: 07:00" at bounding box center [529, 537] width 289 height 14
click at [381, 520] on input "Ordem de chegada Consumidos: 6 / 15 Horário: 07:00 Clínica: Policlinica de Quei…" at bounding box center [375, 514] width 9 height 12
radio input "true"
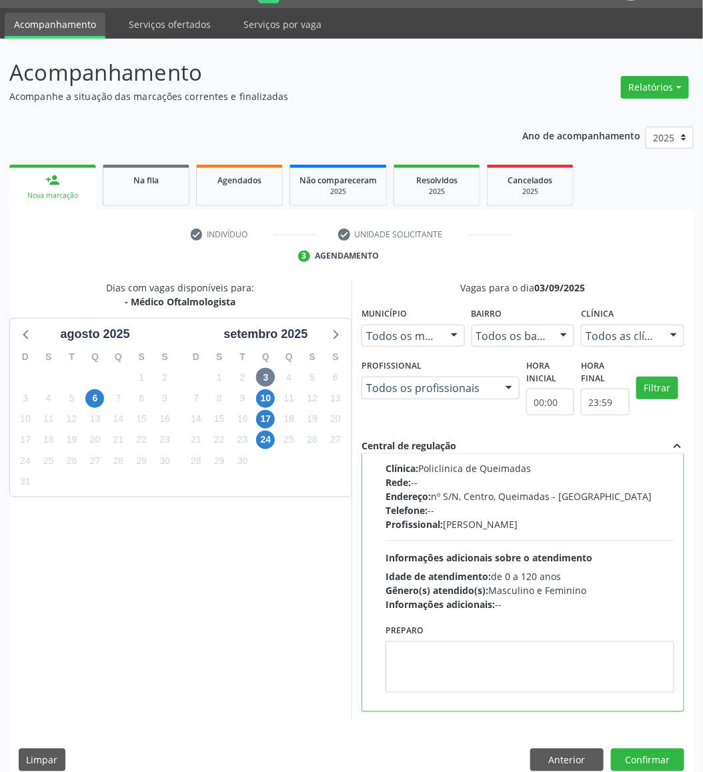
scroll to position [53, 0]
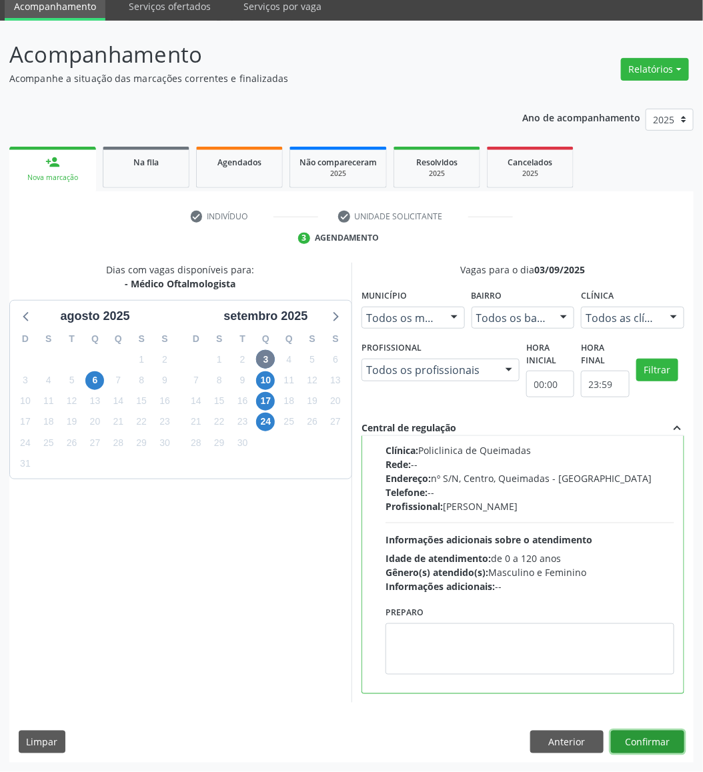
click at [638, 686] on button "Confirmar" at bounding box center [647, 742] width 73 height 23
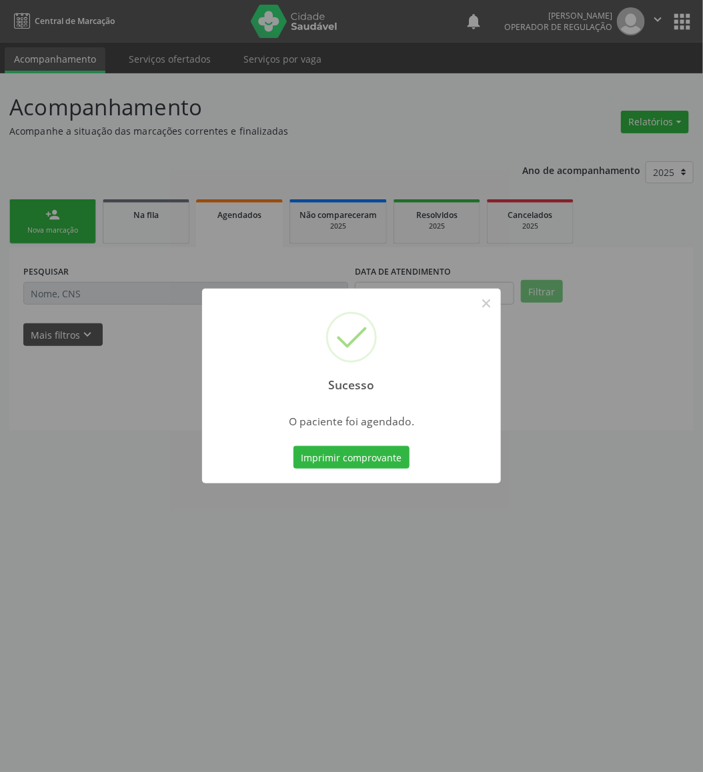
scroll to position [0, 0]
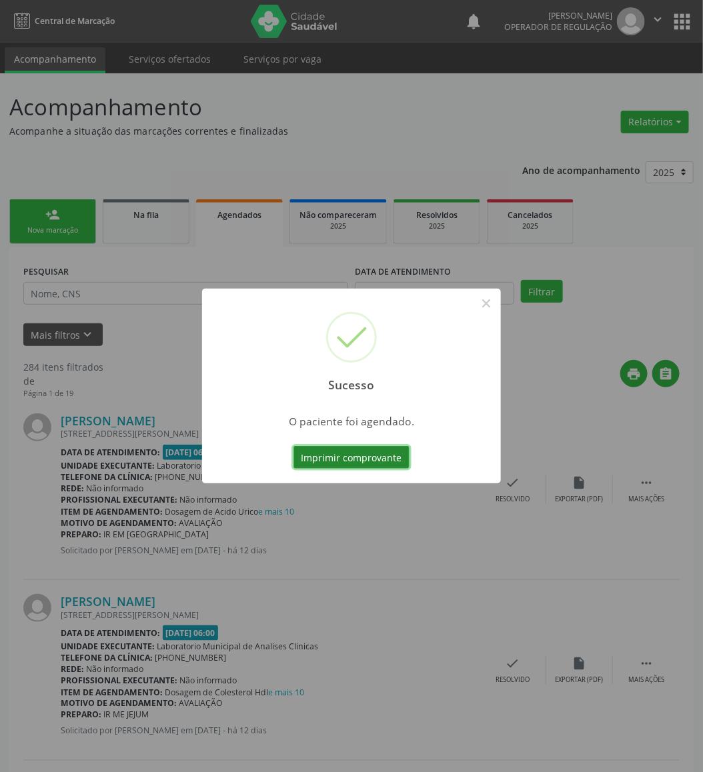
click at [379, 463] on button "Imprimir comprovante" at bounding box center [351, 457] width 116 height 23
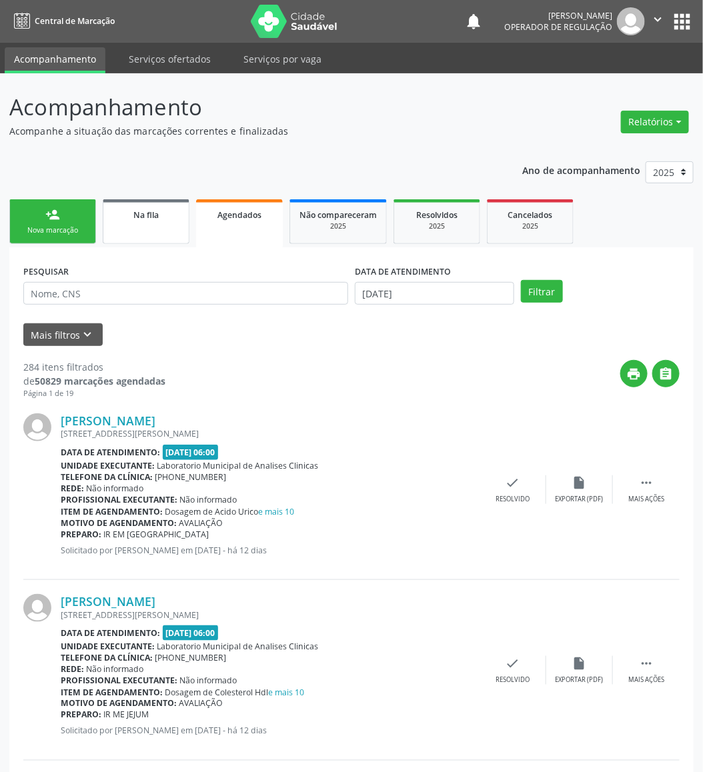
click at [187, 225] on link "Na fila" at bounding box center [146, 221] width 87 height 45
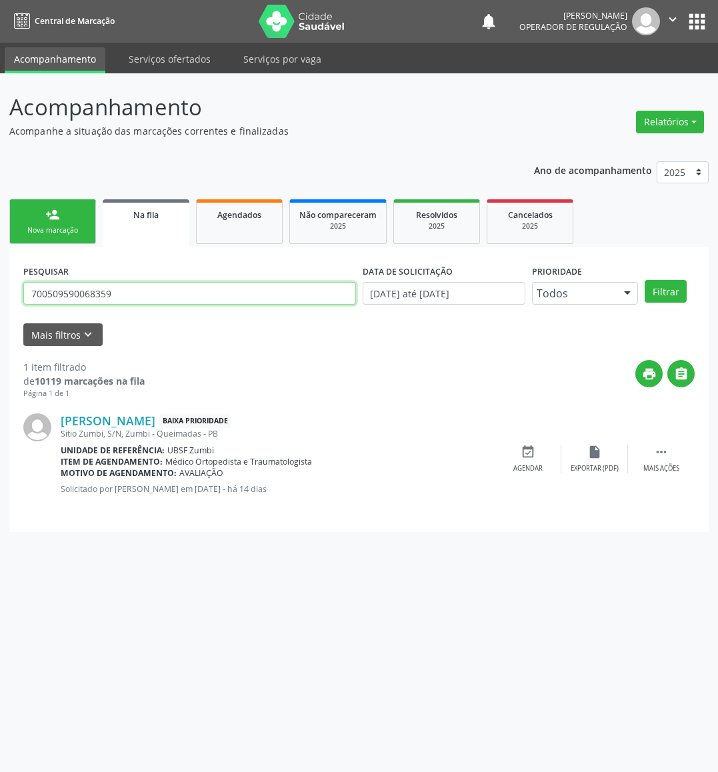
click at [190, 294] on input "700509590068359" at bounding box center [189, 293] width 333 height 23
type input "708505390914878"
click at [638, 280] on button "Filtrar" at bounding box center [666, 291] width 42 height 23
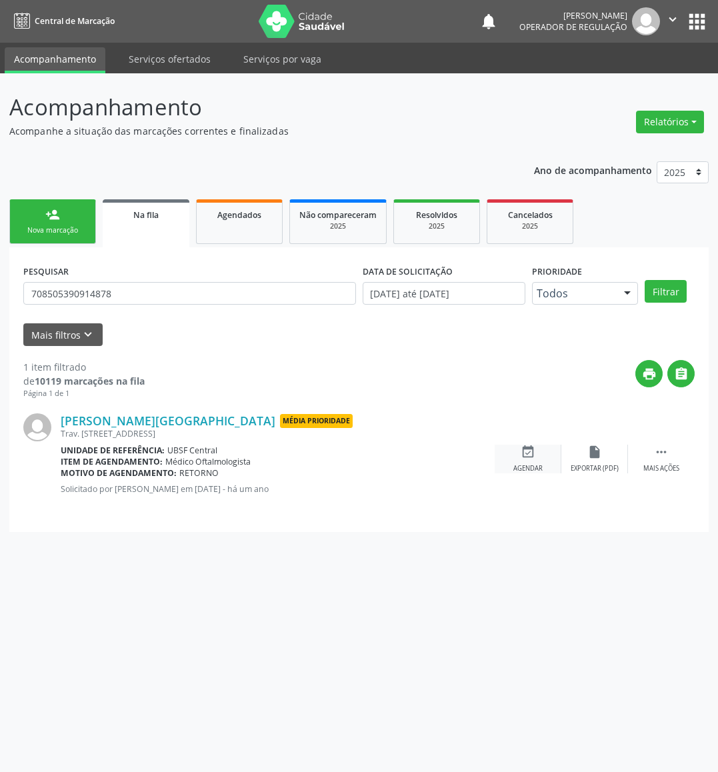
click at [538, 457] on div "event_available Agendar" at bounding box center [528, 459] width 67 height 29
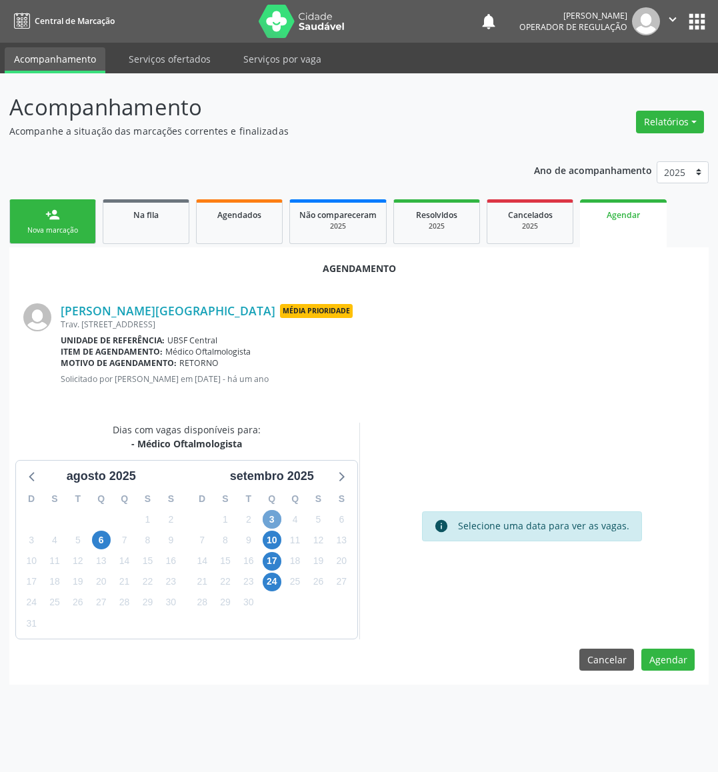
click at [267, 519] on span "3" at bounding box center [272, 519] width 19 height 19
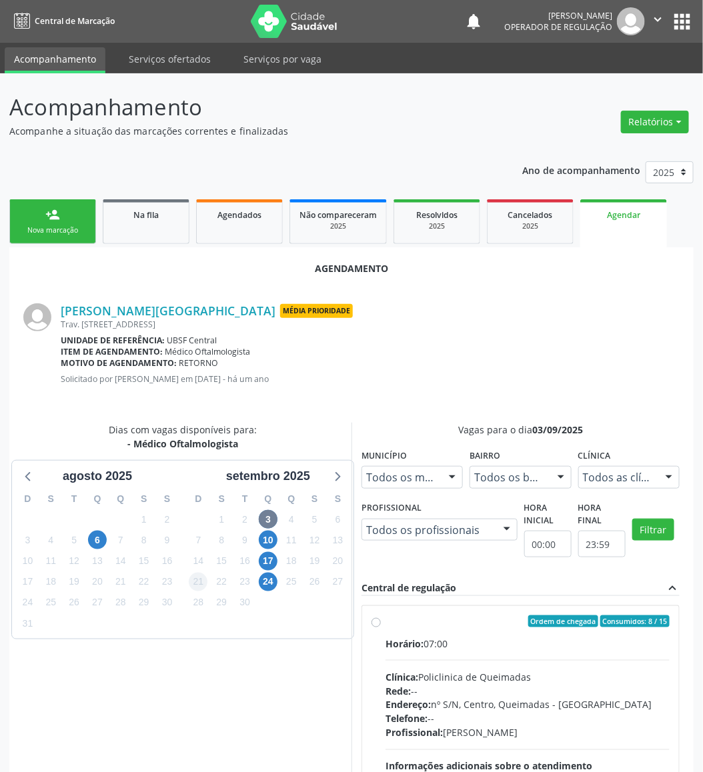
drag, startPoint x: 518, startPoint y: 643, endPoint x: 199, endPoint y: 583, distance: 325.0
click at [507, 640] on div "Horário: 07:00" at bounding box center [527, 644] width 284 height 14
click at [381, 628] on input "Ordem de chegada Consumidos: 8 / 15 Horário: 07:00 Clínica: Policlinica de Quei…" at bounding box center [375, 622] width 9 height 12
radio input "true"
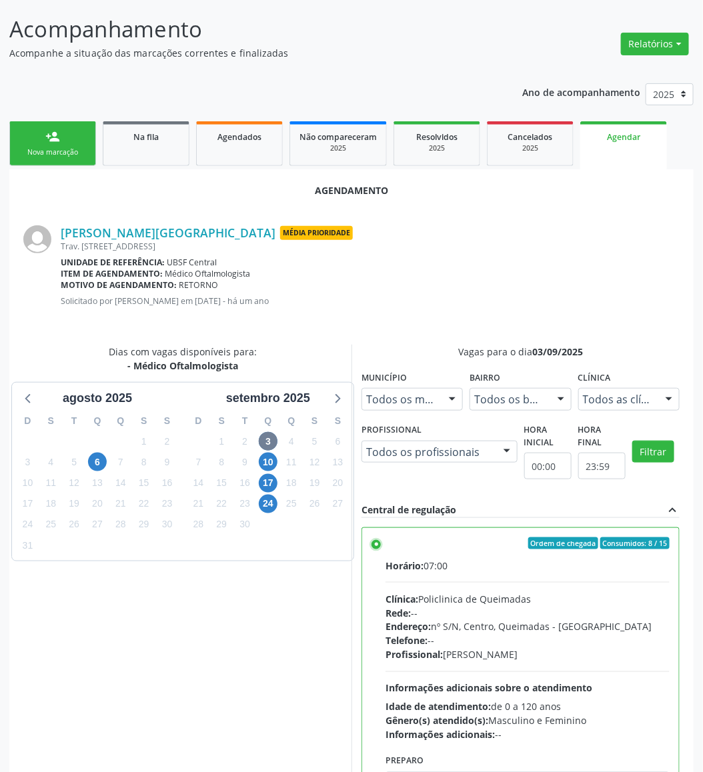
scroll to position [146, 0]
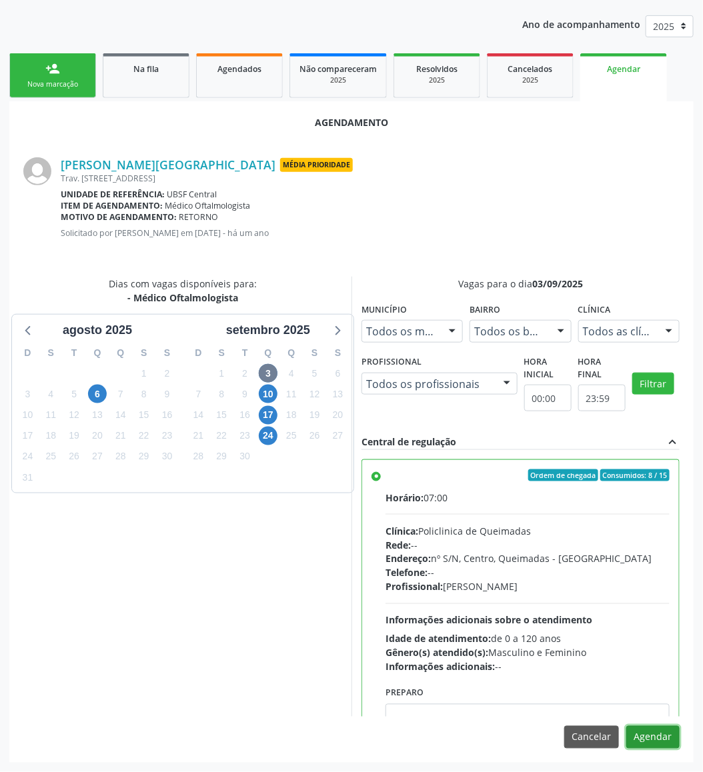
click at [638, 686] on button "Agendar" at bounding box center [652, 737] width 53 height 23
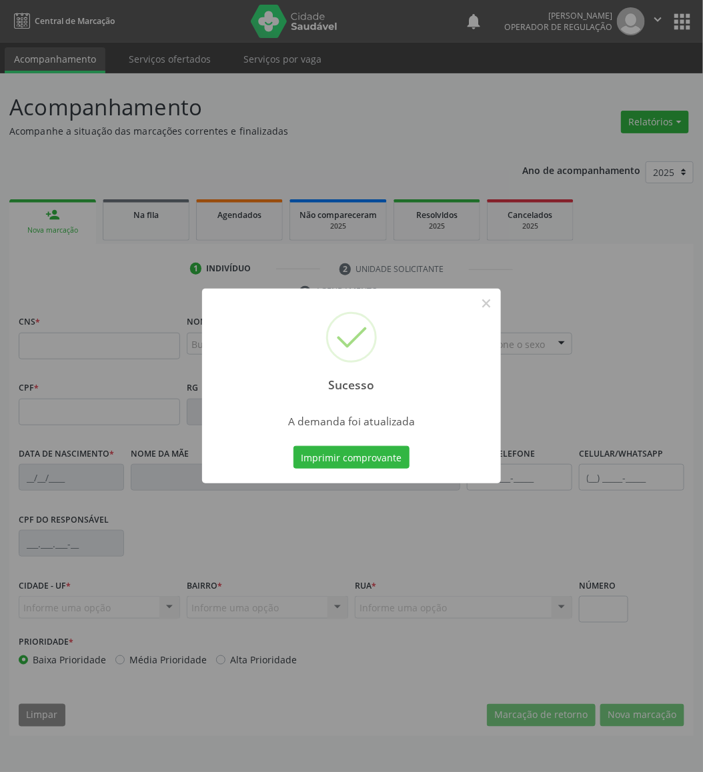
scroll to position [0, 0]
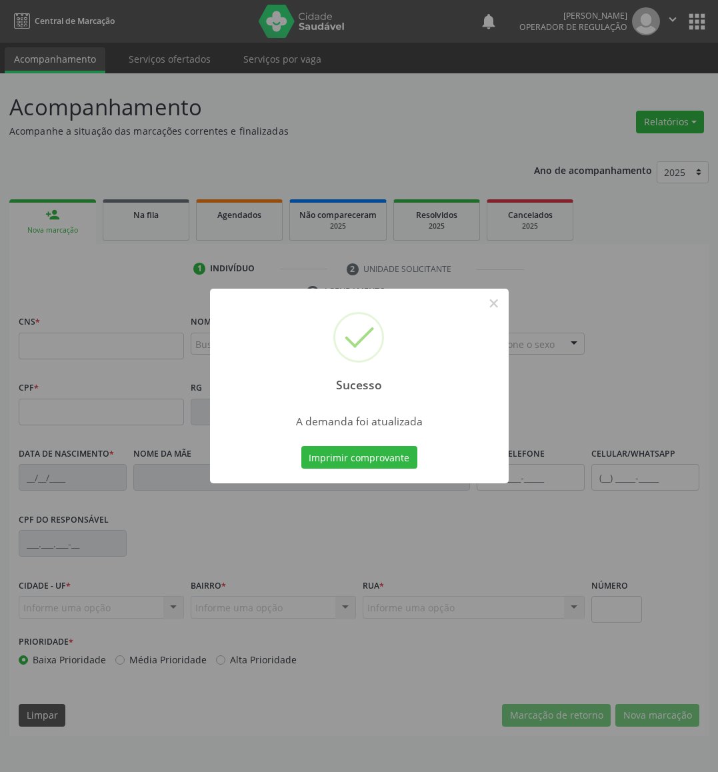
click at [301, 446] on button "Imprimir comprovante" at bounding box center [359, 457] width 116 height 23
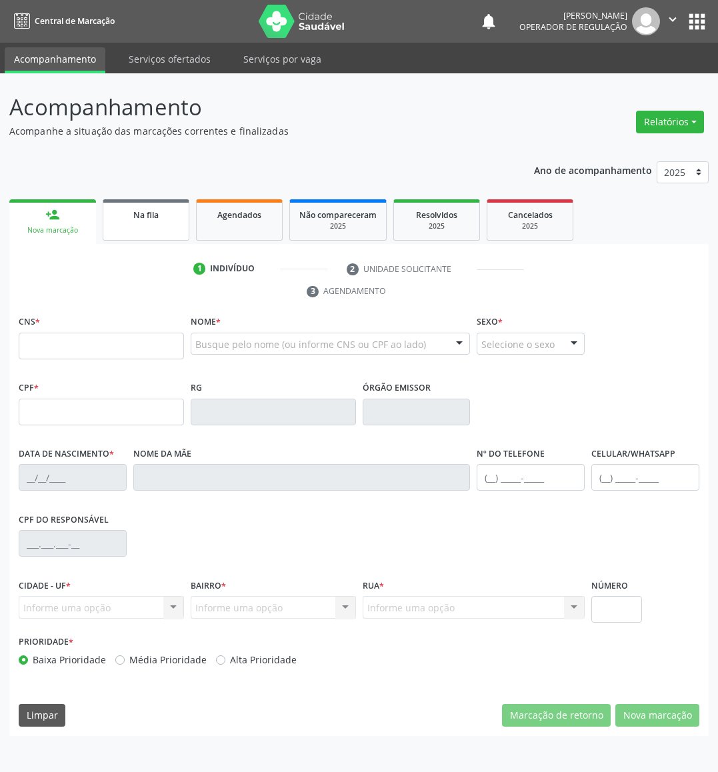
click at [155, 216] on span "Na fila" at bounding box center [145, 214] width 25 height 11
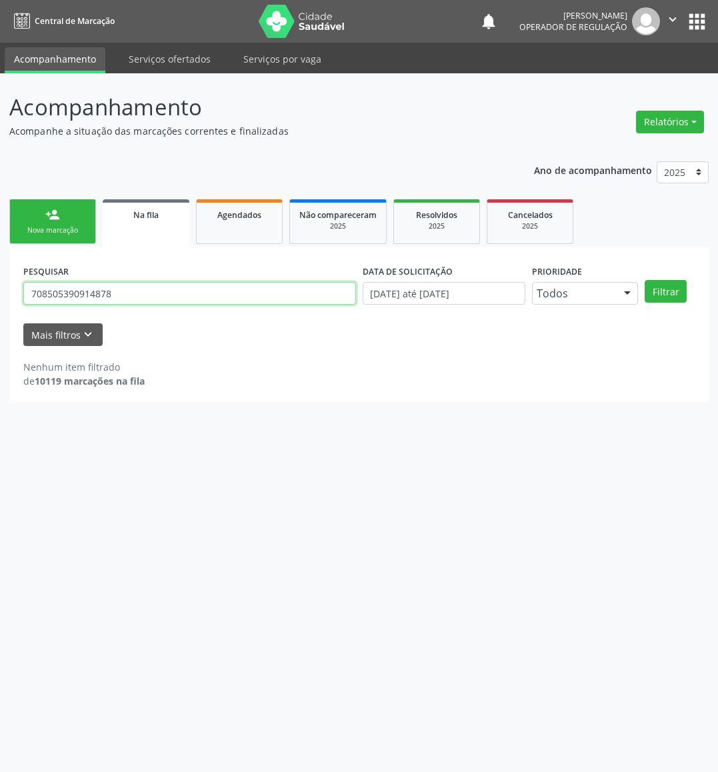
click at [152, 296] on input "708505390914878" at bounding box center [189, 293] width 333 height 23
click at [205, 288] on input "7" at bounding box center [189, 293] width 333 height 23
type input "704608117581320"
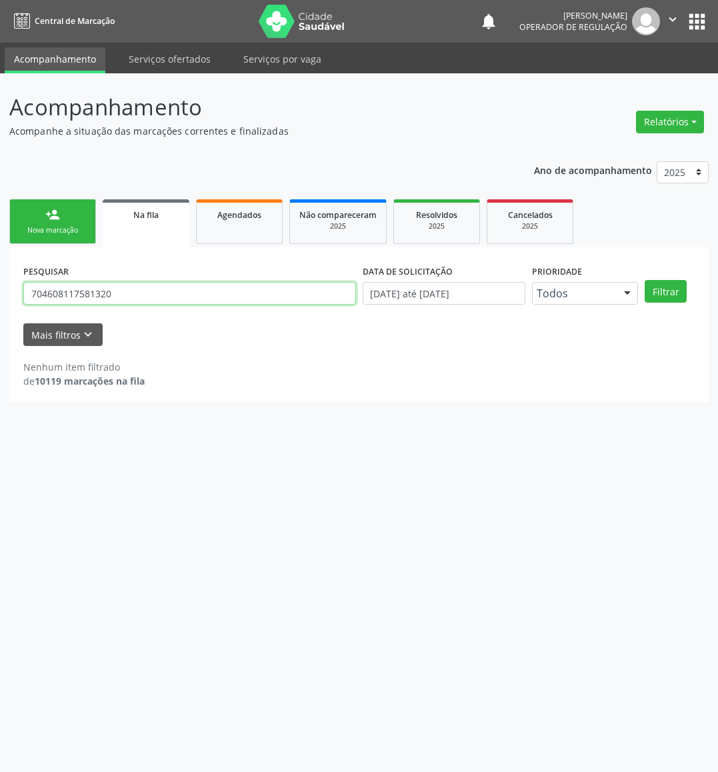
click at [638, 280] on button "Filtrar" at bounding box center [666, 291] width 42 height 23
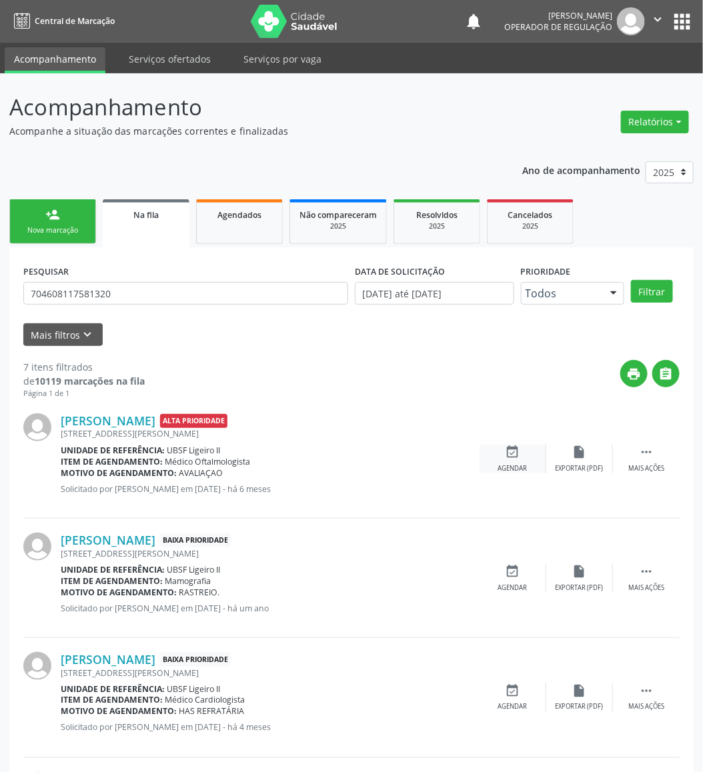
click at [517, 455] on icon "event_available" at bounding box center [513, 452] width 15 height 15
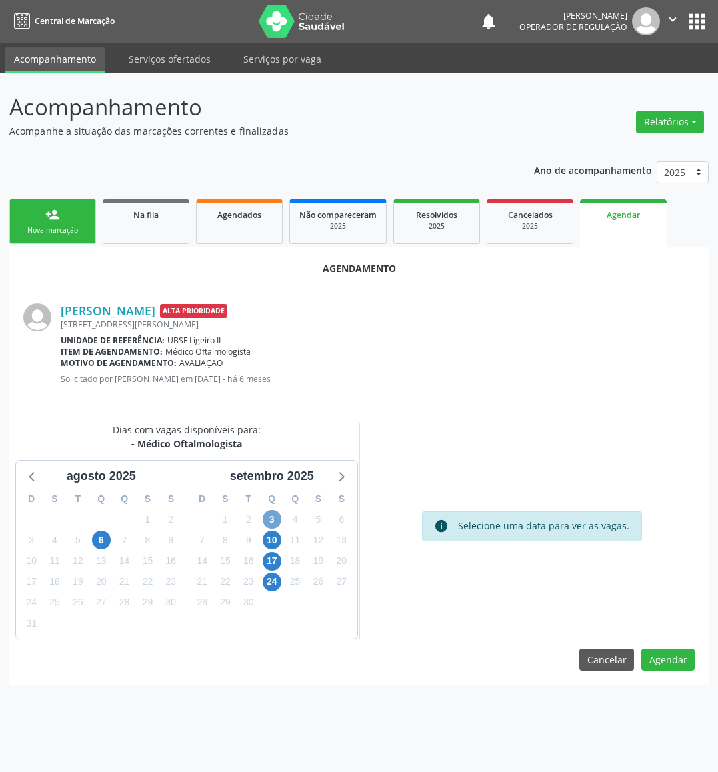
click at [265, 521] on span "3" at bounding box center [272, 519] width 19 height 19
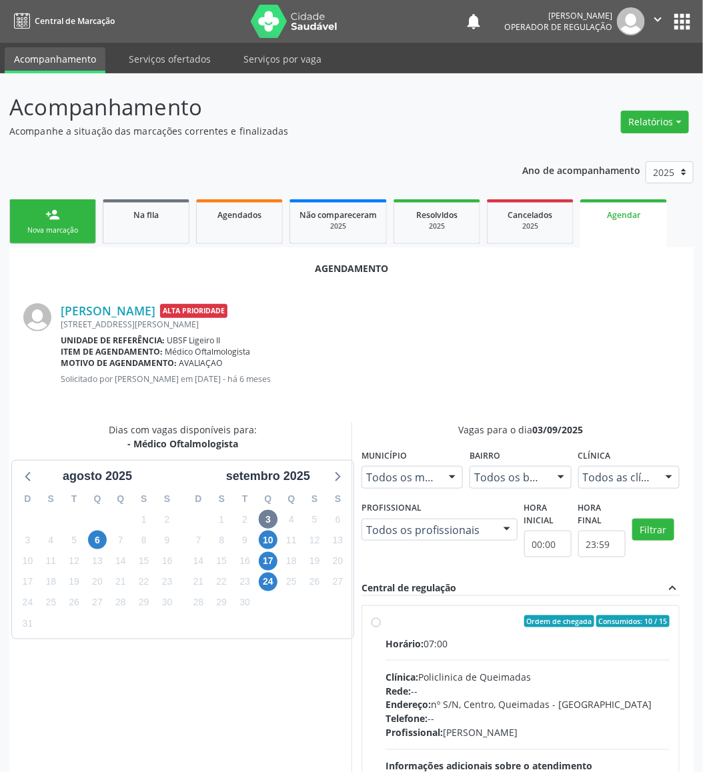
drag, startPoint x: 424, startPoint y: 634, endPoint x: 274, endPoint y: 630, distance: 150.1
click at [422, 635] on label "Ordem de chegada Consumidos: 10 / 15 Horário: 07:00 Clínica: Policlinica de Que…" at bounding box center [527, 718] width 284 height 205
radio input "true"
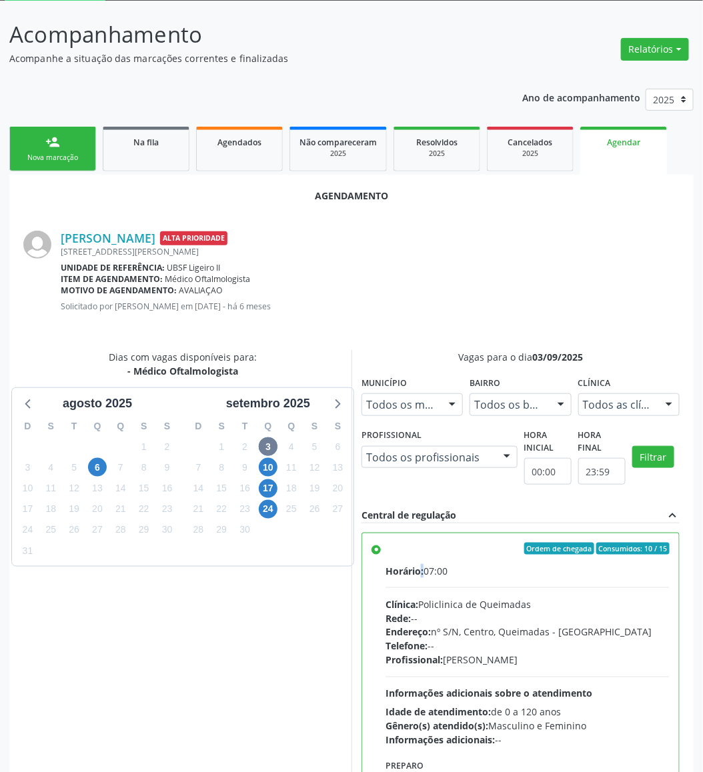
scroll to position [146, 0]
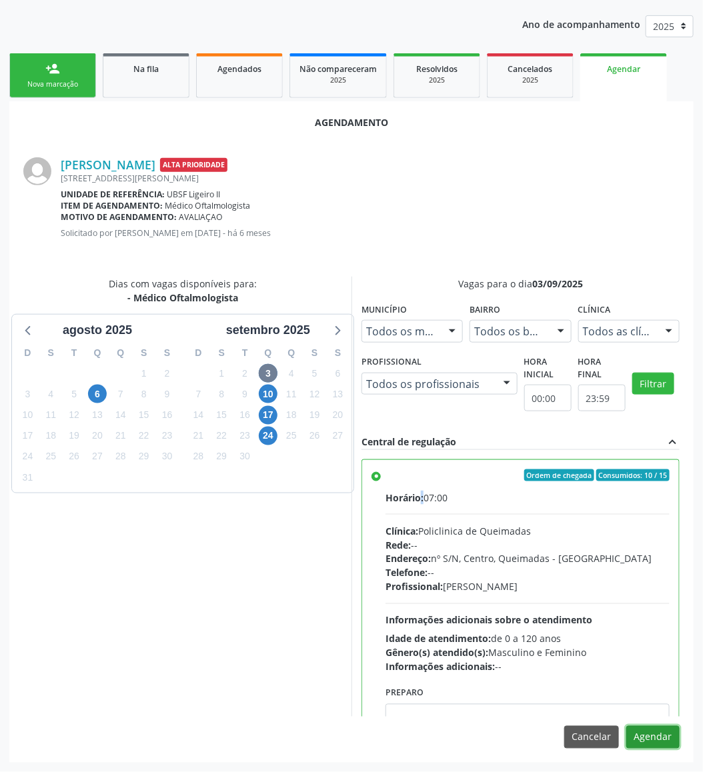
click at [638, 686] on button "Agendar" at bounding box center [652, 737] width 53 height 23
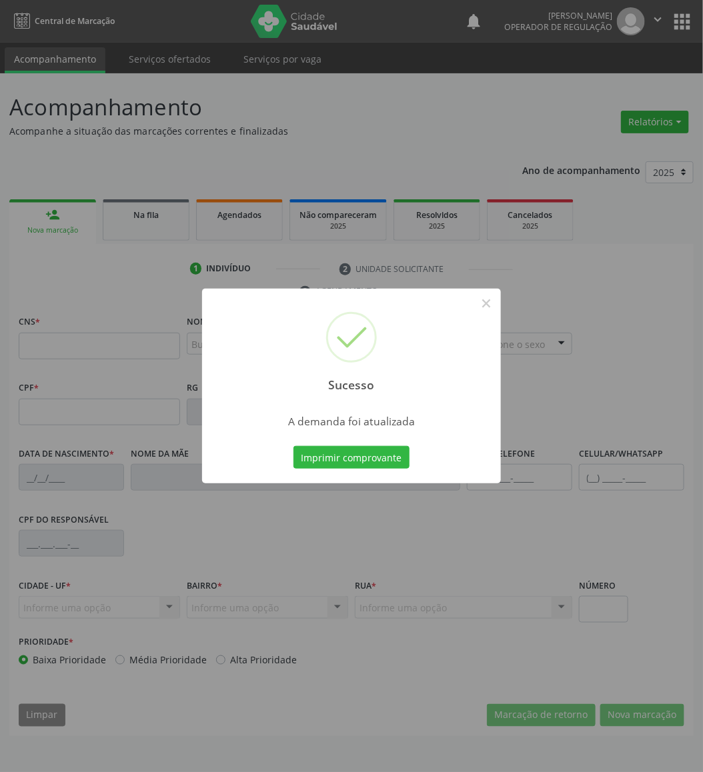
scroll to position [0, 0]
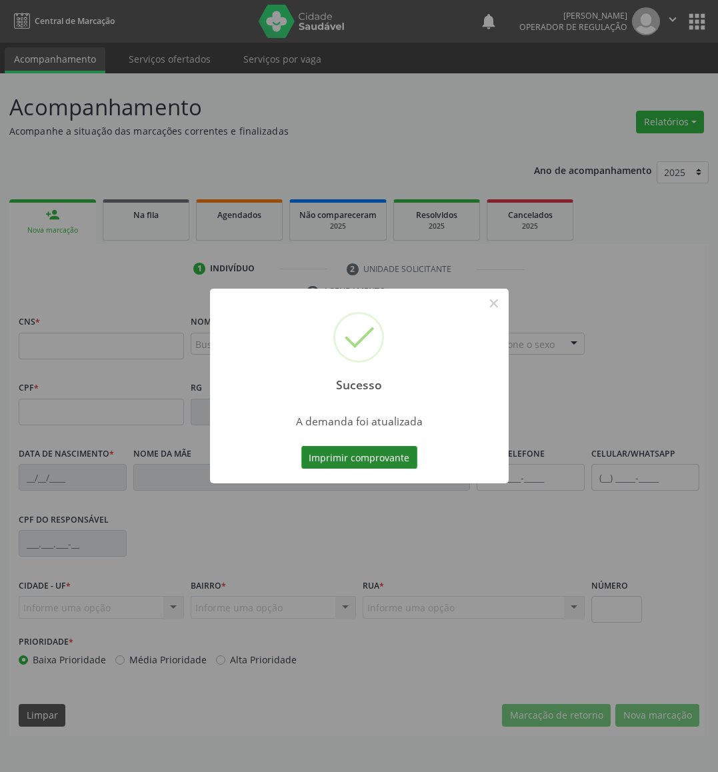
click at [331, 447] on button "Imprimir comprovante" at bounding box center [359, 457] width 116 height 23
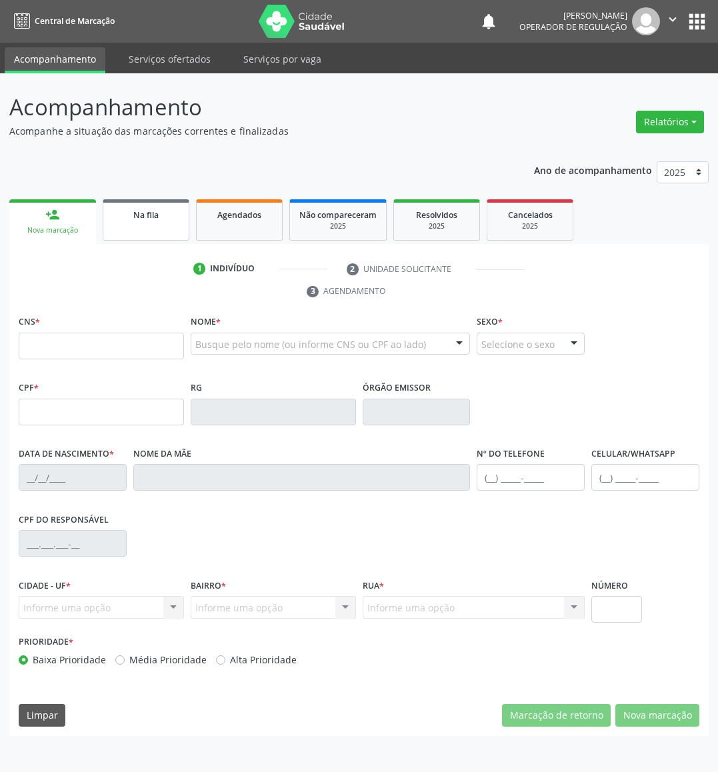
click at [140, 203] on link "Na fila" at bounding box center [146, 219] width 87 height 41
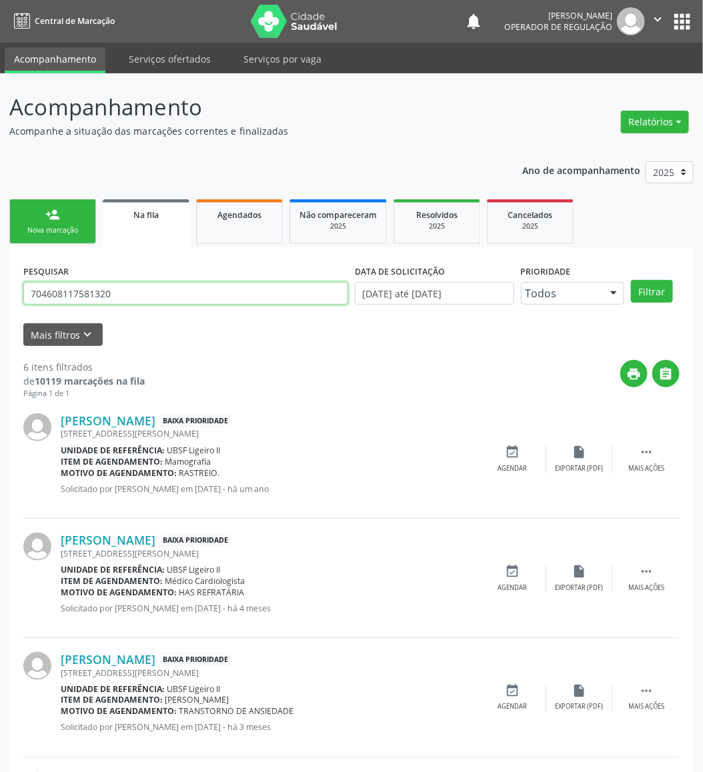
click at [141, 294] on input "704608117581320" at bounding box center [185, 293] width 325 height 23
click at [140, 294] on input "704608117581320" at bounding box center [185, 293] width 325 height 23
type input "704606141203525"
click at [631, 280] on button "Filtrar" at bounding box center [652, 291] width 42 height 23
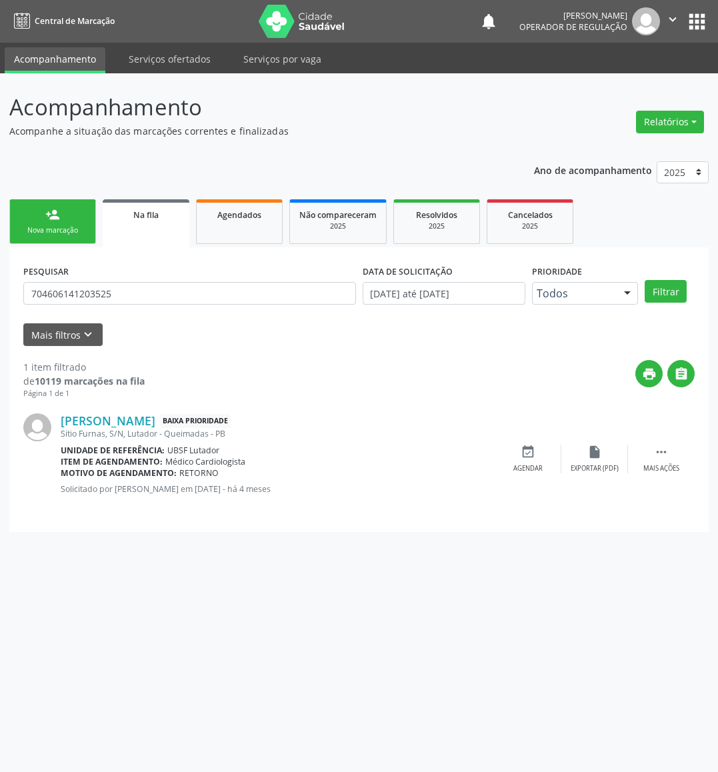
click at [74, 273] on div "PESQUISAR 704606141203525" at bounding box center [189, 287] width 339 height 52
drag, startPoint x: 74, startPoint y: 273, endPoint x: 79, endPoint y: 284, distance: 12.3
click at [74, 274] on div "PESQUISAR 704606141203525" at bounding box center [189, 287] width 339 height 52
click at [86, 288] on input "704606141203525" at bounding box center [189, 293] width 333 height 23
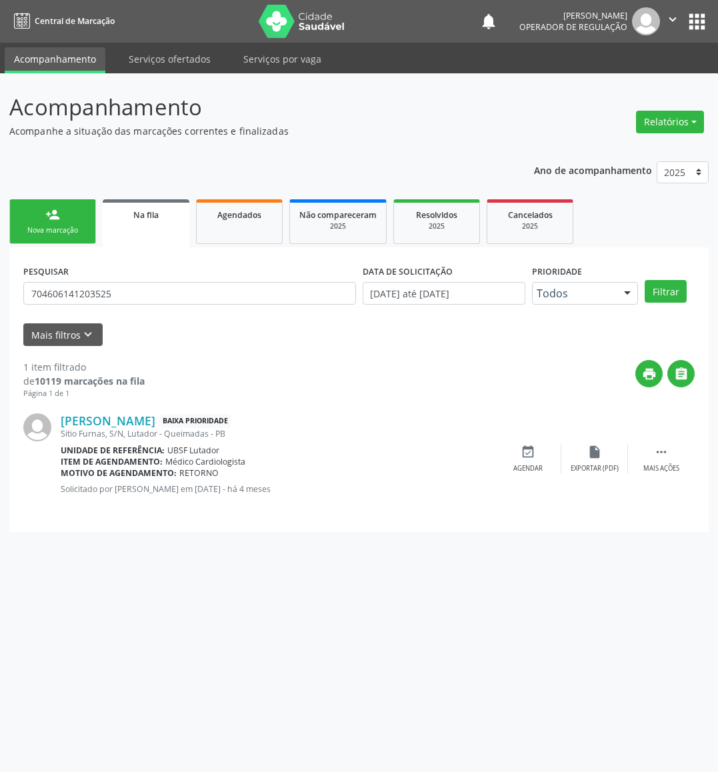
click at [74, 231] on div "Nova marcação" at bounding box center [52, 230] width 67 height 10
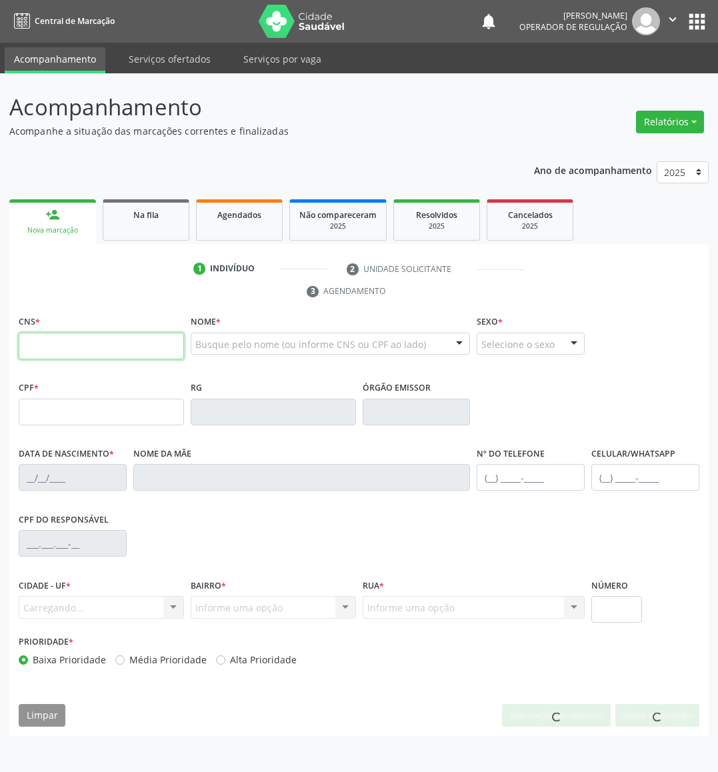
click at [90, 352] on input "text" at bounding box center [101, 346] width 165 height 27
paste input "704 6061 4120 3525"
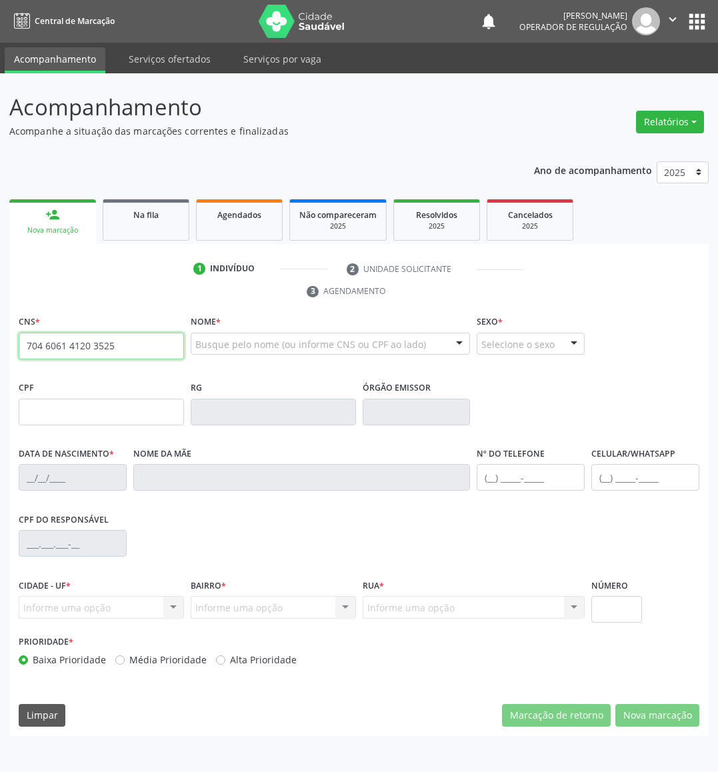
type input "704 6061 4120 3525"
type input "045.318.874-50"
type input "[DATE]"
type input "[PERSON_NAME]"
type input "[PHONE_NUMBER]"
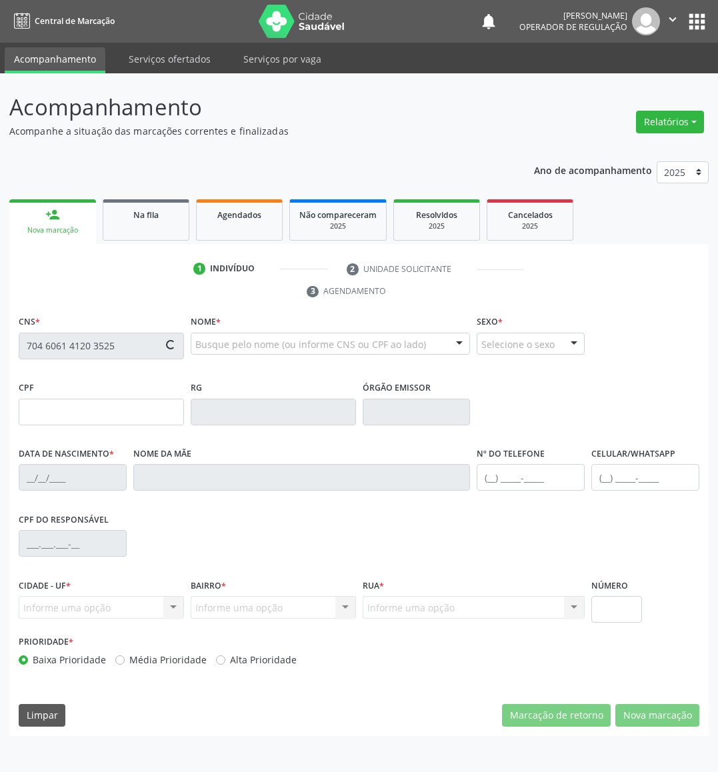
type input "[PHONE_NUMBER]"
type input "S/N"
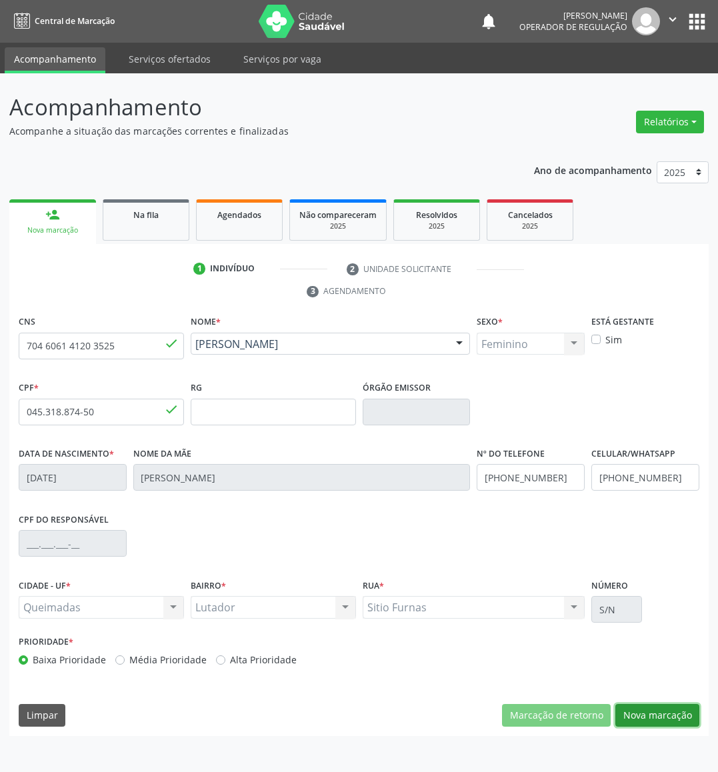
drag, startPoint x: 625, startPoint y: 712, endPoint x: 124, endPoint y: 476, distance: 553.7
click at [623, 686] on button "Nova marcação" at bounding box center [658, 715] width 84 height 23
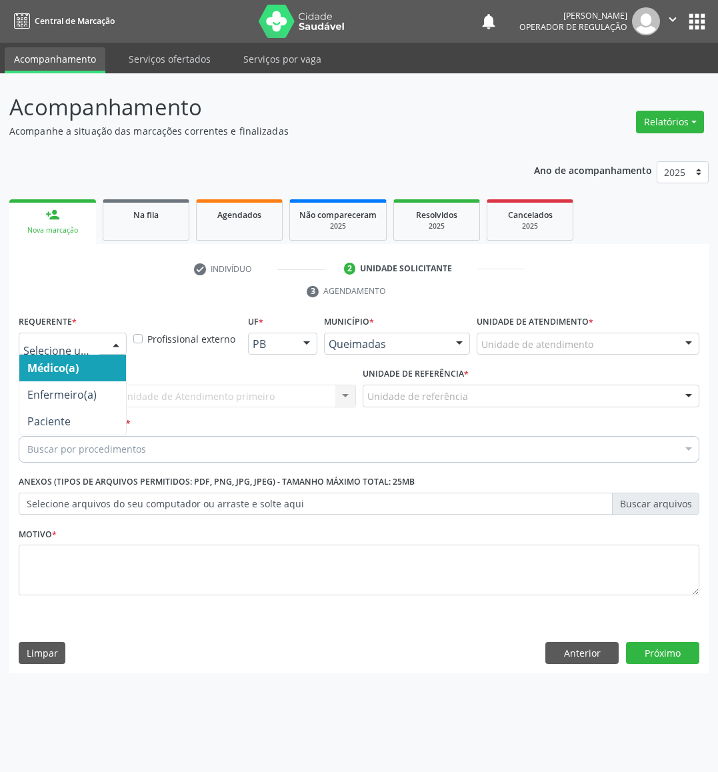
drag, startPoint x: 48, startPoint y: 344, endPoint x: 47, endPoint y: 401, distance: 56.7
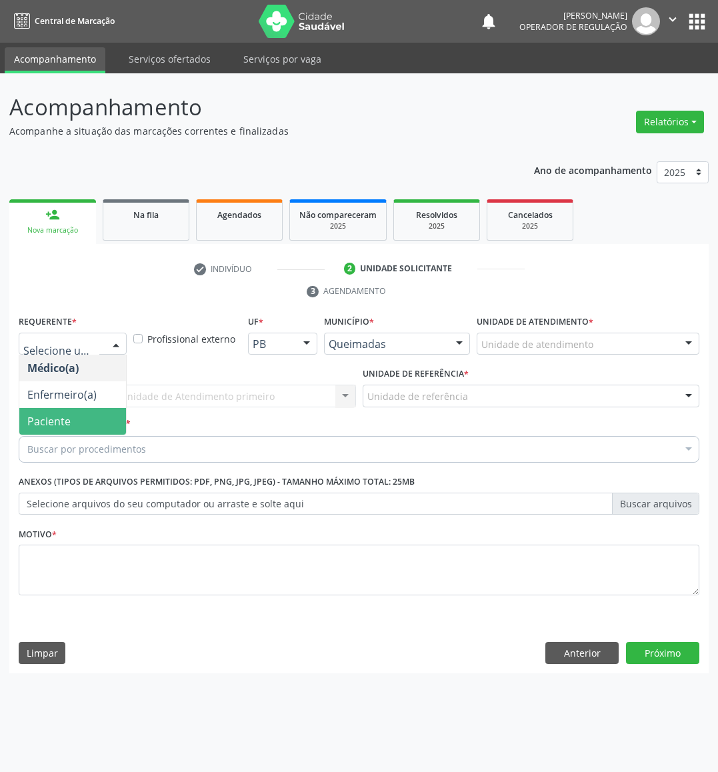
click at [54, 420] on span "Paciente" at bounding box center [48, 421] width 43 height 15
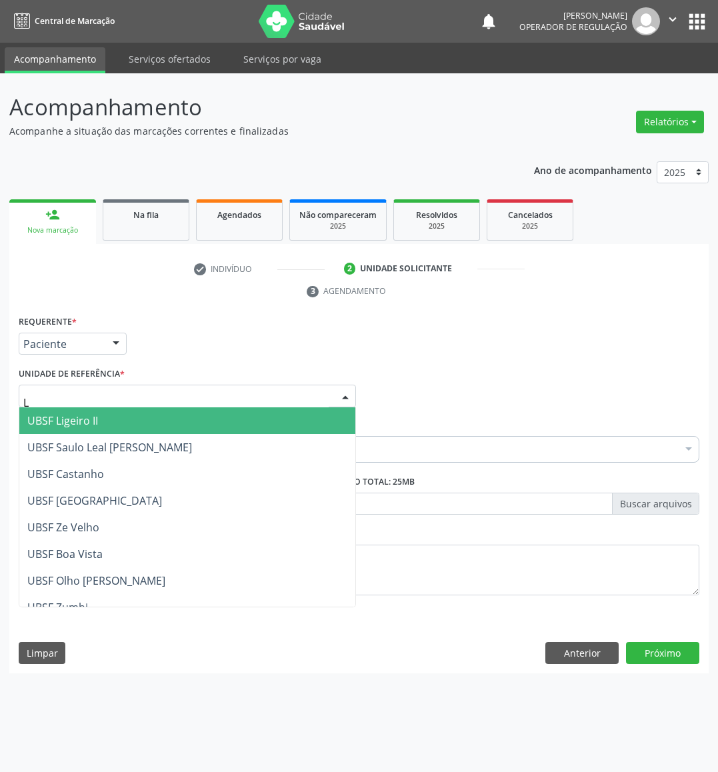
type input "LU"
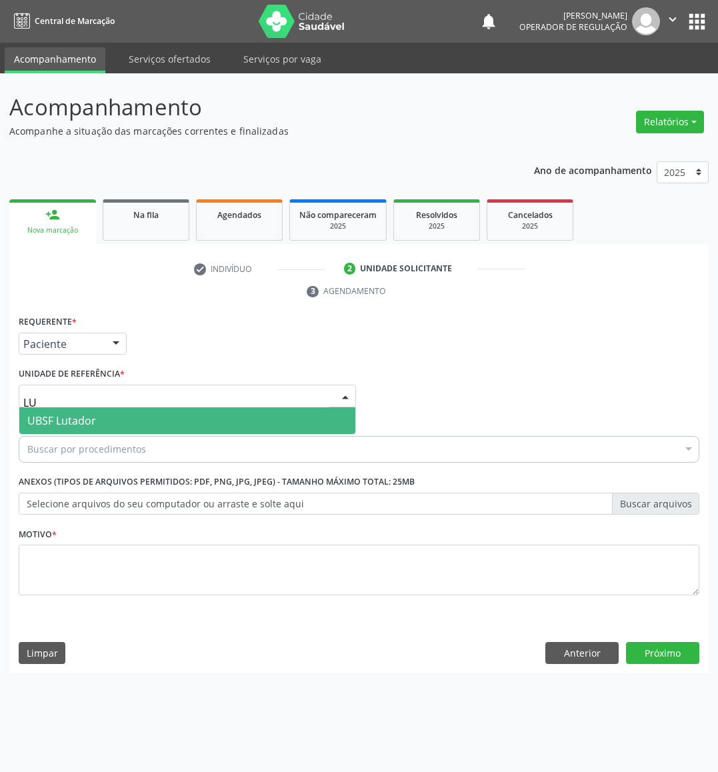
click at [112, 418] on span "UBSF Lutador" at bounding box center [187, 420] width 336 height 27
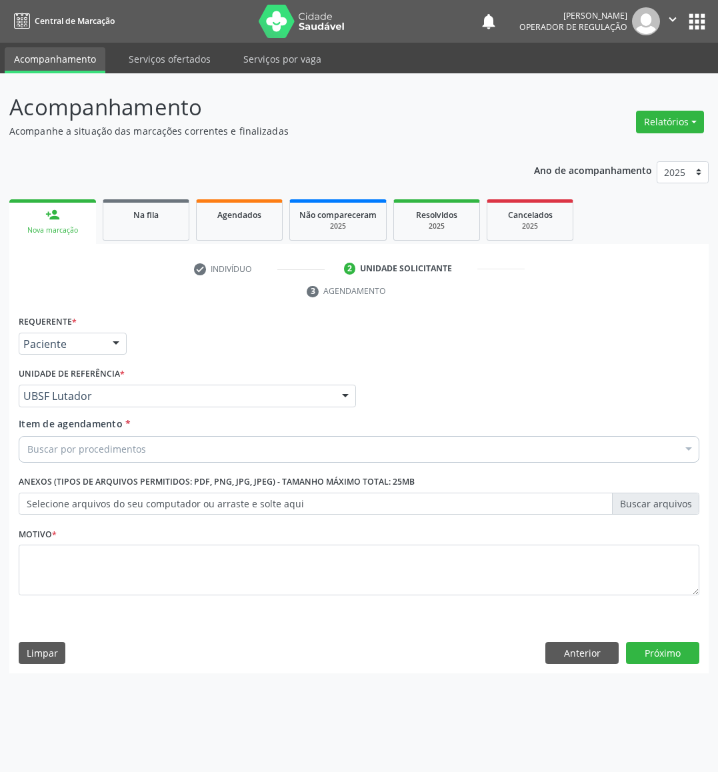
click at [209, 448] on div "Buscar por procedimentos" at bounding box center [359, 449] width 681 height 27
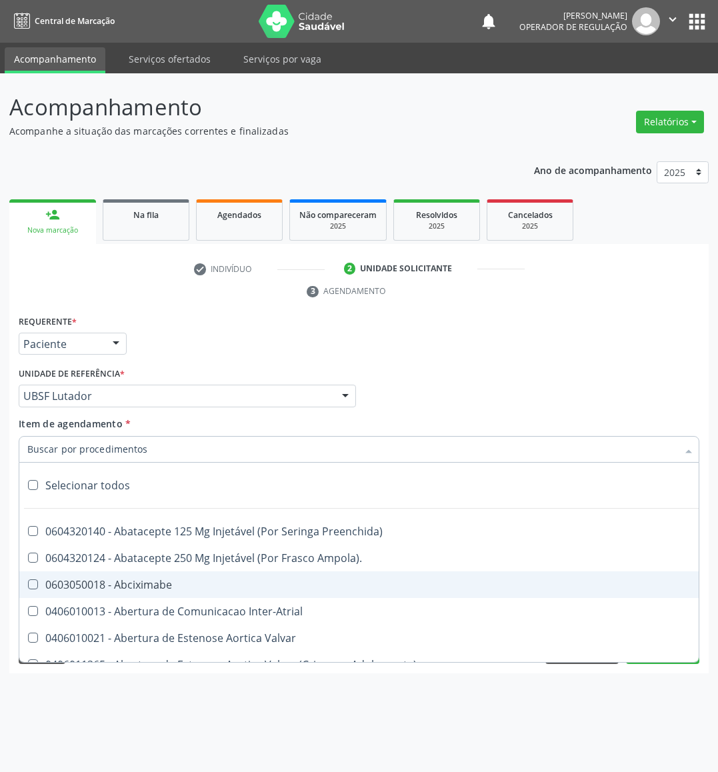
paste input "OFTALMOLOGISTA"
type input "OFTALMOLOGISTA"
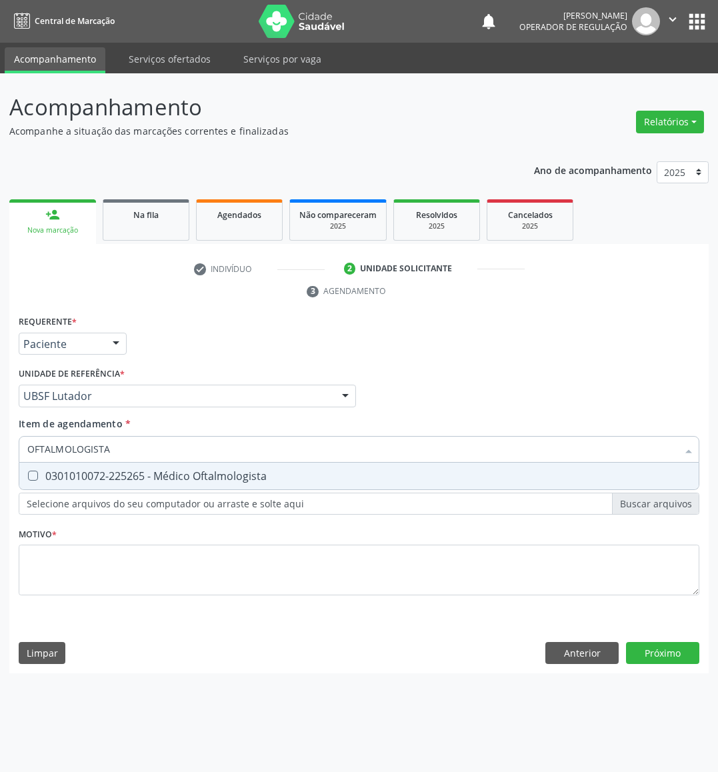
click at [197, 474] on div "0301010072-225265 - Médico Oftalmologista" at bounding box center [359, 476] width 664 height 11
checkbox Oftalmologista "true"
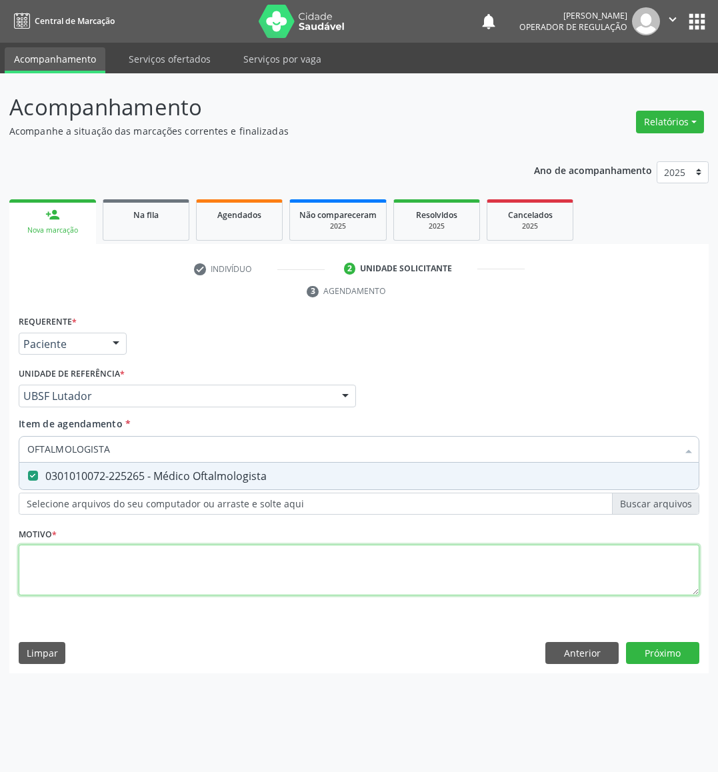
click at [192, 590] on div "Requerente * Paciente Médico(a) Enfermeiro(a) Paciente Nenhum resultado encontr…" at bounding box center [359, 463] width 681 height 302
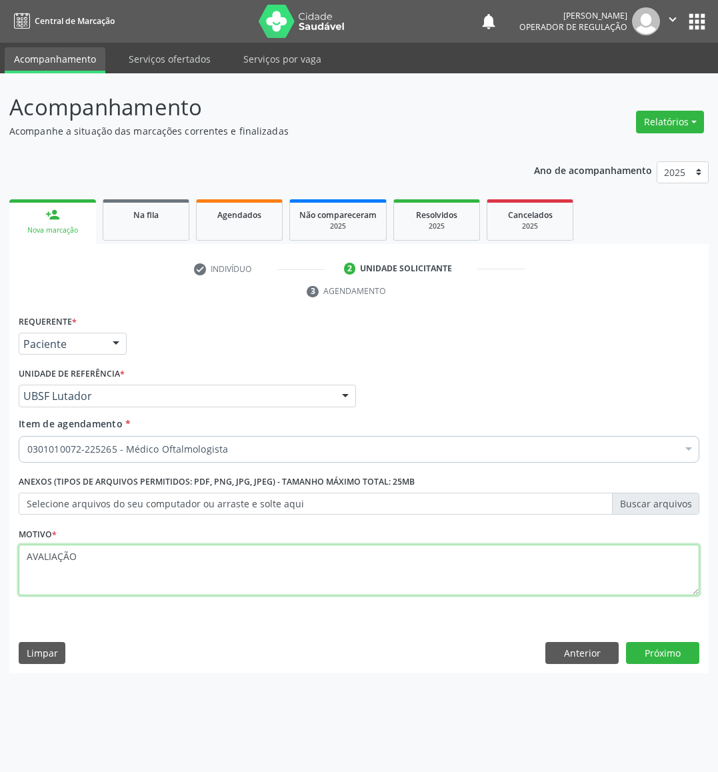
type textarea "AVALIAÇÃO"
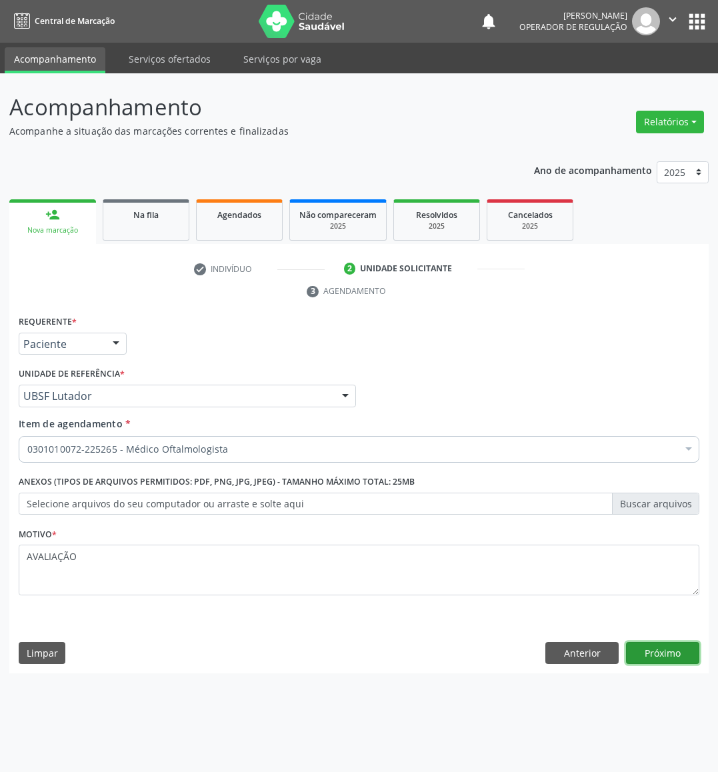
click button "Próximo" at bounding box center [662, 653] width 73 height 23
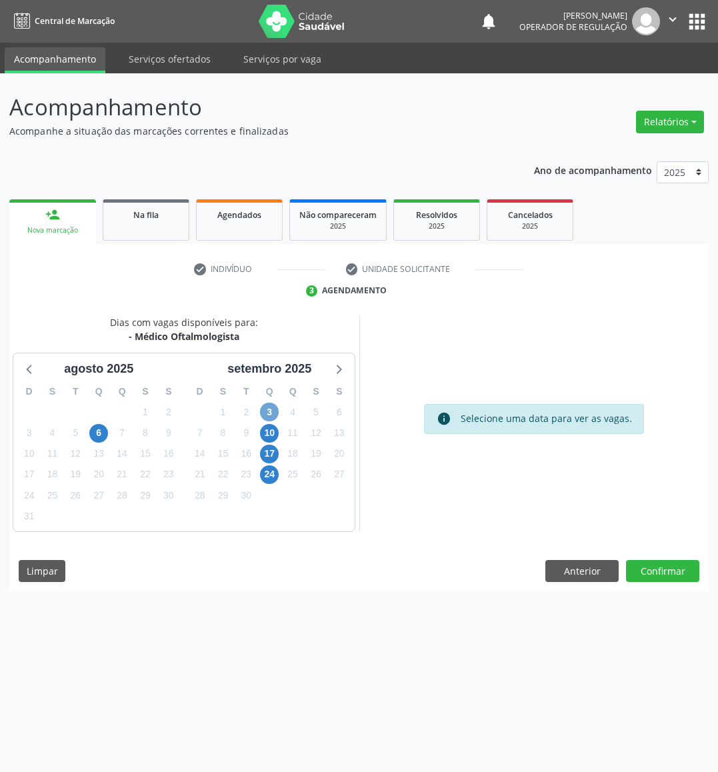
click at [269, 406] on span "3" at bounding box center [269, 412] width 19 height 19
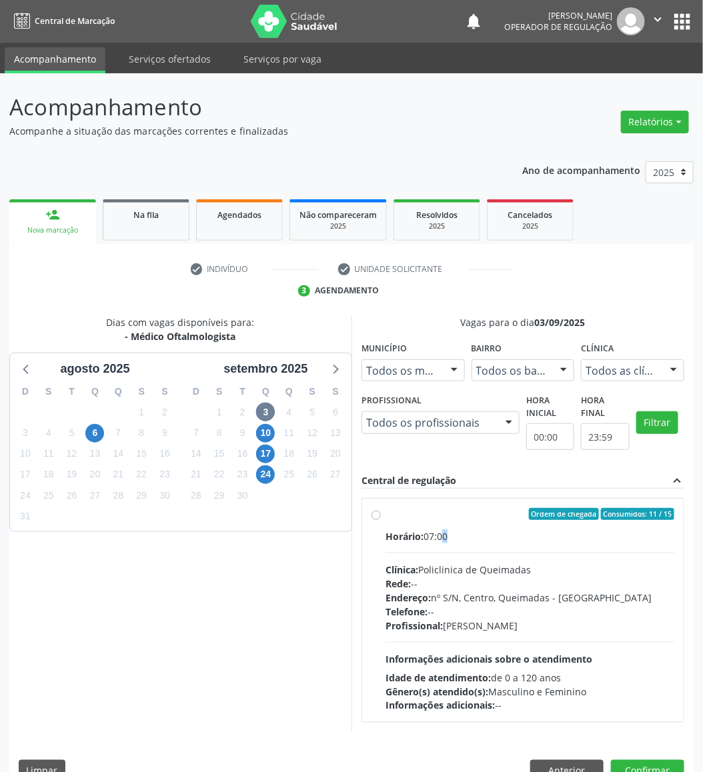
click at [443, 533] on div "Horário: 07:00" at bounding box center [529, 537] width 289 height 14
radio input "true"
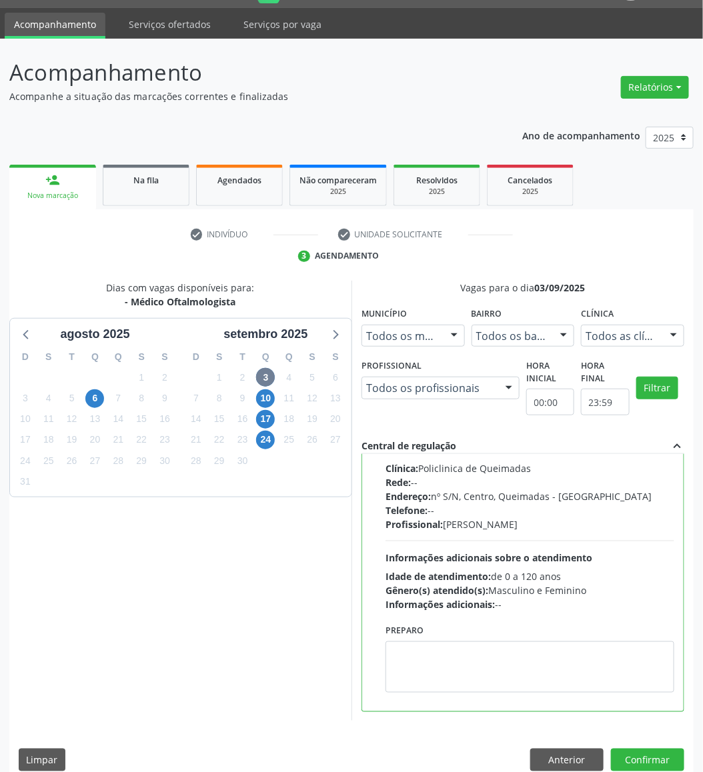
scroll to position [53, 0]
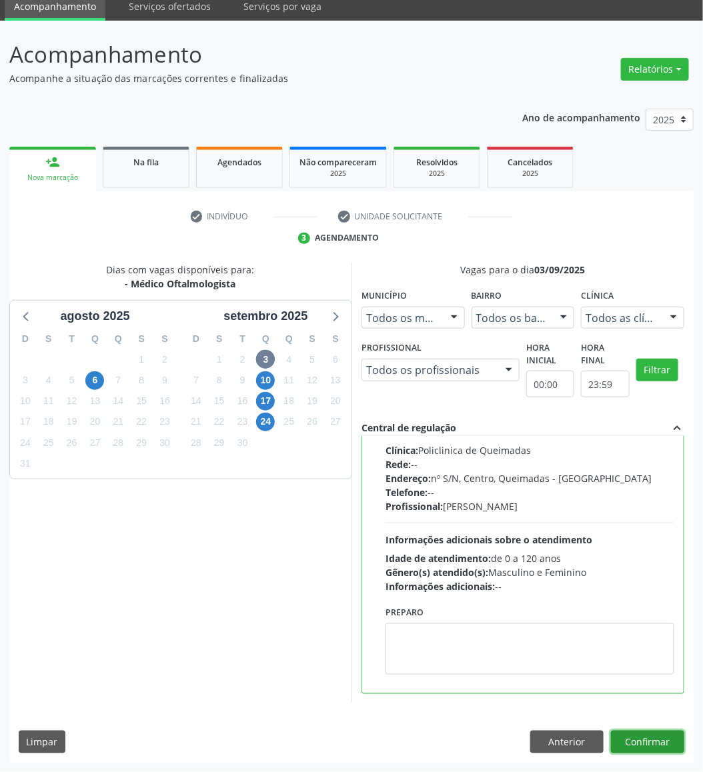
click at [627, 686] on button "Confirmar" at bounding box center [647, 742] width 73 height 23
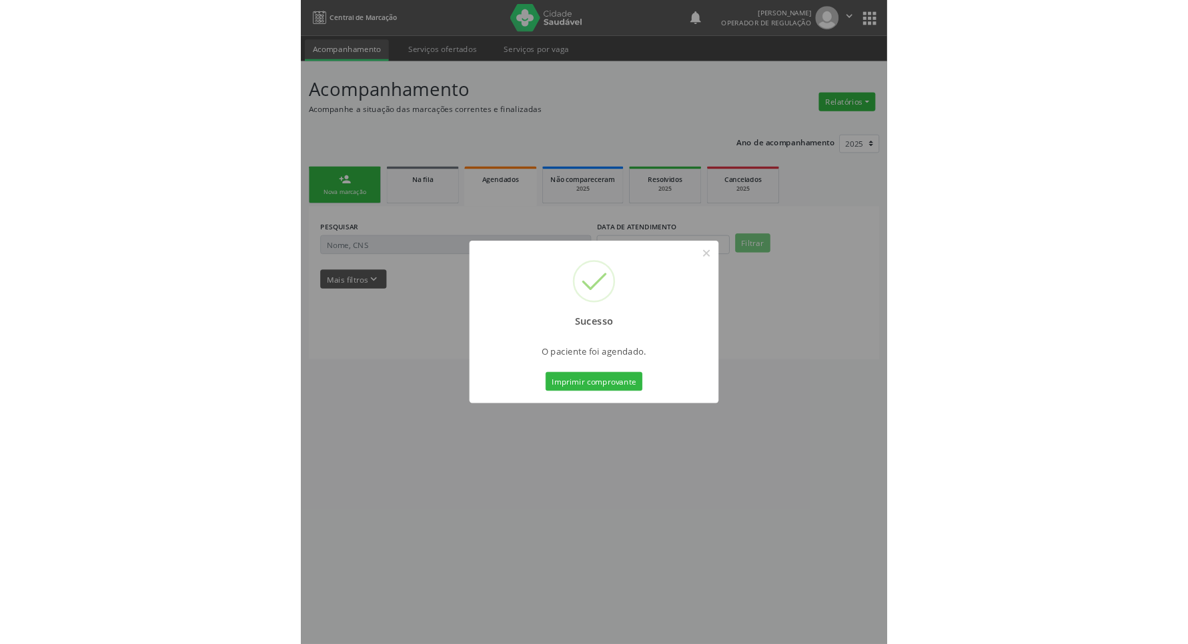
scroll to position [0, 0]
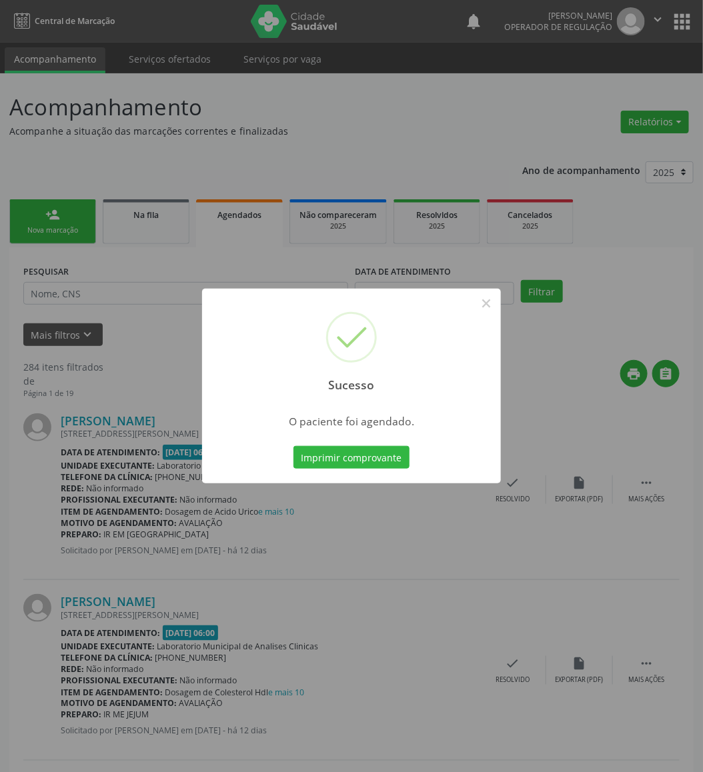
click at [293, 446] on button "Imprimir comprovante" at bounding box center [351, 457] width 116 height 23
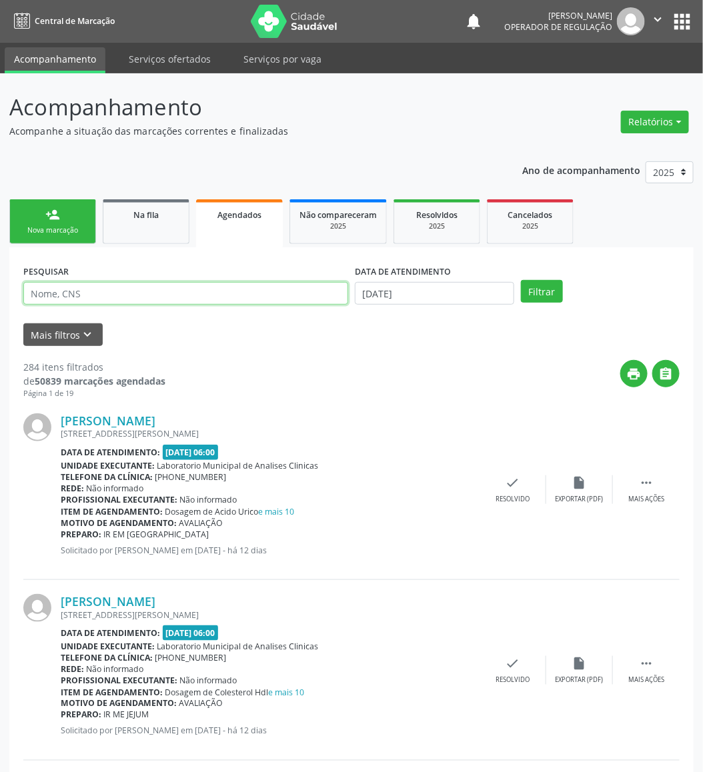
click at [58, 298] on input "text" at bounding box center [185, 293] width 325 height 23
click at [151, 219] on div "Na fila" at bounding box center [146, 214] width 67 height 14
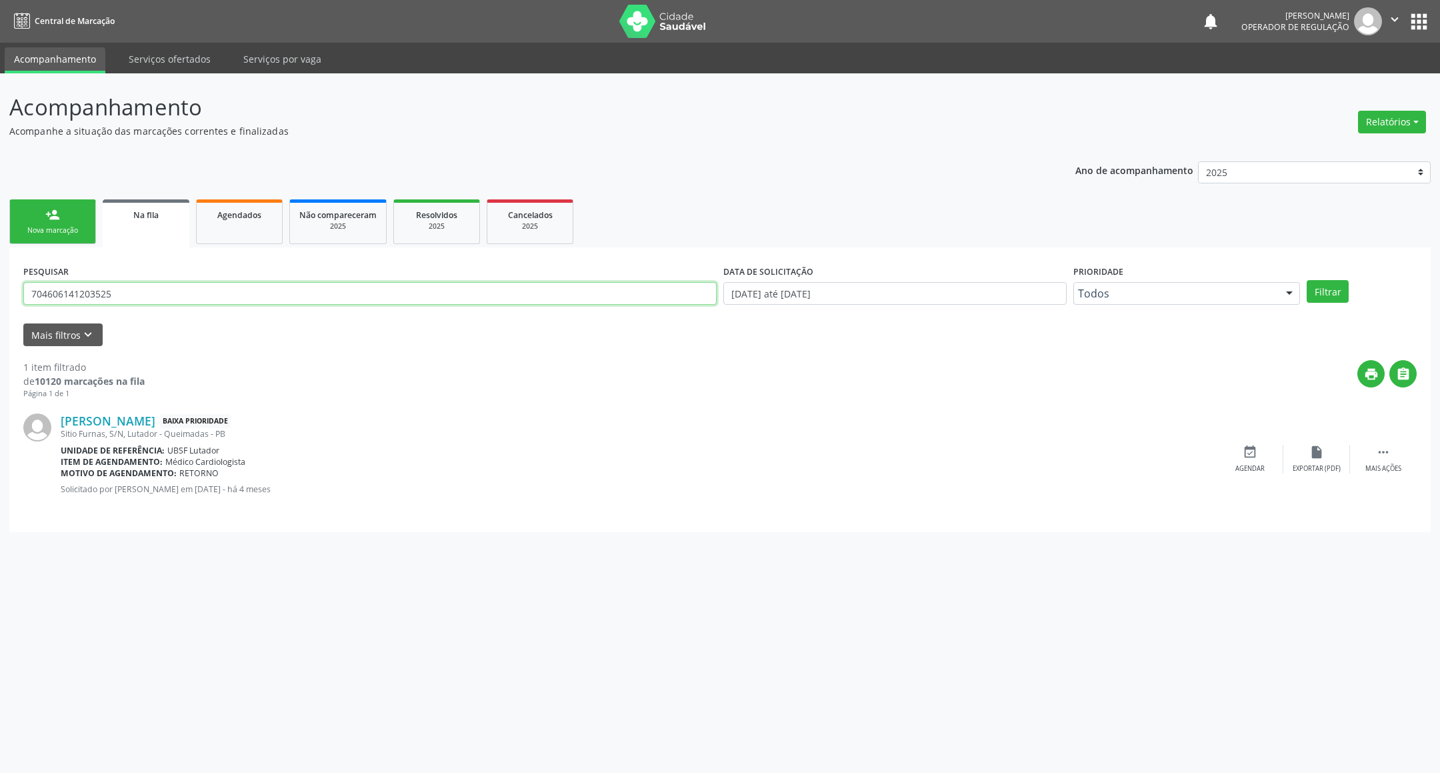
click at [376, 290] on input "704606141203525" at bounding box center [370, 293] width 694 height 23
type input "702108706621996"
click at [638, 280] on button "Filtrar" at bounding box center [1328, 291] width 42 height 23
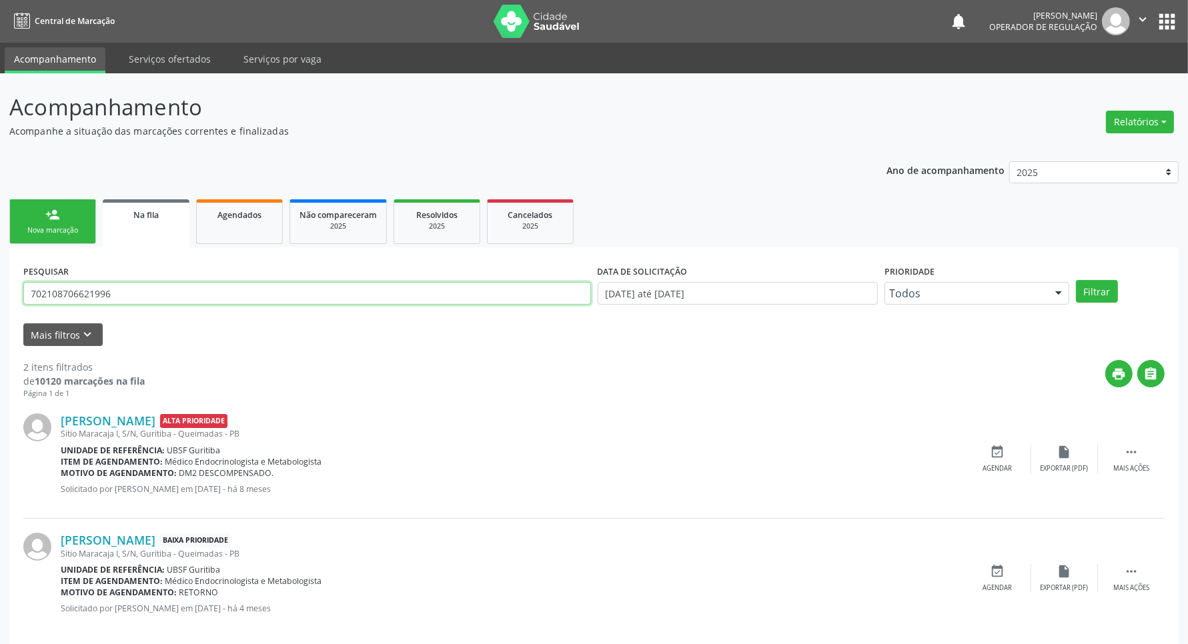
click at [135, 297] on input "702108706621996" at bounding box center [307, 293] width 568 height 23
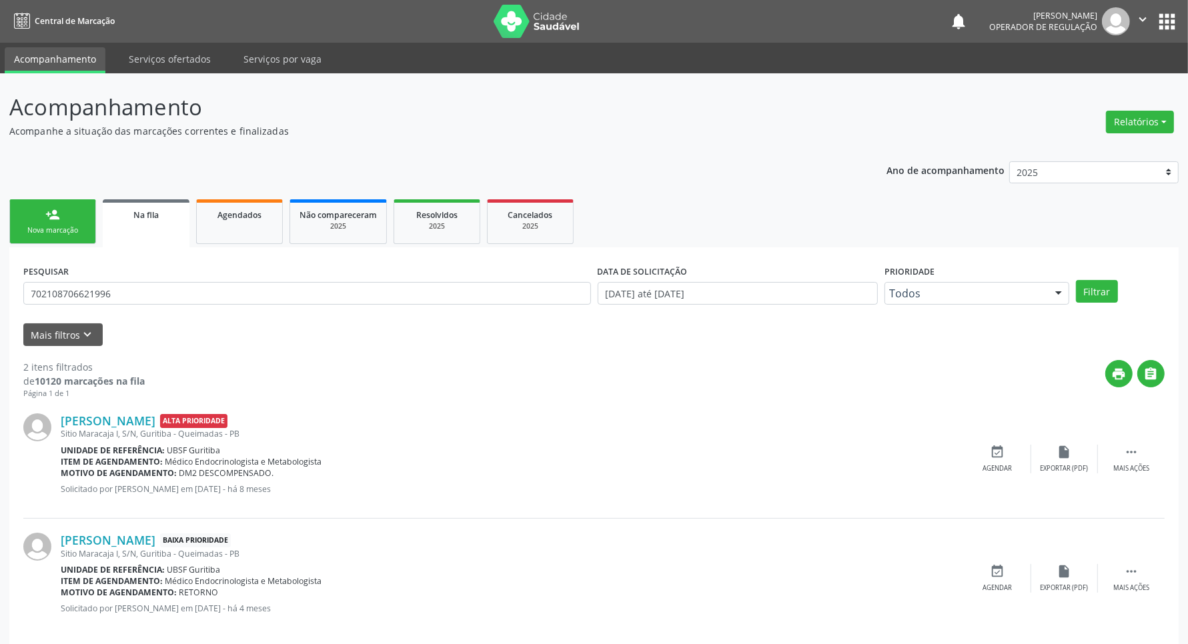
click at [34, 217] on link "person_add Nova marcação" at bounding box center [52, 221] width 87 height 45
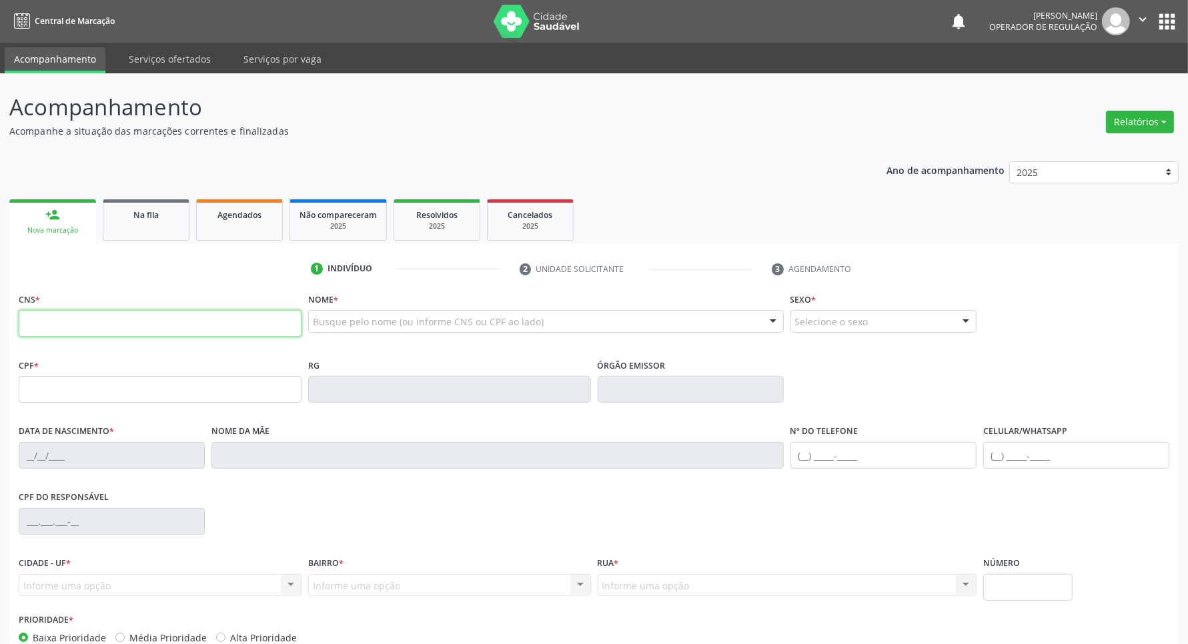
click at [231, 327] on input "text" at bounding box center [160, 323] width 283 height 27
paste input "702 1087 0662 1996"
type input "702 1087 0662 1996"
type input "064.778.374-63"
type input "2040073"
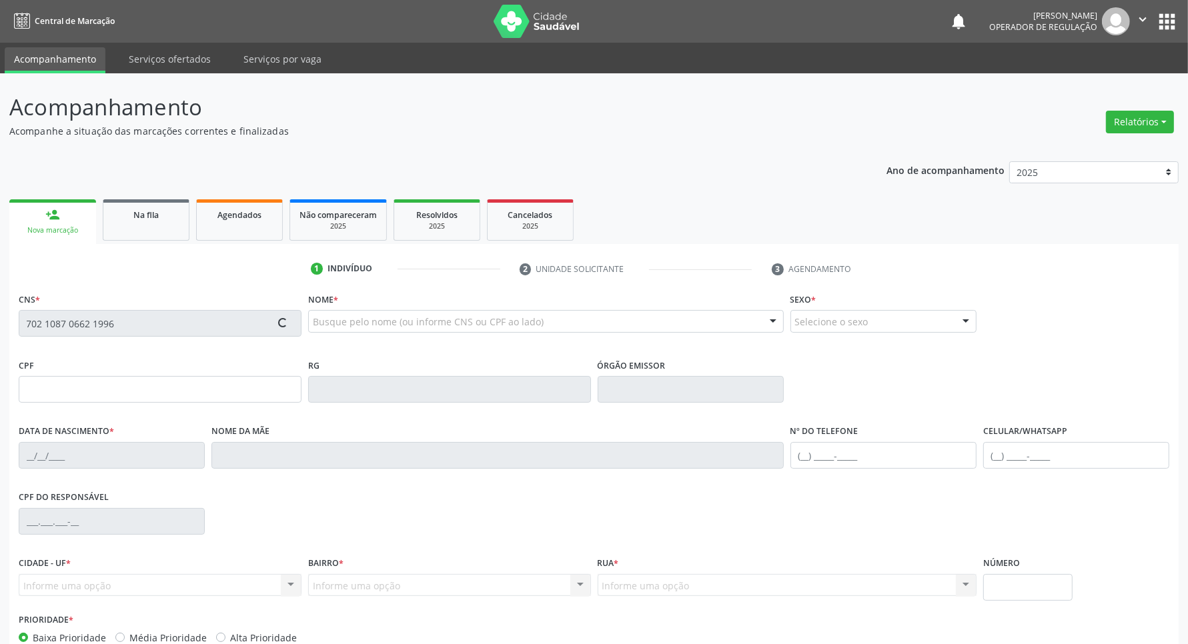
type input "ssp"
type input "[DATE]"
type input "[PERSON_NAME]"
type input "[PHONE_NUMBER]"
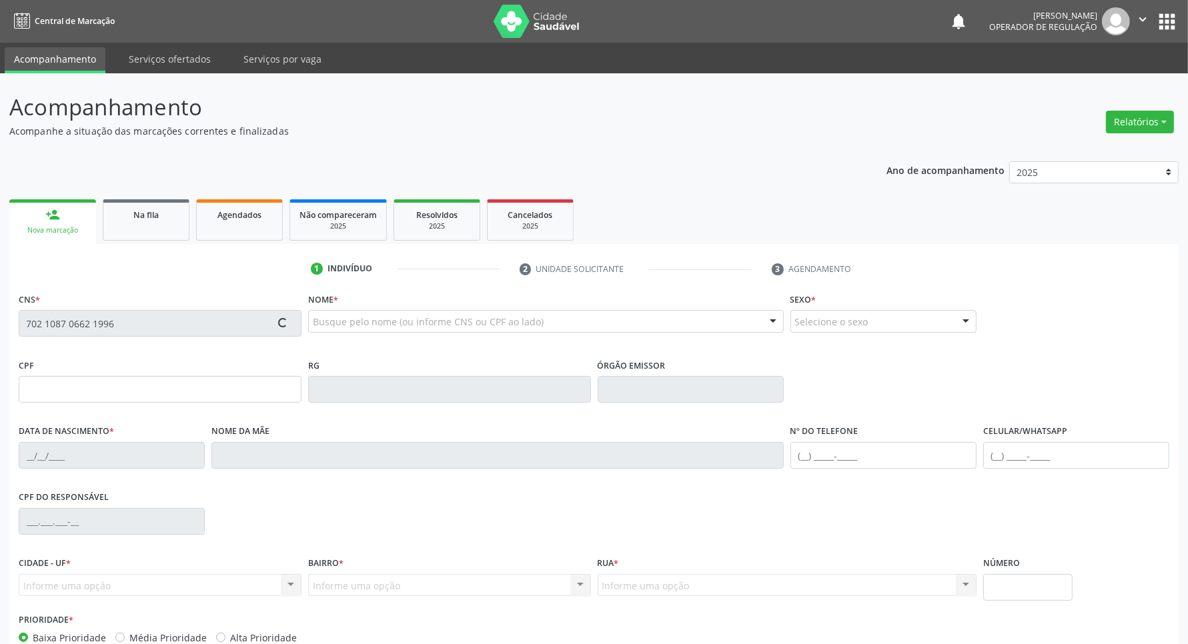
type input "S/N"
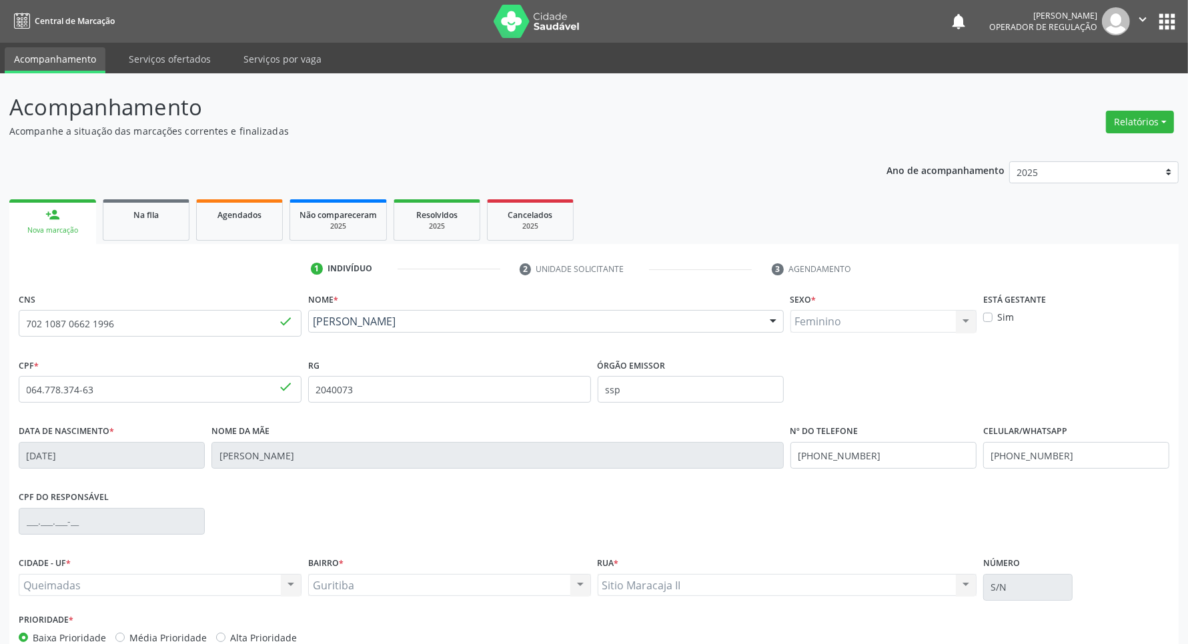
scroll to position [79, 0]
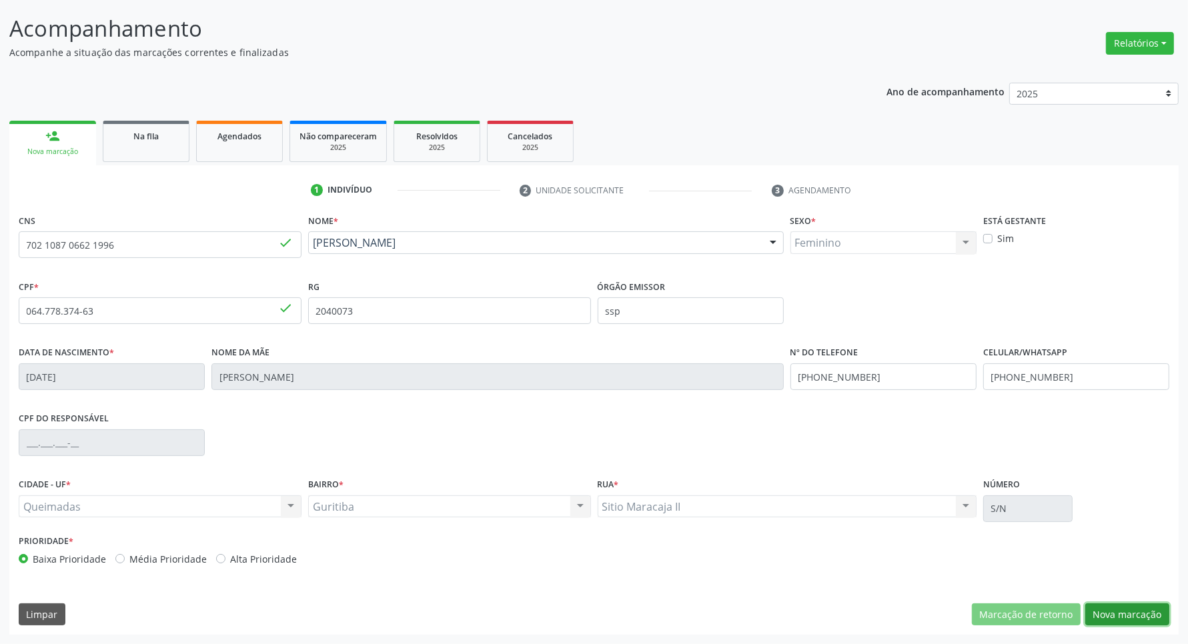
click at [638, 614] on button "Nova marcação" at bounding box center [1127, 615] width 84 height 23
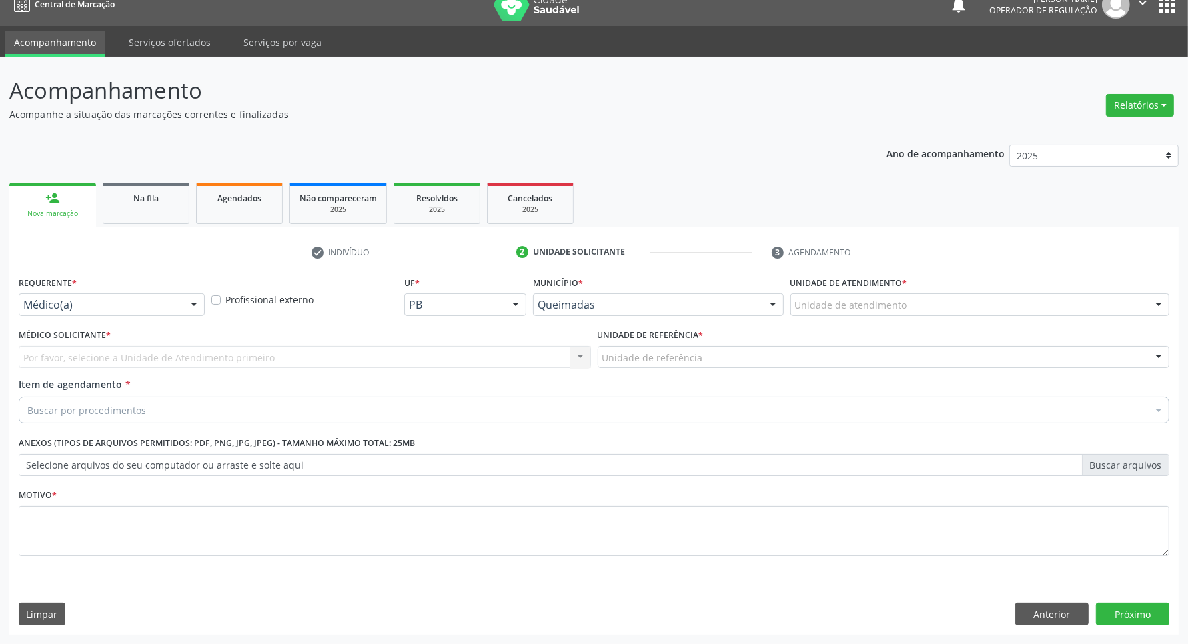
scroll to position [17, 0]
drag, startPoint x: 58, startPoint y: 321, endPoint x: 65, endPoint y: 301, distance: 21.9
click at [57, 320] on div "Requerente * Médico(a) Médico(a) Enfermeiro(a) Paciente Nenhum resultado encont…" at bounding box center [111, 299] width 193 height 52
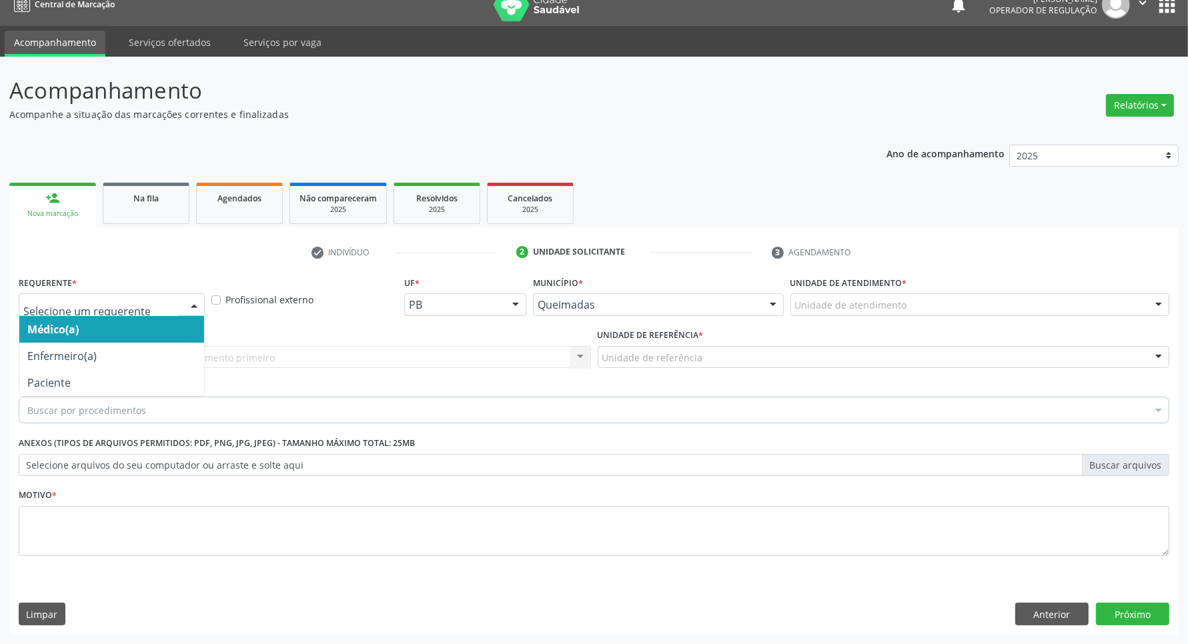
drag, startPoint x: 65, startPoint y: 301, endPoint x: 51, endPoint y: 358, distance: 59.0
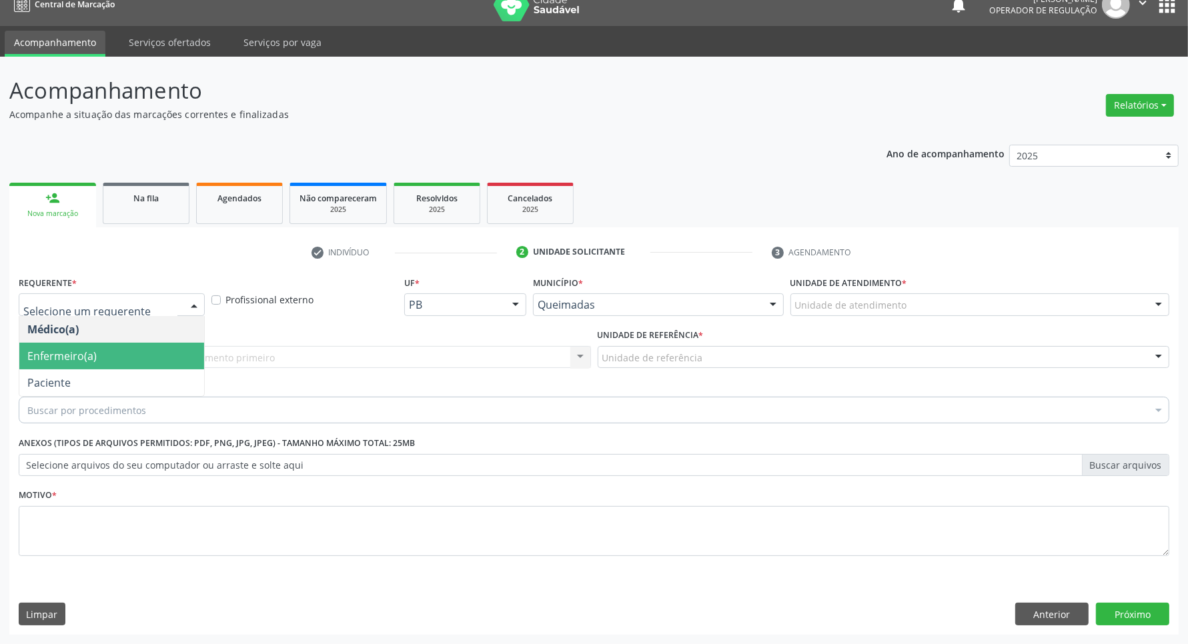
click at [52, 372] on span "Paciente" at bounding box center [111, 382] width 185 height 27
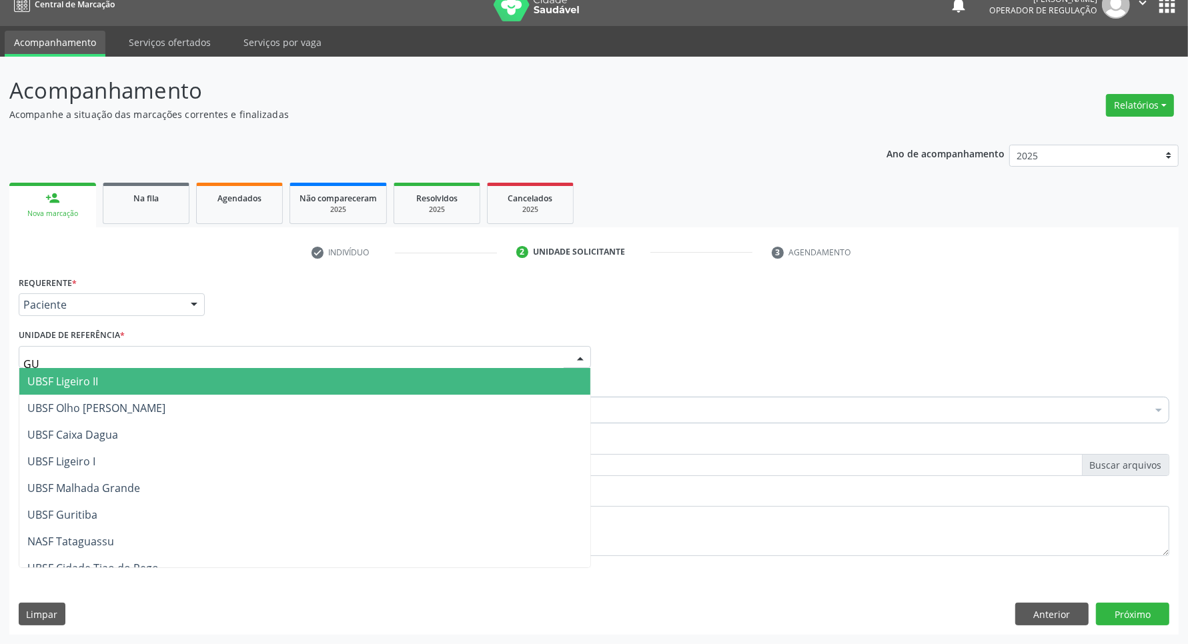
type input "GUR"
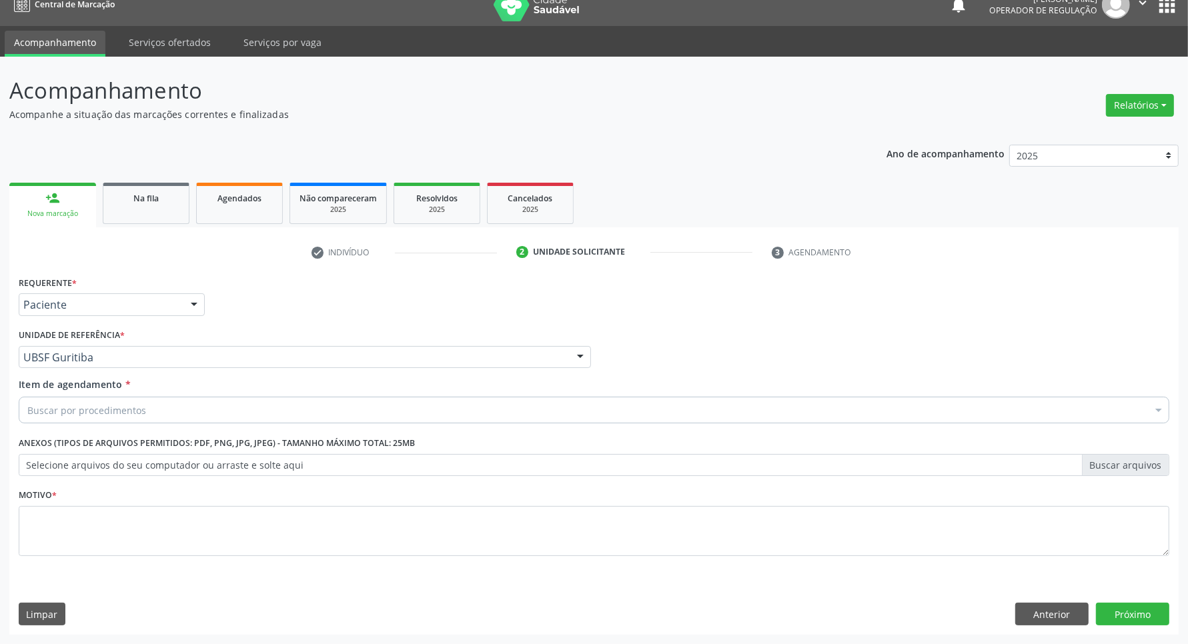
click at [187, 400] on div "Buscar por procedimentos" at bounding box center [594, 410] width 1150 height 27
paste input "OFTALMOLOGISTA"
type input "OFTALMOLOGISTA"
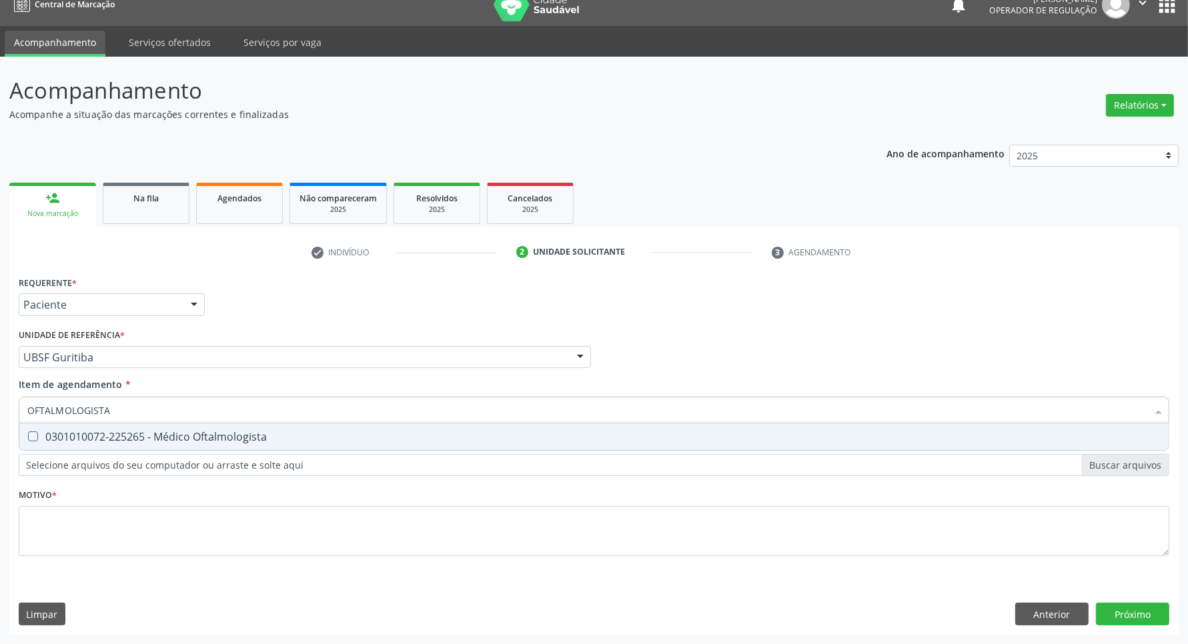
click at [185, 440] on div "0301010072-225265 - Médico Oftalmologista" at bounding box center [593, 436] width 1133 height 11
checkbox Oftalmologista "true"
click at [185, 528] on div "Requerente * Paciente Médico(a) Enfermeiro(a) Paciente Nenhum resultado encontr…" at bounding box center [594, 424] width 1150 height 302
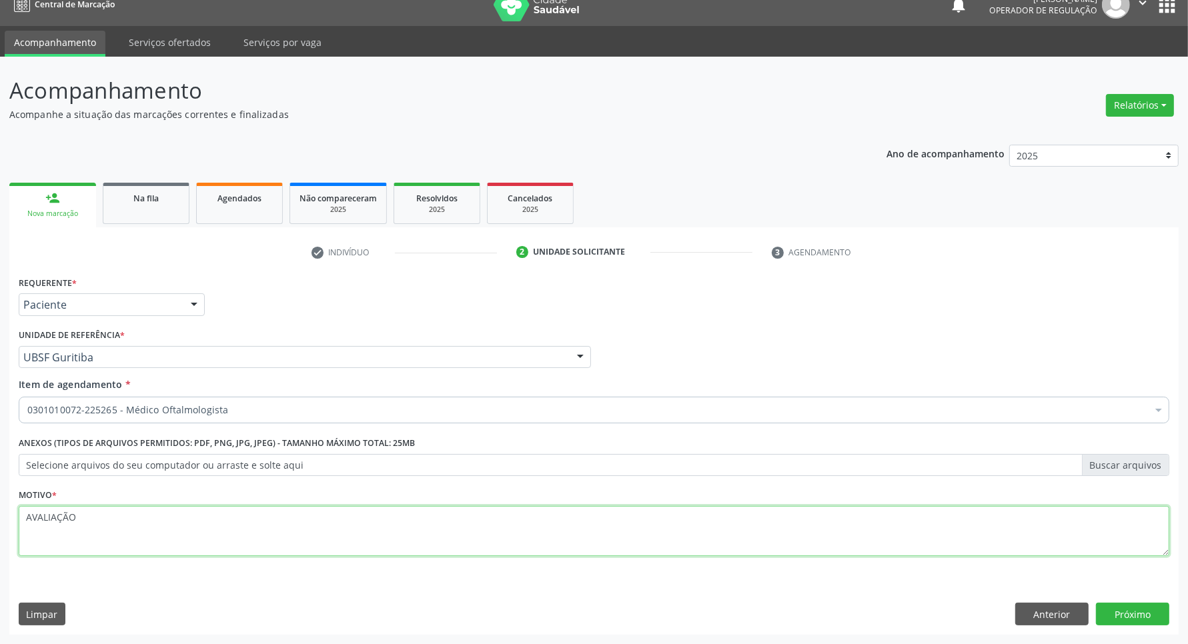
type textarea "AVALIAÇÃO"
click button "Próximo" at bounding box center [1132, 614] width 73 height 23
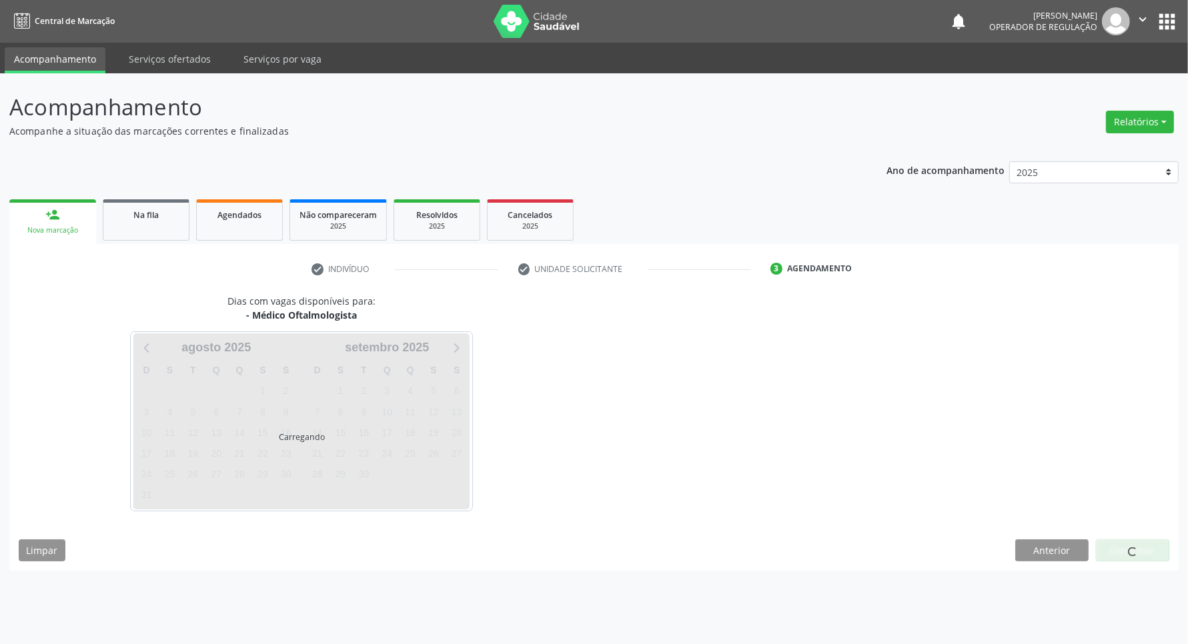
scroll to position [0, 0]
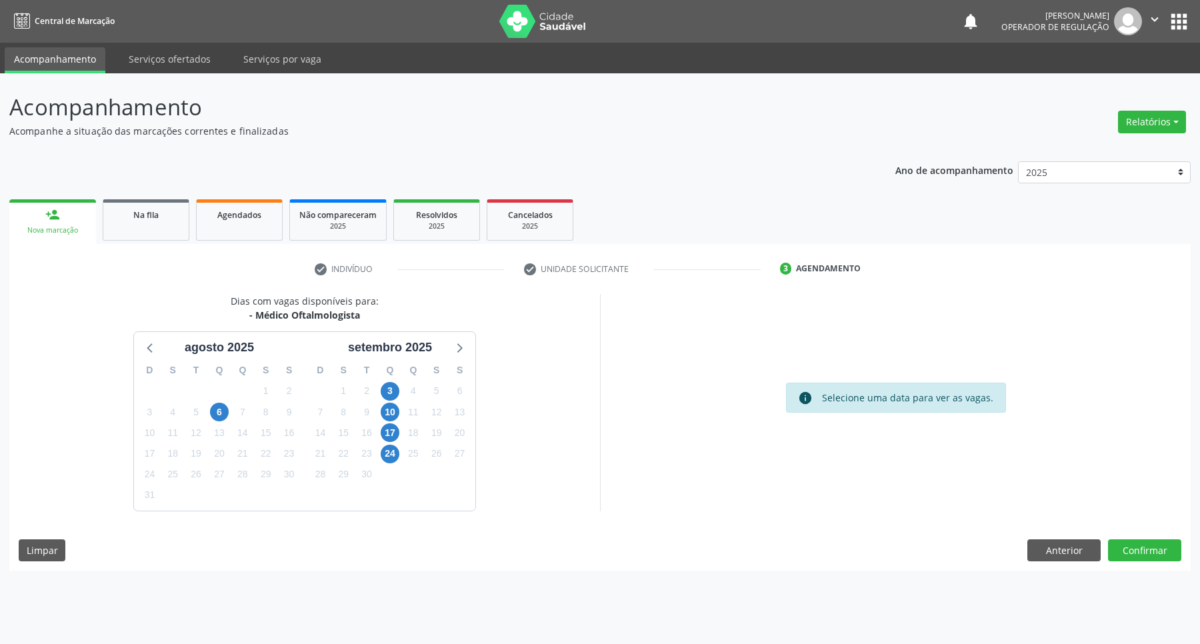
click at [400, 383] on div "3" at bounding box center [390, 391] width 23 height 21
click at [399, 391] on div "3" at bounding box center [390, 391] width 23 height 21
drag, startPoint x: 391, startPoint y: 391, endPoint x: 354, endPoint y: 391, distance: 37.3
click at [391, 391] on span "3" at bounding box center [390, 391] width 19 height 19
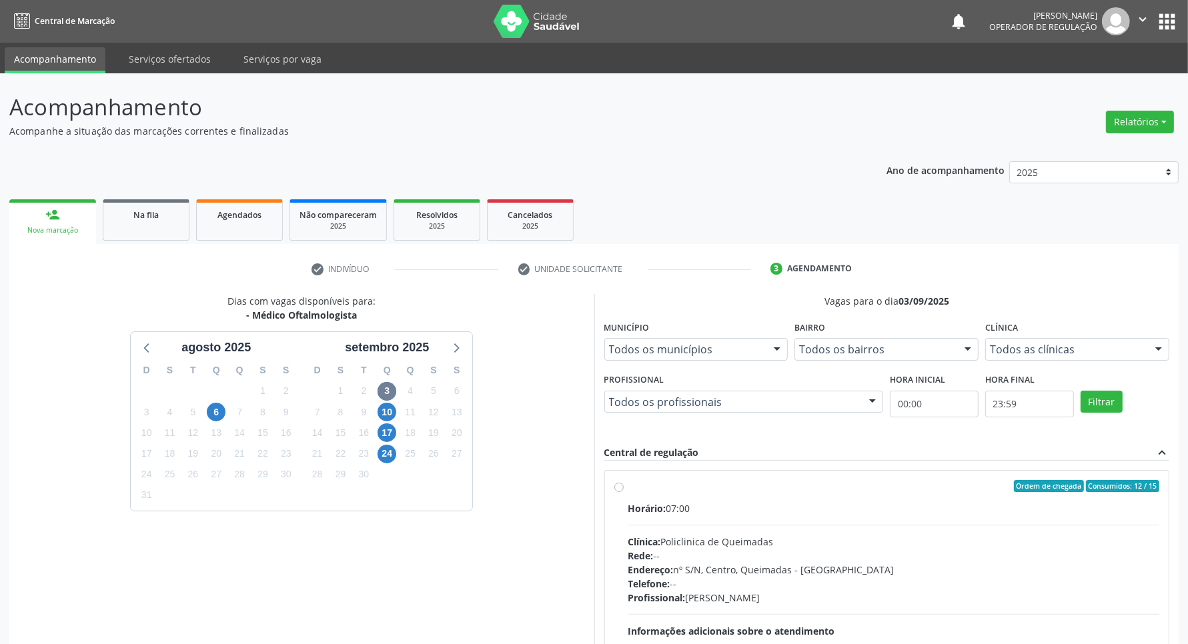
click at [638, 526] on div "Horário: 07:00 Clínica: Policlinica de Queimadas Rede: -- Endereço: nº S/N, Cen…" at bounding box center [894, 593] width 532 height 183
click at [624, 492] on input "Ordem de chegada Consumidos: 12 / 15 Horário: 07:00 Clínica: Policlinica de Que…" at bounding box center [618, 486] width 9 height 12
radio input "true"
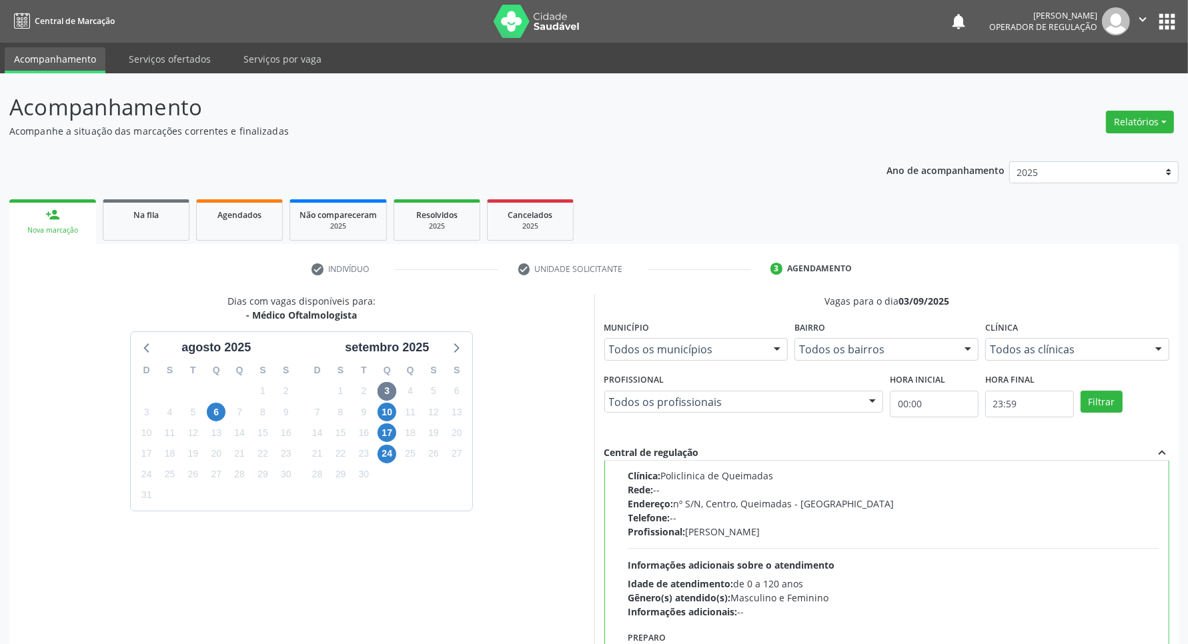
scroll to position [152, 0]
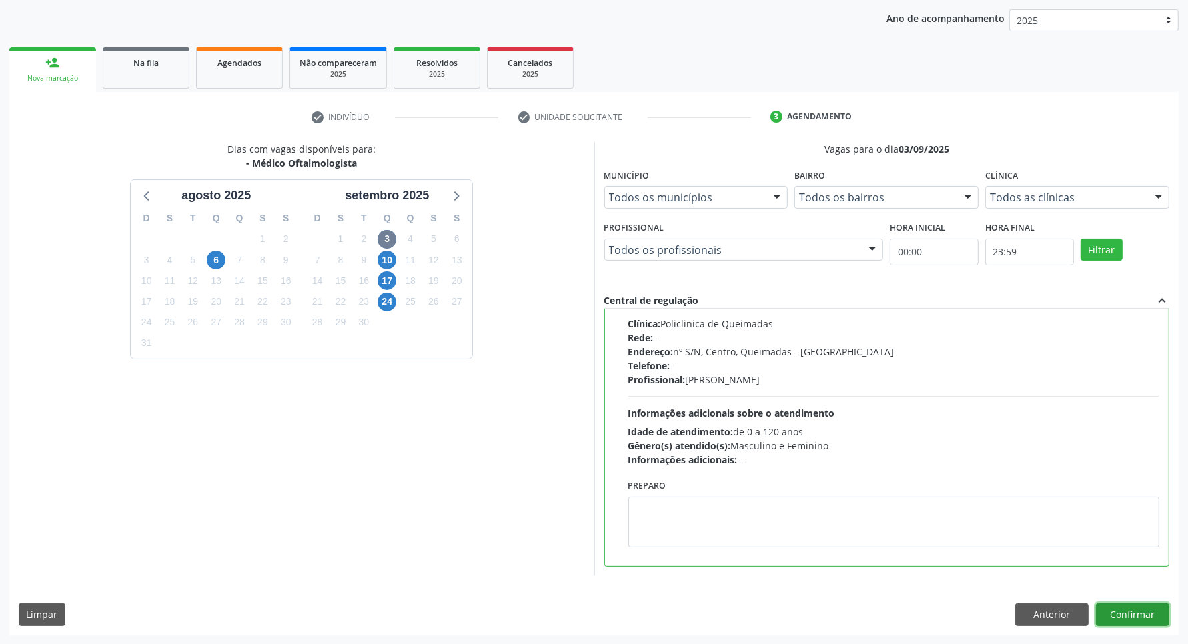
click at [638, 612] on button "Confirmar" at bounding box center [1132, 615] width 73 height 23
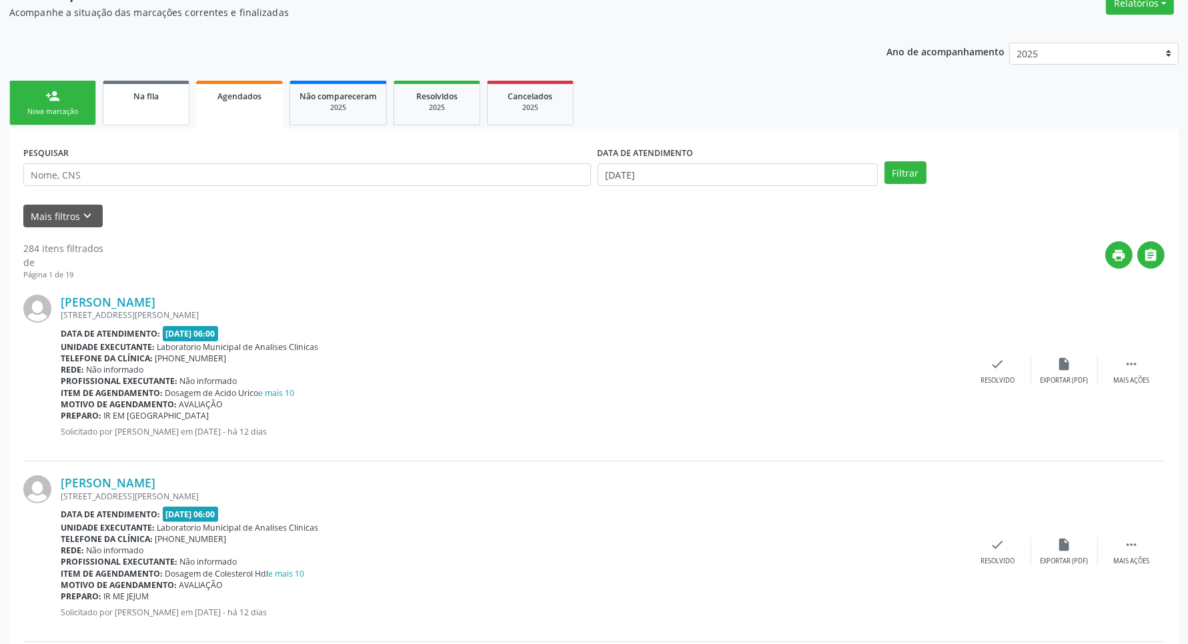
scroll to position [0, 0]
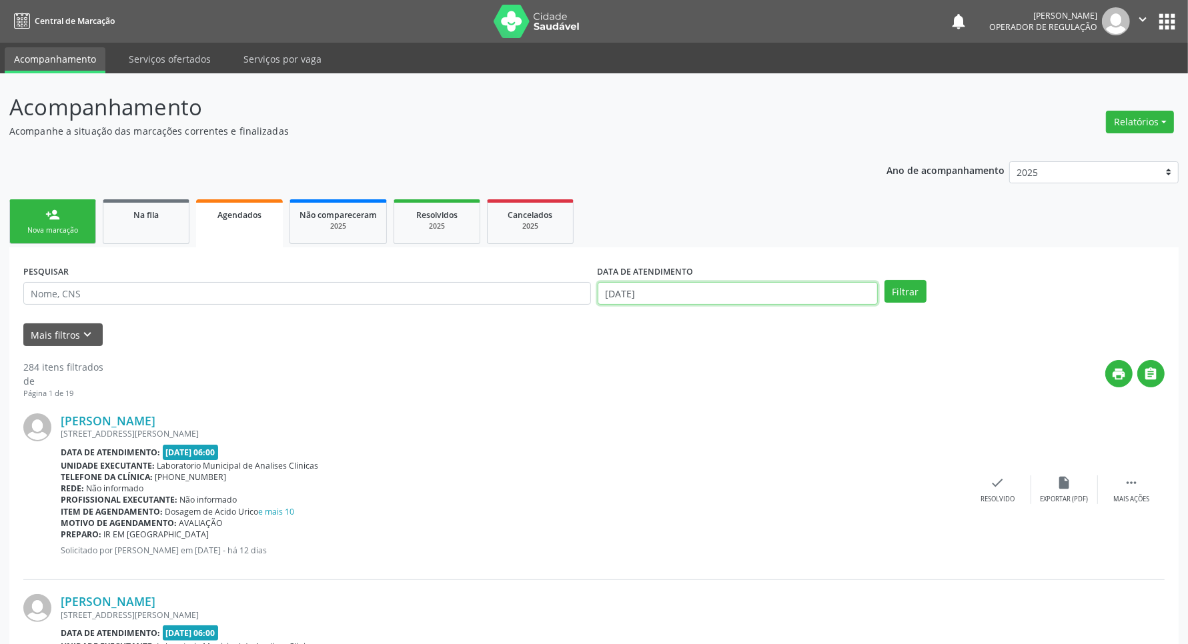
click at [612, 294] on input "27/08/2025" at bounding box center [738, 293] width 280 height 23
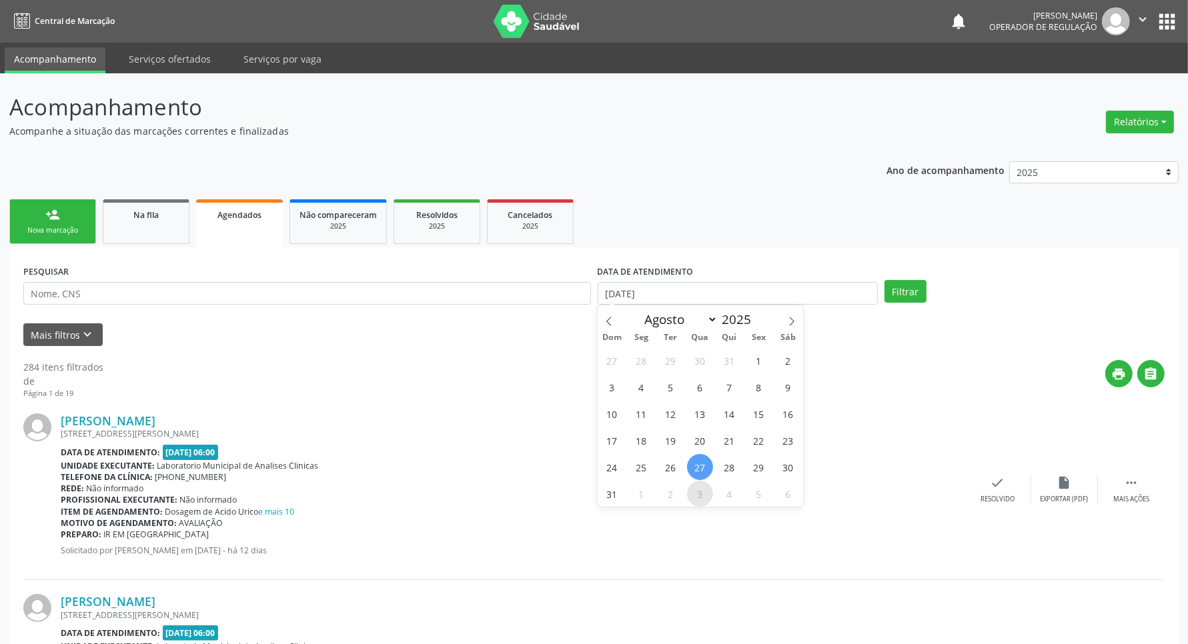
click at [638, 490] on span "3" at bounding box center [700, 494] width 26 height 26
type input "03/09/2025"
click at [638, 497] on span "3" at bounding box center [700, 494] width 26 height 26
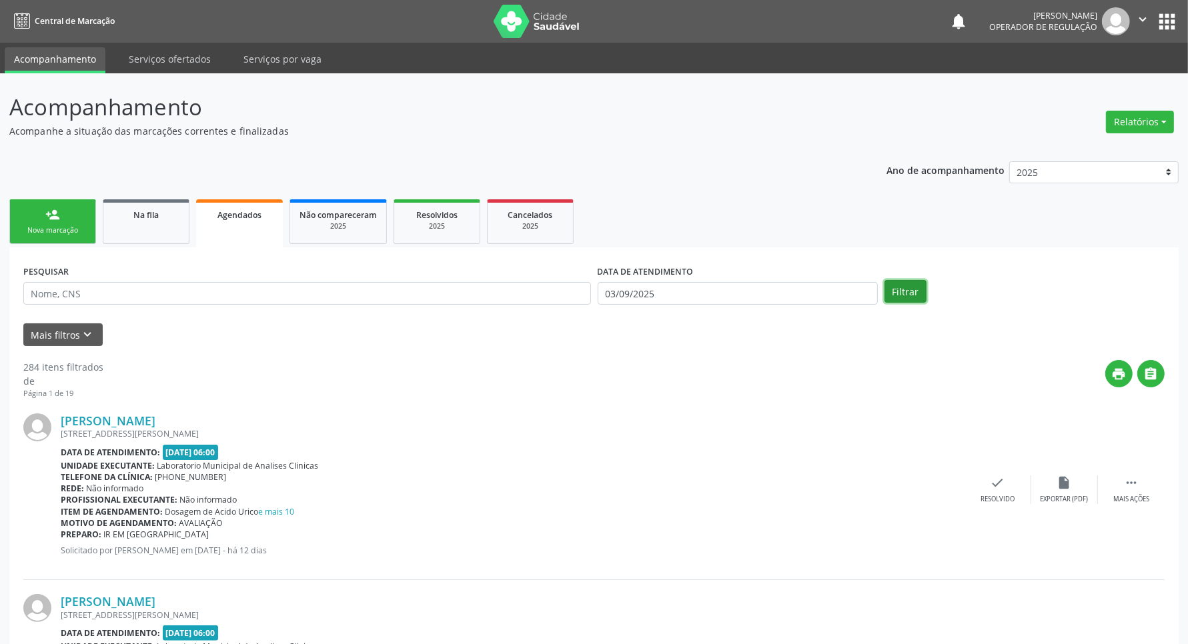
click at [638, 287] on button "Filtrar" at bounding box center [905, 291] width 42 height 23
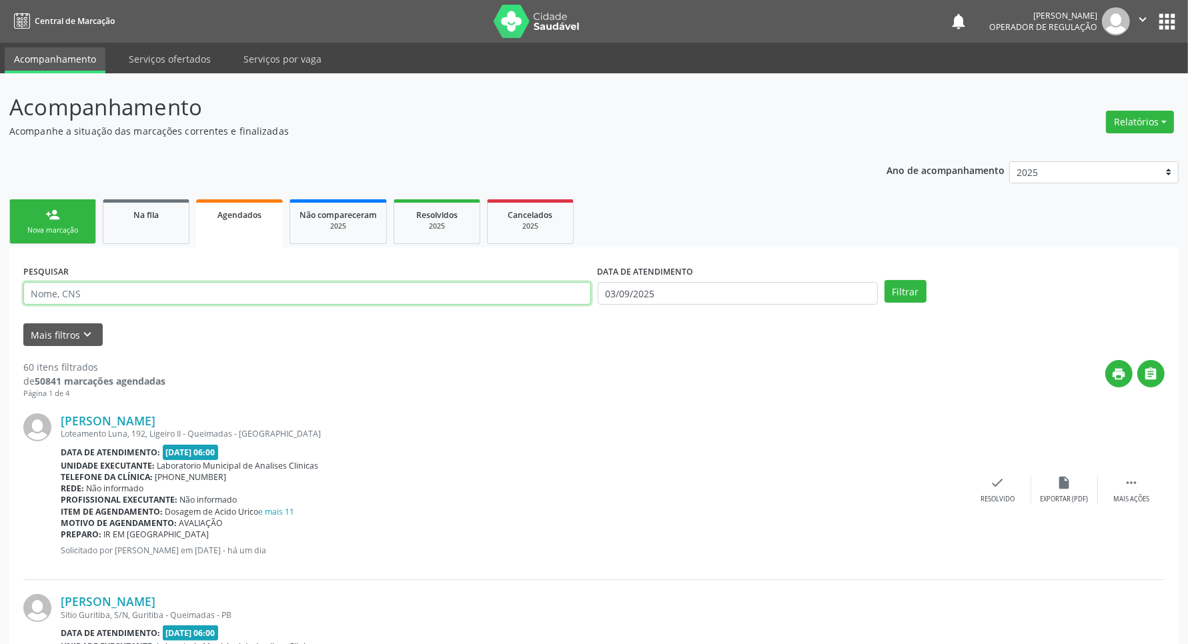
click at [82, 291] on input "text" at bounding box center [307, 293] width 568 height 23
type input "JOSEFA"
click at [638, 280] on button "Filtrar" at bounding box center [905, 291] width 42 height 23
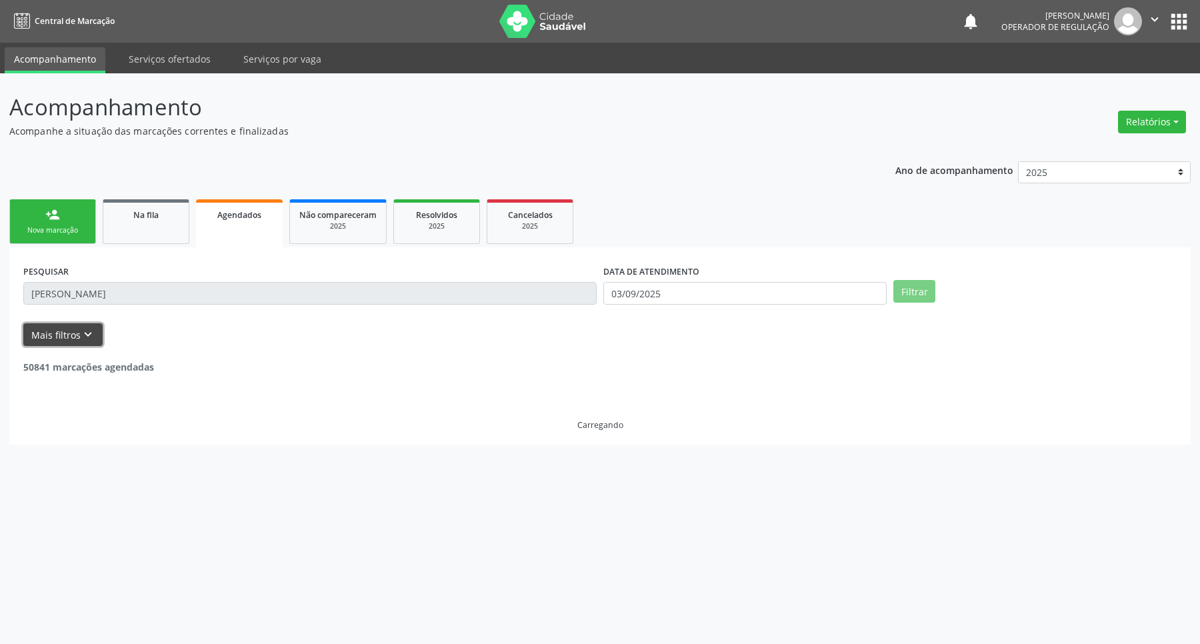
click at [94, 337] on button "Mais filtros keyboard_arrow_down" at bounding box center [62, 334] width 79 height 23
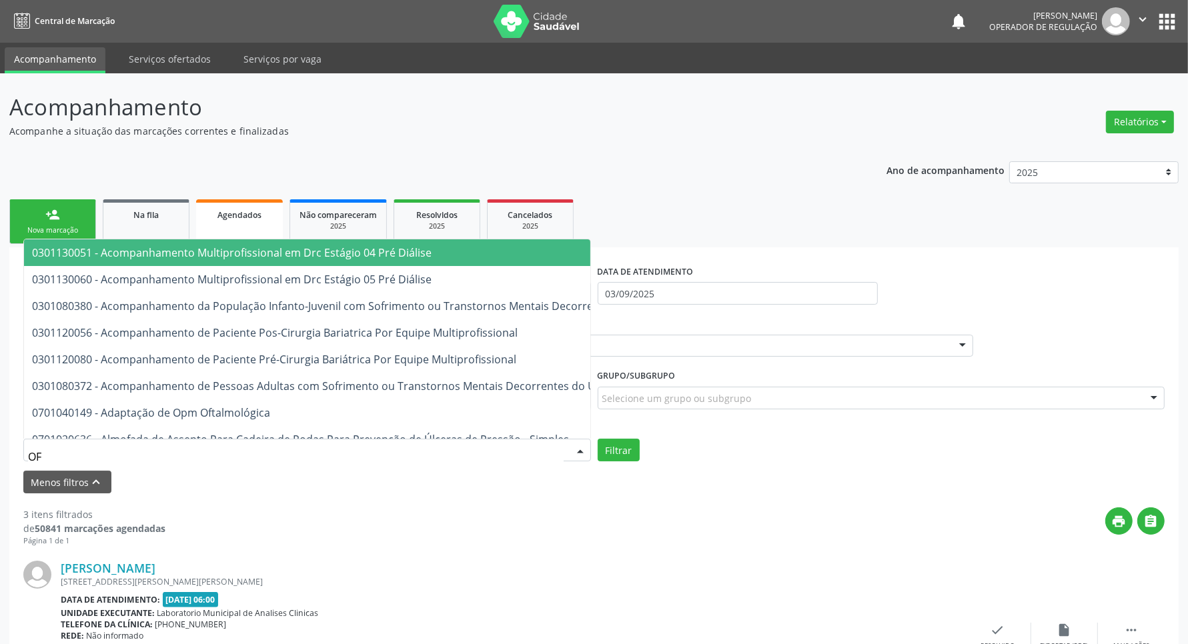
type input "O"
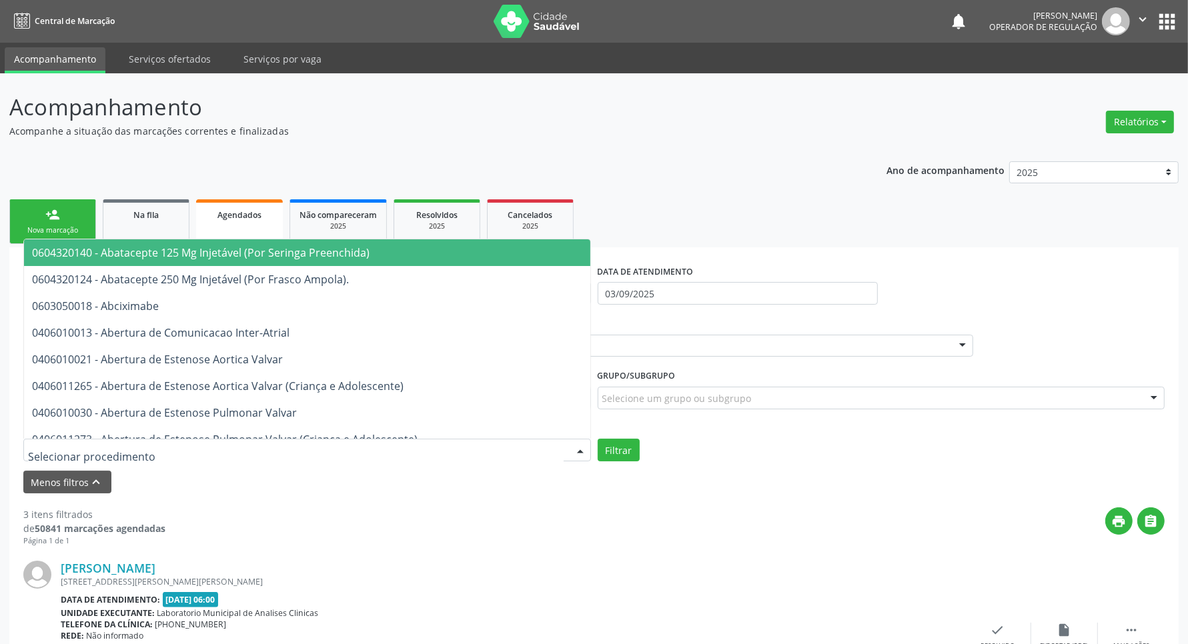
paste input "OFTALMOLOGISTA"
type input "OFTALMOLOGISTA"
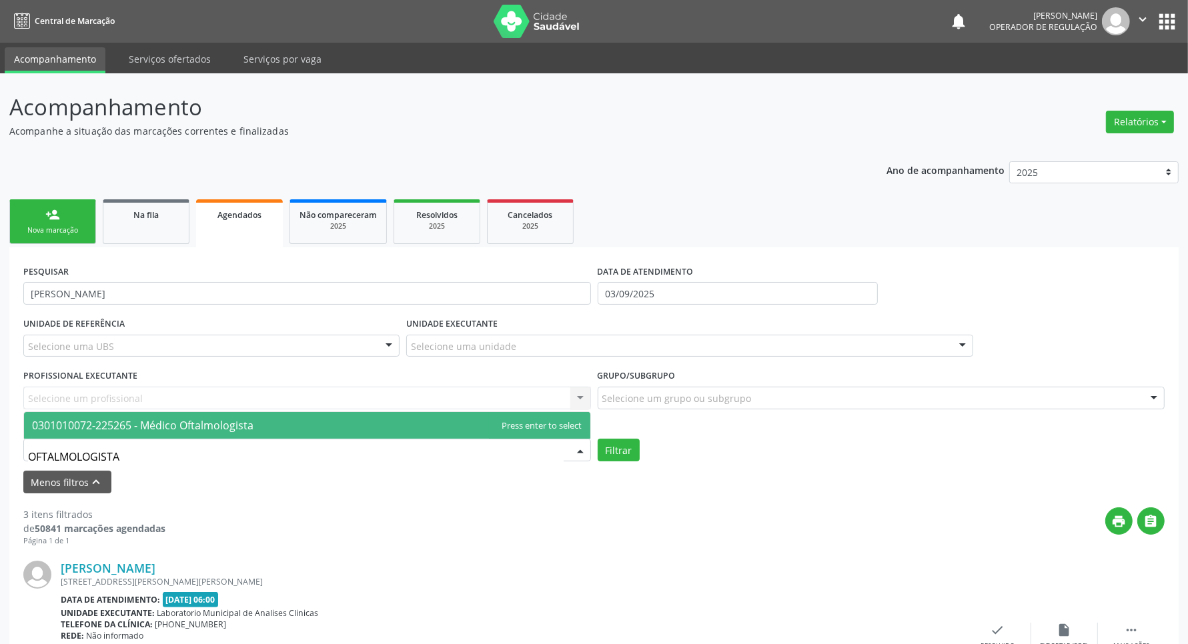
click at [117, 427] on span "0301010072-225265 - Médico Oftalmologista" at bounding box center [142, 425] width 221 height 15
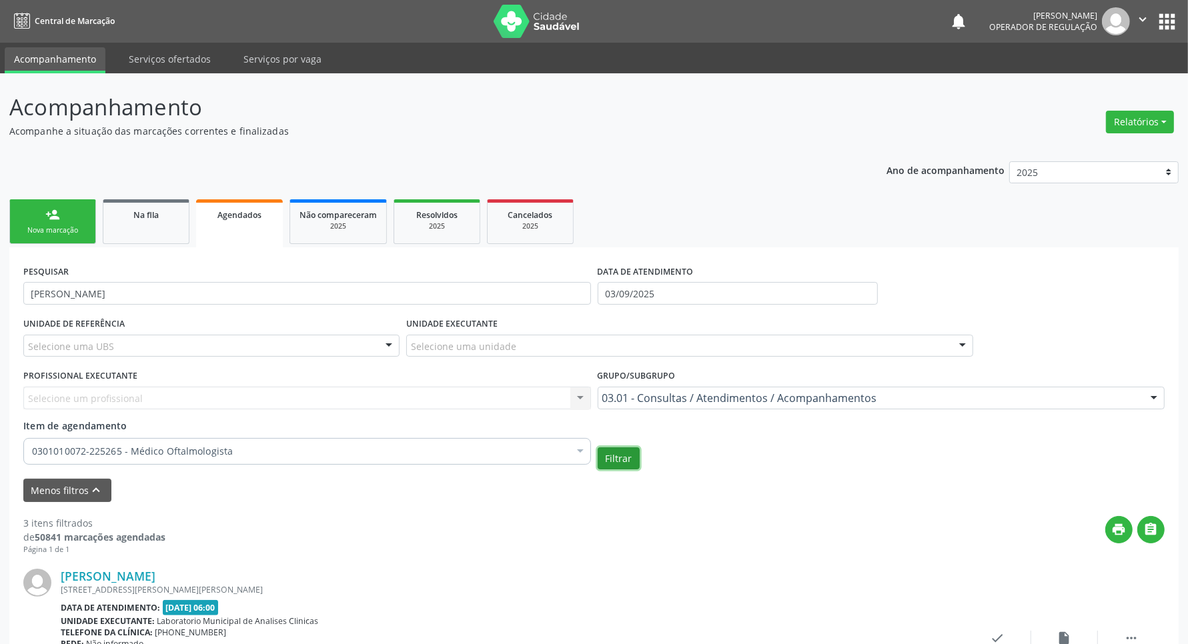
click at [606, 455] on button "Filtrar" at bounding box center [619, 458] width 42 height 23
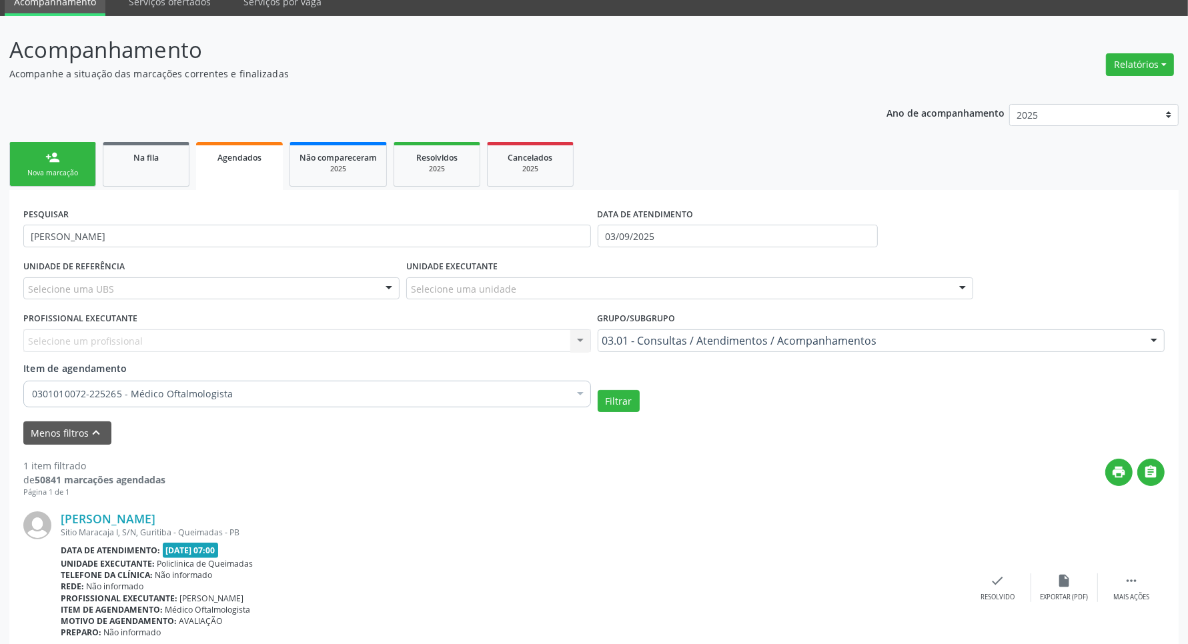
scroll to position [114, 0]
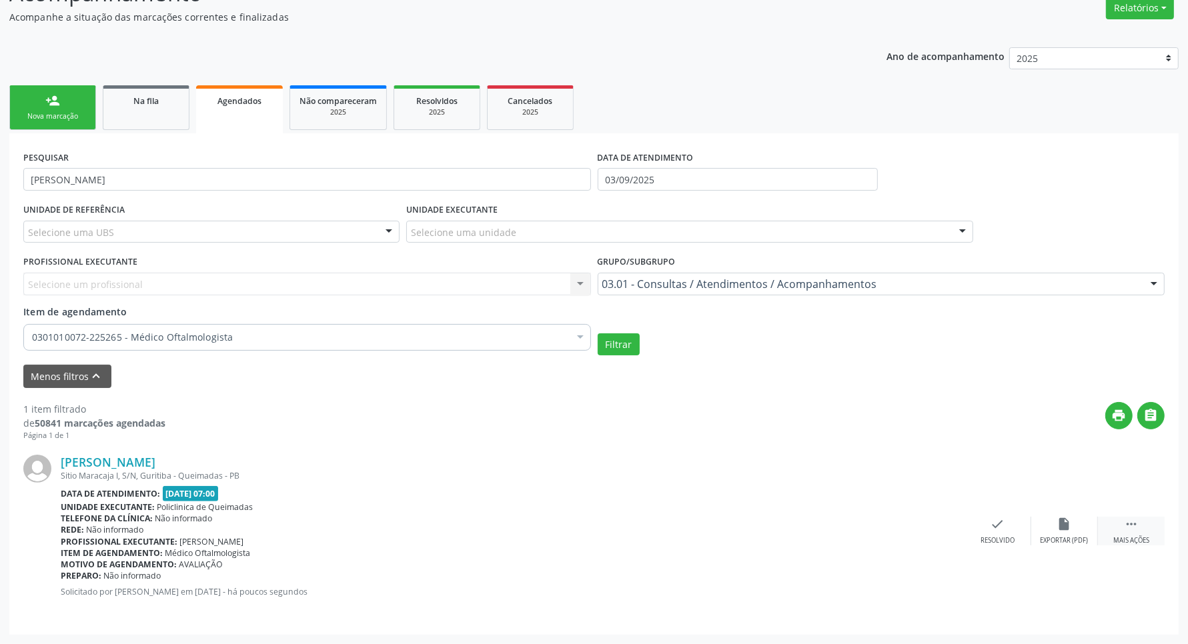
click at [638, 536] on div "Mais ações" at bounding box center [1131, 540] width 36 height 9
click at [638, 526] on div "print Imprimir" at bounding box center [864, 531] width 67 height 29
click at [118, 105] on div "Na fila" at bounding box center [146, 100] width 67 height 14
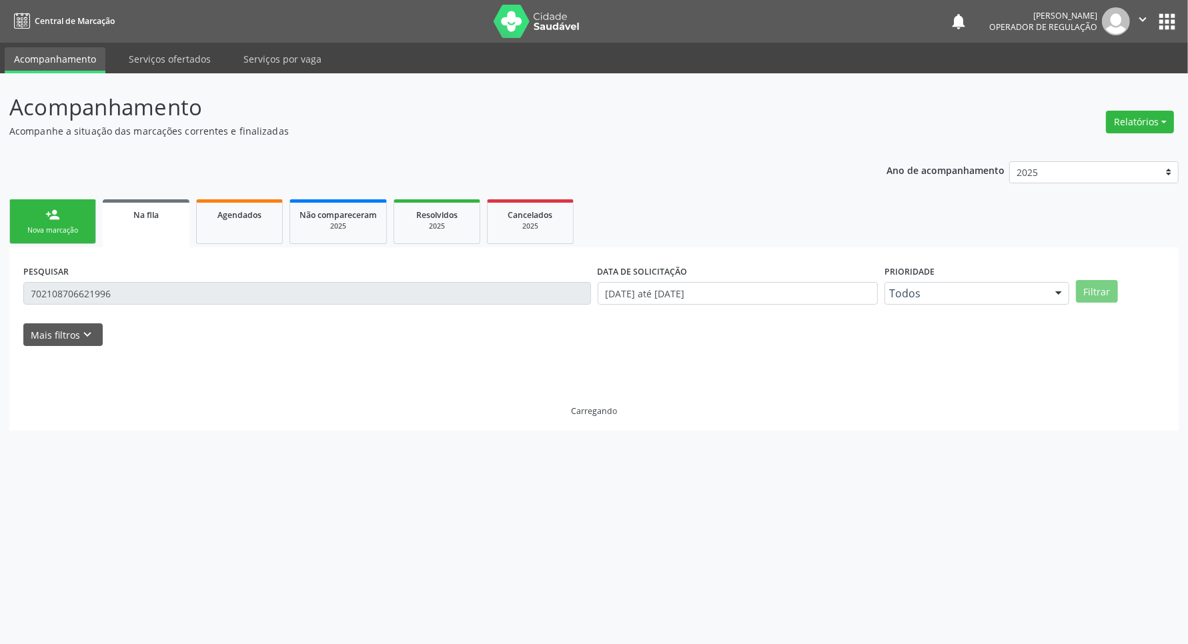
scroll to position [0, 0]
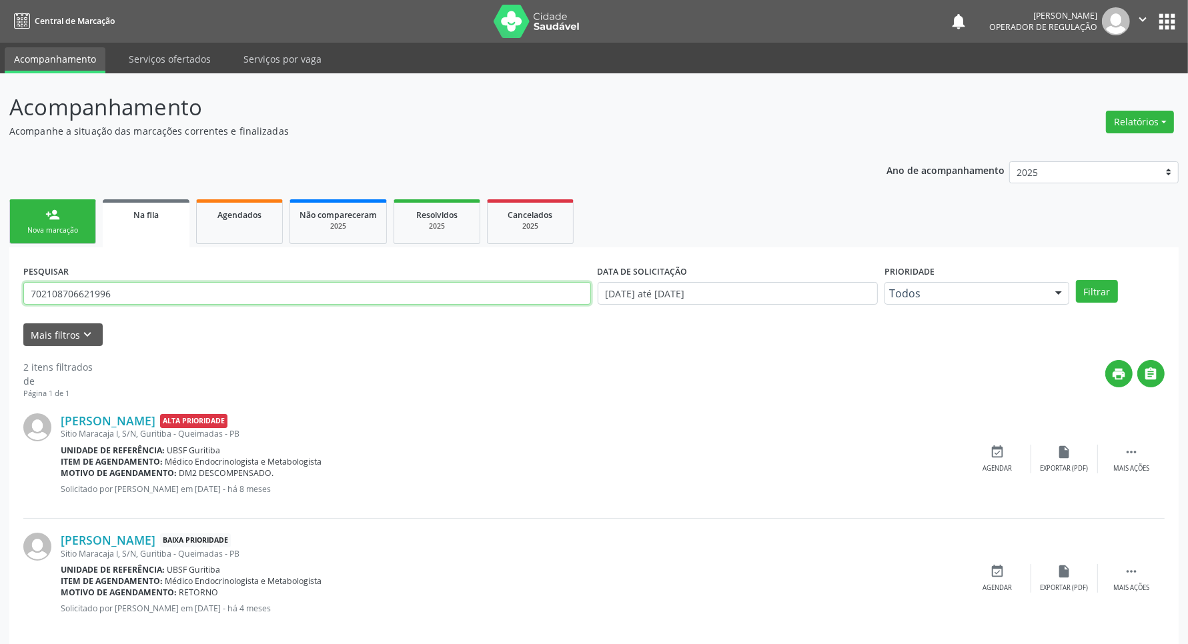
click at [134, 290] on input "702108706621996" at bounding box center [307, 293] width 568 height 23
type input "706900162587231"
click at [638, 280] on button "Filtrar" at bounding box center [1097, 291] width 42 height 23
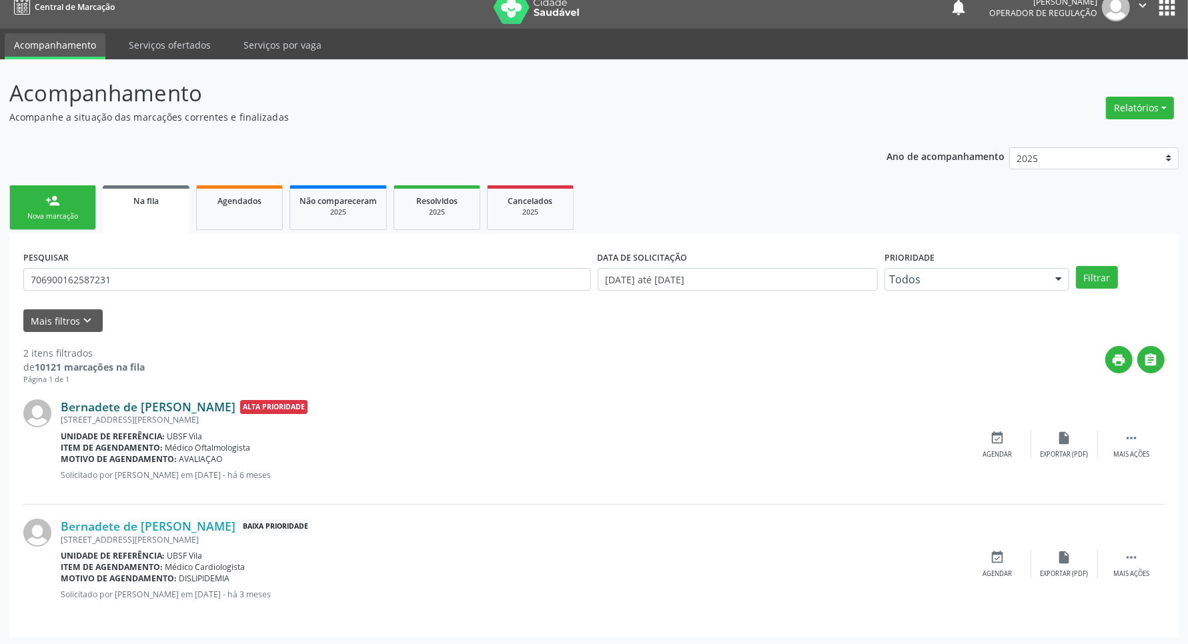
scroll to position [17, 0]
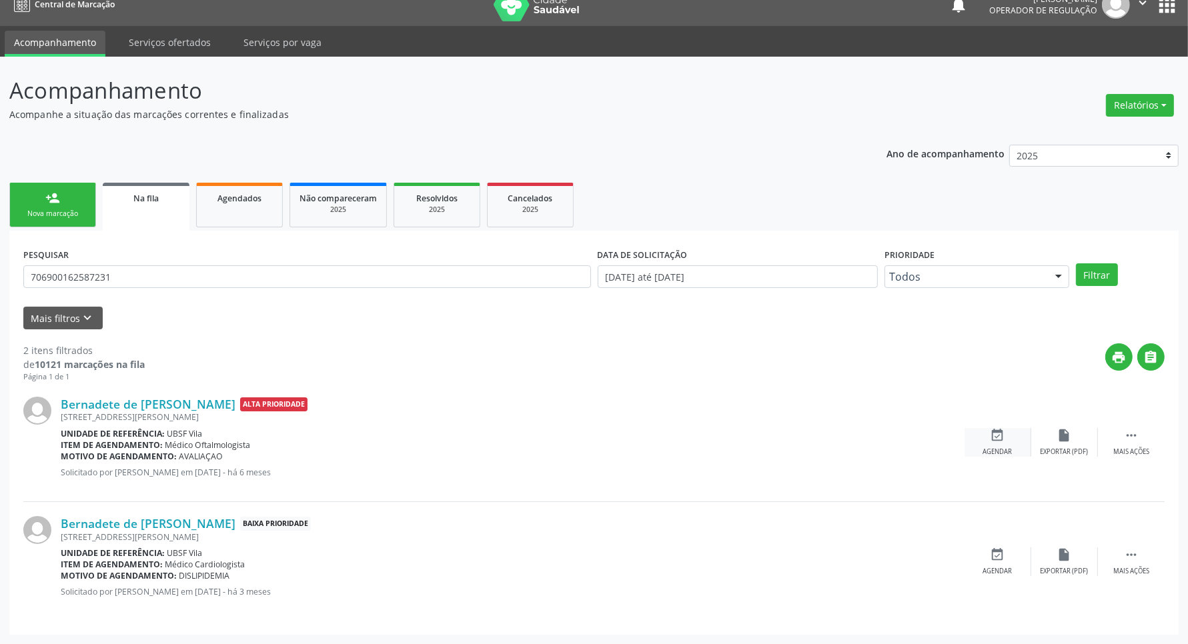
click at [638, 447] on div "Agendar" at bounding box center [997, 451] width 29 height 9
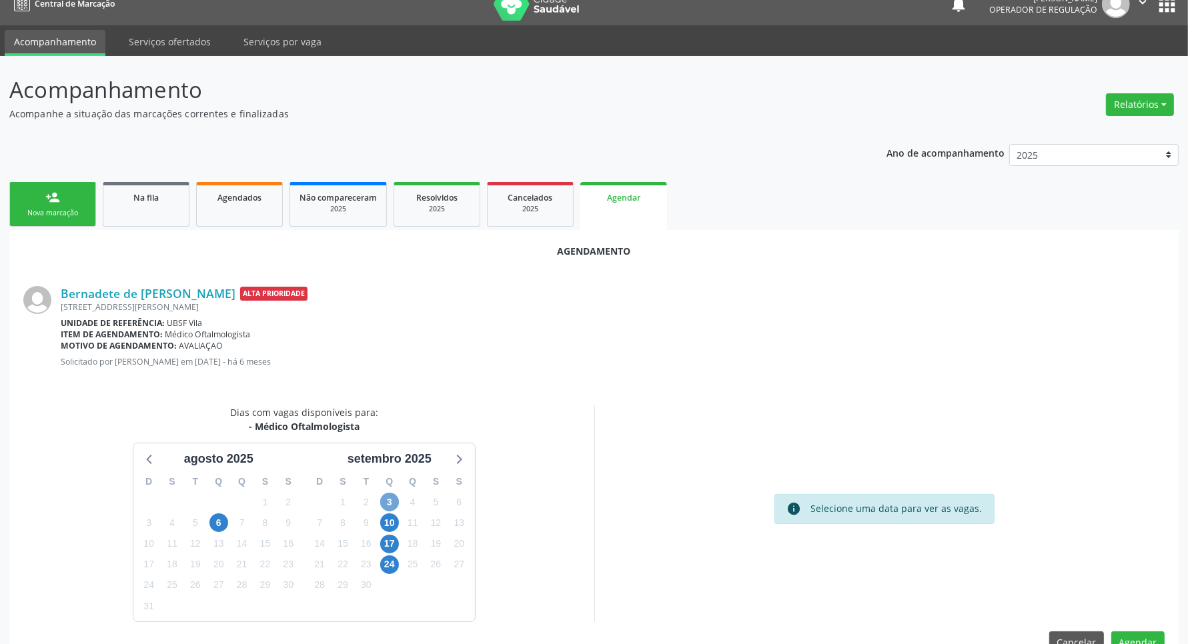
click at [385, 502] on span "3" at bounding box center [389, 502] width 19 height 19
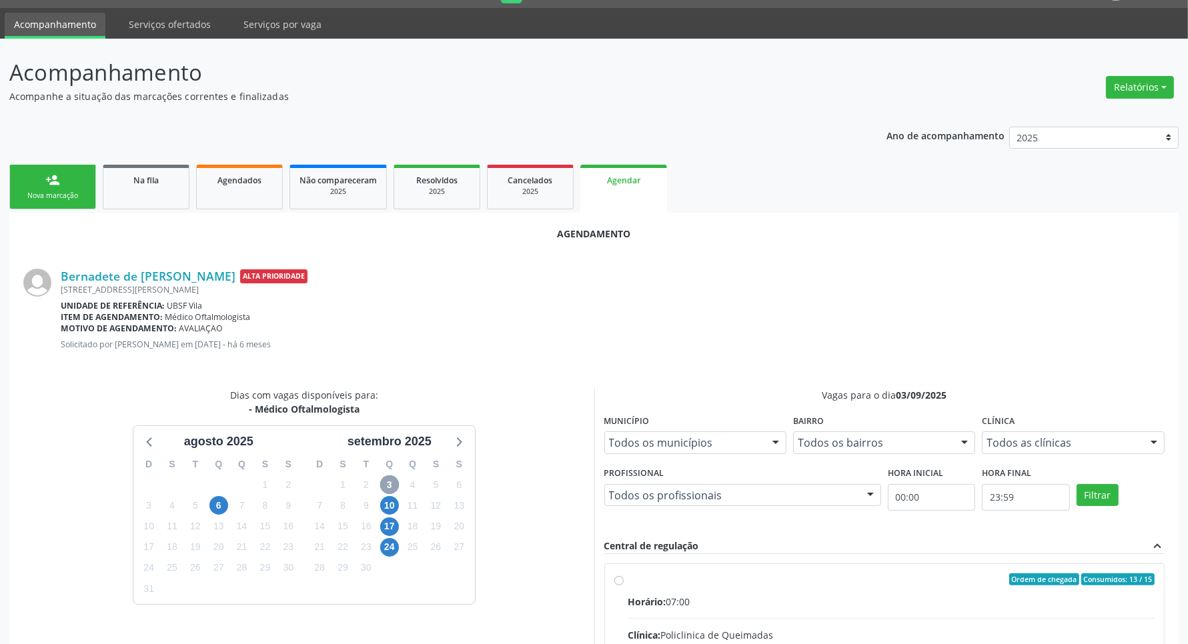
scroll to position [243, 0]
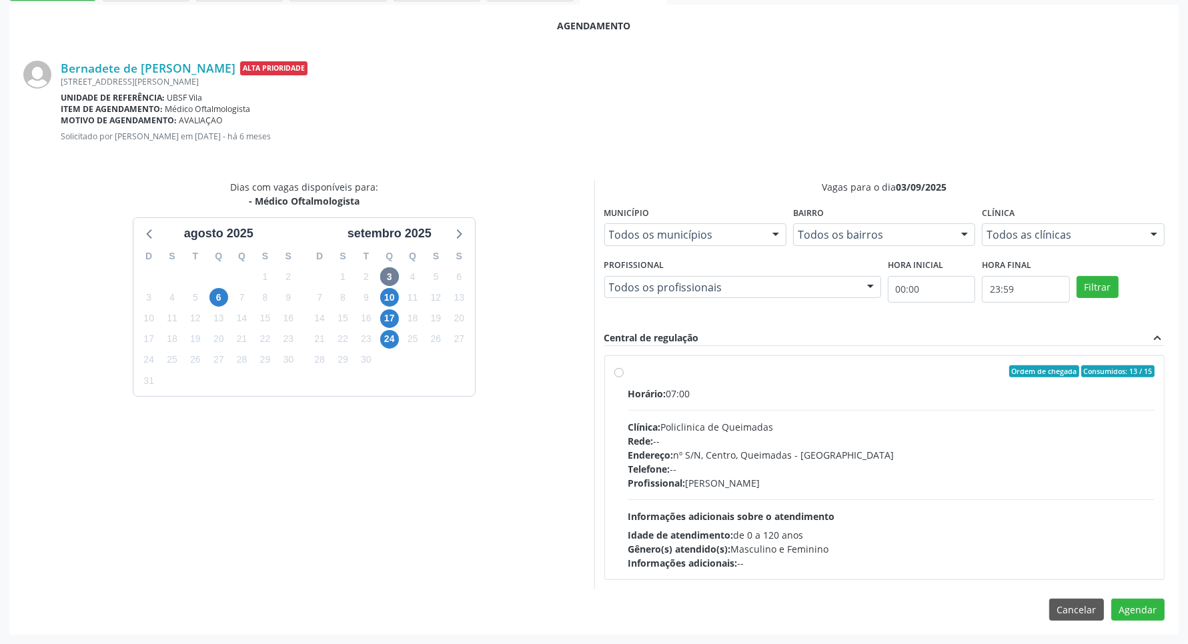
click at [638, 481] on div "Profissional: Dominique Silveira Calou Pachu" at bounding box center [891, 483] width 527 height 14
click at [624, 377] on input "Ordem de chegada Consumidos: 13 / 15 Horário: 07:00 Clínica: Policlinica de Que…" at bounding box center [618, 371] width 9 height 12
radio input "true"
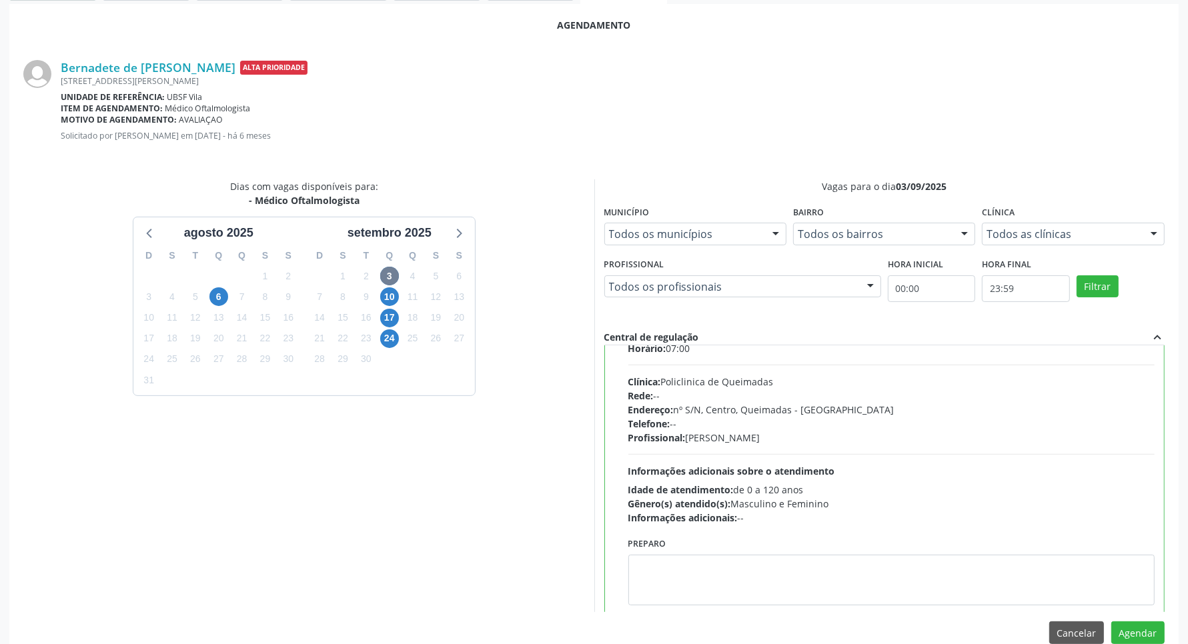
scroll to position [67, 0]
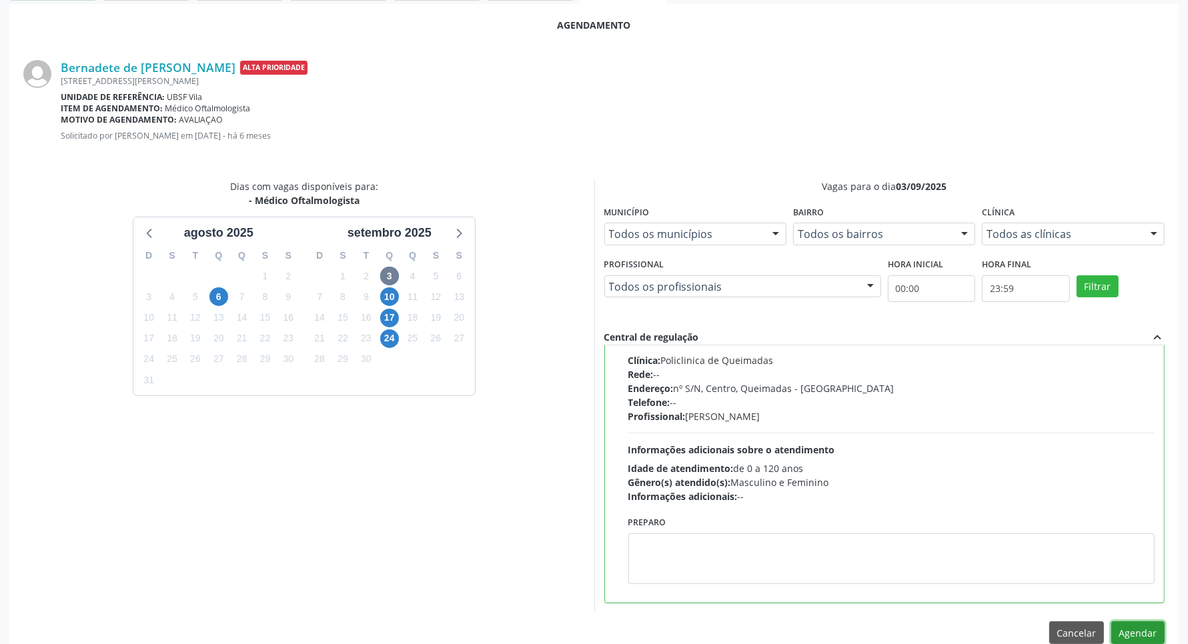
click at [638, 630] on button "Agendar" at bounding box center [1137, 633] width 53 height 23
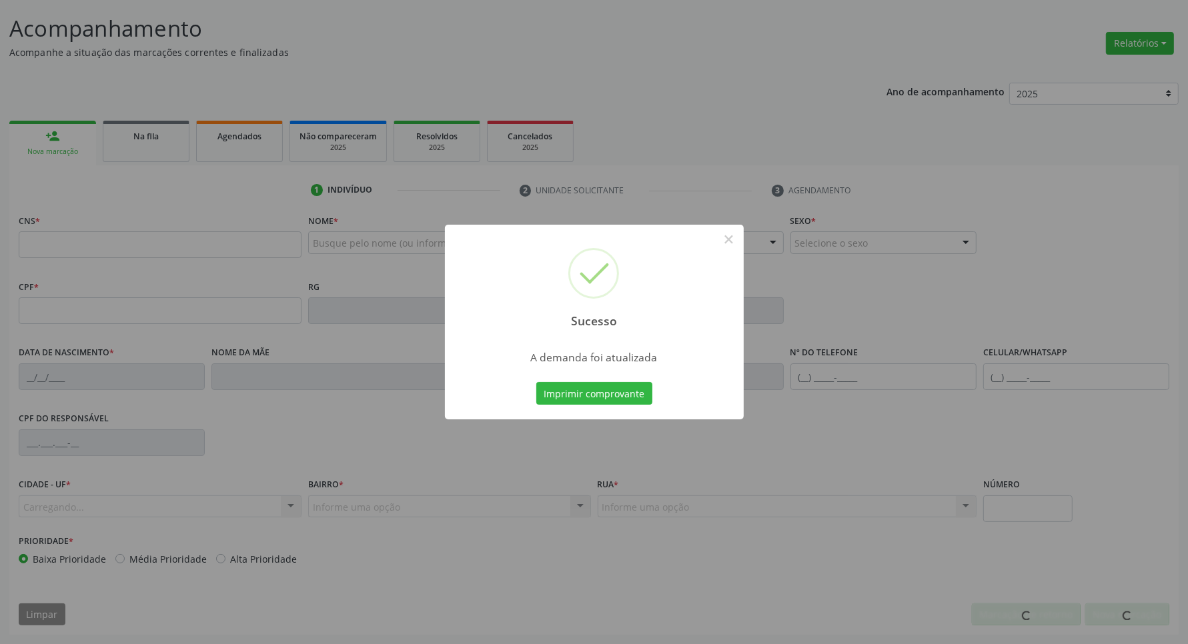
scroll to position [79, 0]
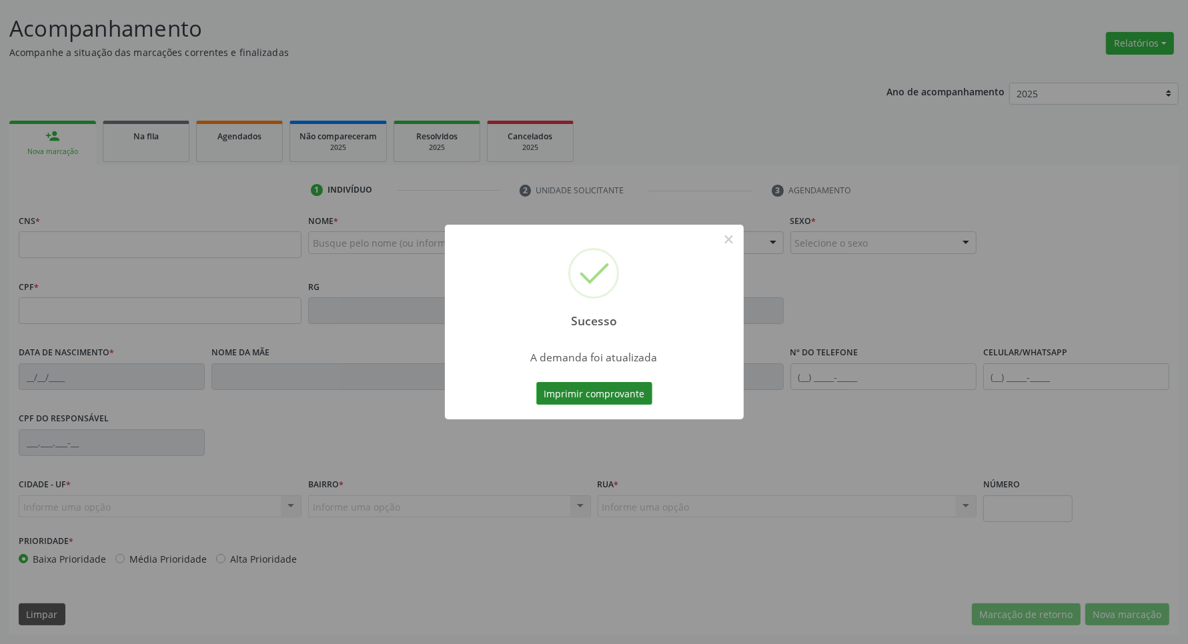
click at [571, 388] on button "Imprimir comprovante" at bounding box center [594, 393] width 116 height 23
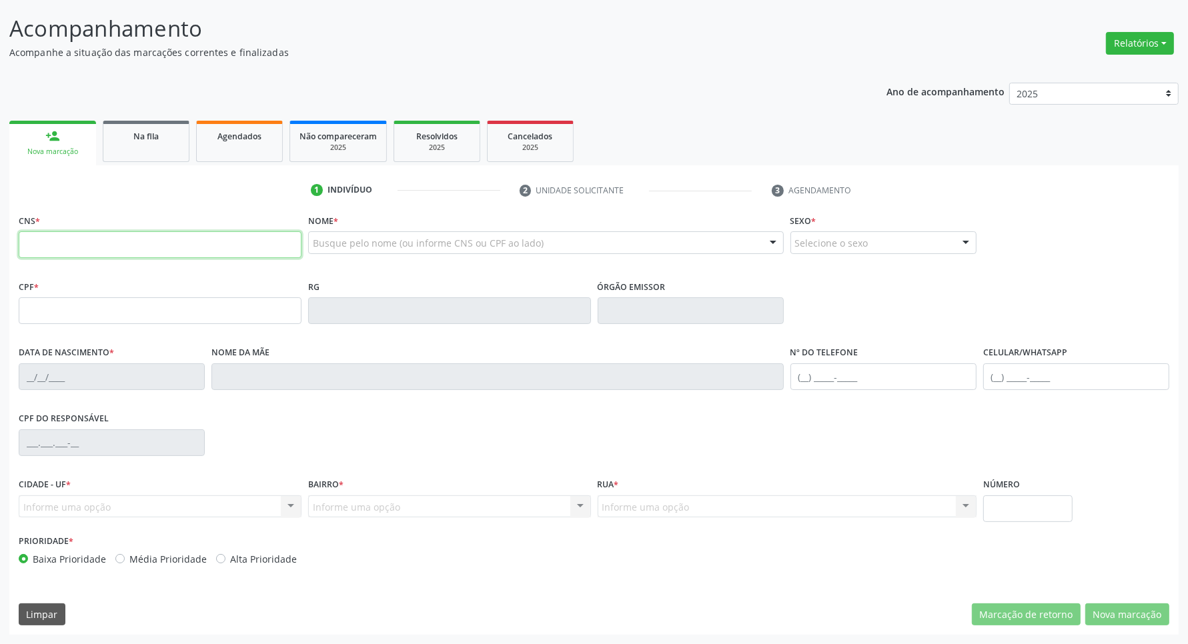
click at [97, 241] on input "text" at bounding box center [160, 244] width 283 height 27
click at [160, 148] on link "Na fila" at bounding box center [146, 141] width 87 height 41
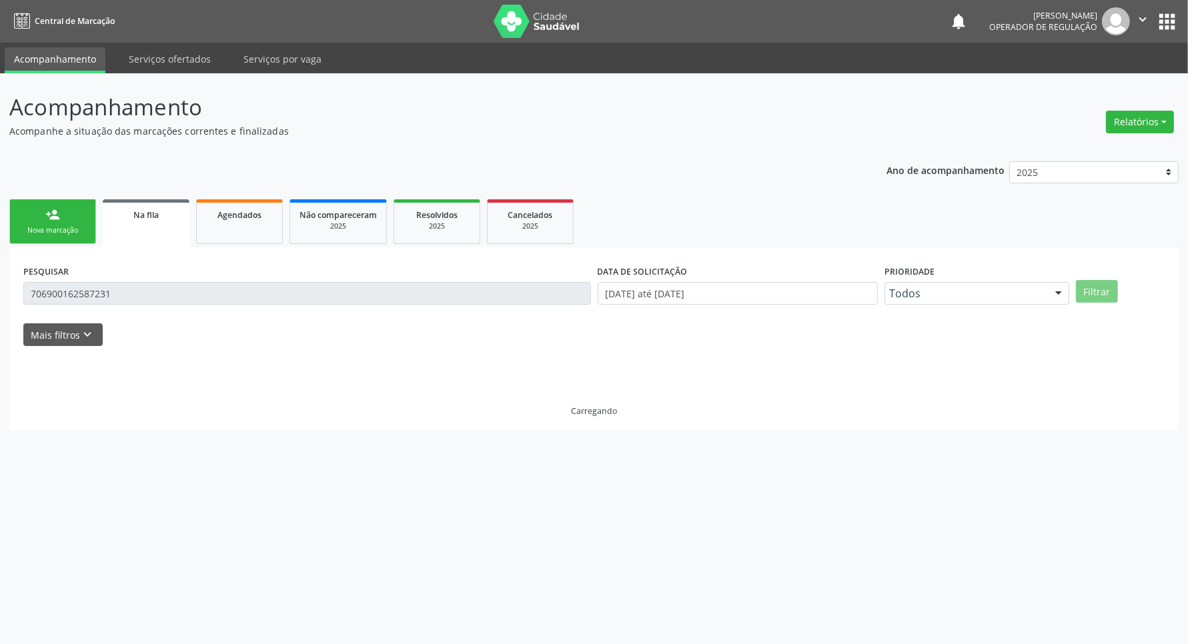
scroll to position [0, 0]
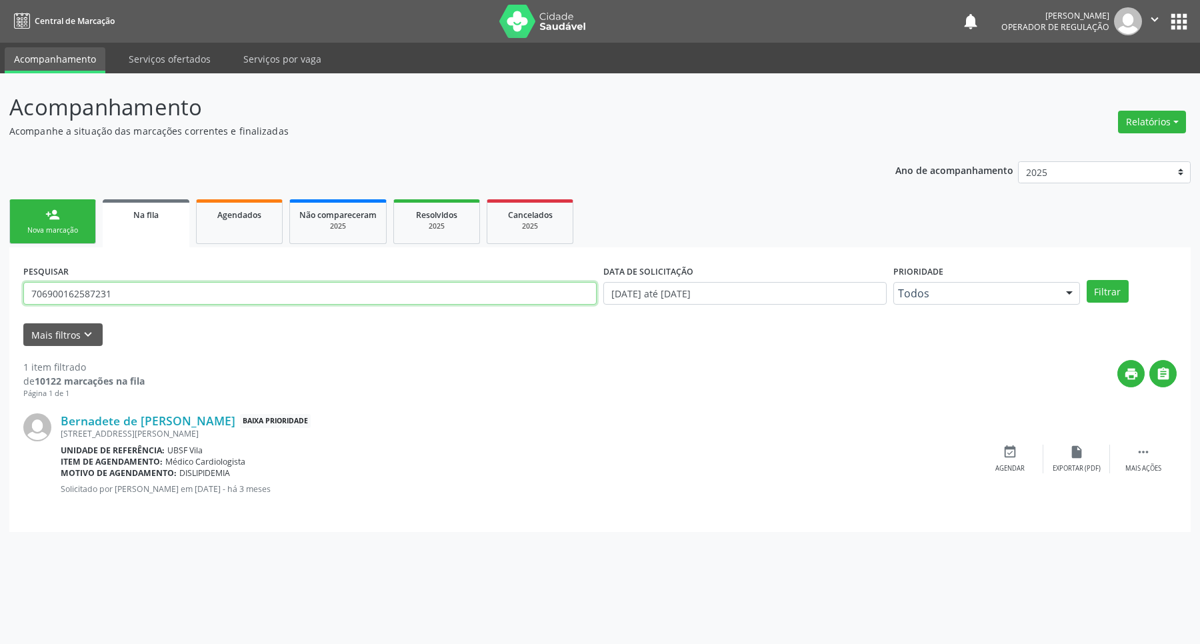
click at [113, 304] on input "706900162587231" at bounding box center [310, 293] width 574 height 23
type input "700600900407963"
click at [638, 280] on button "Filtrar" at bounding box center [1108, 291] width 42 height 23
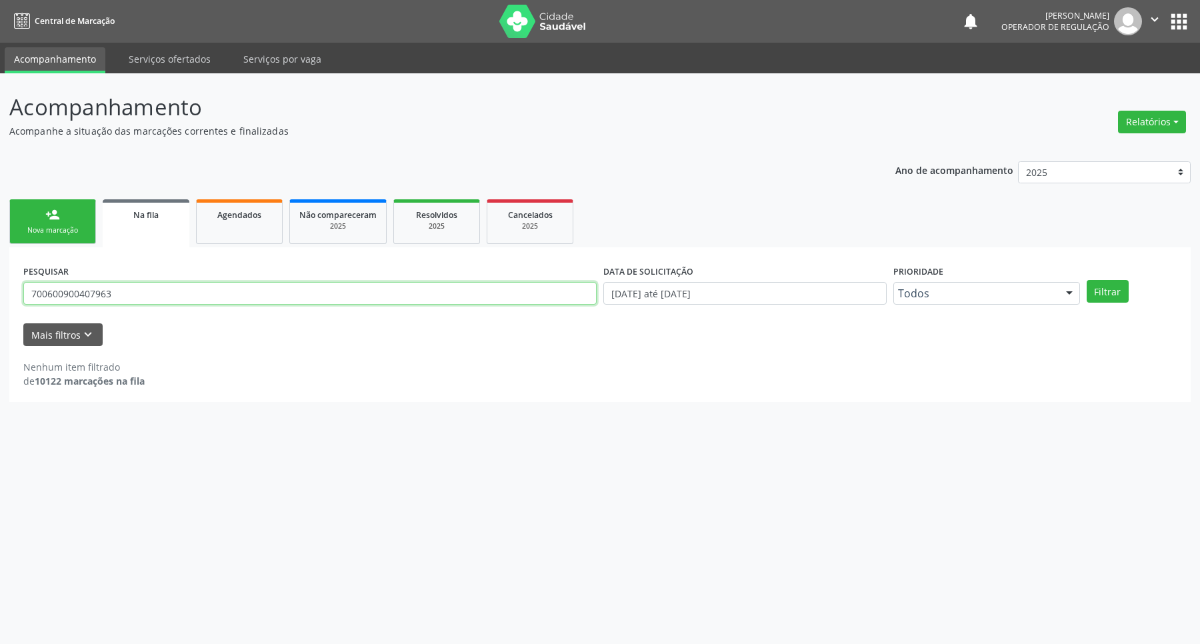
click at [107, 300] on input "700600900407963" at bounding box center [310, 293] width 574 height 23
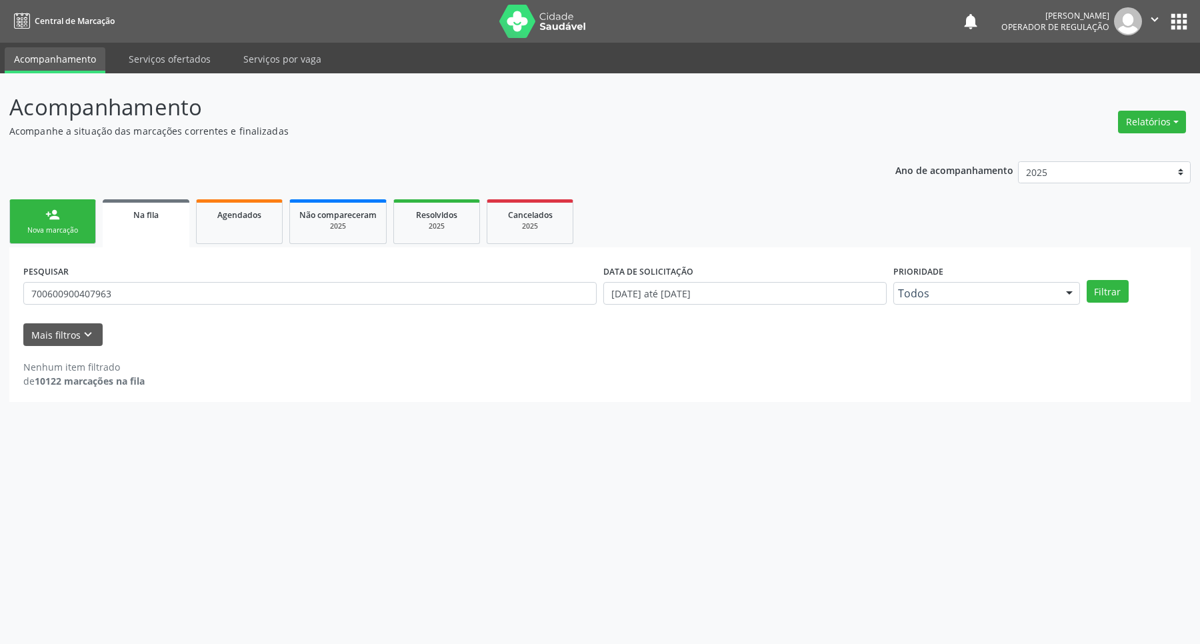
click at [59, 215] on div "person_add" at bounding box center [52, 214] width 15 height 15
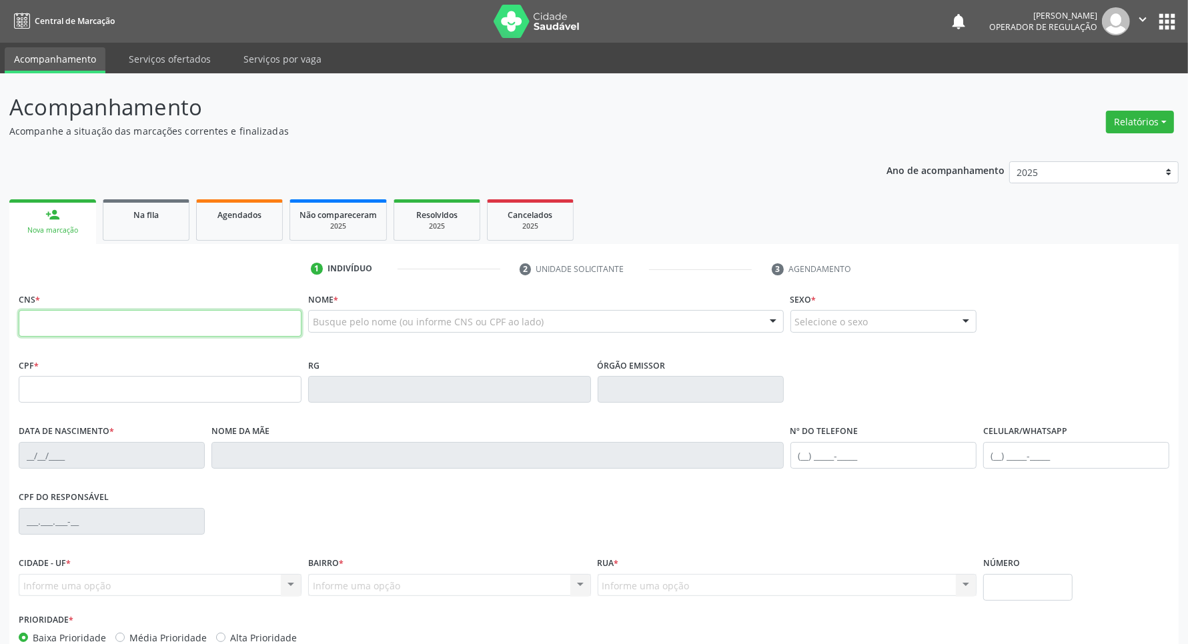
click at [130, 320] on input "text" at bounding box center [160, 323] width 283 height 27
paste input "700 6009 0040 7963"
type input "700 6009 0040 7963"
type input "356.814.198-19"
type input "22/11/1985"
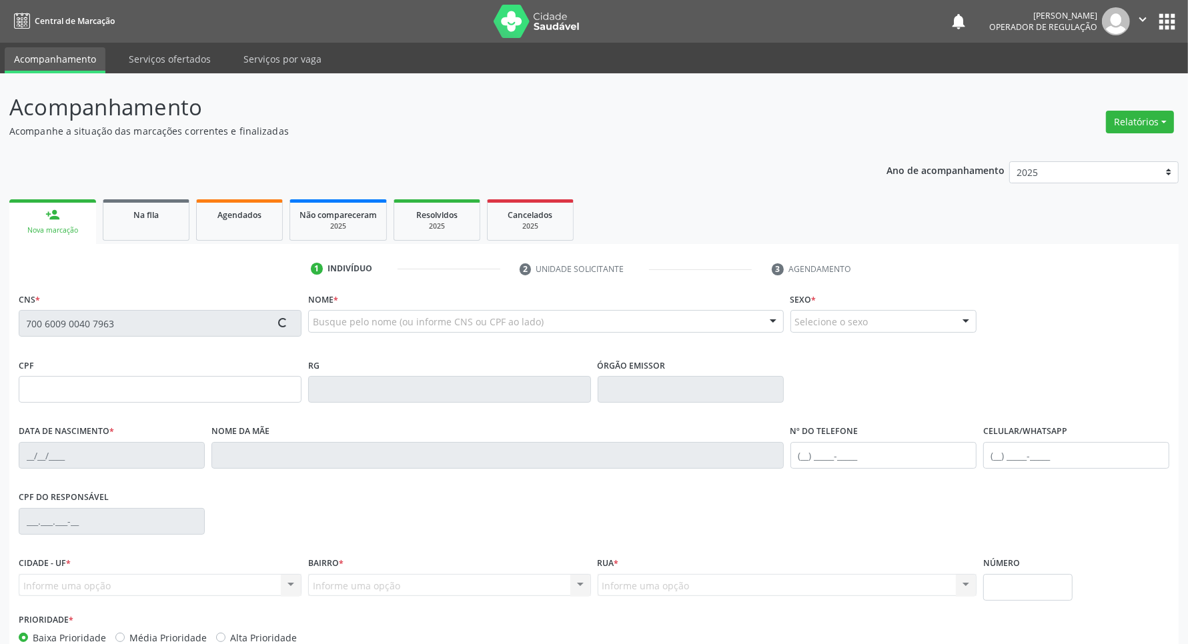
type input "Rosilda Suely da Silva Nunes"
type input "(83) 99345-1939"
type input "51"
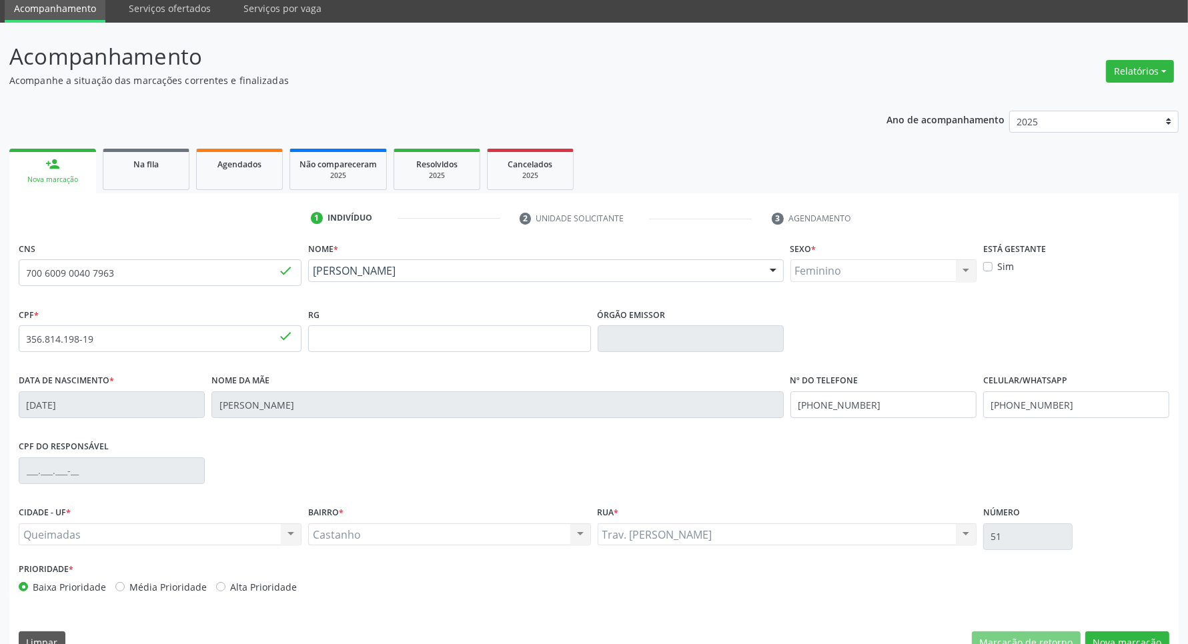
scroll to position [79, 0]
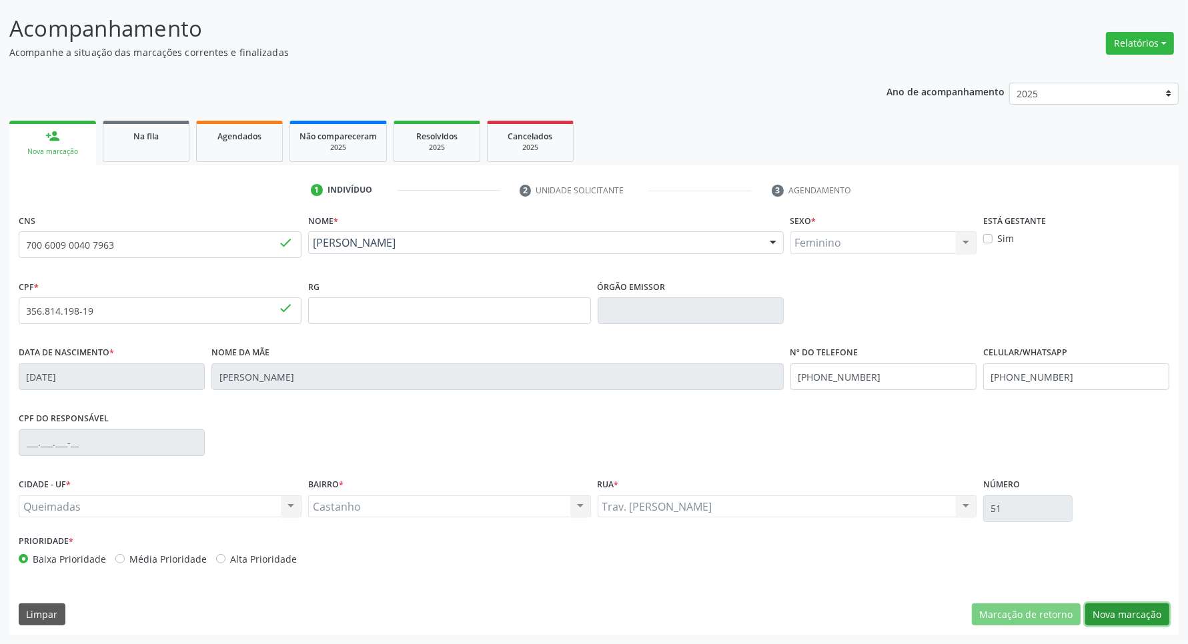
click at [638, 604] on button "Nova marcação" at bounding box center [1127, 615] width 84 height 23
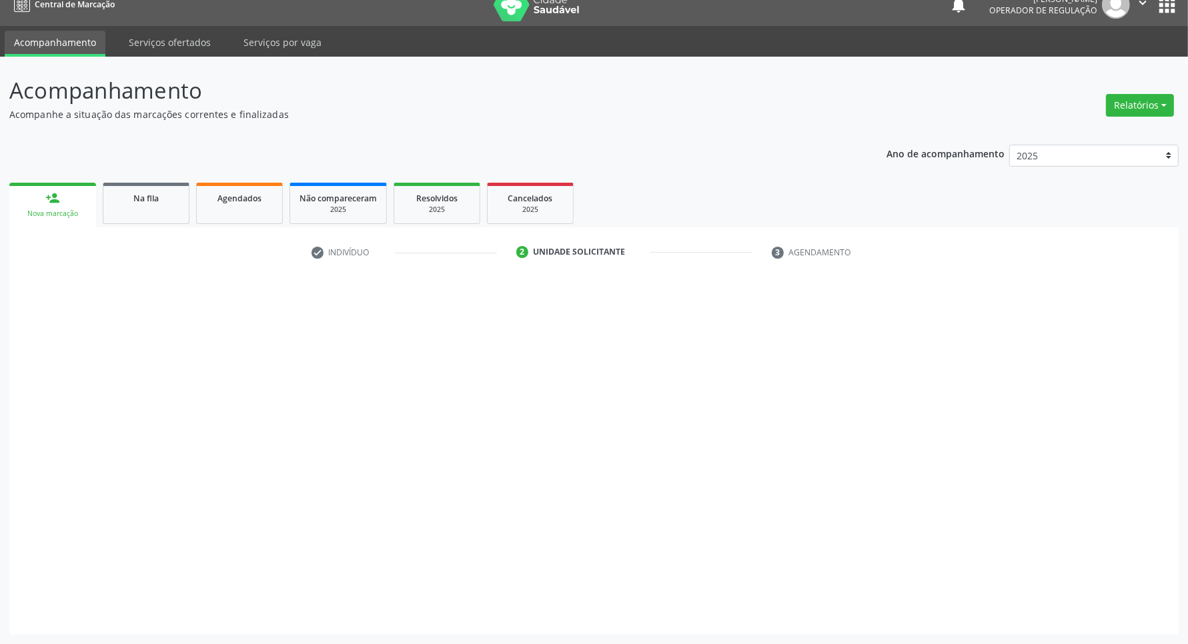
scroll to position [17, 0]
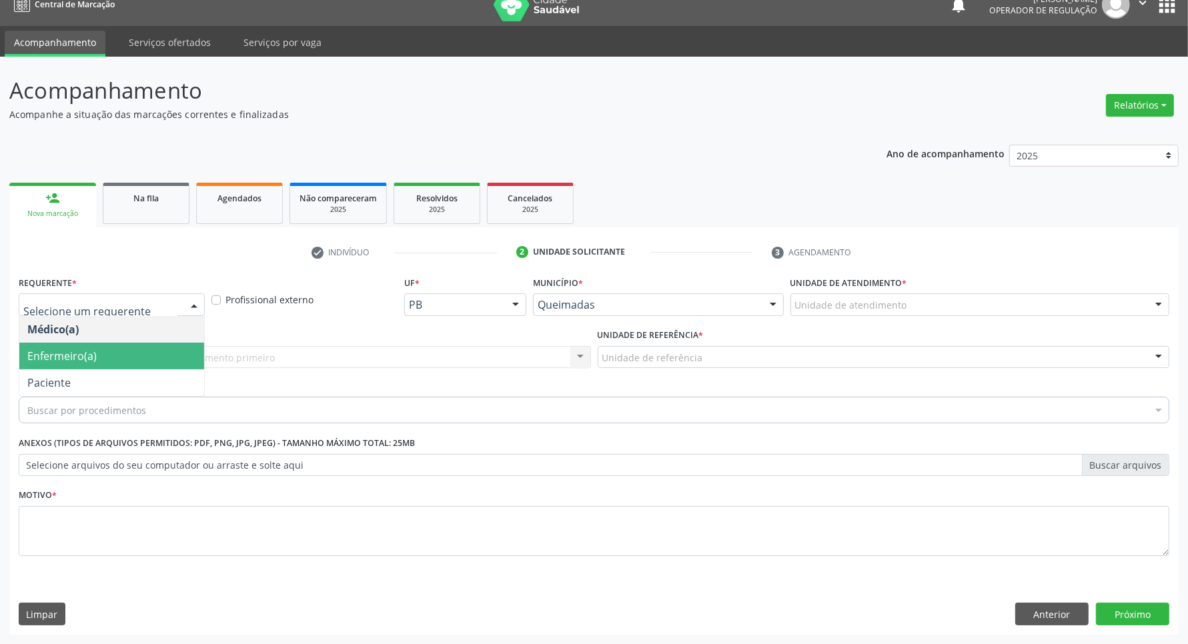
click at [110, 358] on span "Enfermeiro(a)" at bounding box center [111, 356] width 185 height 27
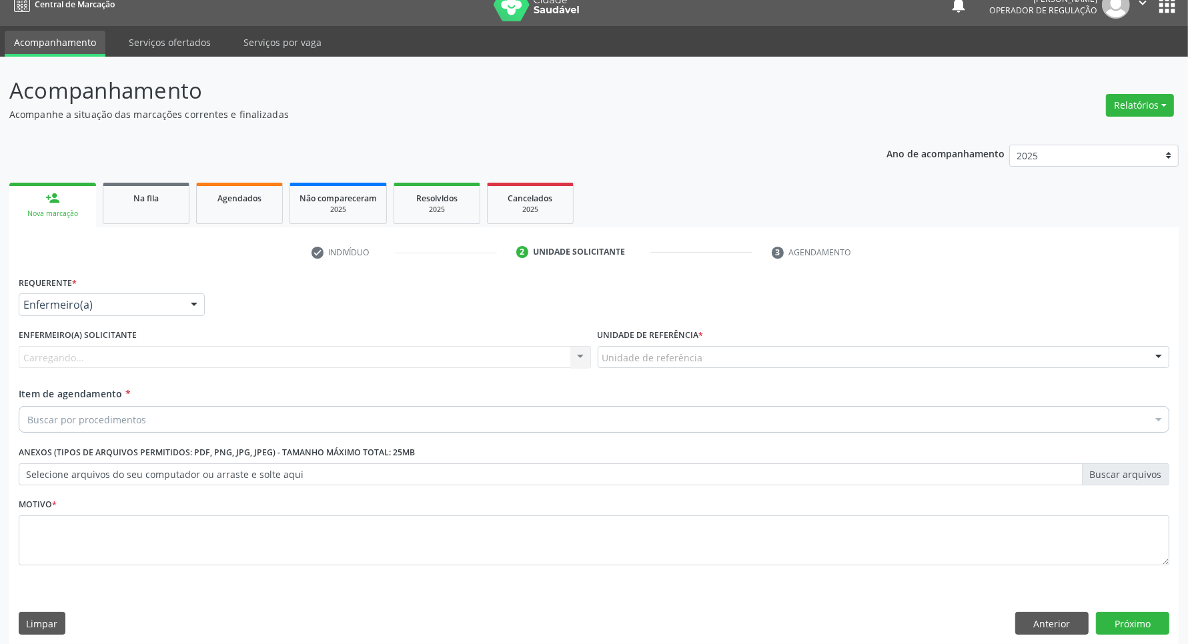
drag, startPoint x: 124, startPoint y: 307, endPoint x: 103, endPoint y: 365, distance: 61.0
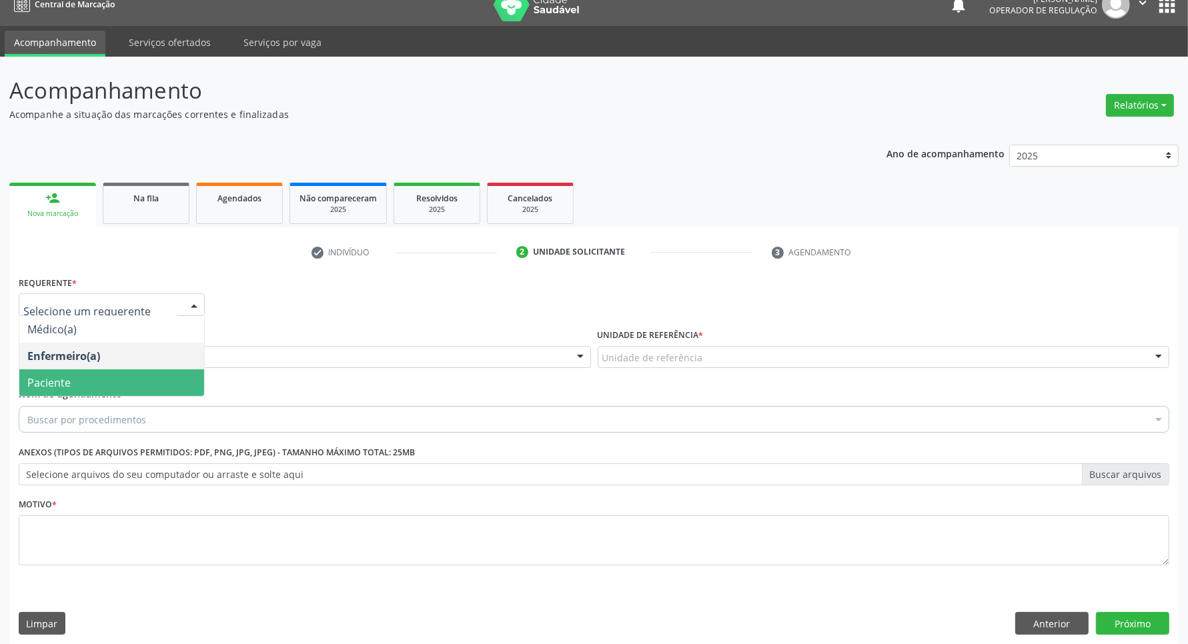
click at [101, 378] on span "Paciente" at bounding box center [111, 382] width 185 height 27
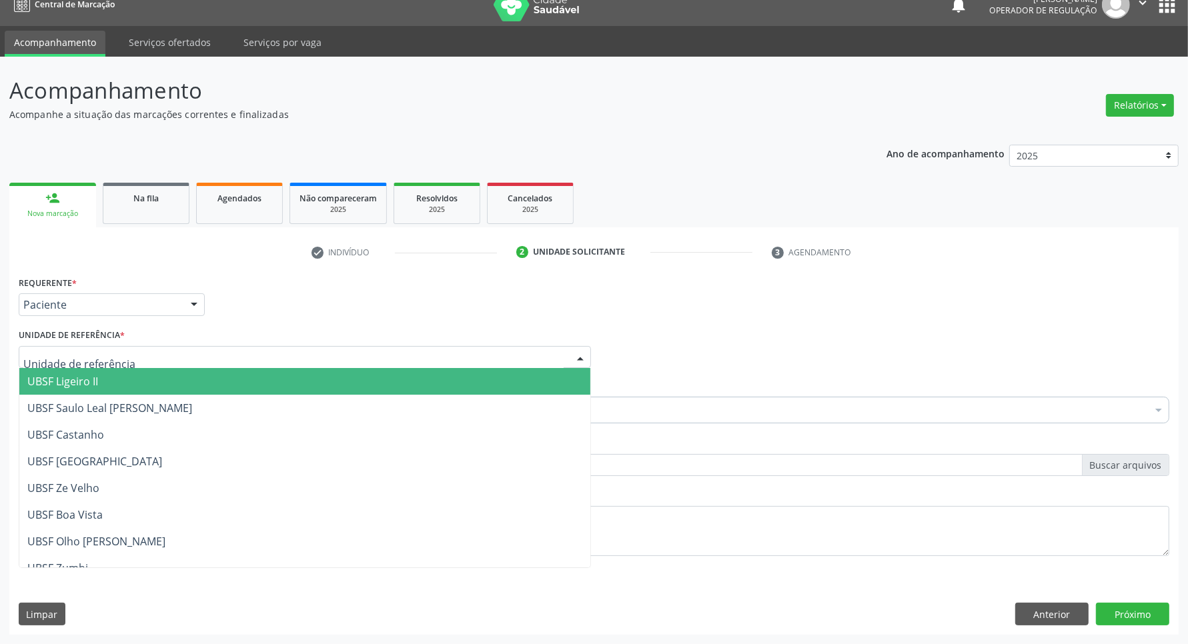
click at [121, 359] on div at bounding box center [305, 357] width 572 height 23
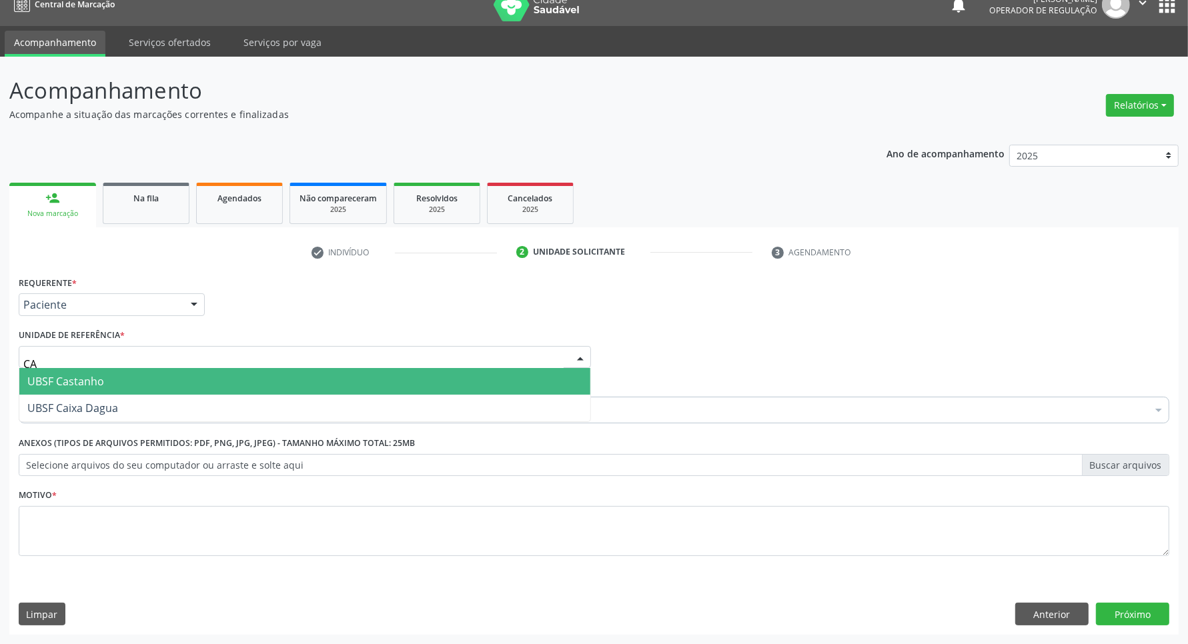
type input "CAS"
click at [121, 377] on span "UBSF Castanho" at bounding box center [304, 381] width 571 height 27
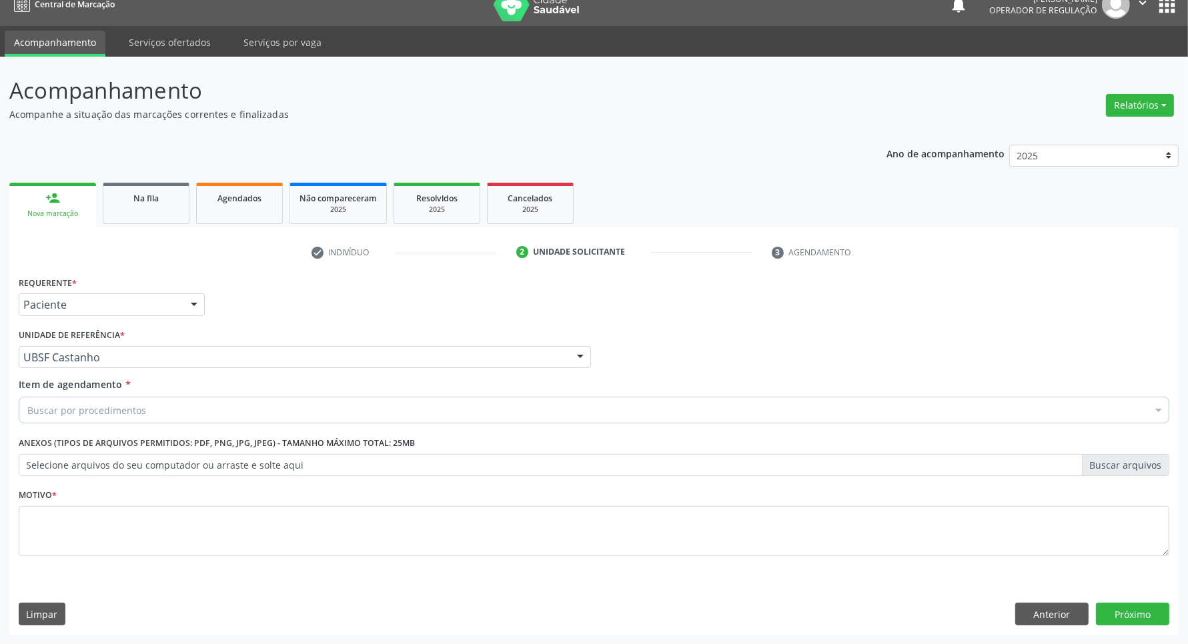
click at [269, 415] on div "Buscar por procedimentos" at bounding box center [594, 410] width 1150 height 27
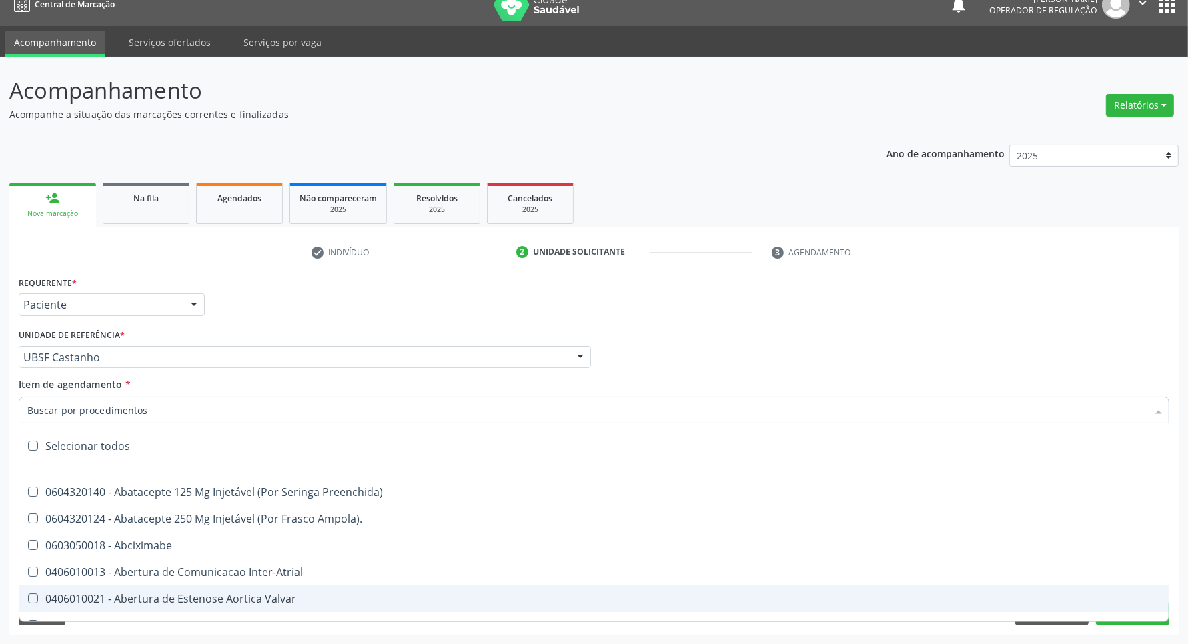
paste input "OFTALMOLOGISTA"
type input "OFTALMOLOGISTA"
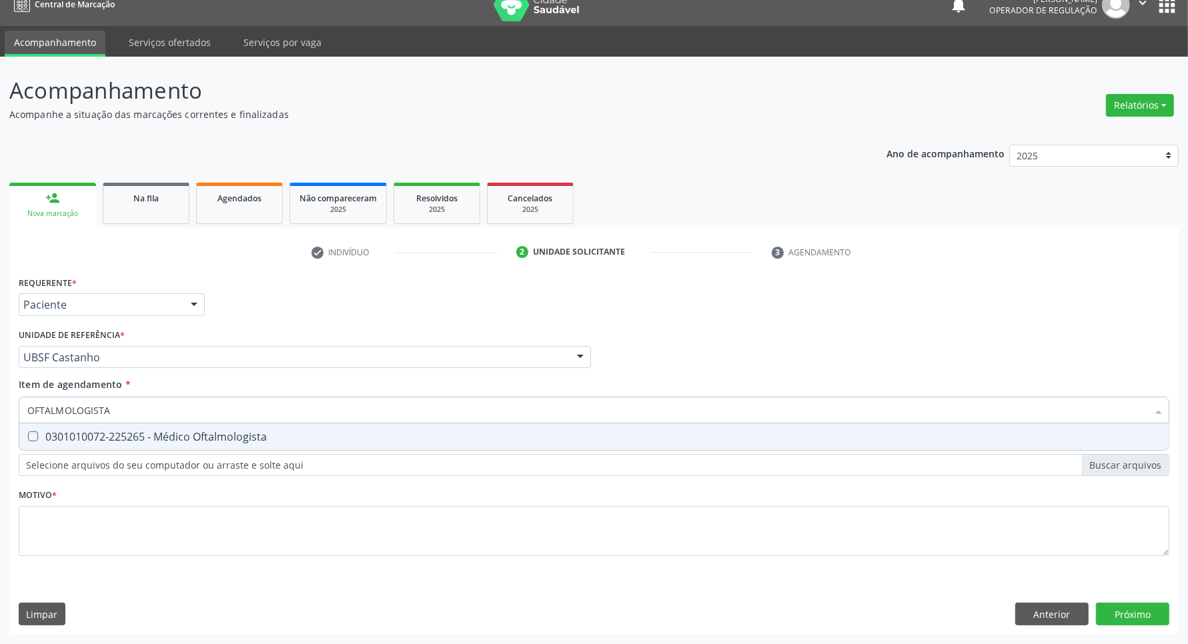
click at [262, 439] on div "0301010072-225265 - Médico Oftalmologista" at bounding box center [593, 436] width 1133 height 11
checkbox Oftalmologista "true"
click at [257, 542] on div "Requerente * Paciente Médico(a) Enfermeiro(a) Paciente Nenhum resultado encontr…" at bounding box center [594, 424] width 1150 height 302
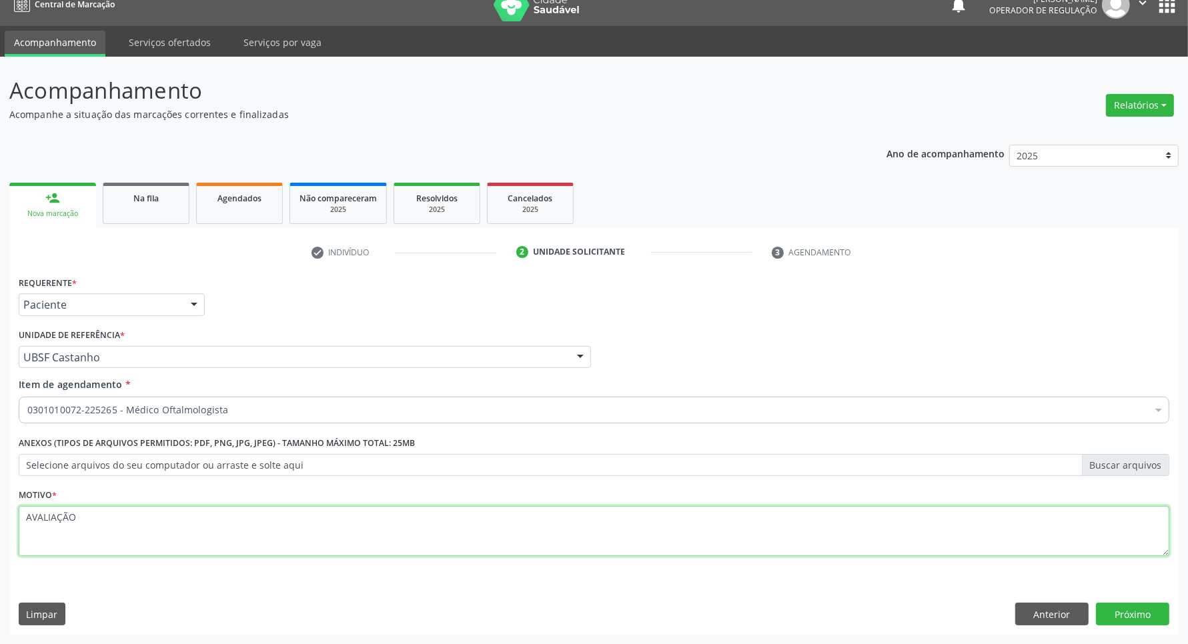
type textarea "AVALIAÇÃO"
click button "Próximo" at bounding box center [1132, 614] width 73 height 23
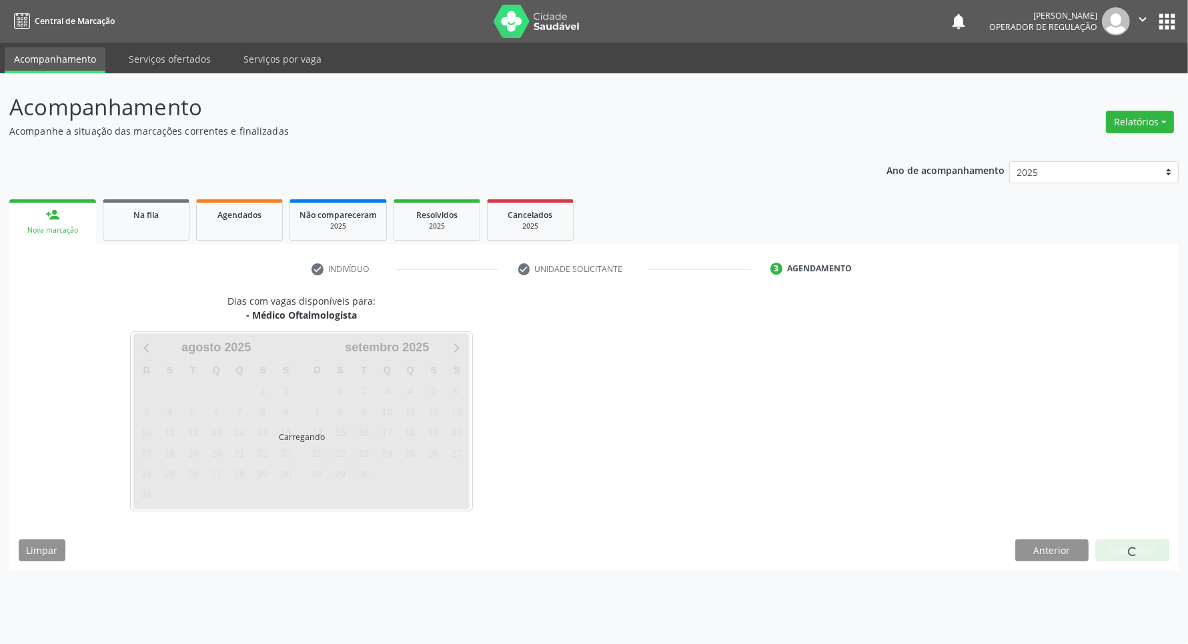
scroll to position [0, 0]
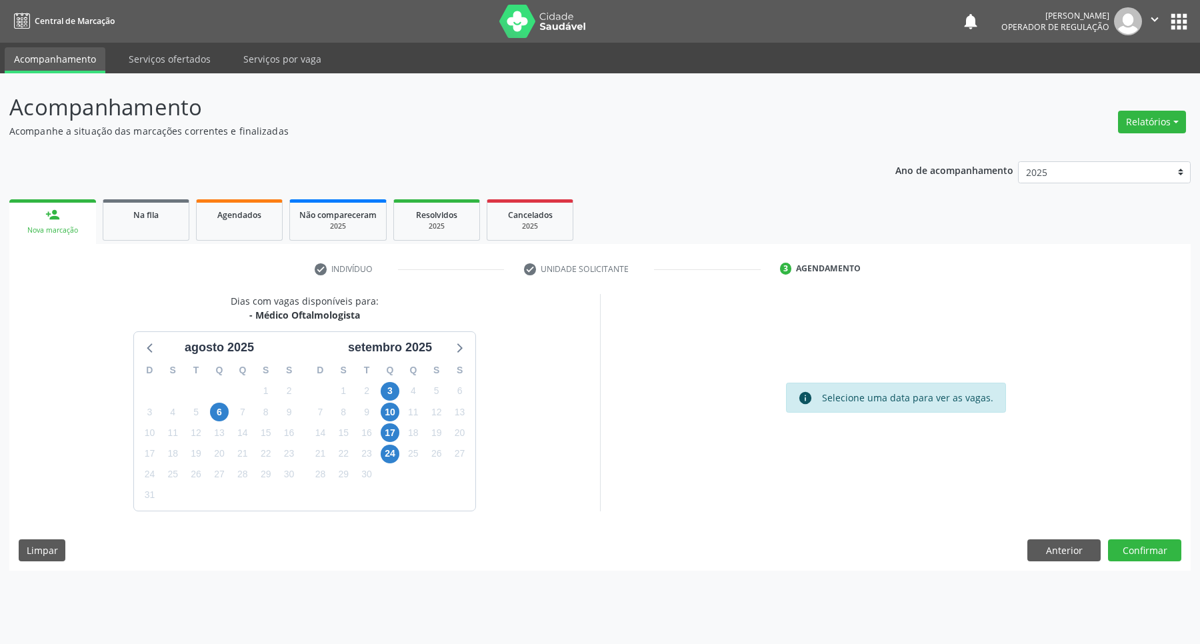
click at [381, 383] on div "3" at bounding box center [390, 391] width 19 height 21
click at [388, 390] on span "3" at bounding box center [390, 391] width 19 height 19
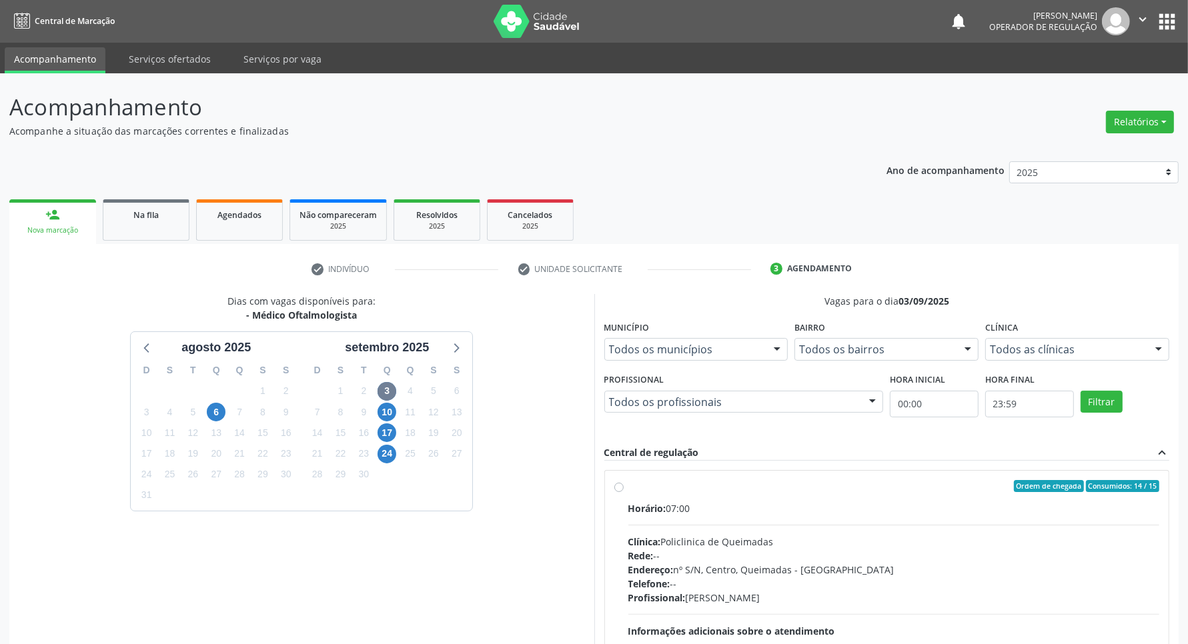
drag, startPoint x: 692, startPoint y: 520, endPoint x: 444, endPoint y: 468, distance: 252.8
click at [638, 520] on div "Horário: 07:00 Clínica: Policlinica de Queimadas Rede: -- Endereço: nº S/N, Cen…" at bounding box center [894, 593] width 532 height 183
click at [624, 492] on input "Ordem de chegada Consumidos: 14 / 15 Horário: 07:00 Clínica: Policlinica de Que…" at bounding box center [618, 486] width 9 height 12
radio input "true"
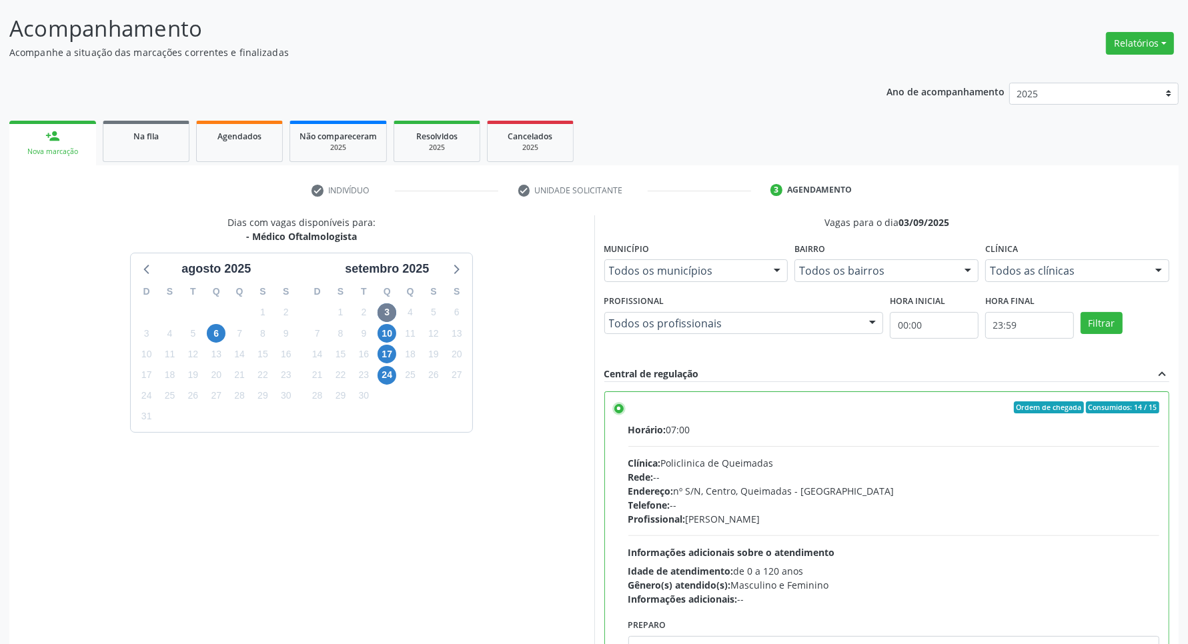
scroll to position [152, 0]
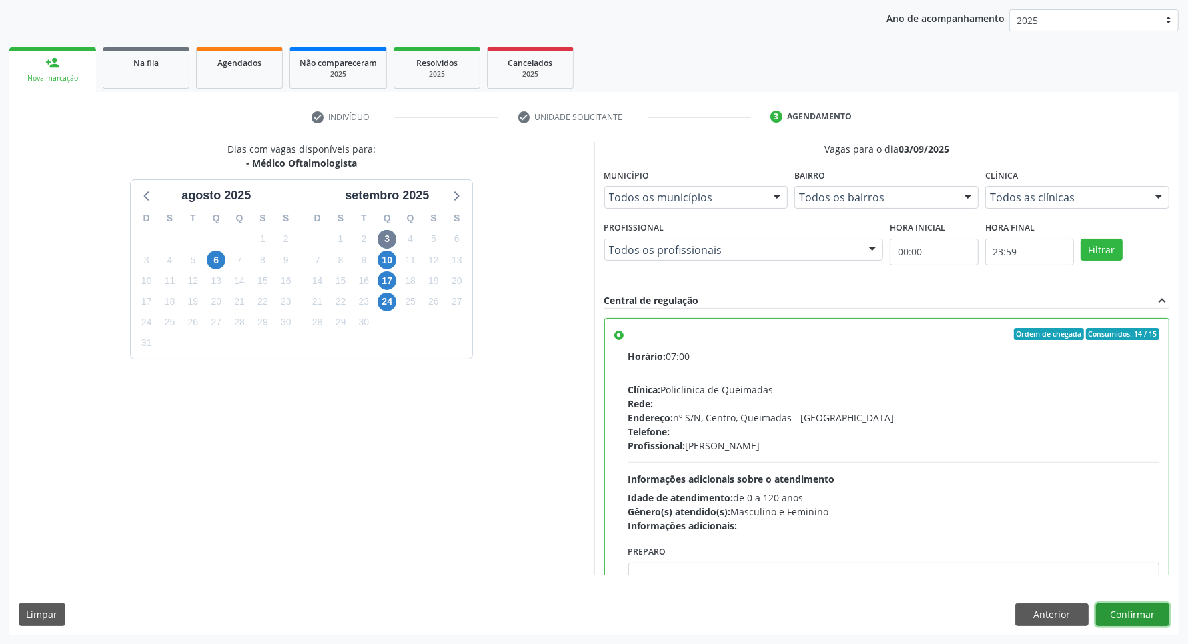
click at [638, 606] on button "Confirmar" at bounding box center [1132, 615] width 73 height 23
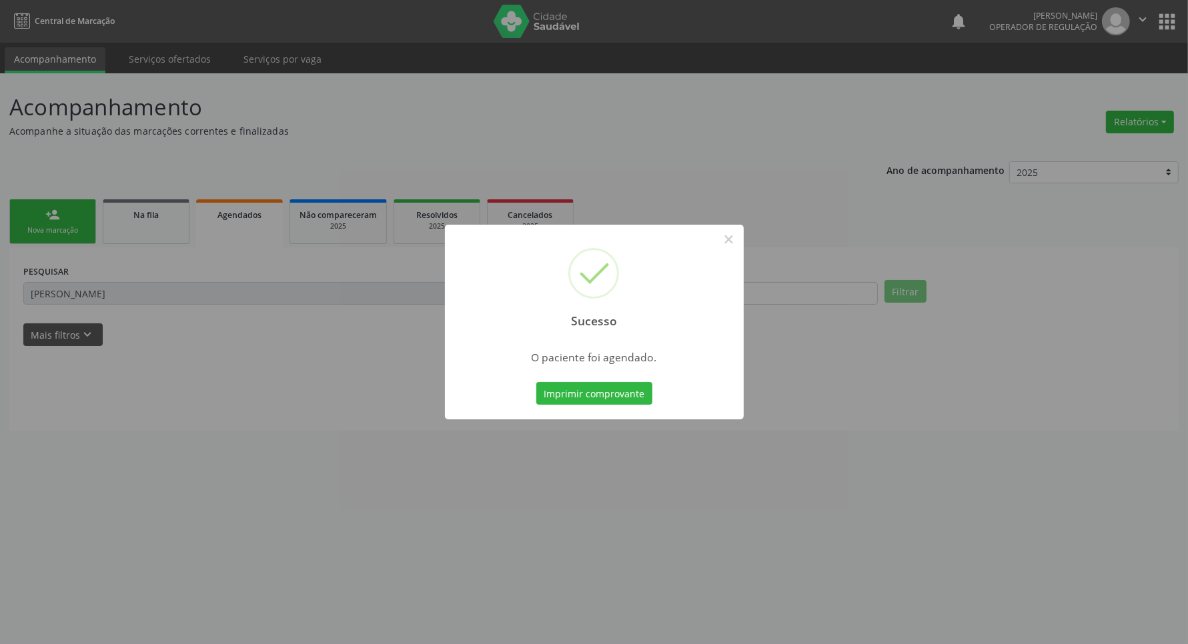
scroll to position [0, 0]
click at [542, 382] on button "Imprimir comprovante" at bounding box center [600, 393] width 116 height 23
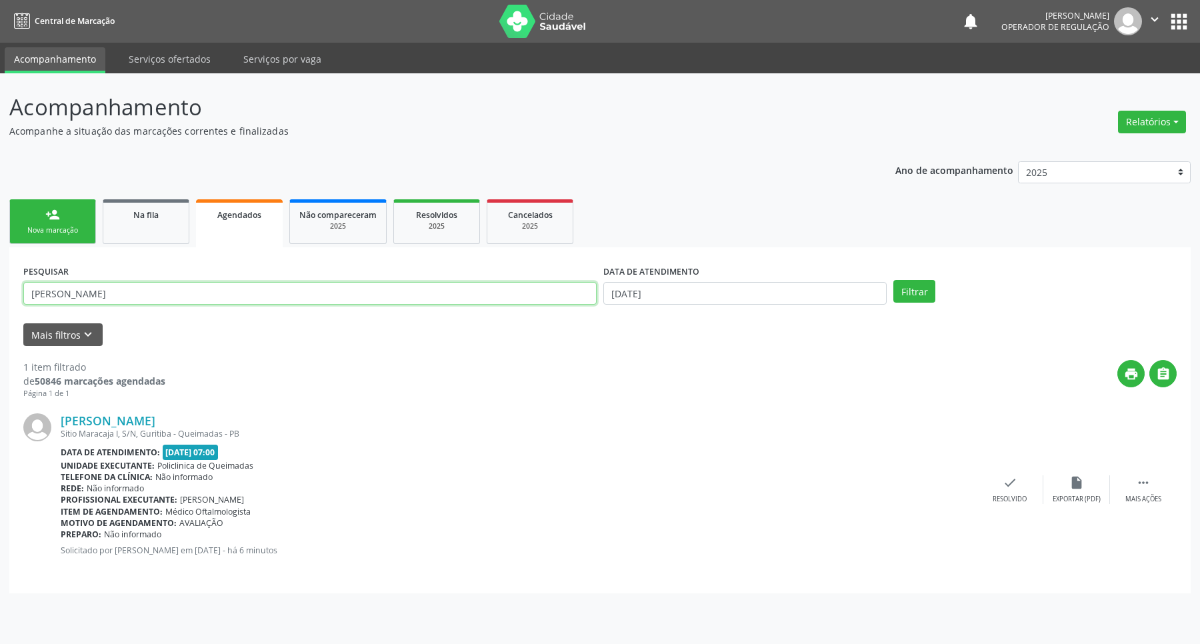
click at [227, 301] on input "JOSEFA" at bounding box center [310, 293] width 574 height 23
type input "BERNADETE"
click at [638, 280] on button "Filtrar" at bounding box center [915, 291] width 42 height 23
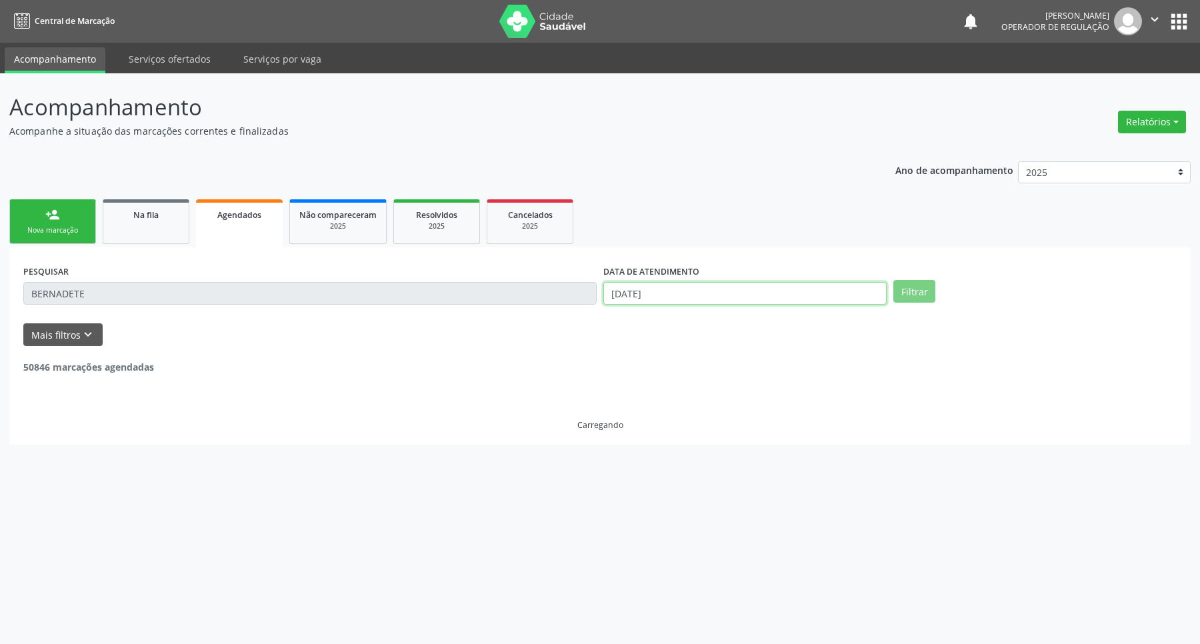
click at [638, 295] on input "27/08/2025" at bounding box center [745, 293] width 283 height 23
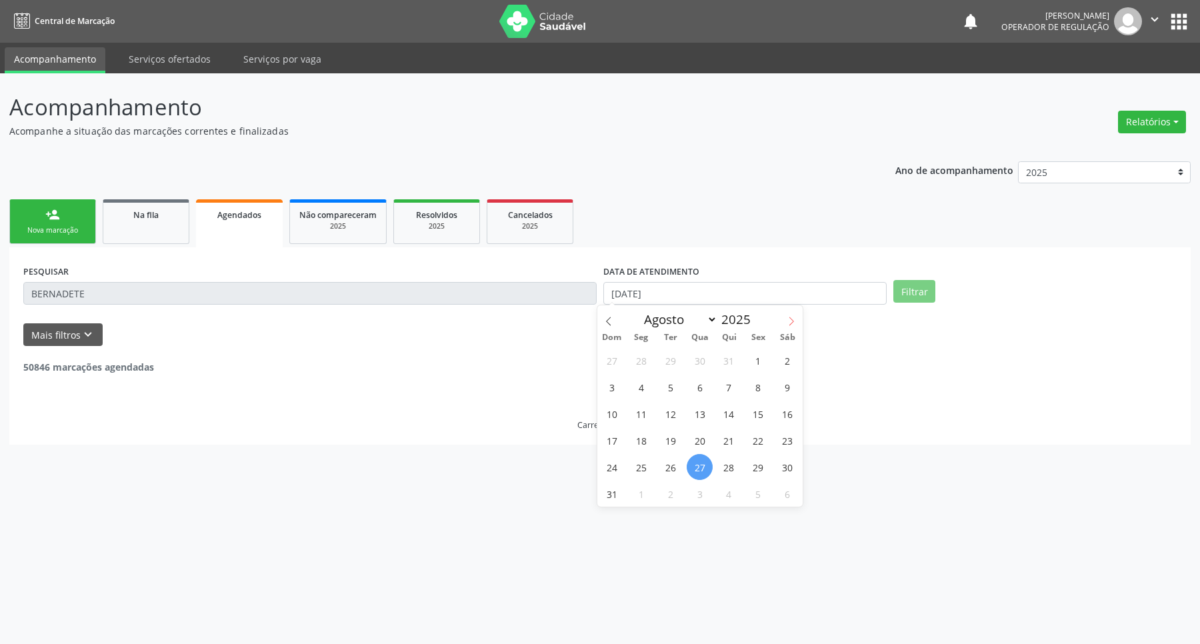
click at [638, 323] on icon at bounding box center [791, 321] width 9 height 9
select select "8"
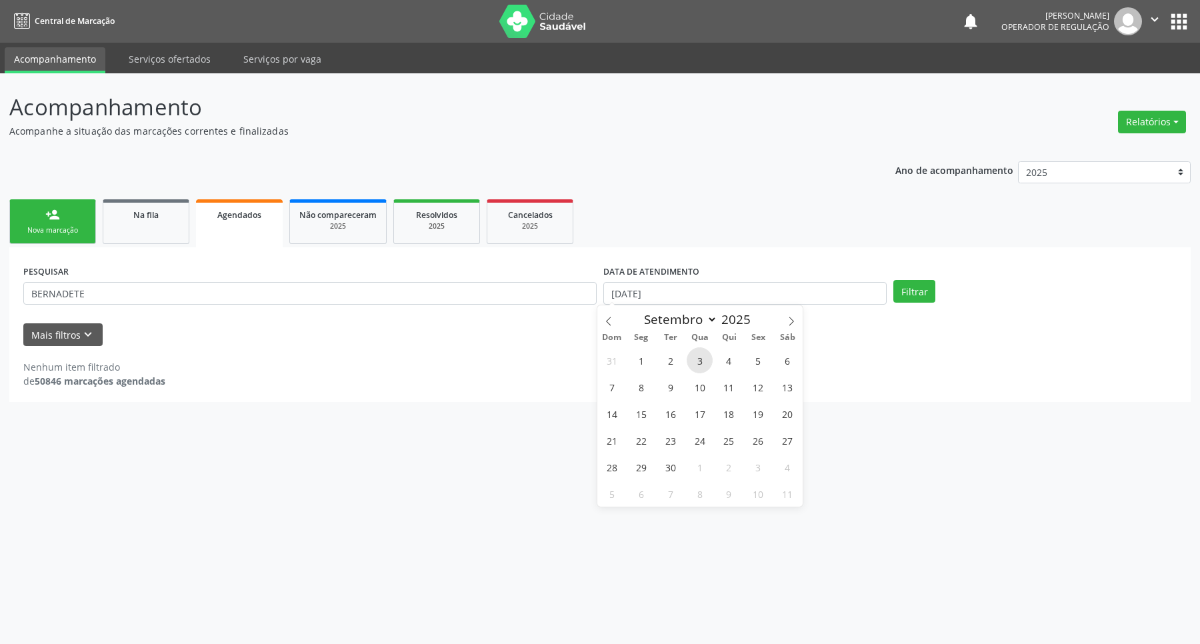
click at [638, 364] on span "3" at bounding box center [700, 360] width 26 height 26
type input "03/09/2025"
click at [638, 364] on span "3" at bounding box center [700, 360] width 26 height 26
click at [638, 293] on button "Filtrar" at bounding box center [915, 291] width 42 height 23
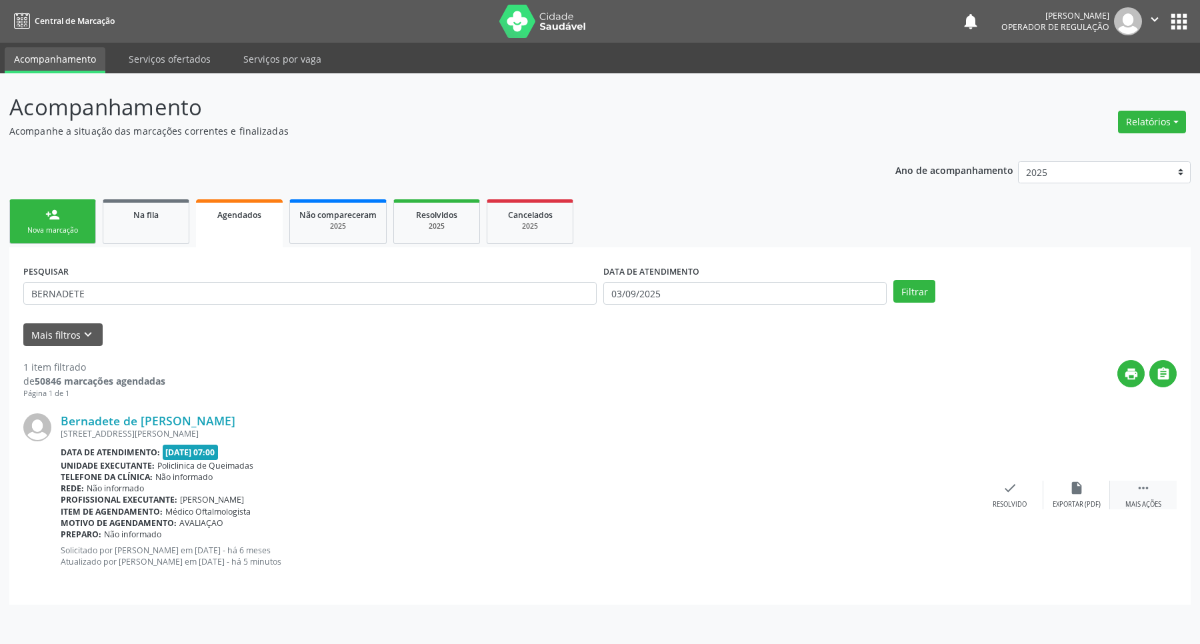
click at [638, 491] on div " Mais ações" at bounding box center [1143, 495] width 67 height 29
click at [638, 493] on div "cancel Cancelar" at bounding box center [943, 495] width 67 height 29
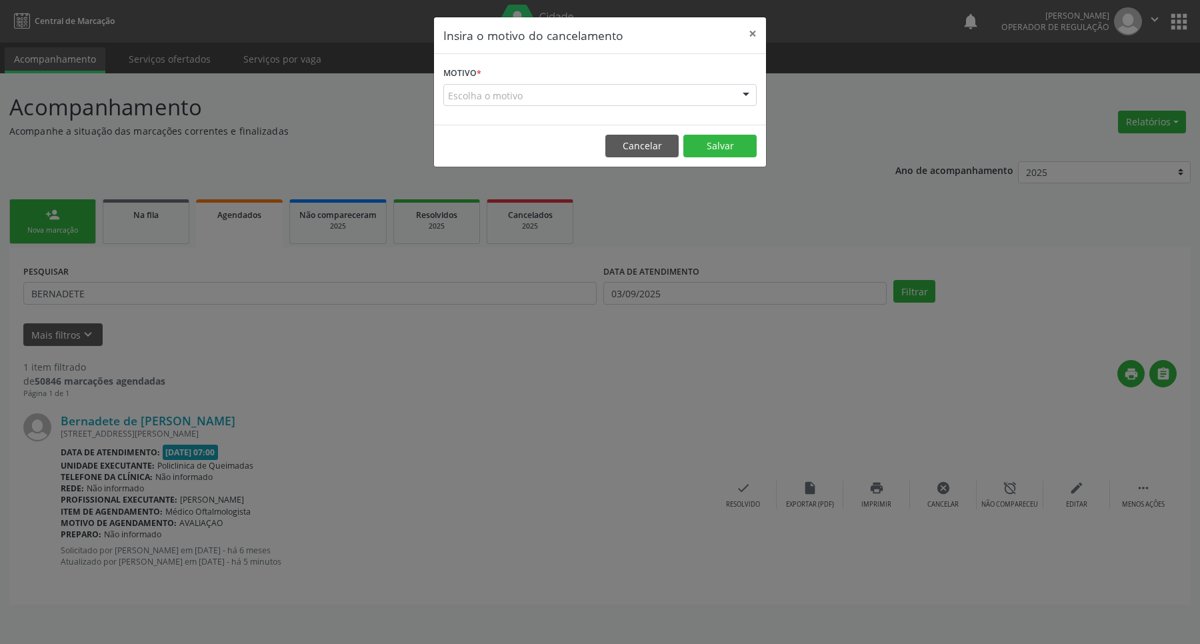
click at [638, 75] on form "Motivo * Escolha o motivo Outro Médico - Participação em eventos (ex: congresso…" at bounding box center [599, 84] width 313 height 43
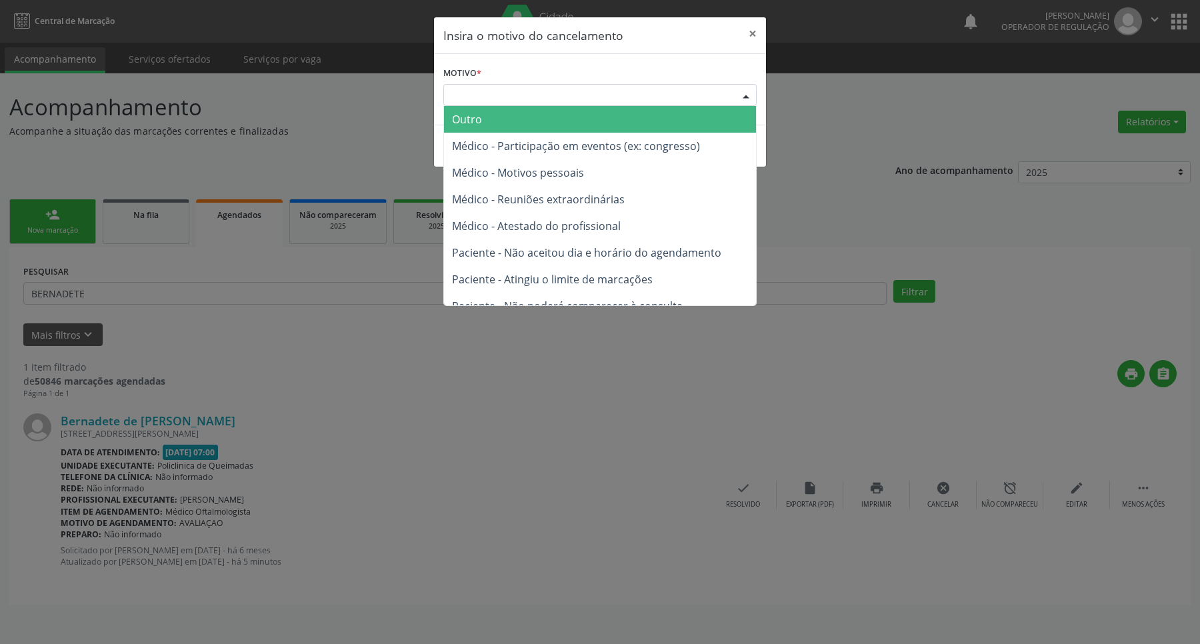
drag, startPoint x: 737, startPoint y: 90, endPoint x: 728, endPoint y: 125, distance: 36.4
click at [638, 91] on div at bounding box center [746, 96] width 20 height 23
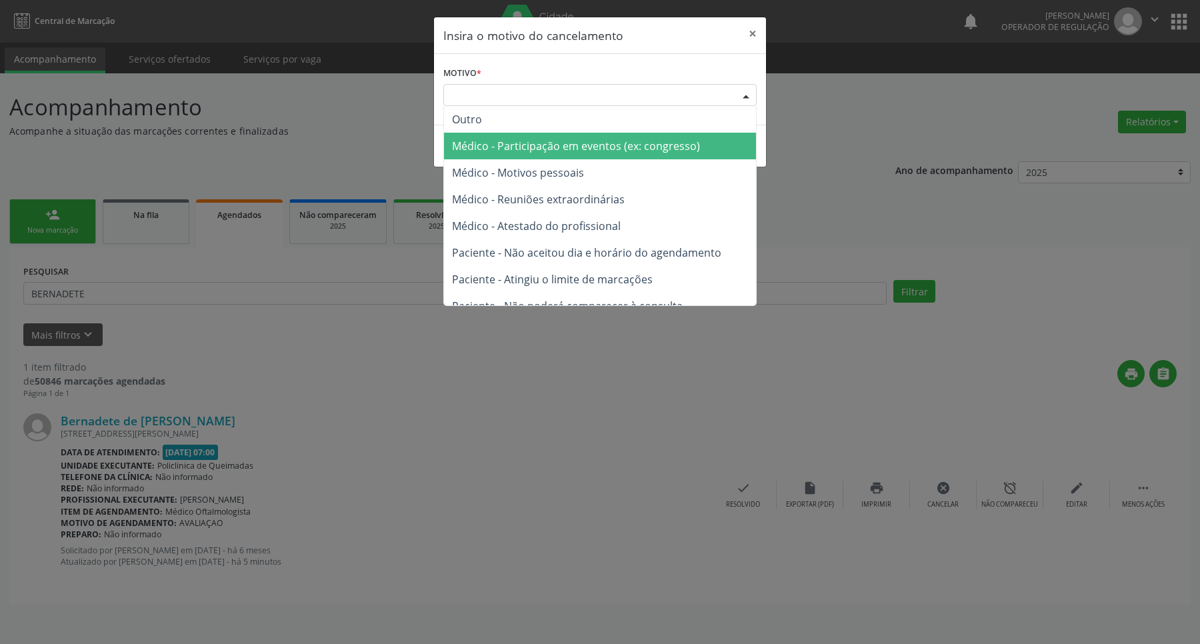
click at [638, 140] on span "Médico - Participação em eventos (ex: congresso)" at bounding box center [600, 146] width 312 height 27
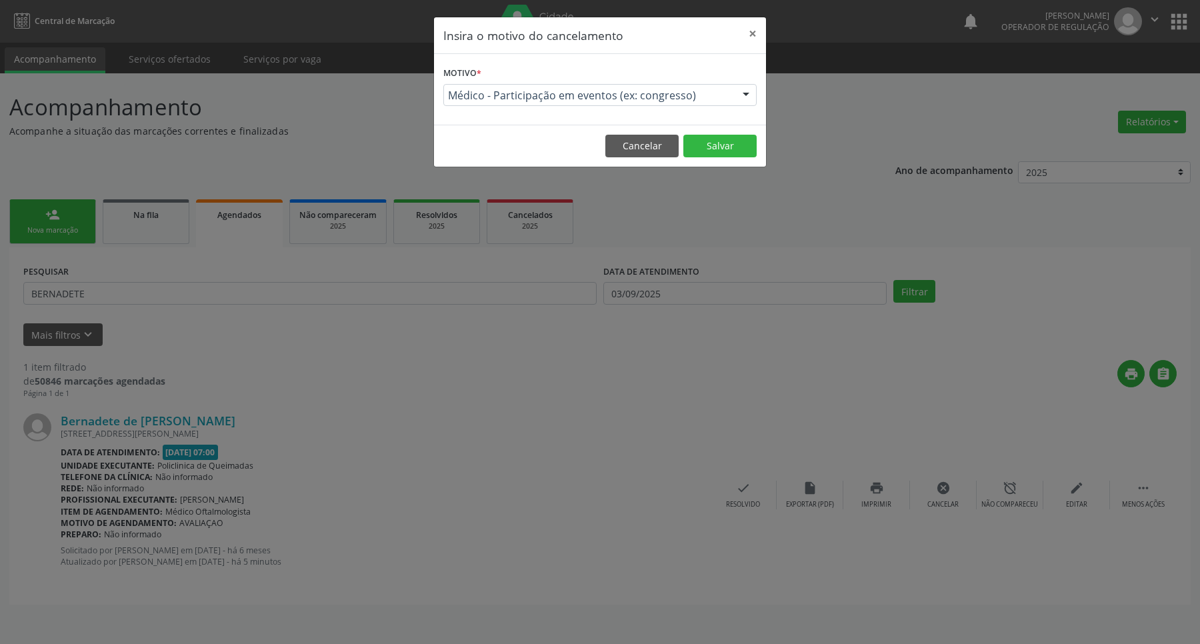
click at [638, 98] on span "Médico - Participação em eventos (ex: congresso)" at bounding box center [588, 95] width 281 height 13
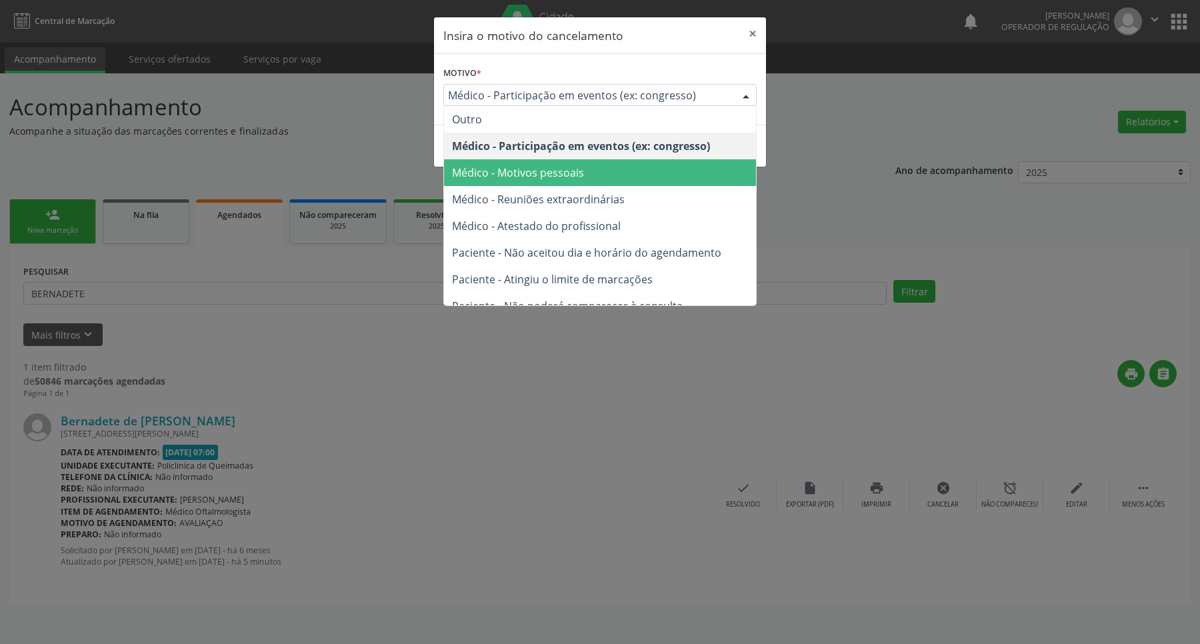
click at [638, 162] on span "Médico - Motivos pessoais" at bounding box center [600, 172] width 312 height 27
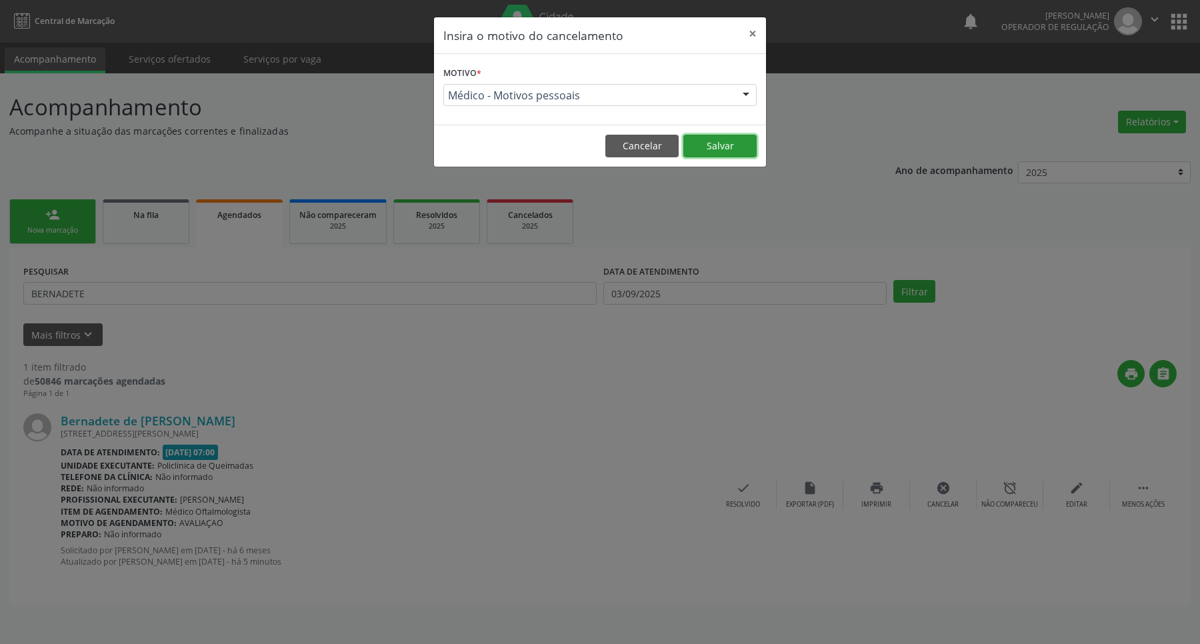
click at [638, 143] on button "Salvar" at bounding box center [720, 146] width 73 height 23
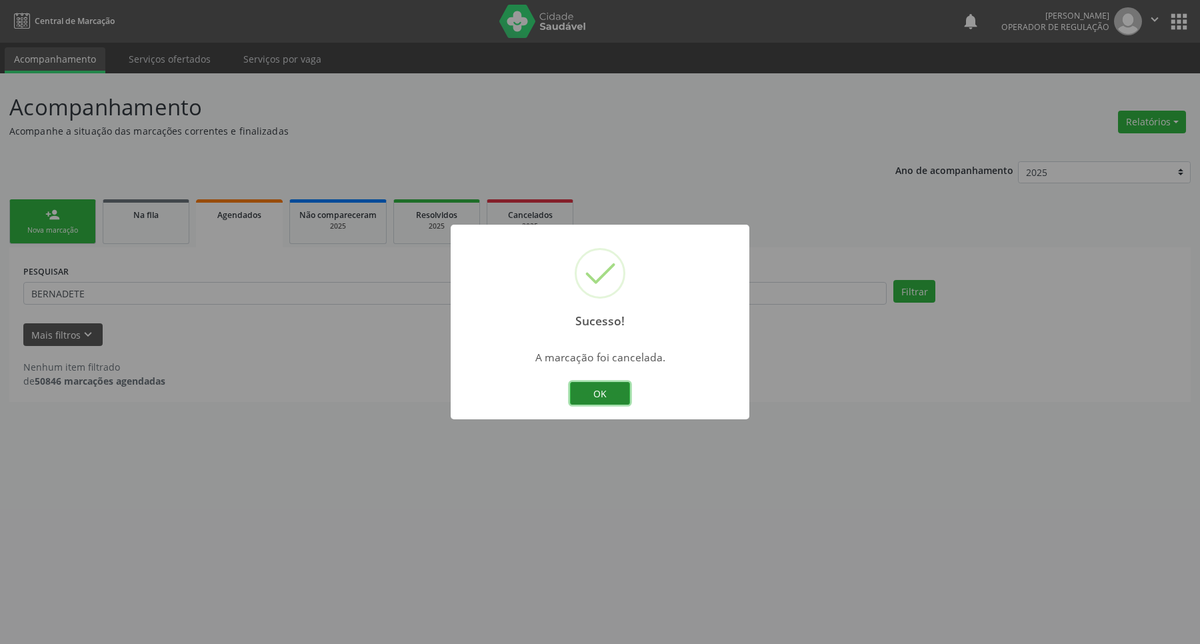
click at [604, 393] on button "OK" at bounding box center [600, 393] width 60 height 23
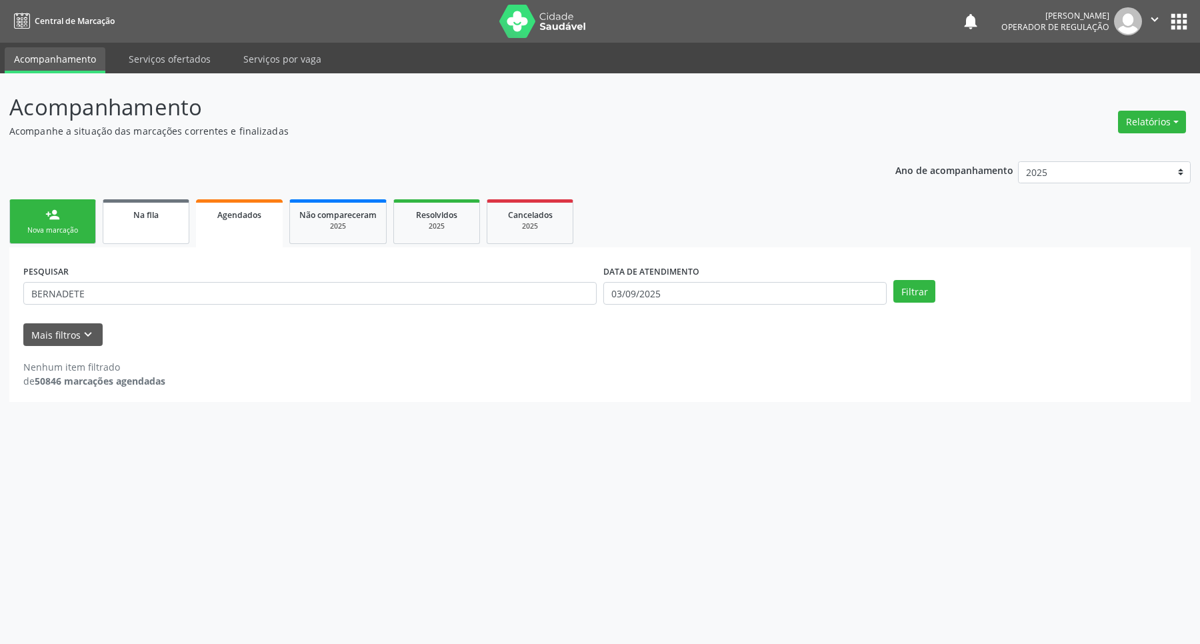
click at [105, 220] on link "Na fila" at bounding box center [146, 221] width 87 height 45
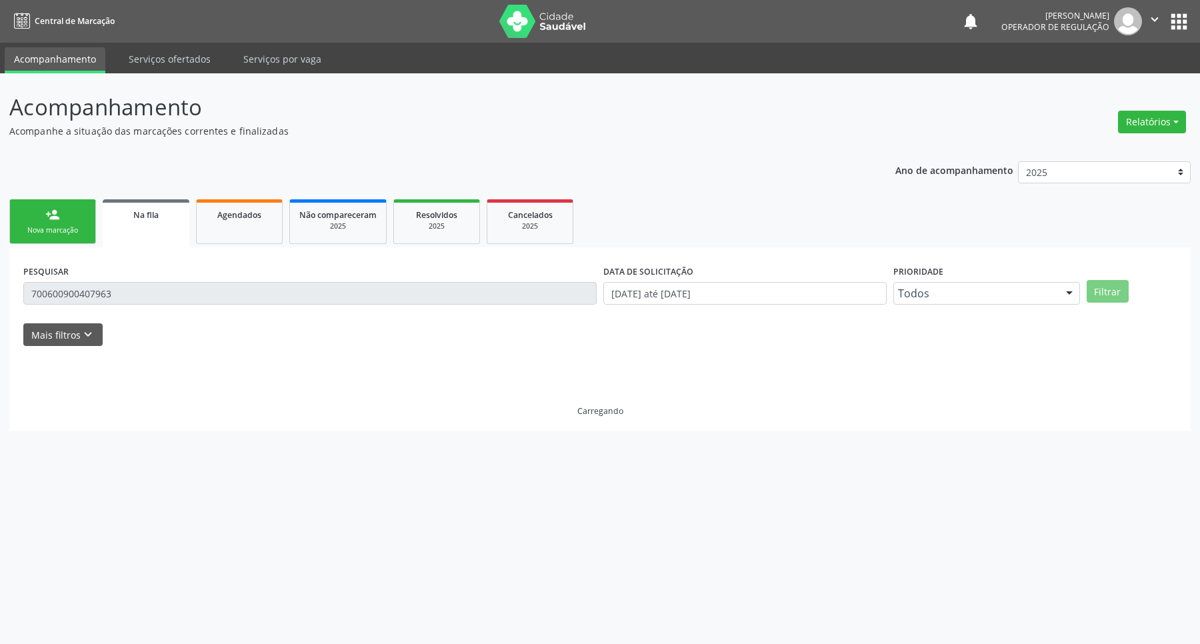
click at [44, 221] on link "person_add Nova marcação" at bounding box center [52, 221] width 87 height 45
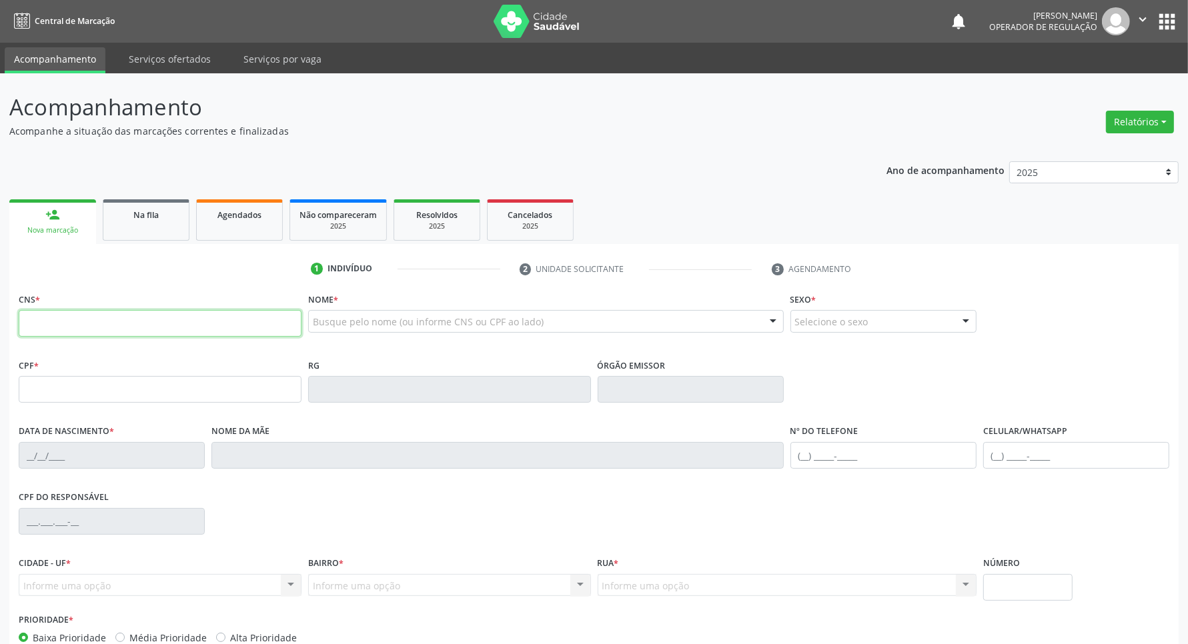
click at [97, 328] on input "text" at bounding box center [160, 323] width 283 height 27
type input "703 2036 6020 1593"
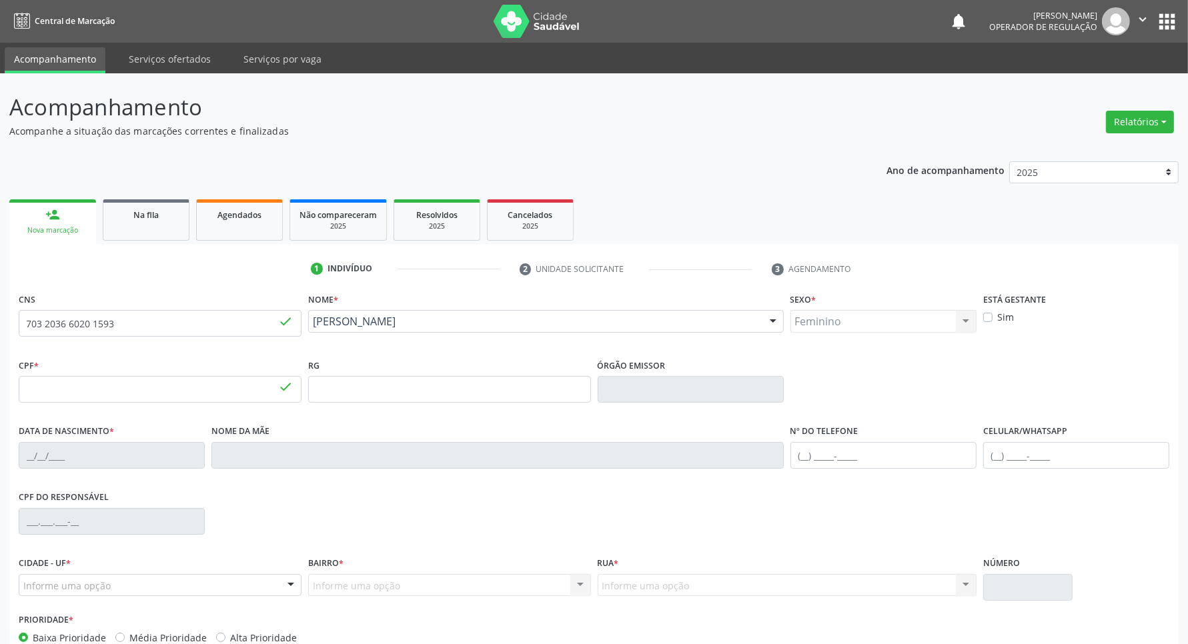
type input "053.240.184-06"
type input "24/07/1970"
type input "Joselita Andrade de Oliveira"
type input "(83) 99156-5415"
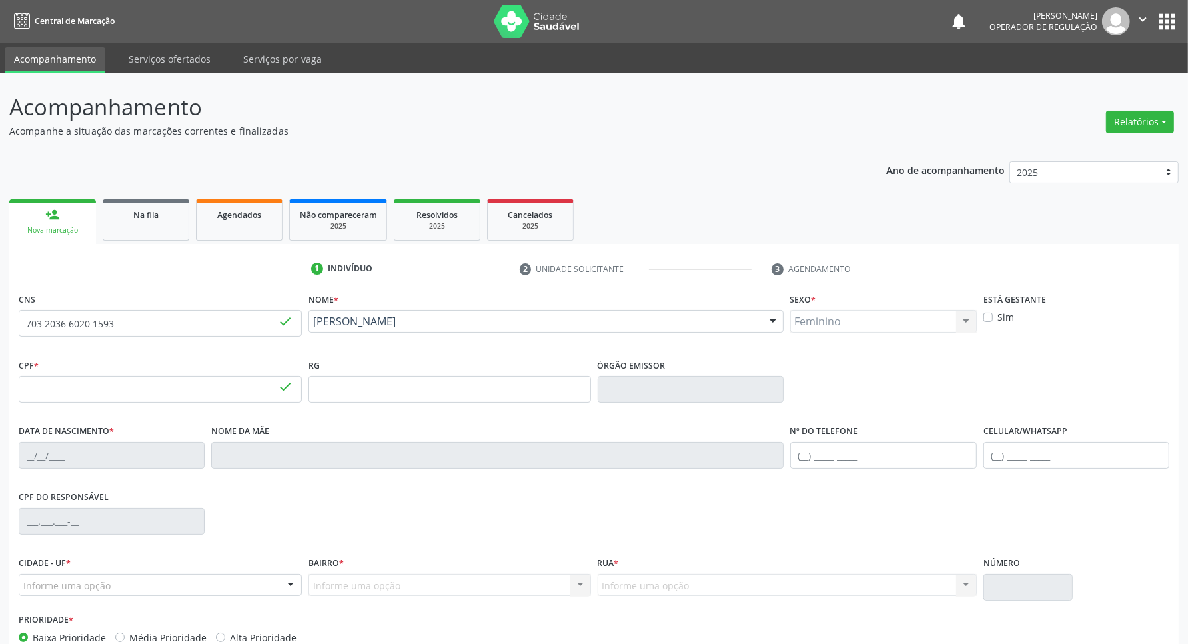
type input "8"
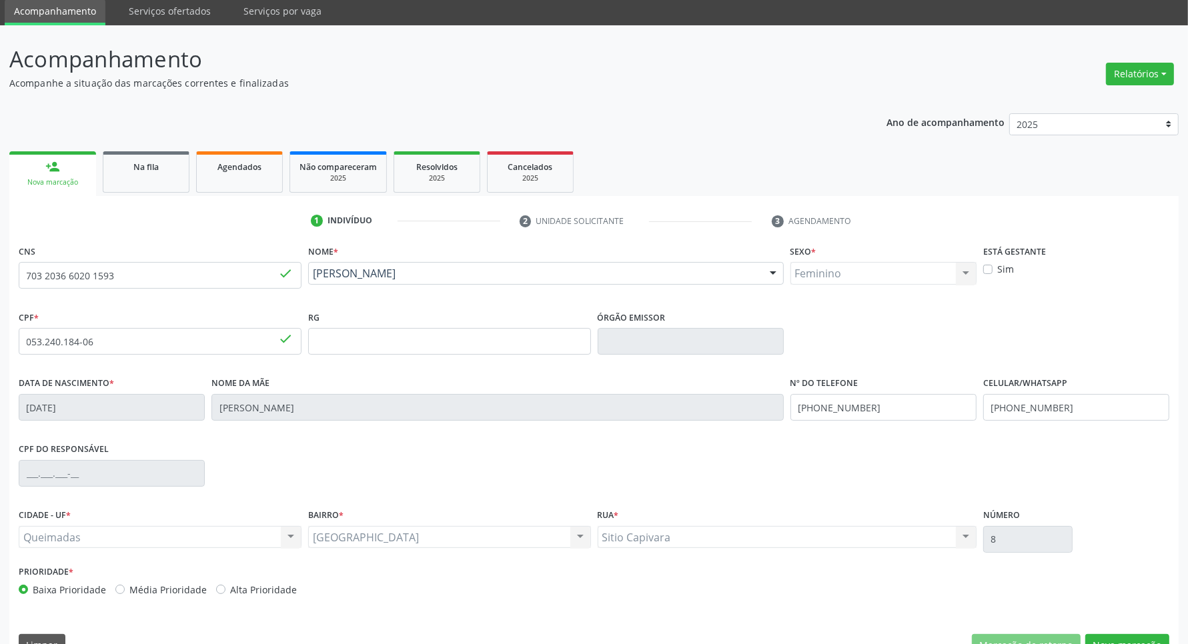
scroll to position [79, 0]
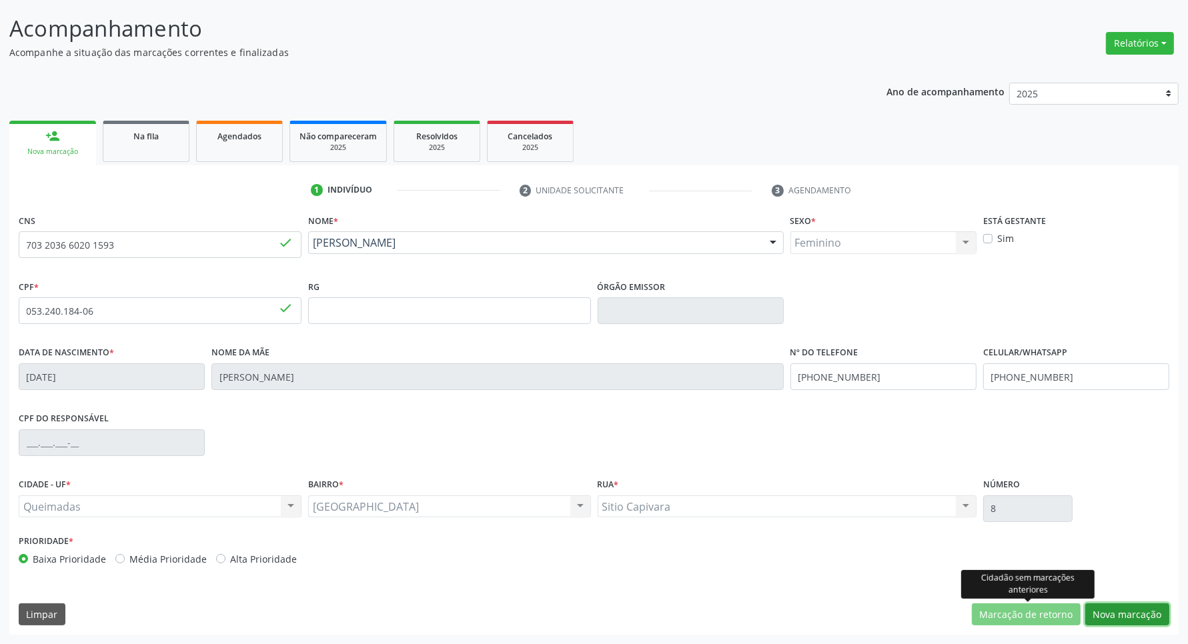
drag, startPoint x: 1120, startPoint y: 609, endPoint x: 460, endPoint y: 405, distance: 691.0
click at [638, 607] on button "Nova marcação" at bounding box center [1127, 615] width 84 height 23
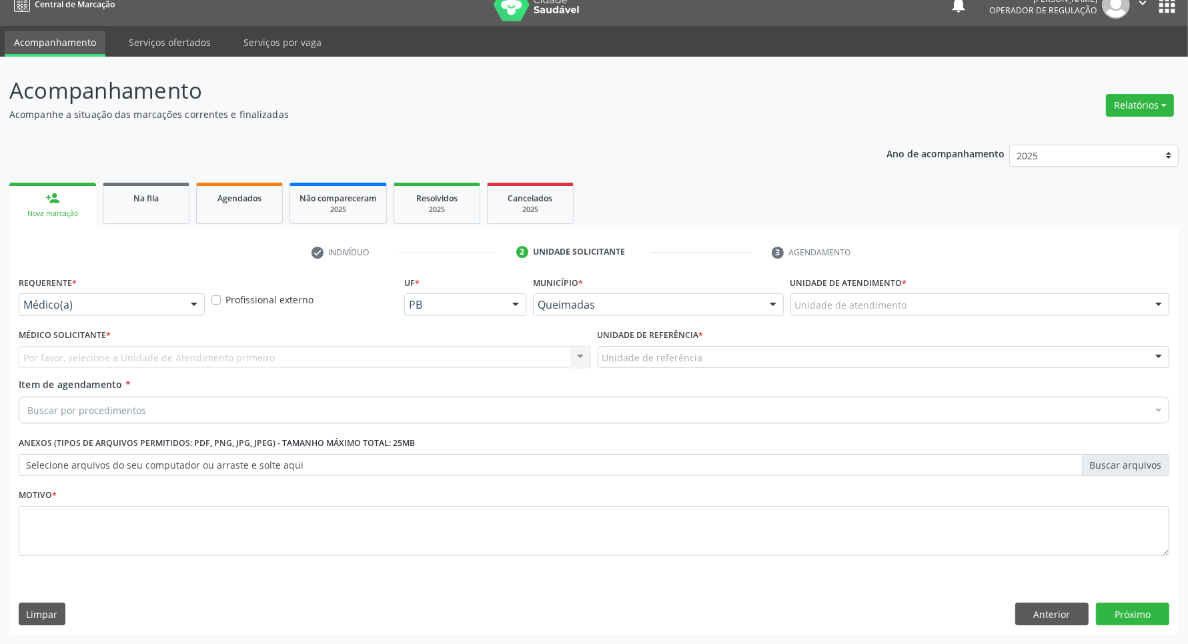
scroll to position [17, 0]
click at [111, 315] on div "Médico(a) Médico(a) Enfermeiro(a) Paciente Nenhum resultado encontrado para: " …" at bounding box center [112, 304] width 186 height 23
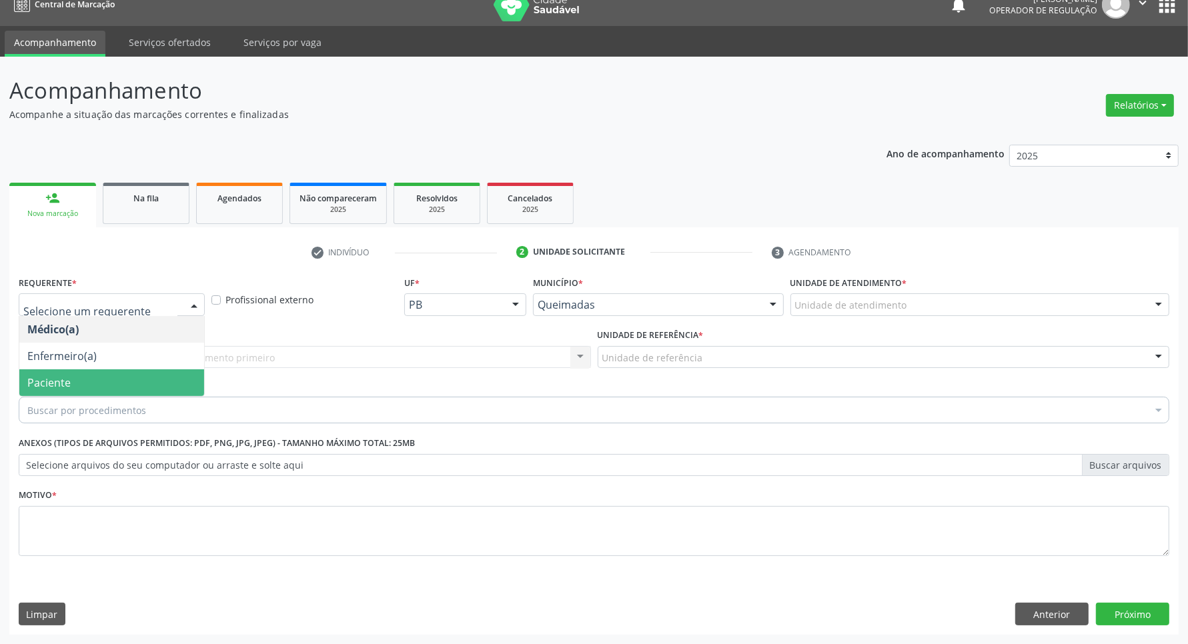
drag, startPoint x: 47, startPoint y: 387, endPoint x: 125, endPoint y: 348, distance: 86.5
click at [47, 385] on span "Paciente" at bounding box center [48, 382] width 43 height 15
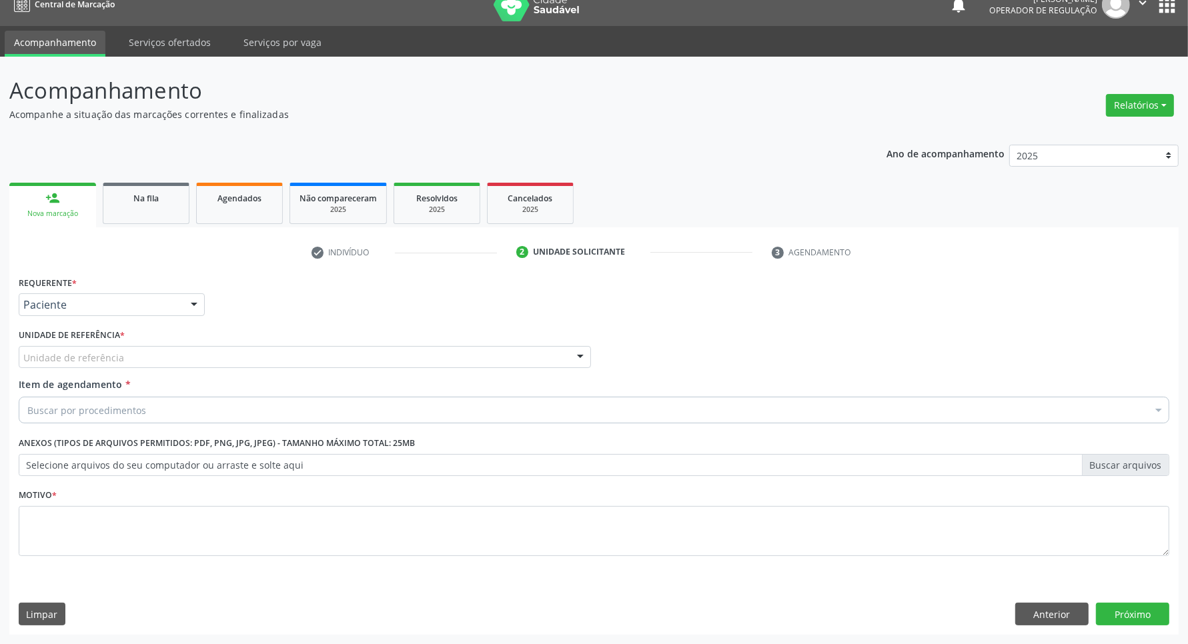
click at [125, 348] on div "Unidade de referência" at bounding box center [305, 357] width 572 height 23
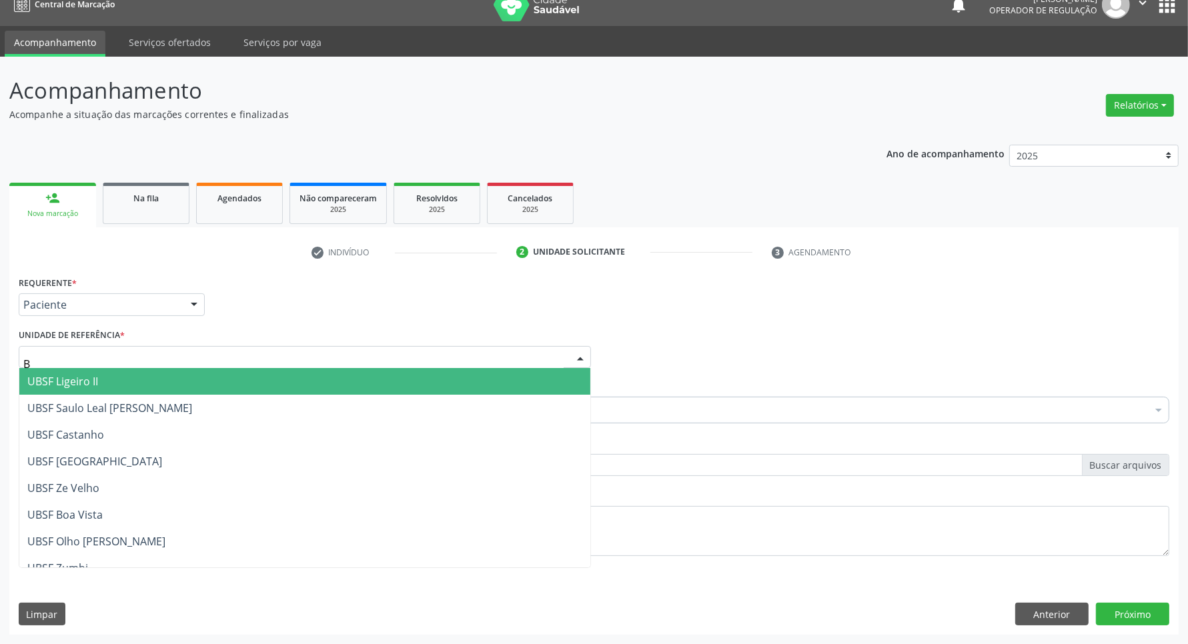
type input "BA"
click at [124, 378] on span "UBSF [GEOGRAPHIC_DATA]" at bounding box center [304, 381] width 571 height 27
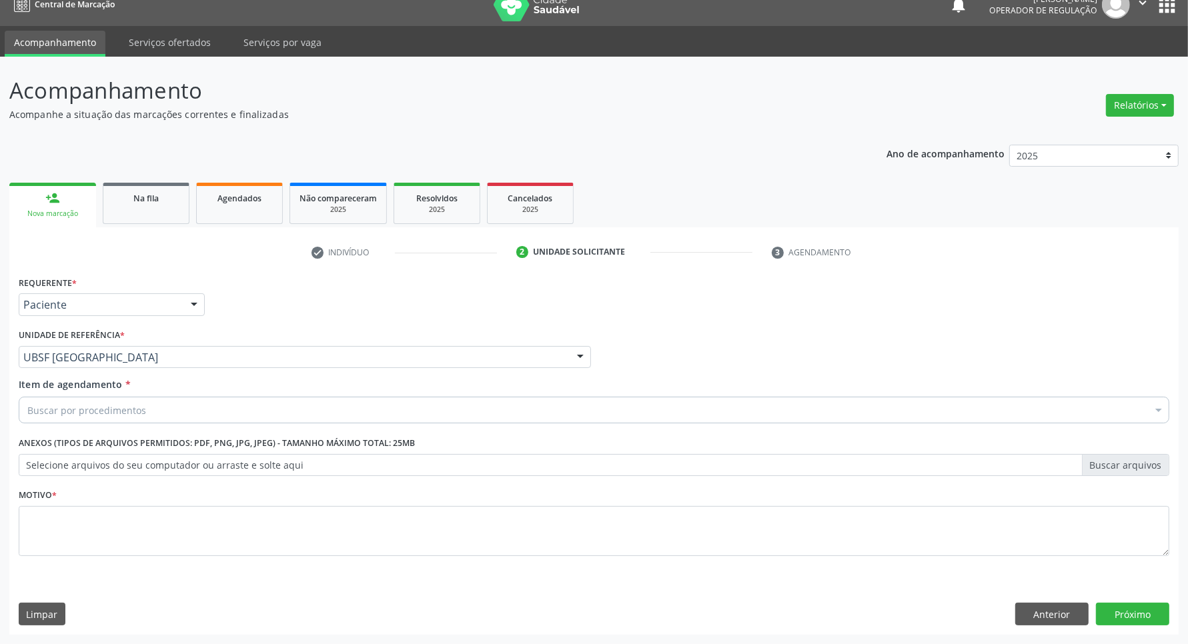
click at [281, 409] on div "Buscar por procedimentos" at bounding box center [594, 410] width 1150 height 27
paste input "OFTALMOLOGISTA"
type input "OFTALMOLOGISTA"
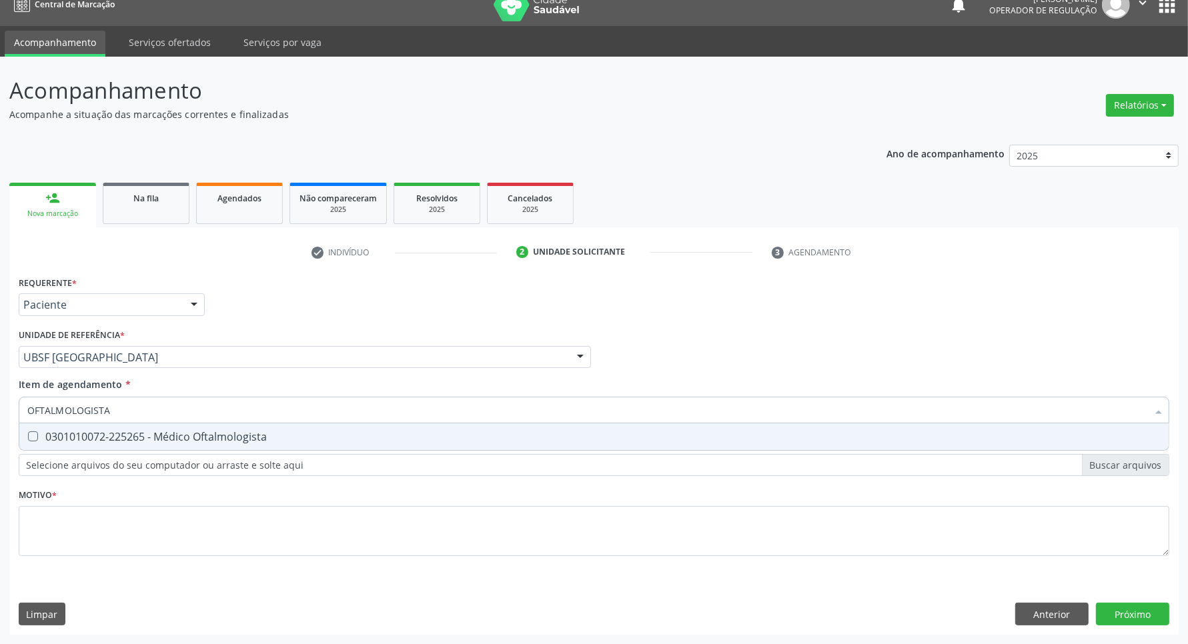
click at [127, 425] on span "0301010072-225265 - Médico Oftalmologista" at bounding box center [593, 436] width 1149 height 27
checkbox Oftalmologista "true"
click at [135, 514] on div "Requerente * Paciente Médico(a) Enfermeiro(a) Paciente Nenhum resultado encontr…" at bounding box center [594, 424] width 1150 height 302
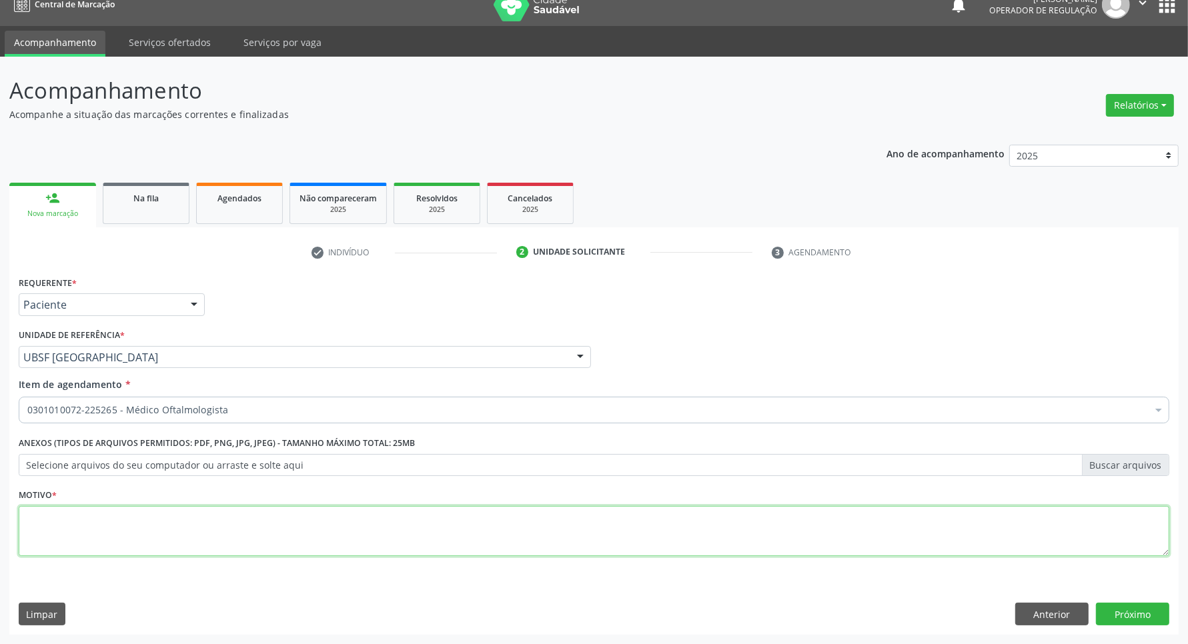
click at [128, 528] on textarea at bounding box center [594, 531] width 1150 height 51
type textarea "A"
type textarea "ERRO REFRATIVO"
click button "Próximo" at bounding box center [1132, 614] width 73 height 23
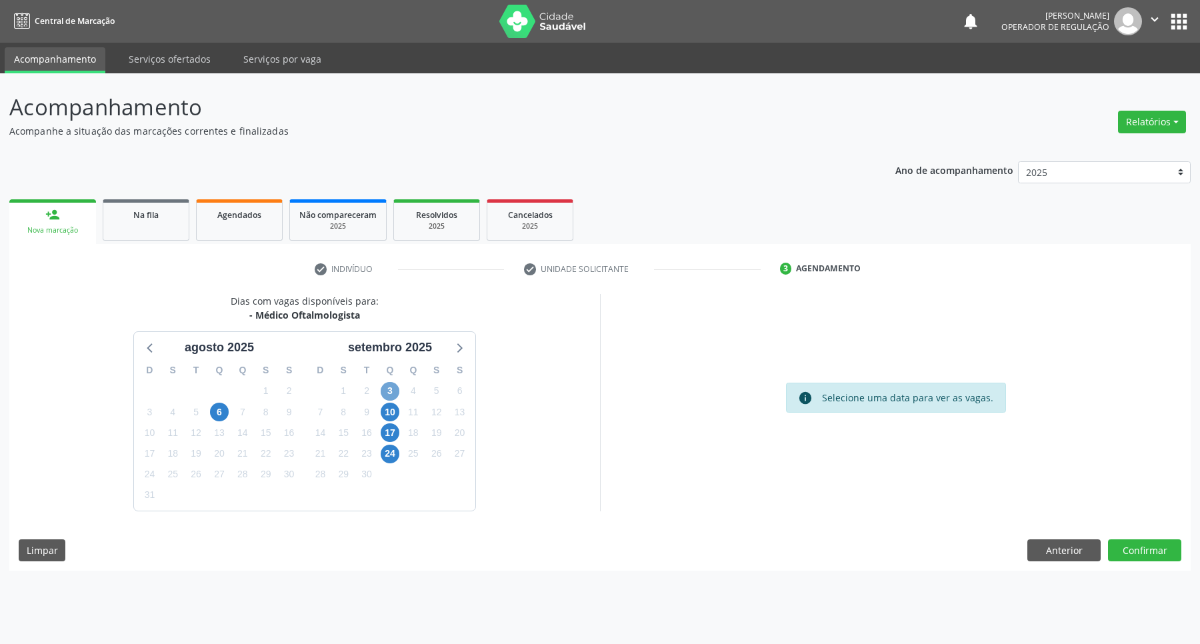
click at [387, 393] on span "3" at bounding box center [390, 391] width 19 height 19
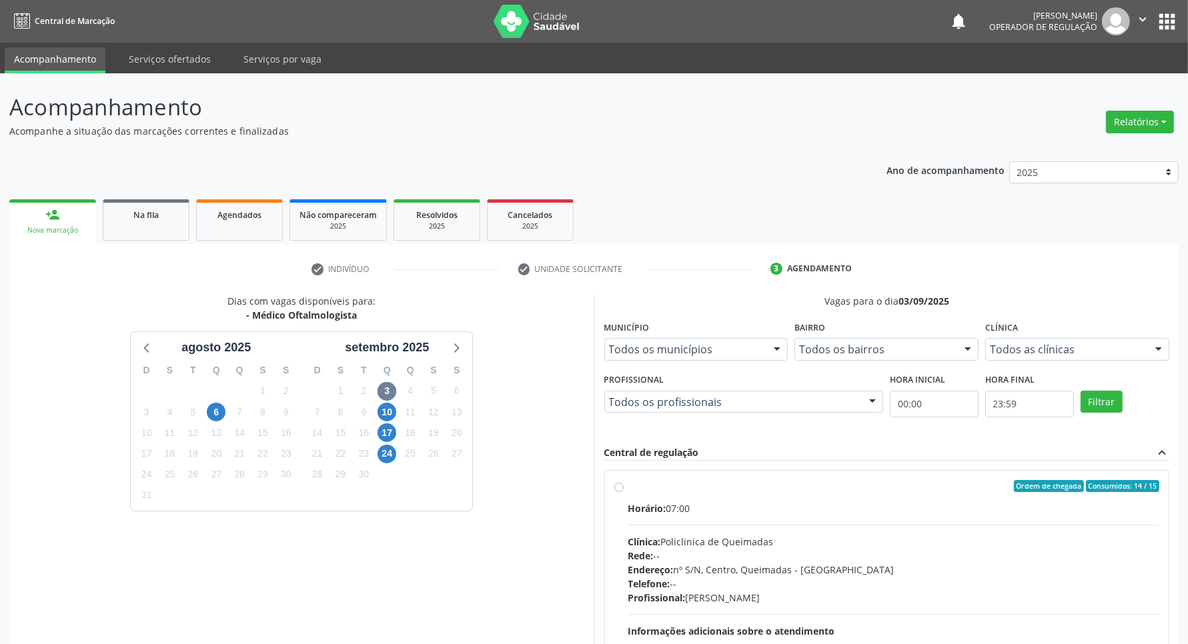
drag, startPoint x: 917, startPoint y: 517, endPoint x: 635, endPoint y: 522, distance: 282.1
click at [638, 517] on div "Horário: 07:00 Clínica: Policlinica de Queimadas Rede: -- Endereço: nº S/N, Cen…" at bounding box center [894, 593] width 532 height 183
click at [624, 492] on input "Ordem de chegada Consumidos: 14 / 15 Horário: 07:00 Clínica: Policlinica de Que…" at bounding box center [618, 486] width 9 height 12
radio input "true"
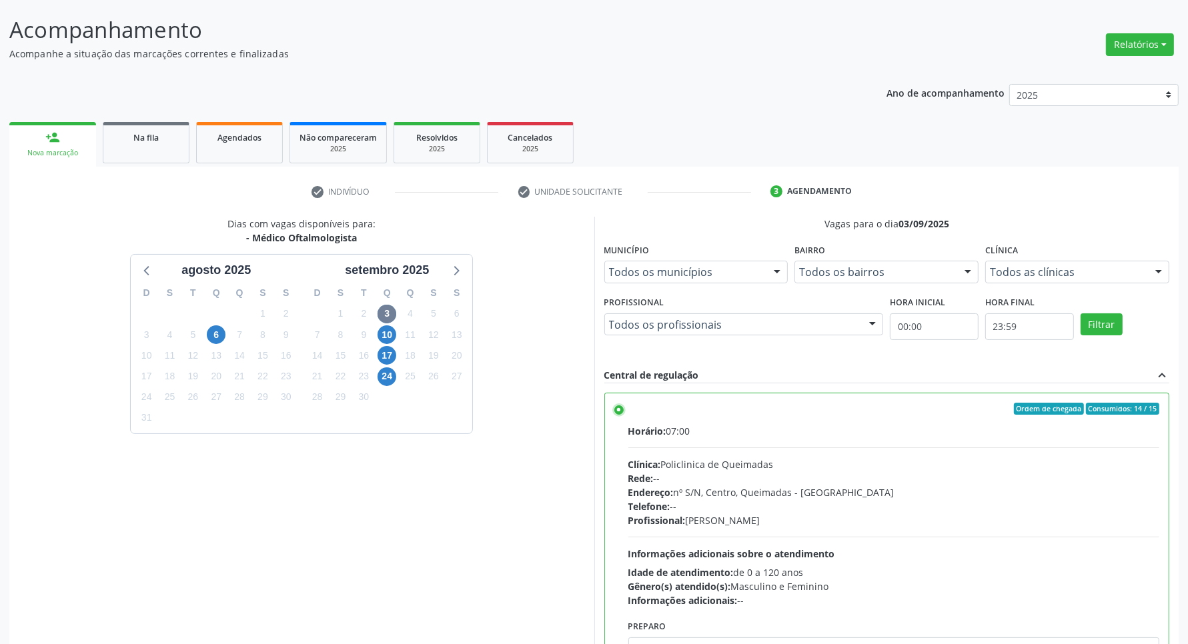
scroll to position [152, 0]
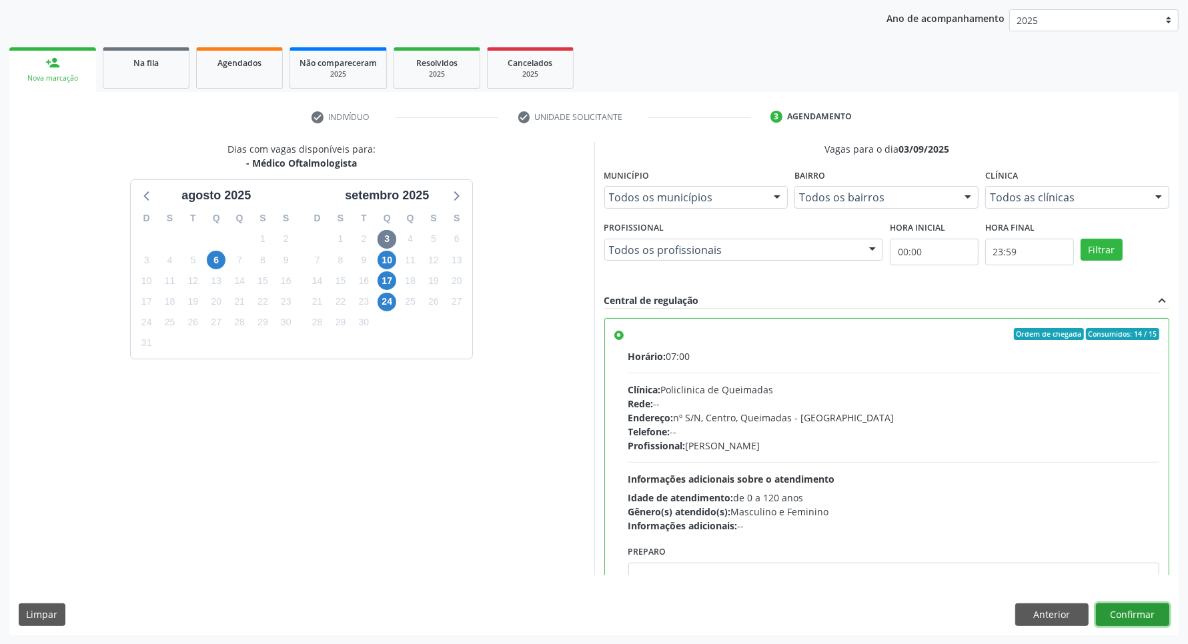
click at [638, 605] on button "Confirmar" at bounding box center [1132, 615] width 73 height 23
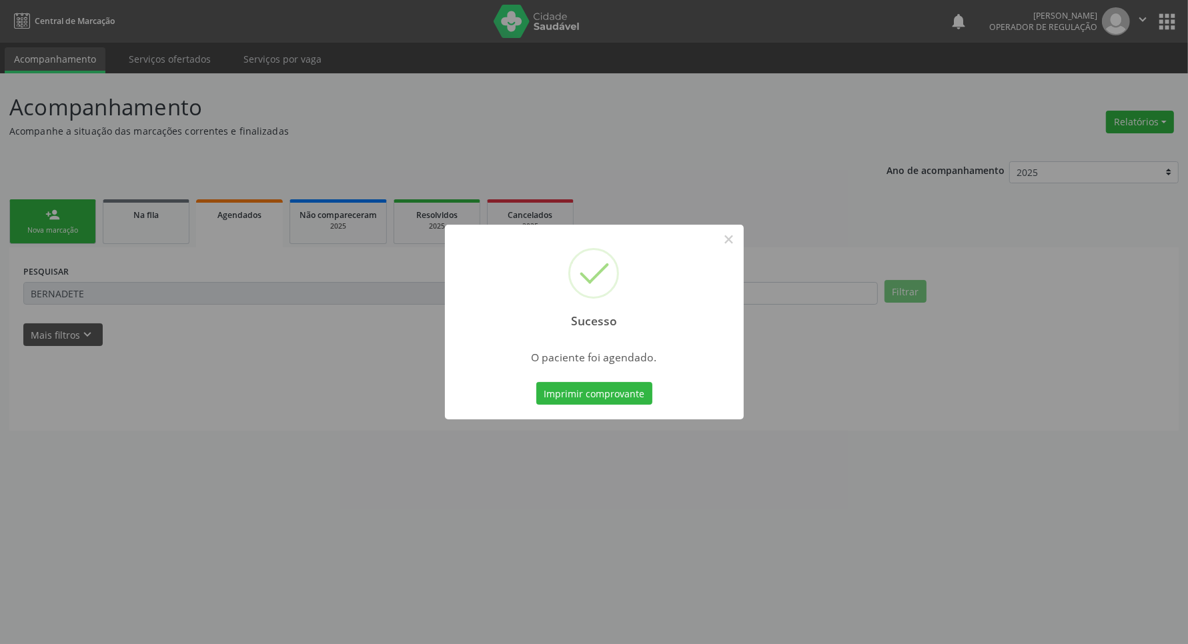
scroll to position [0, 0]
click at [542, 382] on button "Imprimir comprovante" at bounding box center [600, 393] width 116 height 23
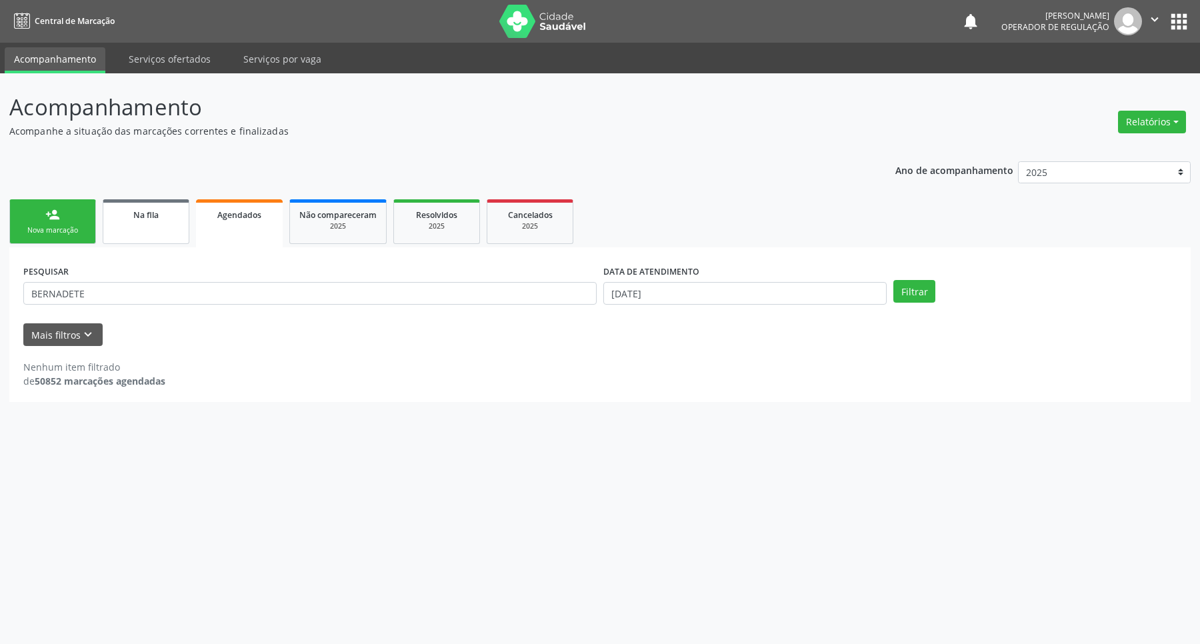
click at [161, 230] on link "Na fila" at bounding box center [146, 221] width 87 height 45
drag, startPoint x: 138, startPoint y: 310, endPoint x: 122, endPoint y: 291, distance: 24.6
click at [131, 303] on div "PESQUISAR 700600900407963" at bounding box center [310, 287] width 580 height 52
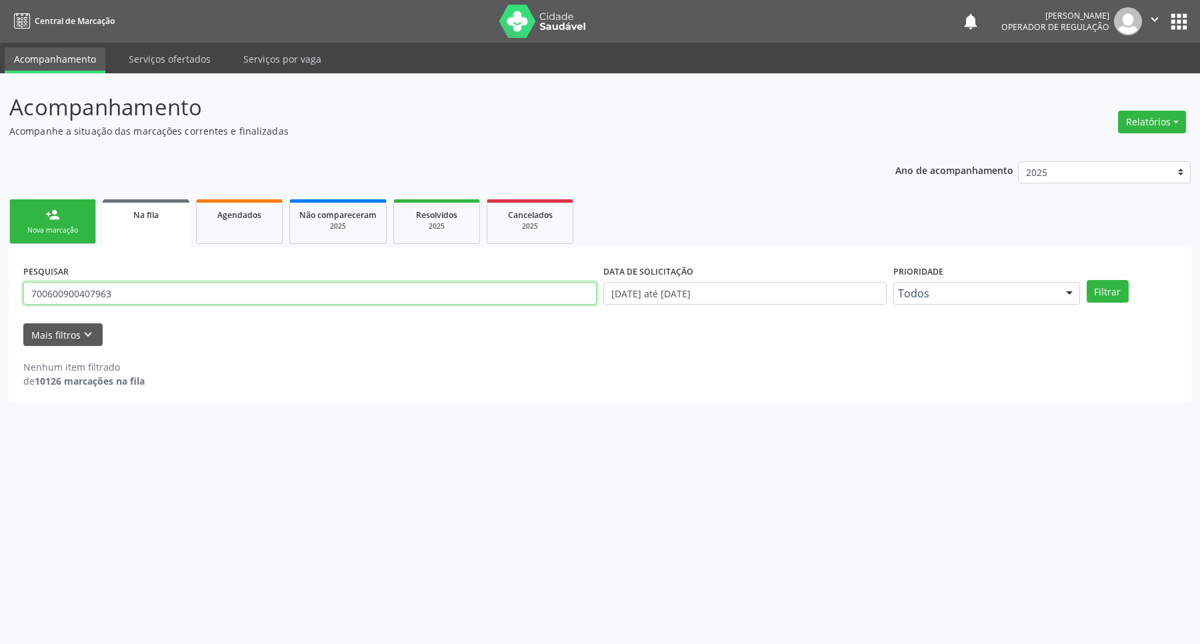
click at [121, 291] on input "700600900407963" at bounding box center [310, 293] width 574 height 23
type input "SOFIA PREZALINA"
click at [638, 280] on button "Filtrar" at bounding box center [1108, 291] width 42 height 23
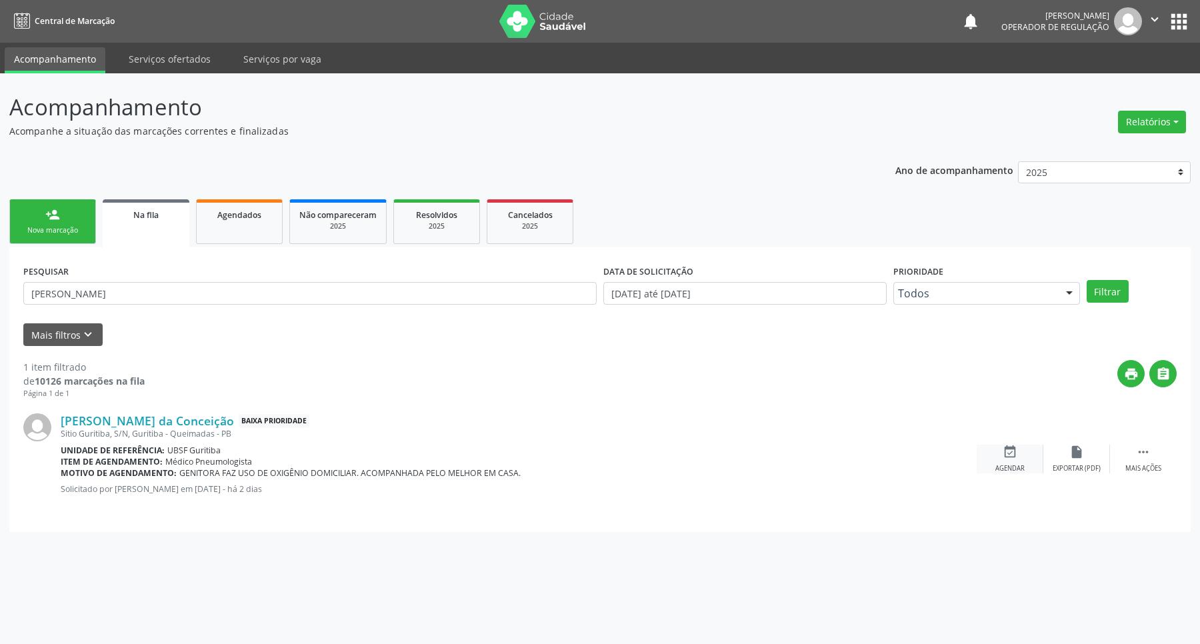
click at [638, 445] on icon "event_available" at bounding box center [1010, 452] width 15 height 15
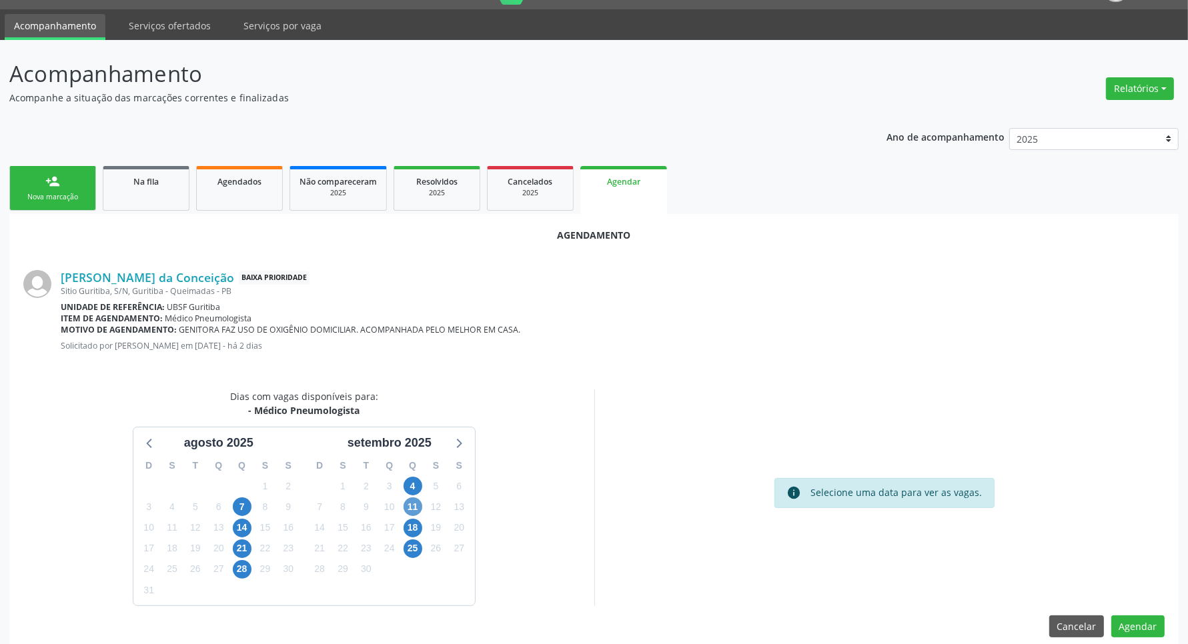
scroll to position [51, 0]
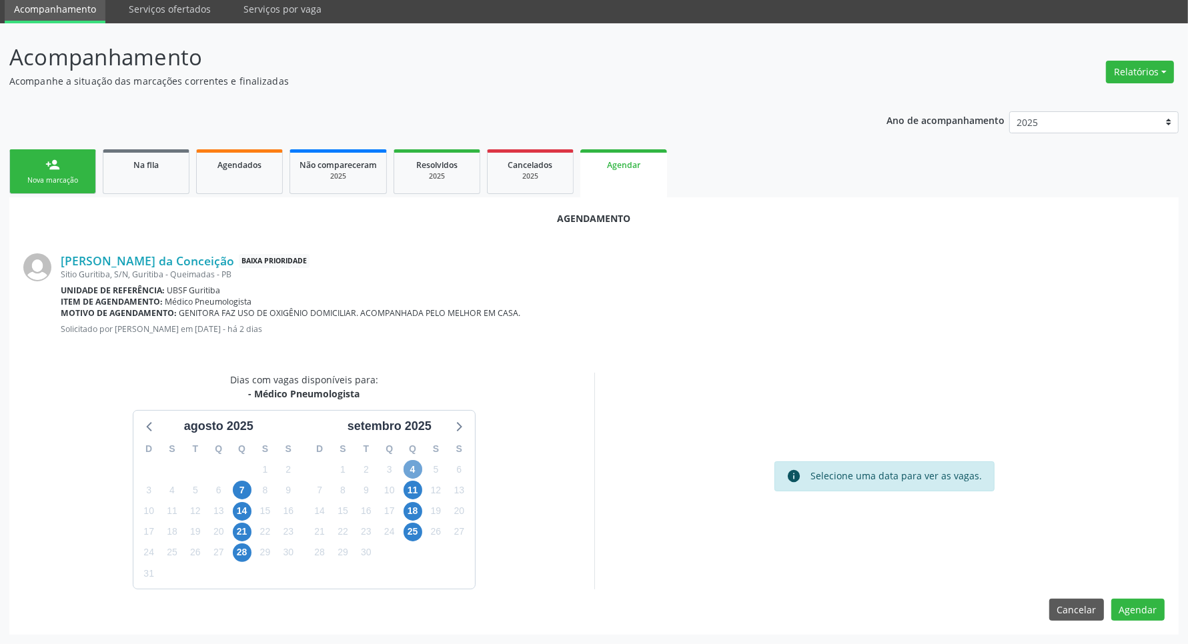
click at [414, 470] on span "4" at bounding box center [412, 469] width 19 height 19
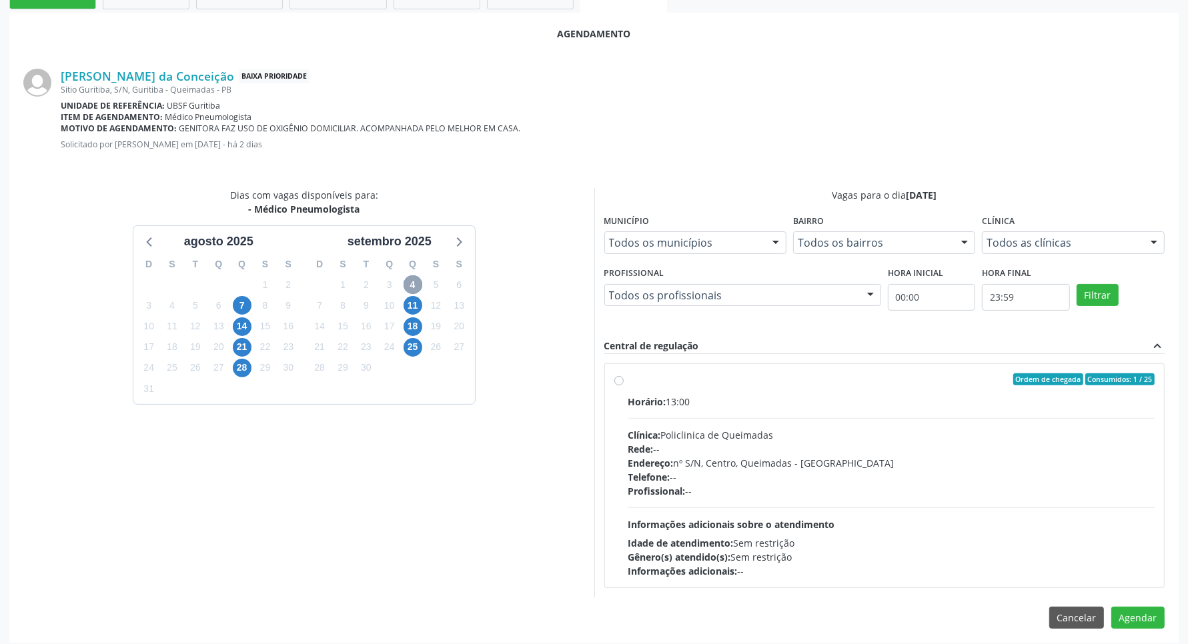
scroll to position [243, 0]
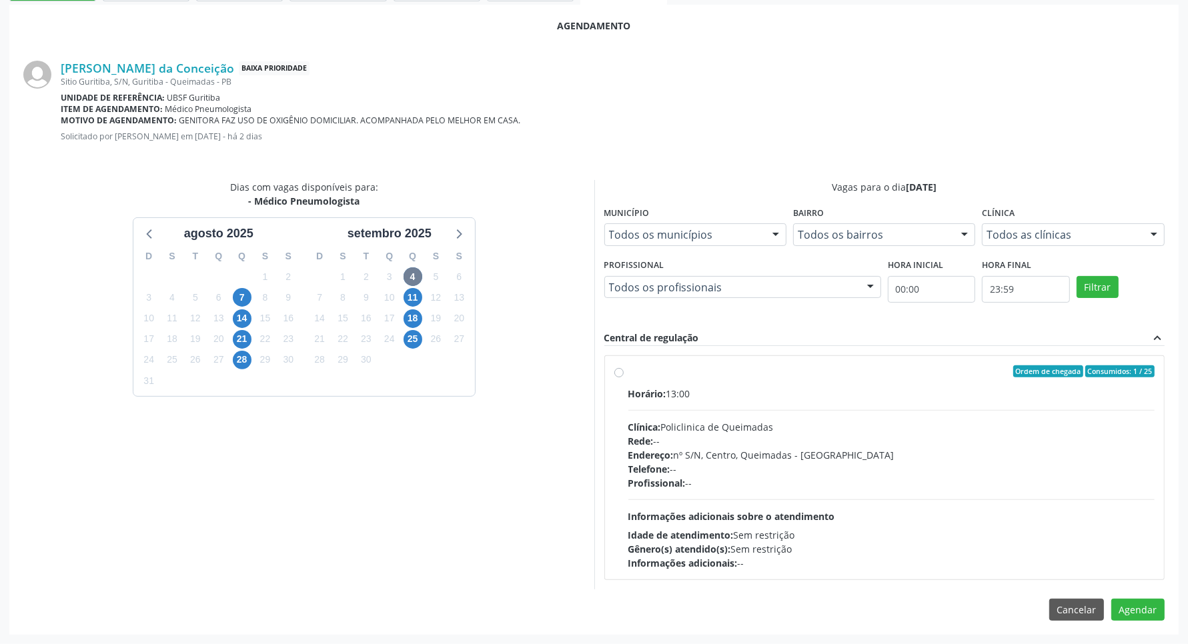
click at [638, 463] on span "Telefone:" at bounding box center [649, 469] width 42 height 13
click at [624, 377] on input "Ordem de chegada Consumidos: 1 / 25 Horário: 13:00 Clínica: Policlinica de Quei…" at bounding box center [618, 371] width 9 height 12
radio input "true"
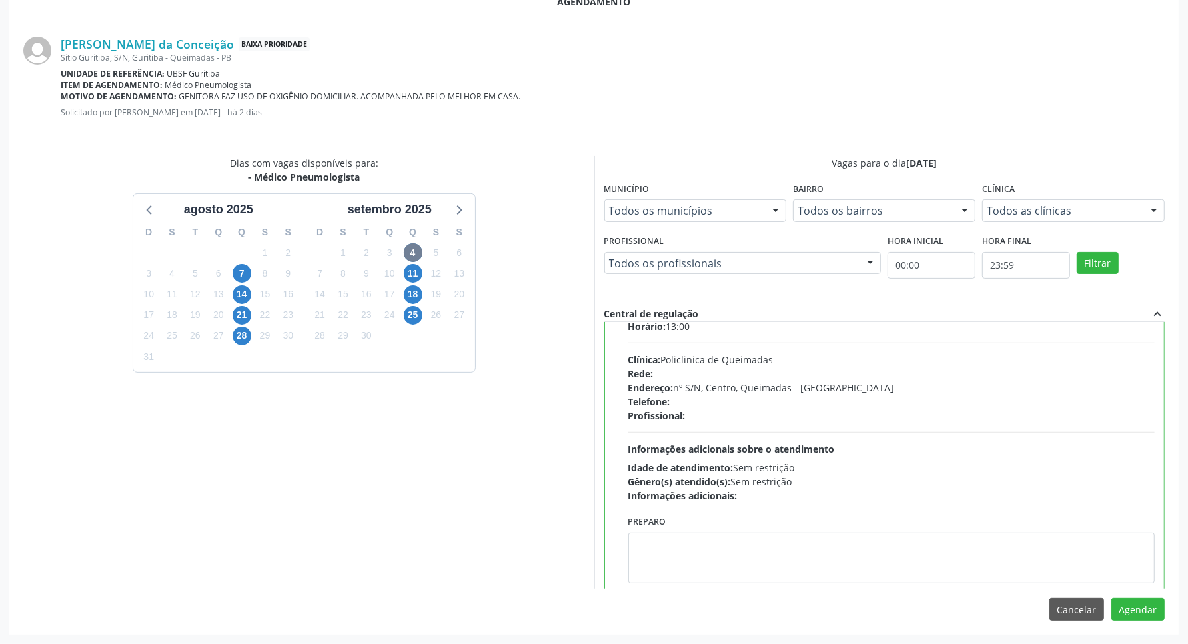
scroll to position [67, 0]
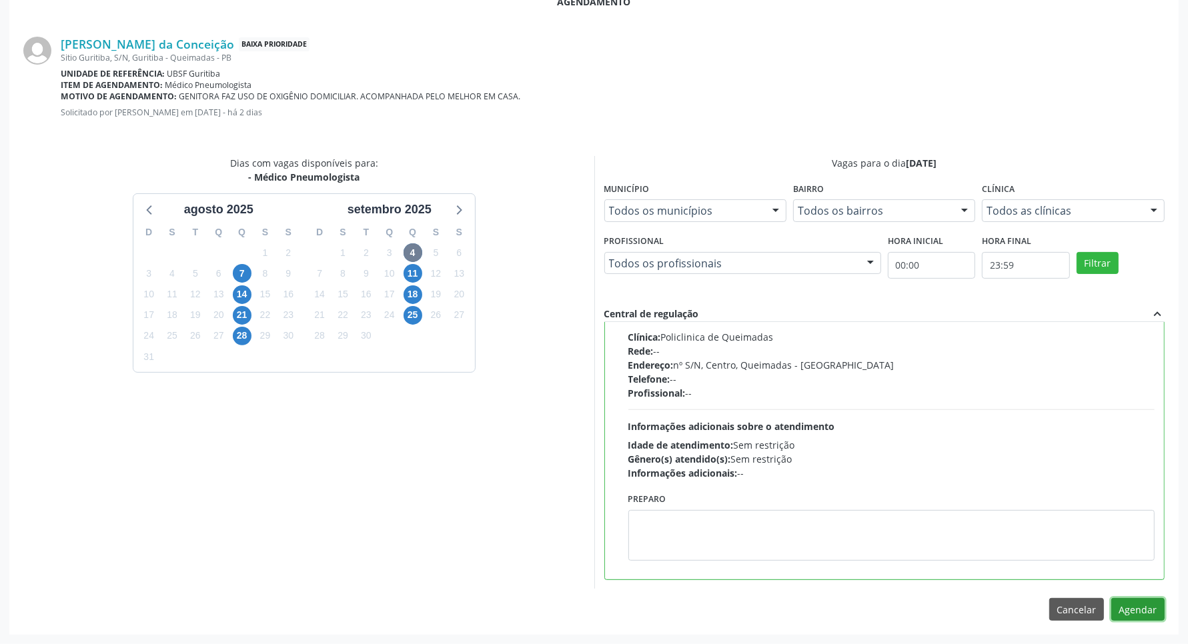
click at [638, 602] on button "Agendar" at bounding box center [1137, 609] width 53 height 23
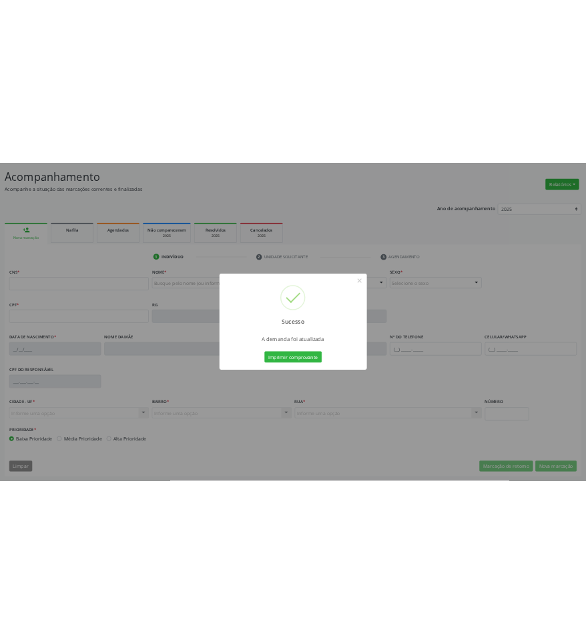
scroll to position [79, 0]
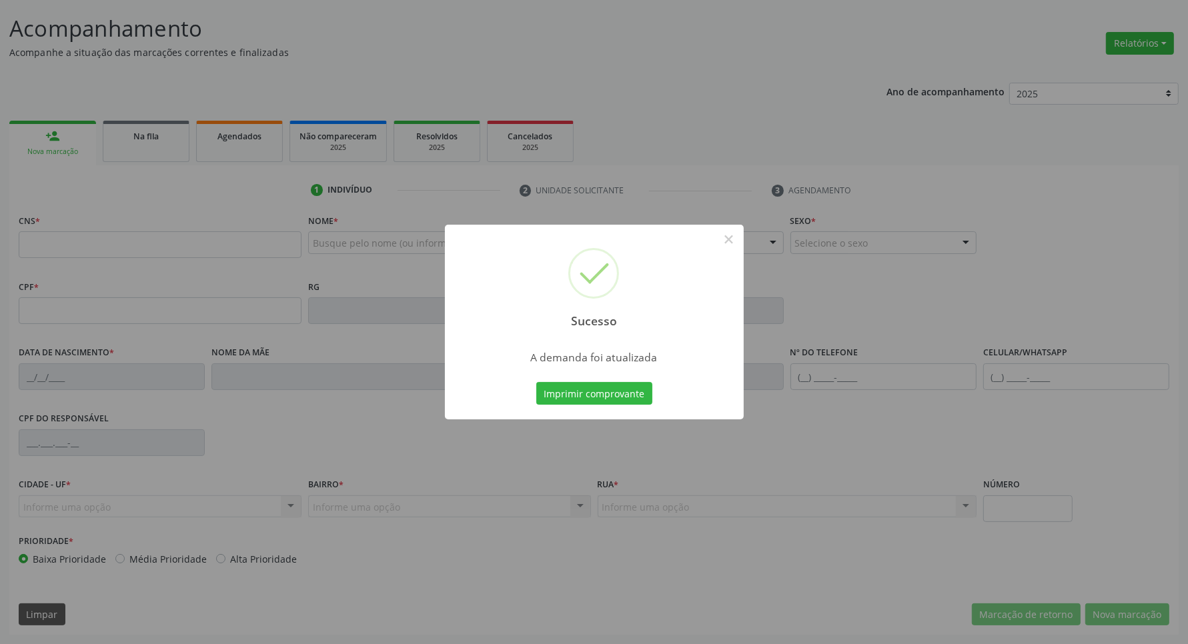
click at [536, 382] on button "Imprimir comprovante" at bounding box center [594, 393] width 116 height 23
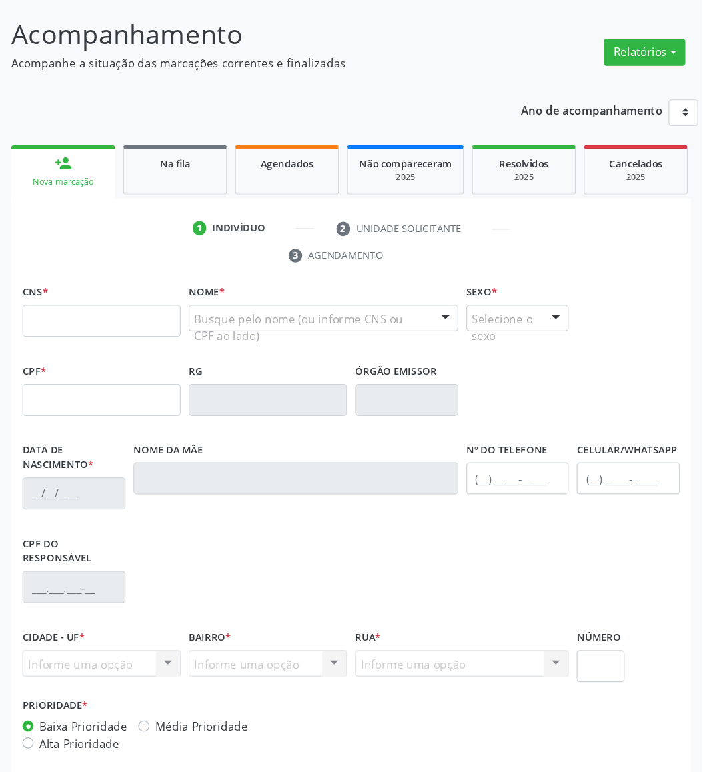
scroll to position [0, 0]
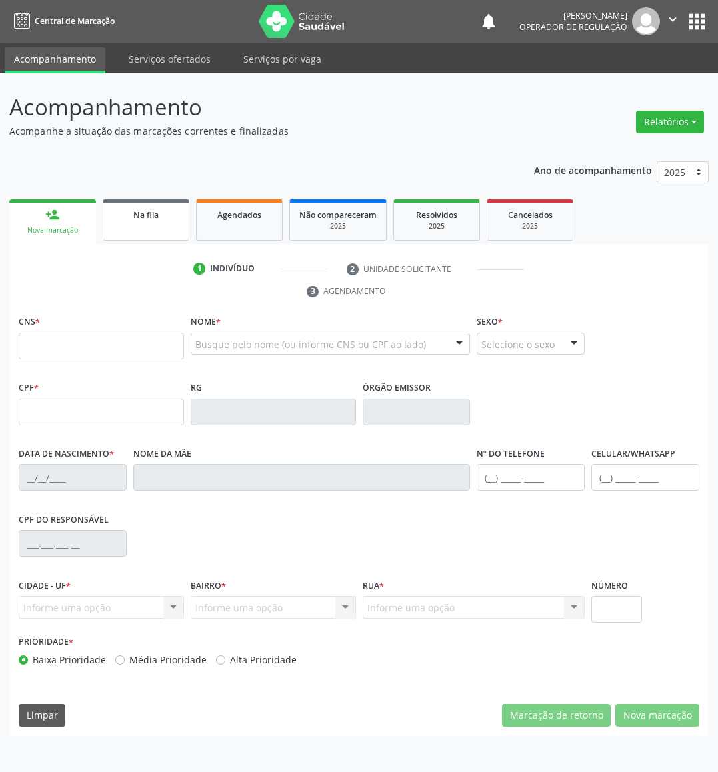
click at [168, 226] on link "Na fila" at bounding box center [146, 219] width 87 height 41
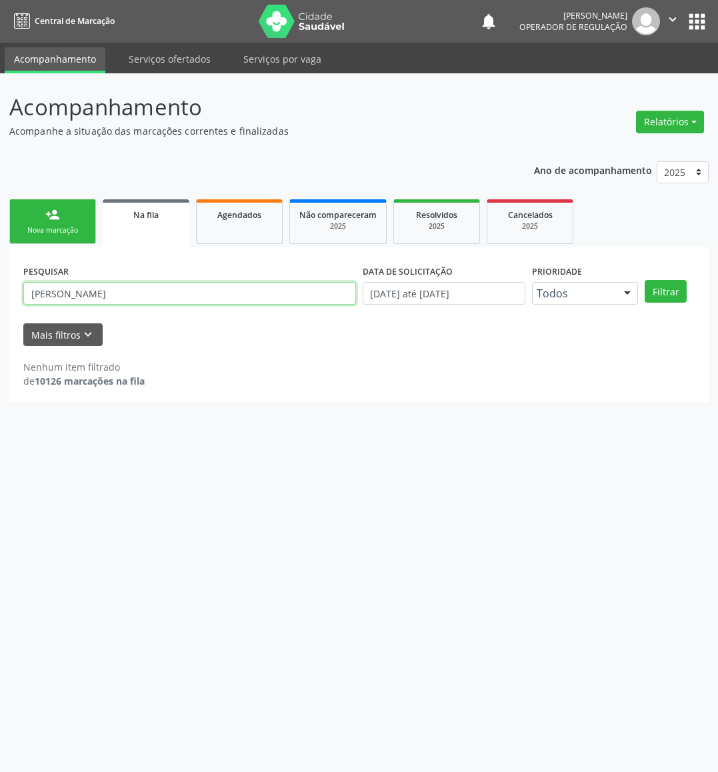
click at [108, 295] on input "SOFIA PREZALINA" at bounding box center [189, 293] width 333 height 23
type input "SOFIA 703004861583674"
click at [638, 280] on button "Filtrar" at bounding box center [666, 291] width 42 height 23
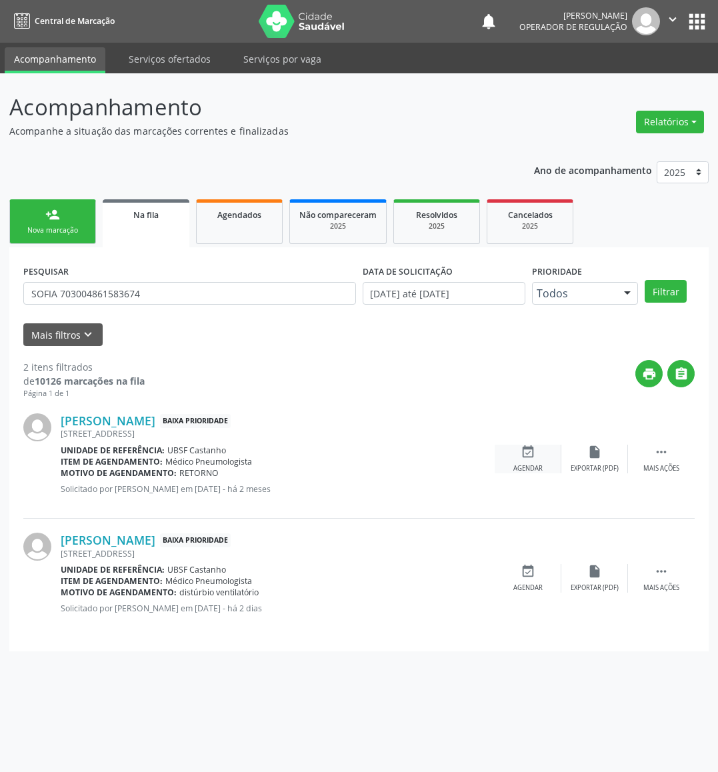
click at [541, 454] on div "event_available Agendar" at bounding box center [528, 459] width 67 height 29
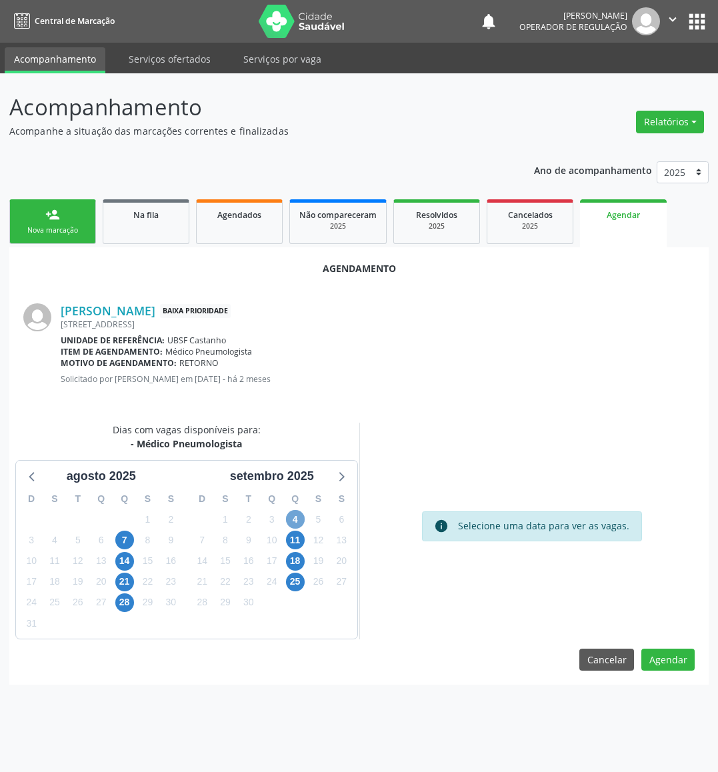
click at [298, 516] on span "4" at bounding box center [295, 519] width 19 height 19
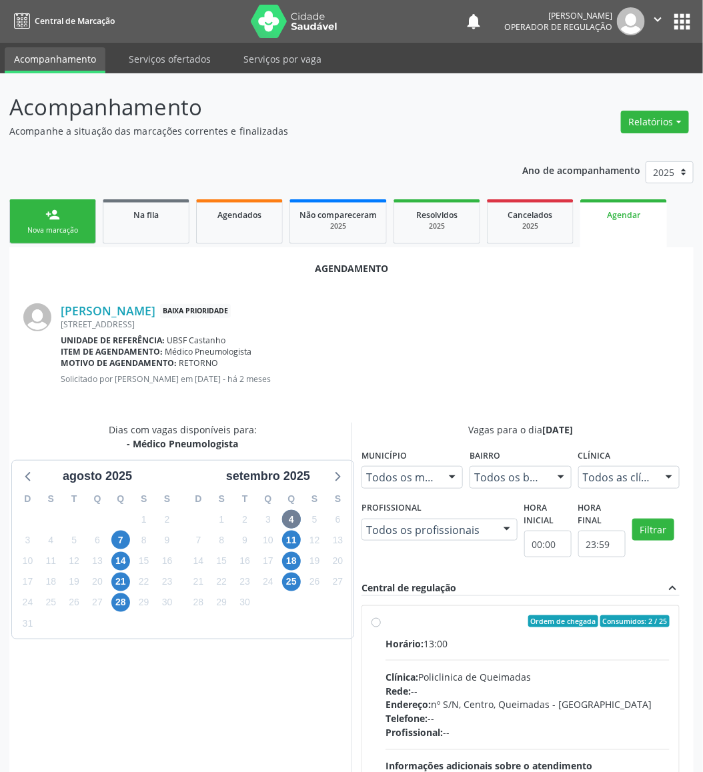
drag, startPoint x: 476, startPoint y: 637, endPoint x: 357, endPoint y: 614, distance: 121.5
click at [475, 637] on div "Horário: 13:00" at bounding box center [527, 644] width 284 height 14
click at [381, 628] on input "Ordem de chegada Consumidos: 2 / 25 Horário: 13:00 Clínica: Policlinica de Quei…" at bounding box center [375, 622] width 9 height 12
radio input "true"
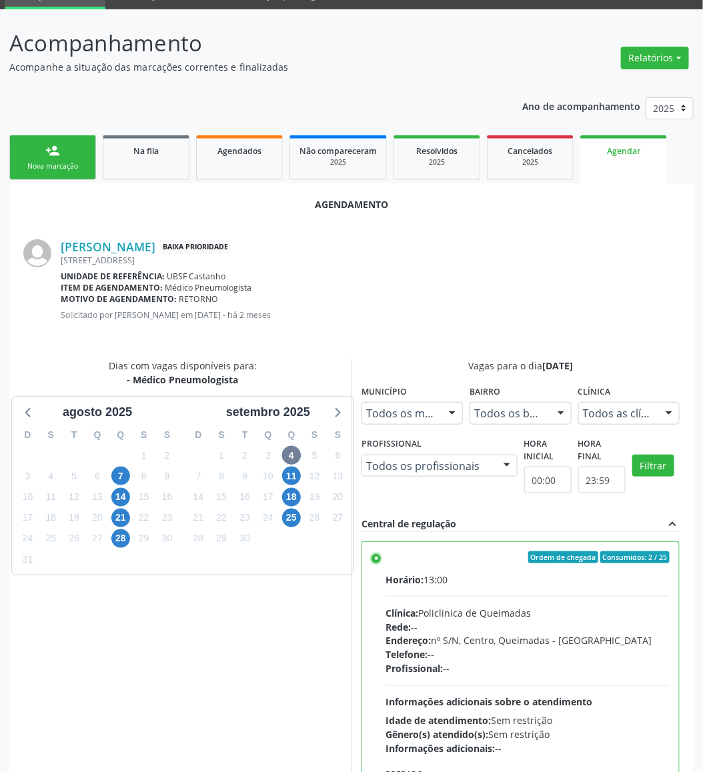
scroll to position [146, 0]
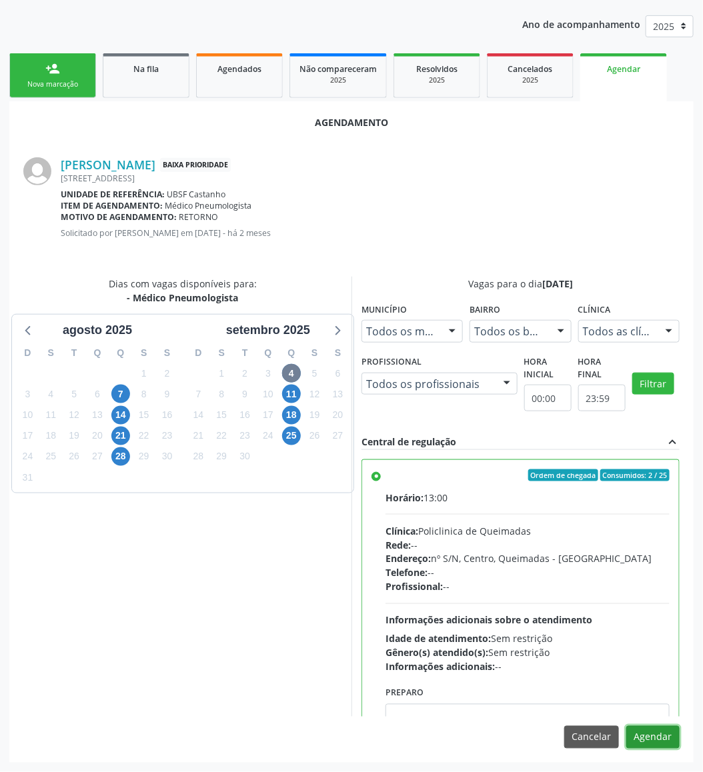
click at [638, 686] on button "Agendar" at bounding box center [652, 737] width 53 height 23
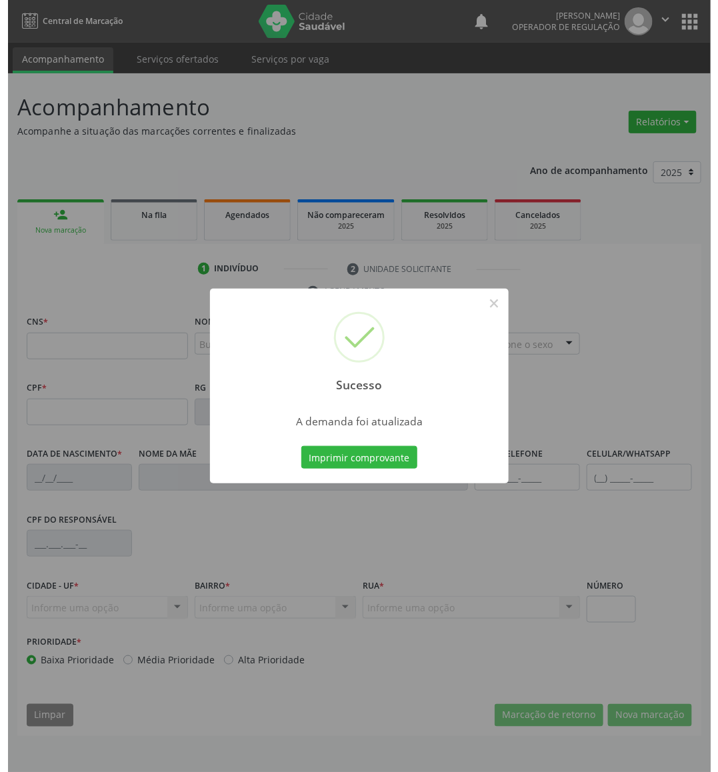
scroll to position [0, 0]
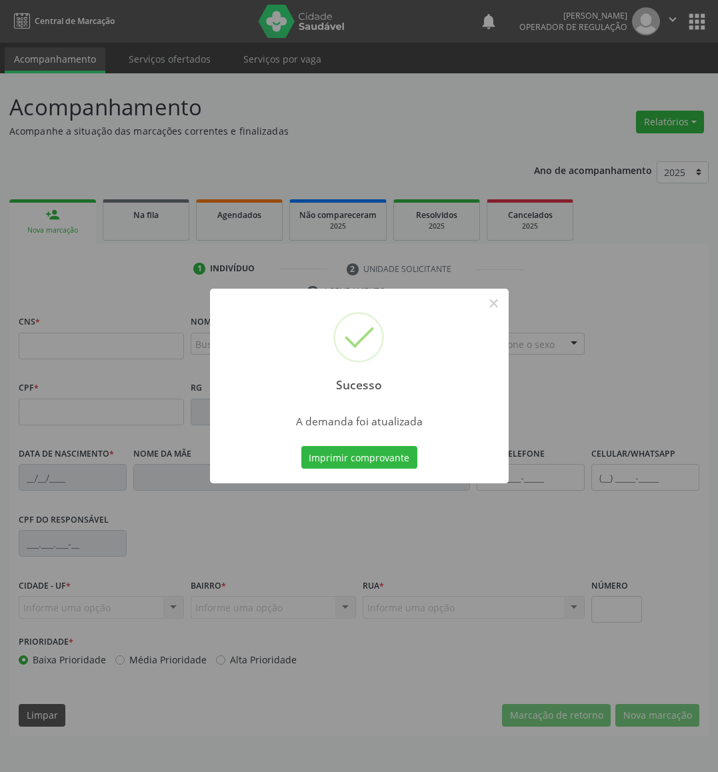
click at [301, 446] on button "Imprimir comprovante" at bounding box center [359, 457] width 116 height 23
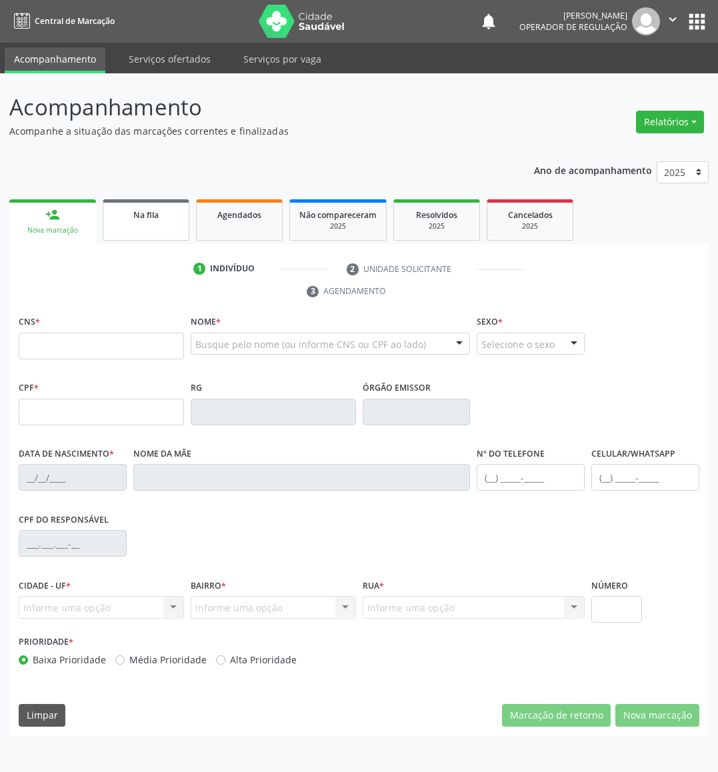
click at [179, 207] on link "Na fila" at bounding box center [146, 219] width 87 height 41
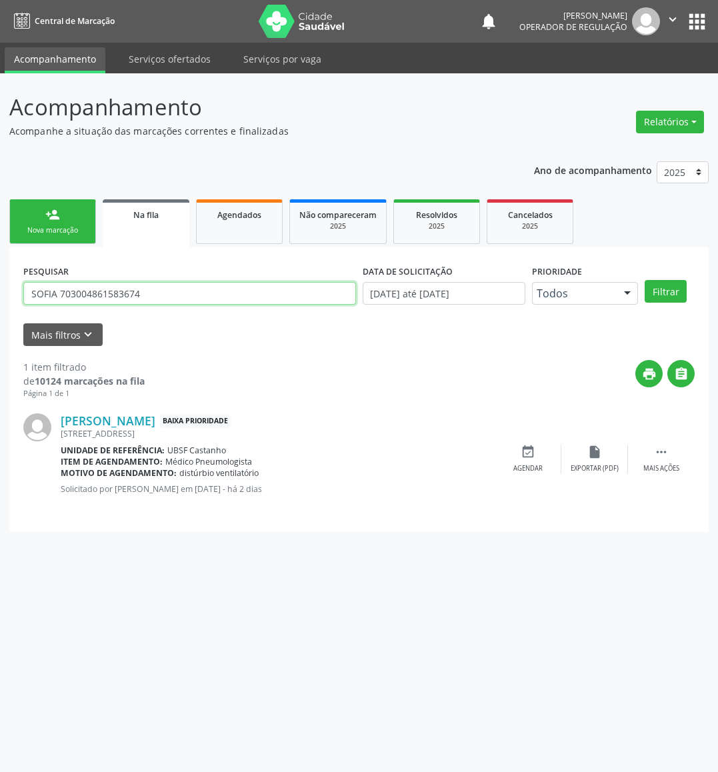
click at [56, 291] on input "SOFIA 703004861583674" at bounding box center [189, 293] width 333 height 23
click at [62, 293] on input "SOFIA 703004861583674" at bounding box center [189, 293] width 333 height 23
type input "703004861583674"
click at [638, 280] on button "Filtrar" at bounding box center [666, 291] width 42 height 23
click at [102, 289] on input "703004861583674" at bounding box center [189, 293] width 333 height 23
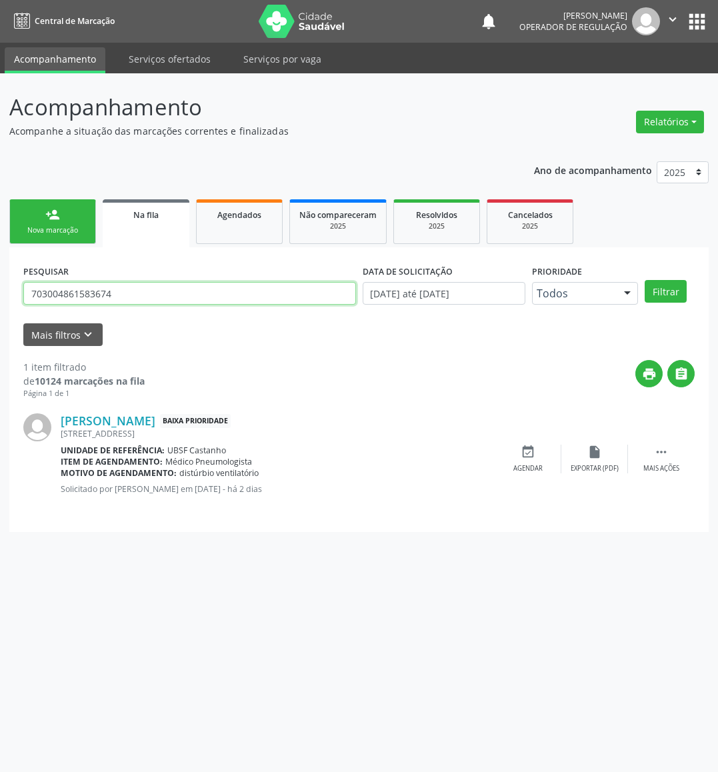
click at [102, 289] on input "703004861583674" at bounding box center [189, 293] width 333 height 23
click at [78, 230] on div "Nova marcação" at bounding box center [52, 230] width 67 height 10
click at [140, 234] on link "Na fila" at bounding box center [146, 223] width 87 height 48
click at [257, 214] on span "Agendados" at bounding box center [239, 214] width 44 height 11
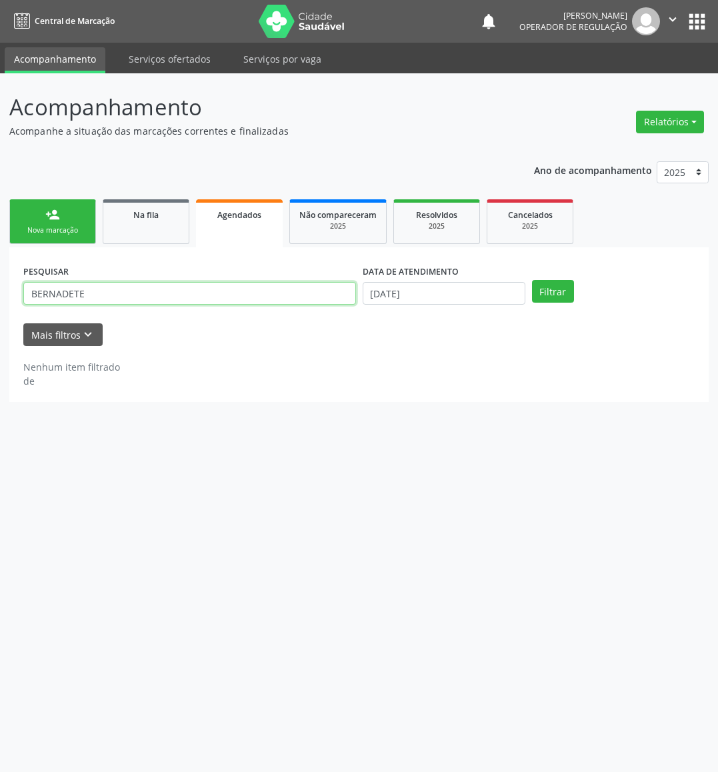
click at [264, 297] on input "BERNADETE" at bounding box center [189, 293] width 333 height 23
click at [265, 297] on input "BERNADETE" at bounding box center [189, 293] width 333 height 23
paste input "703004861583674"
type input "703004861583674"
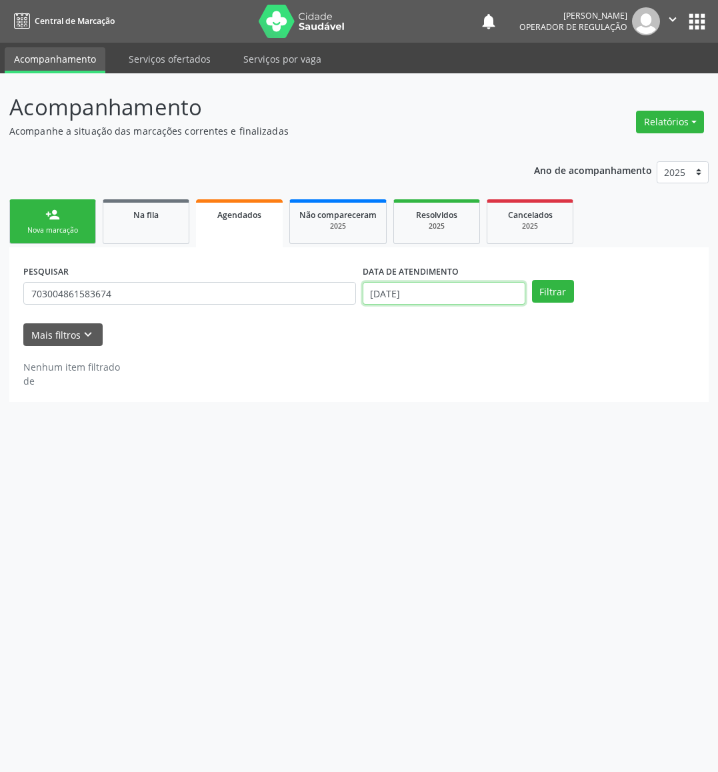
click at [428, 294] on input "27/08/2025" at bounding box center [444, 293] width 163 height 23
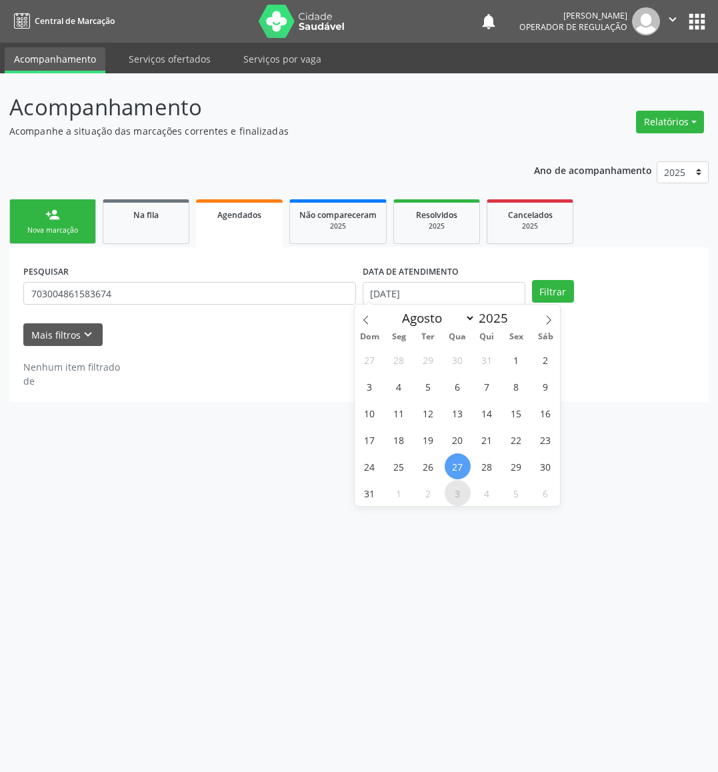
click at [450, 495] on span "3" at bounding box center [458, 493] width 26 height 26
type input "03/09/2025"
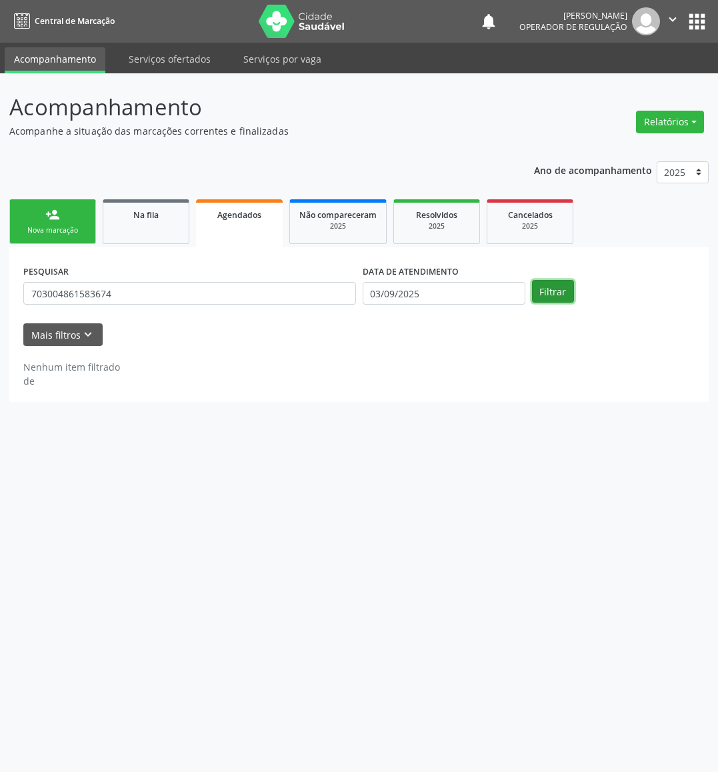
click at [558, 289] on button "Filtrar" at bounding box center [553, 291] width 42 height 23
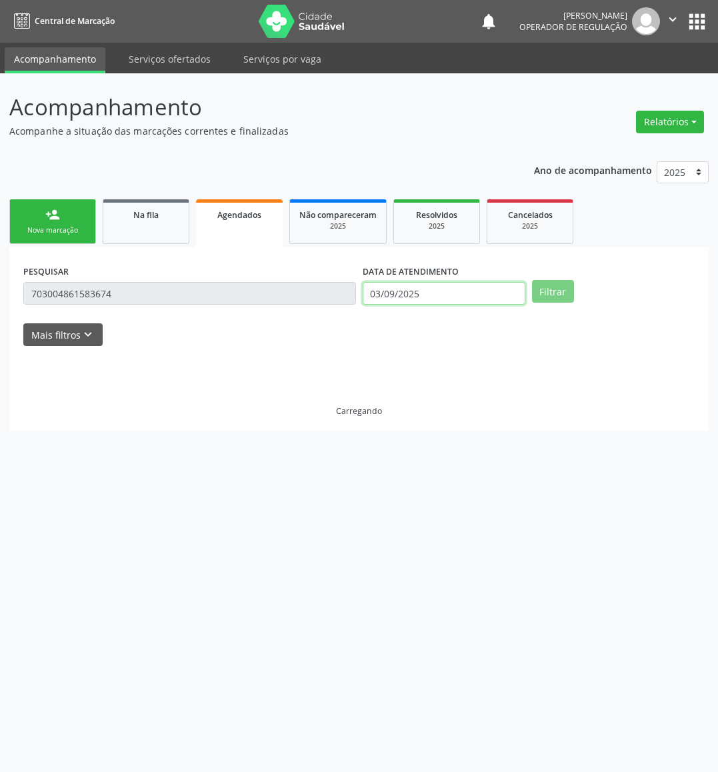
click at [469, 282] on input "03/09/2025" at bounding box center [444, 293] width 163 height 23
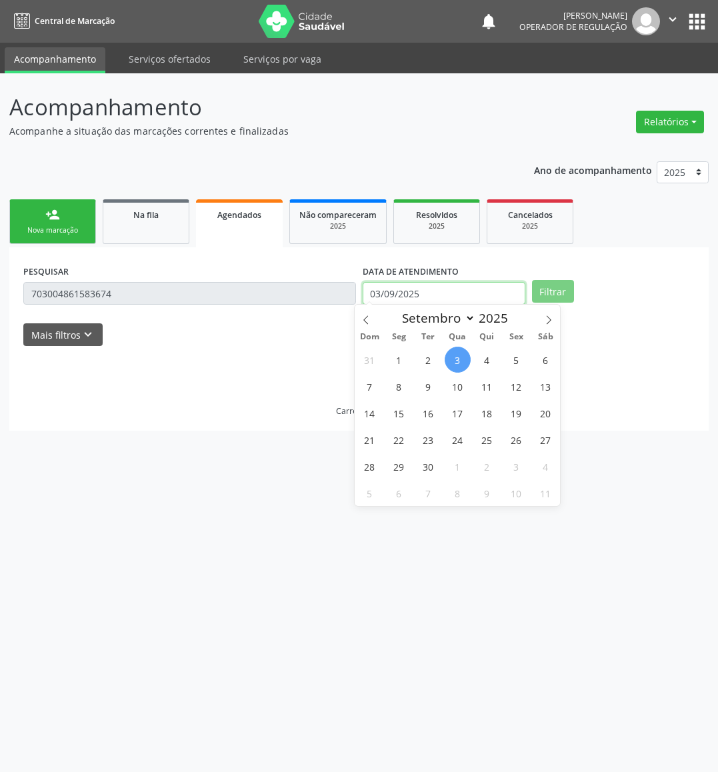
click at [469, 282] on input "03/09/2025" at bounding box center [444, 293] width 163 height 23
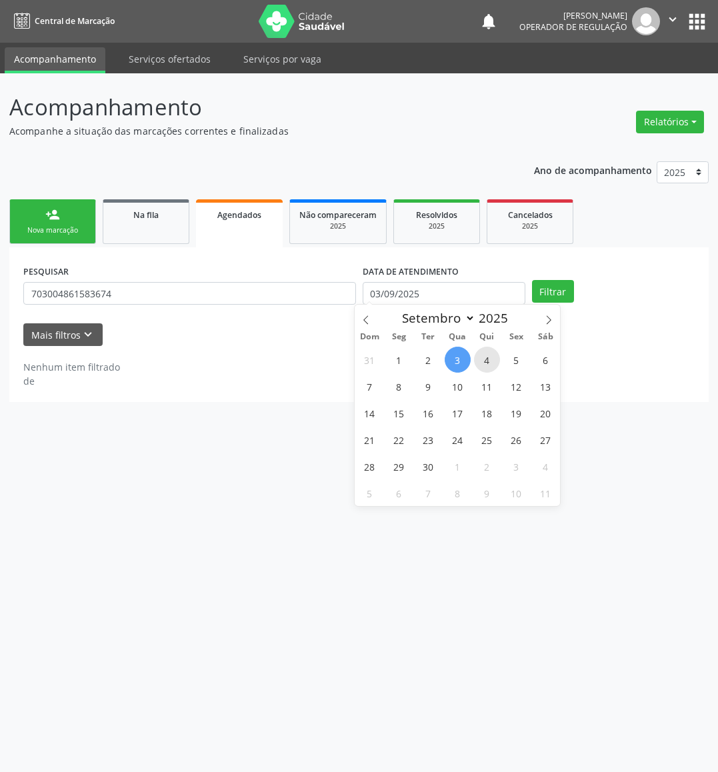
click at [487, 358] on span "4" at bounding box center [487, 360] width 26 height 26
type input "[DATE]"
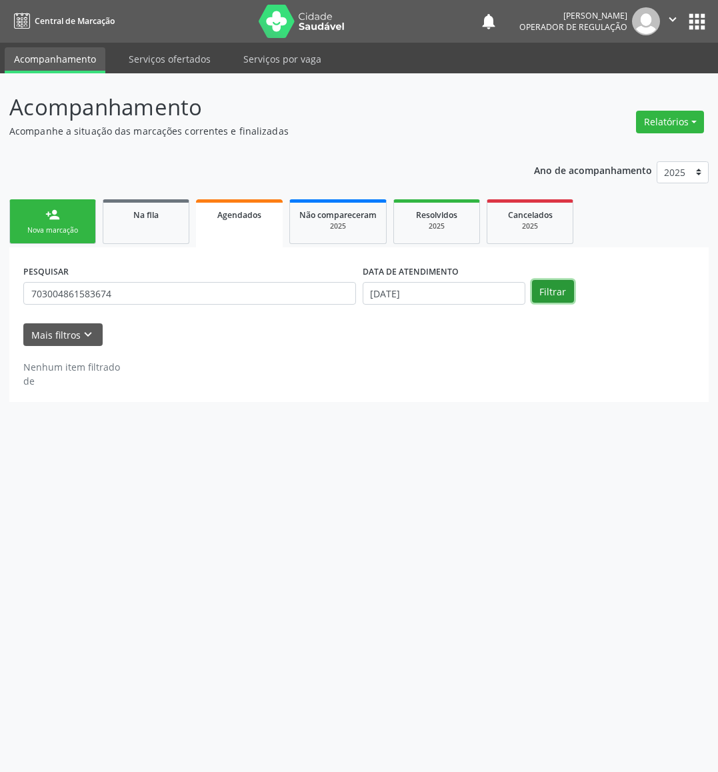
click at [551, 289] on button "Filtrar" at bounding box center [553, 291] width 42 height 23
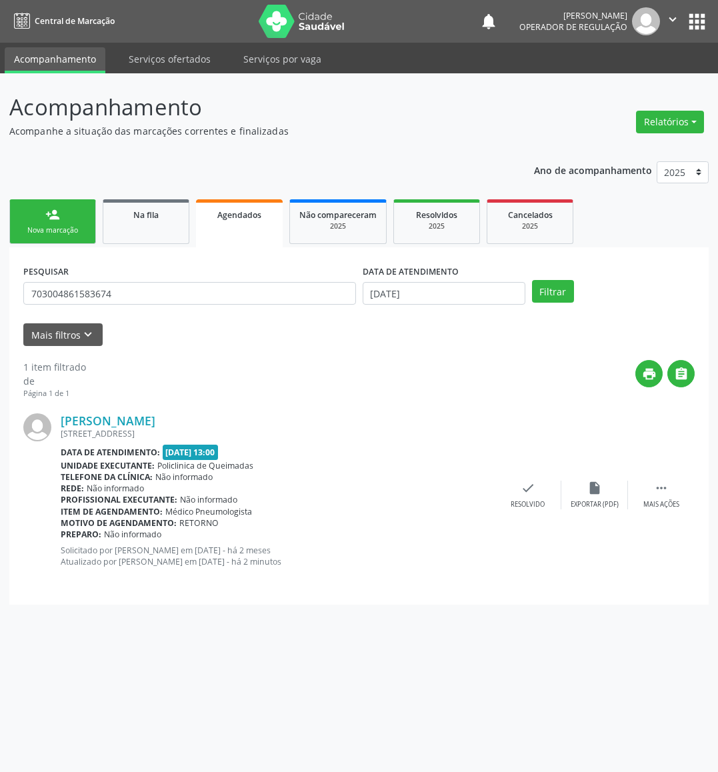
click at [32, 213] on link "person_add Nova marcação" at bounding box center [52, 221] width 87 height 45
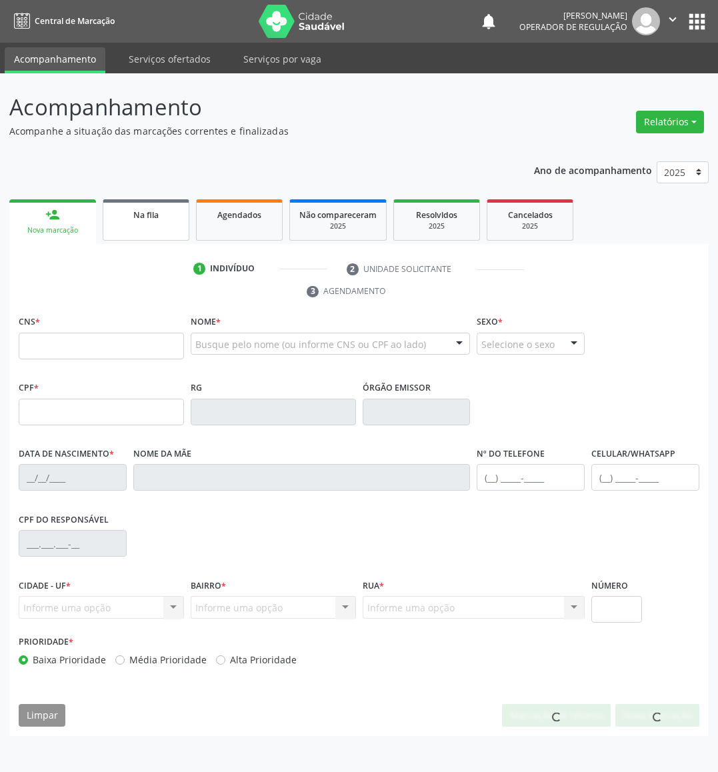
click at [158, 230] on link "Na fila" at bounding box center [146, 219] width 87 height 41
drag, startPoint x: 160, startPoint y: 205, endPoint x: 28, endPoint y: 232, distance: 134.8
click at [160, 205] on link "Na fila" at bounding box center [146, 219] width 87 height 41
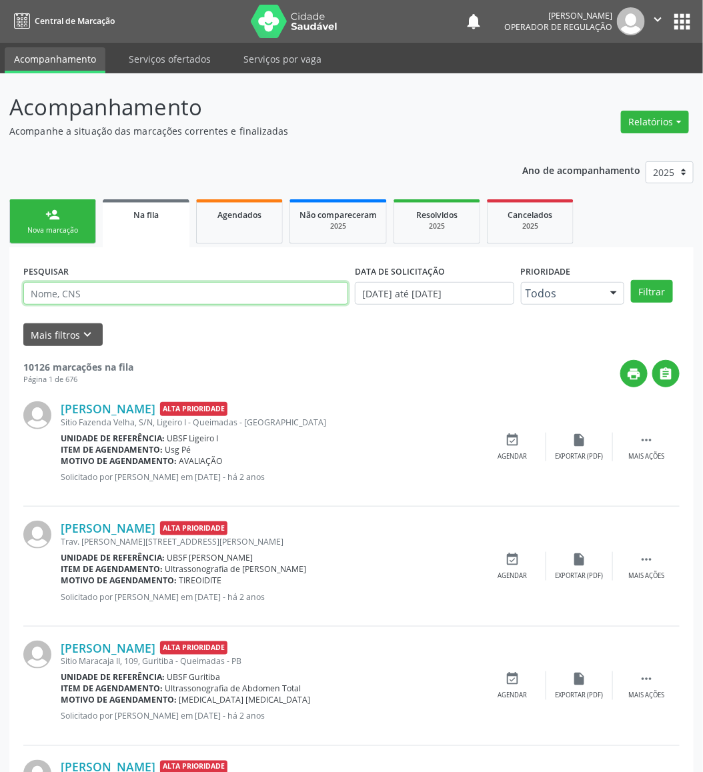
click at [56, 285] on input "text" at bounding box center [185, 293] width 325 height 23
type input "[PERSON_NAME]"
click at [631, 280] on button "Filtrar" at bounding box center [652, 291] width 42 height 23
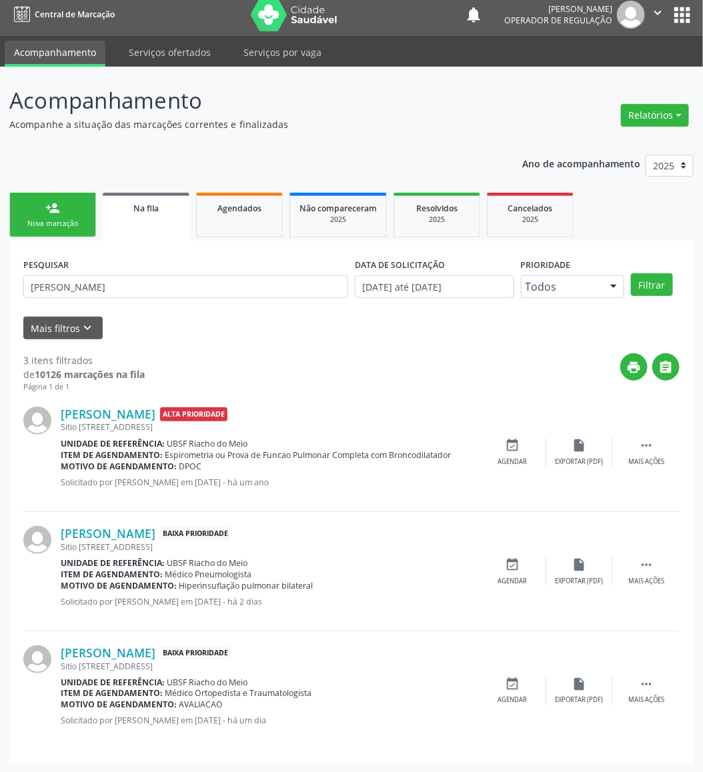
scroll to position [9, 0]
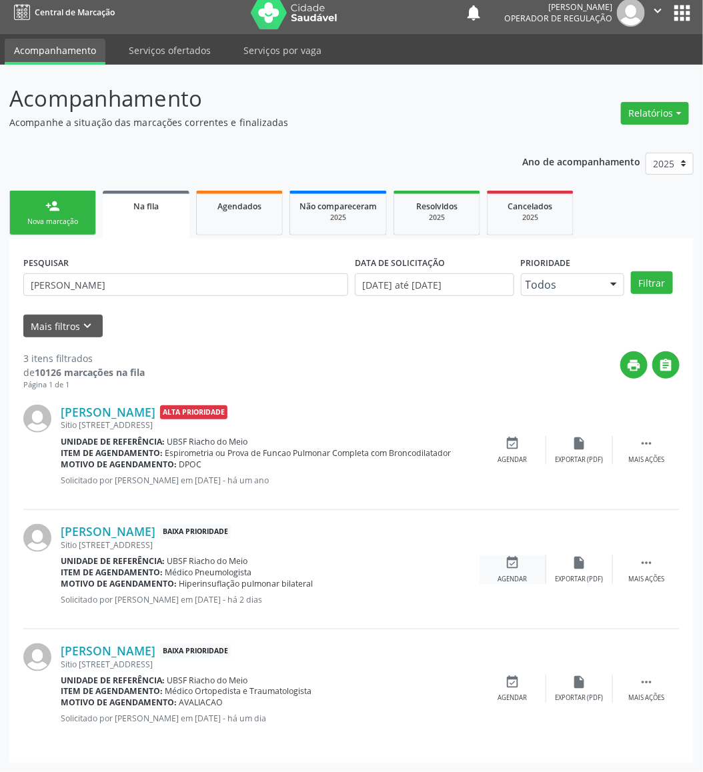
click at [526, 559] on div "event_available Agendar" at bounding box center [512, 570] width 67 height 29
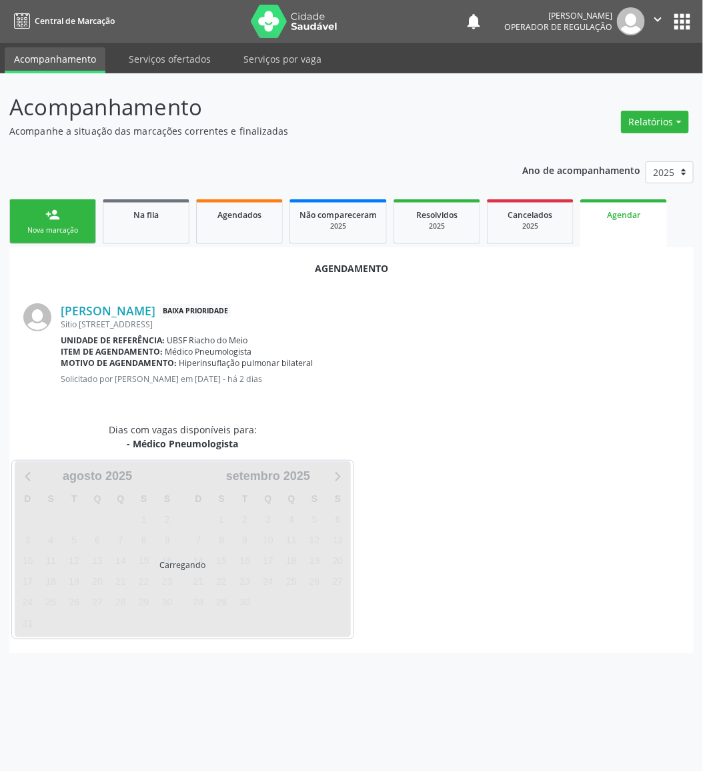
scroll to position [0, 0]
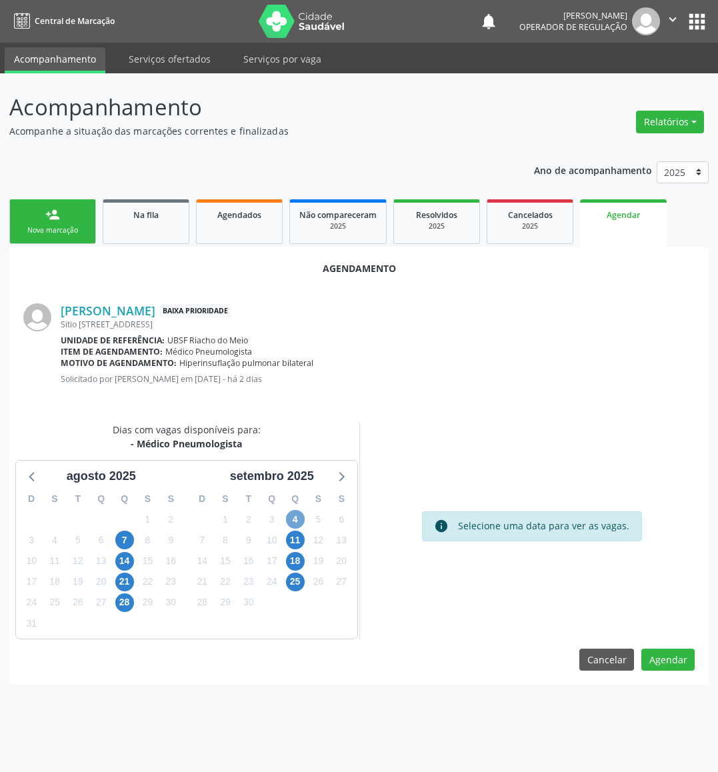
click at [295, 510] on span "4" at bounding box center [295, 519] width 19 height 19
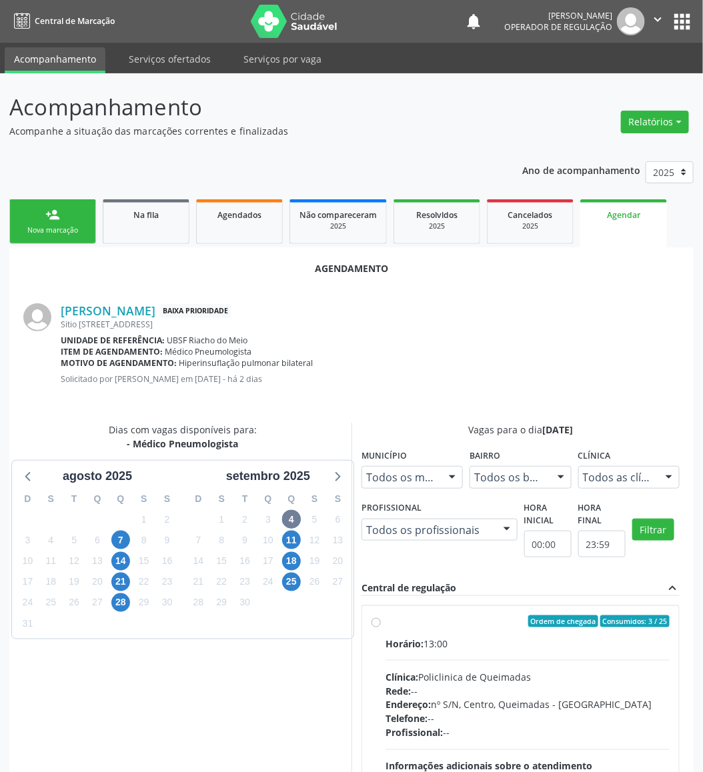
click at [522, 648] on div "Horário: 13:00" at bounding box center [527, 644] width 284 height 14
click at [381, 628] on input "Ordem de chegada Consumidos: 3 / 25 Horário: 13:00 Clínica: Policlinica de Quei…" at bounding box center [375, 622] width 9 height 12
radio input "true"
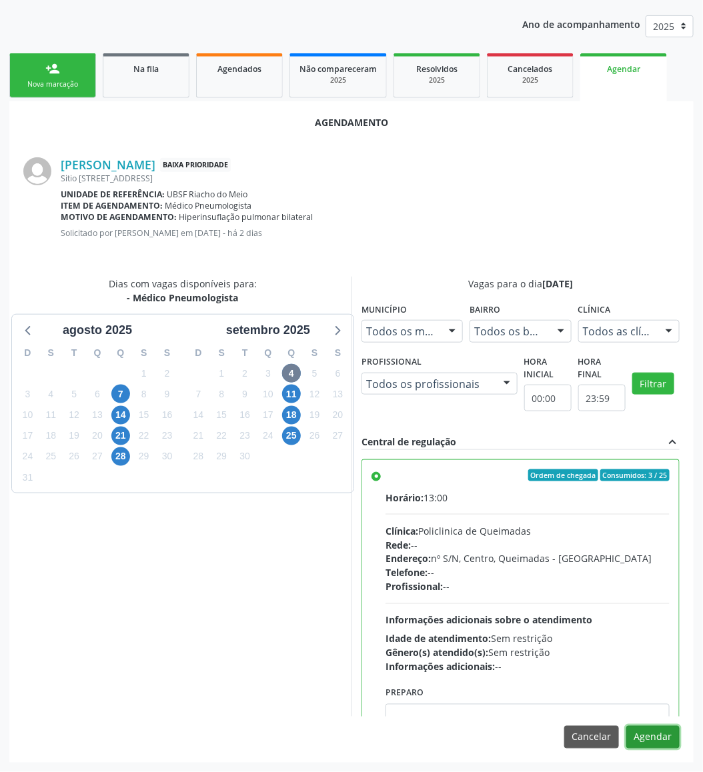
click at [668, 729] on button "Agendar" at bounding box center [652, 737] width 53 height 23
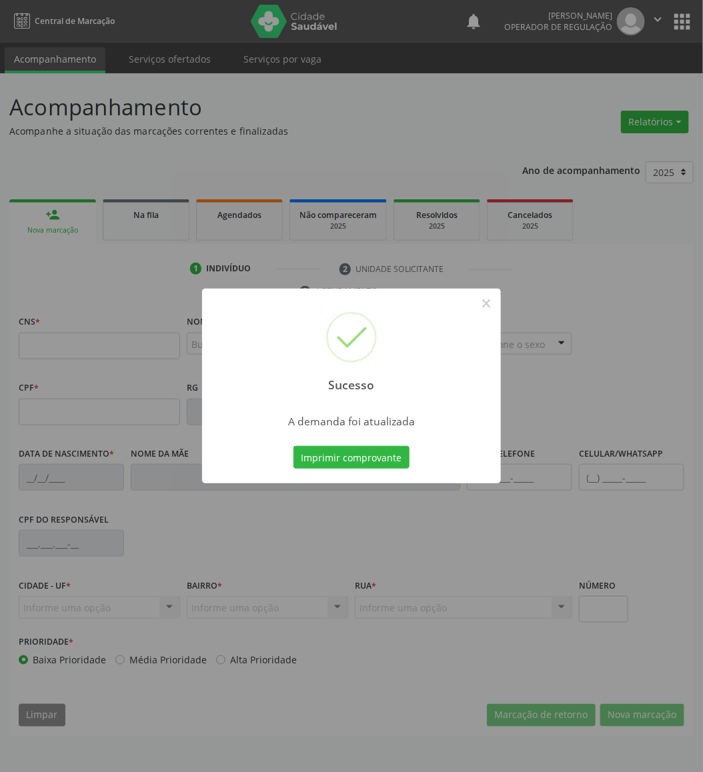
scroll to position [0, 0]
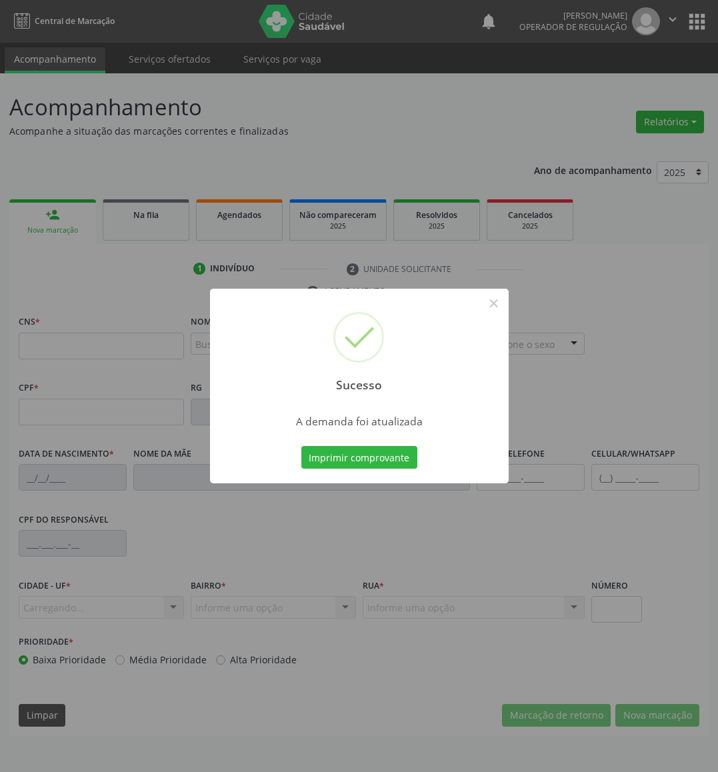
click at [301, 446] on button "Imprimir comprovante" at bounding box center [359, 457] width 116 height 23
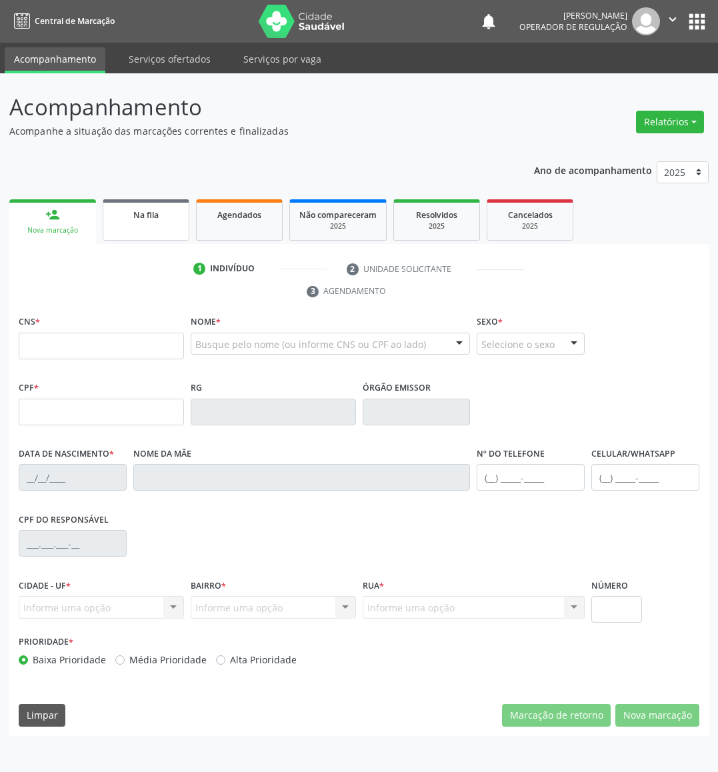
click at [172, 234] on link "Na fila" at bounding box center [146, 219] width 87 height 41
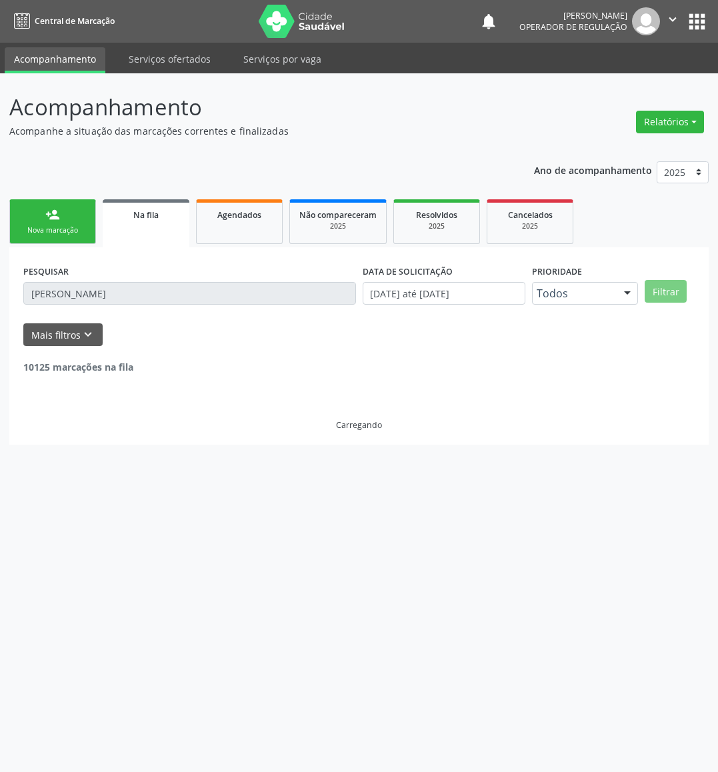
drag, startPoint x: 125, startPoint y: 276, endPoint x: 128, endPoint y: 287, distance: 11.2
click at [125, 276] on div "PESQUISAR [PERSON_NAME]" at bounding box center [189, 287] width 339 height 52
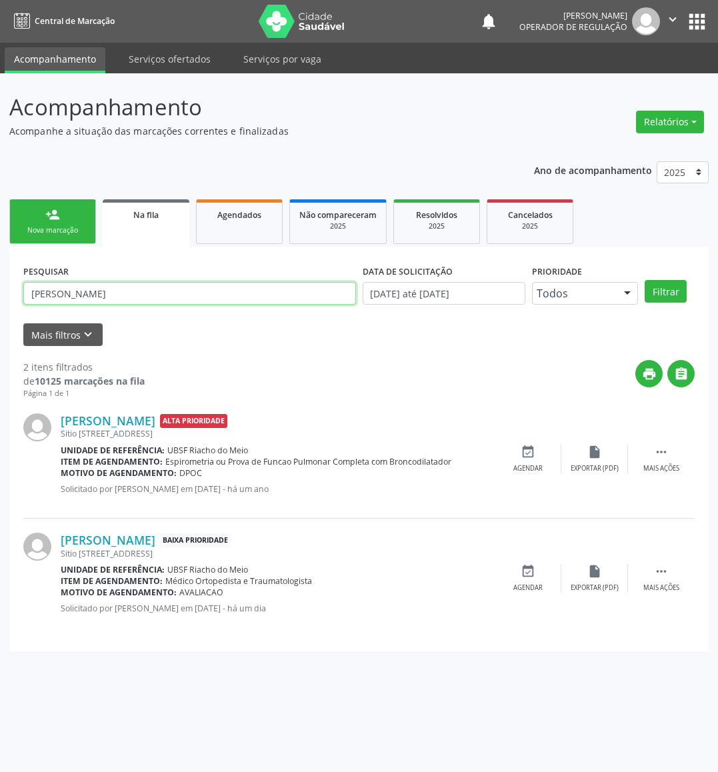
click at [174, 295] on input "[PERSON_NAME]" at bounding box center [189, 293] width 333 height 23
type input "[PERSON_NAME]"
click at [645, 280] on button "Filtrar" at bounding box center [666, 291] width 42 height 23
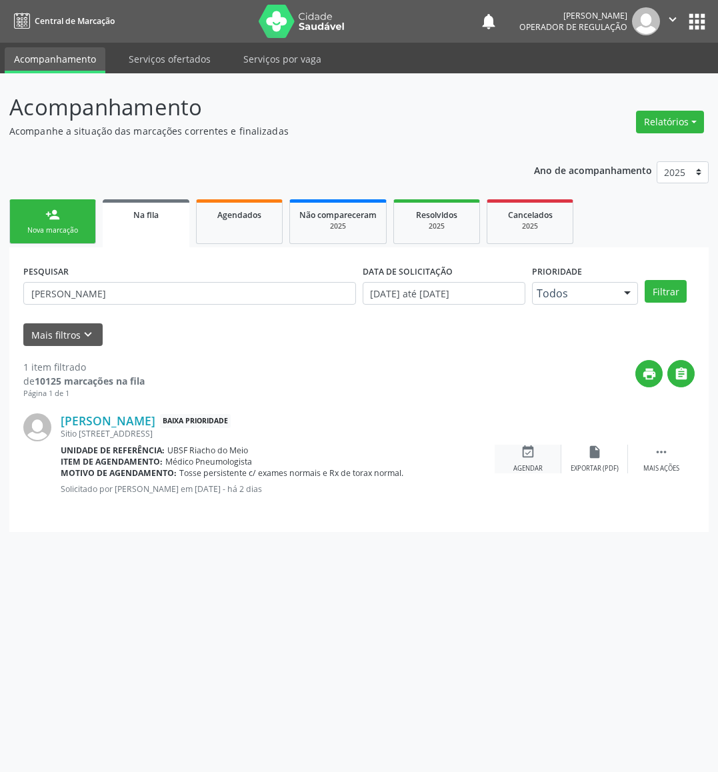
click at [521, 445] on icon "event_available" at bounding box center [528, 452] width 15 height 15
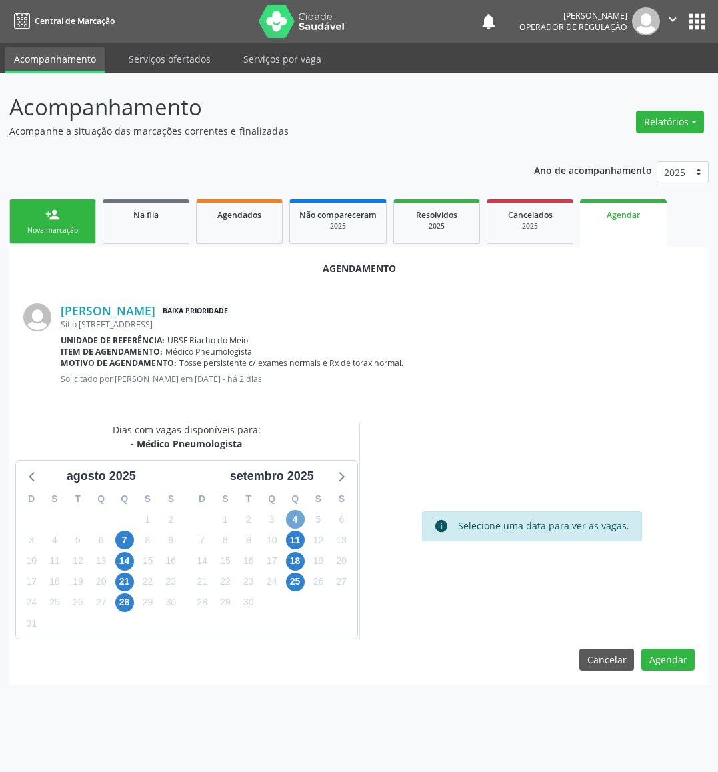
click at [293, 513] on span "4" at bounding box center [295, 519] width 19 height 19
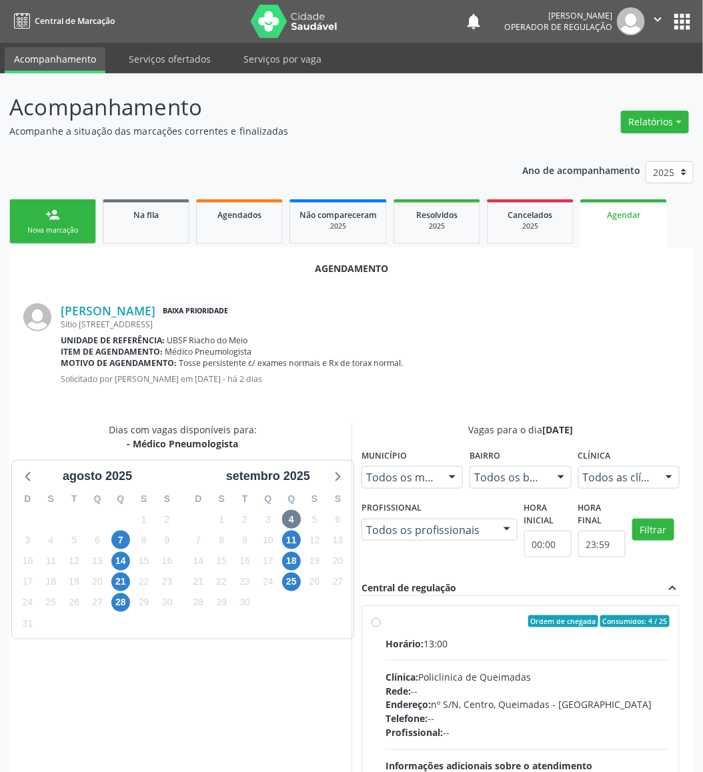
drag, startPoint x: 527, startPoint y: 646, endPoint x: 290, endPoint y: 591, distance: 243.1
click at [525, 645] on div "Horário: 13:00" at bounding box center [527, 644] width 284 height 14
click at [381, 628] on input "Ordem de chegada Consumidos: 4 / 25 Horário: 13:00 Clínica: Policlinica de Quei…" at bounding box center [375, 622] width 9 height 12
radio input "true"
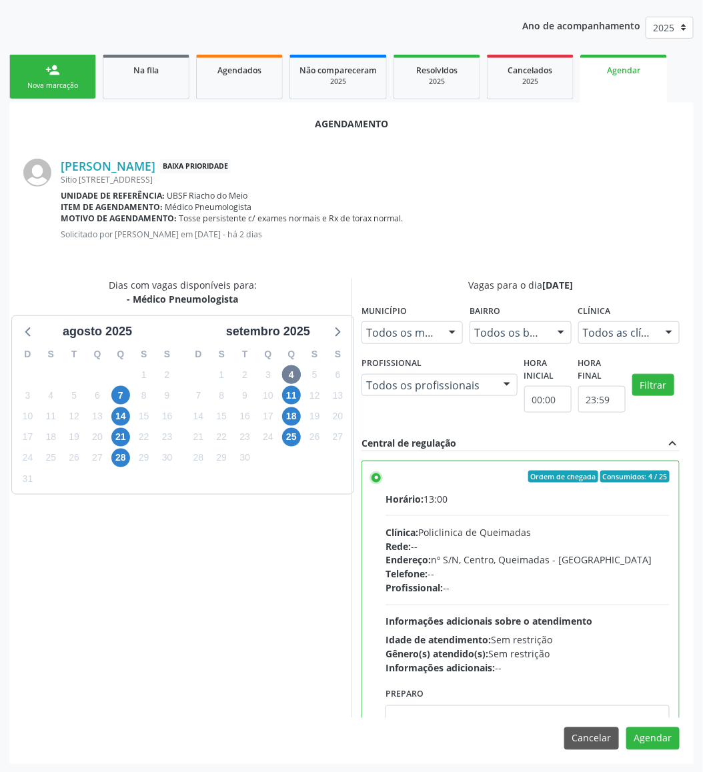
scroll to position [146, 0]
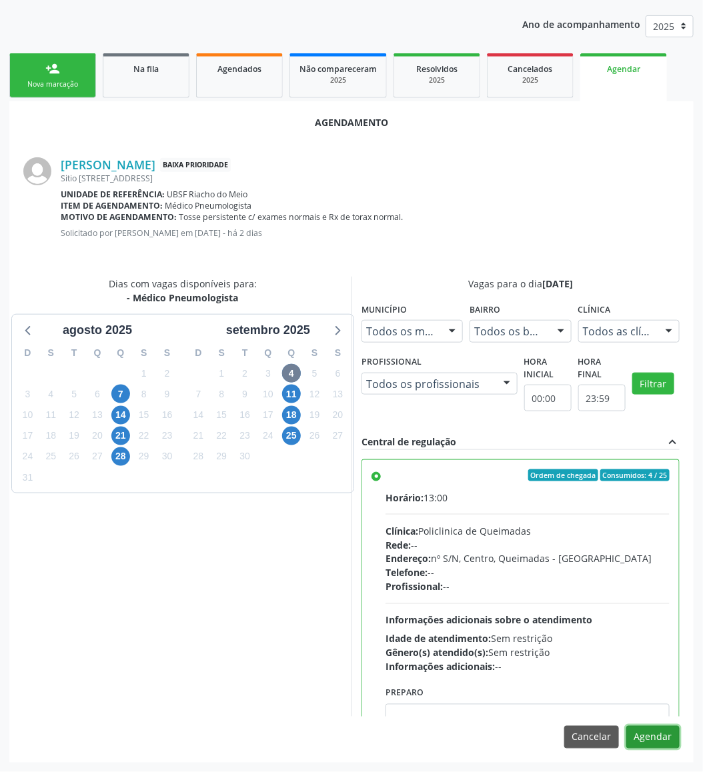
click at [673, 738] on button "Agendar" at bounding box center [652, 737] width 53 height 23
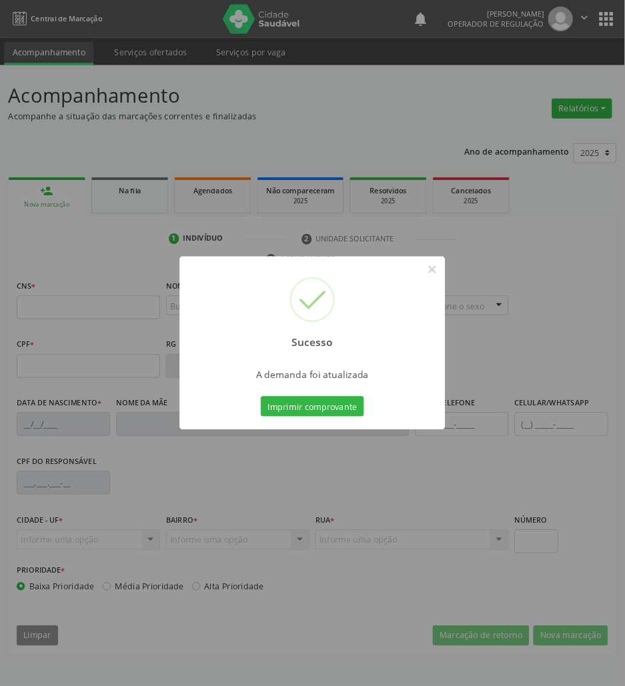
scroll to position [0, 0]
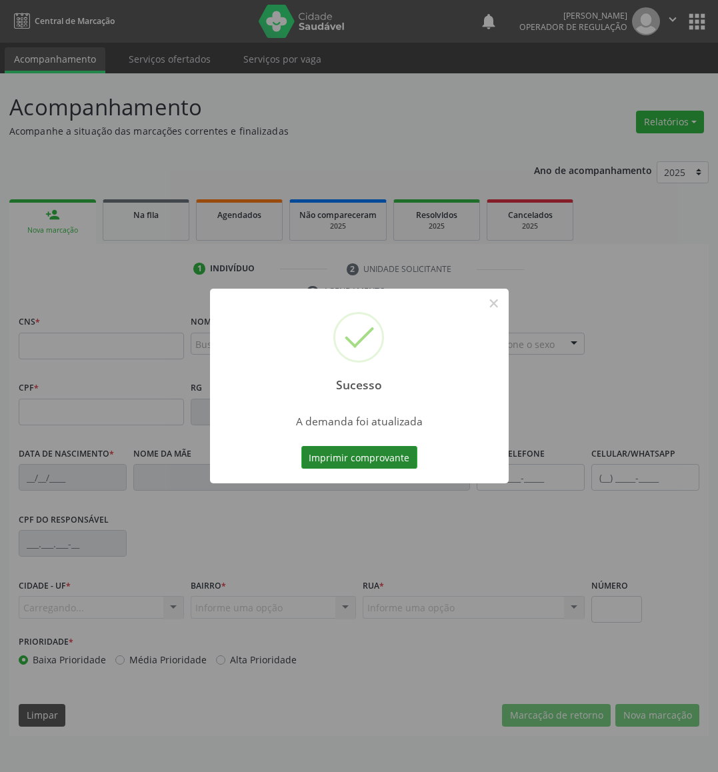
click at [335, 451] on button "Imprimir comprovante" at bounding box center [359, 457] width 116 height 23
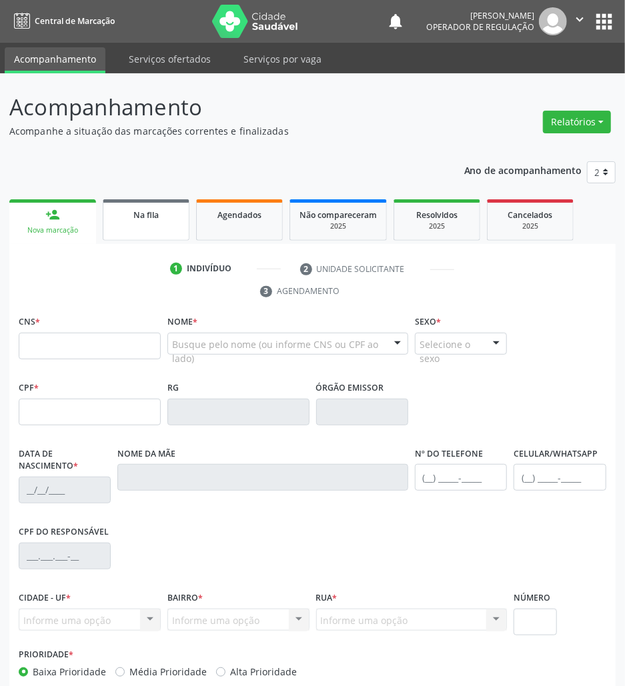
click at [155, 240] on link "Na fila" at bounding box center [146, 219] width 87 height 41
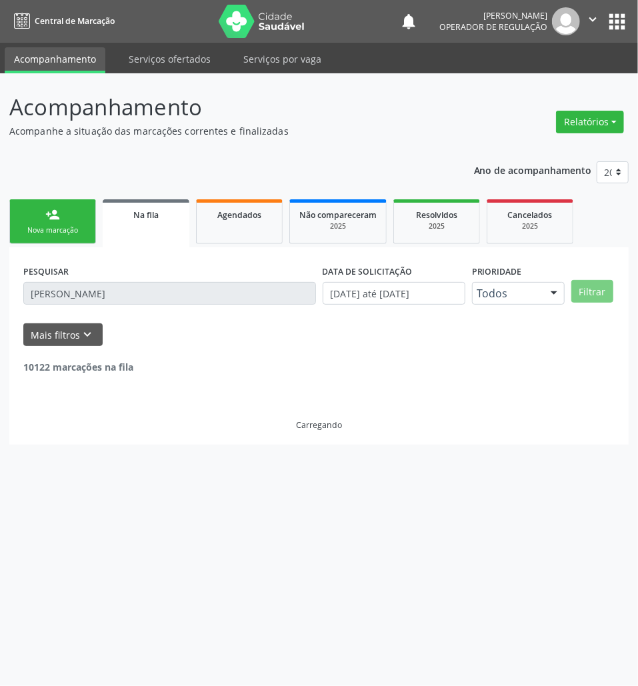
click at [139, 297] on input "[PERSON_NAME]" at bounding box center [169, 293] width 293 height 23
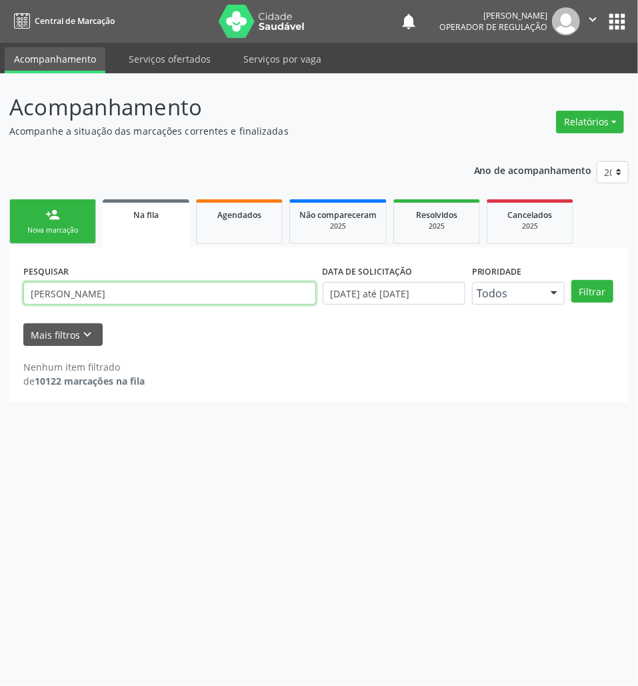
click at [139, 297] on input "[PERSON_NAME]" at bounding box center [169, 293] width 293 height 23
click at [572, 280] on button "Filtrar" at bounding box center [593, 291] width 42 height 23
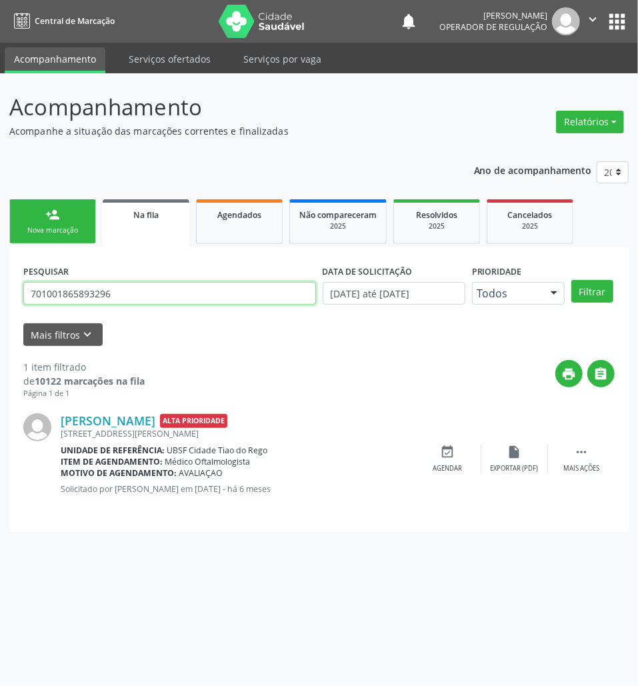
click at [121, 284] on input "701001865893296" at bounding box center [169, 293] width 293 height 23
type input "703401717453800"
click at [572, 280] on button "Filtrar" at bounding box center [593, 291] width 42 height 23
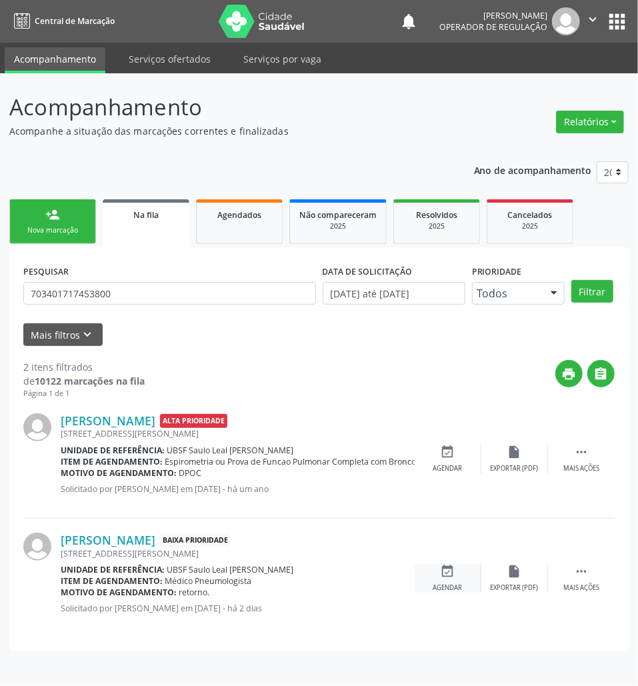
click at [443, 574] on icon "event_available" at bounding box center [448, 571] width 15 height 15
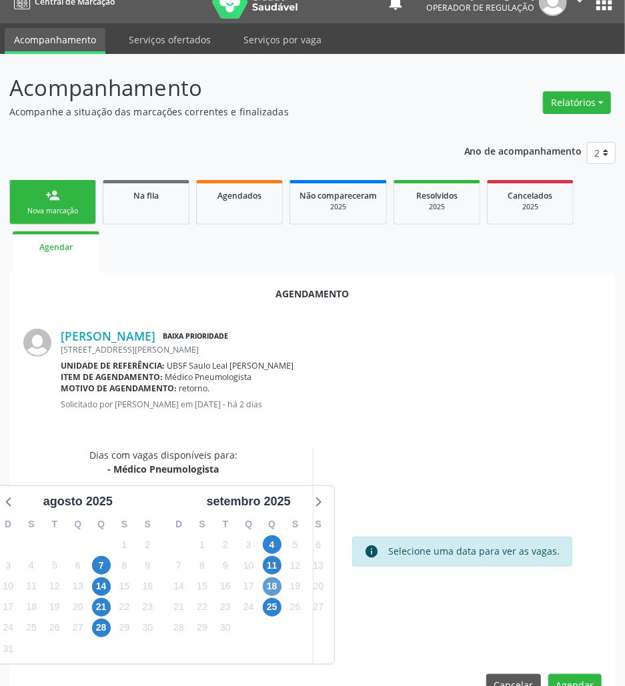
scroll to position [53, 0]
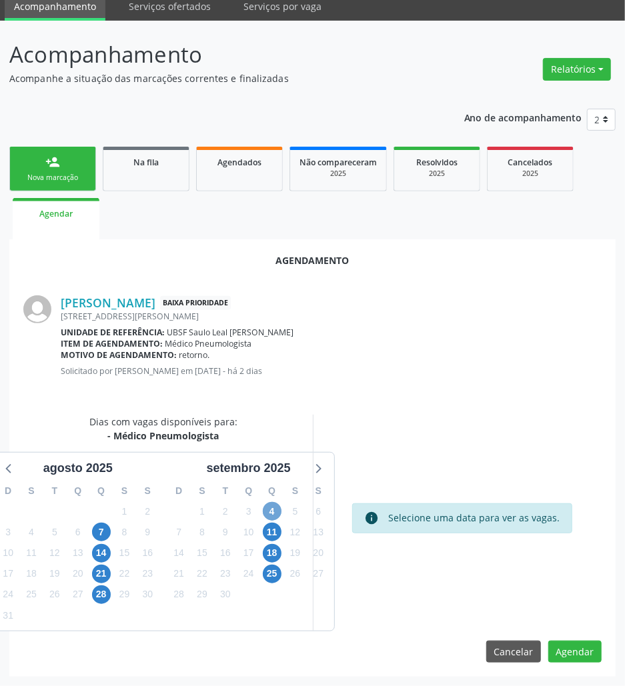
click at [275, 502] on span "4" at bounding box center [272, 511] width 19 height 19
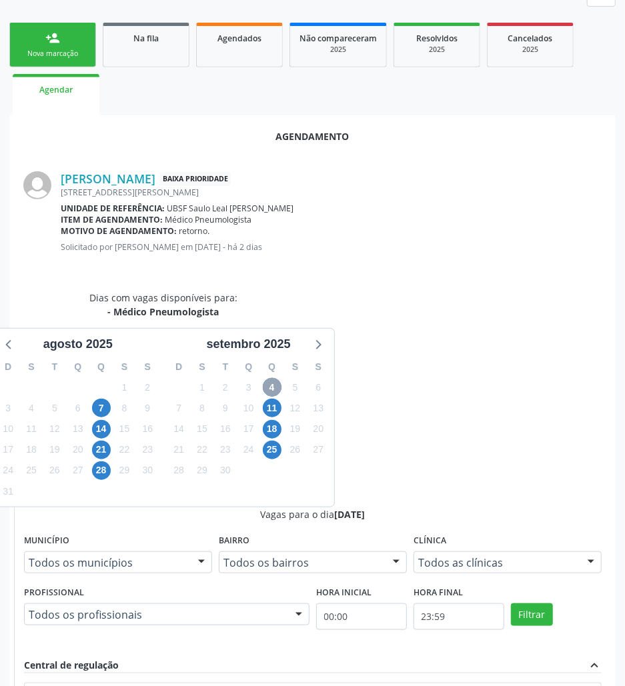
scroll to position [254, 0]
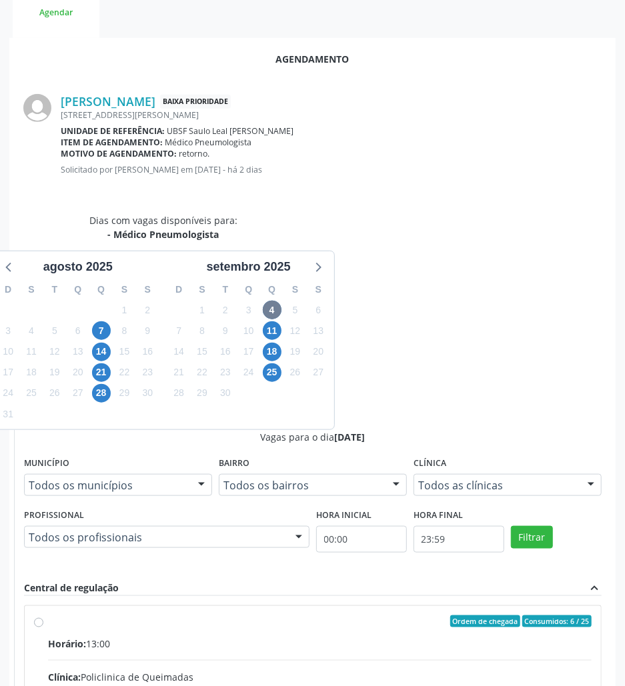
click at [43, 616] on input "Ordem de chegada Consumidos: 6 / 25 Horário: 13:00 Clínica: Policlinica de Quei…" at bounding box center [38, 622] width 9 height 12
radio input "true"
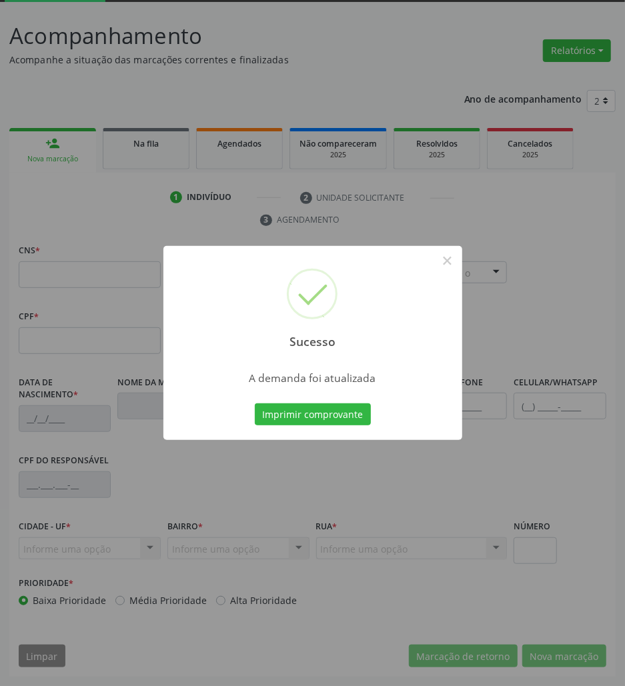
scroll to position [72, 0]
click at [255, 403] on button "Imprimir comprovante" at bounding box center [313, 414] width 116 height 23
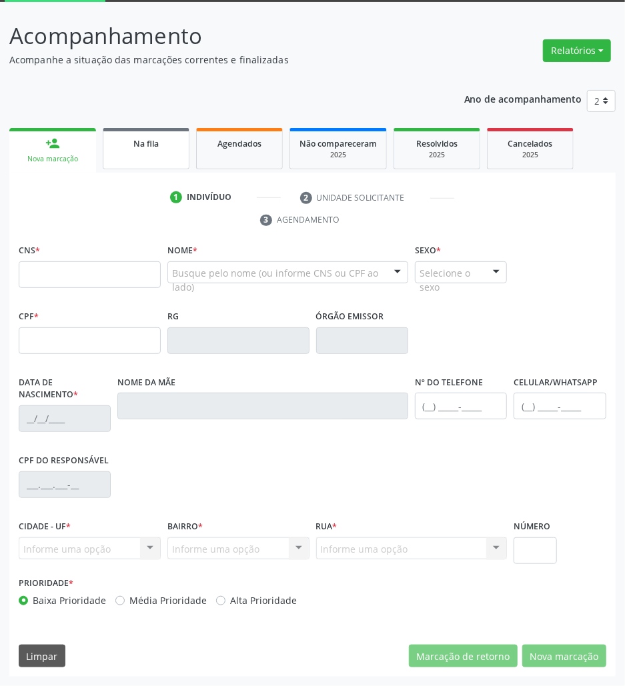
click at [159, 159] on link "Na fila" at bounding box center [146, 148] width 87 height 41
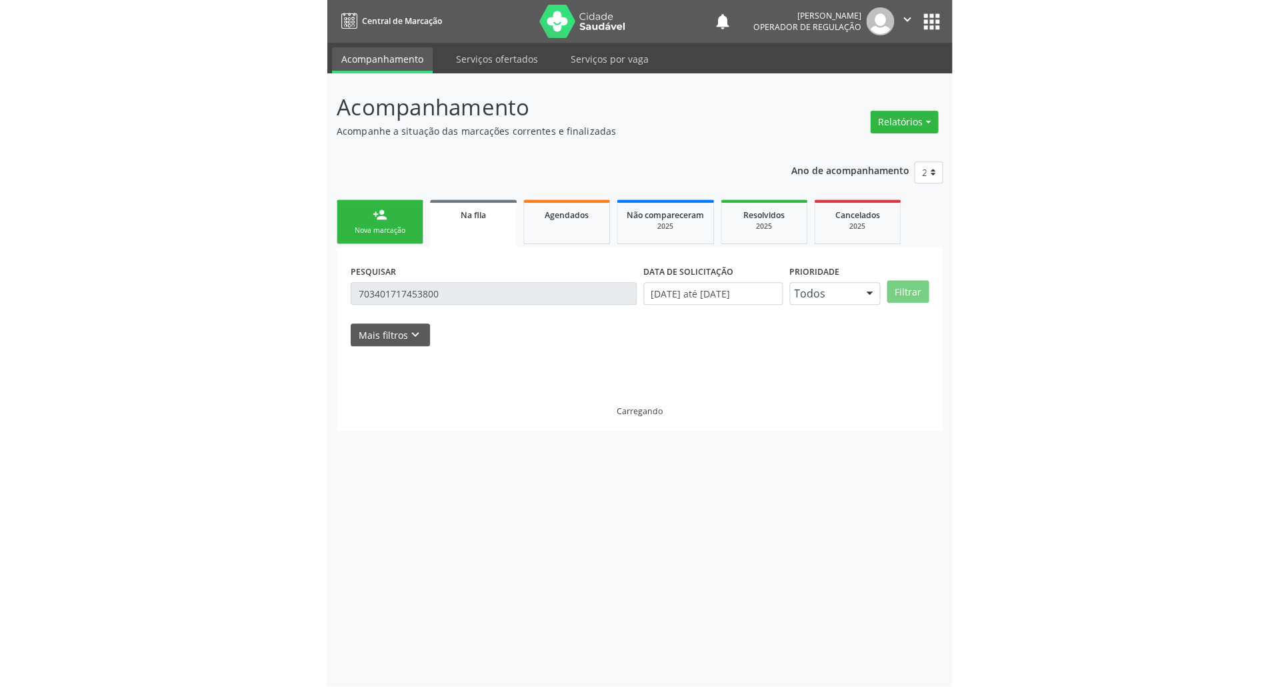
scroll to position [0, 0]
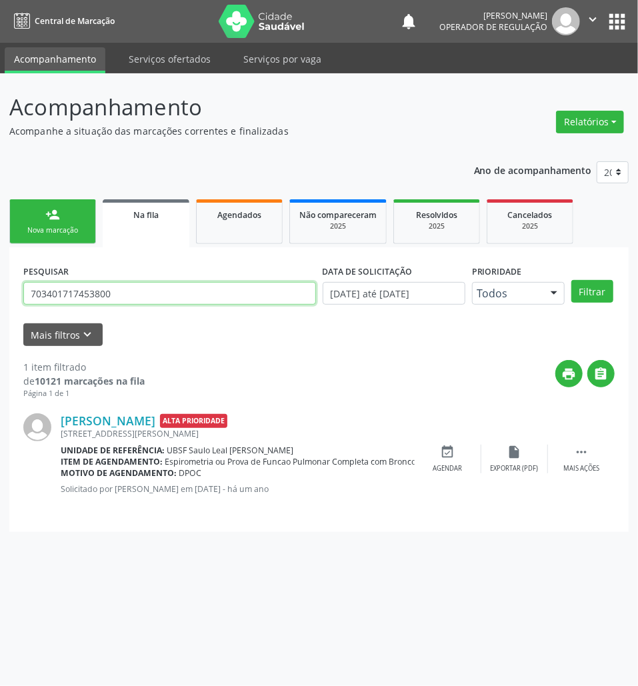
click at [112, 303] on input "703401717453800" at bounding box center [169, 293] width 293 height 23
type input "1"
type input "701001865893296"
click at [572, 280] on button "Filtrar" at bounding box center [593, 291] width 42 height 23
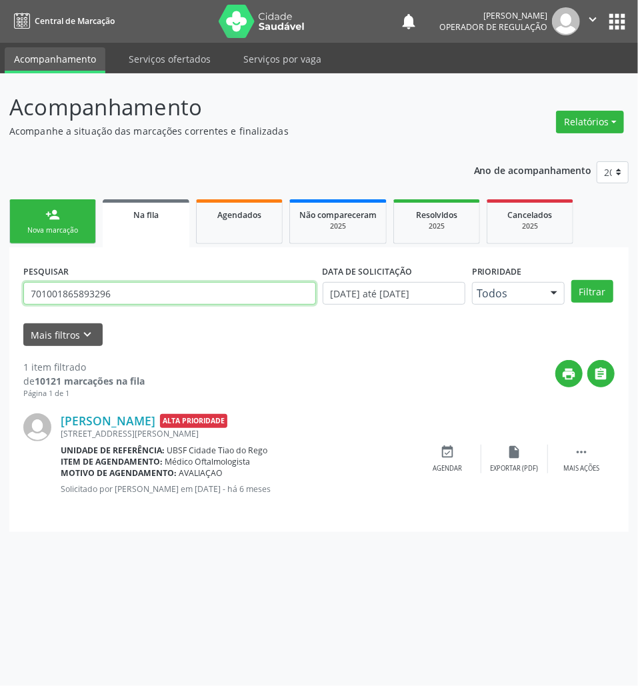
click at [72, 294] on input "701001865893296" at bounding box center [169, 293] width 293 height 23
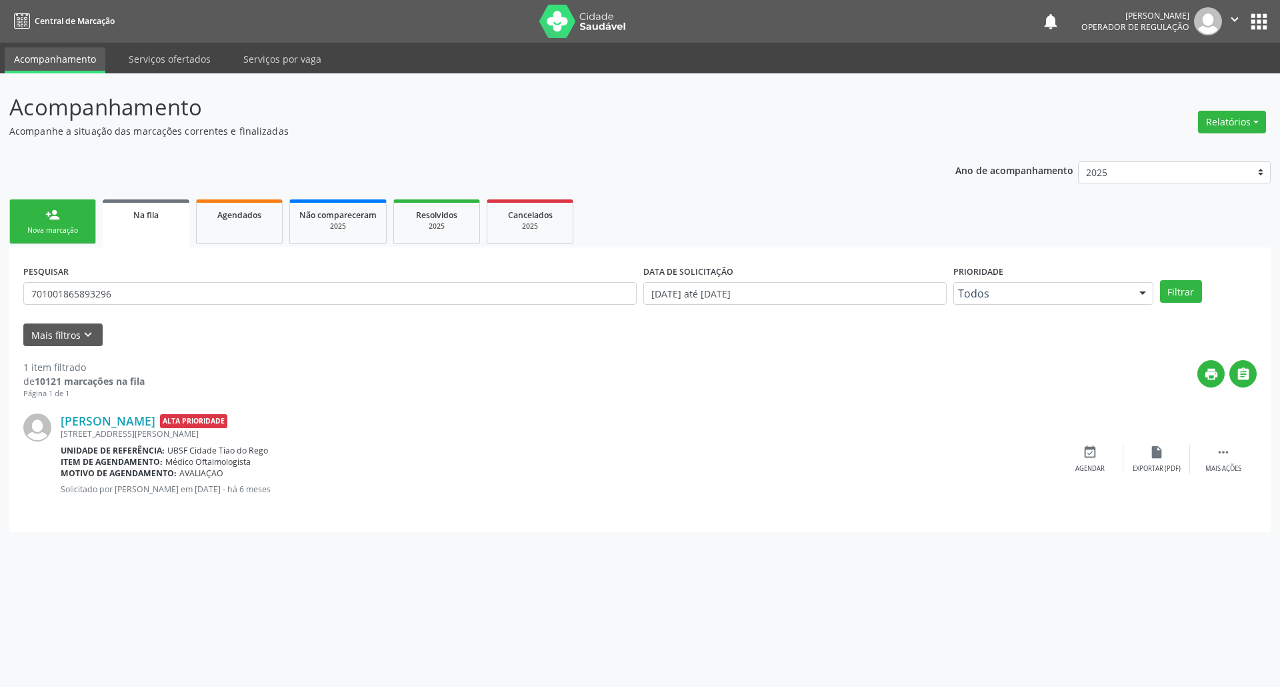
click at [718, 5] on nav "Central de Marcação notifications [PERSON_NAME] Operador de regulação  Configu…" at bounding box center [640, 21] width 1280 height 43
click at [718, 13] on button "apps" at bounding box center [1259, 21] width 23 height 23
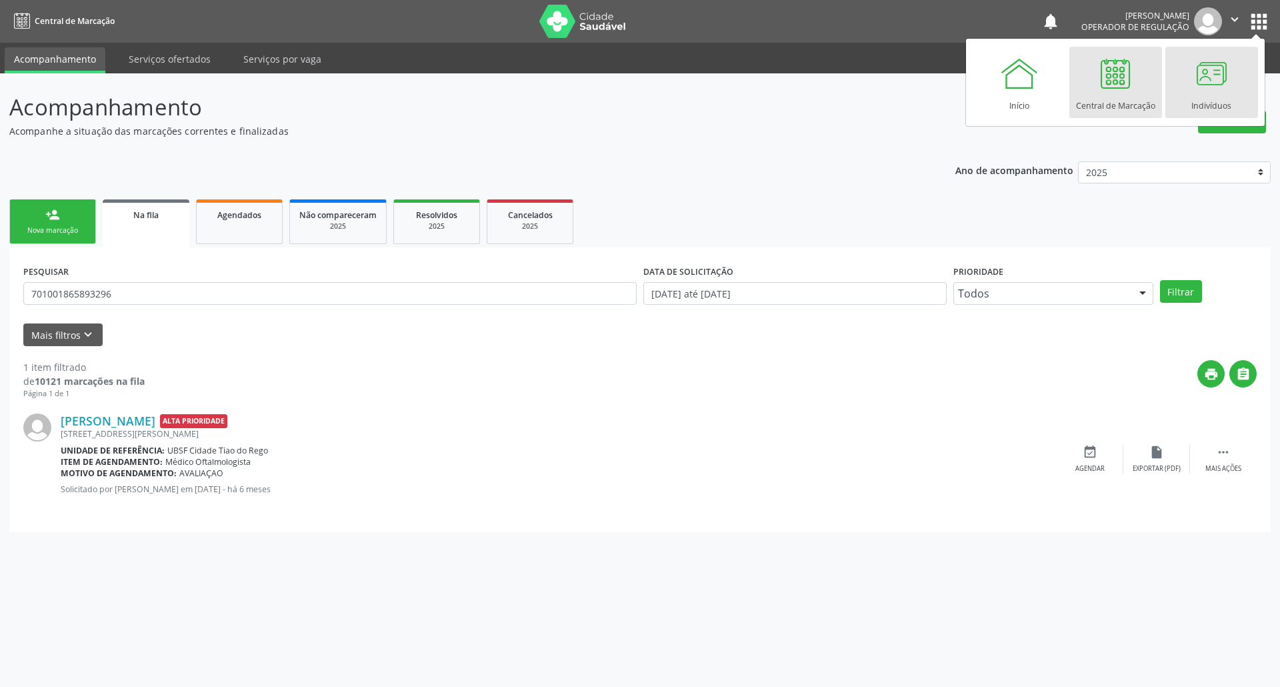
click at [718, 80] on link "Indivíduos" at bounding box center [1212, 82] width 93 height 71
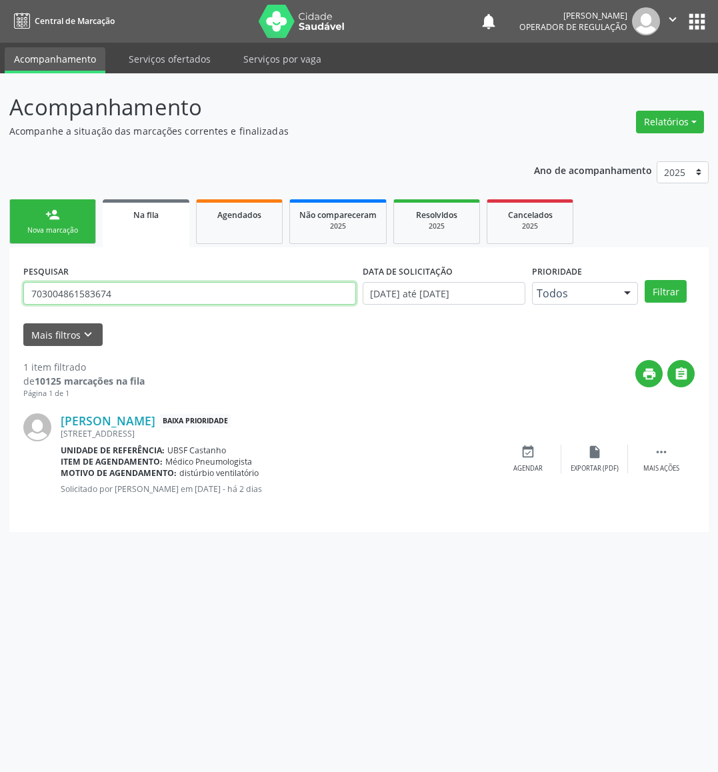
click at [189, 285] on input "703004861583674" at bounding box center [189, 293] width 333 height 23
type input "703207675382096"
click at [645, 280] on button "Filtrar" at bounding box center [666, 291] width 42 height 23
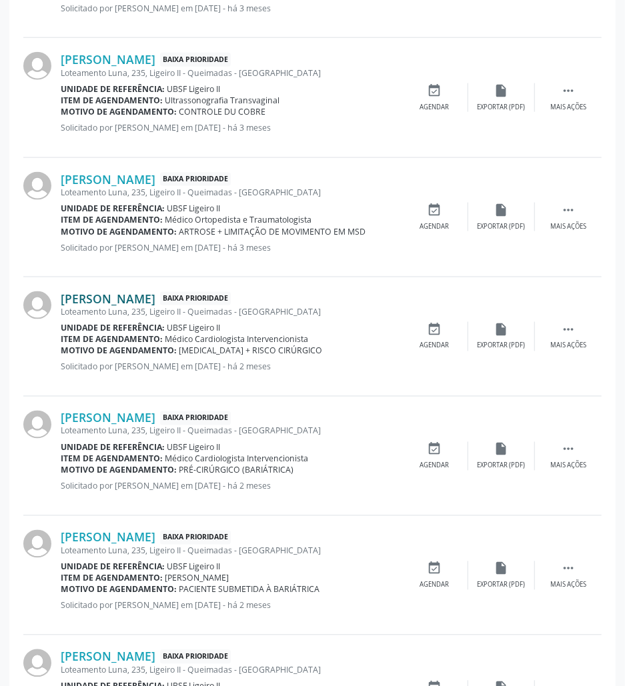
scroll to position [67, 0]
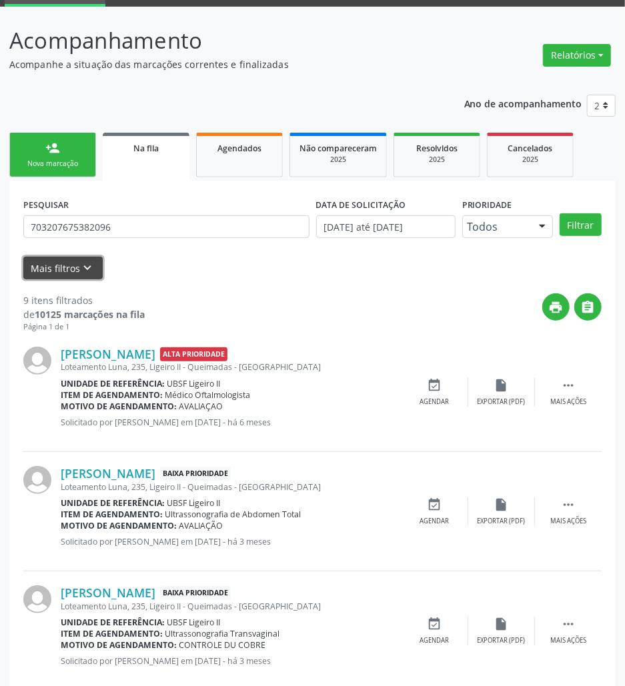
click at [81, 265] on icon "keyboard_arrow_down" at bounding box center [88, 268] width 15 height 15
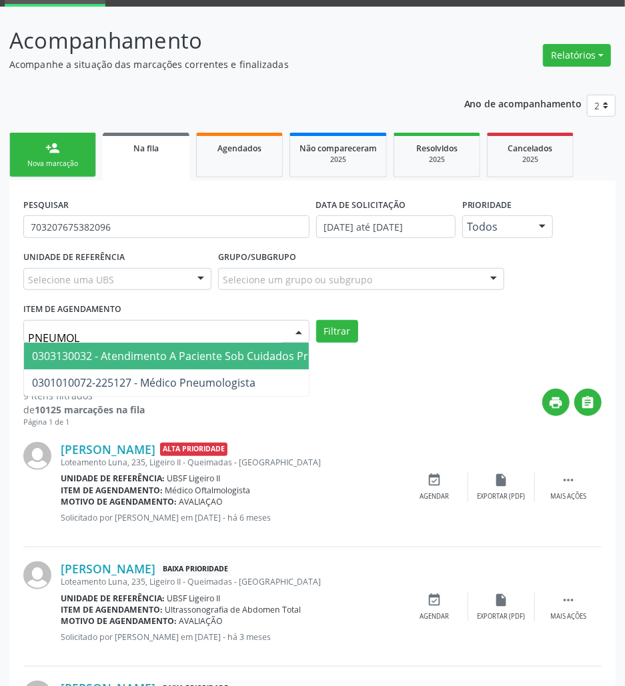
type input "PNEUMOLO"
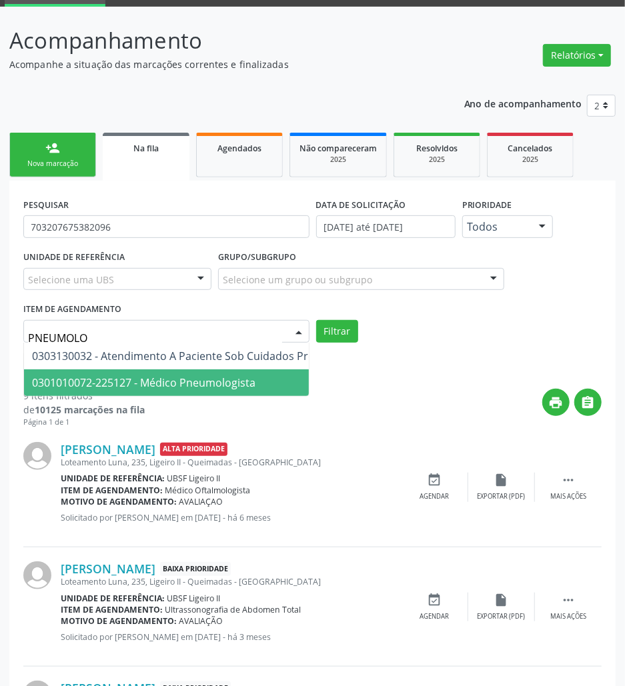
click at [132, 371] on span "0301010072-225127 - Médico Pneumologista" at bounding box center [283, 382] width 519 height 27
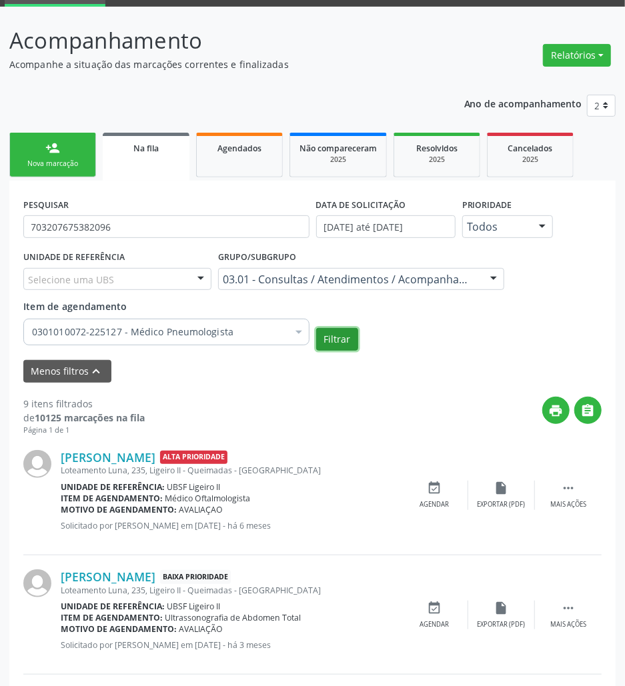
click at [341, 333] on button "Filtrar" at bounding box center [337, 339] width 42 height 23
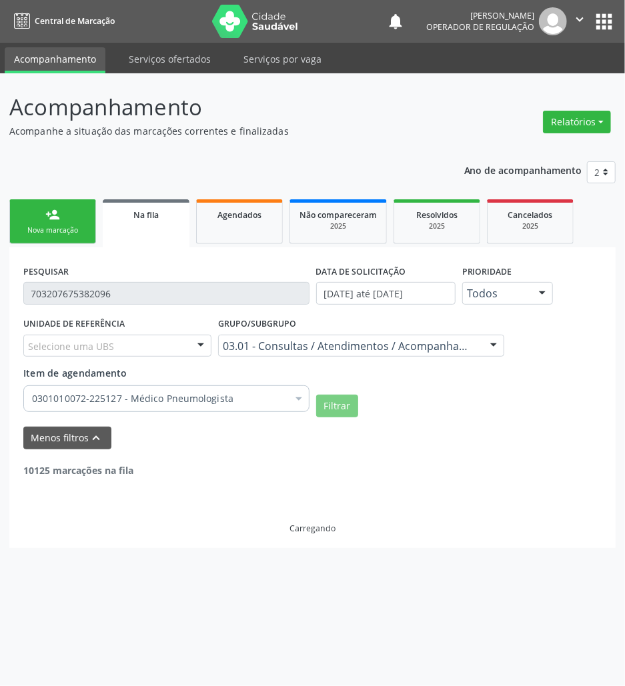
scroll to position [0, 0]
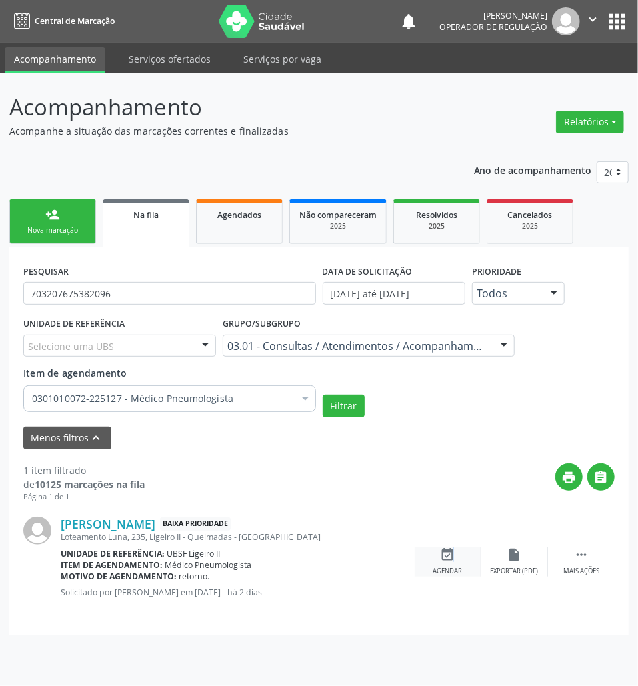
click at [451, 548] on icon "event_available" at bounding box center [448, 555] width 15 height 15
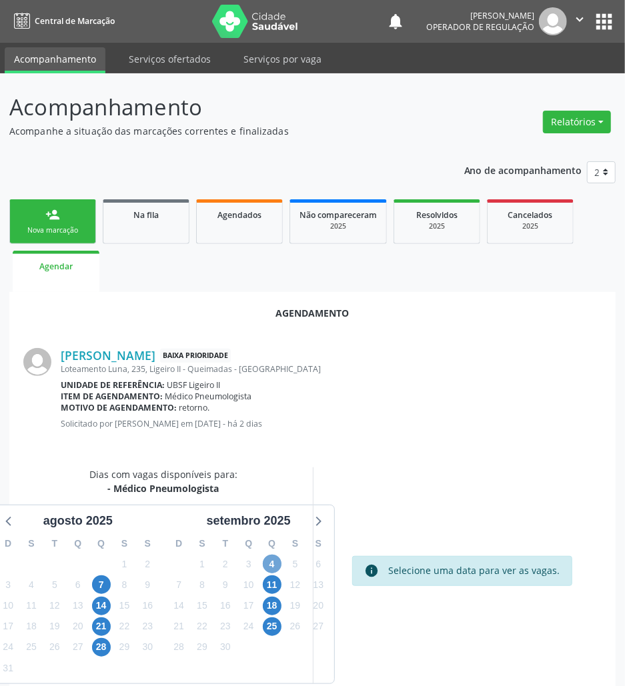
click at [265, 566] on span "4" at bounding box center [272, 564] width 19 height 19
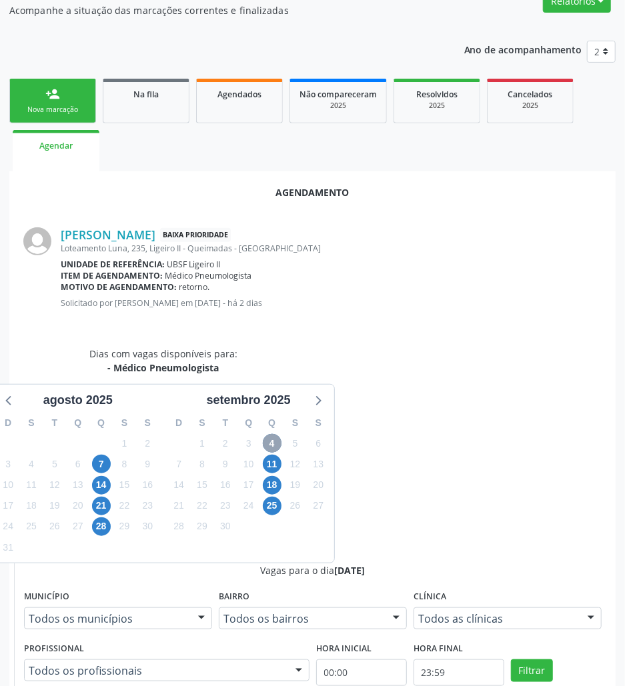
scroll to position [254, 0]
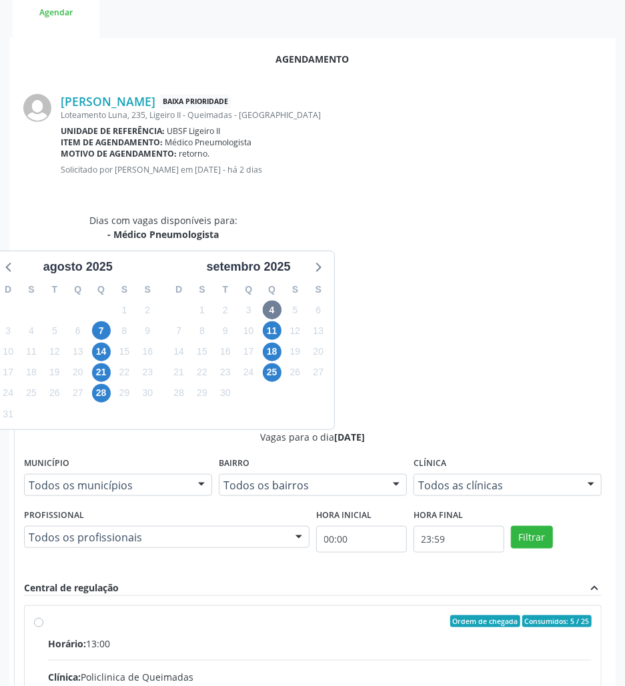
click at [43, 616] on input "Ordem de chegada Consumidos: 5 / 25 Horário: 13:00 Clínica: Policlinica de Quei…" at bounding box center [38, 622] width 9 height 12
radio input "true"
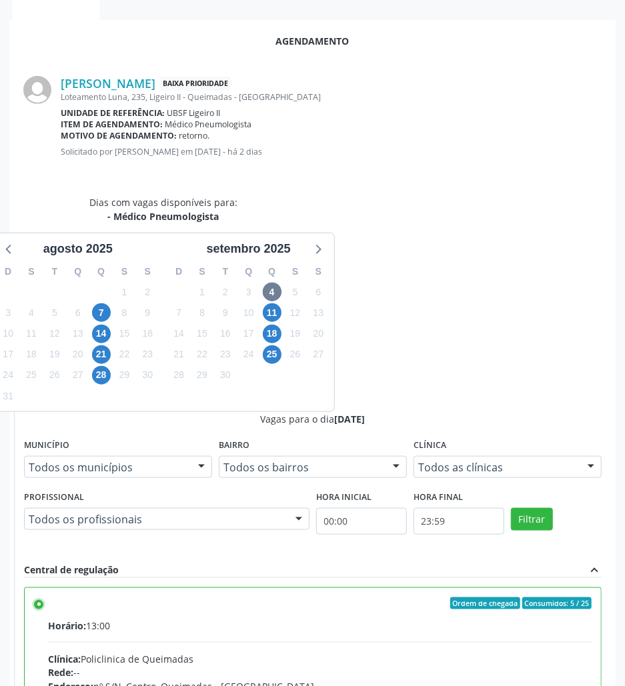
scroll to position [276, 0]
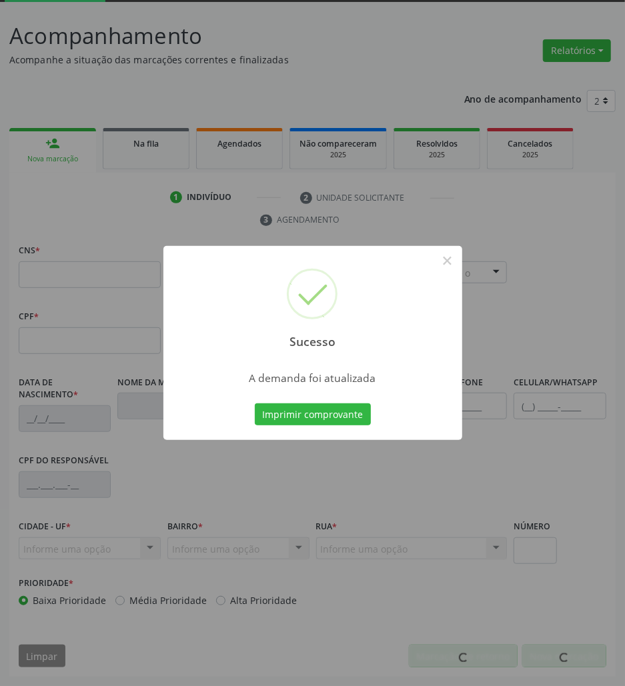
scroll to position [72, 0]
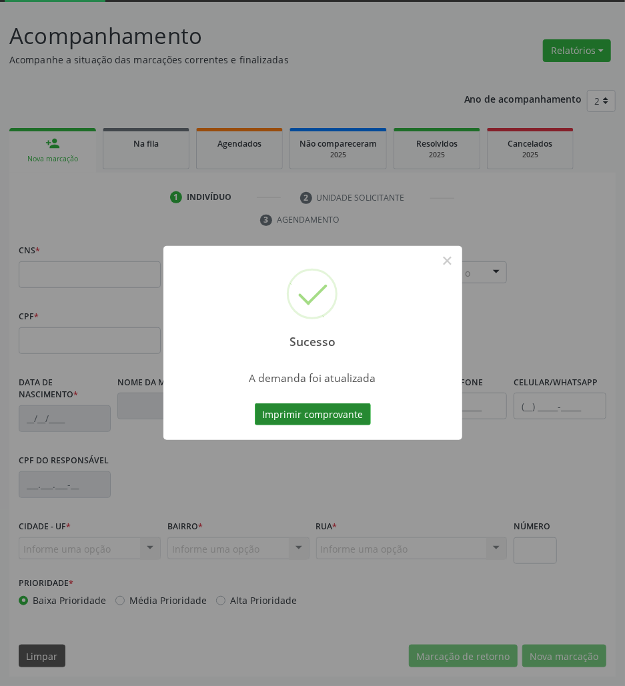
click at [329, 419] on button "Imprimir comprovante" at bounding box center [313, 414] width 116 height 23
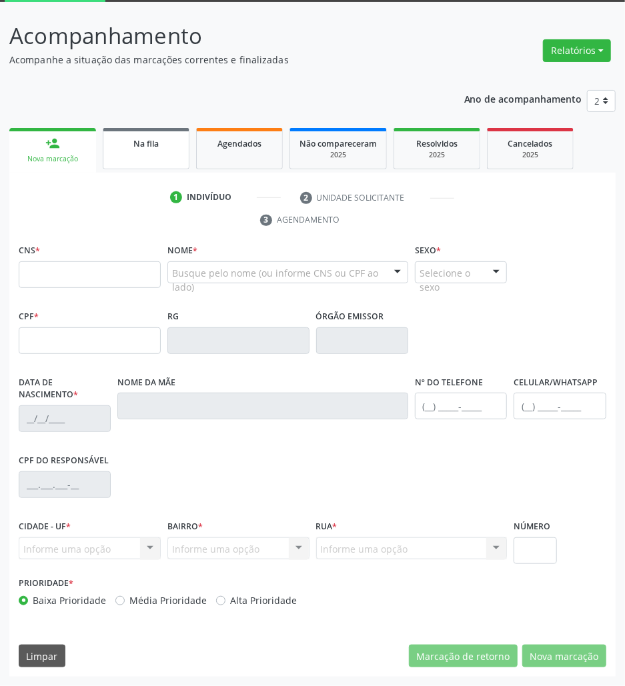
click at [150, 152] on link "Na fila" at bounding box center [146, 148] width 87 height 41
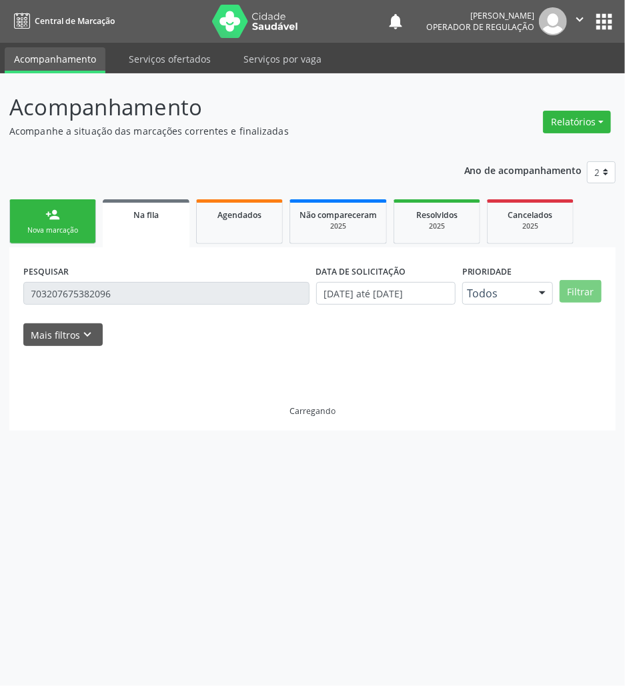
scroll to position [0, 0]
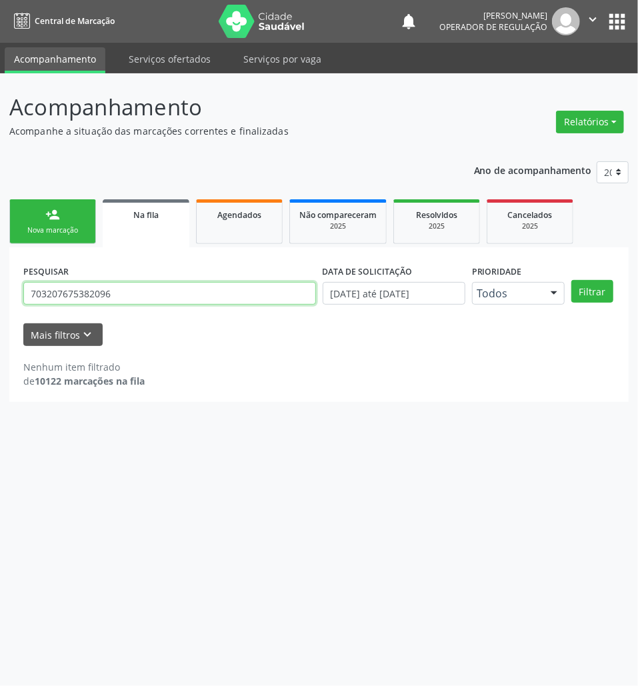
click at [123, 291] on input "703207675382096" at bounding box center [169, 293] width 293 height 23
click at [169, 289] on input "703207675382096" at bounding box center [169, 293] width 293 height 23
click at [185, 302] on input "703207675382096" at bounding box center [169, 293] width 293 height 23
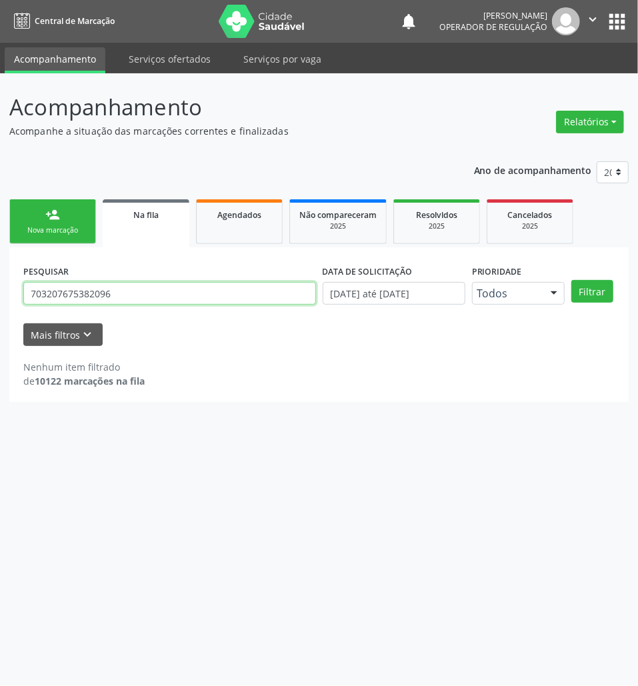
paste input "[CREDIT_CARD_NUMBER]"
type input "706 8037 8400 5523"
click at [572, 280] on button "Filtrar" at bounding box center [593, 291] width 42 height 23
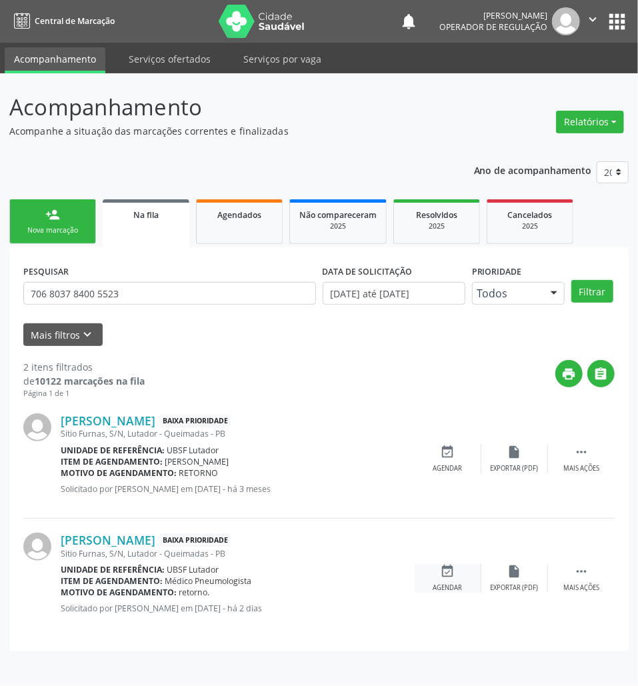
click at [451, 578] on icon "event_available" at bounding box center [448, 571] width 15 height 15
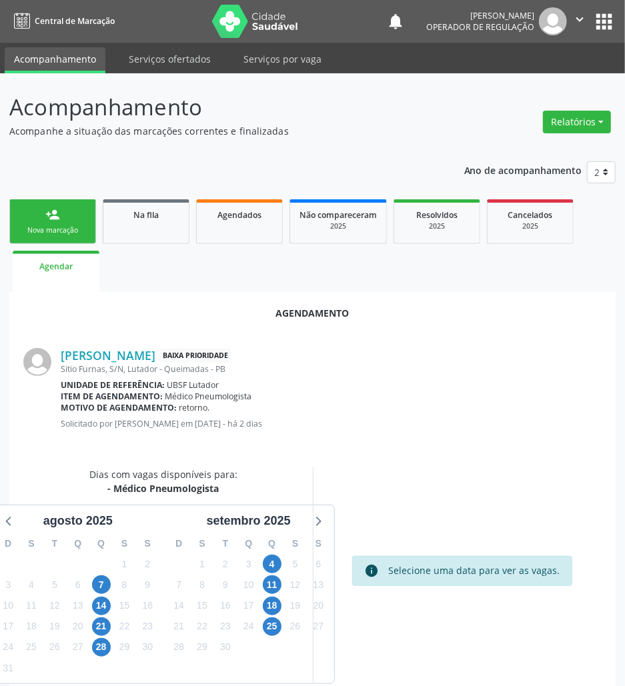
click at [277, 572] on div "4" at bounding box center [272, 564] width 19 height 21
drag, startPoint x: 268, startPoint y: 566, endPoint x: 261, endPoint y: 540, distance: 26.9
click at [265, 556] on span "4" at bounding box center [272, 564] width 19 height 19
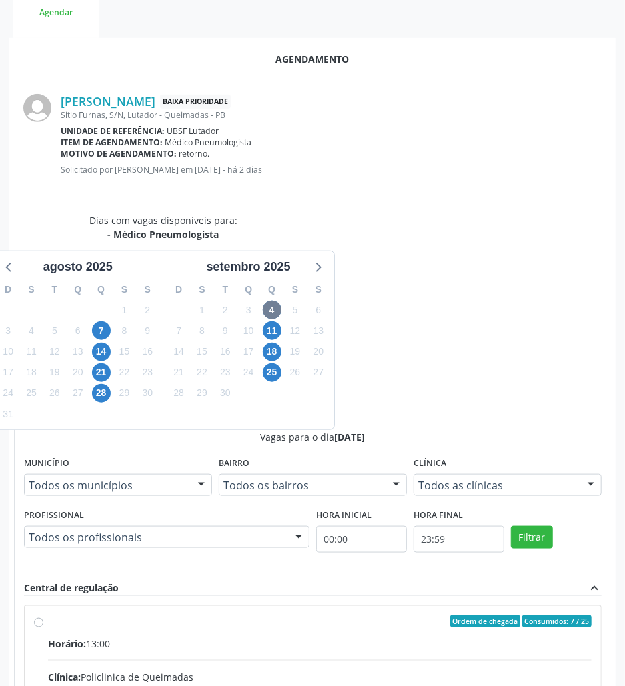
radio input "true"
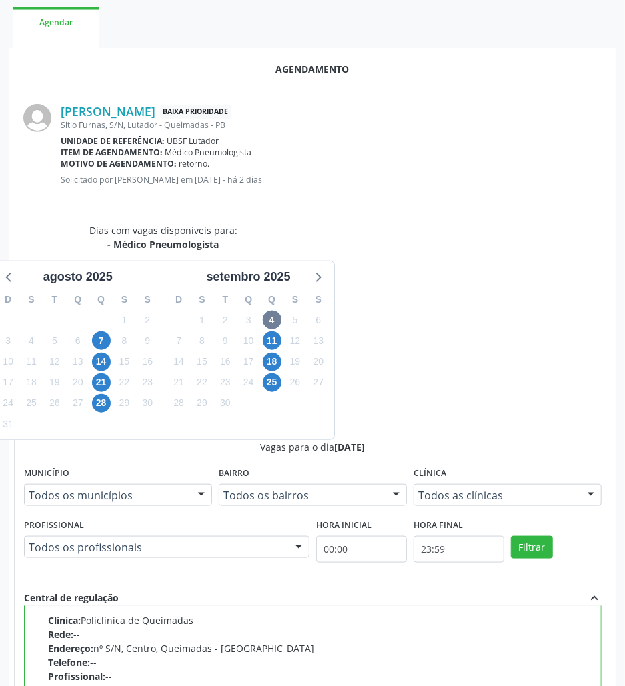
scroll to position [276, 0]
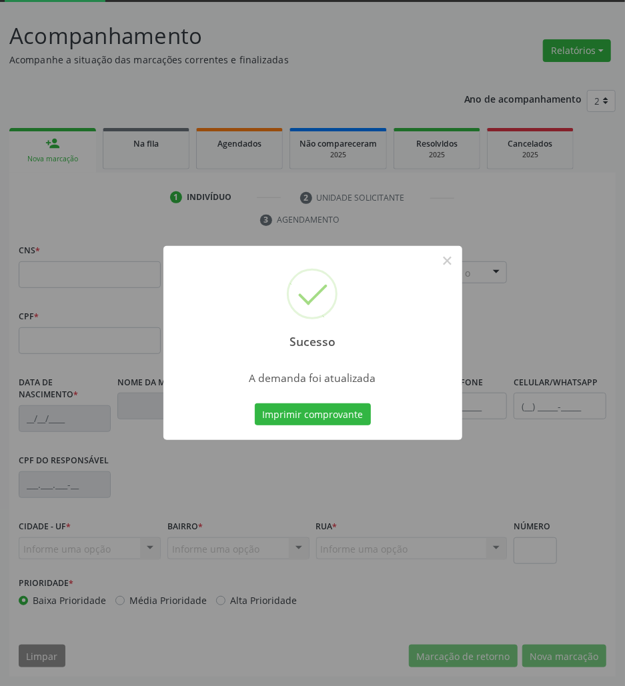
scroll to position [72, 0]
click at [255, 403] on button "Imprimir comprovante" at bounding box center [313, 414] width 116 height 23
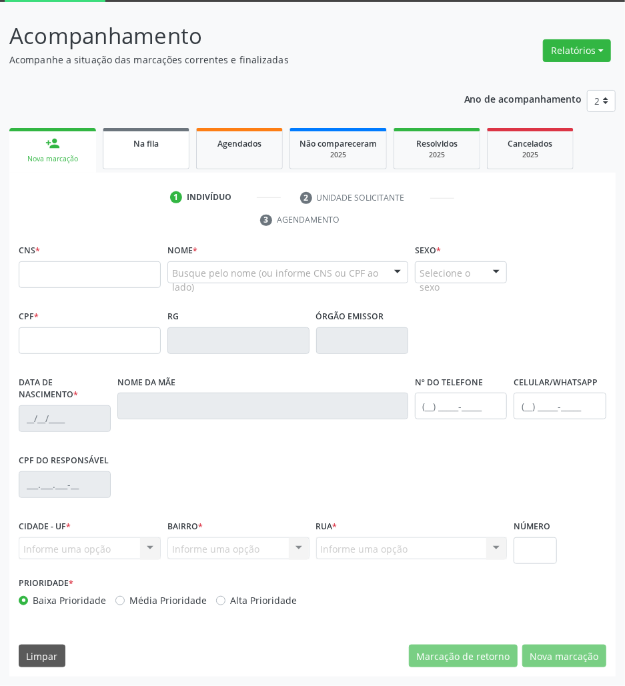
click at [176, 141] on div "Na fila" at bounding box center [146, 143] width 67 height 14
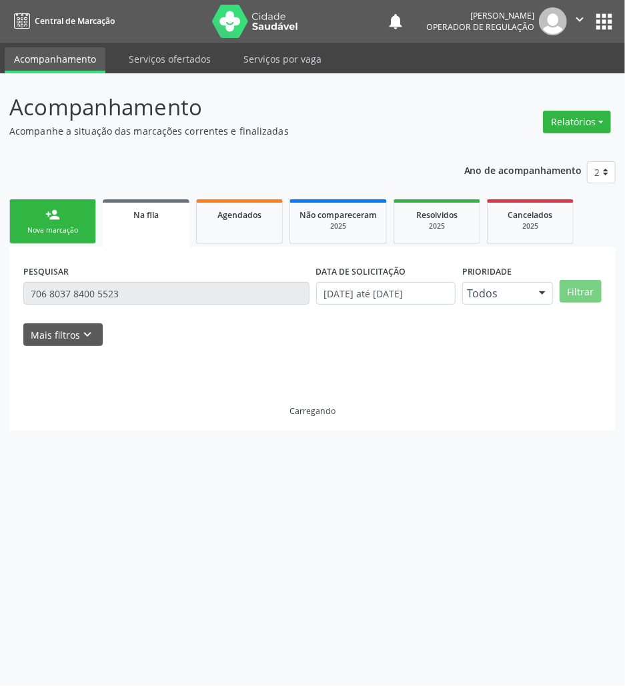
scroll to position [0, 0]
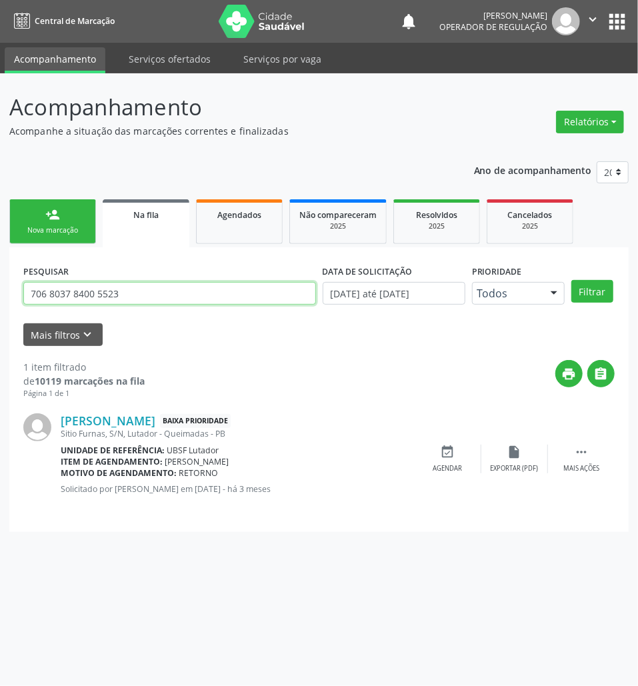
click at [181, 282] on input "706 8037 8400 5523" at bounding box center [169, 293] width 293 height 23
type input "M"
type input "700309996010831"
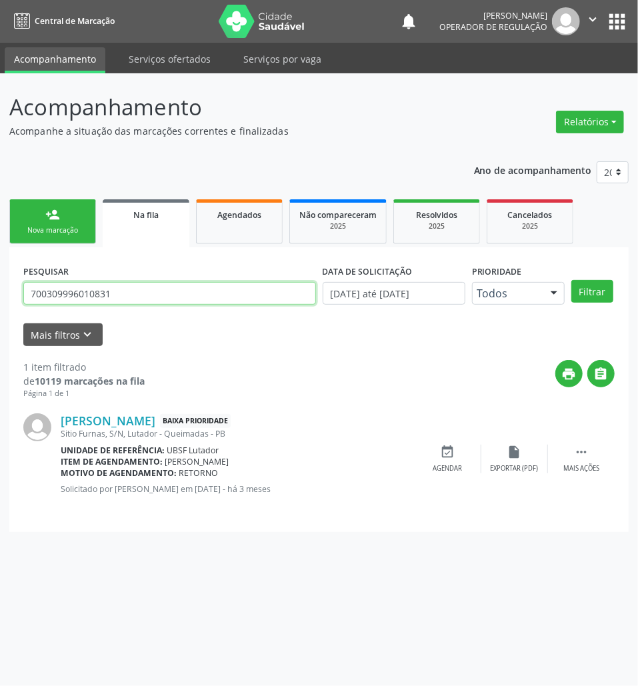
click at [572, 280] on button "Filtrar" at bounding box center [593, 291] width 42 height 23
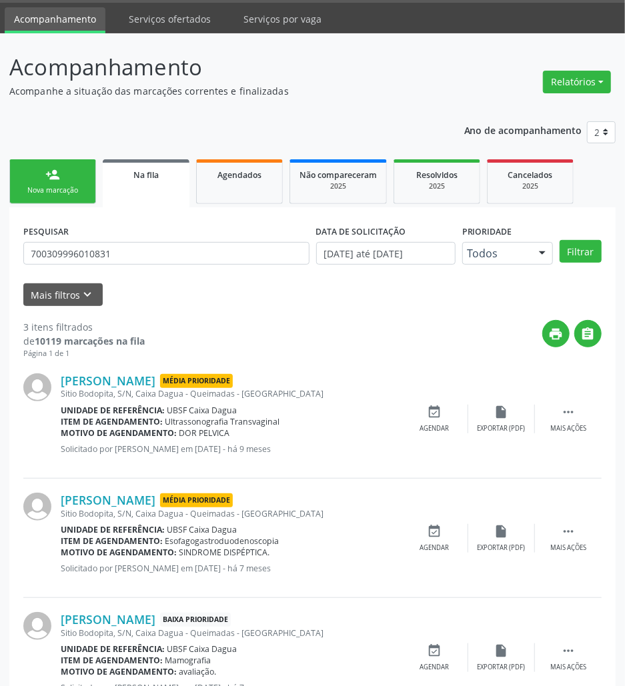
scroll to position [95, 0]
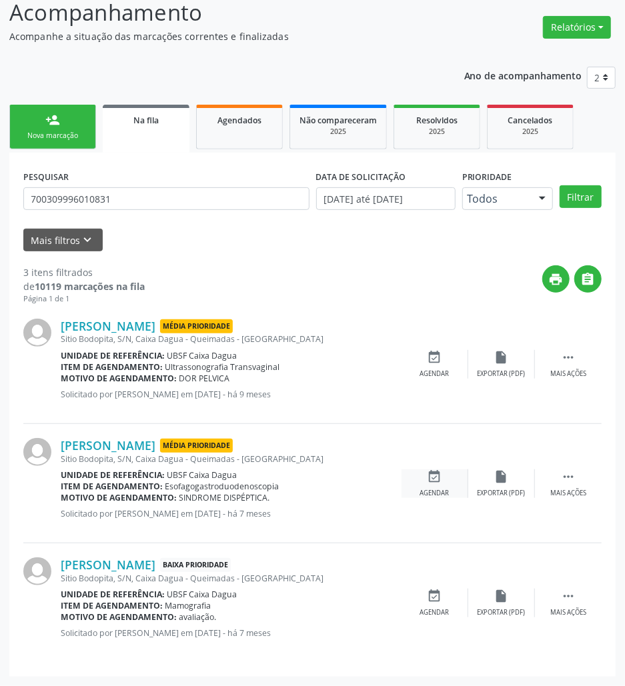
click at [429, 480] on icon "event_available" at bounding box center [434, 476] width 15 height 15
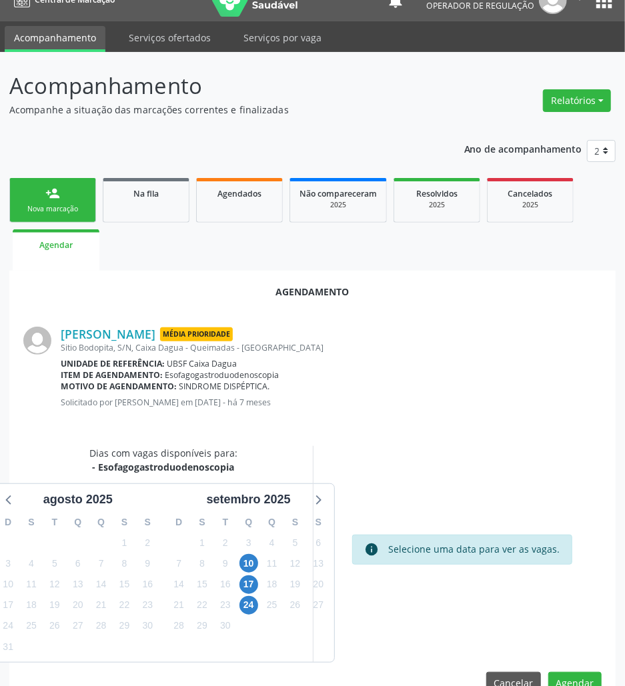
scroll to position [53, 0]
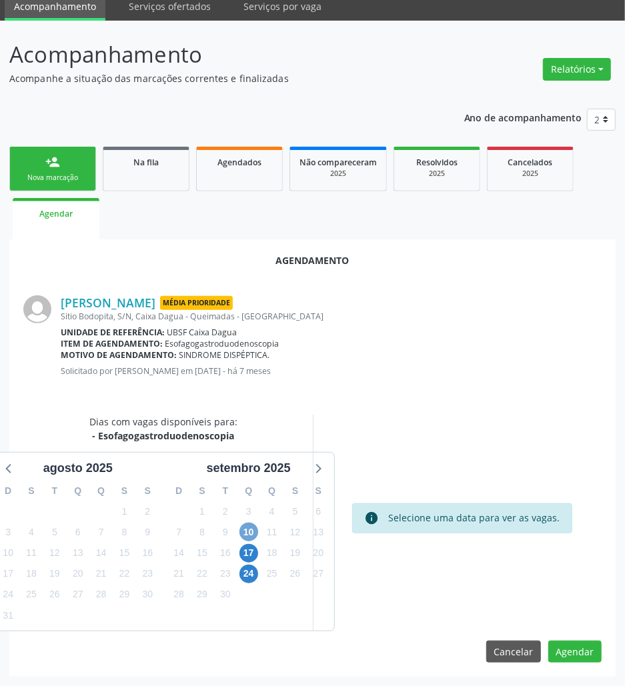
click at [243, 526] on span "10" at bounding box center [248, 532] width 19 height 19
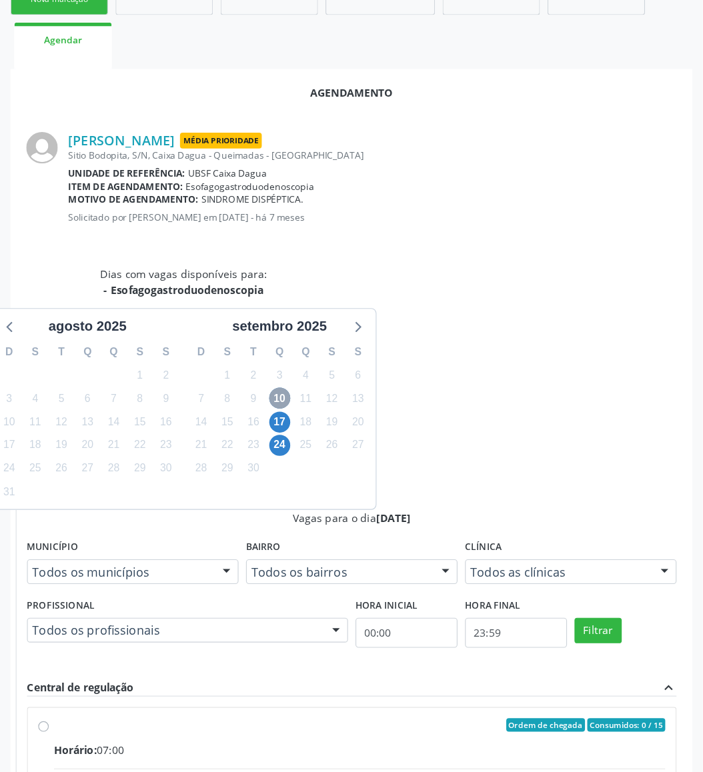
scroll to position [123, 0]
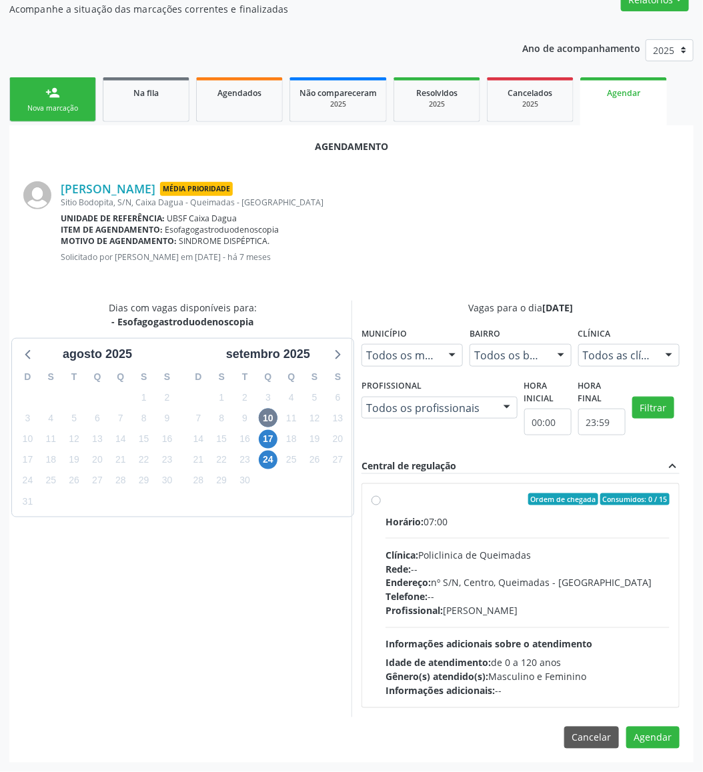
click at [434, 599] on div "Telefone: --" at bounding box center [527, 597] width 284 height 14
click at [381, 506] on input "Ordem de chegada Consumidos: 0 / 15 Horário: 07:00 Clínica: Policlinica de Quei…" at bounding box center [375, 499] width 9 height 12
radio input "true"
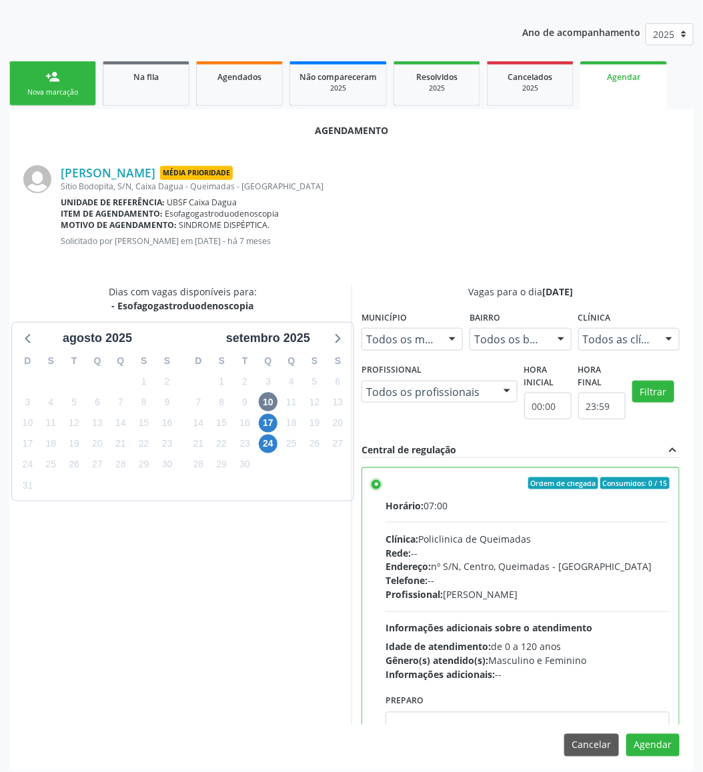
scroll to position [146, 0]
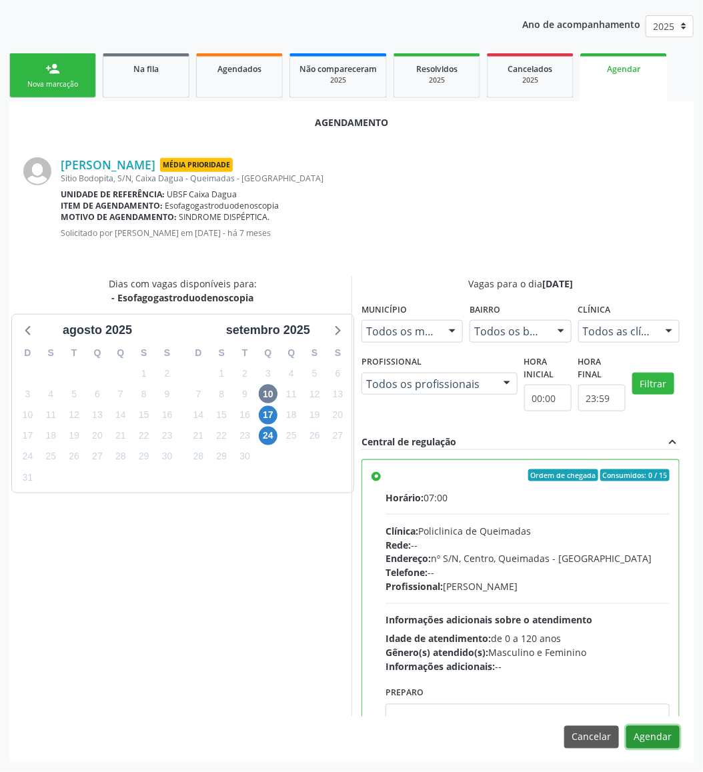
click at [670, 739] on button "Agendar" at bounding box center [652, 737] width 53 height 23
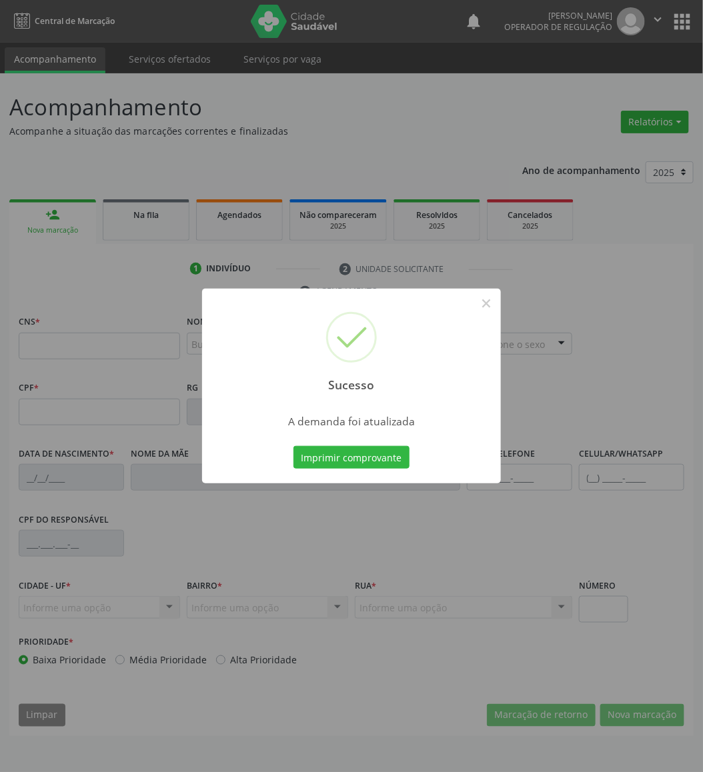
scroll to position [0, 0]
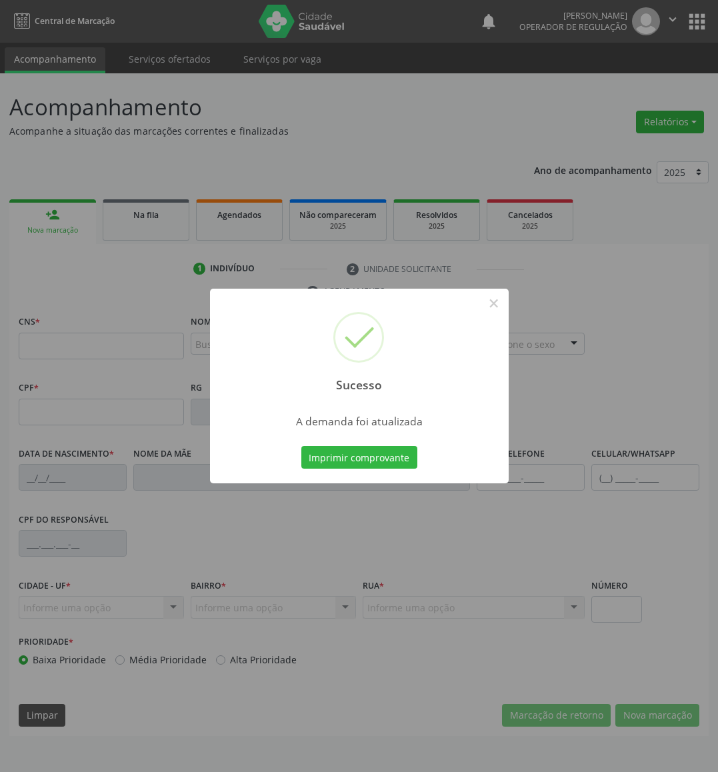
click at [349, 469] on div "Imprimir comprovante Cancel" at bounding box center [359, 457] width 122 height 28
click at [340, 459] on button "Imprimir comprovante" at bounding box center [359, 457] width 116 height 23
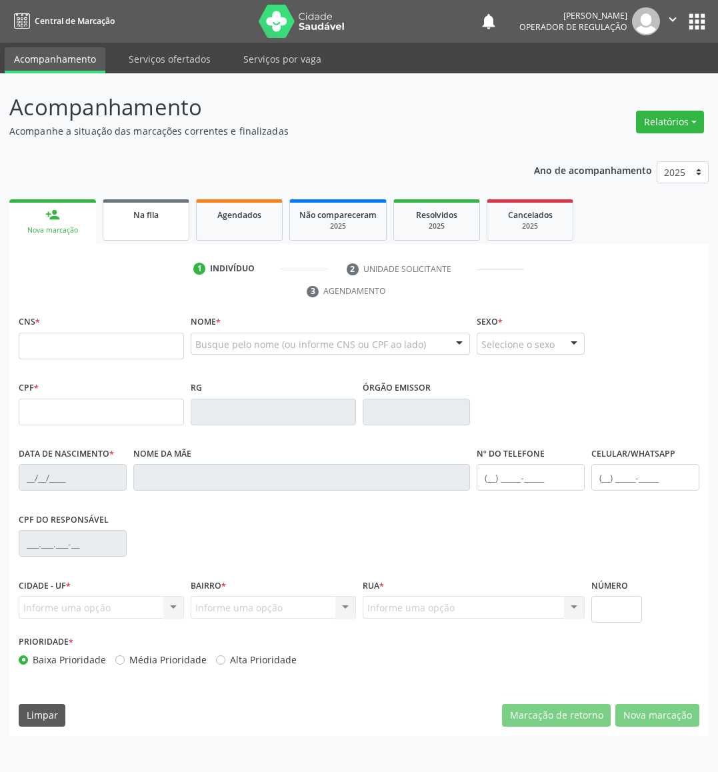
click at [124, 237] on link "Na fila" at bounding box center [146, 219] width 87 height 41
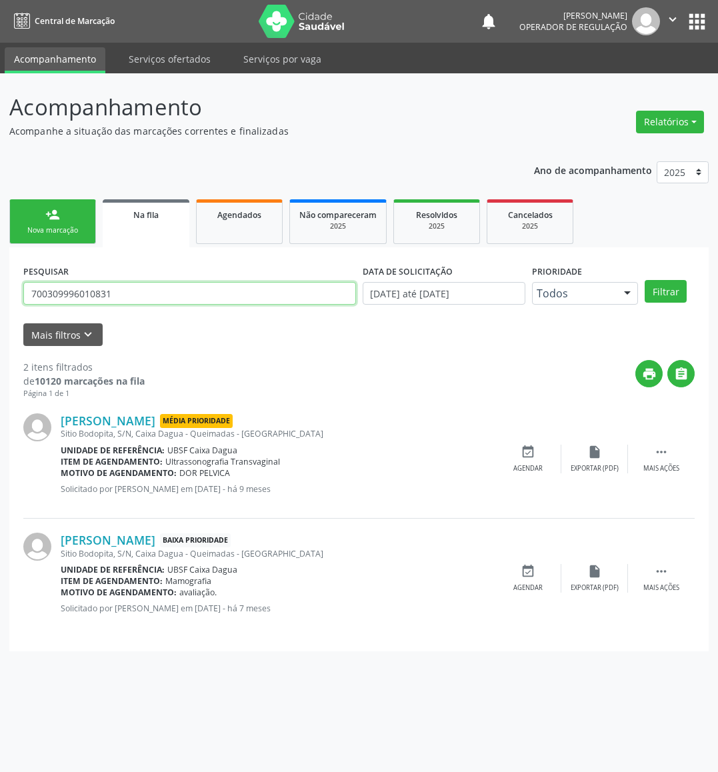
click at [111, 300] on input "700309996010831" at bounding box center [189, 293] width 333 height 23
click at [171, 292] on input "700309996010831" at bounding box center [189, 293] width 333 height 23
click at [172, 292] on input "700309996010831" at bounding box center [189, 293] width 333 height 23
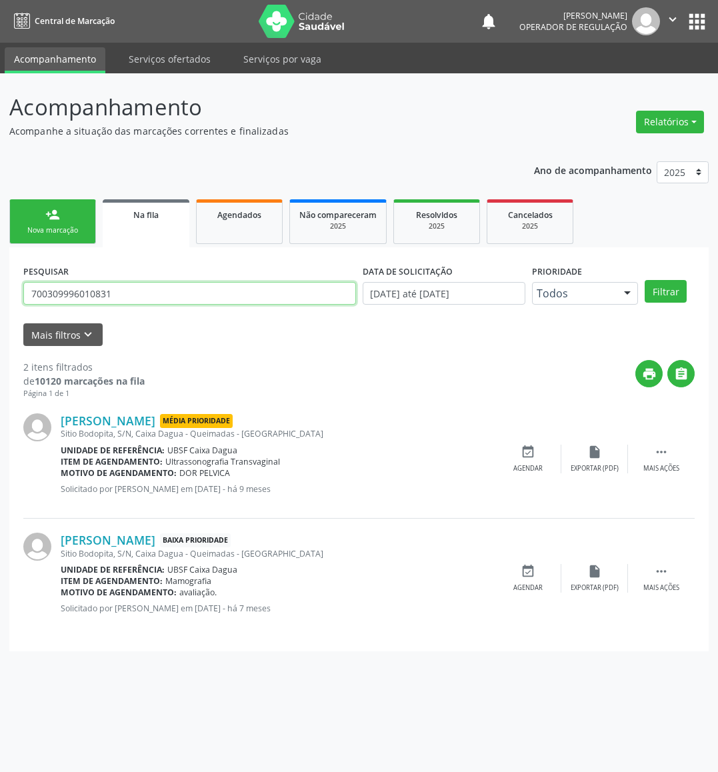
type input "\"
type input "AGAMENON"
click at [645, 280] on button "Filtrar" at bounding box center [666, 291] width 42 height 23
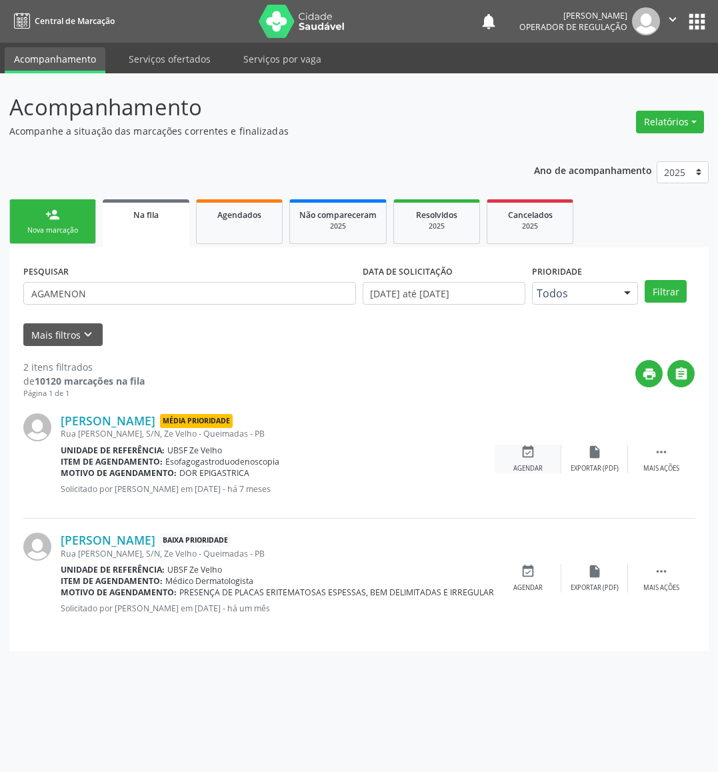
click at [534, 448] on icon "event_available" at bounding box center [528, 452] width 15 height 15
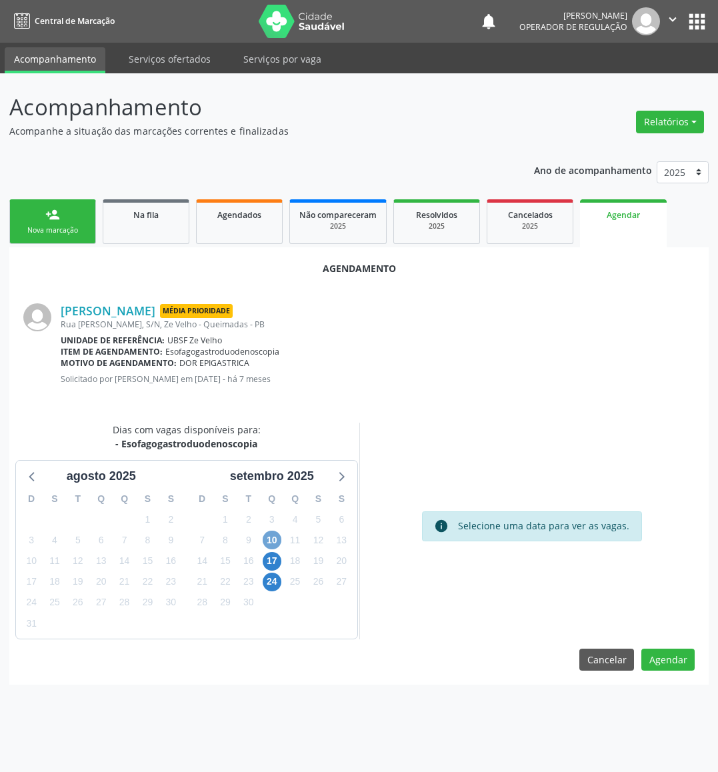
click at [263, 541] on span "10" at bounding box center [272, 540] width 19 height 19
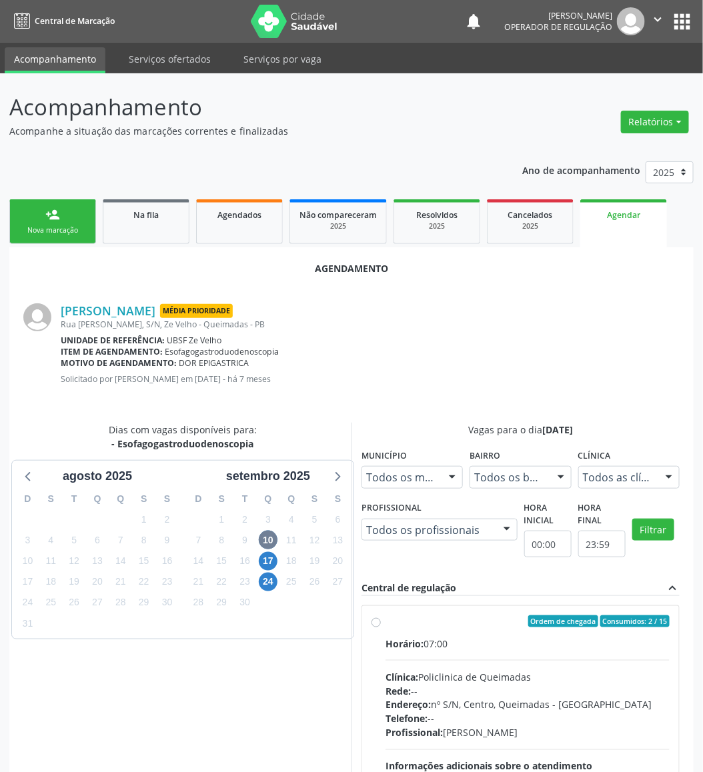
click at [450, 654] on div "Horário: 07:00 Clínica: Policlinica de Queimadas Rede: -- Endereço: nº S/N, Cen…" at bounding box center [527, 728] width 284 height 183
click at [381, 628] on input "Ordem de chegada Consumidos: 2 / 15 Horário: 07:00 Clínica: Policlinica de Quei…" at bounding box center [375, 622] width 9 height 12
radio input "true"
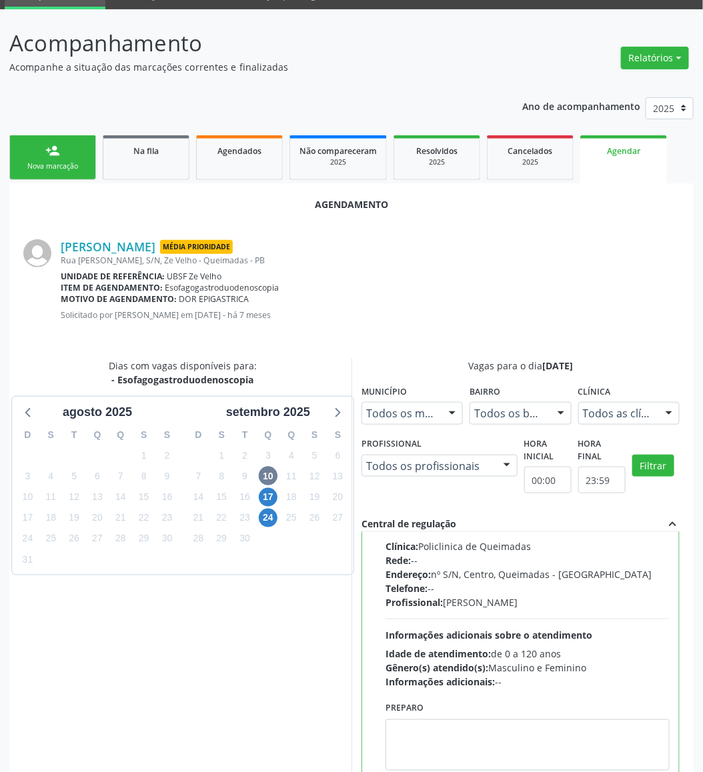
scroll to position [146, 0]
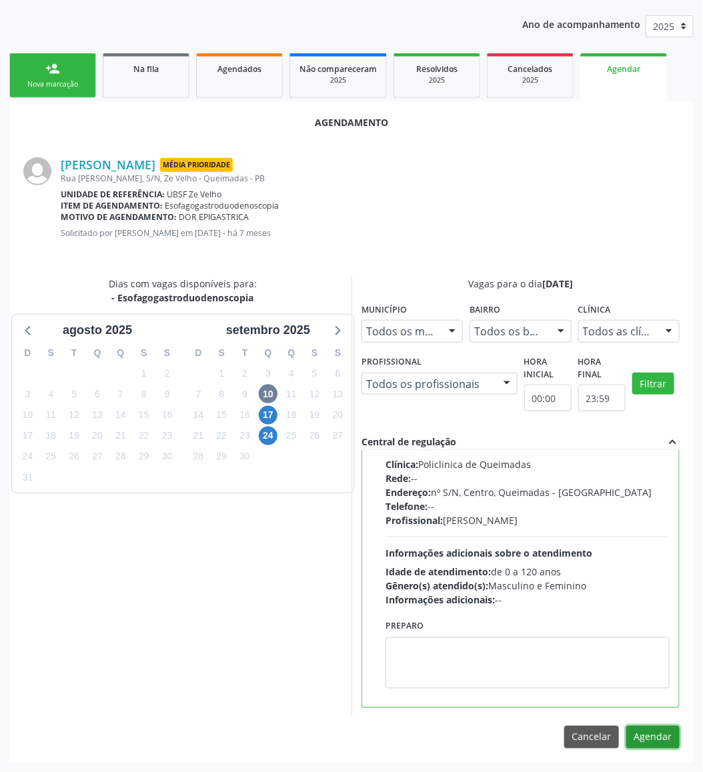
click at [664, 743] on button "Agendar" at bounding box center [652, 737] width 53 height 23
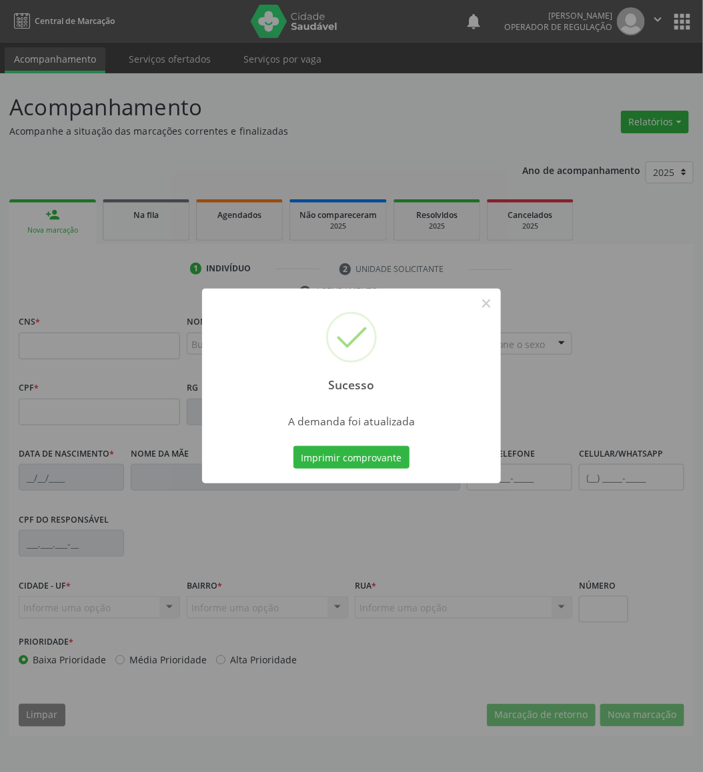
scroll to position [0, 0]
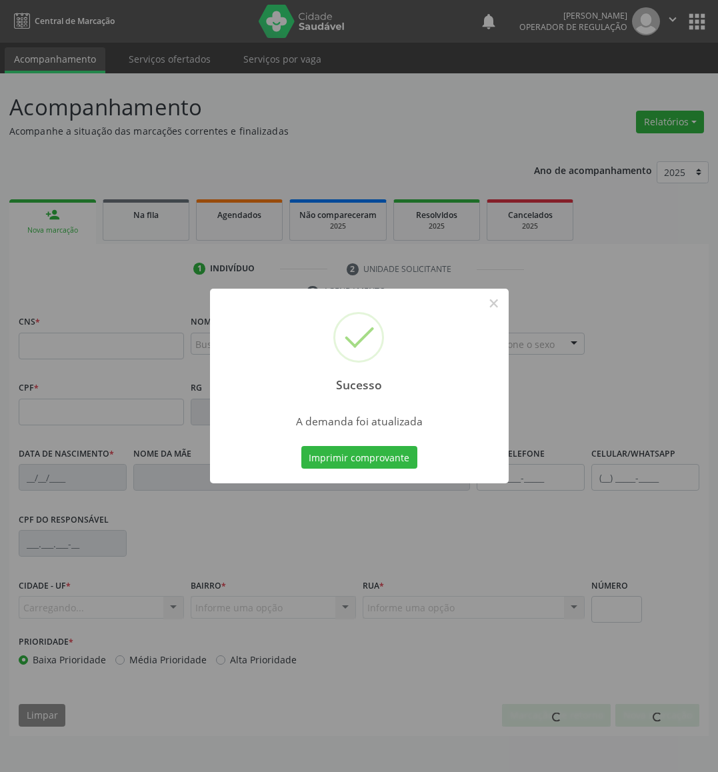
click at [301, 446] on button "Imprimir comprovante" at bounding box center [359, 457] width 116 height 23
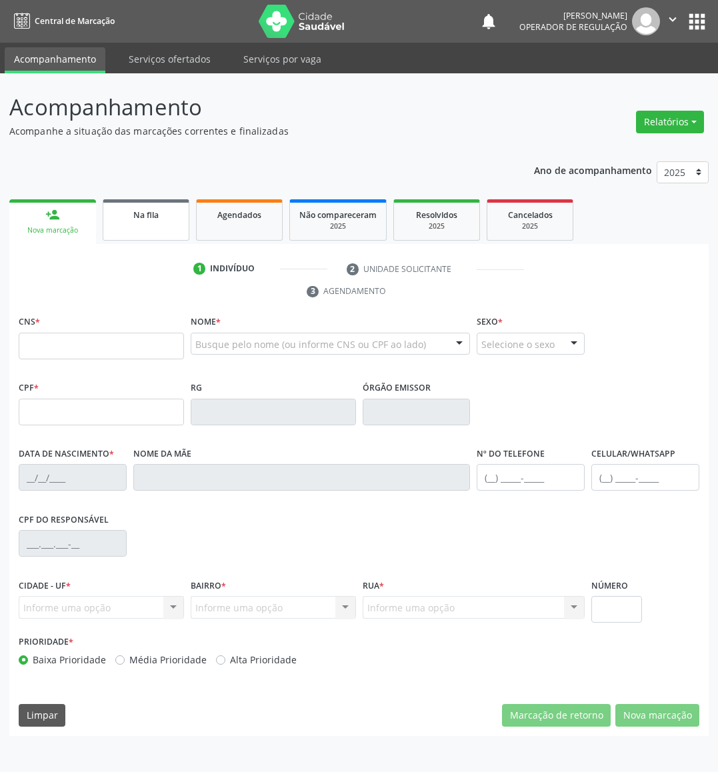
click at [124, 211] on div "Na fila" at bounding box center [146, 214] width 67 height 14
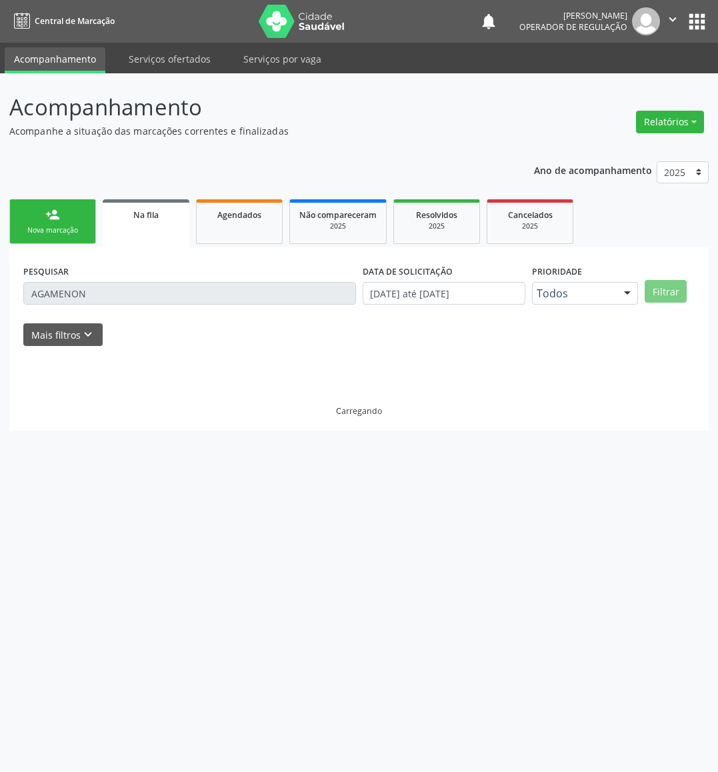
click at [103, 199] on link "Na fila" at bounding box center [146, 223] width 87 height 48
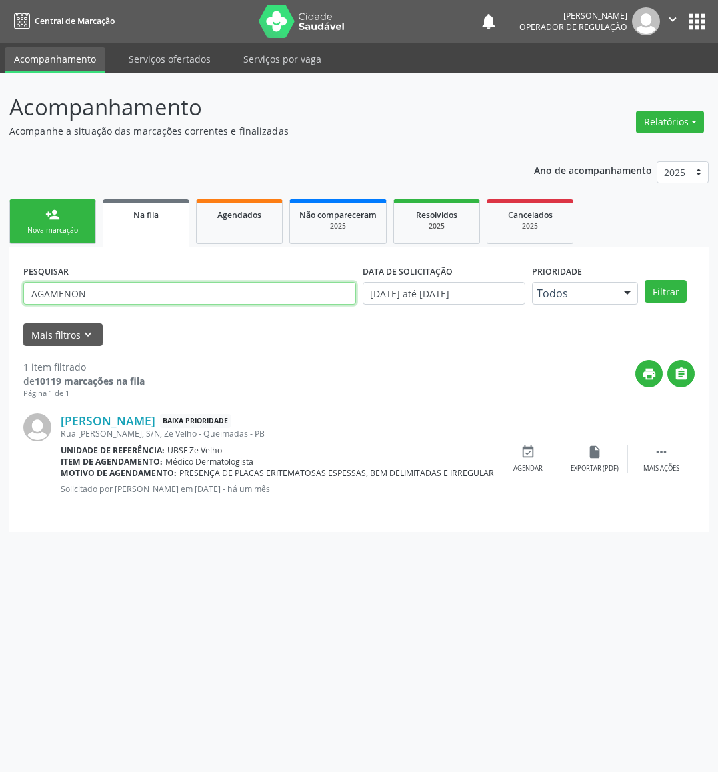
click at [216, 293] on input "AGAMENON" at bounding box center [189, 293] width 333 height 23
click at [645, 280] on button "Filtrar" at bounding box center [666, 291] width 42 height 23
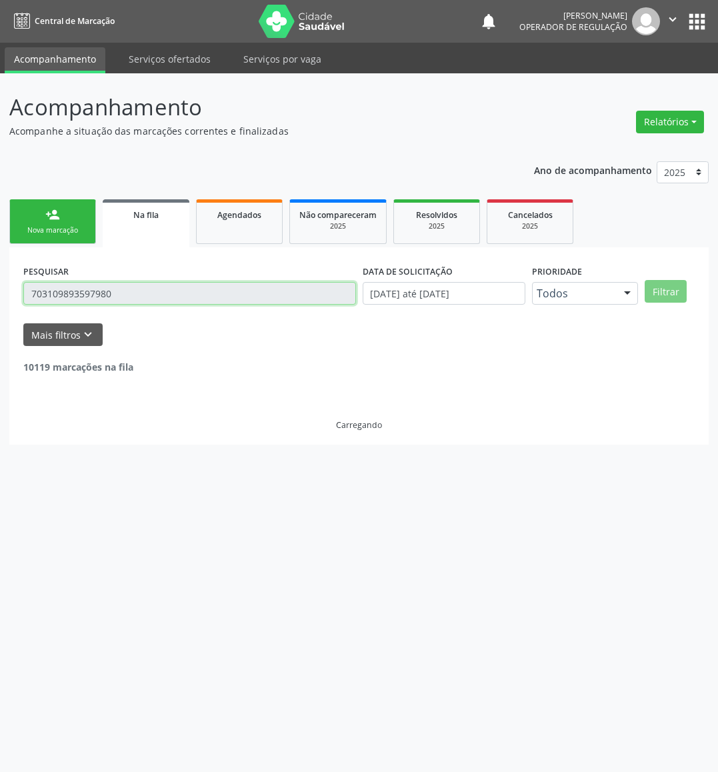
click at [214, 290] on input "703109893597980" at bounding box center [189, 293] width 333 height 23
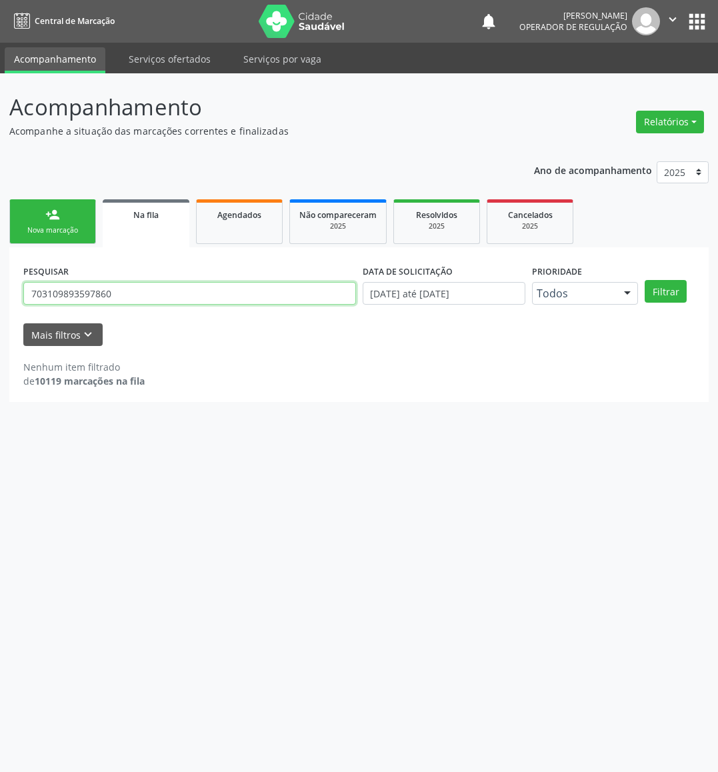
type input "703109893597860"
click at [645, 280] on button "Filtrar" at bounding box center [666, 291] width 42 height 23
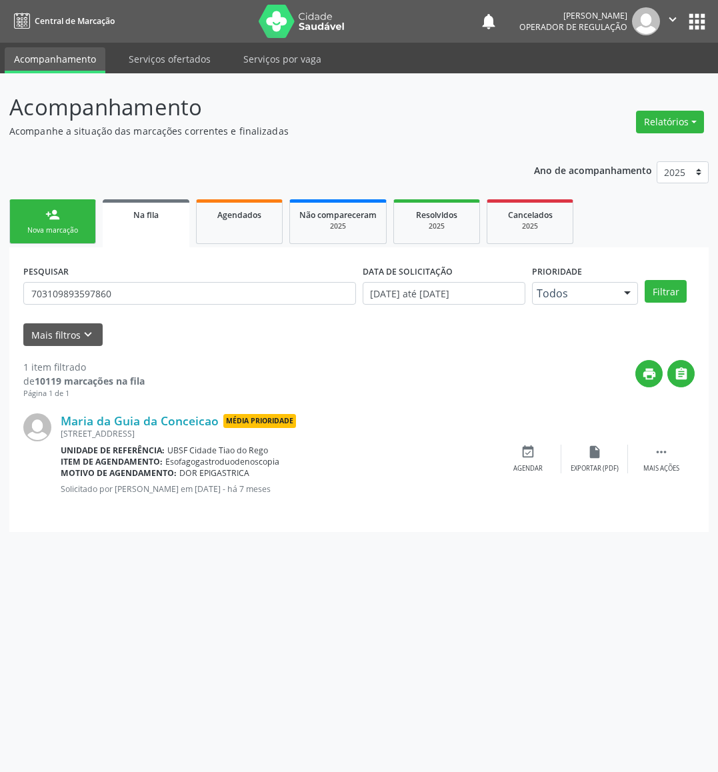
click at [539, 442] on div "Maria da Guia da Conceicao Média Prioridade [STREET_ADDRESS] Unidade de referên…" at bounding box center [359, 458] width 672 height 119
click at [542, 452] on div "event_available Agendar" at bounding box center [528, 459] width 67 height 29
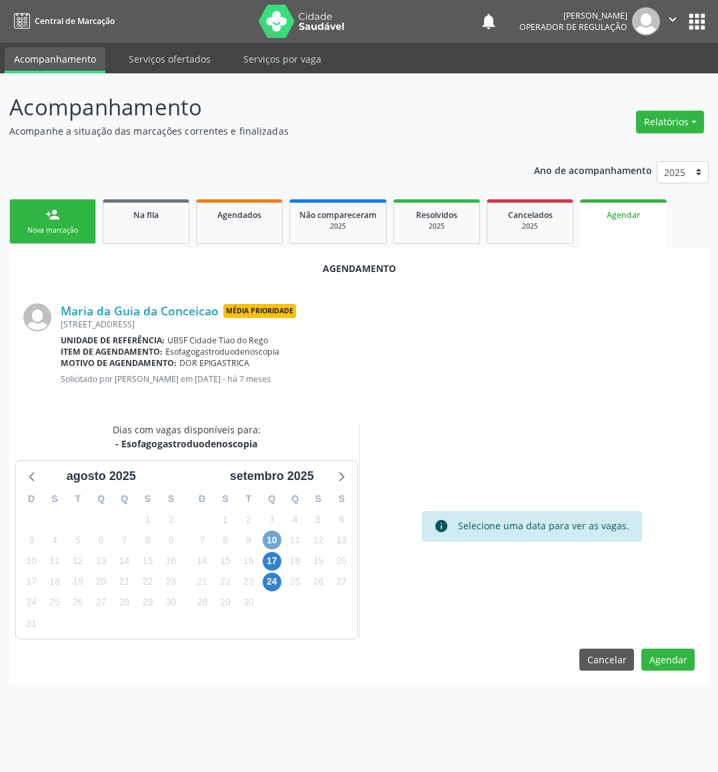
click at [276, 539] on span "10" at bounding box center [272, 540] width 19 height 19
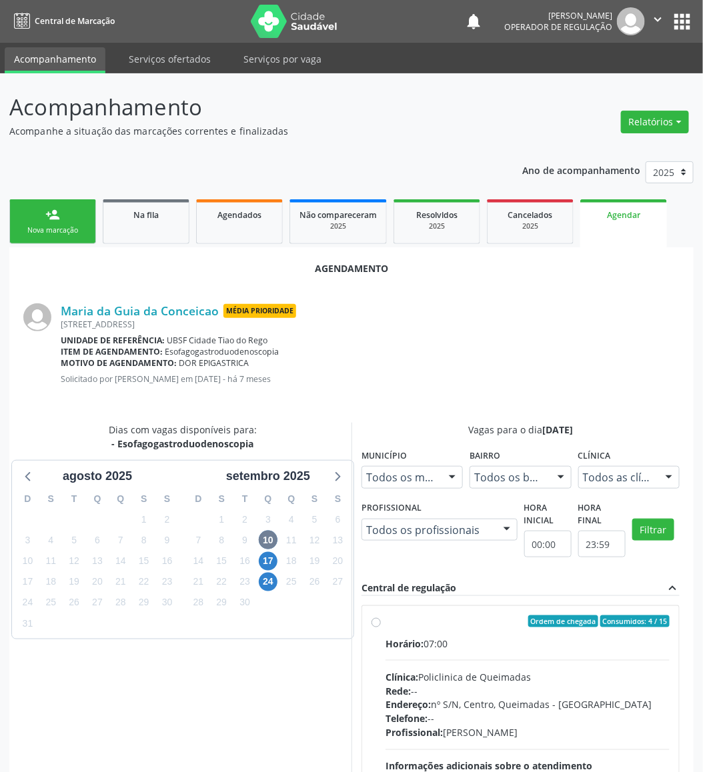
drag, startPoint x: 497, startPoint y: 646, endPoint x: 391, endPoint y: 585, distance: 122.5
click at [496, 646] on div "Horário: 07:00" at bounding box center [527, 644] width 284 height 14
click at [381, 628] on input "Ordem de chegada Consumidos: 4 / 15 Horário: 07:00 Clínica: Policlinica de Quei…" at bounding box center [375, 622] width 9 height 12
radio input "true"
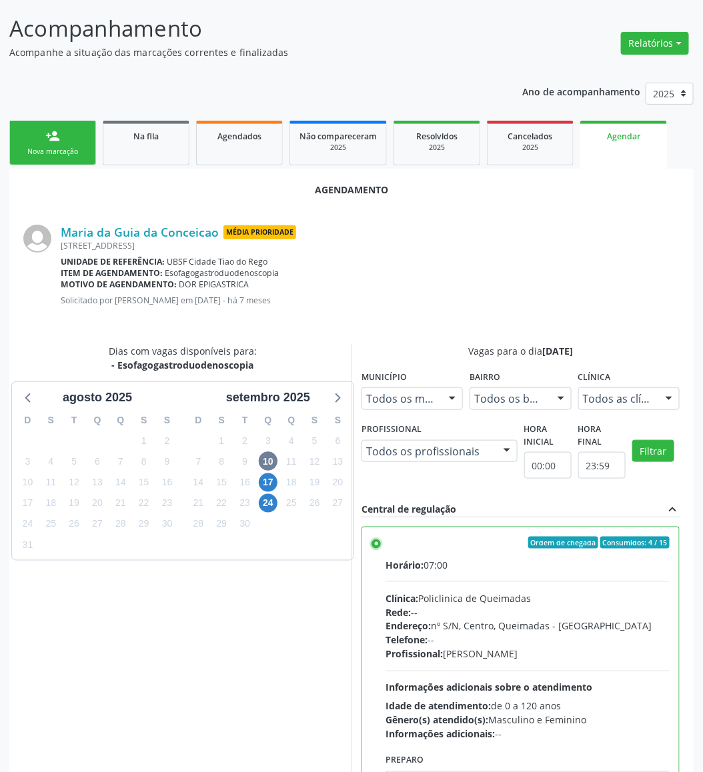
scroll to position [146, 0]
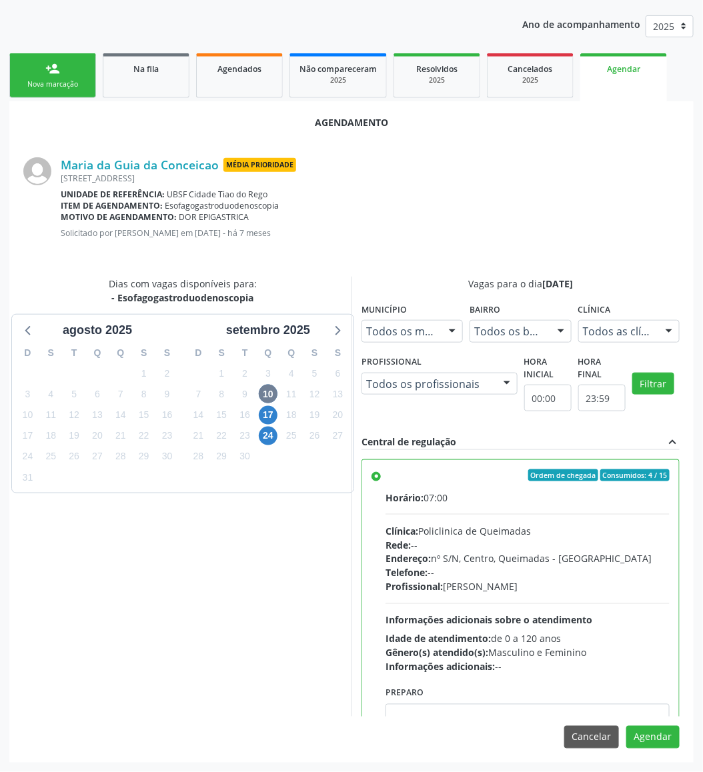
click at [681, 739] on div "Agendamento [PERSON_NAME] da [GEOGRAPHIC_DATA] Média Prioridade [STREET_ADDRESS…" at bounding box center [351, 431] width 684 height 661
click at [669, 737] on button "Agendar" at bounding box center [652, 737] width 53 height 23
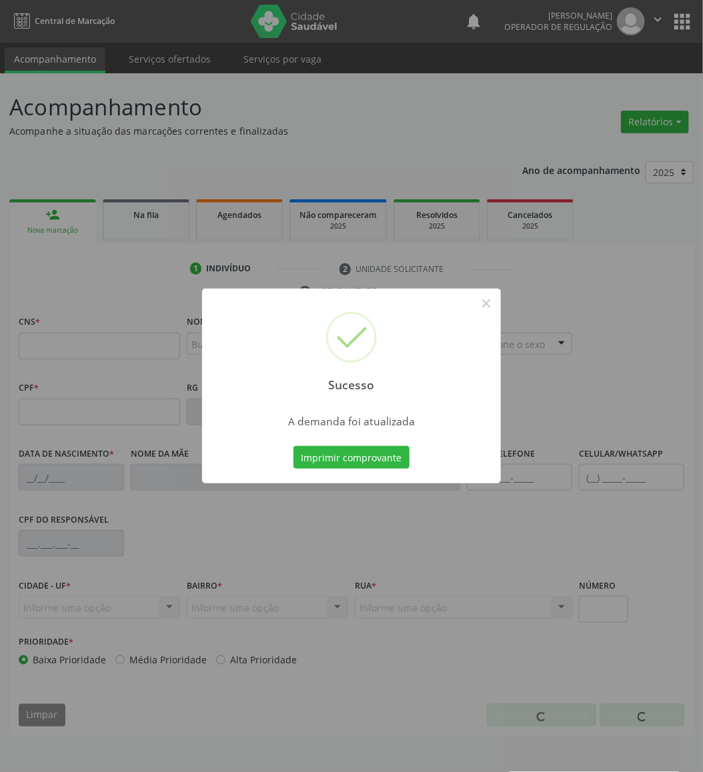
scroll to position [0, 0]
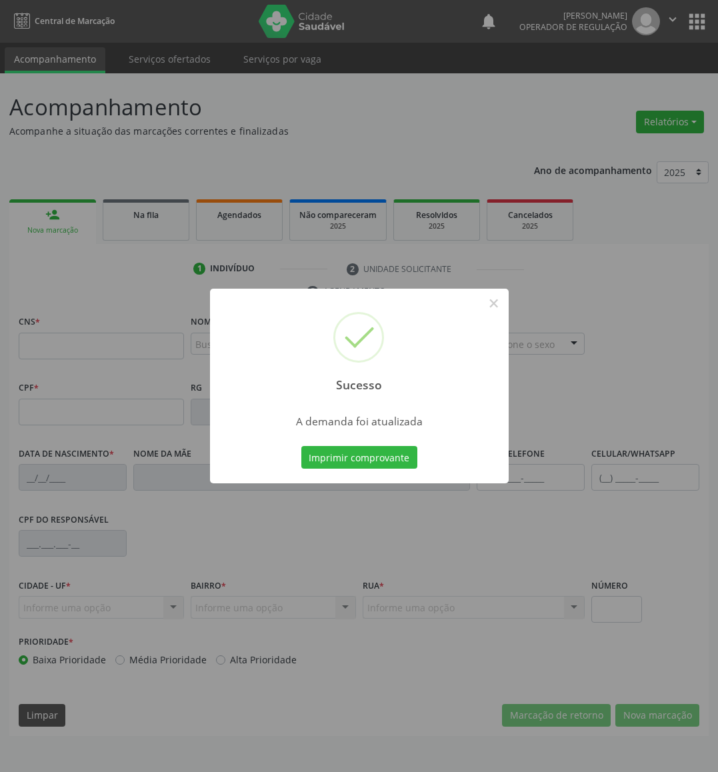
click at [301, 446] on button "Imprimir comprovante" at bounding box center [359, 457] width 116 height 23
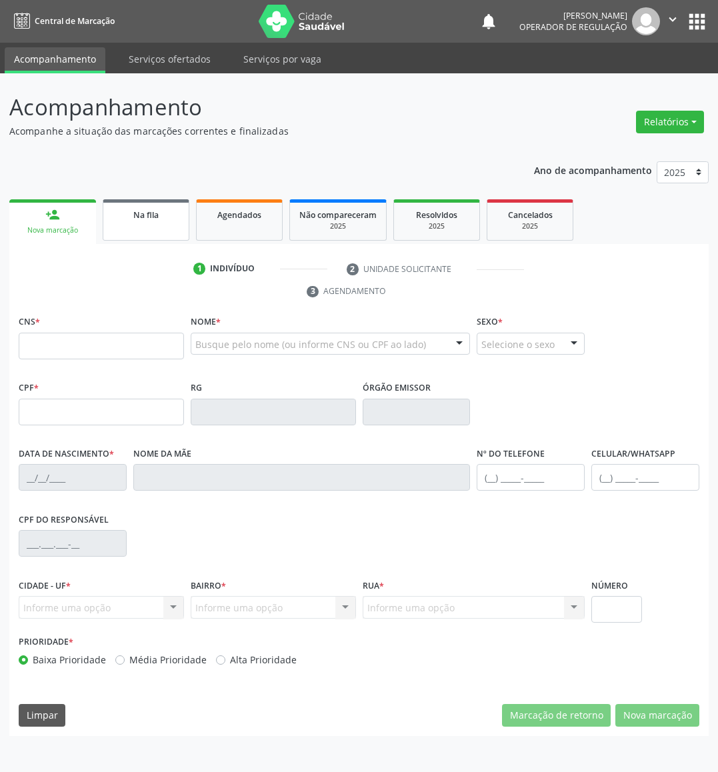
drag, startPoint x: 134, startPoint y: 232, endPoint x: 648, endPoint y: 194, distance: 515.6
click at [135, 231] on link "Na fila" at bounding box center [146, 219] width 87 height 41
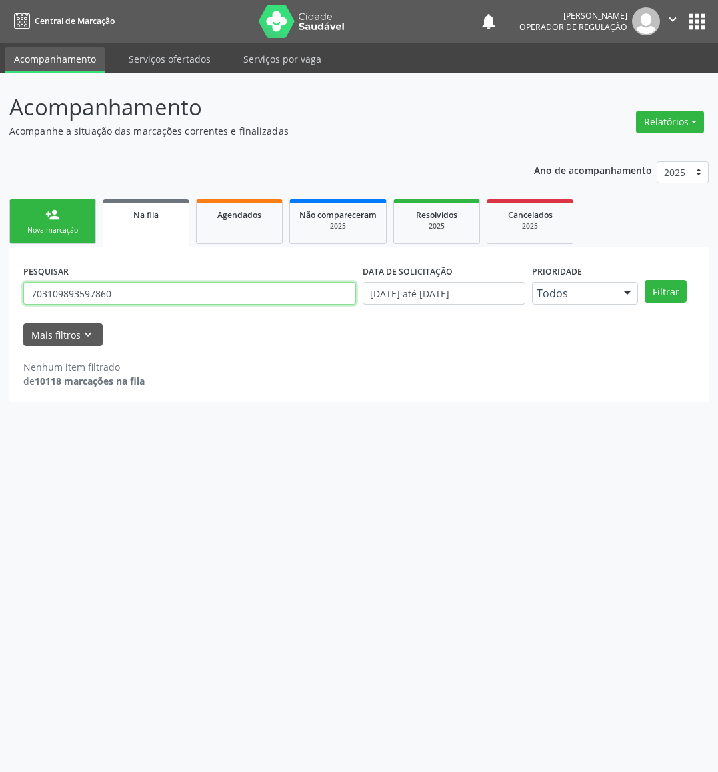
click at [167, 295] on input "703109893597860" at bounding box center [189, 293] width 333 height 23
type input "[PERSON_NAME]"
click at [645, 280] on button "Filtrar" at bounding box center [666, 291] width 42 height 23
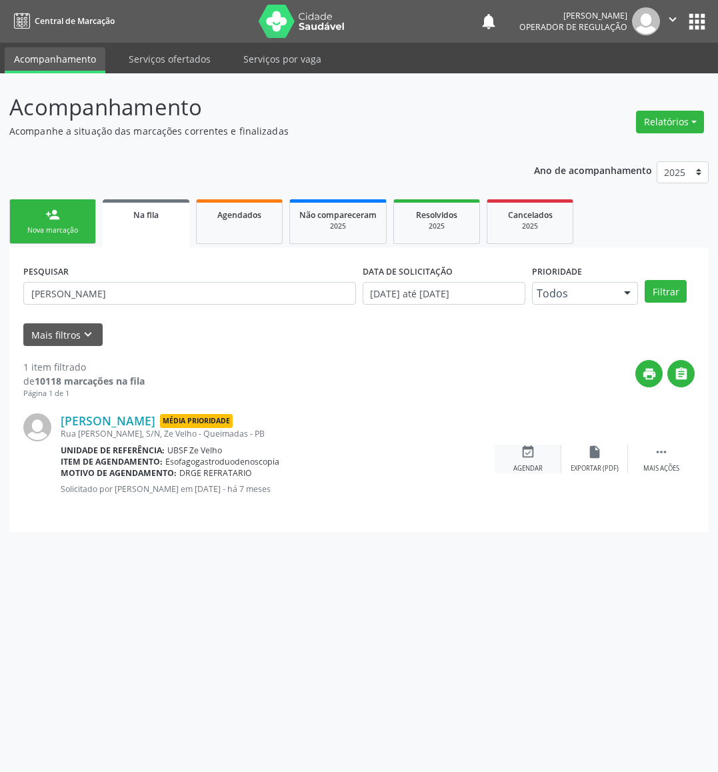
click at [545, 454] on div "event_available Agendar" at bounding box center [528, 459] width 67 height 29
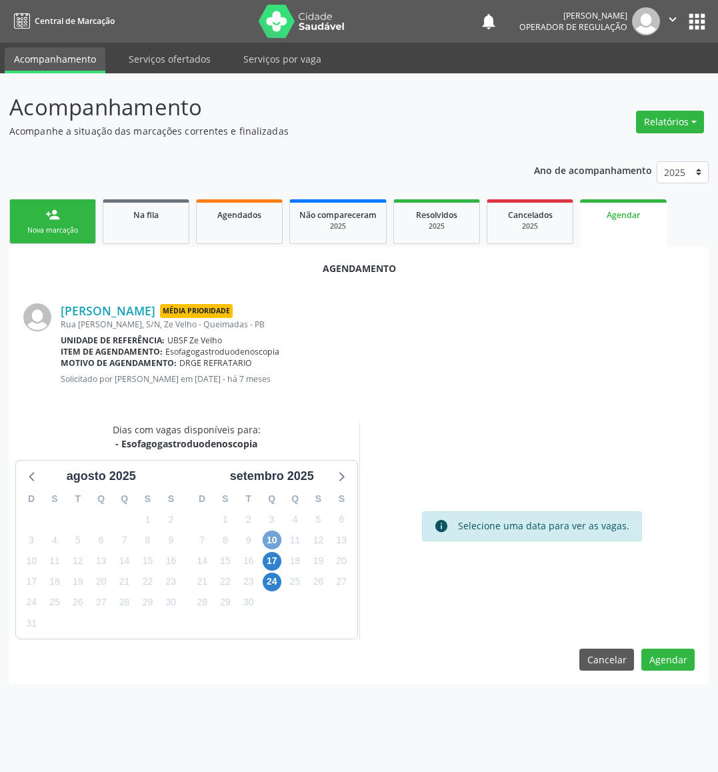
click at [273, 539] on span "10" at bounding box center [272, 540] width 19 height 19
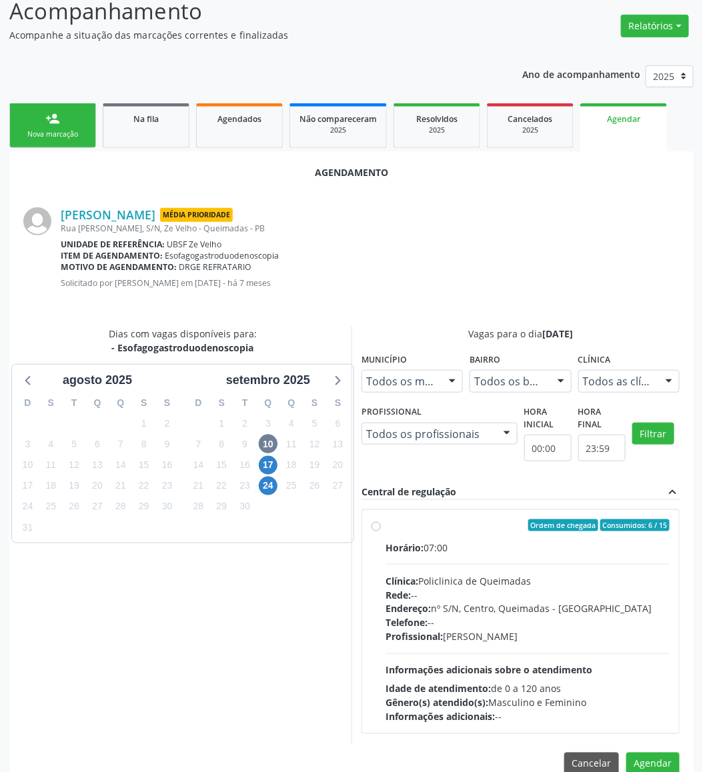
click at [560, 650] on div "Horário: 07:00 Clínica: Policlinica de Queimadas Rede: -- Endereço: nº S/N, Cen…" at bounding box center [527, 632] width 284 height 183
click at [381, 532] on input "Ordem de chegada Consumidos: 6 / 15 Horário: 07:00 Clínica: Policlinica de Quei…" at bounding box center [375, 526] width 9 height 12
radio input "true"
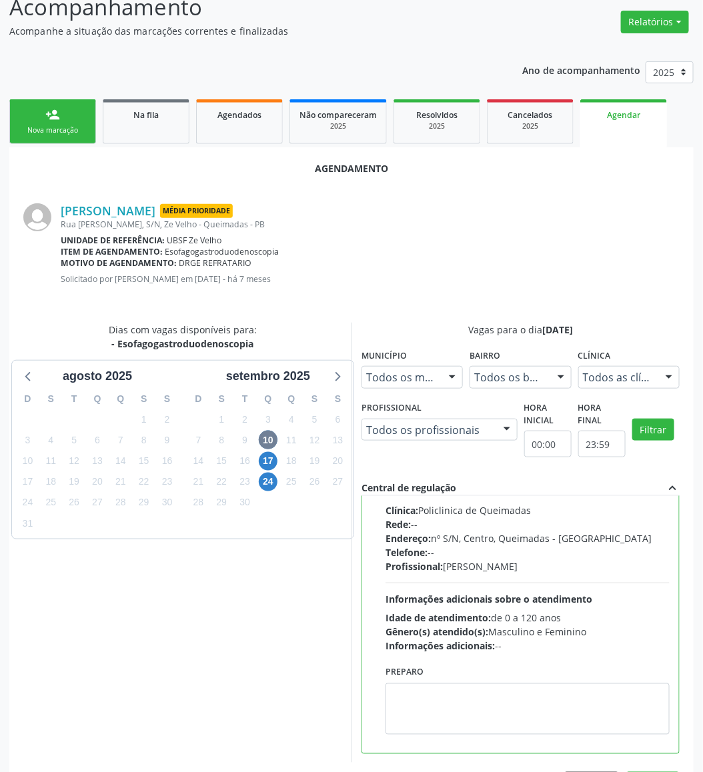
scroll to position [146, 0]
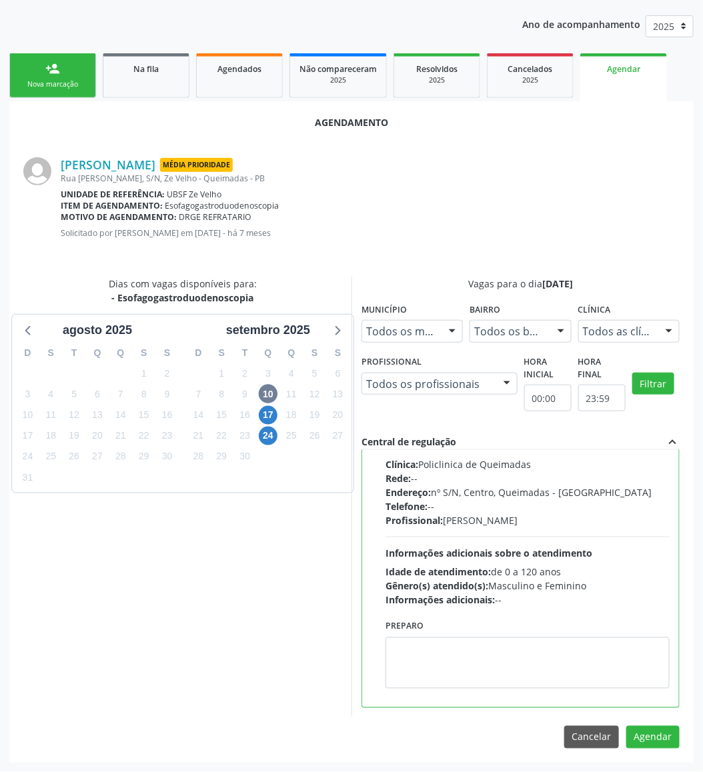
click at [657, 724] on div "Agendamento [PERSON_NAME] Média Prioridade [GEOGRAPHIC_DATA][PERSON_NAME], S/N,…" at bounding box center [351, 431] width 684 height 661
click at [665, 731] on button "Agendar" at bounding box center [652, 737] width 53 height 23
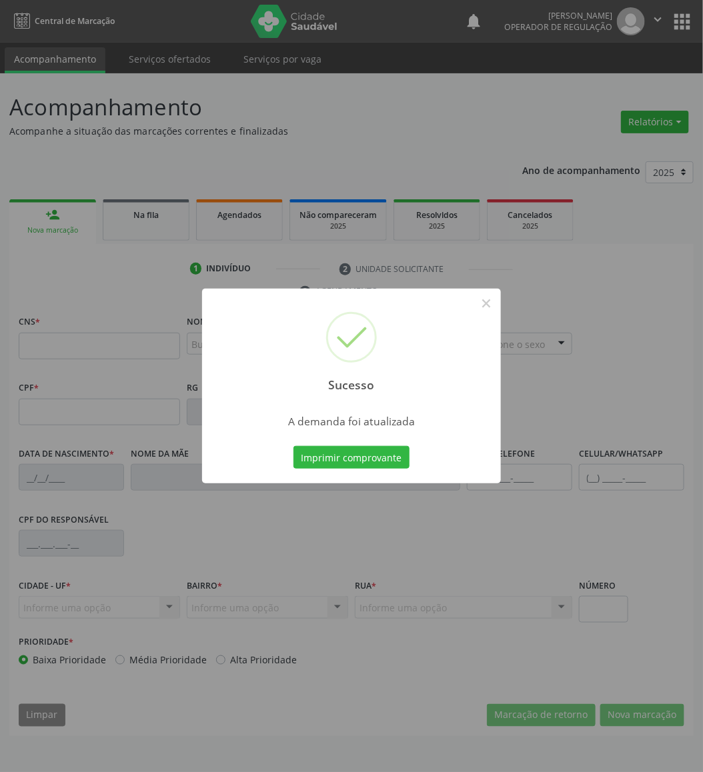
scroll to position [0, 0]
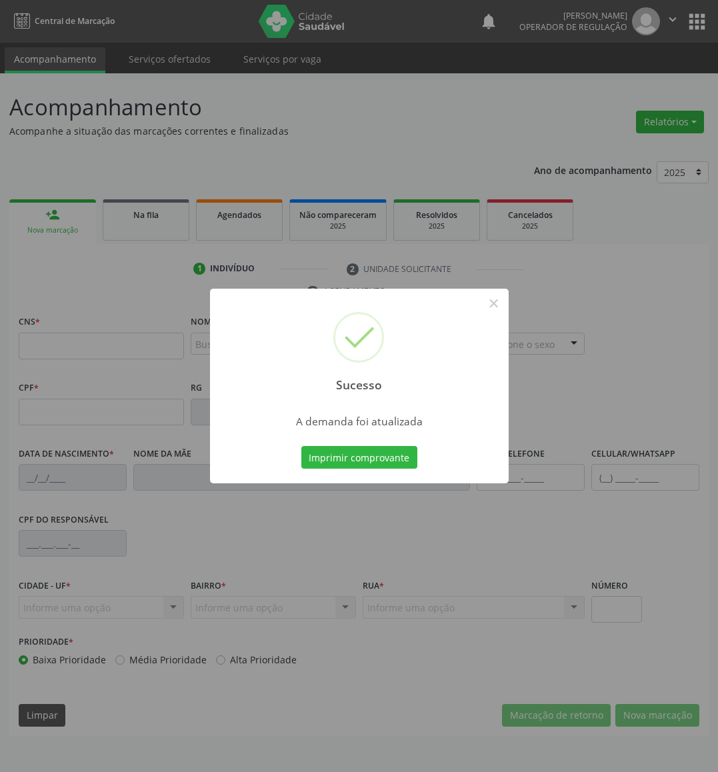
click at [244, 392] on div "Sucesso ×" at bounding box center [359, 346] width 299 height 115
click at [340, 458] on button "Imprimir comprovante" at bounding box center [359, 457] width 116 height 23
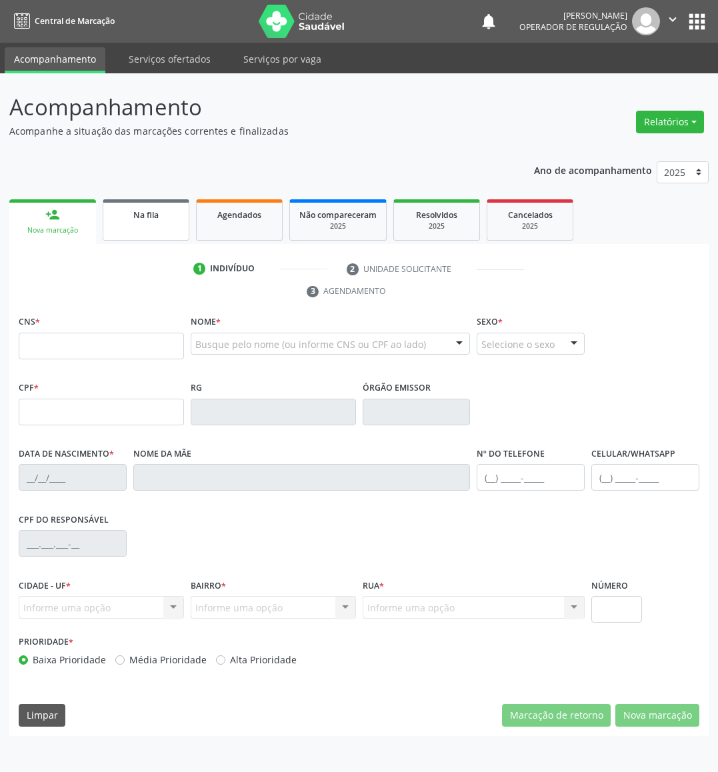
click at [163, 215] on div "Na fila" at bounding box center [146, 214] width 67 height 14
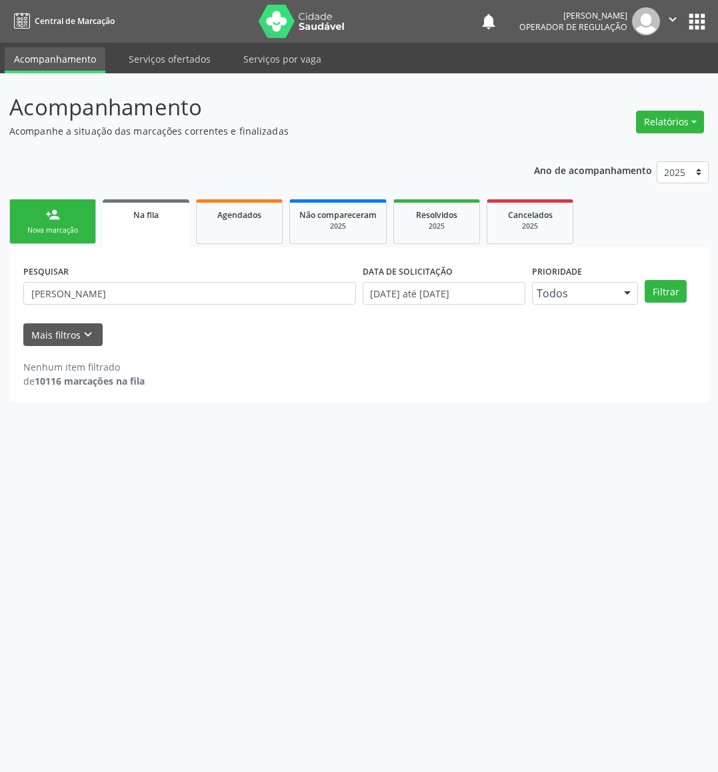
drag, startPoint x: 70, startPoint y: 312, endPoint x: 68, endPoint y: 293, distance: 19.4
click at [70, 311] on div "PESQUISAR [PERSON_NAME]" at bounding box center [189, 287] width 339 height 52
click at [68, 292] on input "[PERSON_NAME]" at bounding box center [189, 293] width 333 height 23
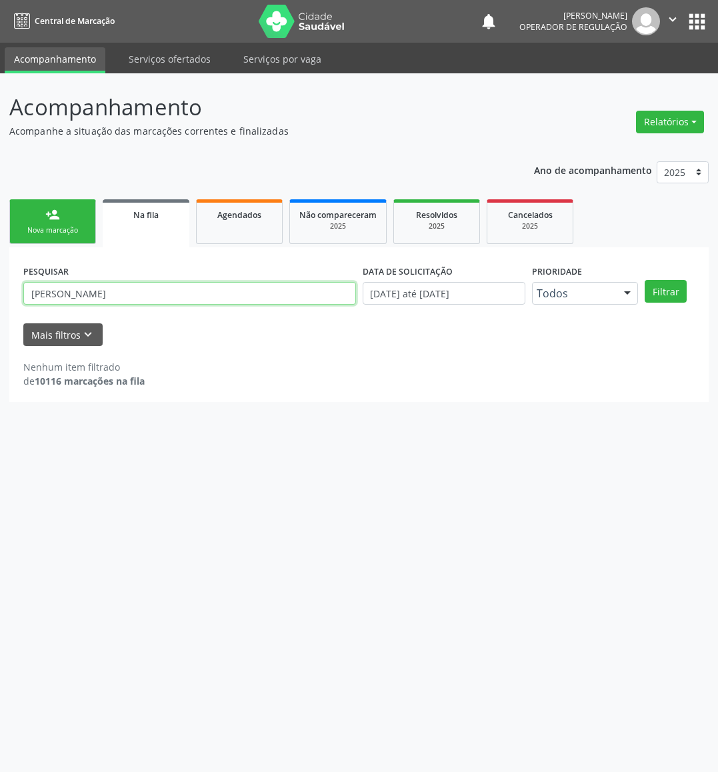
type input "[PERSON_NAME]"
click at [645, 280] on button "Filtrar" at bounding box center [666, 291] width 42 height 23
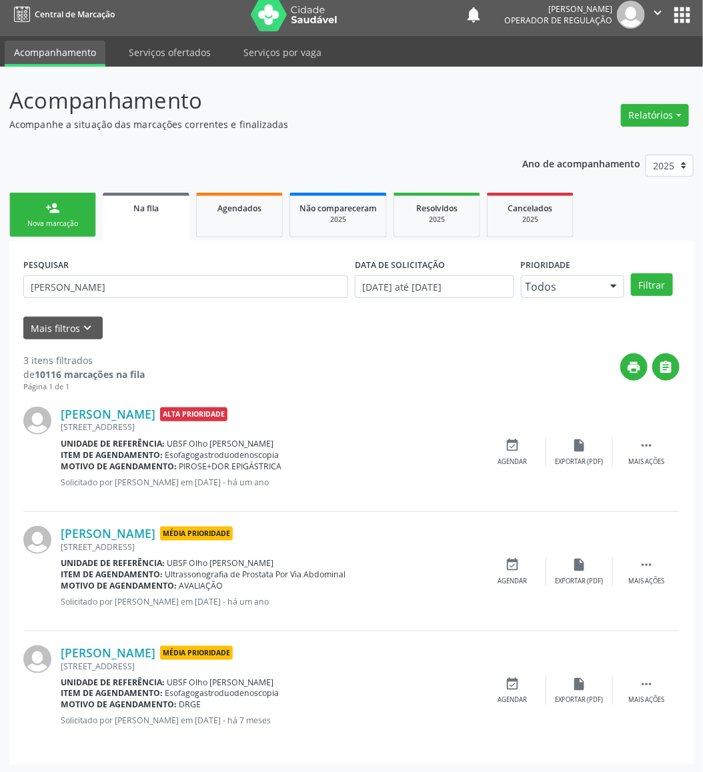
scroll to position [9, 0]
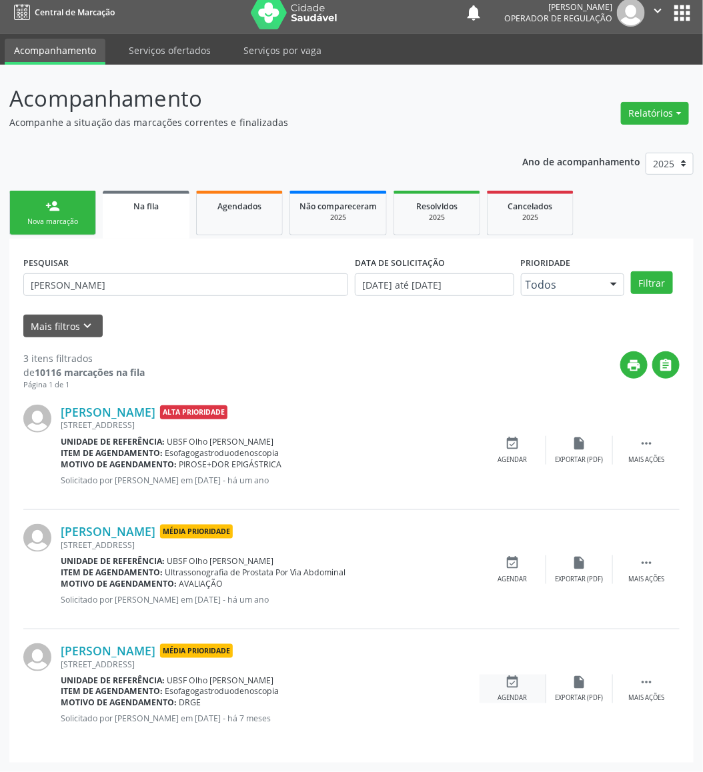
click at [504, 691] on div "event_available Agendar" at bounding box center [512, 689] width 67 height 29
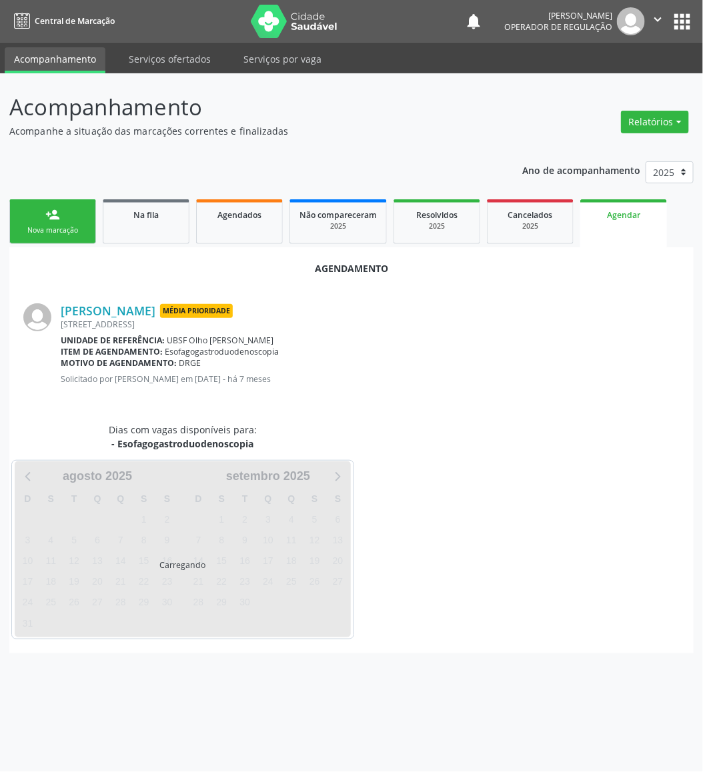
scroll to position [0, 0]
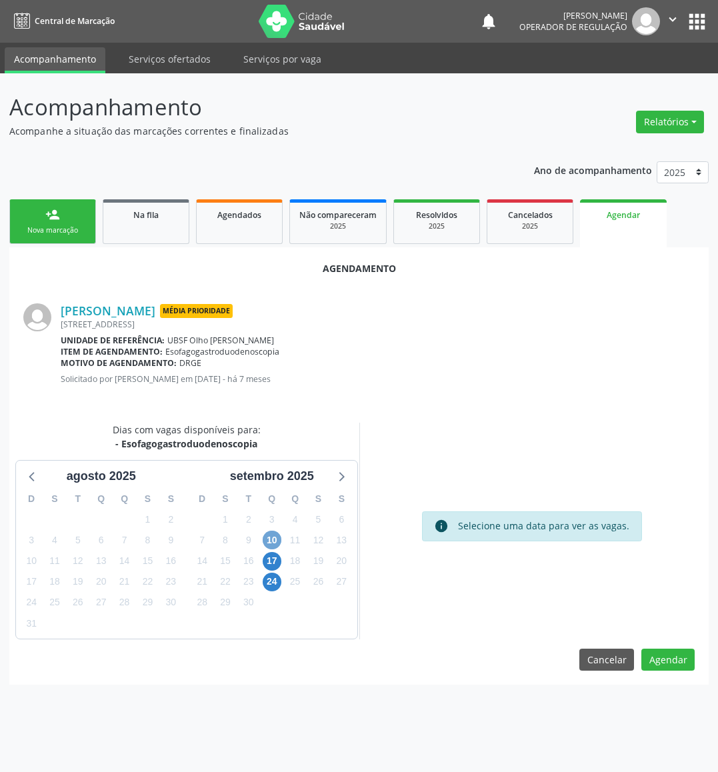
click at [277, 538] on span "10" at bounding box center [272, 540] width 19 height 19
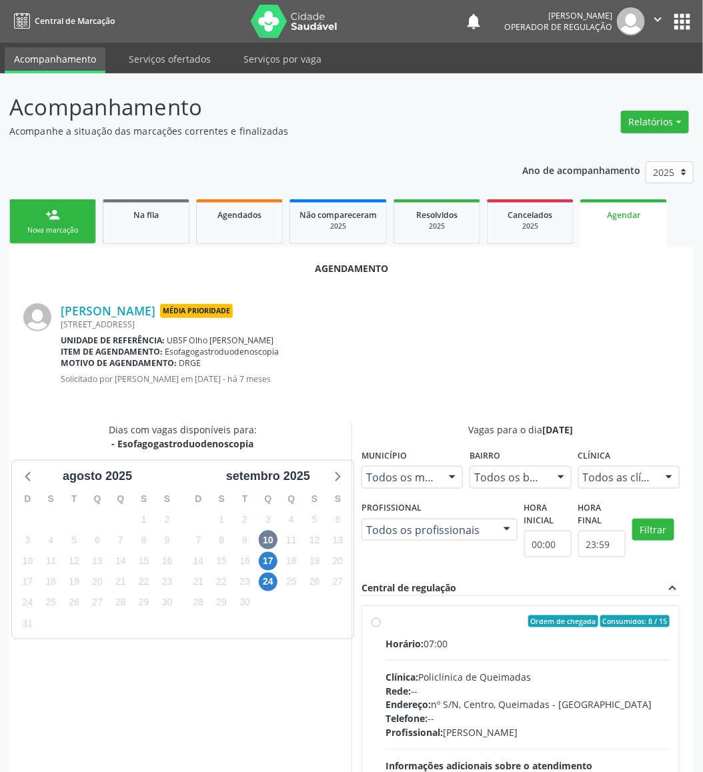
click at [598, 588] on div "Central de regulação expand_less" at bounding box center [520, 588] width 318 height 15
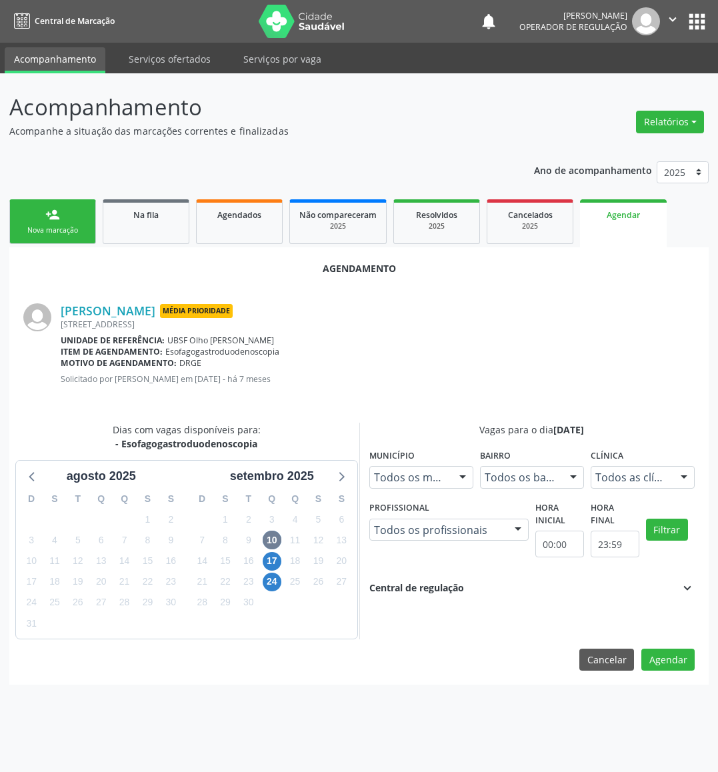
click at [585, 631] on div "Vagas para o dia [DATE] Município Todos os municípios Todos os municípios [GEOG…" at bounding box center [531, 531] width 345 height 217
click at [453, 595] on div "Vagas para o dia [DATE] Município Todos os municípios Todos os municípios [GEOG…" at bounding box center [531, 531] width 345 height 217
click at [440, 578] on div "Vagas para o dia [DATE] Município Todos os municípios Todos os municípios [GEOG…" at bounding box center [532, 509] width 326 height 173
click at [449, 599] on div "Vagas para o dia [DATE] Município Todos os municípios Todos os municípios [GEOG…" at bounding box center [531, 531] width 345 height 217
drag, startPoint x: 439, startPoint y: 586, endPoint x: 433, endPoint y: 634, distance: 48.4
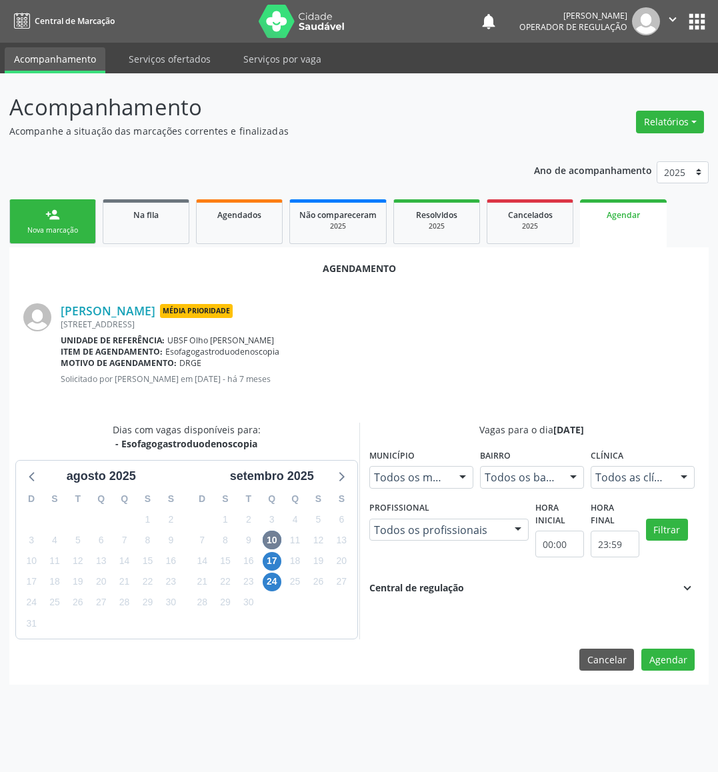
click at [438, 586] on div "Central de regulação" at bounding box center [416, 588] width 95 height 15
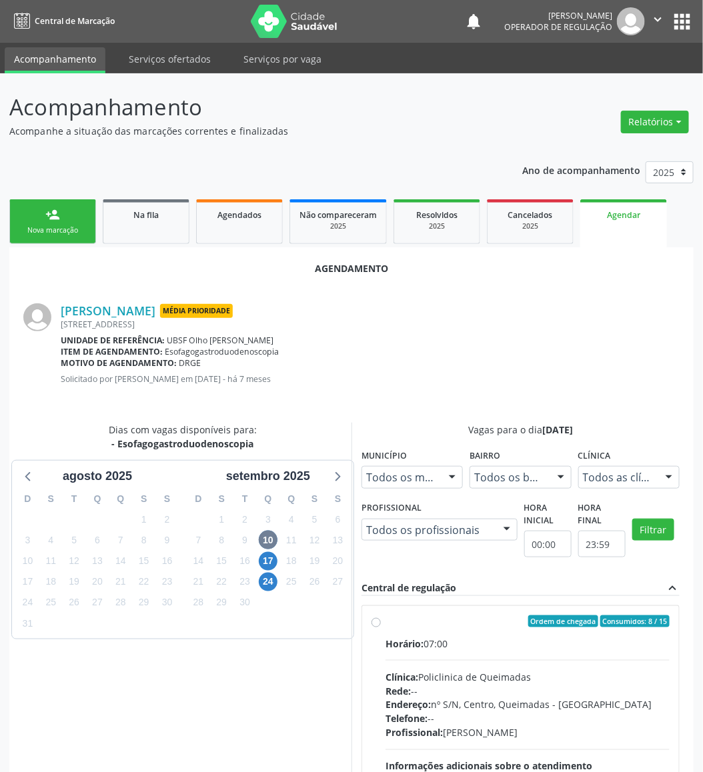
click at [430, 653] on div "Horário: 07:00 Clínica: Policlinica de Queimadas Rede: -- Endereço: nº S/N, Cen…" at bounding box center [527, 728] width 284 height 183
click at [381, 628] on input "Ordem de chegada Consumidos: 8 / 15 Horário: 07:00 Clínica: Policlinica de Quei…" at bounding box center [375, 622] width 9 height 12
radio input "true"
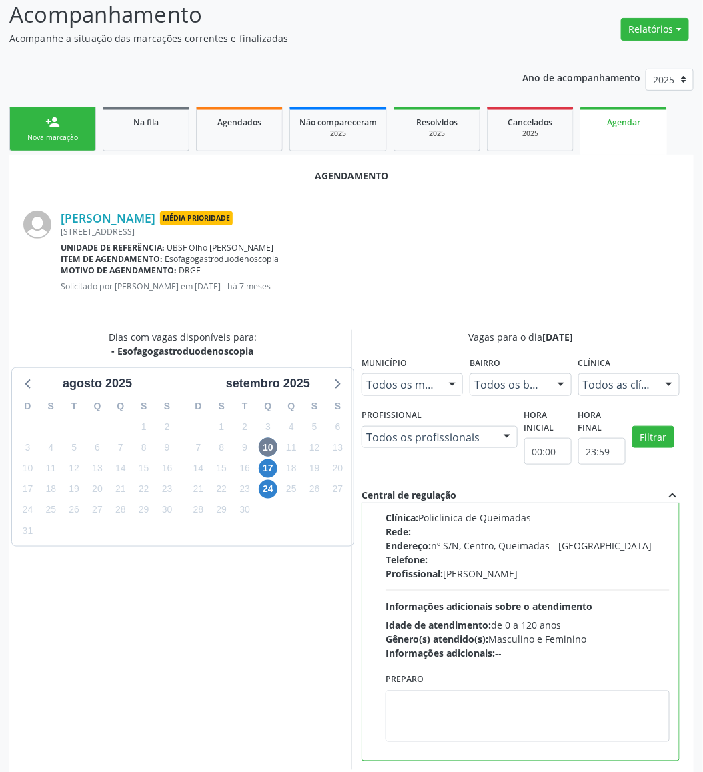
scroll to position [146, 0]
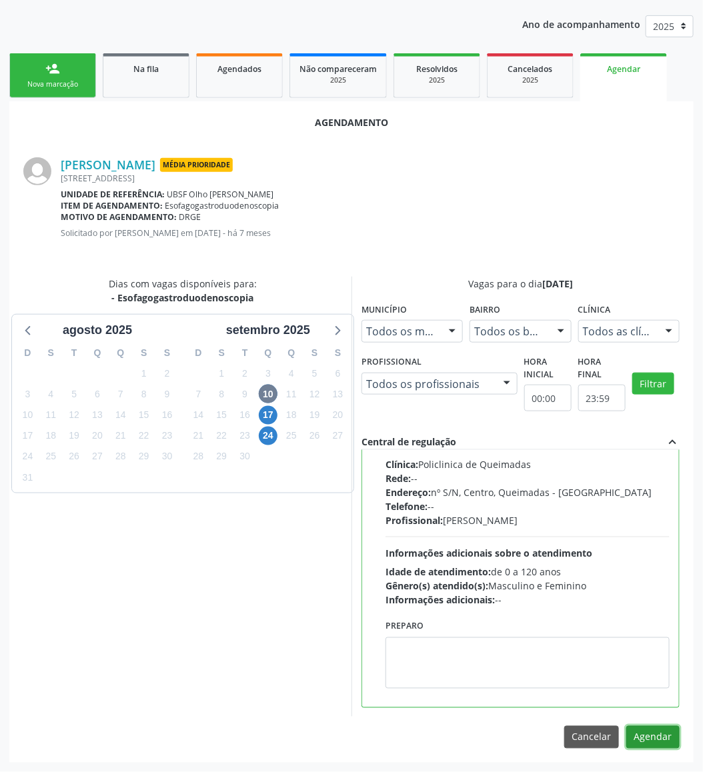
click at [647, 733] on button "Agendar" at bounding box center [652, 737] width 53 height 23
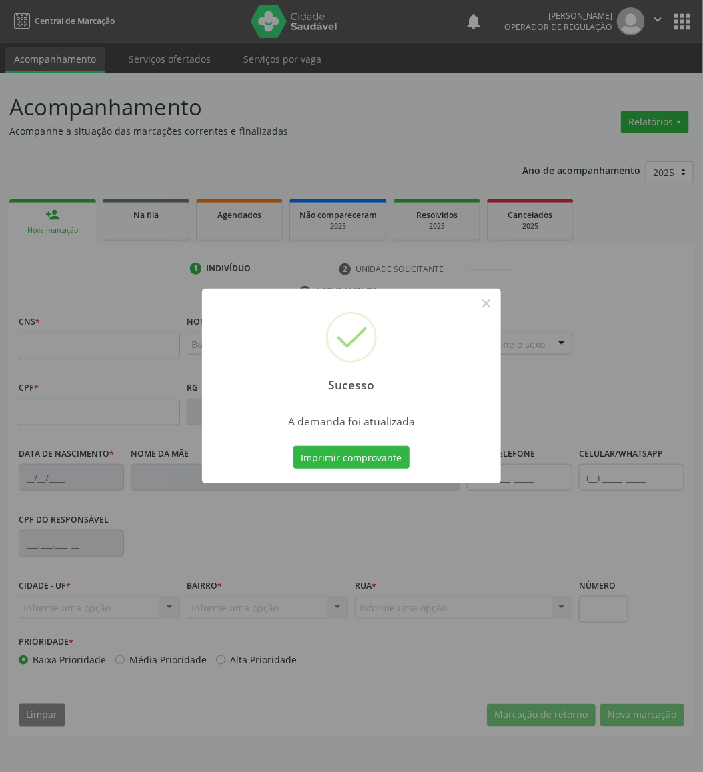
scroll to position [0, 0]
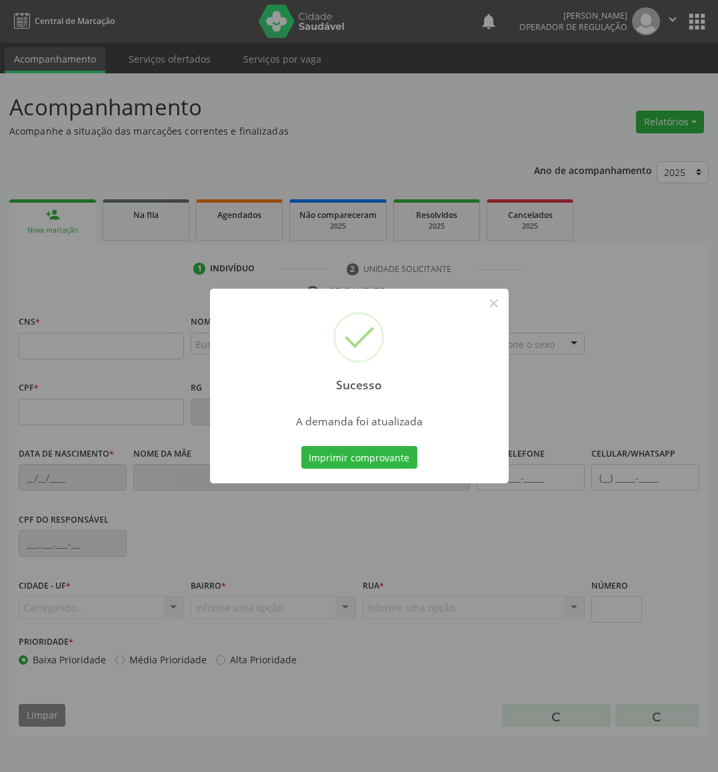
click at [301, 446] on button "Imprimir comprovante" at bounding box center [359, 457] width 116 height 23
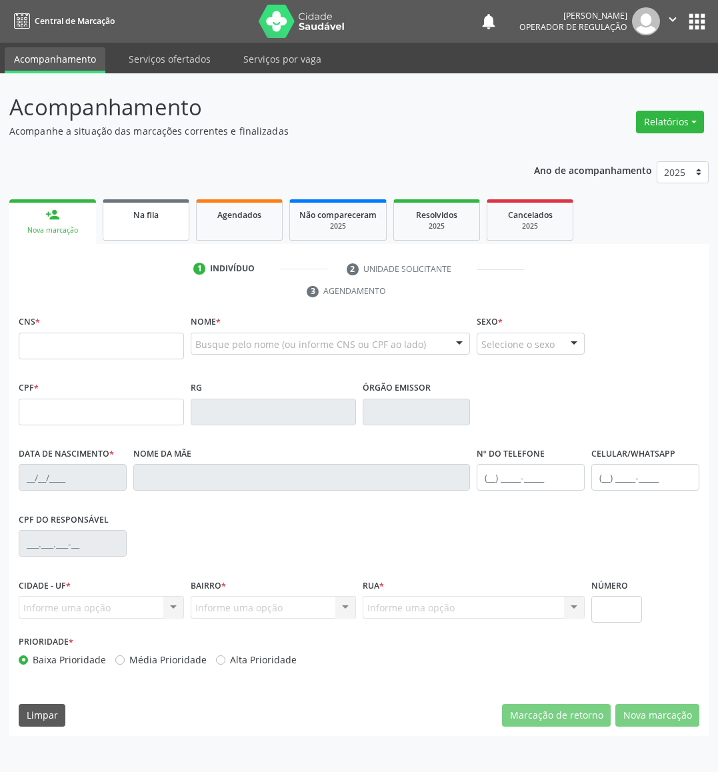
click at [170, 201] on link "Na fila" at bounding box center [146, 219] width 87 height 41
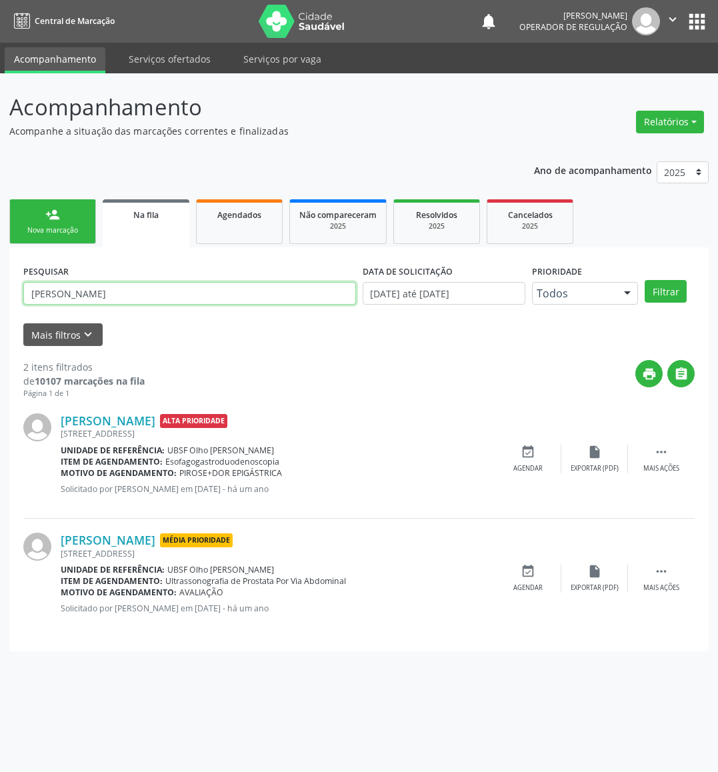
click at [162, 291] on input "[PERSON_NAME]" at bounding box center [189, 293] width 333 height 23
click at [162, 292] on input "[PERSON_NAME]" at bounding box center [189, 293] width 333 height 23
type input "704709775347239"
click at [645, 280] on button "Filtrar" at bounding box center [666, 291] width 42 height 23
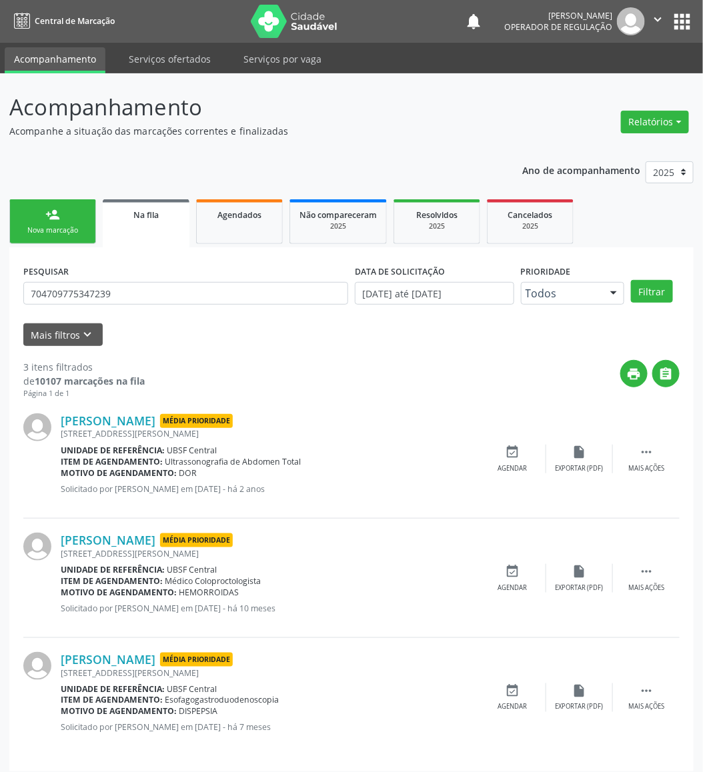
drag, startPoint x: 138, startPoint y: 308, endPoint x: 150, endPoint y: 277, distance: 33.6
click at [150, 277] on div "PESQUISAR 704709775347239" at bounding box center [185, 287] width 331 height 52
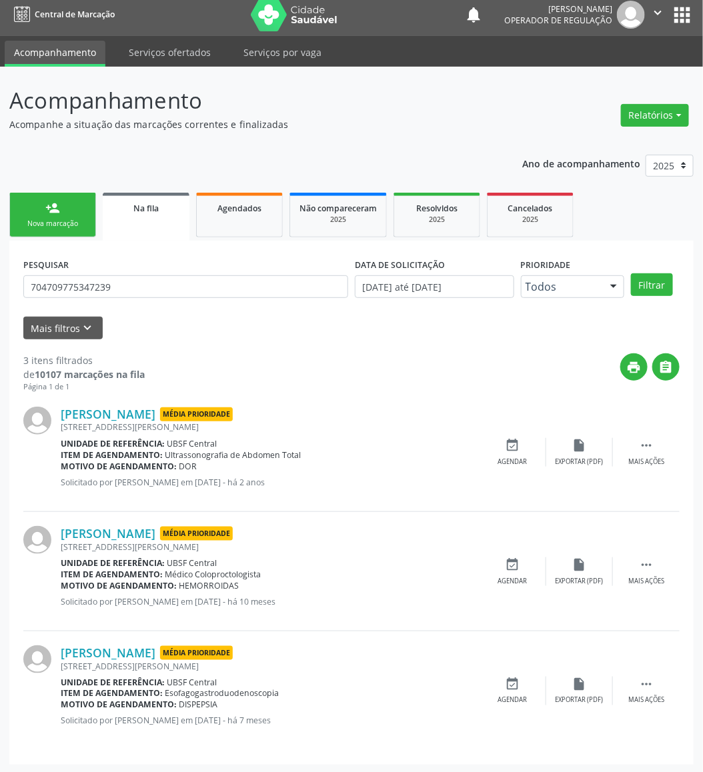
scroll to position [9, 0]
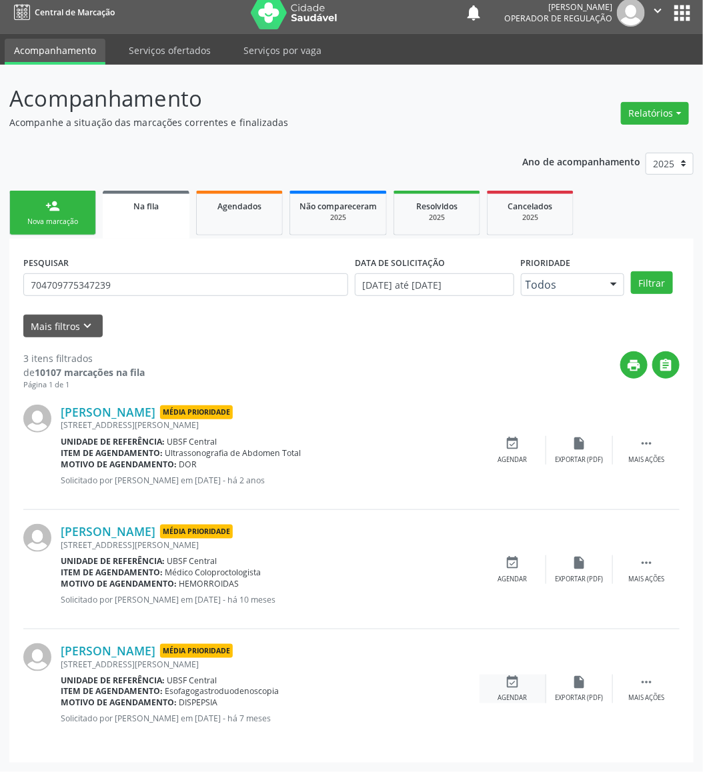
click at [519, 685] on icon "event_available" at bounding box center [513, 682] width 15 height 15
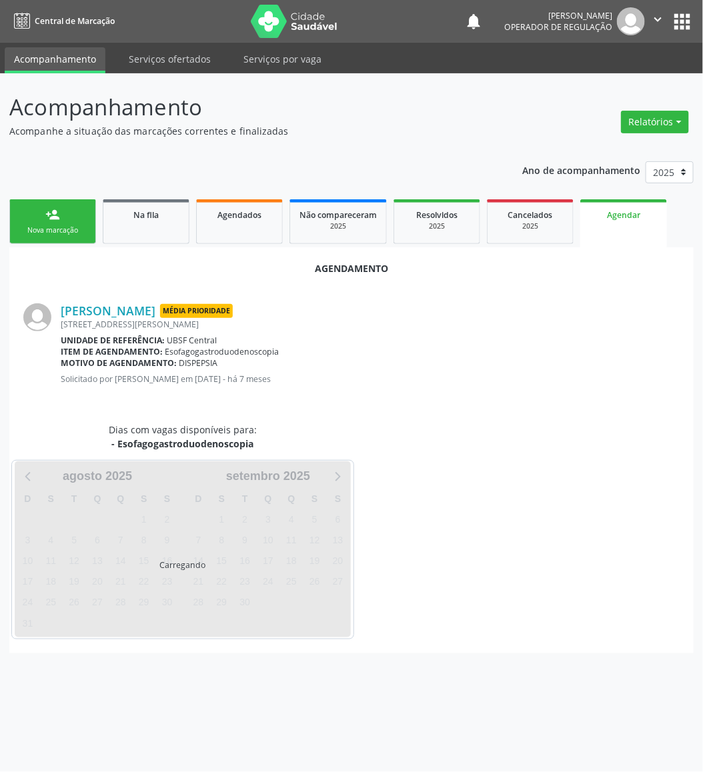
scroll to position [0, 0]
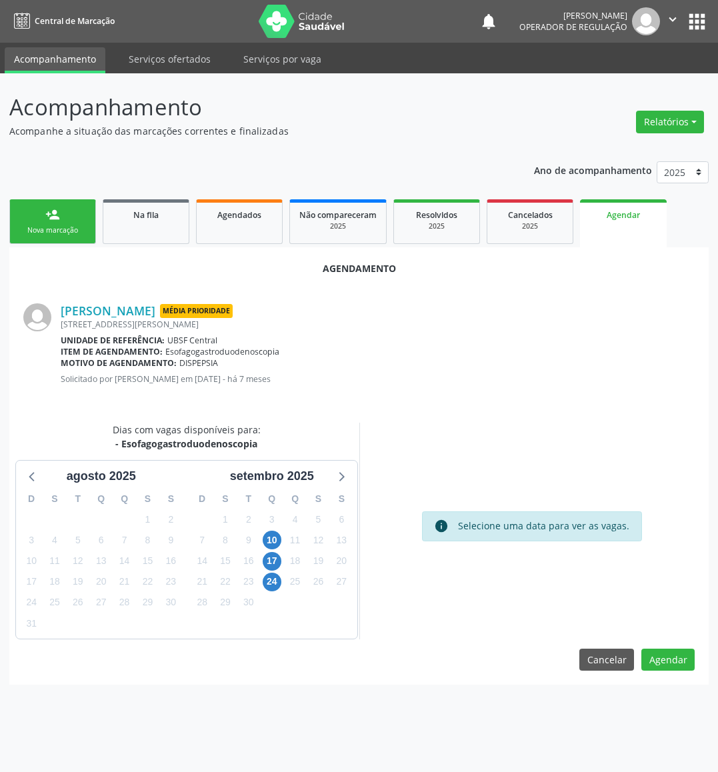
click at [268, 530] on div "10" at bounding box center [272, 540] width 19 height 21
click at [272, 532] on span "10" at bounding box center [272, 540] width 19 height 19
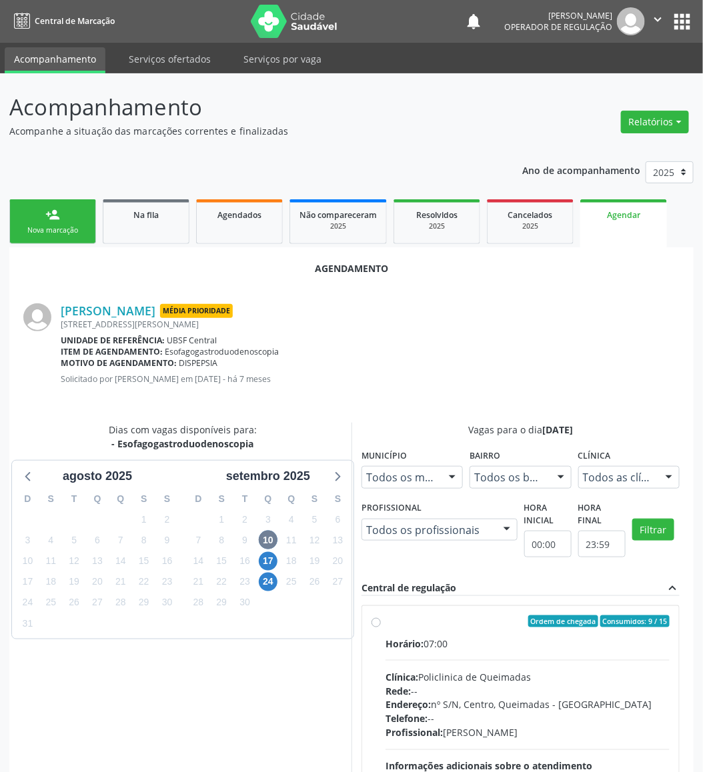
click at [449, 617] on div "Ordem de chegada Consumidos: 9 / 15" at bounding box center [527, 622] width 284 height 12
click at [381, 617] on input "Ordem de chegada Consumidos: 9 / 15 Horário: 07:00 Clínica: Policlinica de Quei…" at bounding box center [375, 622] width 9 height 12
radio input "true"
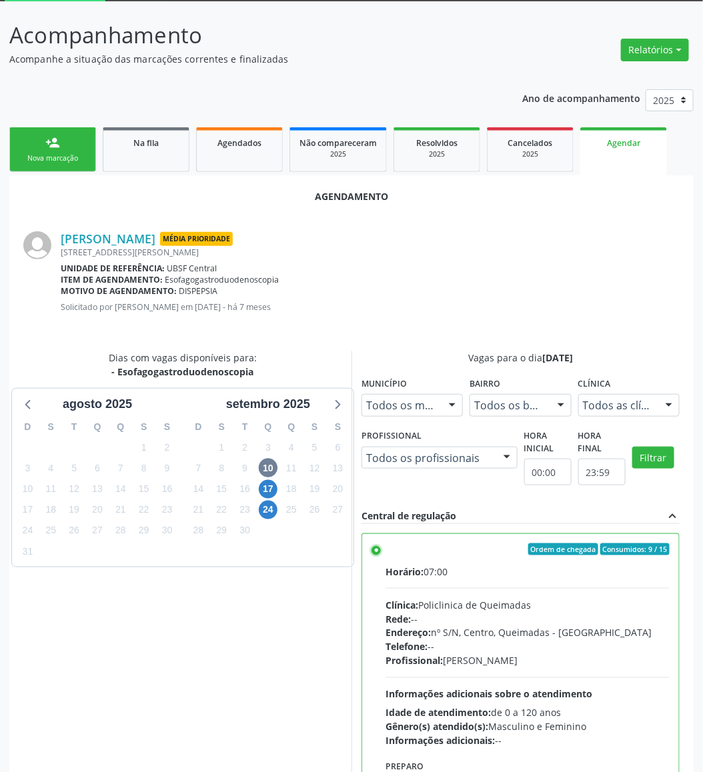
scroll to position [146, 0]
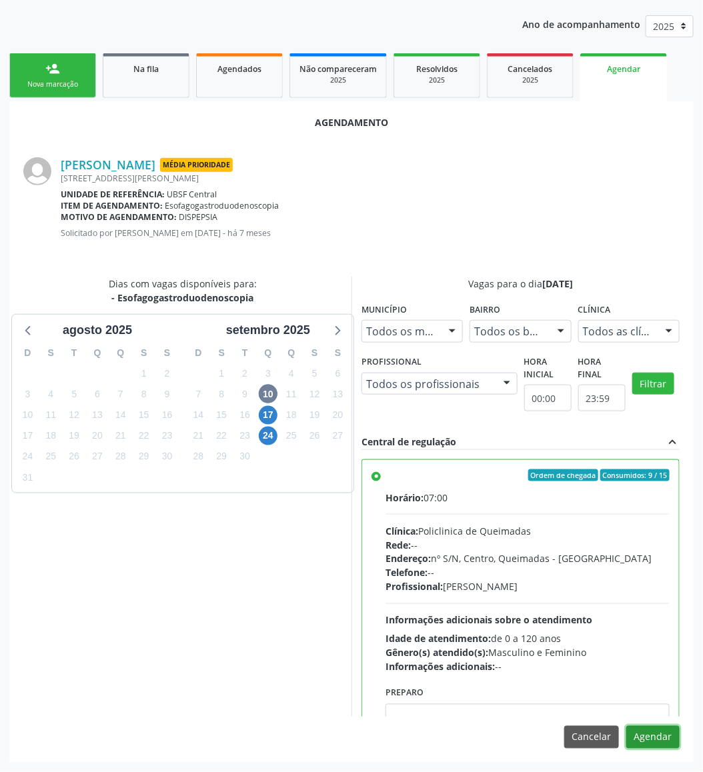
click at [657, 738] on button "Agendar" at bounding box center [652, 737] width 53 height 23
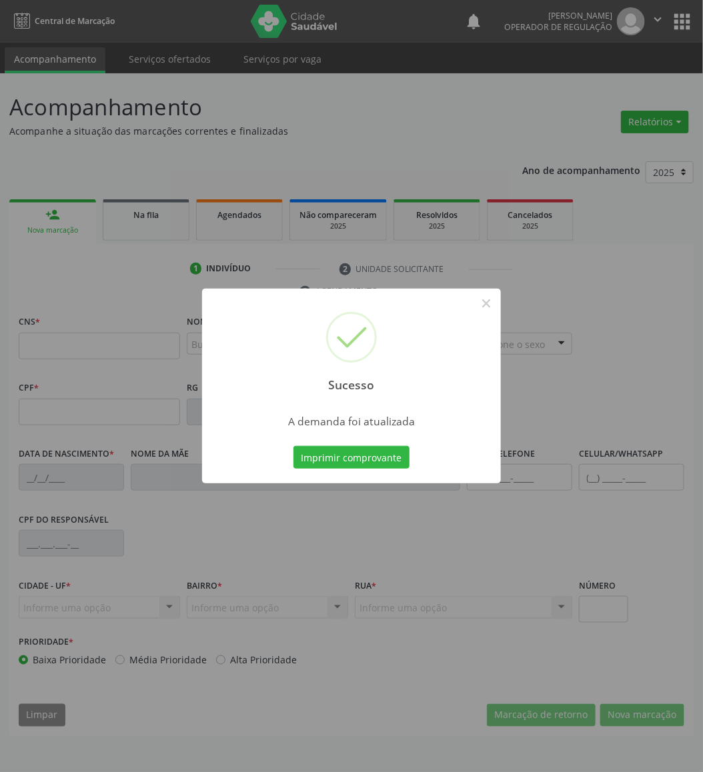
scroll to position [0, 0]
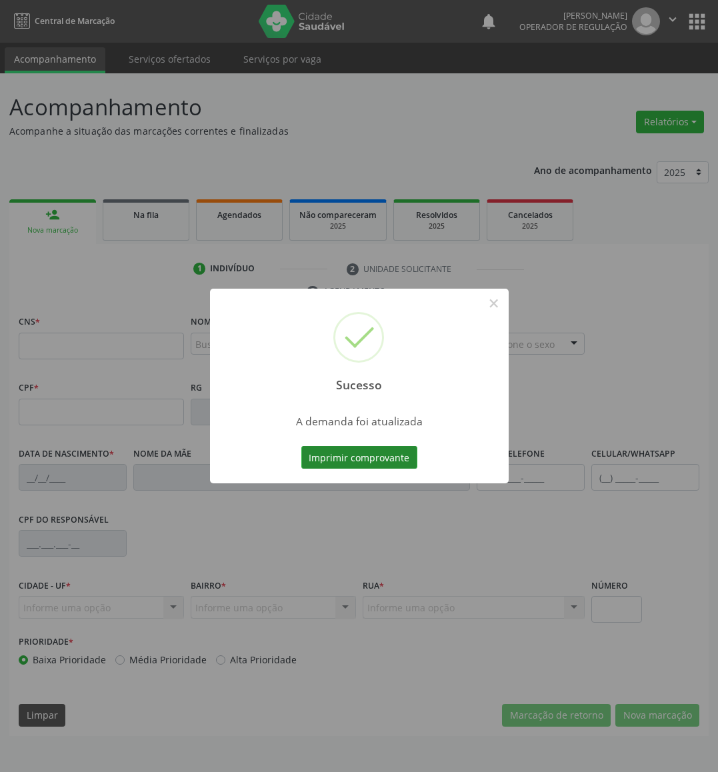
click at [388, 458] on button "Imprimir comprovante" at bounding box center [359, 457] width 116 height 23
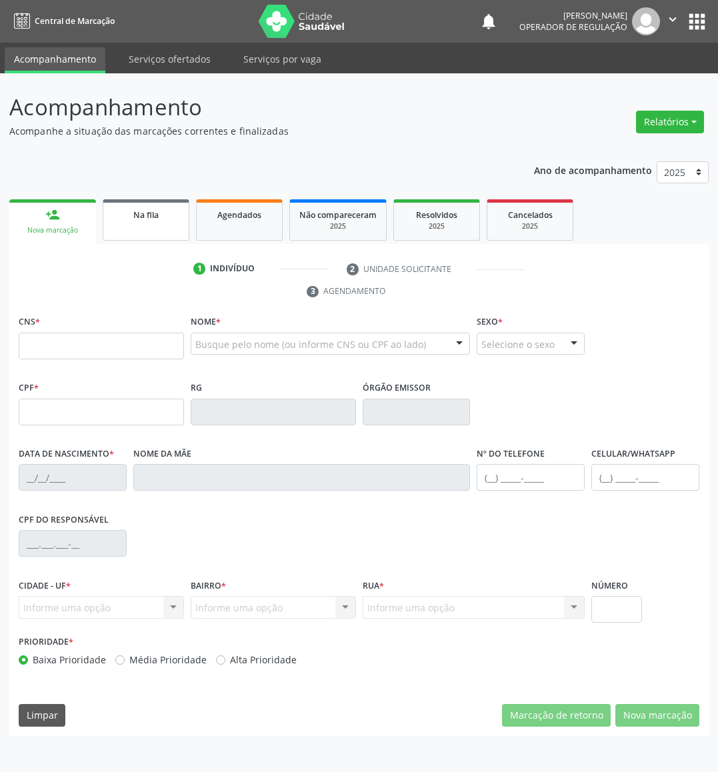
click at [156, 239] on link "Na fila" at bounding box center [146, 219] width 87 height 41
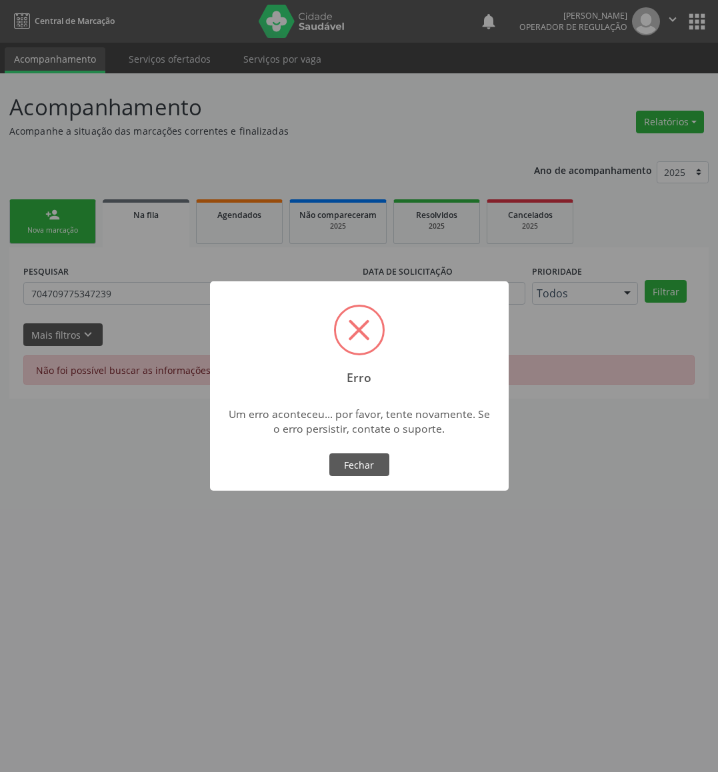
click at [375, 451] on div "OK No Fechar" at bounding box center [359, 465] width 66 height 28
click at [376, 466] on button "Fechar" at bounding box center [359, 464] width 60 height 23
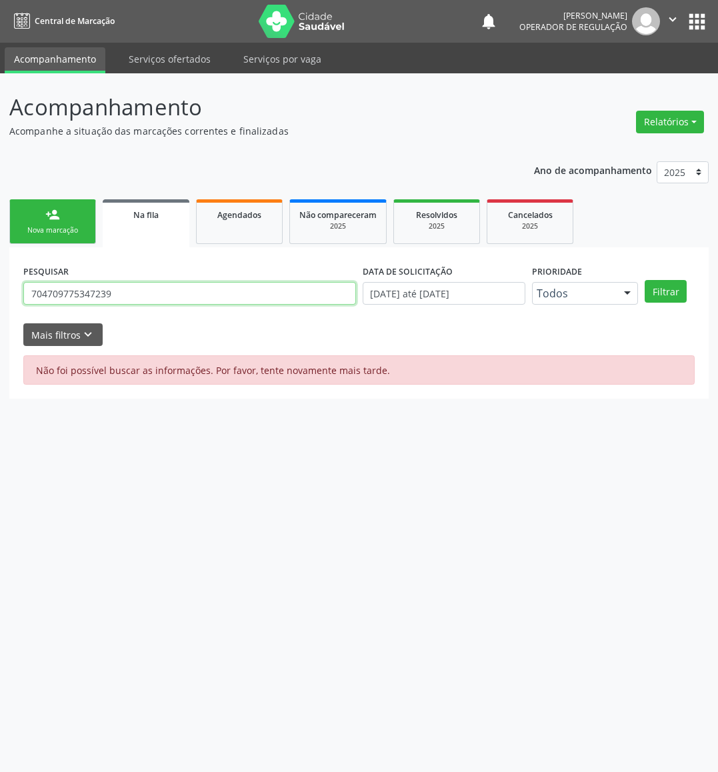
click at [113, 288] on input "704709775347239" at bounding box center [189, 293] width 333 height 23
click at [645, 280] on button "Filtrar" at bounding box center [666, 291] width 42 height 23
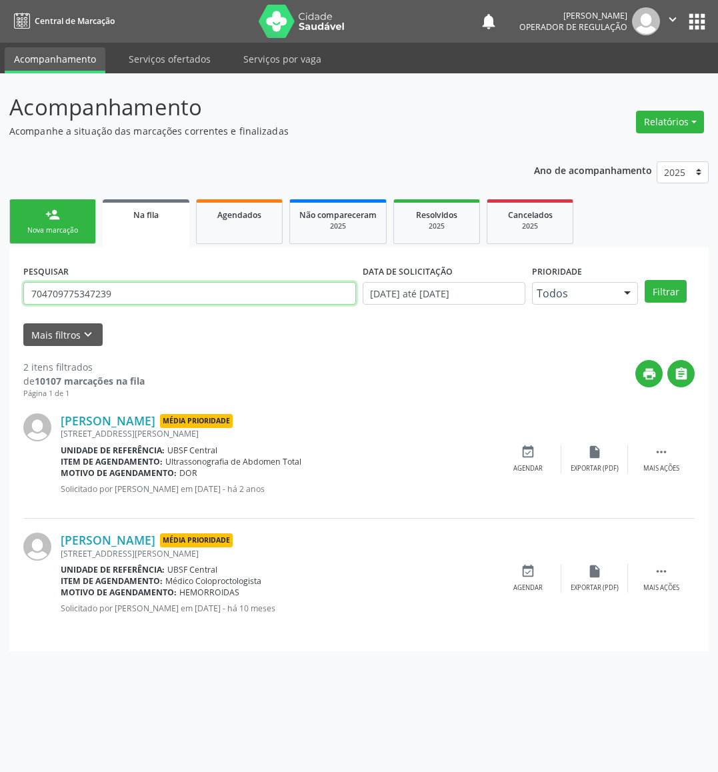
click at [50, 291] on input "704709775347239" at bounding box center [189, 293] width 333 height 23
click at [49, 291] on input "704709775347239" at bounding box center [189, 293] width 333 height 23
type input "708902720187714"
click at [645, 280] on button "Filtrar" at bounding box center [666, 291] width 42 height 23
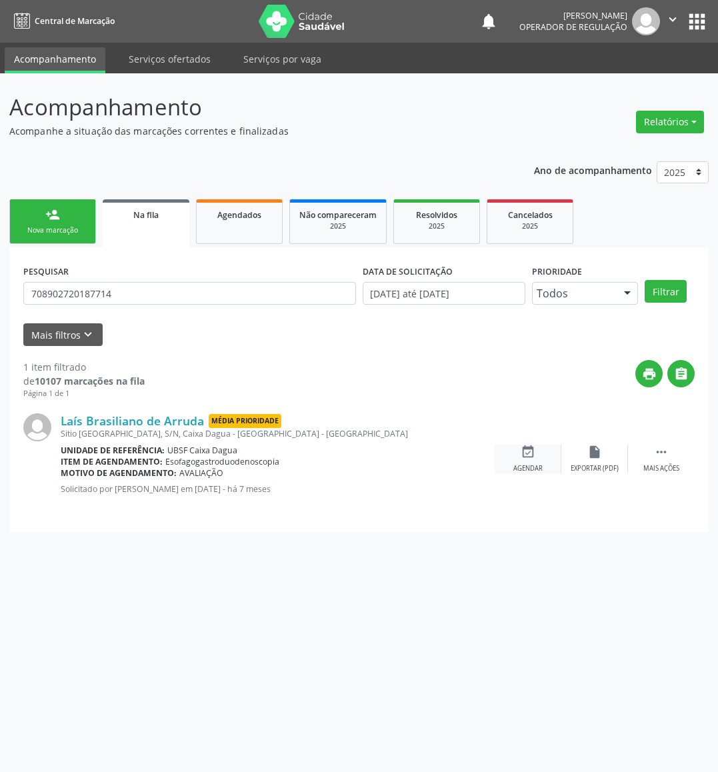
click at [544, 458] on div "event_available Agendar" at bounding box center [528, 459] width 67 height 29
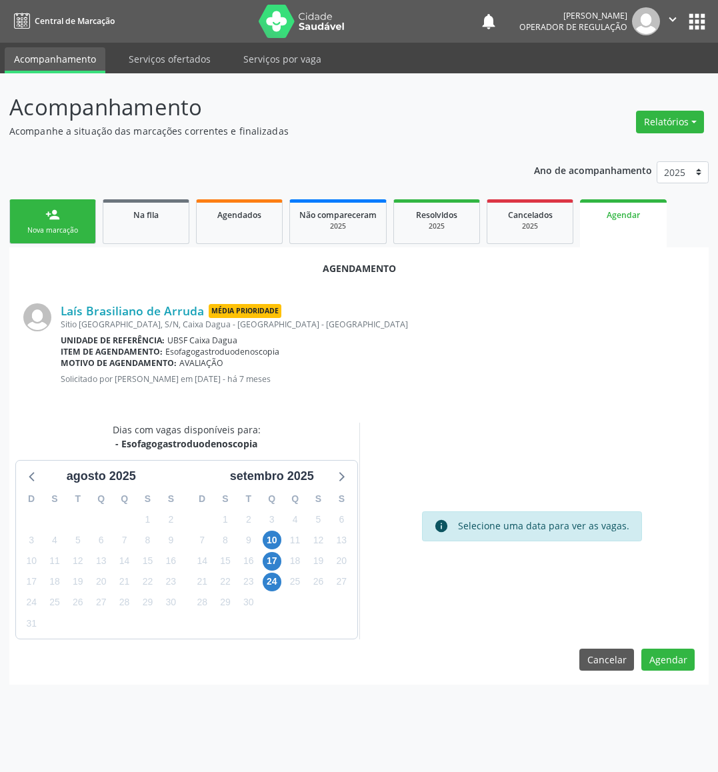
click at [282, 536] on div "10" at bounding box center [271, 540] width 23 height 21
click at [276, 535] on span "10" at bounding box center [272, 540] width 19 height 19
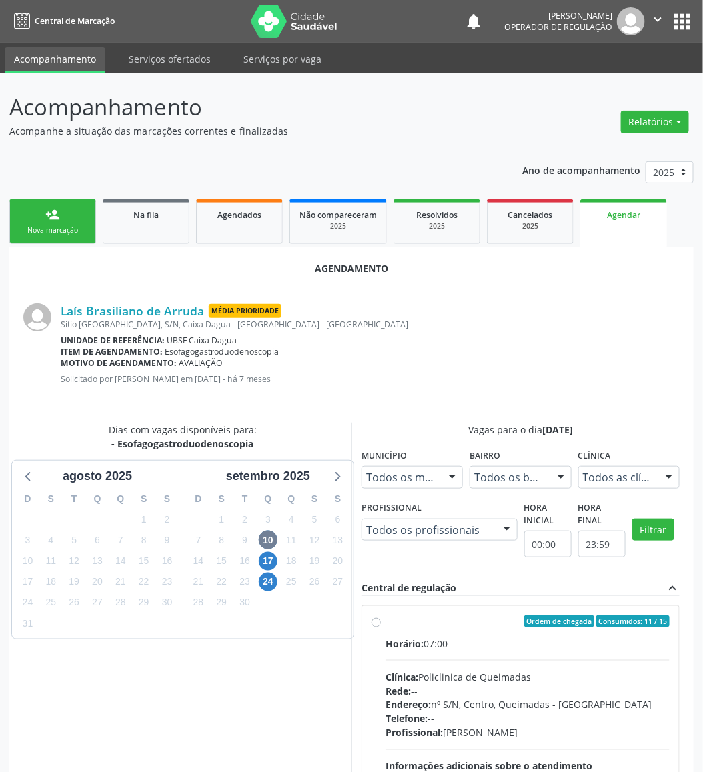
click at [574, 621] on span "Ordem de chegada" at bounding box center [559, 622] width 70 height 12
click at [381, 621] on input "Ordem de chegada Consumidos: 11 / 15 Horário: 07:00 Clínica: Policlinica de Que…" at bounding box center [375, 622] width 9 height 12
radio input "true"
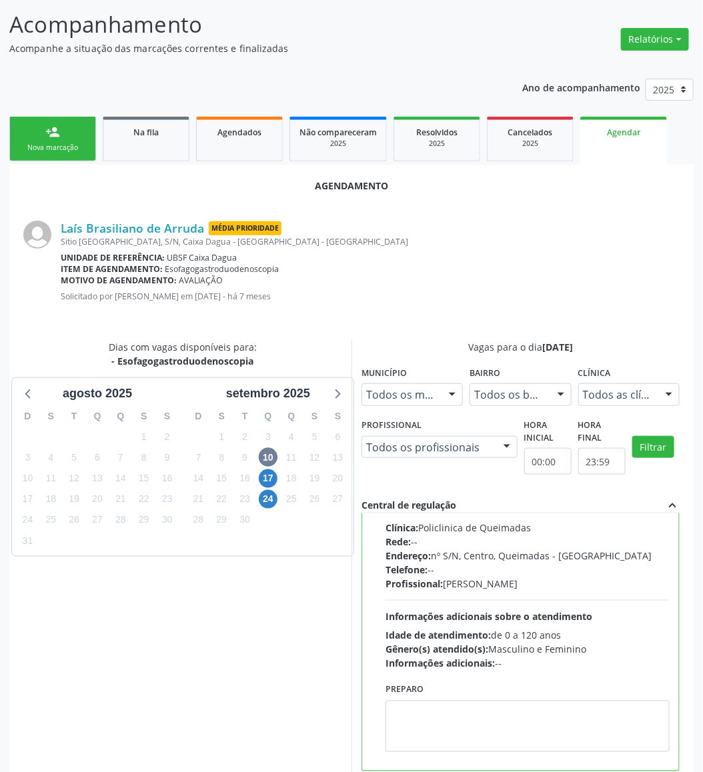
scroll to position [146, 0]
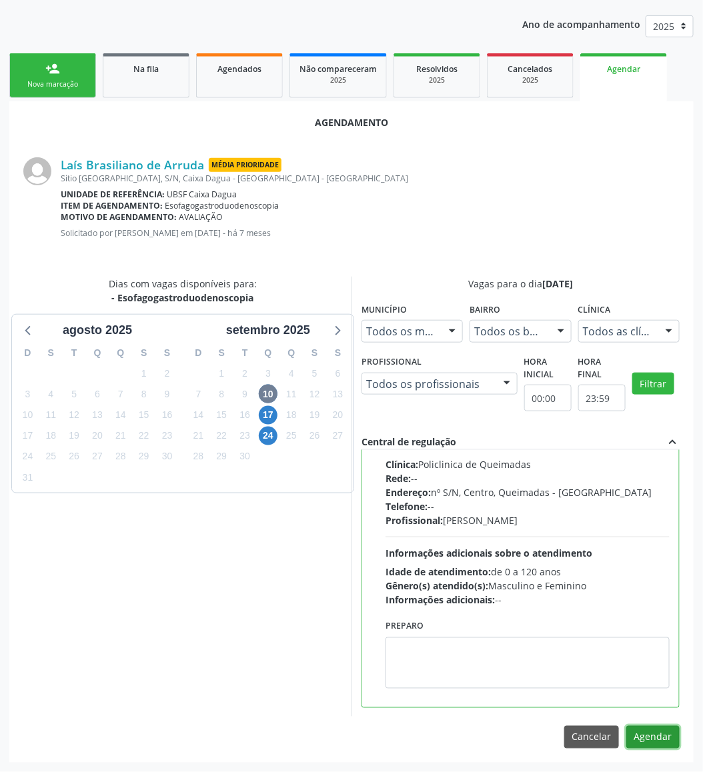
click at [656, 745] on button "Agendar" at bounding box center [652, 737] width 53 height 23
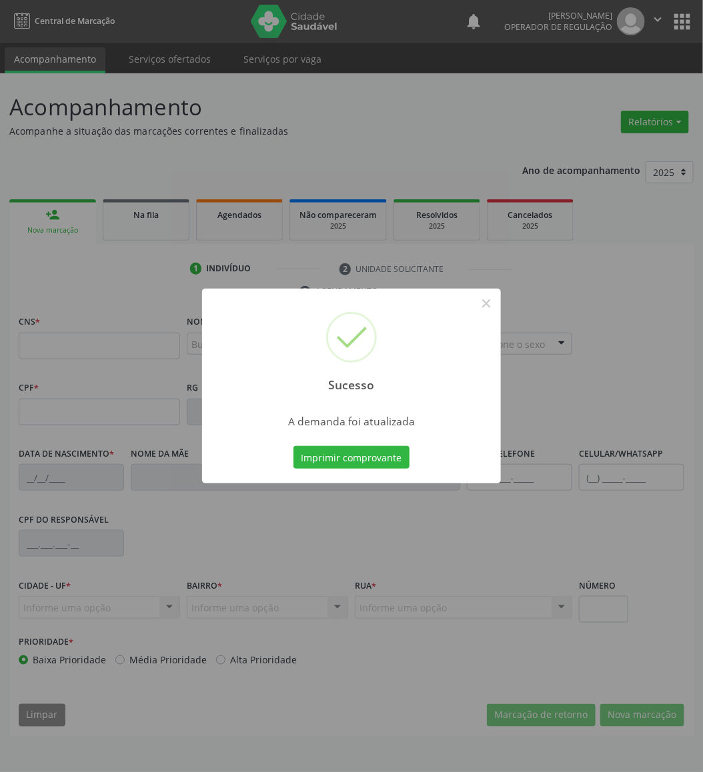
scroll to position [0, 0]
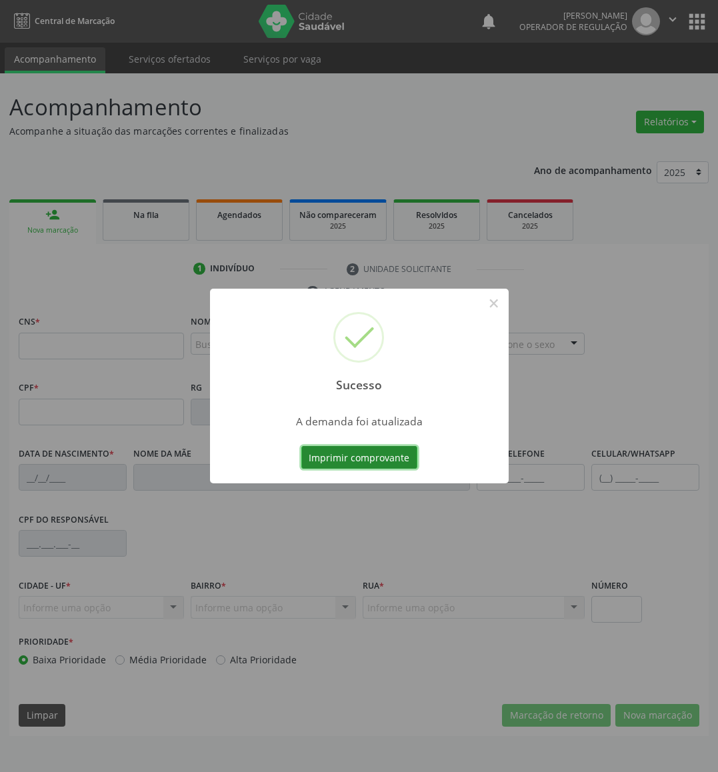
click at [326, 449] on button "Imprimir comprovante" at bounding box center [359, 457] width 116 height 23
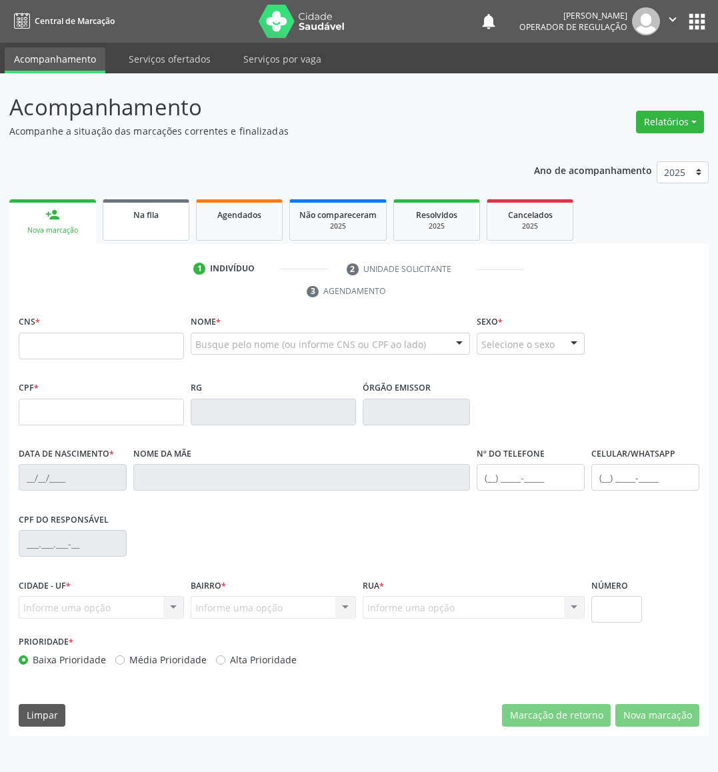
click at [146, 224] on link "Na fila" at bounding box center [146, 219] width 87 height 41
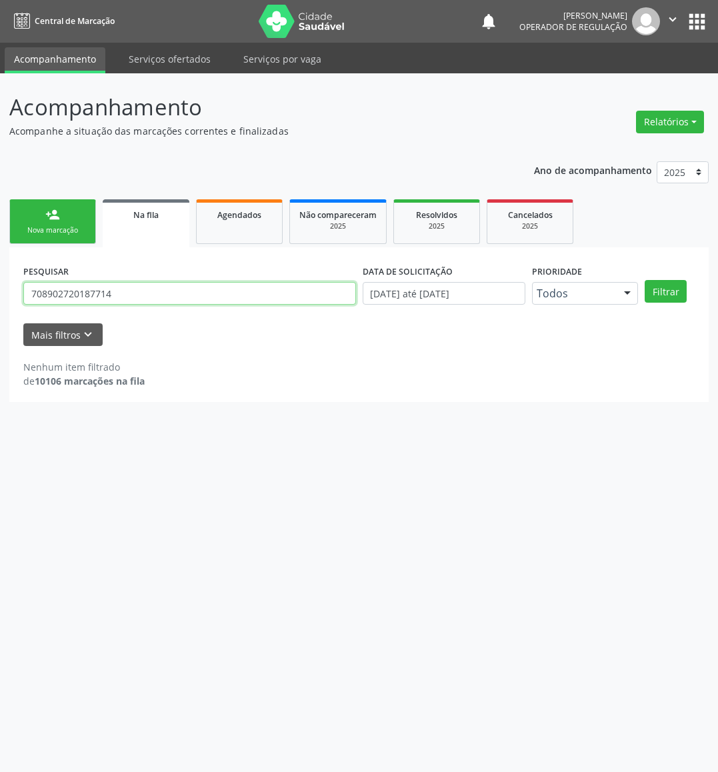
click at [228, 284] on input "708902720187714" at bounding box center [189, 293] width 333 height 23
click at [228, 283] on input "708902720187714" at bounding box center [189, 293] width 333 height 23
type input "[PERSON_NAME]"
click at [645, 280] on button "Filtrar" at bounding box center [666, 291] width 42 height 23
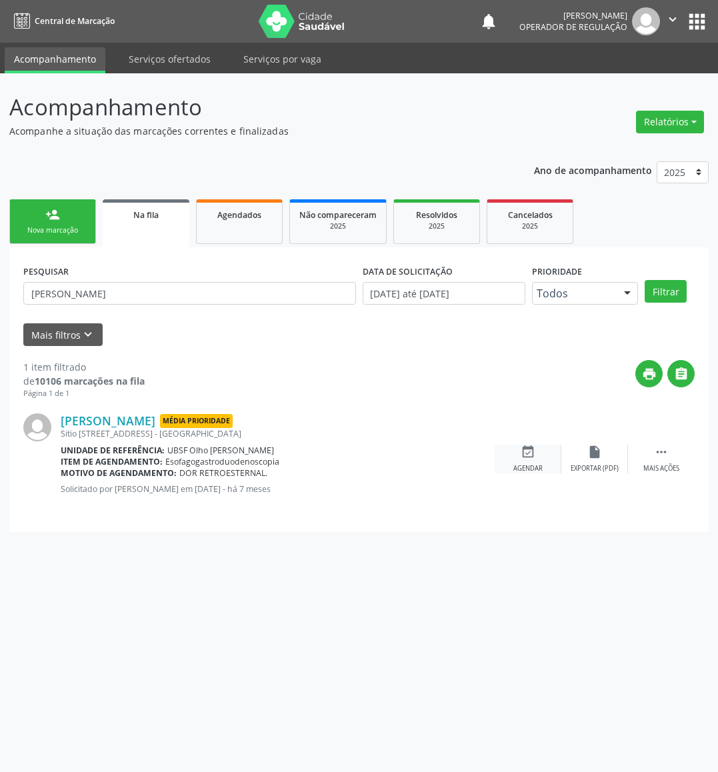
click at [521, 458] on icon "event_available" at bounding box center [528, 452] width 15 height 15
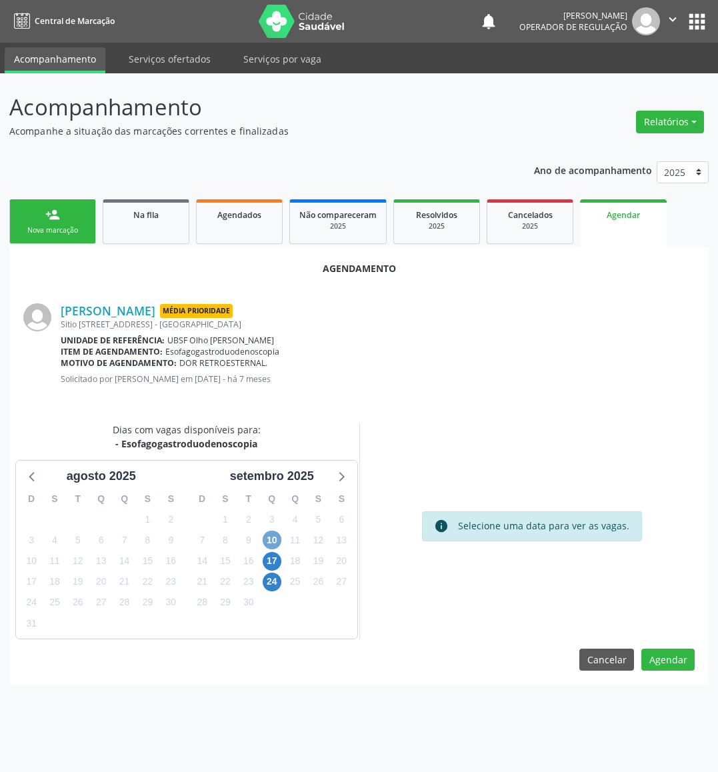
drag, startPoint x: 274, startPoint y: 543, endPoint x: 289, endPoint y: 506, distance: 39.5
click at [273, 543] on span "10" at bounding box center [272, 540] width 19 height 19
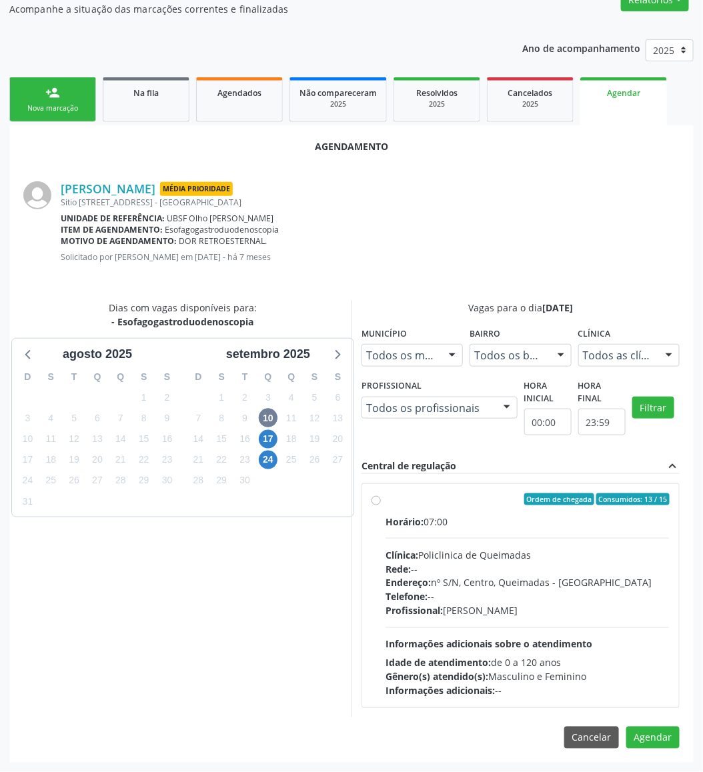
drag, startPoint x: 530, startPoint y: 533, endPoint x: 201, endPoint y: 534, distance: 329.4
click at [530, 532] on div "Horário: 07:00 Clínica: Policlinica de Queimadas Rede: -- Endereço: nº S/N, Cen…" at bounding box center [527, 606] width 284 height 183
click at [381, 506] on input "Ordem de chegada Consumidos: 13 / 15 Horário: 07:00 Clínica: Policlinica de Que…" at bounding box center [375, 499] width 9 height 12
radio input "true"
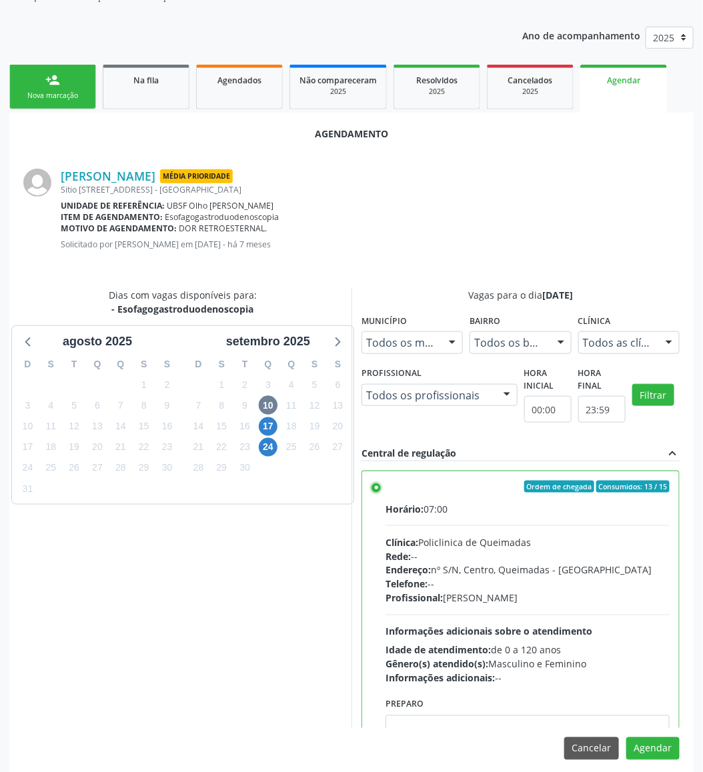
scroll to position [146, 0]
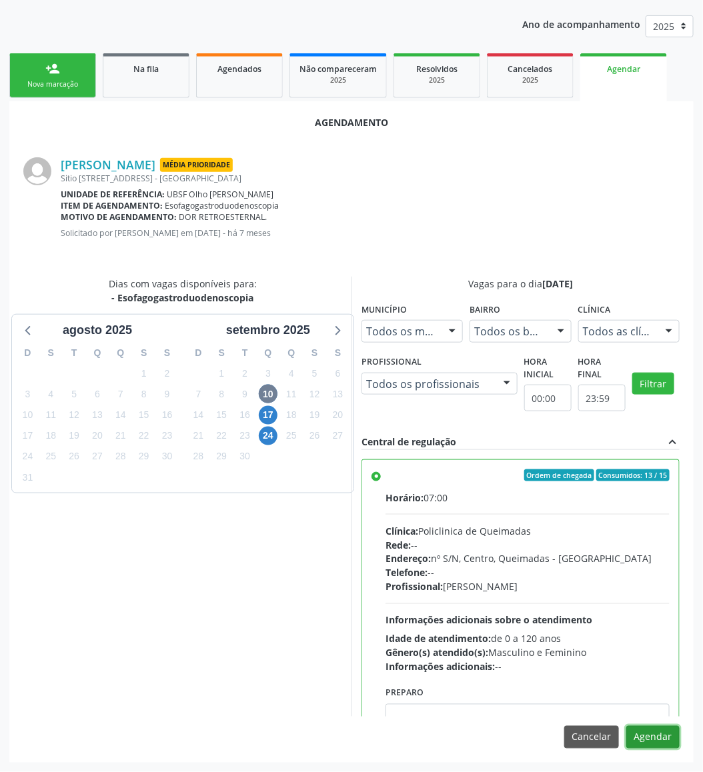
click at [652, 740] on button "Agendar" at bounding box center [652, 737] width 53 height 23
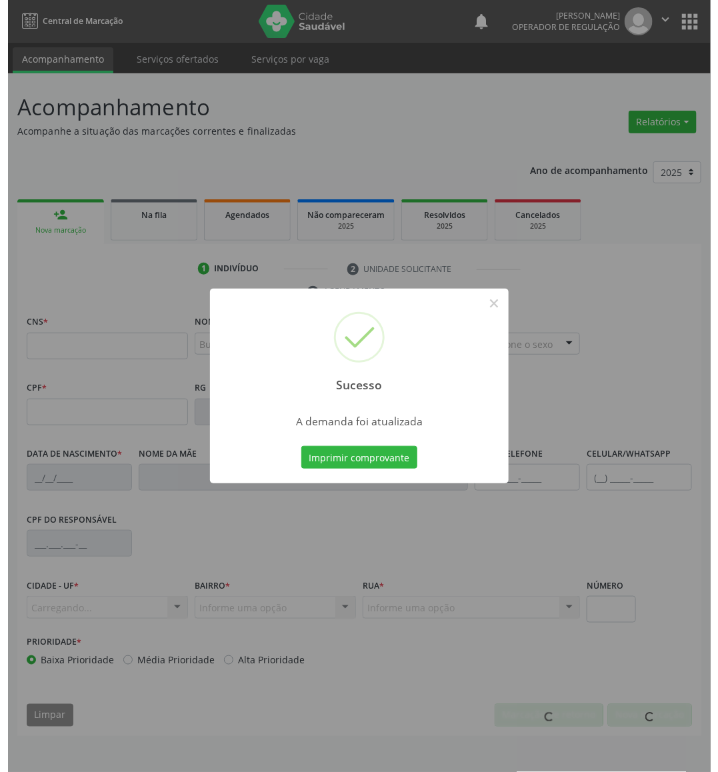
scroll to position [0, 0]
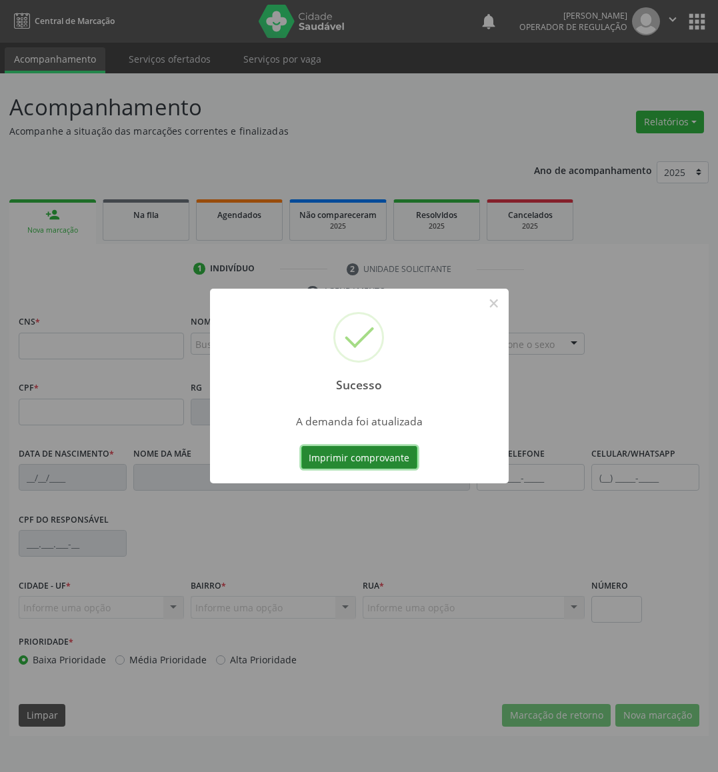
click at [410, 462] on button "Imprimir comprovante" at bounding box center [359, 457] width 116 height 23
